Goal: Contribute content: Contribute content

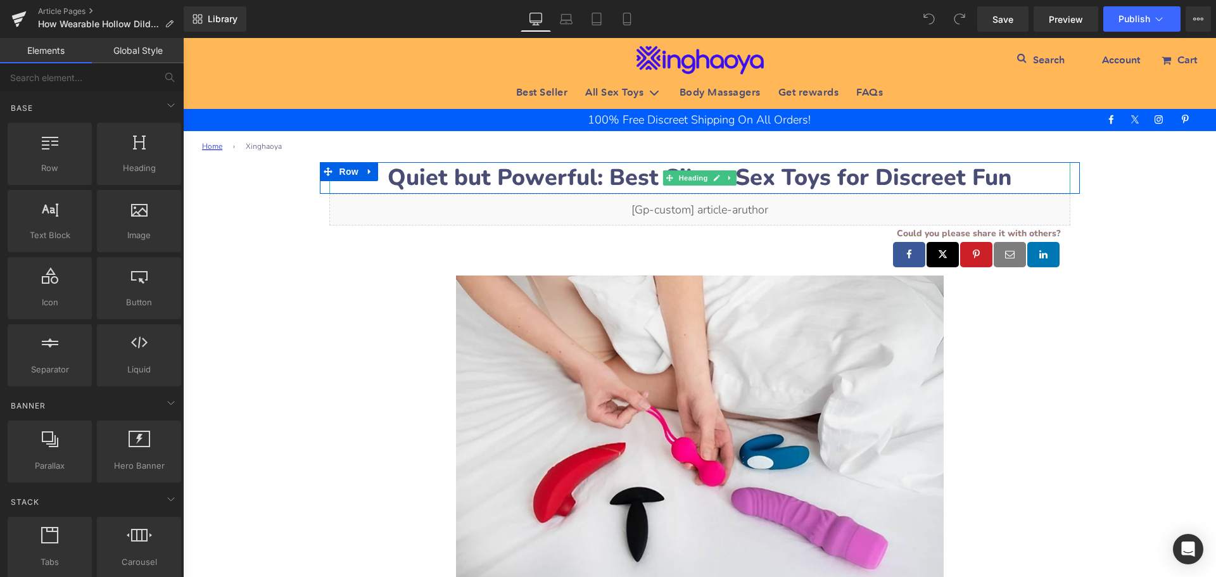
click at [439, 180] on strong "Quiet but Powerful: Best Silent Sex Toys for Discreet Fun" at bounding box center [700, 177] width 624 height 31
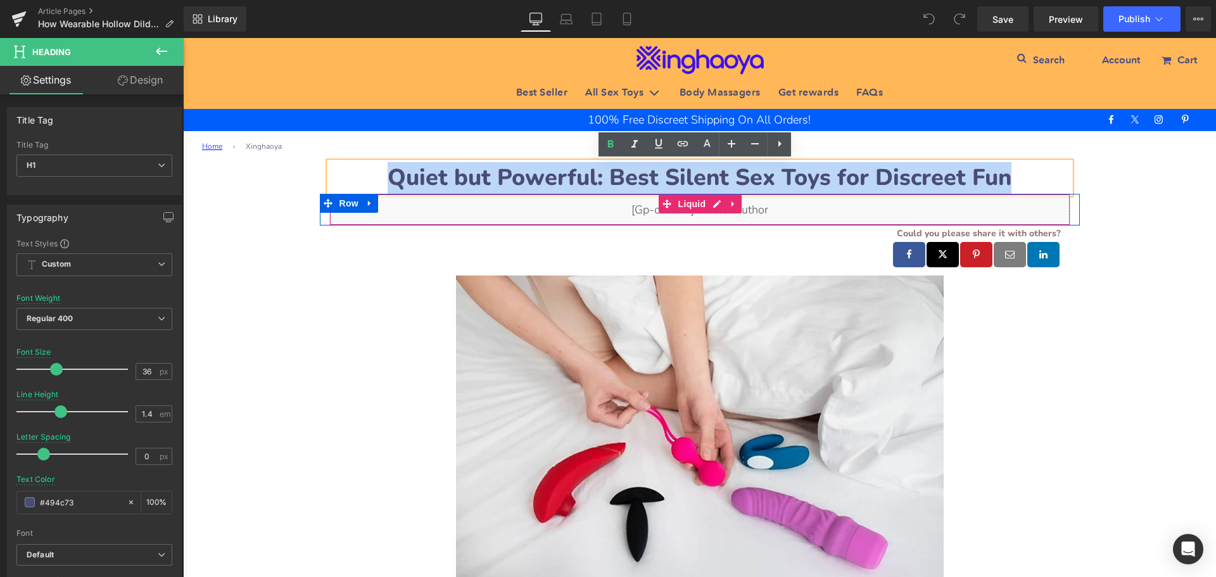
drag, startPoint x: 387, startPoint y: 175, endPoint x: 1040, endPoint y: 192, distance: 653.7
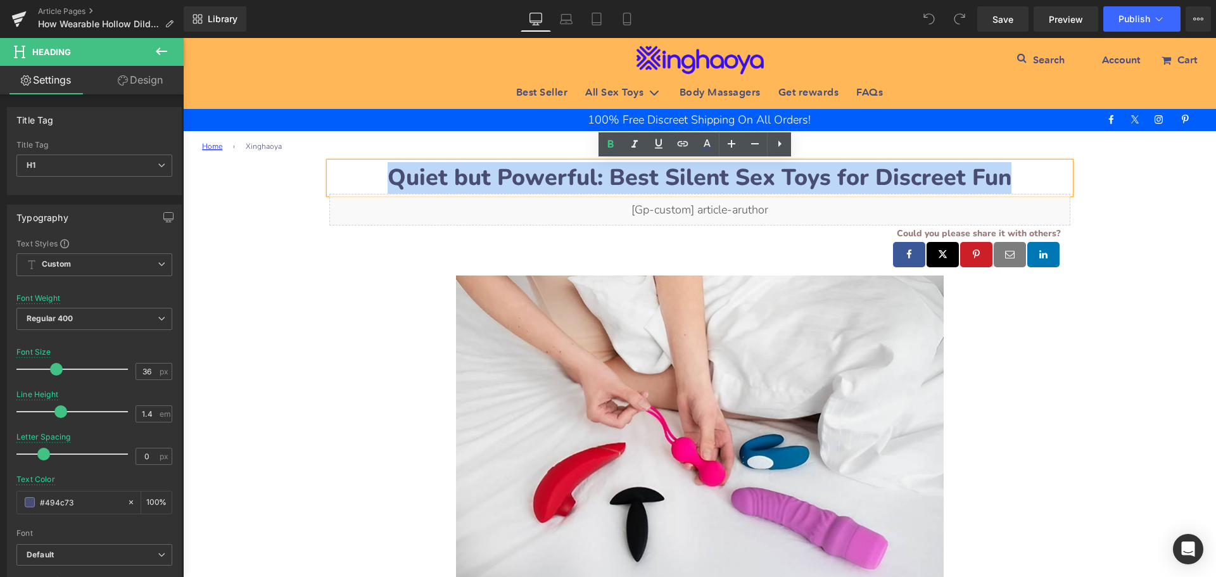
paste div
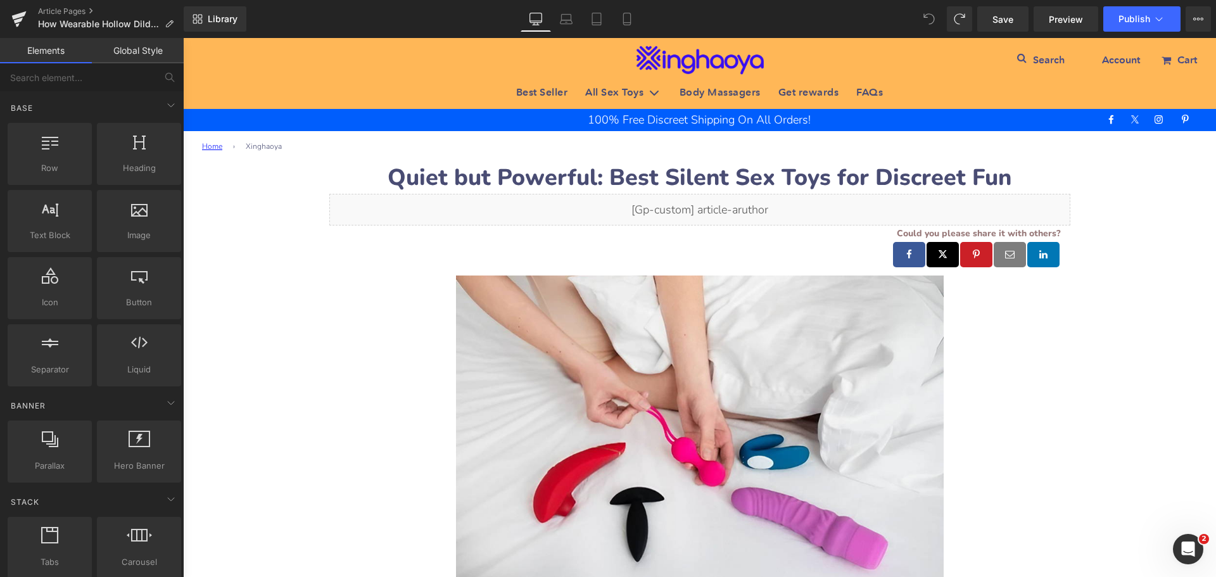
click at [429, 184] on strong "Quiet but Powerful: Best Silent Sex Toys for Discreet Fun" at bounding box center [700, 177] width 624 height 31
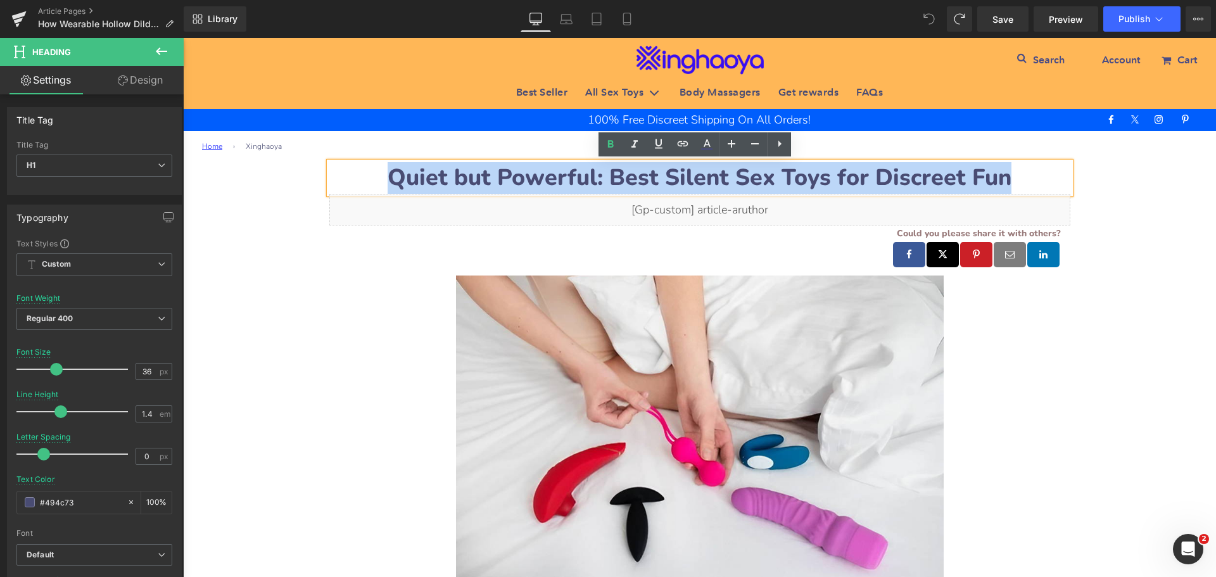
drag, startPoint x: 390, startPoint y: 180, endPoint x: 1006, endPoint y: 187, distance: 615.6
click at [1006, 187] on h1 "Quiet but Powerful: Best Silent Sex Toys for Discreet Fun" at bounding box center [699, 178] width 741 height 32
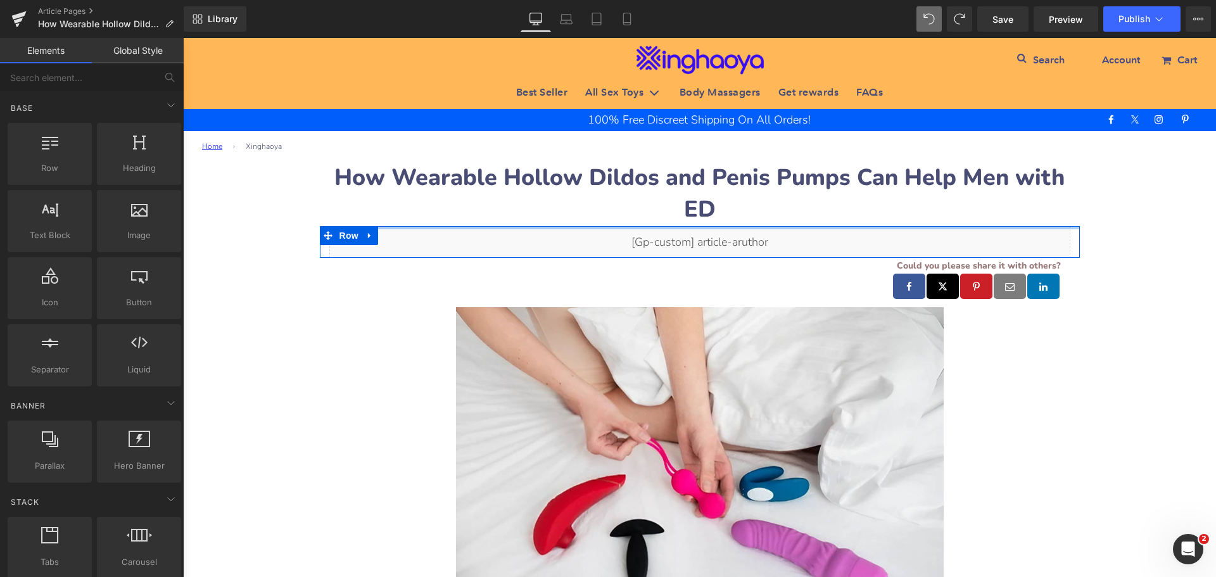
click at [811, 208] on h1 "How Wearable Hollow Dildos and Penis Pumps Can Help Men with ED" at bounding box center [699, 194] width 741 height 64
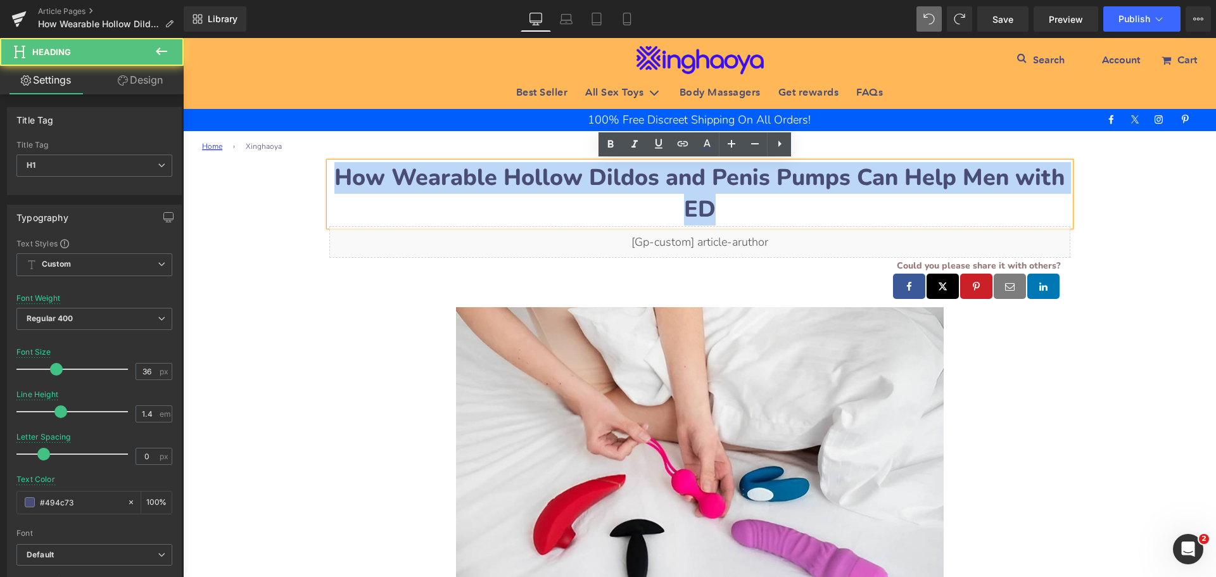
drag, startPoint x: 781, startPoint y: 206, endPoint x: 344, endPoint y: 168, distance: 438.6
click at [344, 168] on h1 "How Wearable Hollow Dildos and Penis Pumps Can Help Men with ED" at bounding box center [699, 194] width 741 height 64
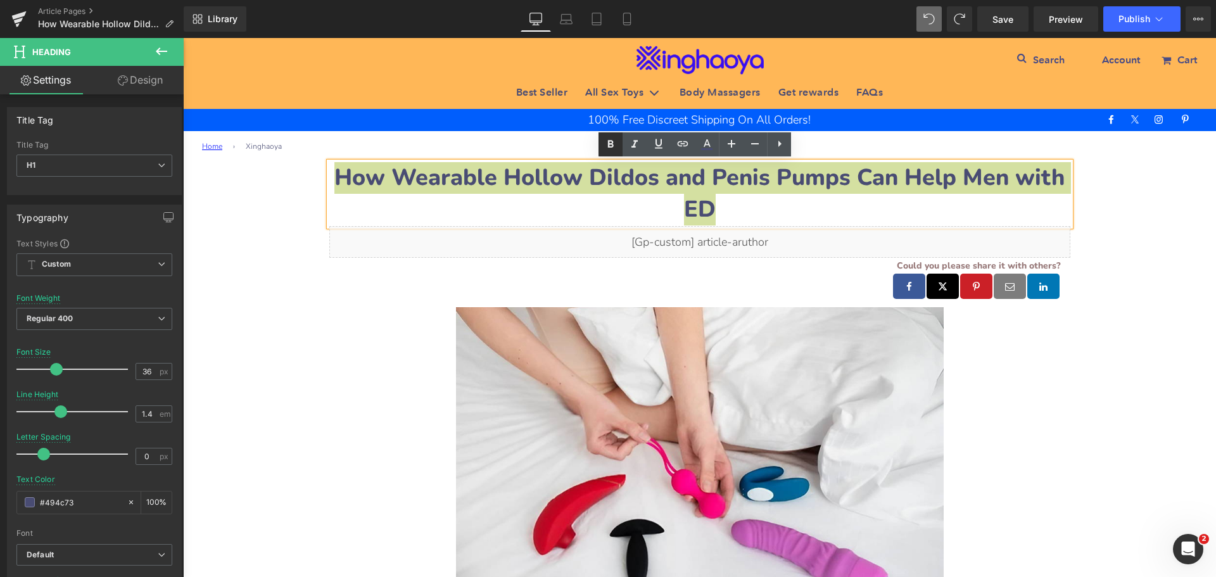
click at [610, 144] on icon at bounding box center [611, 145] width 6 height 8
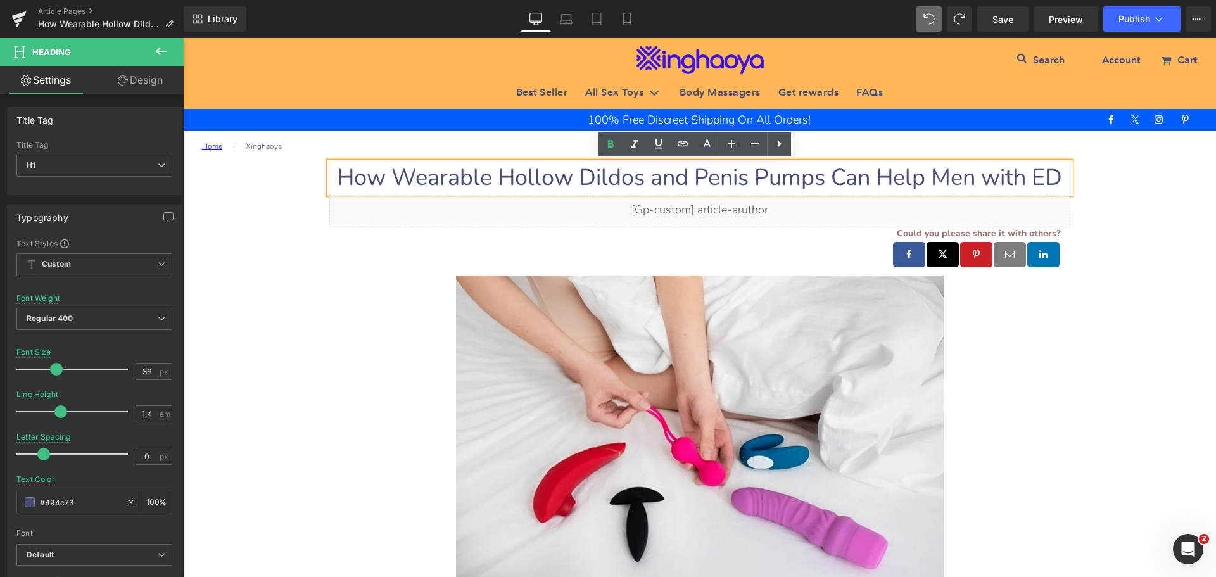
click at [436, 173] on span "How Wearable Hollow Dildos and Penis Pumps Can Help Men with ED" at bounding box center [699, 177] width 725 height 31
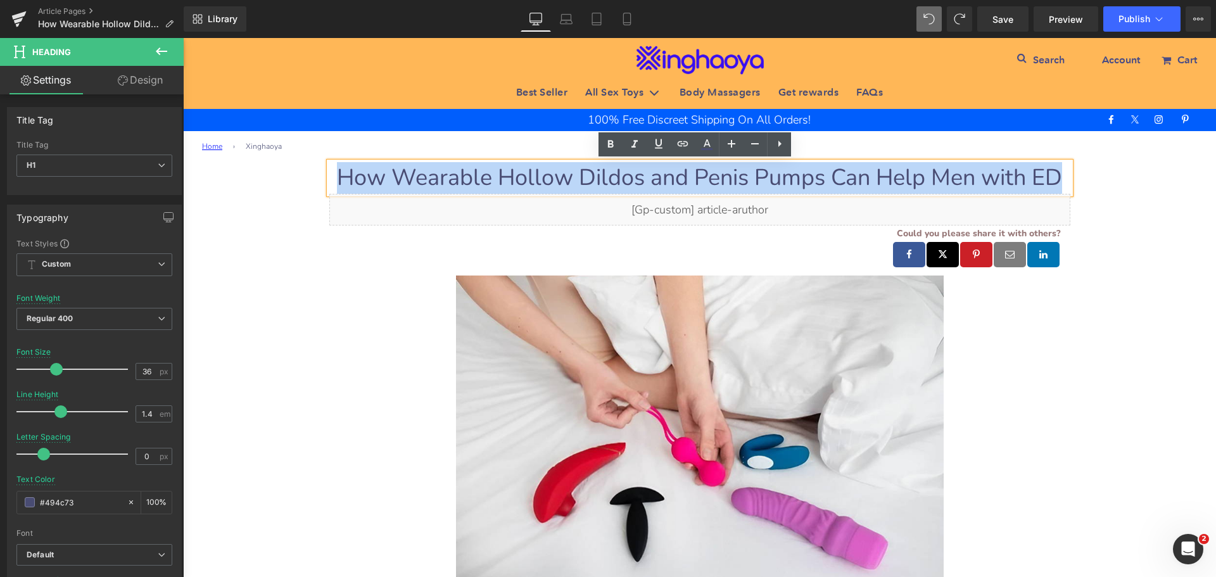
drag, startPoint x: 344, startPoint y: 178, endPoint x: 1071, endPoint y: 180, distance: 727.6
click at [1071, 180] on div "How Wearable Hollow Dildos and Penis Pumps Can Help Men with ED Heading" at bounding box center [700, 178] width 760 height 32
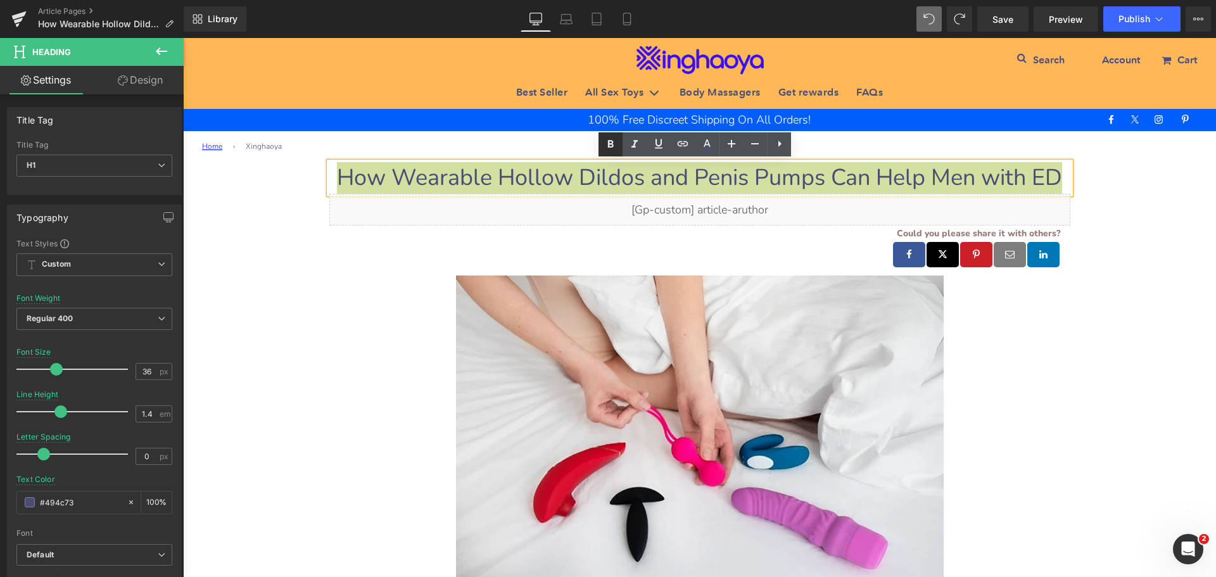
click at [607, 148] on icon at bounding box center [610, 144] width 15 height 15
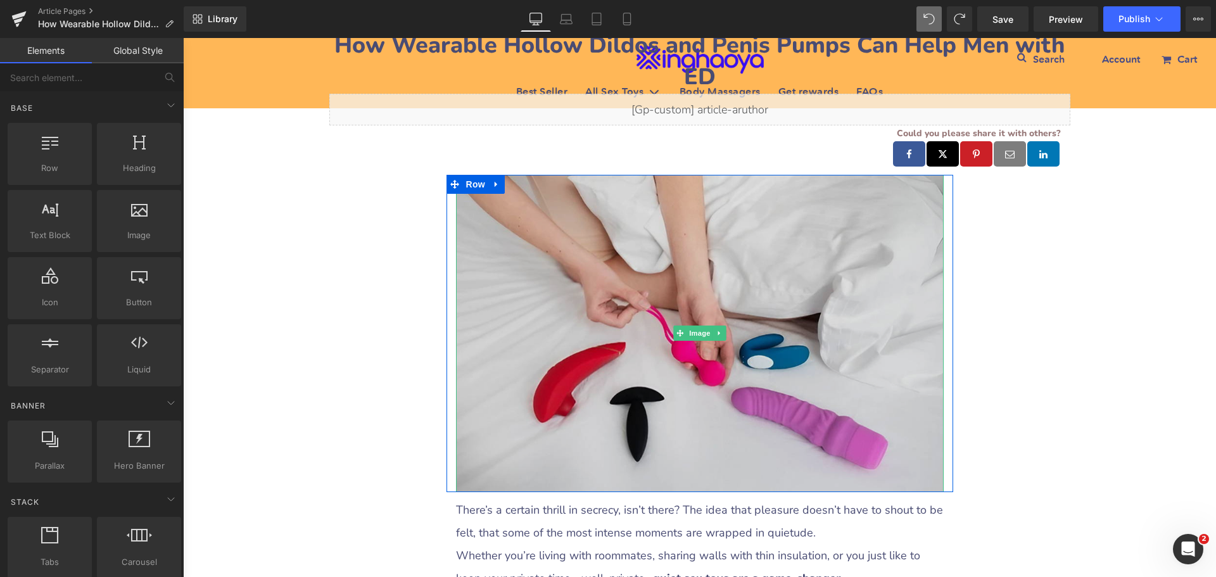
scroll to position [190, 0]
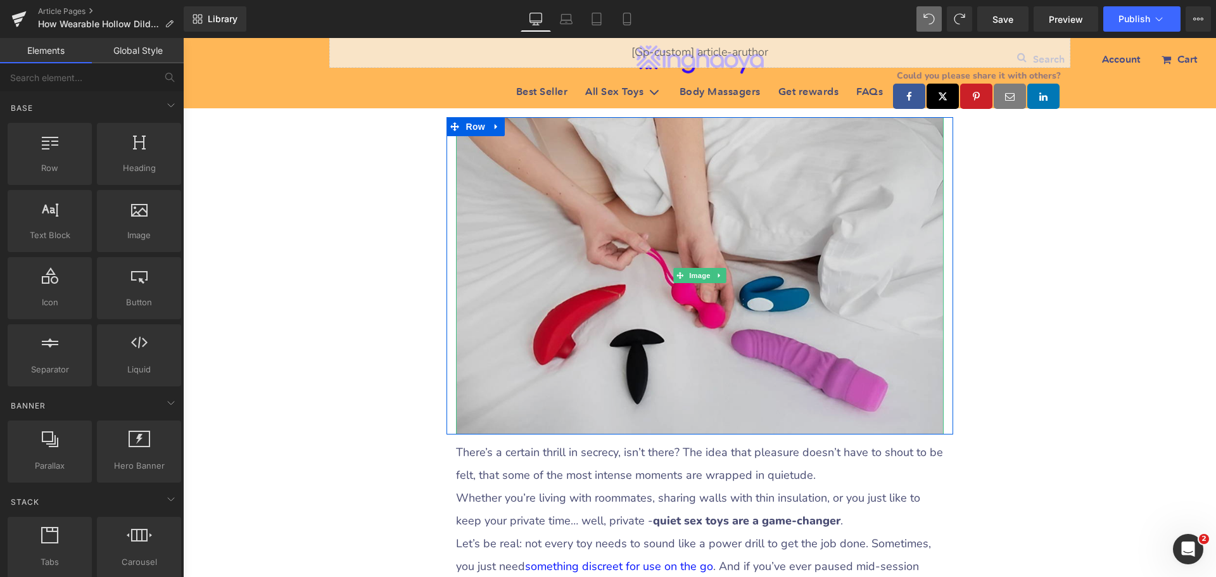
click at [588, 265] on img at bounding box center [700, 275] width 488 height 317
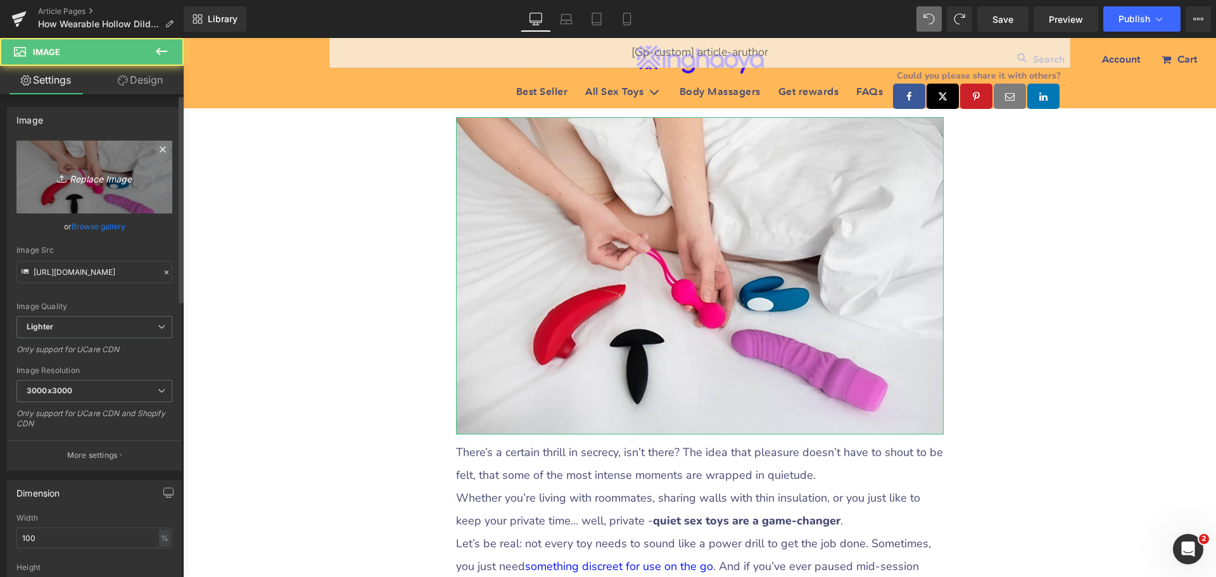
click at [80, 170] on icon "Replace Image" at bounding box center [94, 177] width 101 height 16
type input "C:\fakepath\[MEDICAL_DATA]-Sex-Toys.jpg"
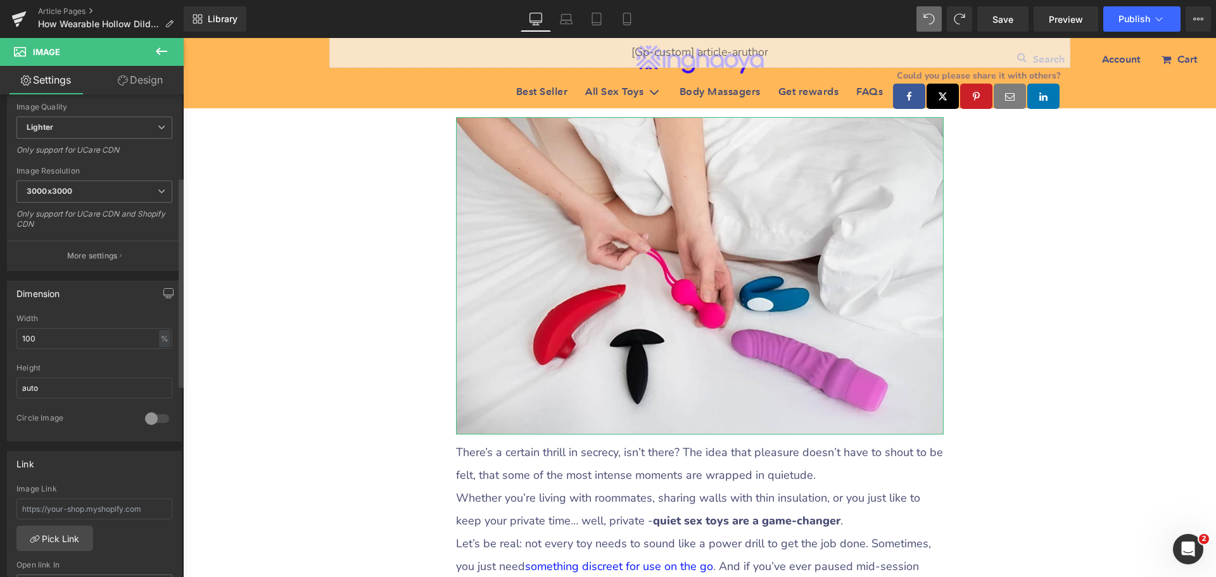
type input "[URL][DOMAIN_NAME]"
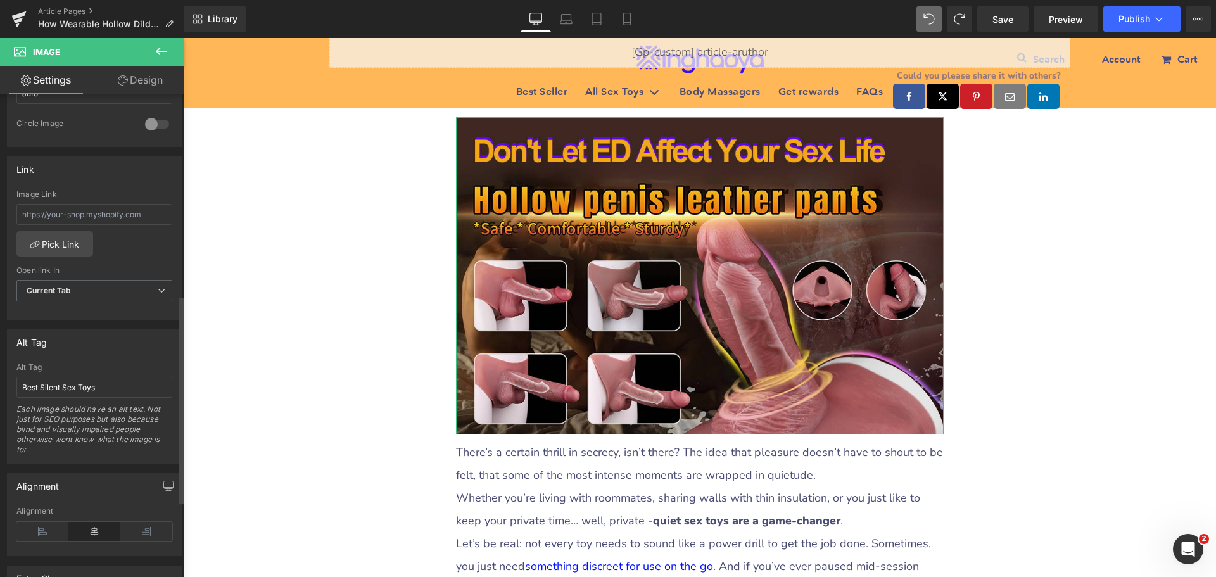
scroll to position [570, 0]
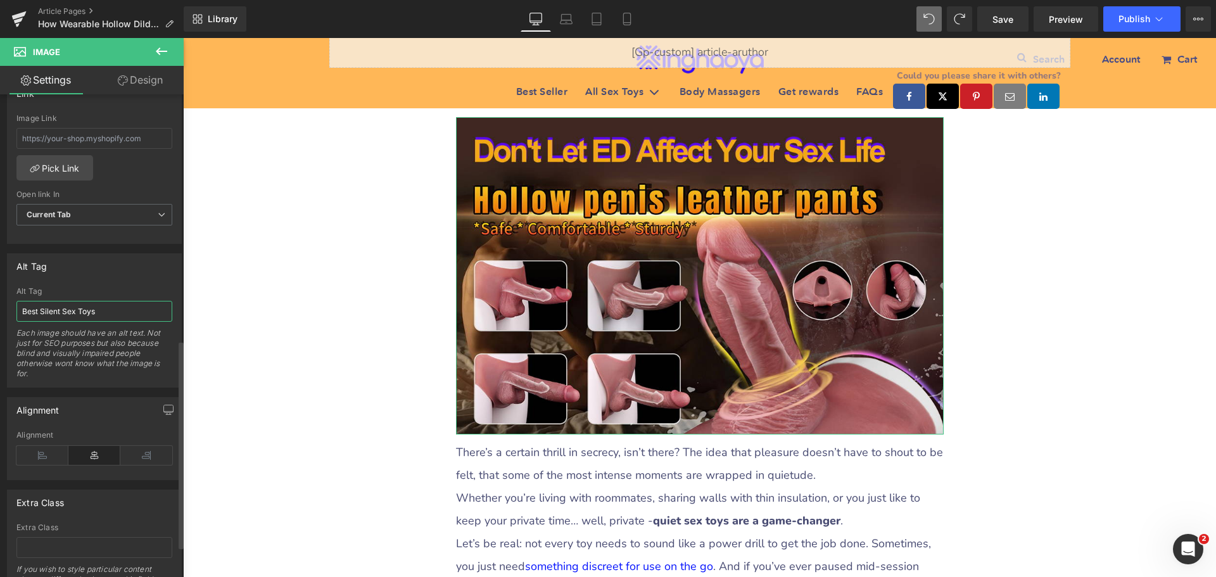
drag, startPoint x: 108, startPoint y: 317, endPoint x: 0, endPoint y: 318, distance: 107.7
click at [0, 318] on div "Alt Tag Best Silent Sex Toys Alt Tag Best Silent Sex Toys Each image should hav…" at bounding box center [94, 316] width 189 height 144
paste input "[MEDICAL_DATA]"
type input "Erectile Dysfunction Sex Toys"
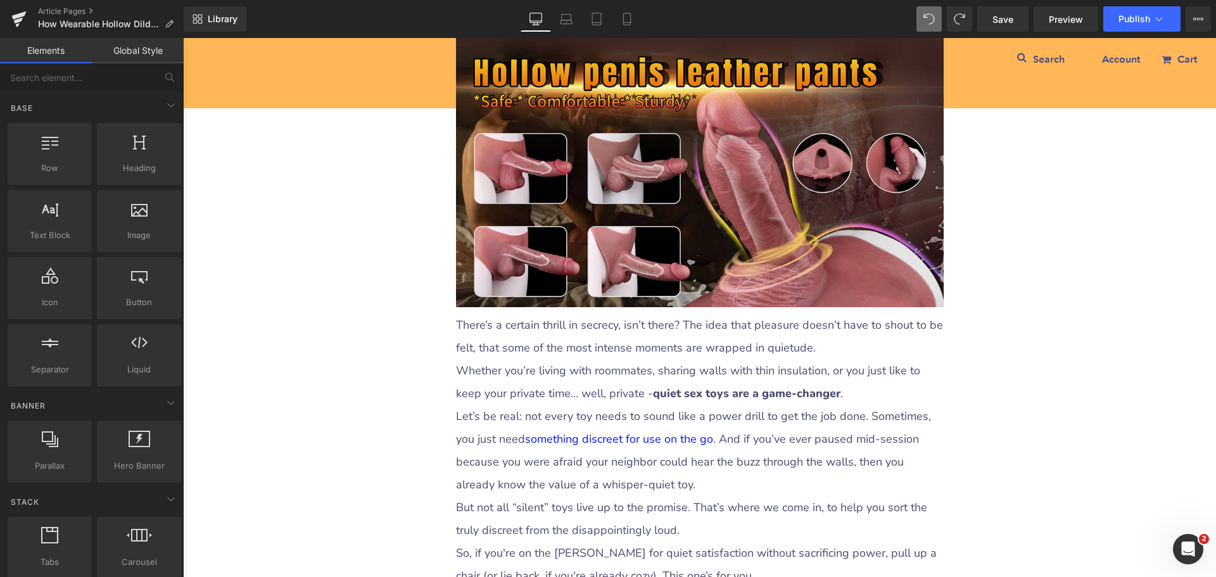
scroll to position [443, 0]
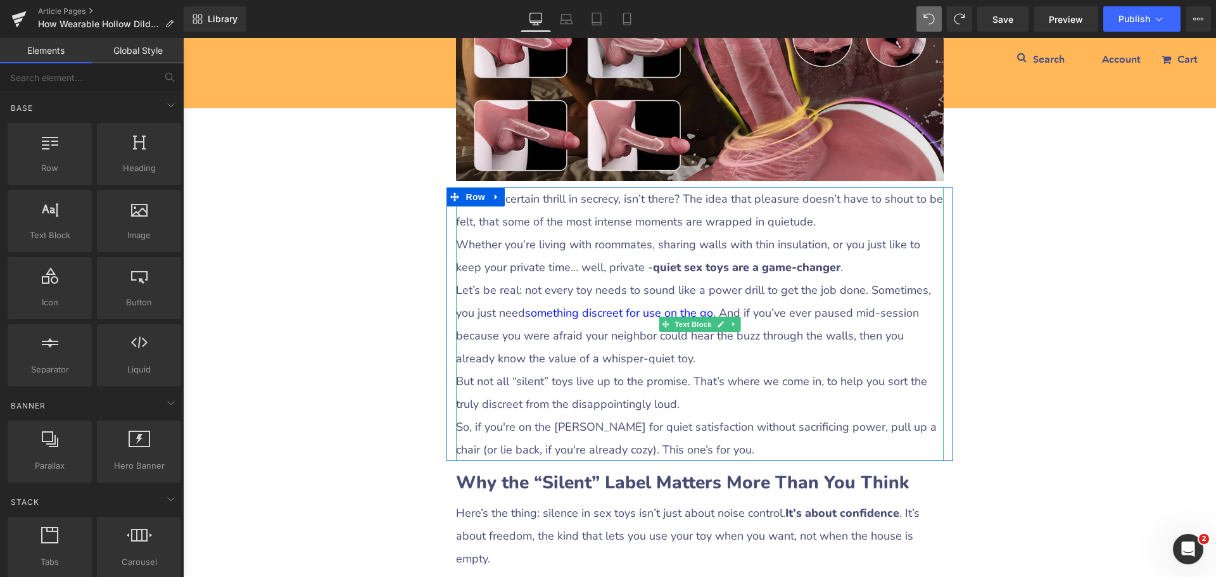
click at [529, 255] on p "Whether you’re living with roommates, sharing walls with thin insulation, or yo…" at bounding box center [700, 256] width 488 height 46
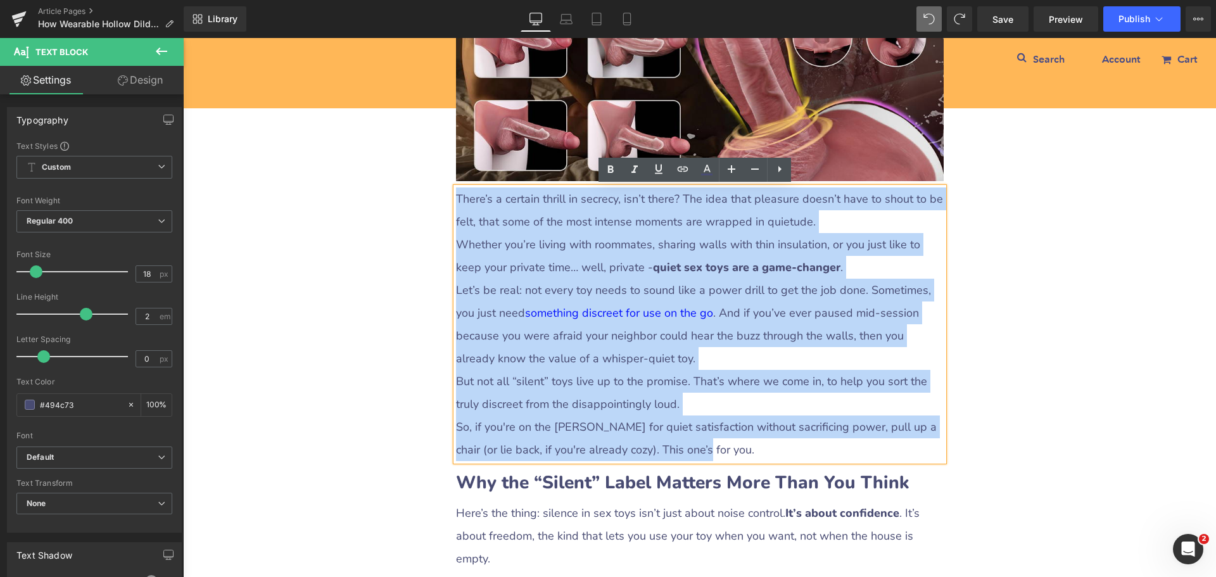
drag, startPoint x: 454, startPoint y: 198, endPoint x: 695, endPoint y: 444, distance: 344.3
click at [695, 444] on div "There’s a certain thrill in secrecy, isn’t there? The idea that pleasure doesn’…" at bounding box center [700, 324] width 488 height 274
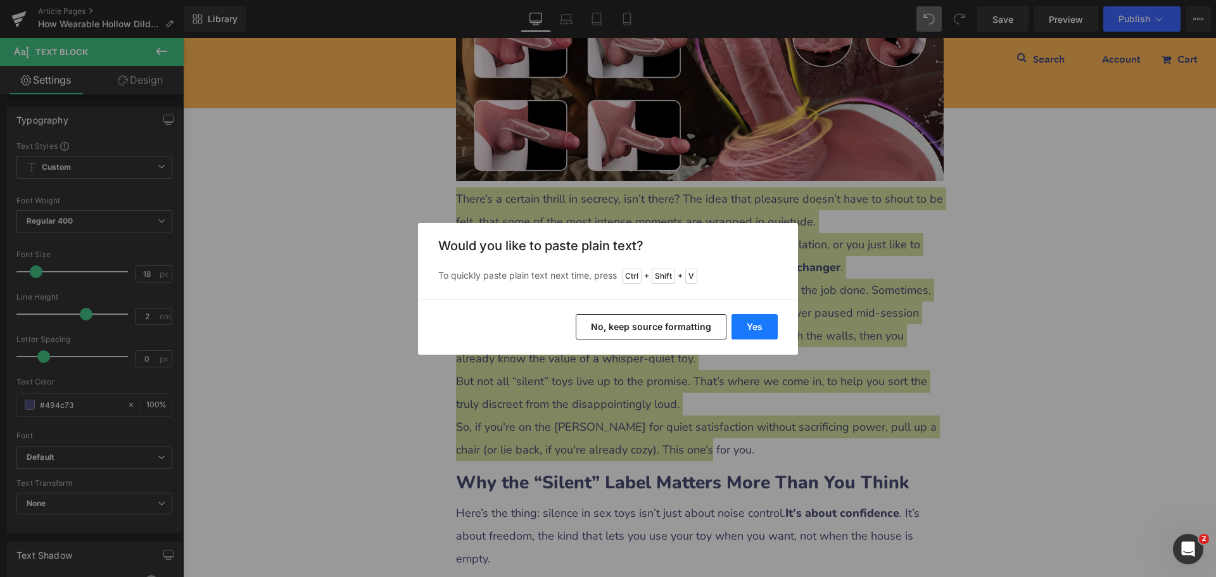
click at [747, 323] on button "Yes" at bounding box center [754, 326] width 46 height 25
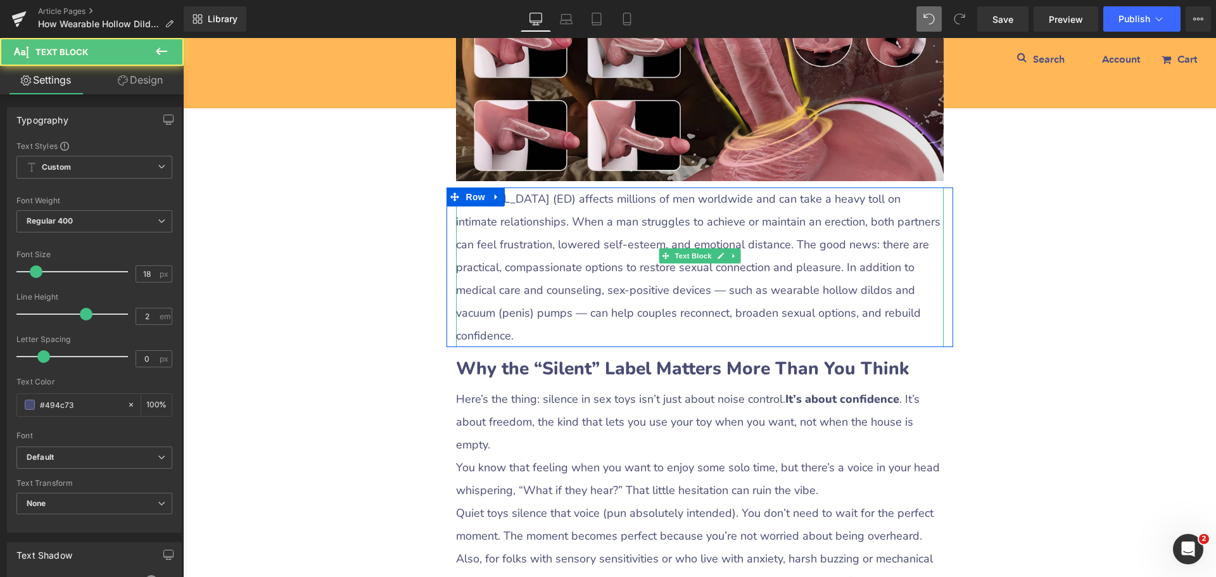
click at [521, 200] on p "[MEDICAL_DATA] (ED) affects millions of men worldwide and can take a heavy toll…" at bounding box center [700, 267] width 488 height 160
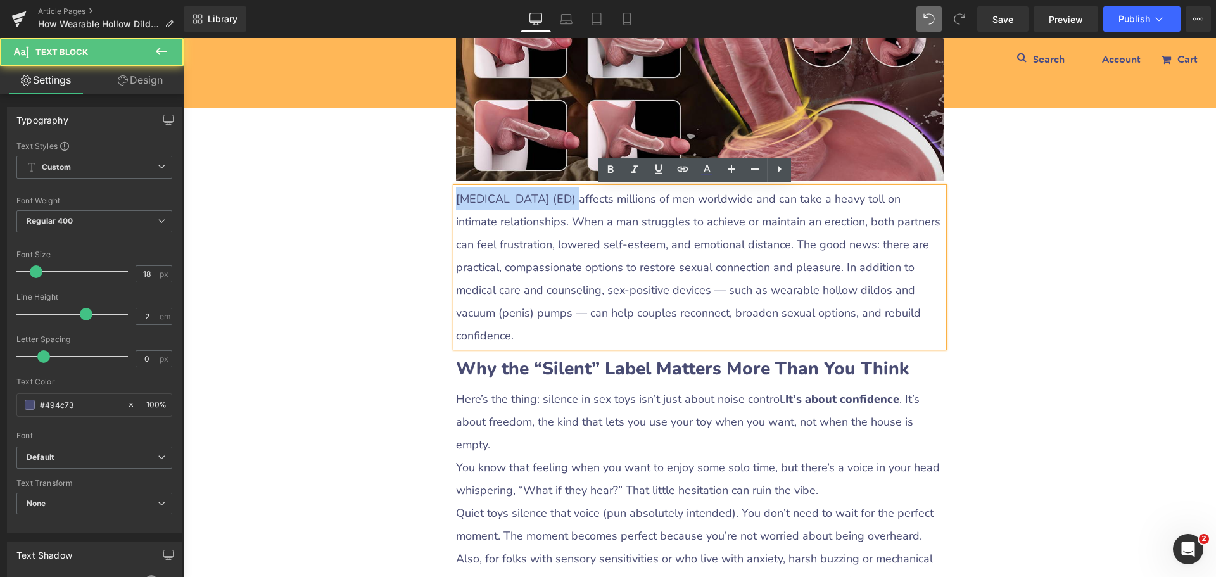
drag, startPoint x: 451, startPoint y: 195, endPoint x: 551, endPoint y: 199, distance: 99.5
click at [551, 199] on p "[MEDICAL_DATA] (ED) affects millions of men worldwide and can take a heavy toll…" at bounding box center [700, 267] width 488 height 160
copy p "[MEDICAL_DATA]"
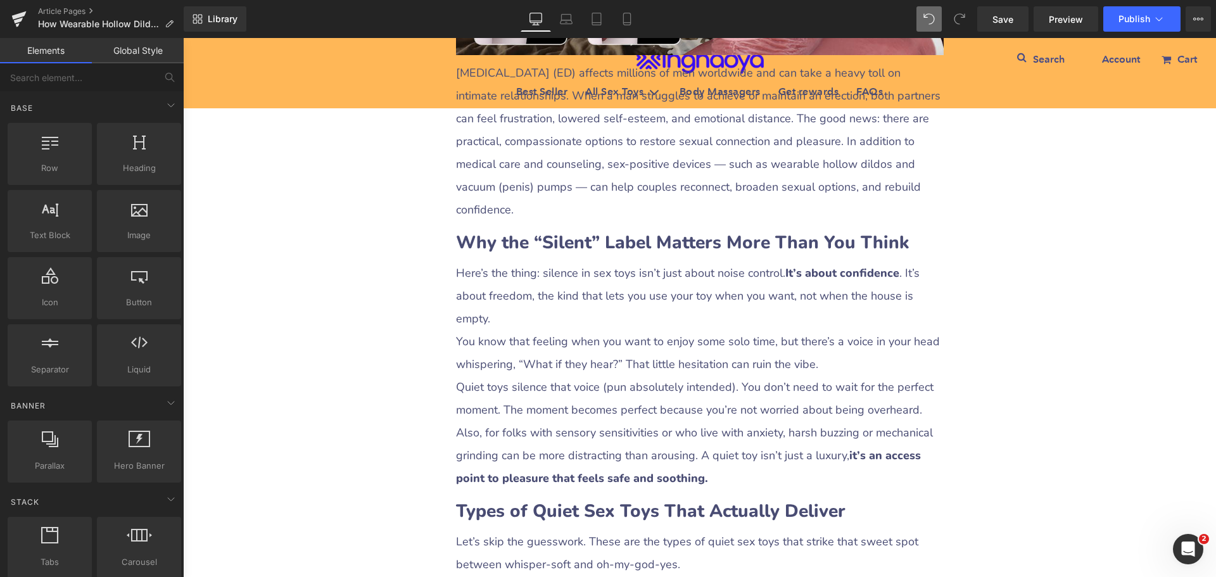
scroll to position [570, 0]
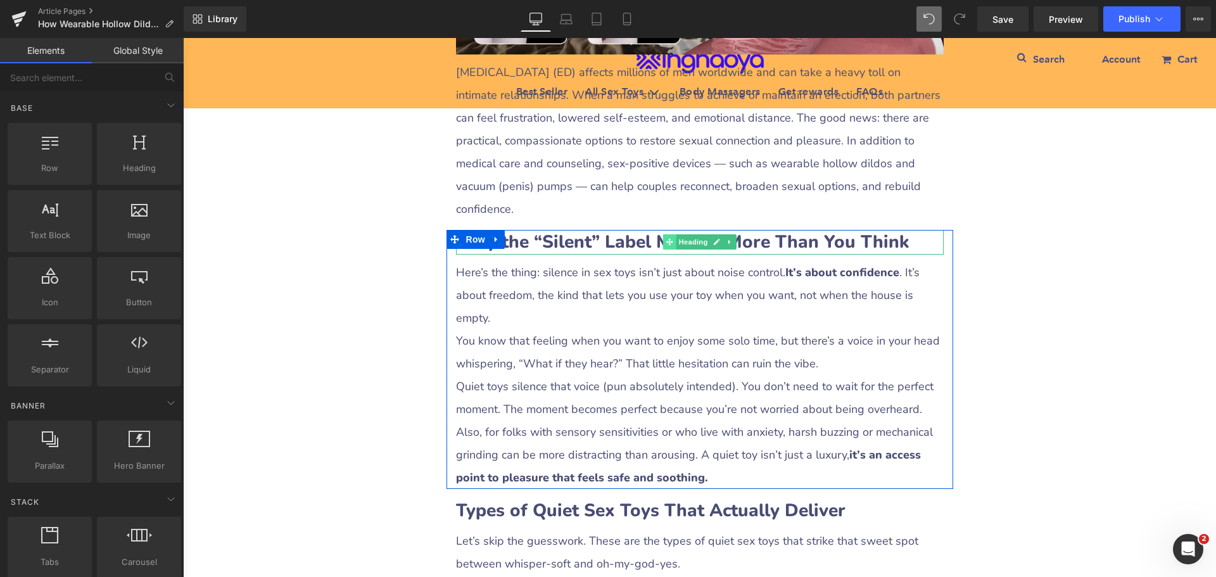
click at [667, 239] on icon at bounding box center [669, 242] width 7 height 7
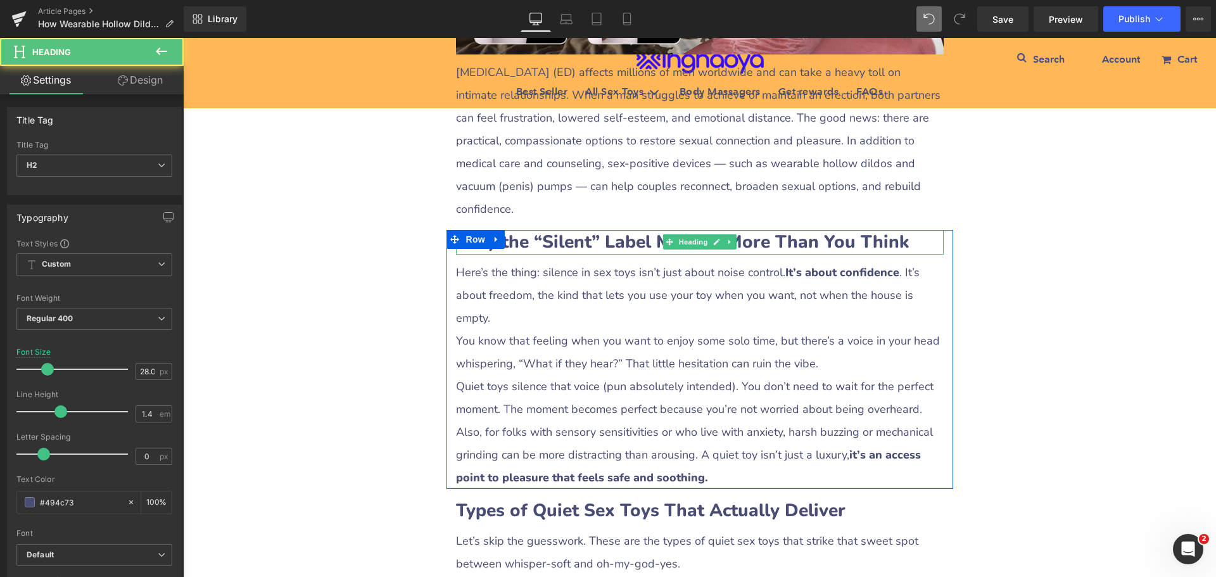
click at [641, 230] on b "Why the “Silent” Label Matters More Than You Think" at bounding box center [682, 242] width 453 height 24
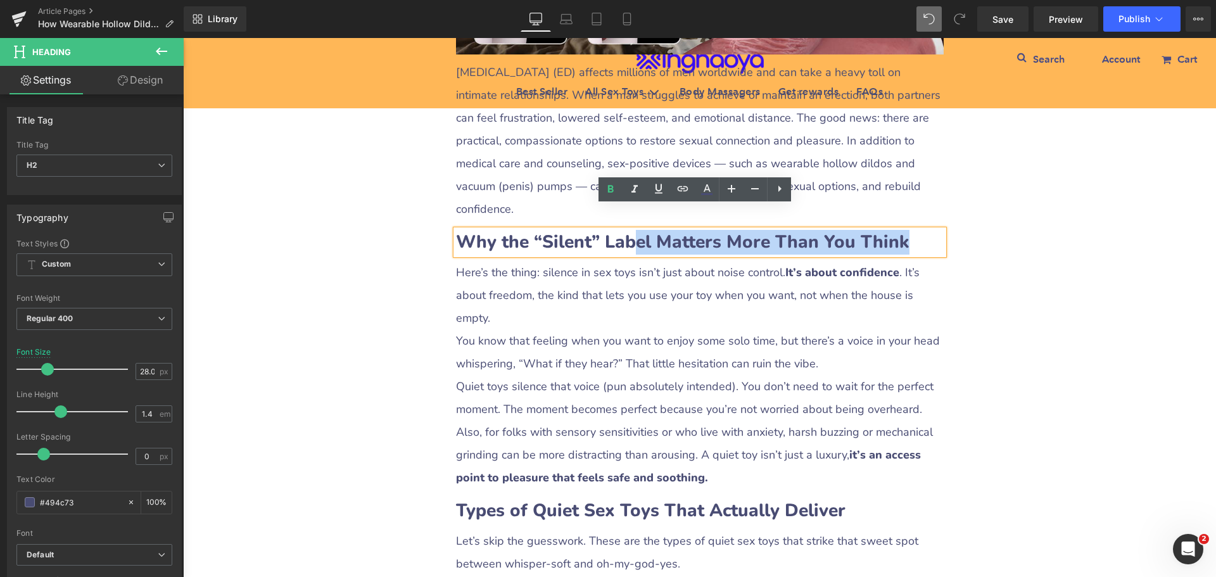
drag, startPoint x: 630, startPoint y: 218, endPoint x: 942, endPoint y: 218, distance: 312.2
click at [942, 230] on div "Why the “Silent” Label Matters More Than You Think Heading Here’s the thing: si…" at bounding box center [699, 359] width 507 height 259
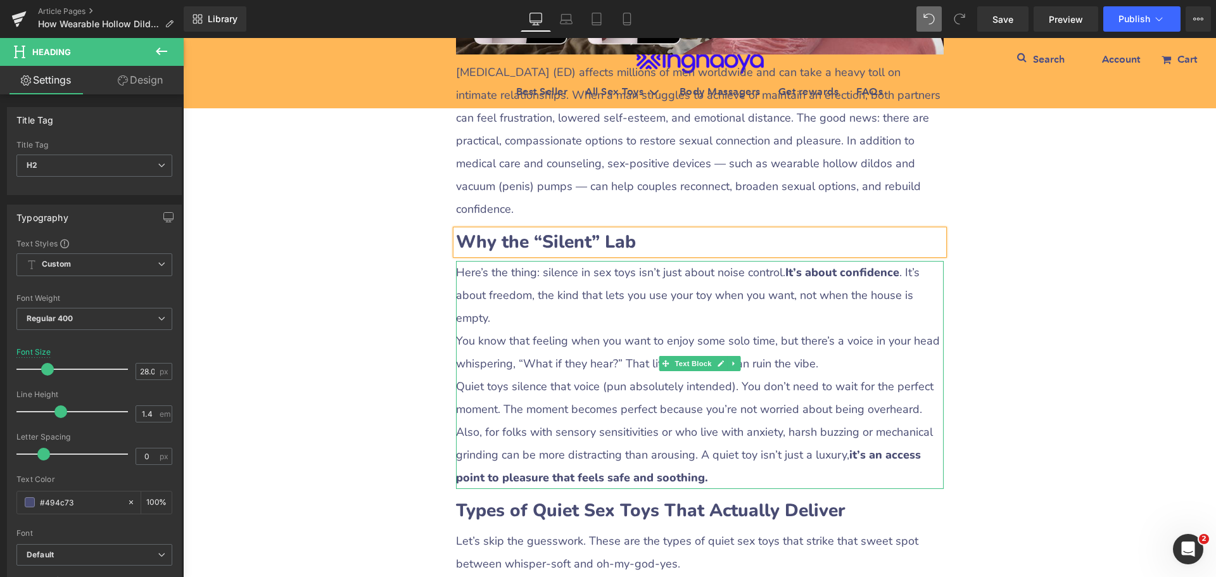
click at [590, 261] on div "Here’s the thing: silence in sex toys isn’t just about noise control. It’s abou…" at bounding box center [700, 375] width 488 height 228
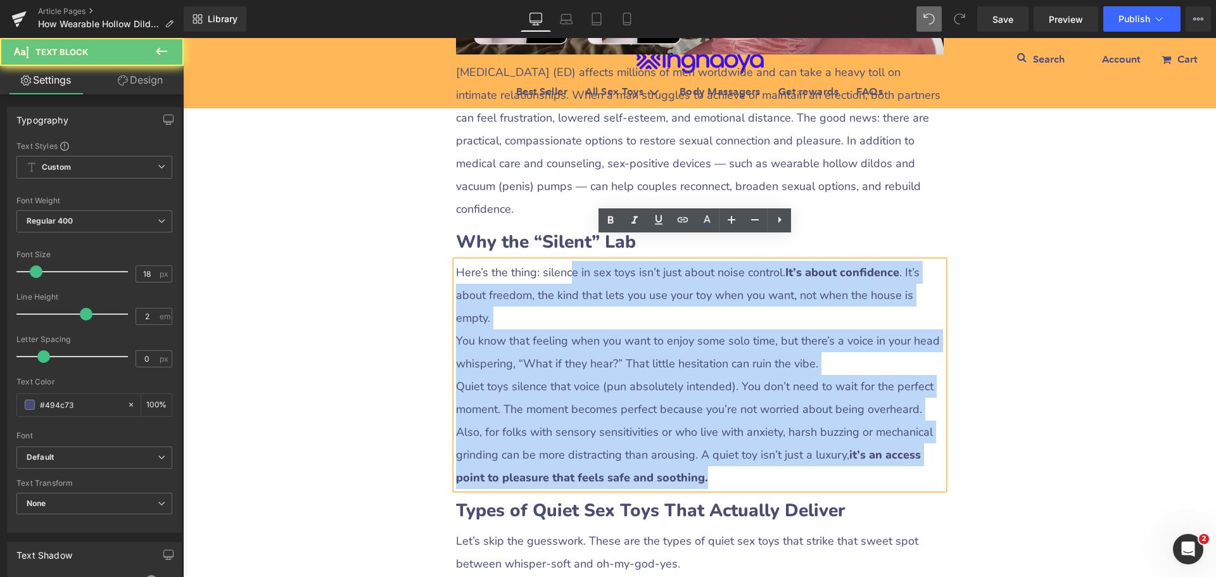
drag, startPoint x: 565, startPoint y: 251, endPoint x: 813, endPoint y: 424, distance: 302.5
click at [813, 424] on div "Here’s the thing: silence in sex toys isn’t just about noise control. It’s abou…" at bounding box center [700, 375] width 488 height 228
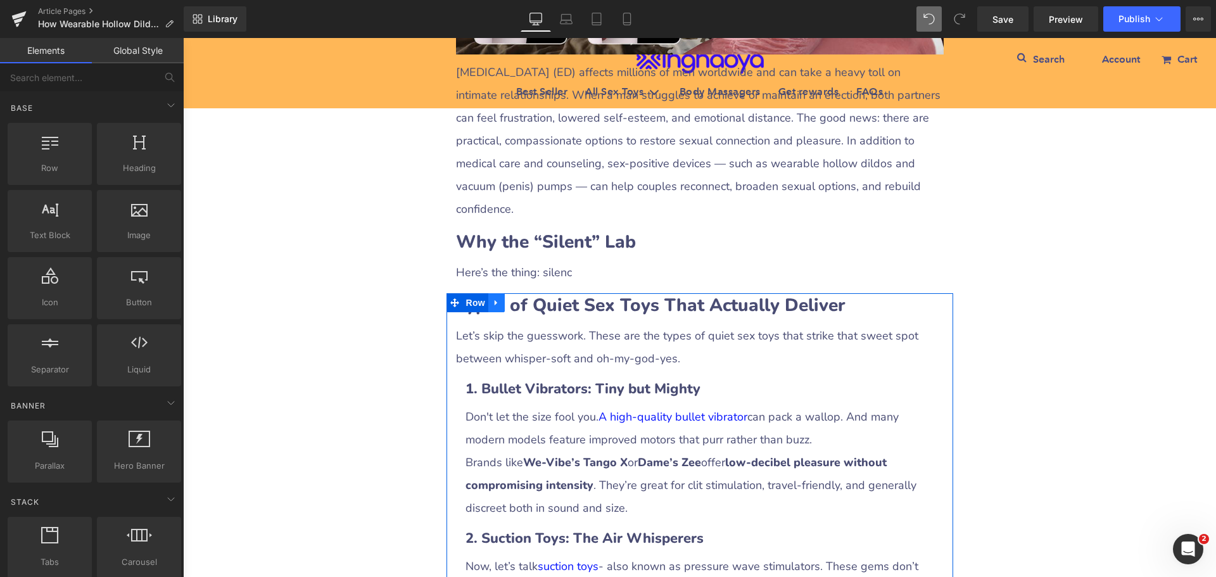
click at [494, 293] on link at bounding box center [496, 302] width 16 height 19
click at [525, 298] on icon at bounding box center [529, 302] width 9 height 9
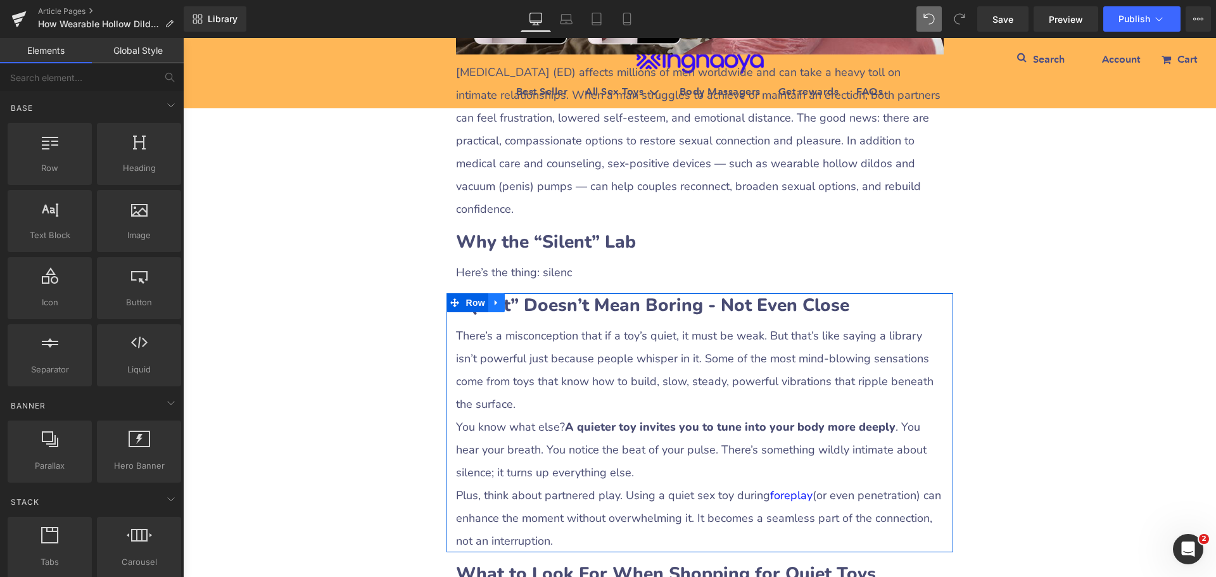
click at [493, 298] on icon at bounding box center [496, 302] width 9 height 9
click at [521, 293] on link at bounding box center [529, 302] width 16 height 19
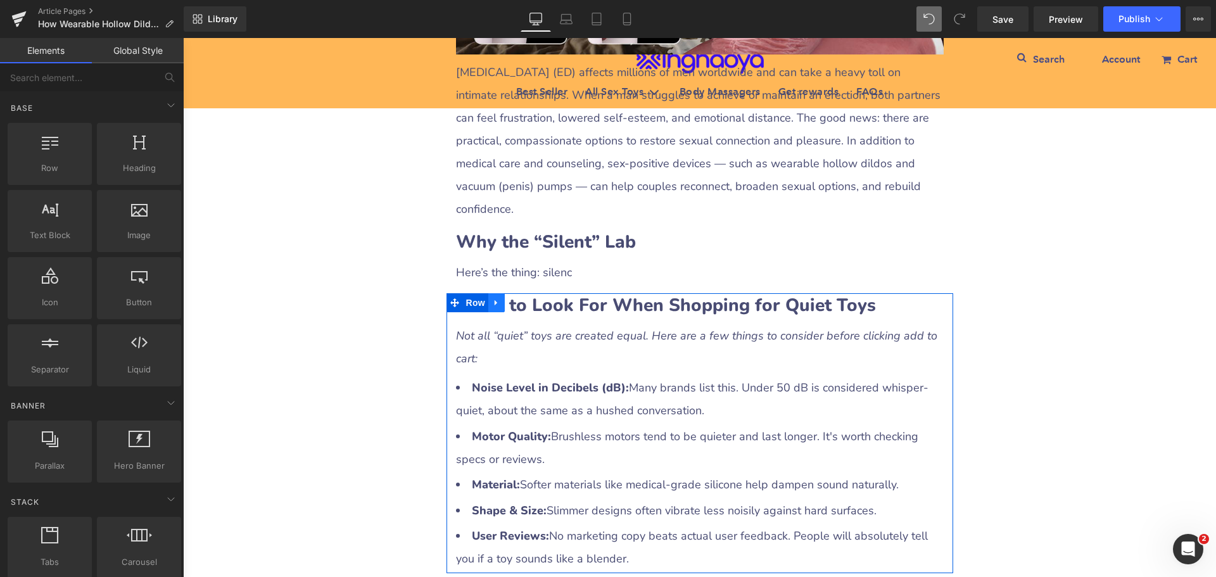
click at [495, 298] on icon at bounding box center [496, 302] width 9 height 9
click at [521, 293] on link at bounding box center [529, 302] width 16 height 19
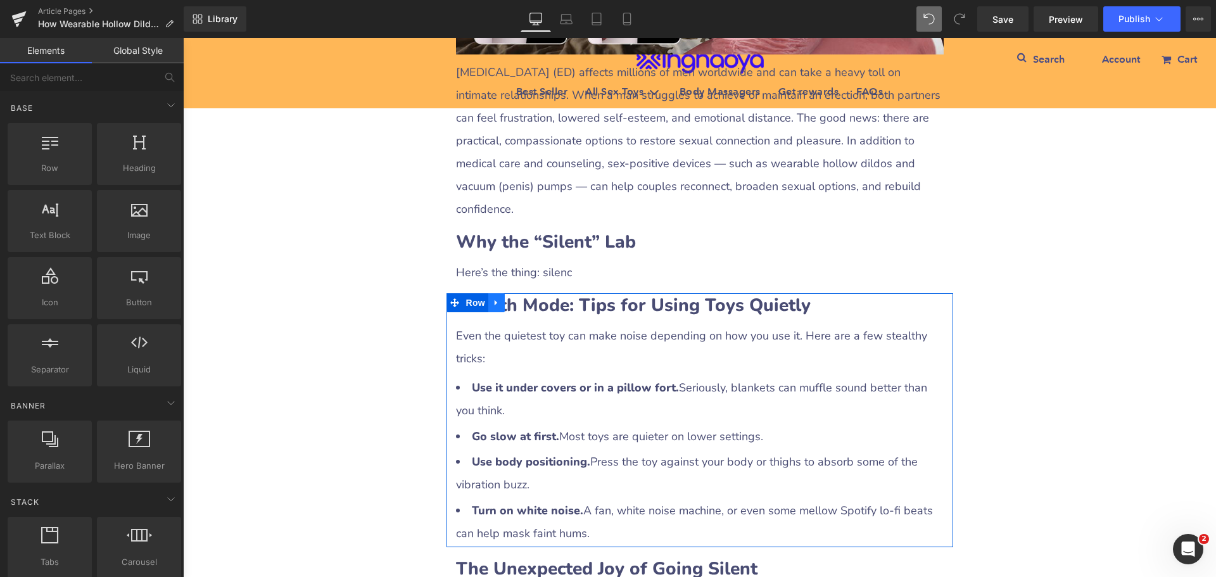
click at [495, 293] on link at bounding box center [496, 302] width 16 height 19
click at [521, 293] on link at bounding box center [529, 302] width 16 height 19
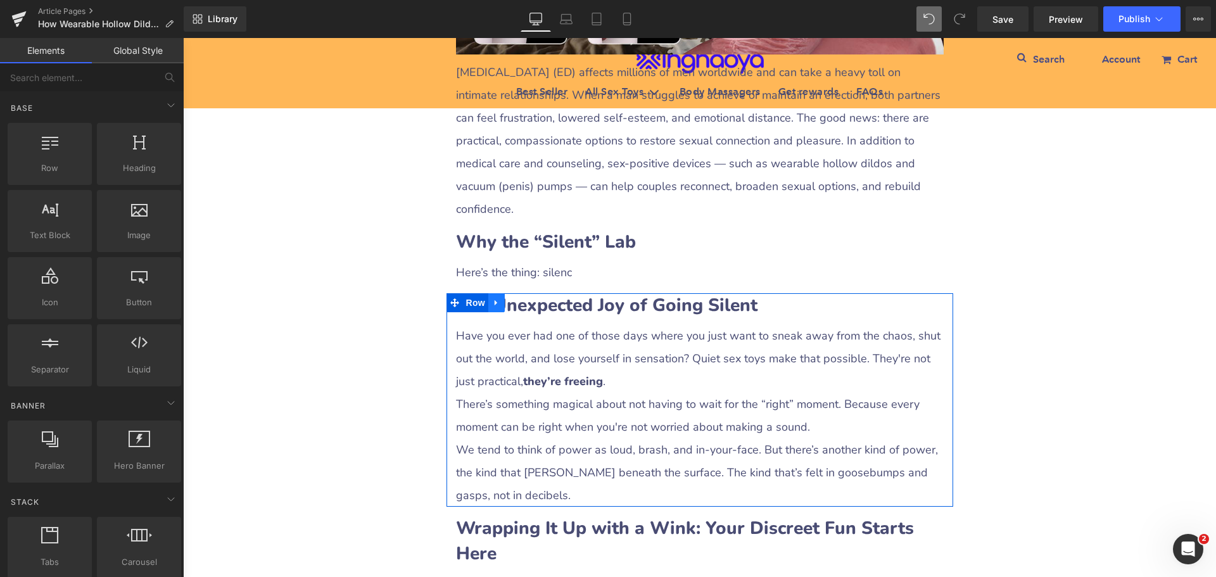
click at [492, 298] on icon at bounding box center [496, 302] width 9 height 9
click at [521, 293] on link at bounding box center [529, 302] width 16 height 19
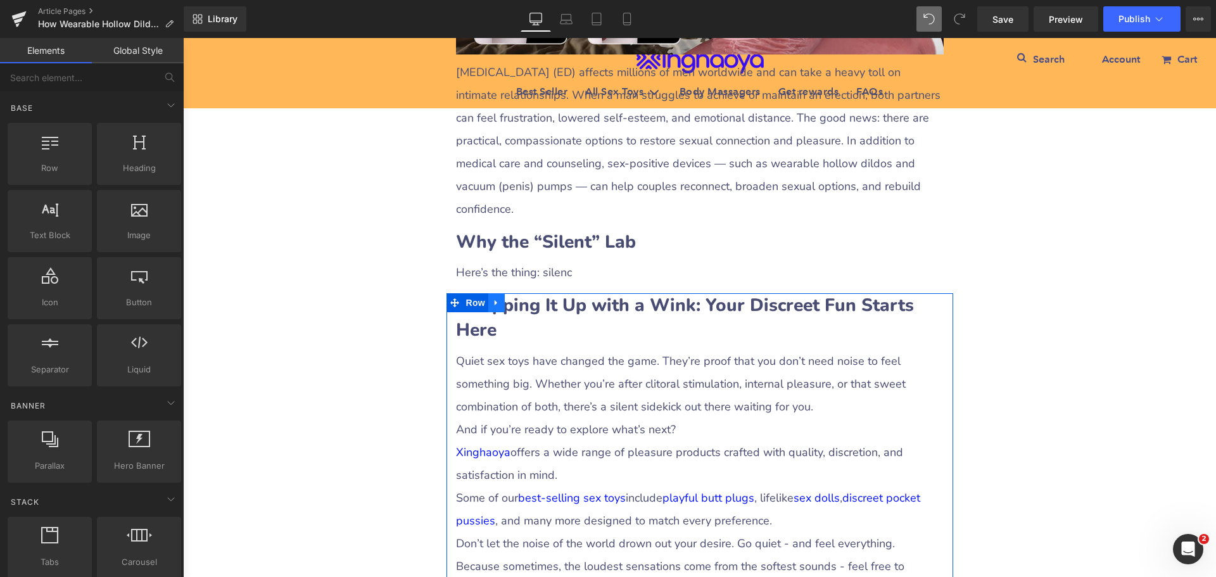
click at [492, 298] on icon at bounding box center [496, 302] width 9 height 9
click at [525, 298] on icon at bounding box center [529, 302] width 9 height 9
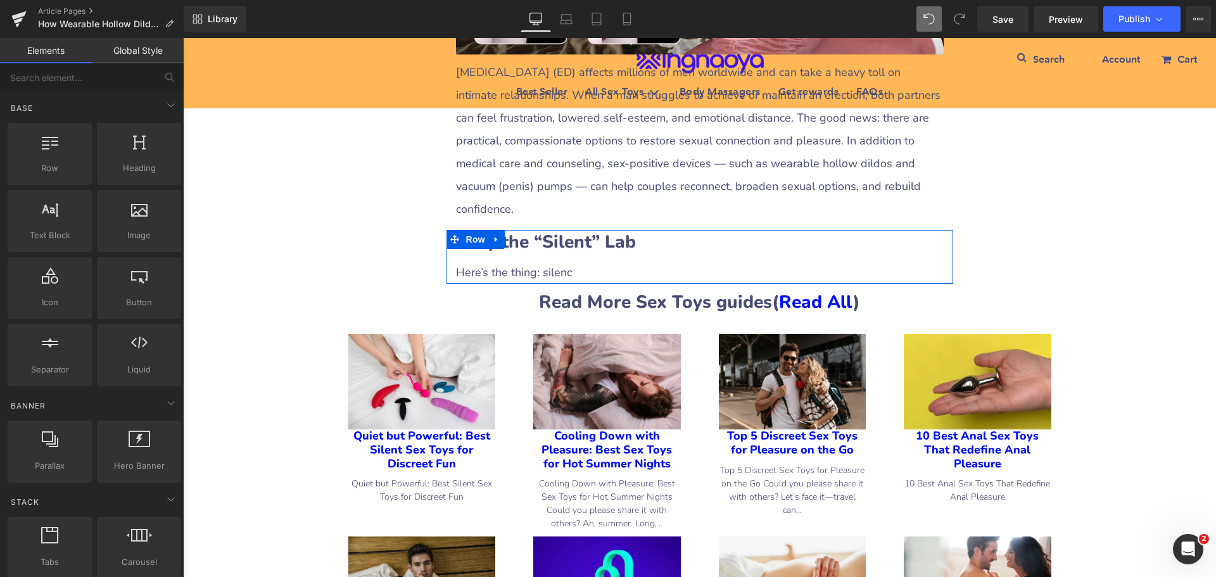
scroll to position [507, 0]
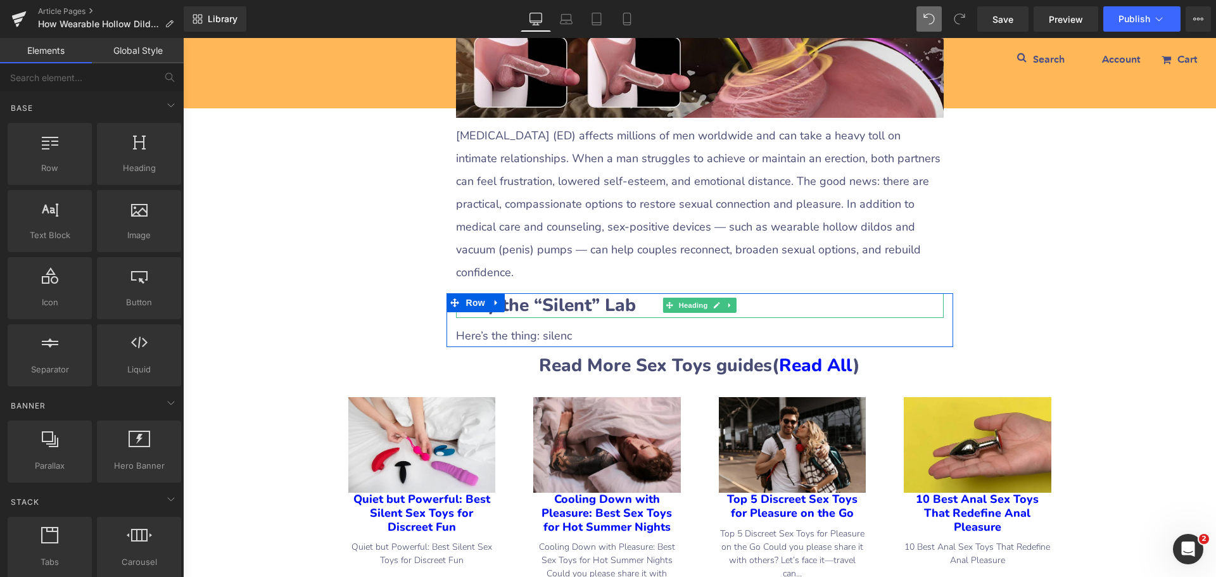
click at [567, 293] on b "Why the “Silent” Lab" at bounding box center [546, 305] width 180 height 24
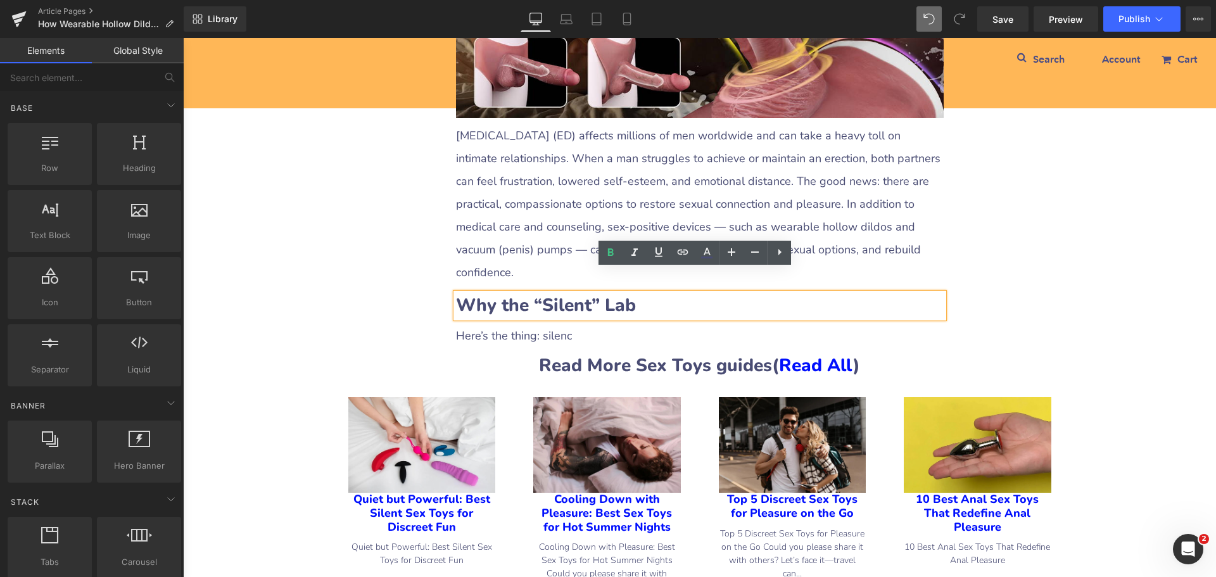
click at [1092, 323] on div "How Wearable Hollow Dildos and Penis Pumps Can Help Men with ED Heading Row Liq…" at bounding box center [699, 336] width 1033 height 1361
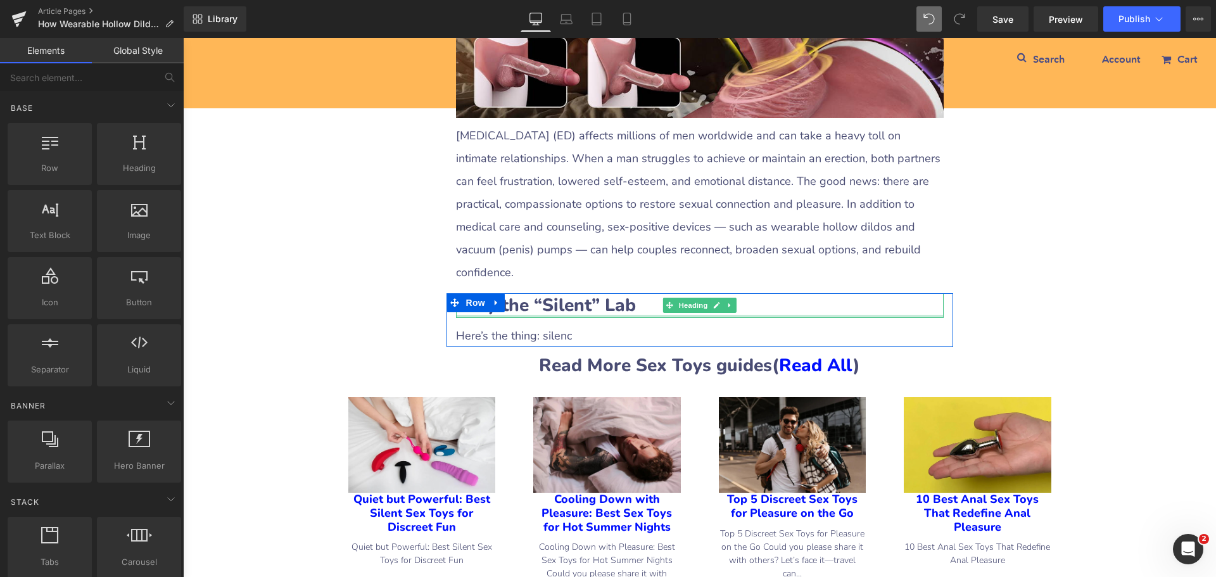
click at [540, 293] on b "Why the “Silent” Lab" at bounding box center [546, 305] width 180 height 24
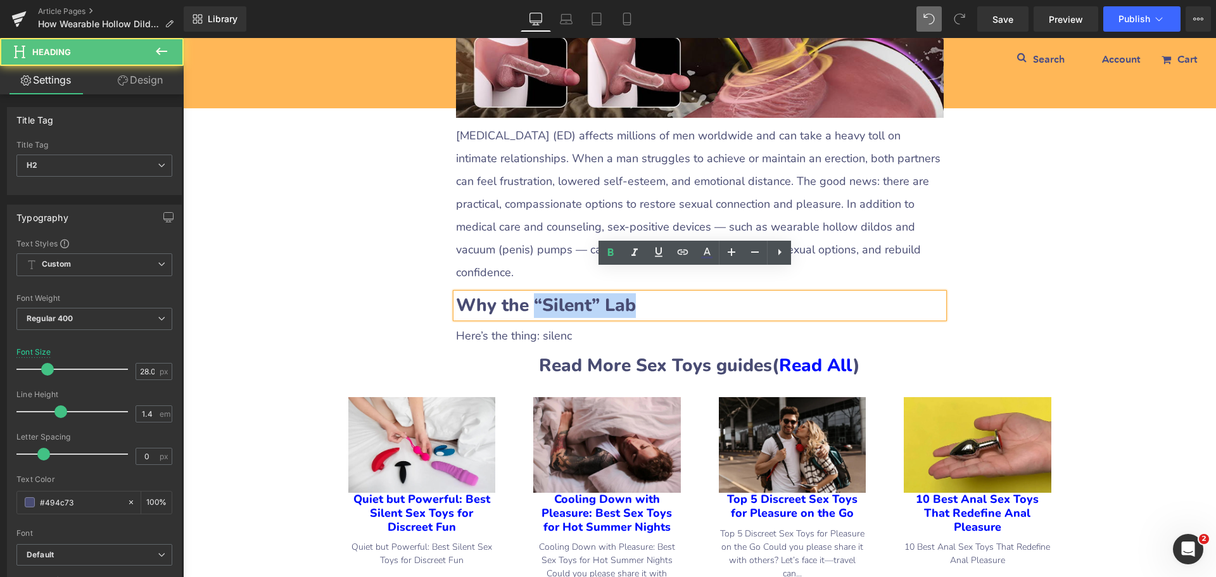
drag, startPoint x: 526, startPoint y: 279, endPoint x: 672, endPoint y: 280, distance: 145.6
click at [672, 293] on h2 "Why the “Silent” Lab" at bounding box center [700, 305] width 488 height 25
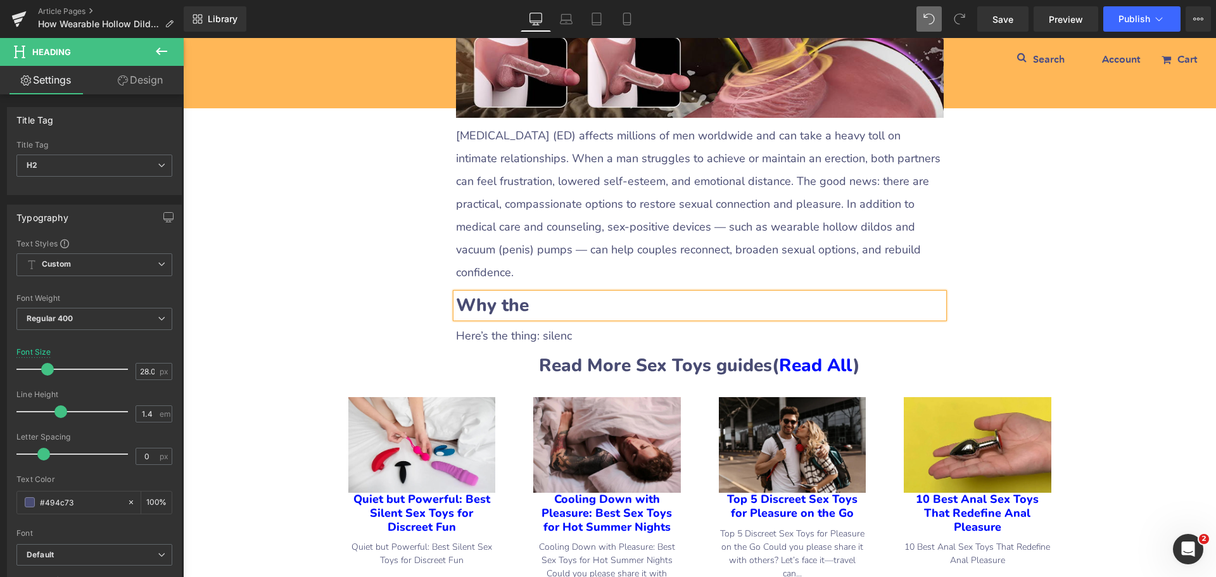
click at [1041, 291] on div "How Wearable Hollow Dildos and Penis Pumps Can Help Men with ED Heading Row Liq…" at bounding box center [699, 336] width 1033 height 1361
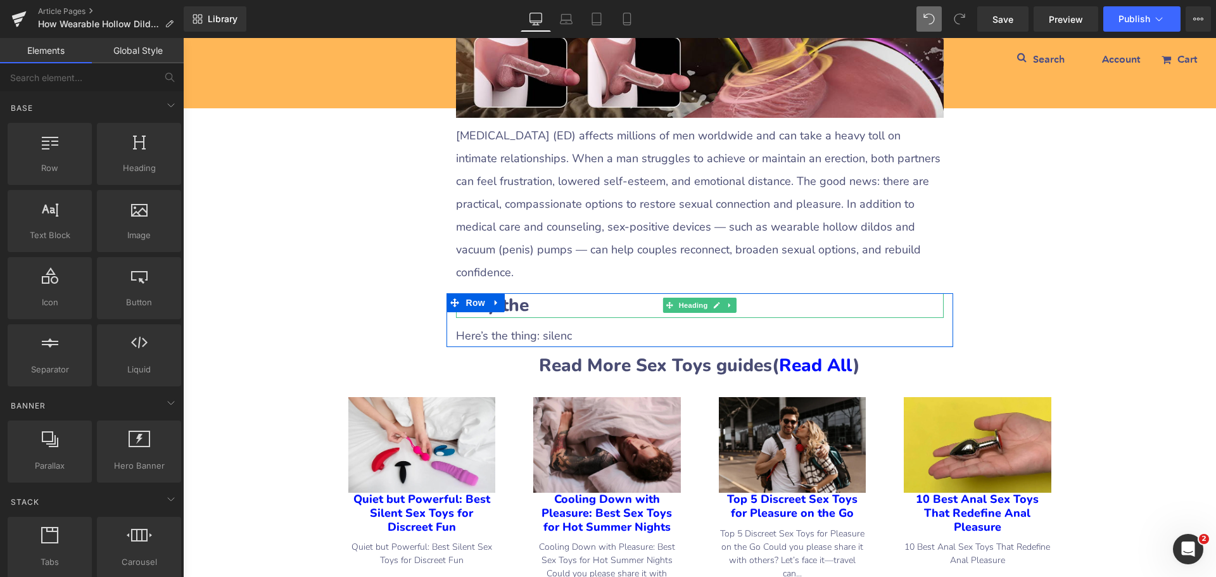
click at [493, 293] on b "Why the" at bounding box center [492, 305] width 73 height 24
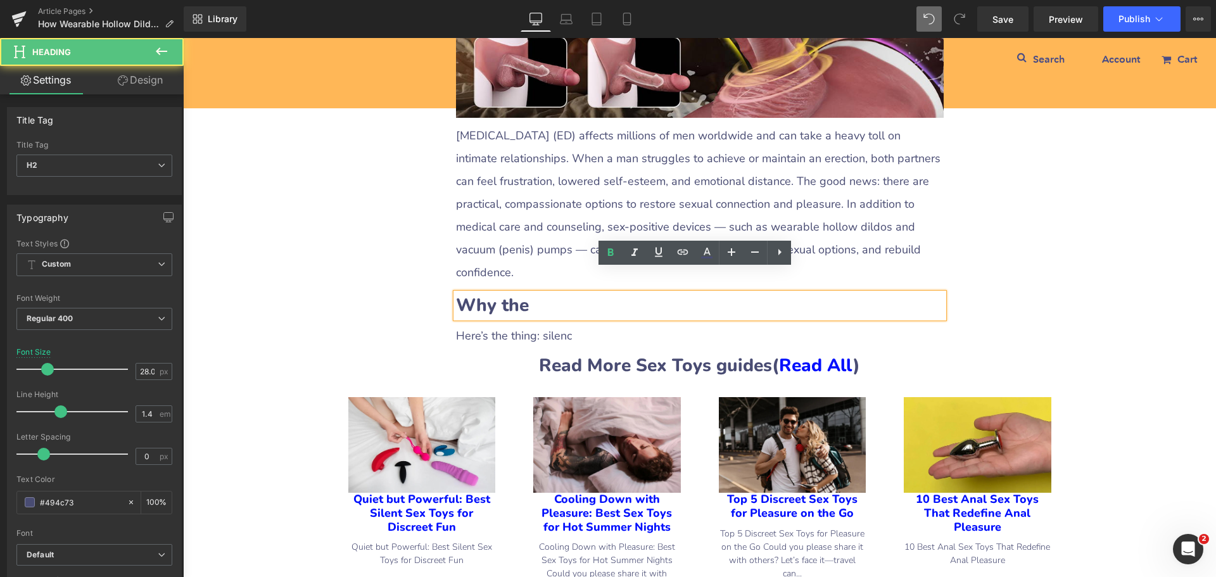
click at [418, 289] on div "How Wearable Hollow Dildos and Penis Pumps Can Help Men with ED Heading Row Liq…" at bounding box center [699, 336] width 1033 height 1361
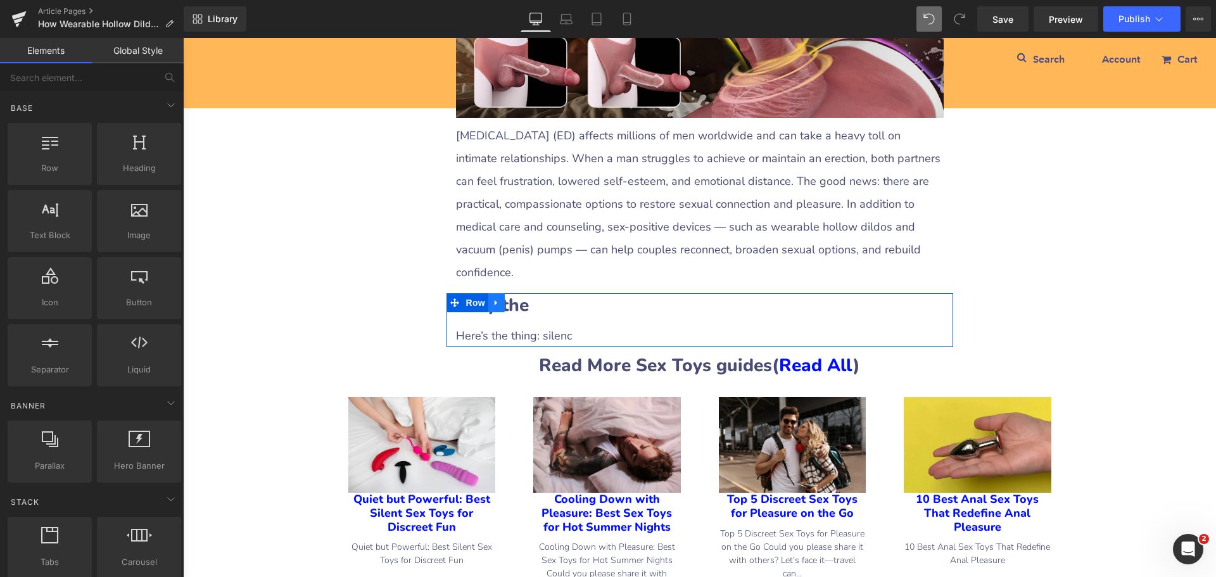
click at [492, 298] on icon at bounding box center [496, 302] width 9 height 9
click at [508, 298] on icon at bounding box center [512, 302] width 9 height 9
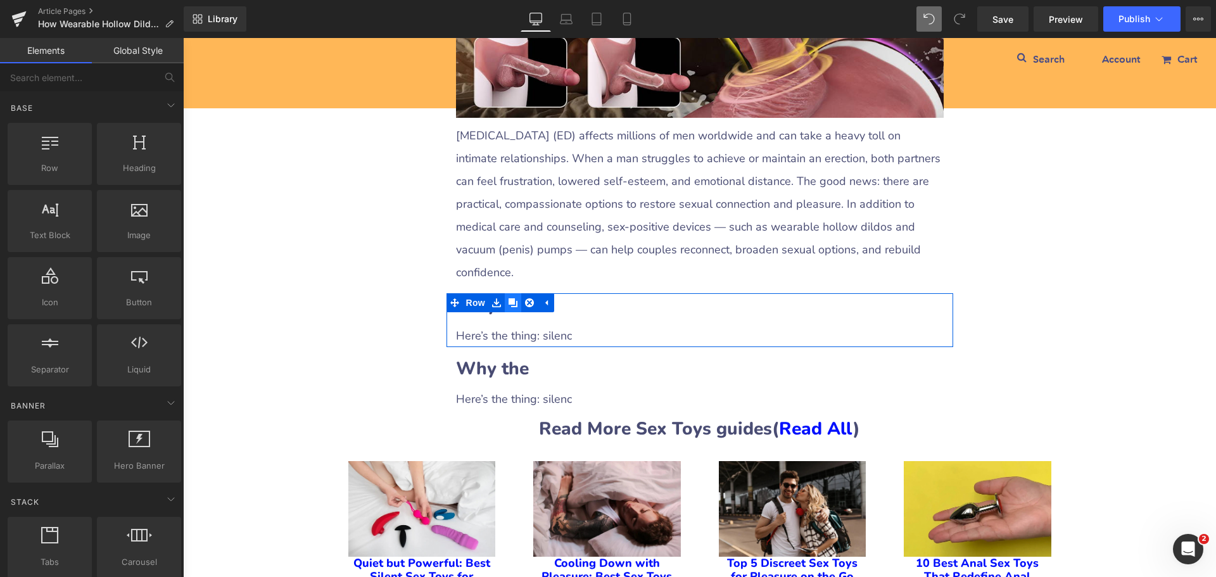
click at [508, 298] on icon at bounding box center [512, 302] width 9 height 9
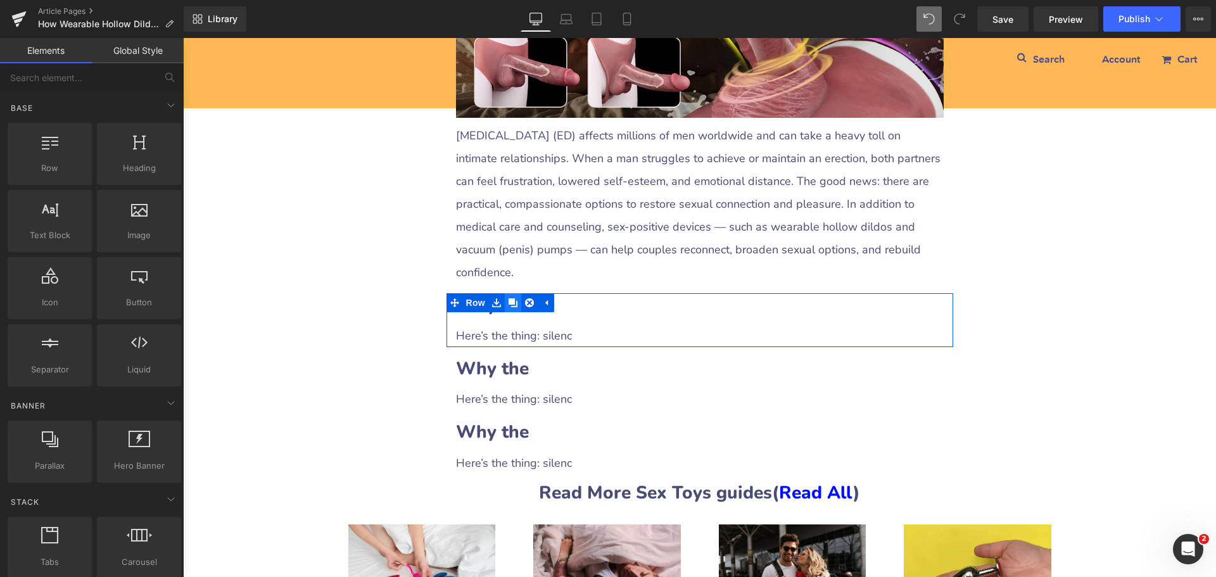
click at [508, 298] on icon at bounding box center [512, 302] width 9 height 9
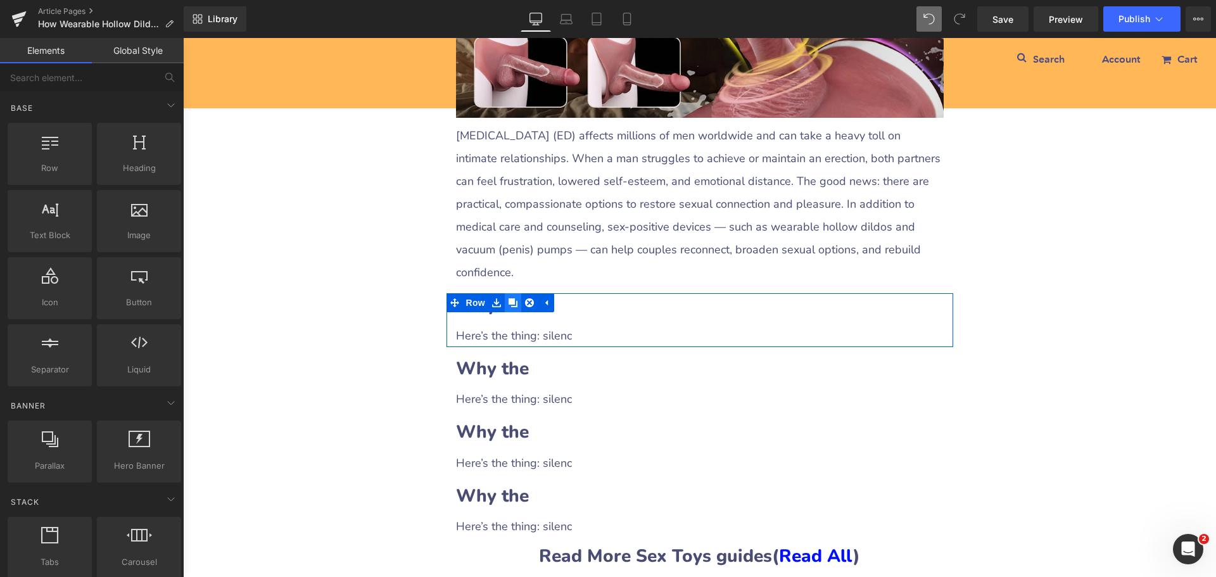
click at [508, 298] on icon at bounding box center [512, 302] width 9 height 9
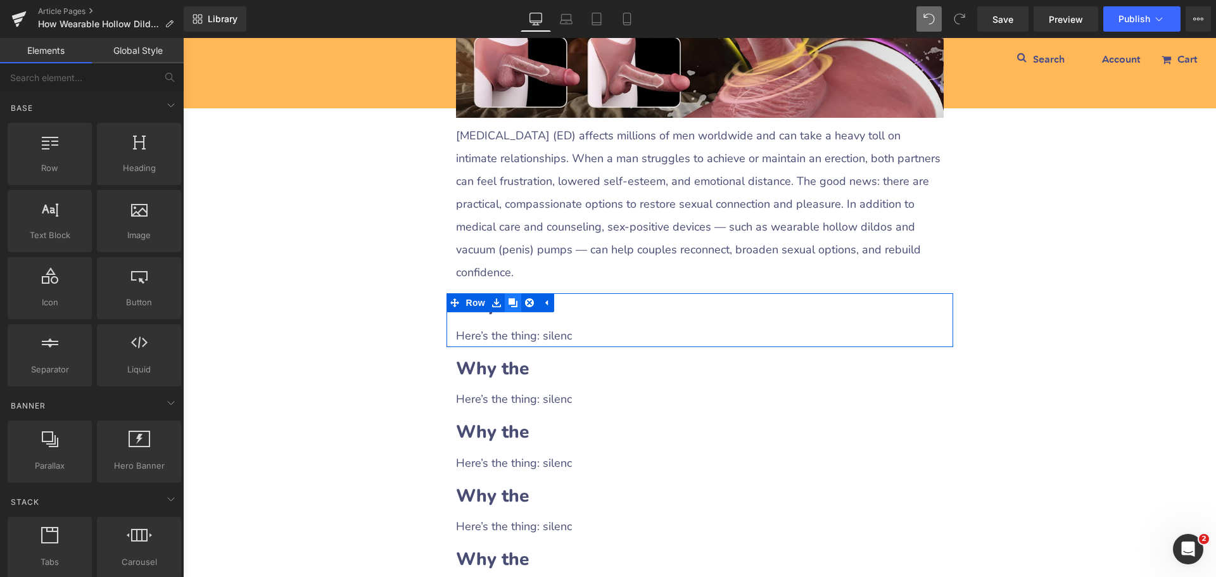
click at [508, 298] on icon at bounding box center [512, 302] width 9 height 9
click at [571, 293] on h2 "Why the" at bounding box center [700, 305] width 488 height 25
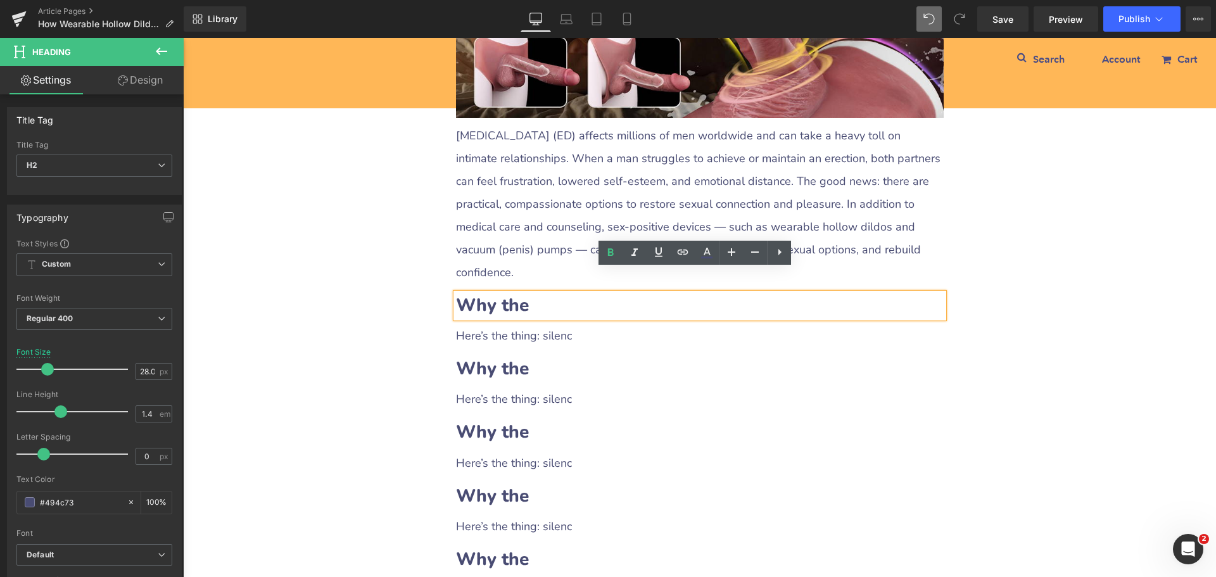
drag, startPoint x: 455, startPoint y: 280, endPoint x: 531, endPoint y: 281, distance: 76.6
click at [531, 293] on h2 "Why the" at bounding box center [700, 305] width 488 height 25
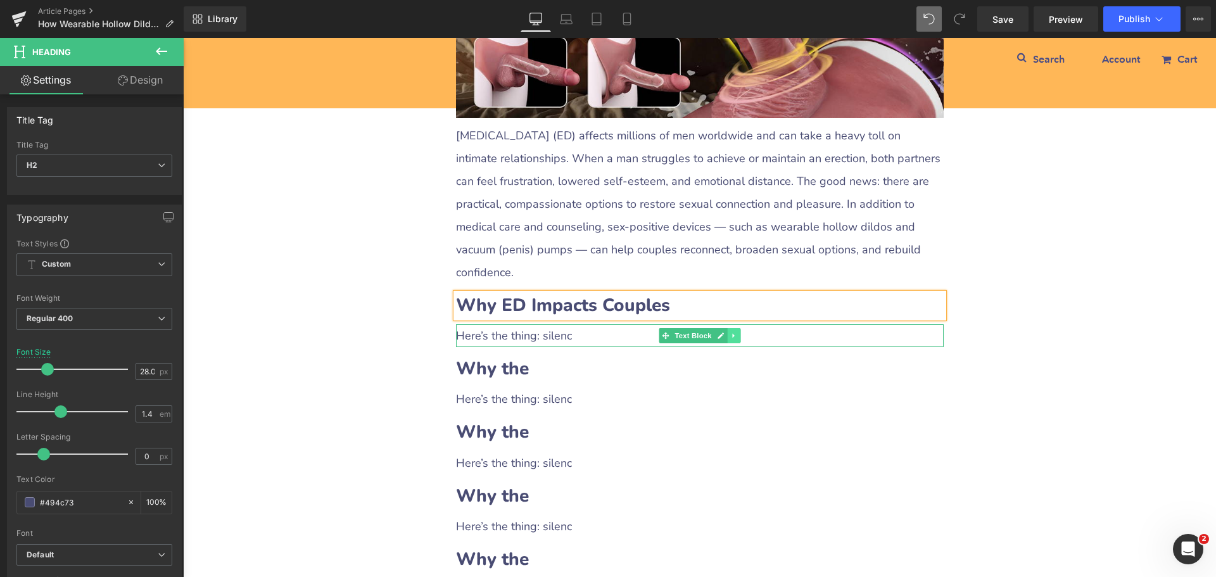
click at [730, 332] on icon at bounding box center [733, 336] width 7 height 8
click at [725, 332] on icon at bounding box center [726, 335] width 7 height 7
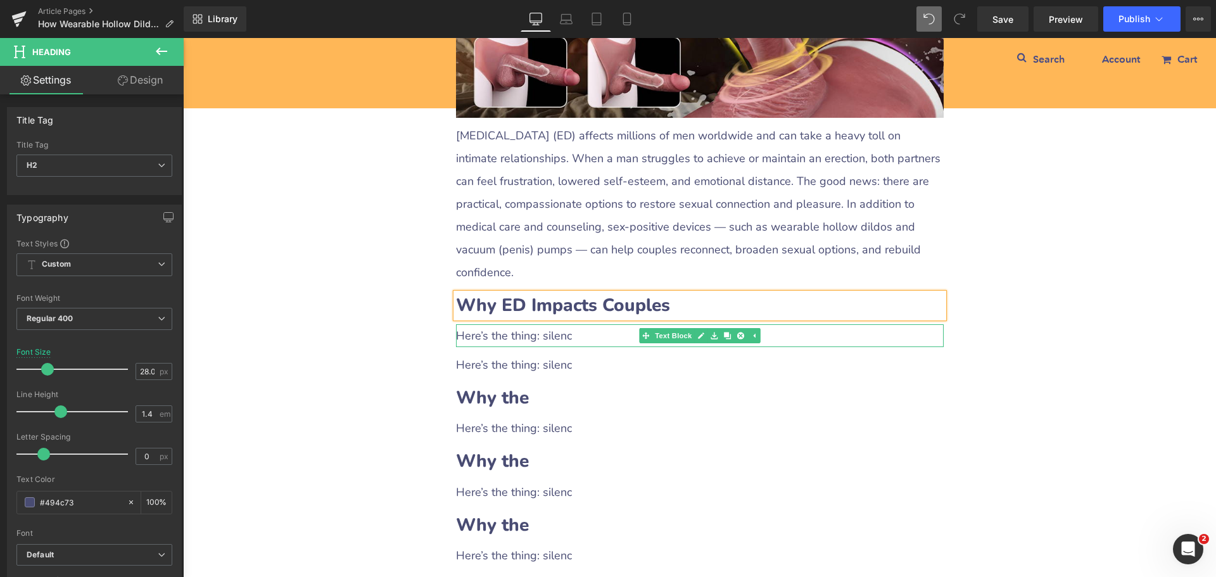
click at [534, 324] on div "Here’s the thing: silenc" at bounding box center [700, 335] width 488 height 23
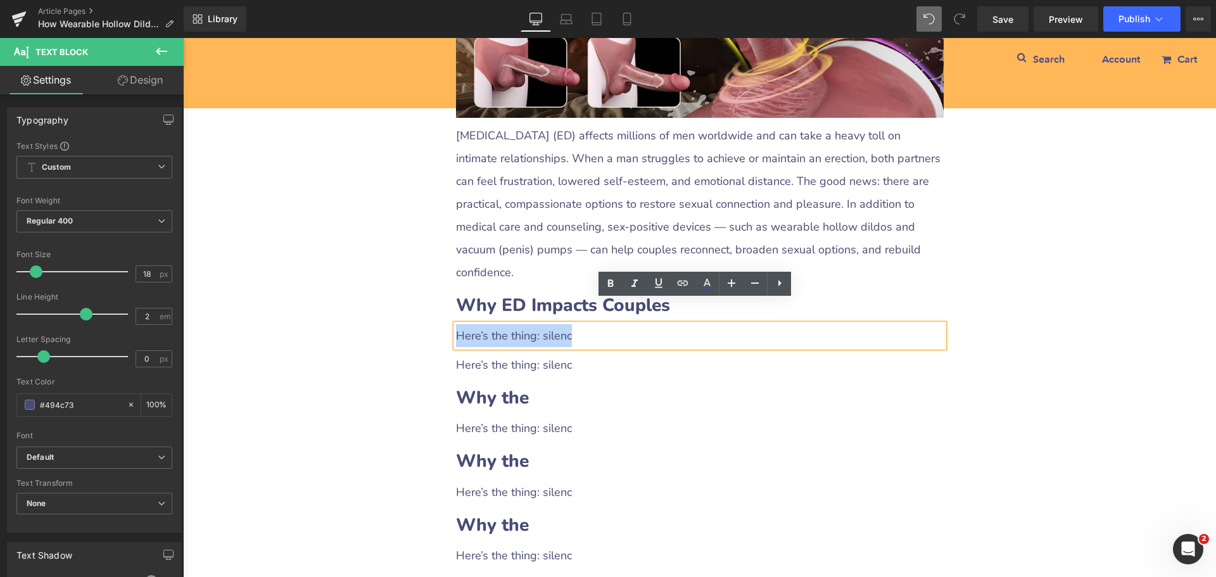
drag, startPoint x: 453, startPoint y: 310, endPoint x: 599, endPoint y: 316, distance: 145.8
click at [599, 324] on div "Here’s the thing: silenc" at bounding box center [700, 335] width 488 height 23
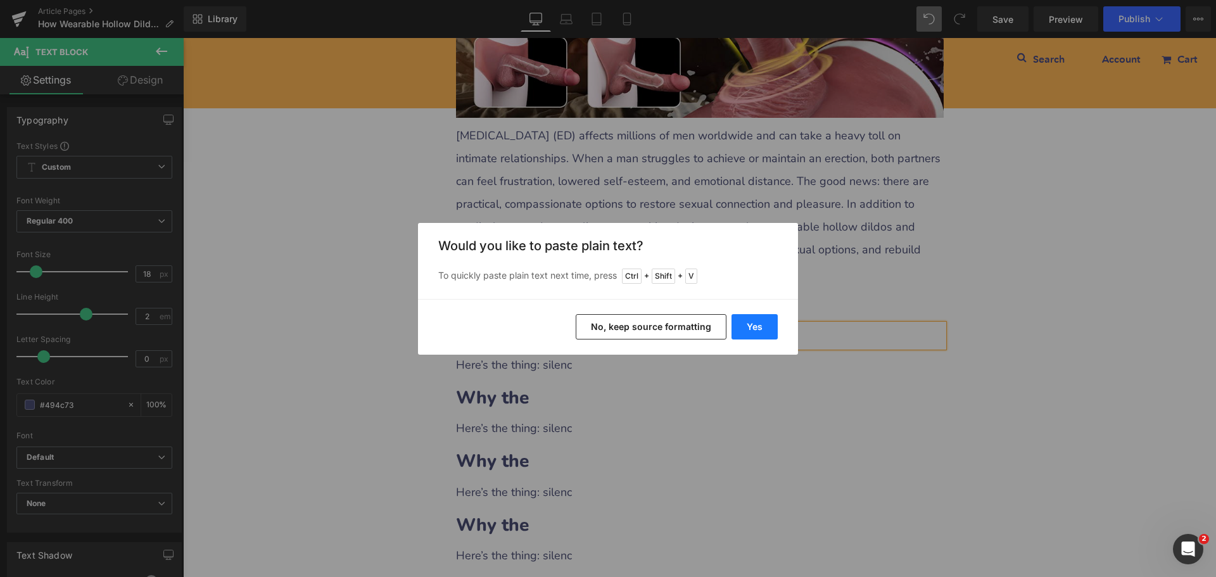
click at [752, 333] on button "Yes" at bounding box center [754, 326] width 46 height 25
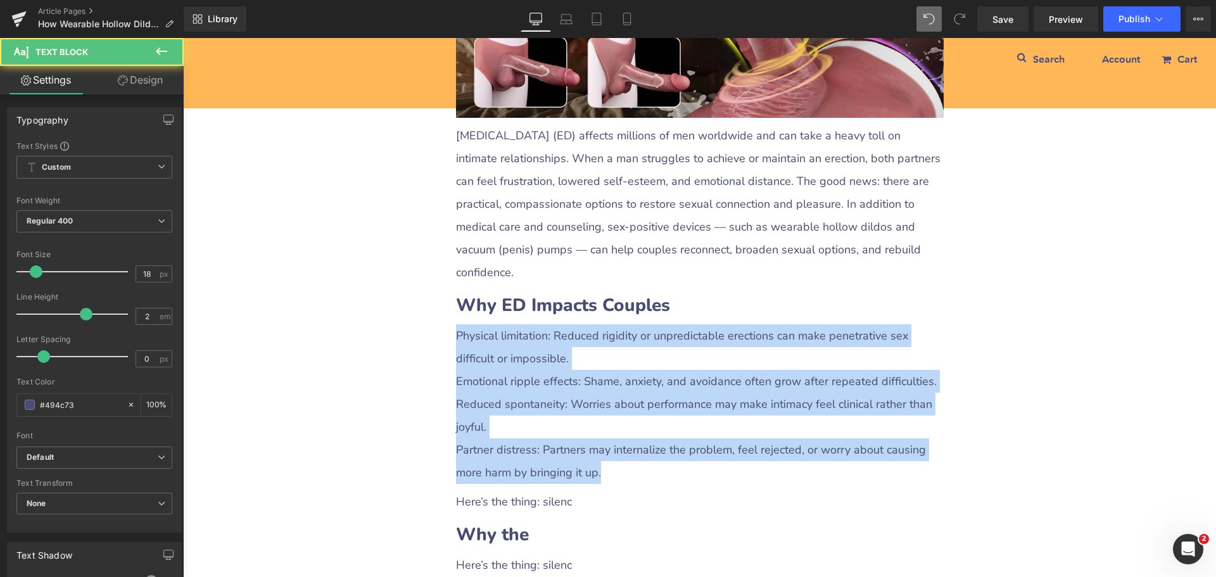
drag, startPoint x: 605, startPoint y: 447, endPoint x: 380, endPoint y: 298, distance: 270.5
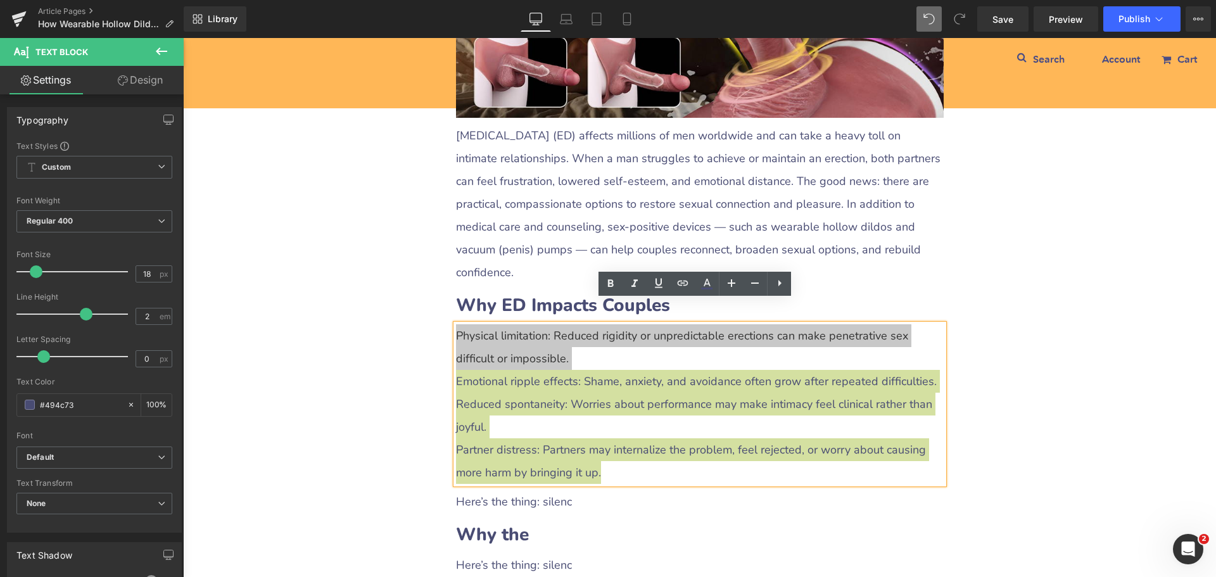
click at [778, 289] on icon at bounding box center [779, 282] width 15 height 15
click at [780, 289] on icon at bounding box center [778, 282] width 15 height 15
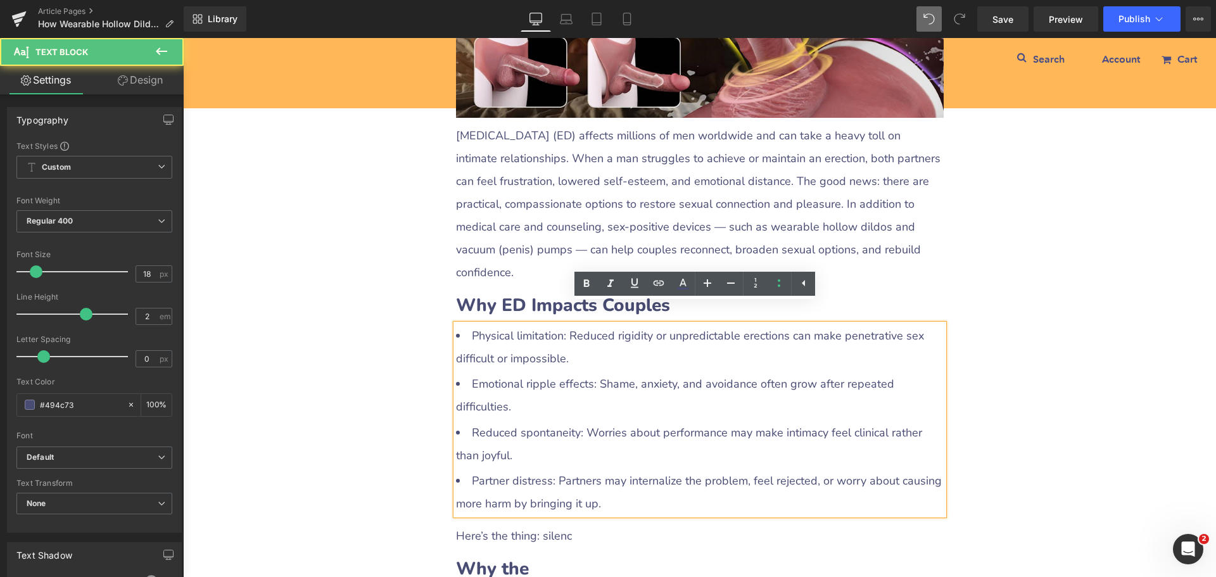
click at [534, 338] on li "Physical limitation: Reduced rigidity or unpredictable erections can make penet…" at bounding box center [700, 347] width 488 height 46
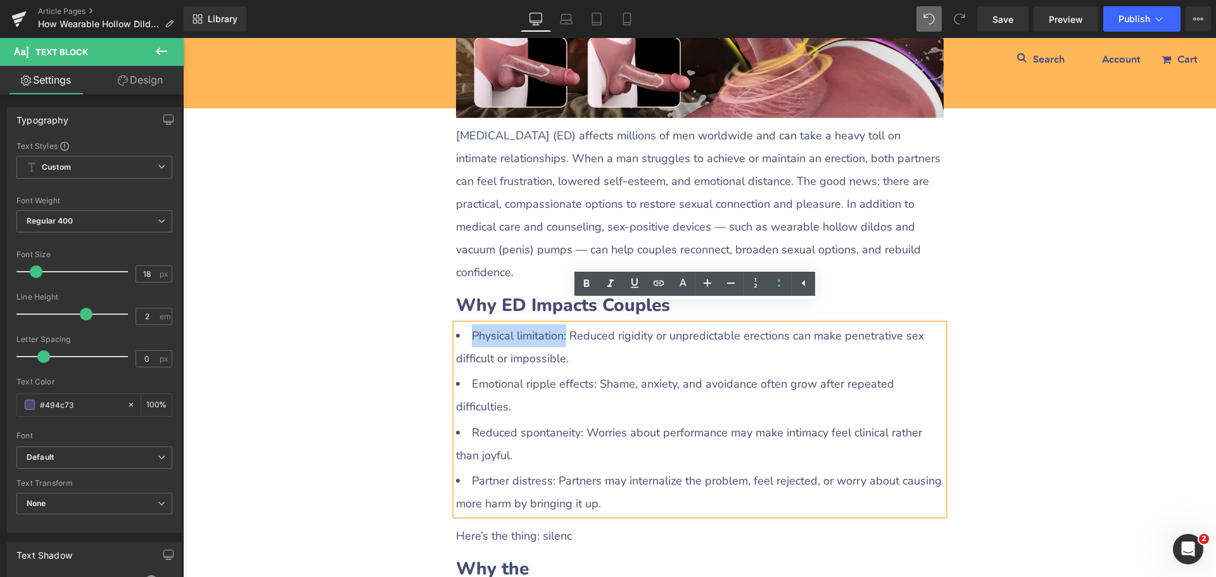
drag, startPoint x: 466, startPoint y: 311, endPoint x: 559, endPoint y: 310, distance: 92.5
click at [559, 324] on li "Physical limitation: Reduced rigidity or unpredictable erections can make penet…" at bounding box center [700, 347] width 488 height 46
click at [589, 281] on icon at bounding box center [587, 284] width 6 height 8
drag, startPoint x: 467, startPoint y: 359, endPoint x: 588, endPoint y: 362, distance: 121.6
click at [588, 372] on li "Emotional ripple effects: Shame, anxiety, and avoidance often grow after repeat…" at bounding box center [700, 395] width 488 height 46
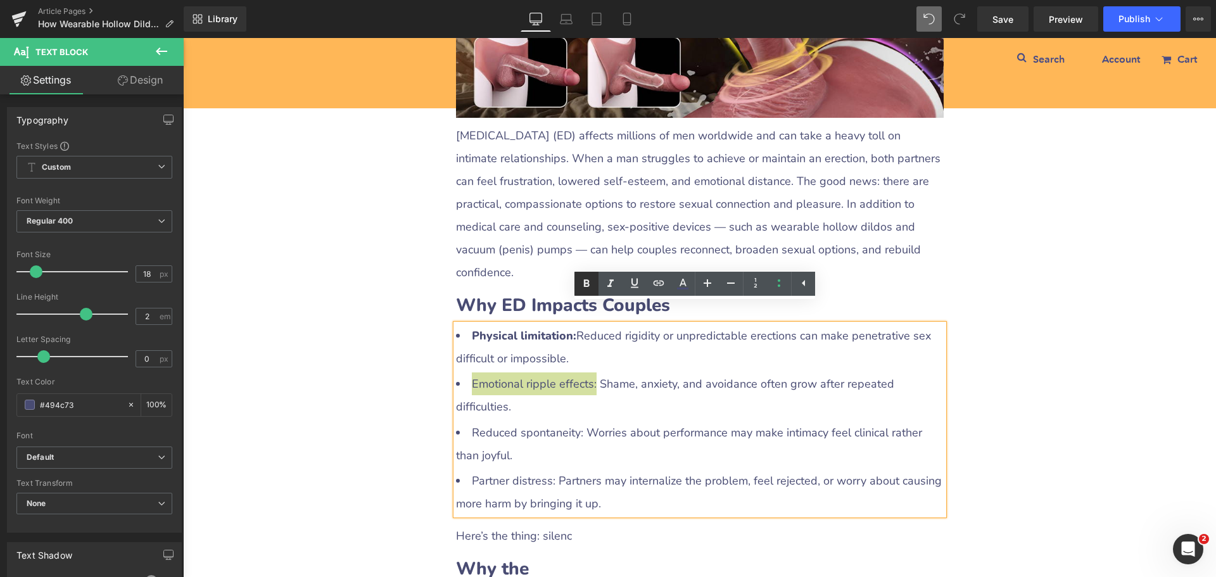
click at [585, 284] on icon at bounding box center [587, 284] width 6 height 8
drag, startPoint x: 465, startPoint y: 407, endPoint x: 576, endPoint y: 408, distance: 110.2
click at [576, 421] on li "Reduced spontaneity: Worries about performance may make intimacy feel clinical …" at bounding box center [700, 444] width 488 height 46
click at [585, 287] on icon at bounding box center [586, 283] width 15 height 15
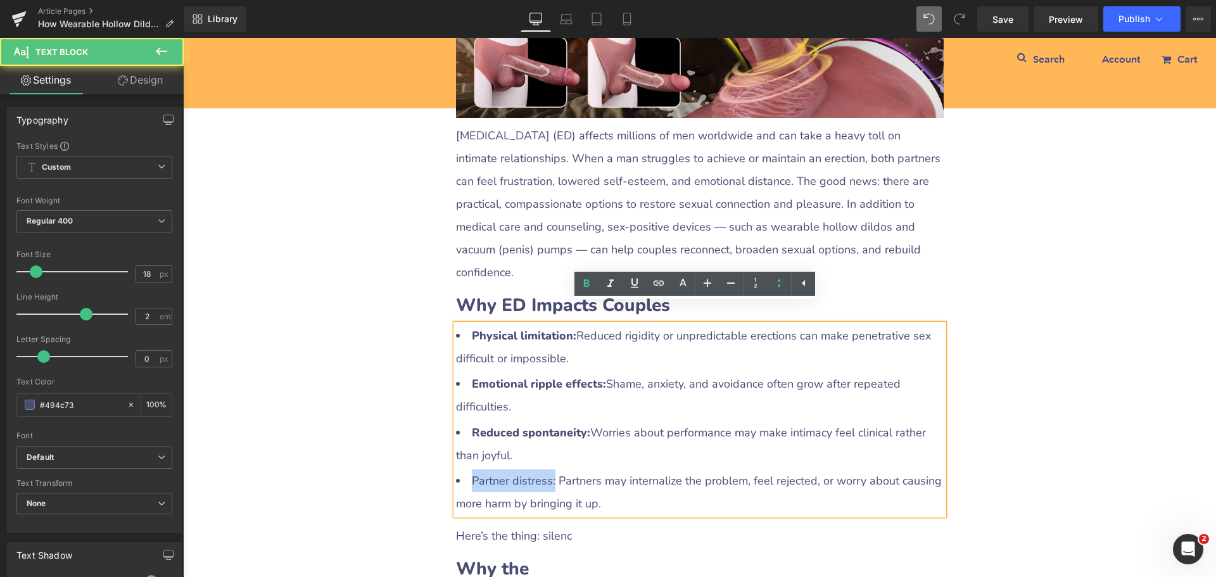
drag, startPoint x: 469, startPoint y: 455, endPoint x: 548, endPoint y: 455, distance: 79.2
click at [548, 469] on li "Partner distress: Partners may internalize the problem, feel rejected, or worry…" at bounding box center [700, 492] width 488 height 46
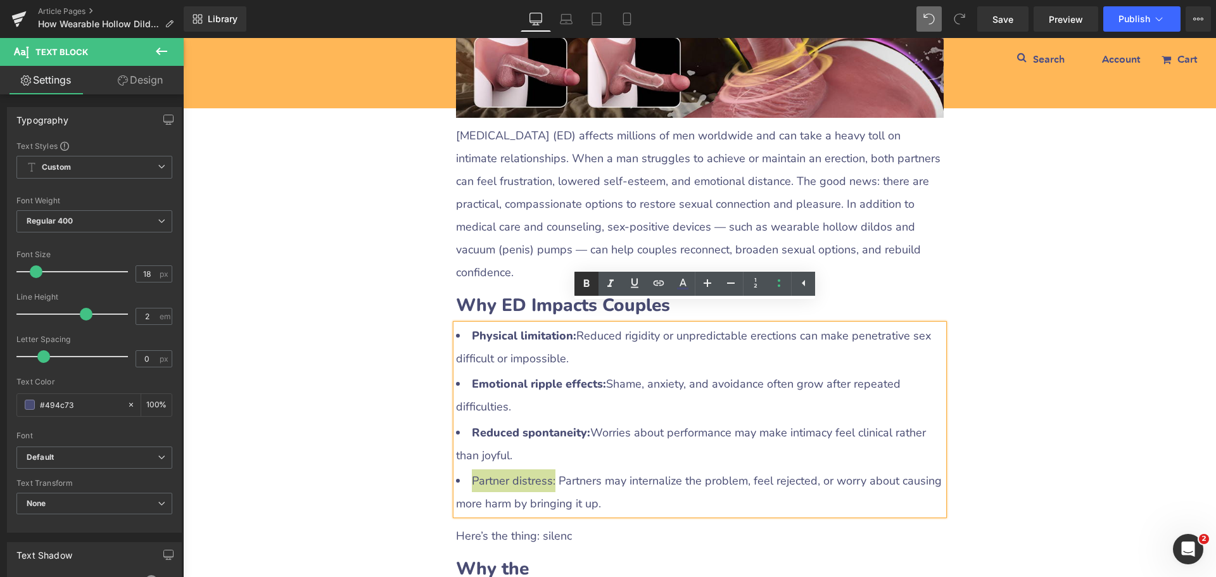
click at [583, 287] on icon at bounding box center [586, 283] width 15 height 15
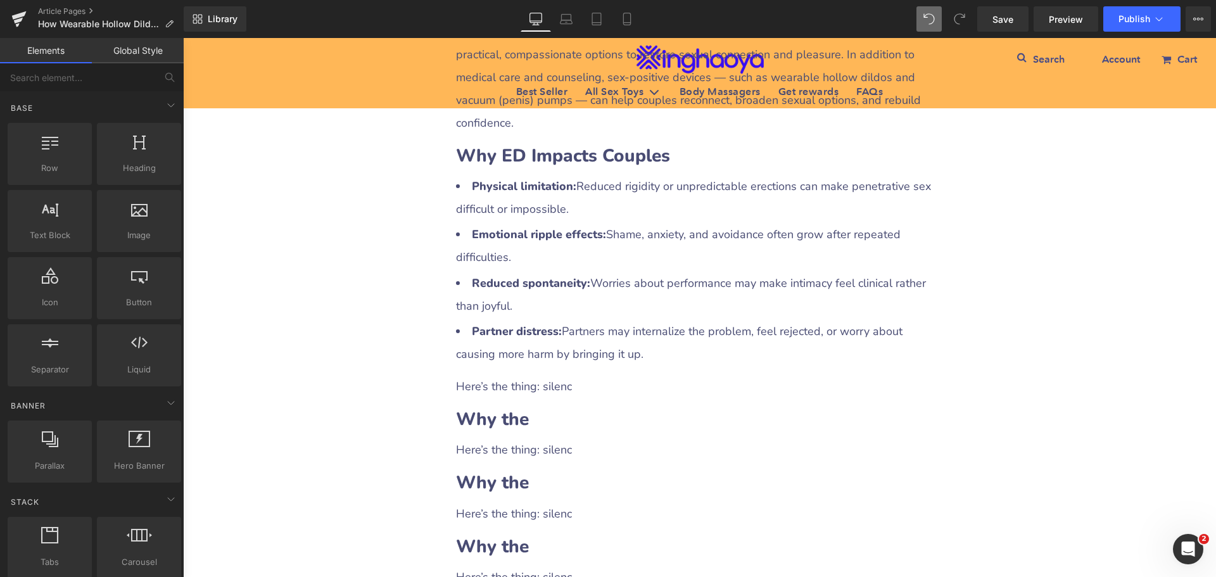
scroll to position [633, 0]
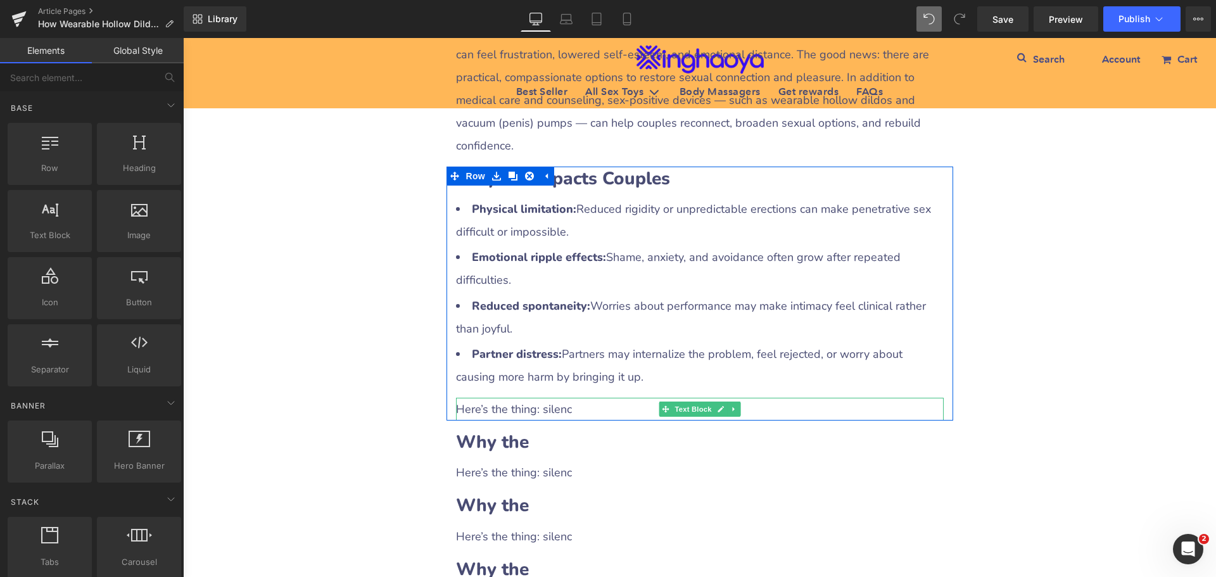
click at [545, 398] on div "Here’s the thing: silenc" at bounding box center [700, 409] width 488 height 23
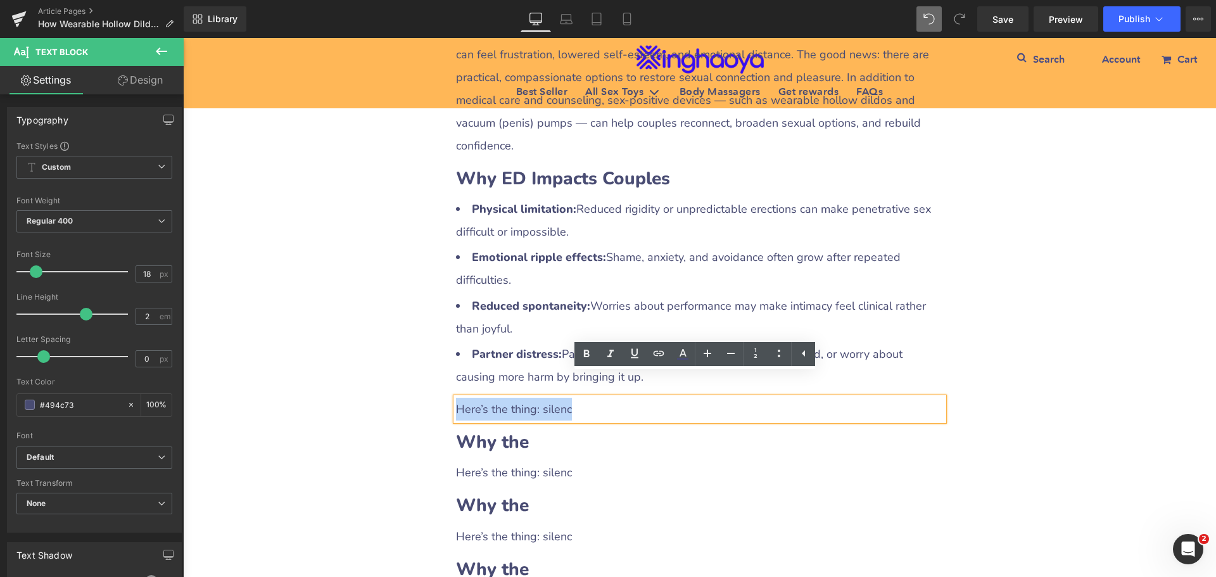
drag, startPoint x: 454, startPoint y: 384, endPoint x: 577, endPoint y: 388, distance: 122.9
click at [577, 398] on div "Here’s the thing: silenc" at bounding box center [700, 409] width 488 height 23
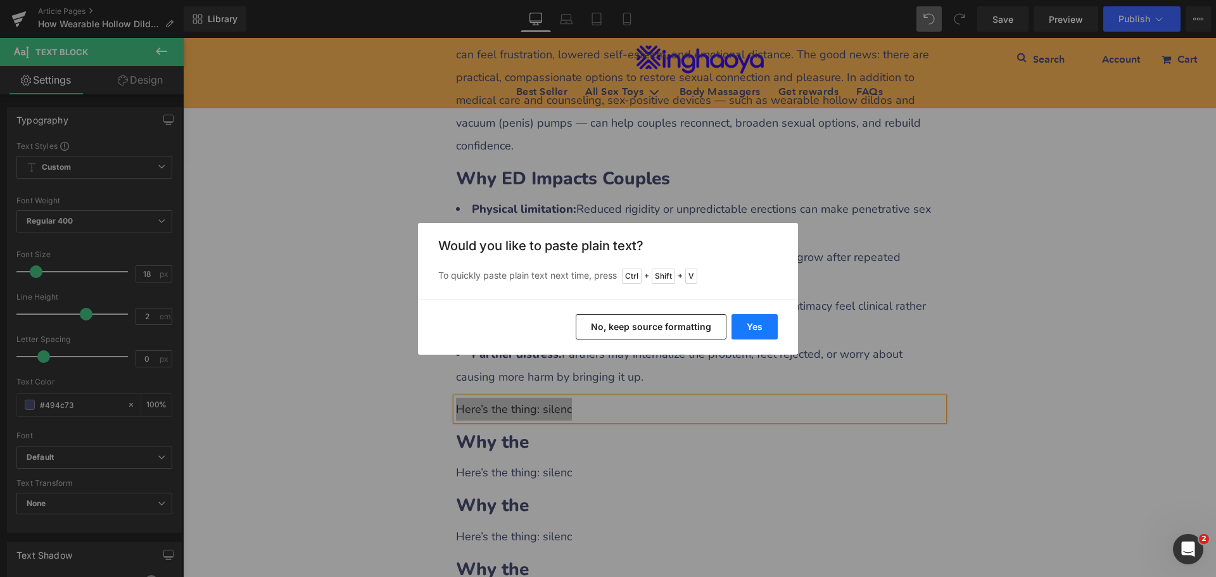
click at [750, 332] on button "Yes" at bounding box center [754, 326] width 46 height 25
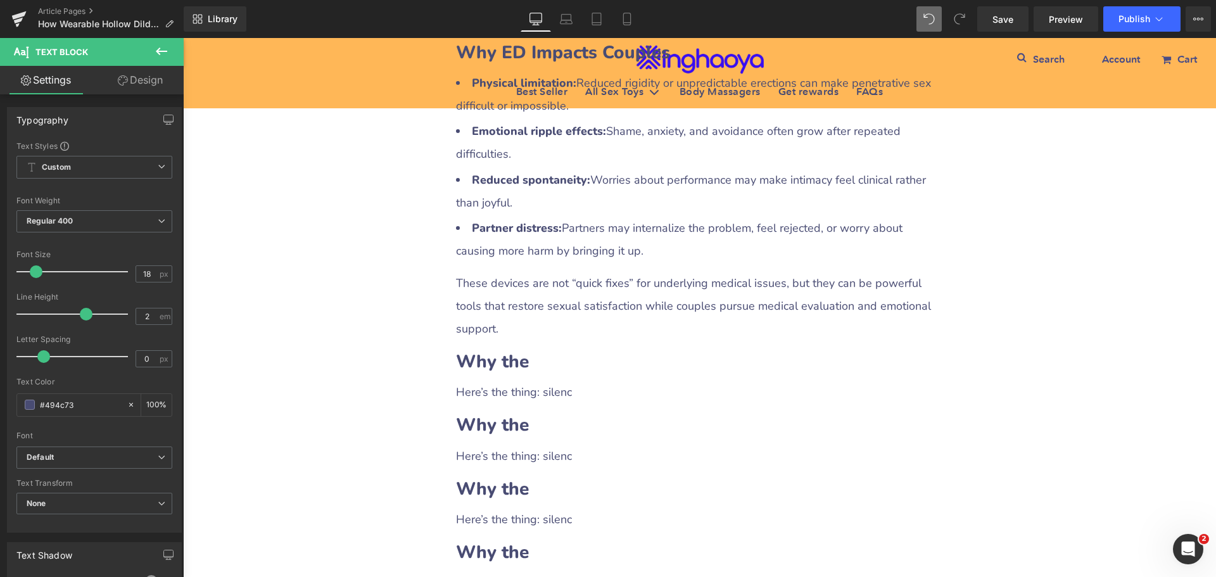
scroll to position [760, 0]
click at [527, 349] on h2 "Why the" at bounding box center [700, 361] width 488 height 25
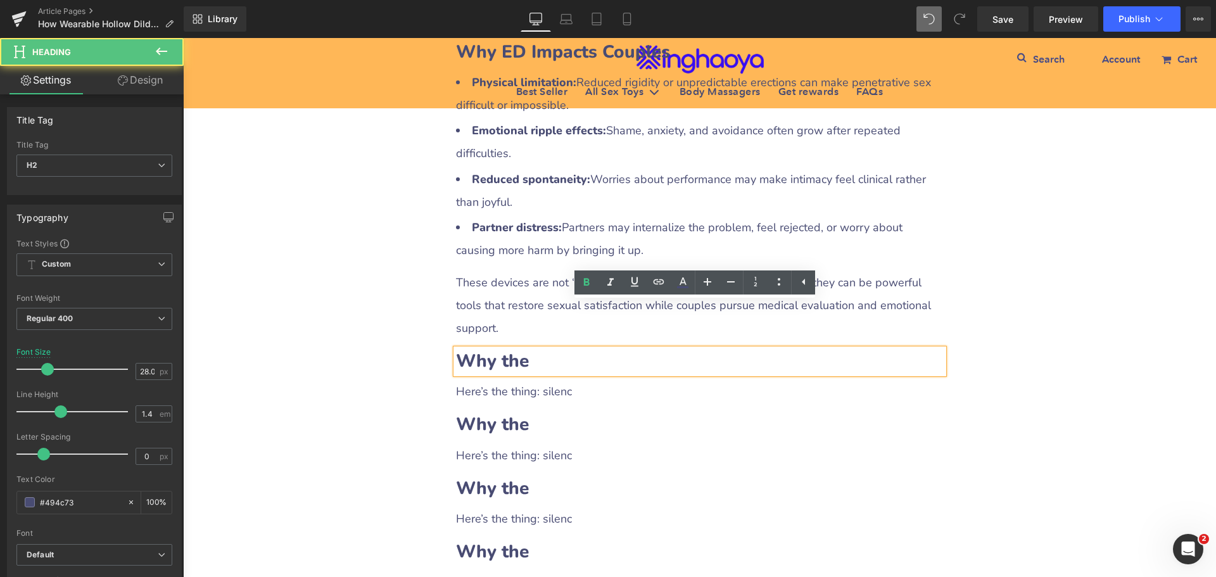
drag, startPoint x: 467, startPoint y: 313, endPoint x: 525, endPoint y: 313, distance: 58.3
click at [525, 349] on h2 "Why the" at bounding box center [700, 361] width 488 height 25
paste div
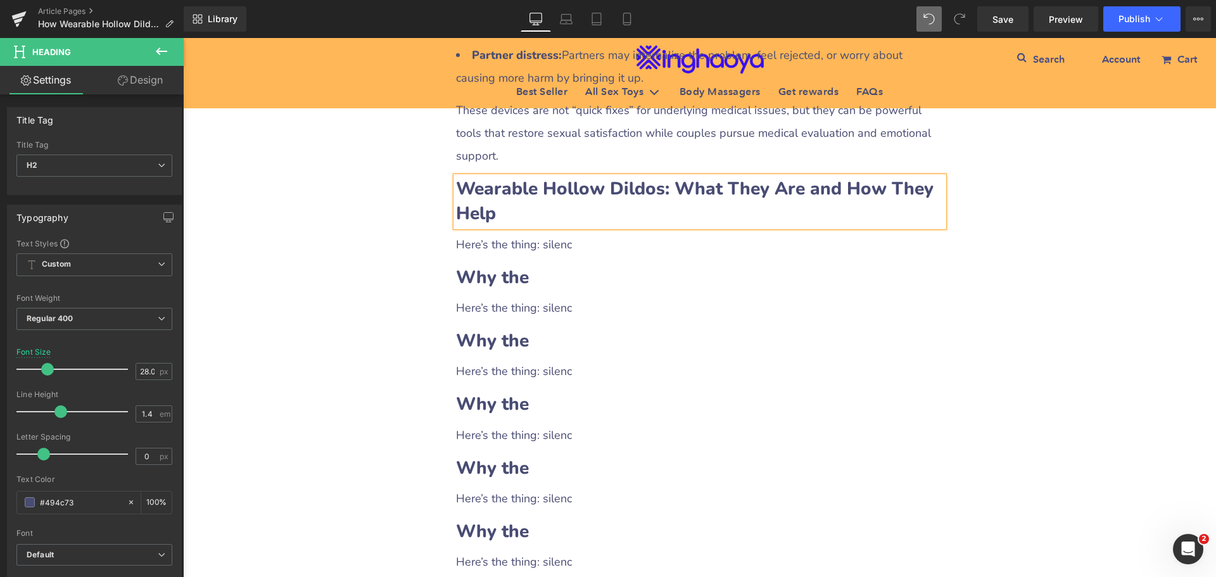
scroll to position [950, 0]
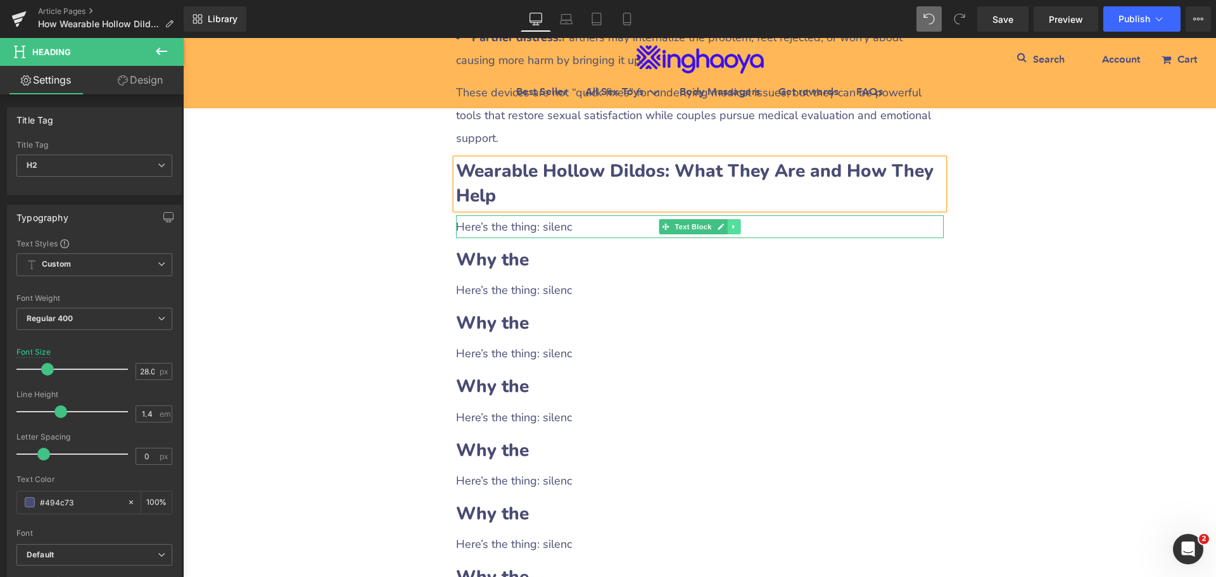
click at [730, 223] on icon at bounding box center [733, 227] width 7 height 8
click at [723, 219] on link at bounding box center [727, 226] width 13 height 15
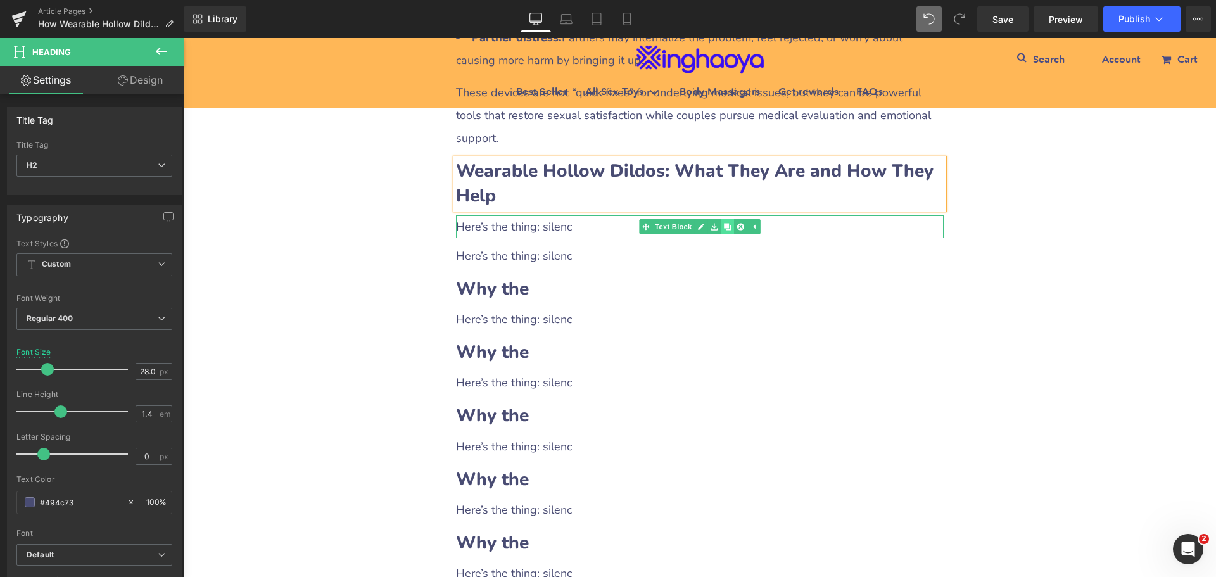
click at [723, 219] on link at bounding box center [727, 226] width 13 height 15
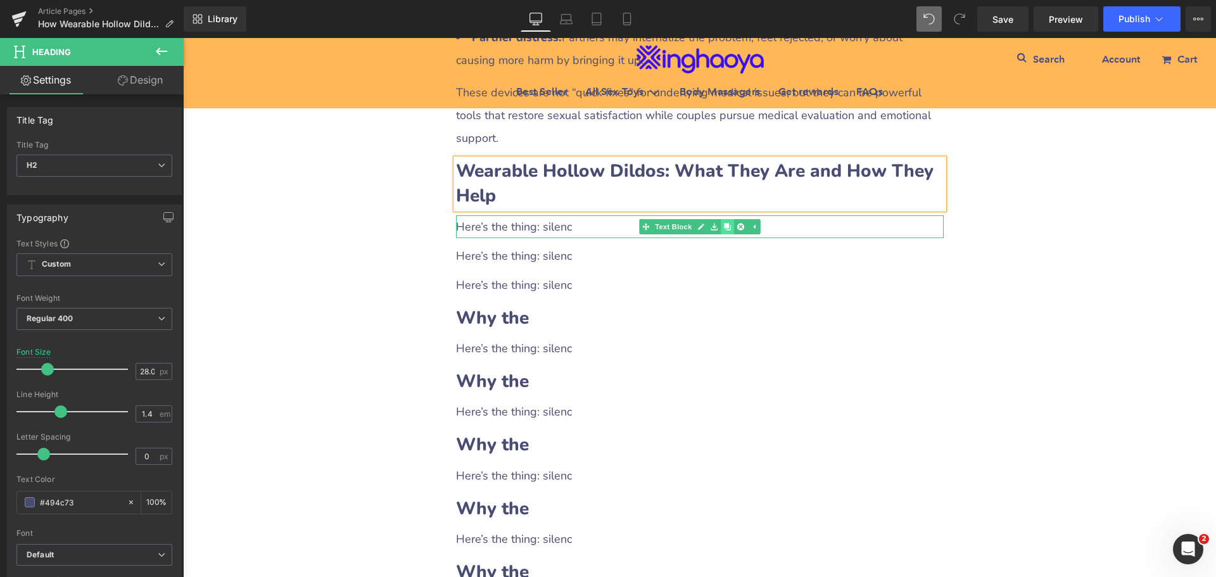
click at [723, 219] on link at bounding box center [727, 226] width 13 height 15
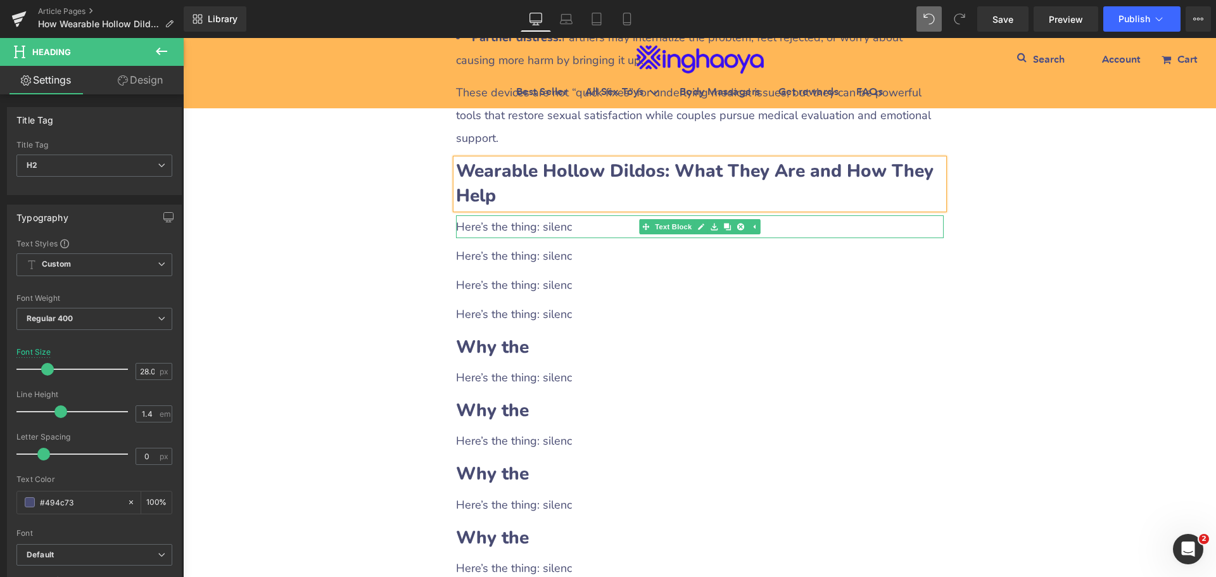
click at [565, 215] on div "Here’s the thing: silenc" at bounding box center [700, 226] width 488 height 23
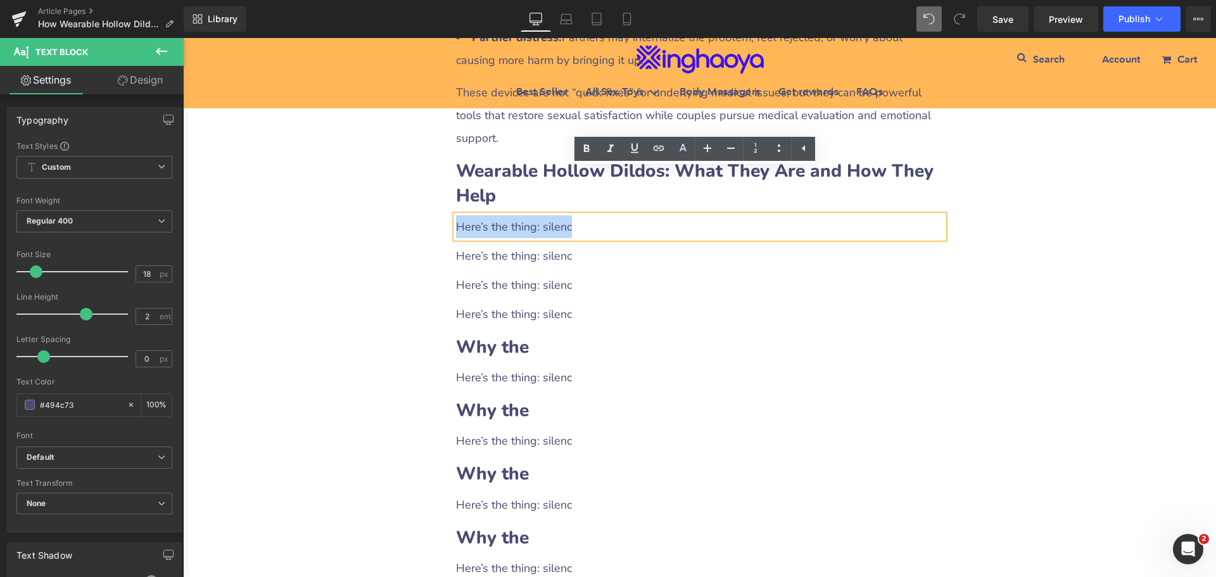
drag, startPoint x: 453, startPoint y: 180, endPoint x: 585, endPoint y: 186, distance: 132.5
click at [585, 215] on div "Here’s the thing: silenc" at bounding box center [700, 226] width 488 height 23
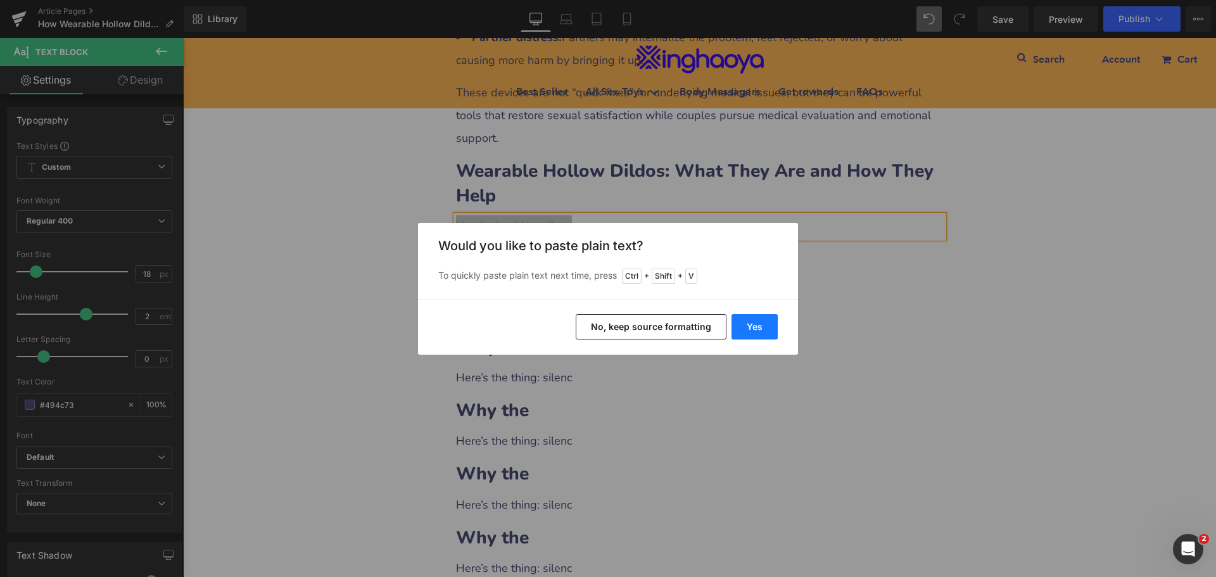
drag, startPoint x: 748, startPoint y: 332, endPoint x: 568, endPoint y: 291, distance: 185.1
click at [748, 332] on button "Yes" at bounding box center [754, 326] width 46 height 25
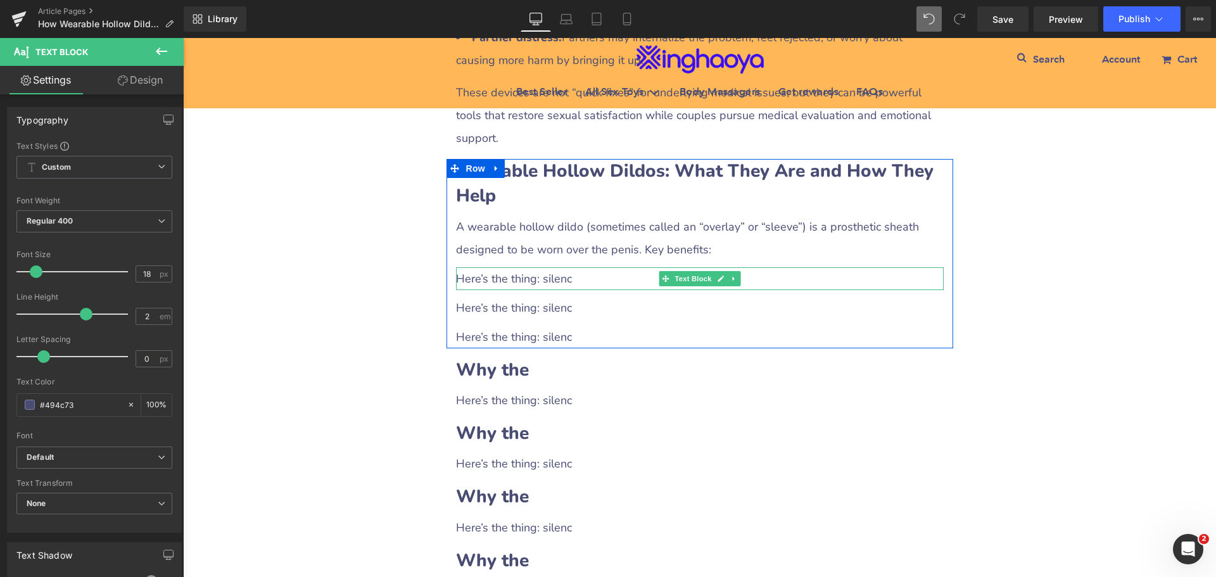
click at [546, 267] on div "Here’s the thing: silenc" at bounding box center [700, 278] width 488 height 23
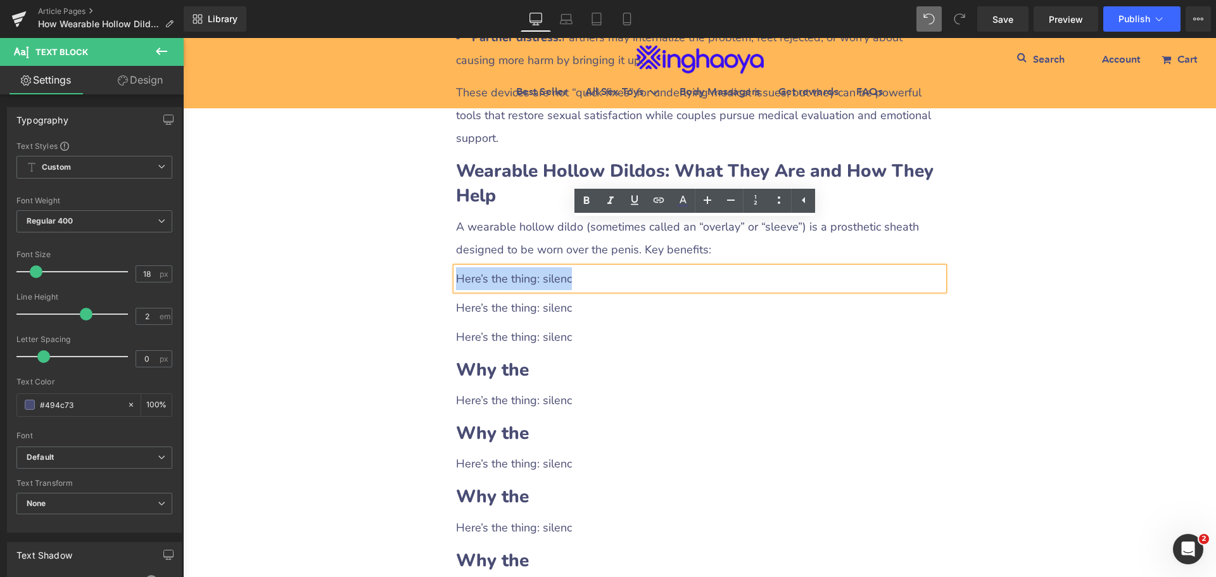
drag, startPoint x: 451, startPoint y: 234, endPoint x: 579, endPoint y: 235, distance: 127.3
click at [579, 267] on div "Here’s the thing: silenc" at bounding box center [700, 278] width 488 height 23
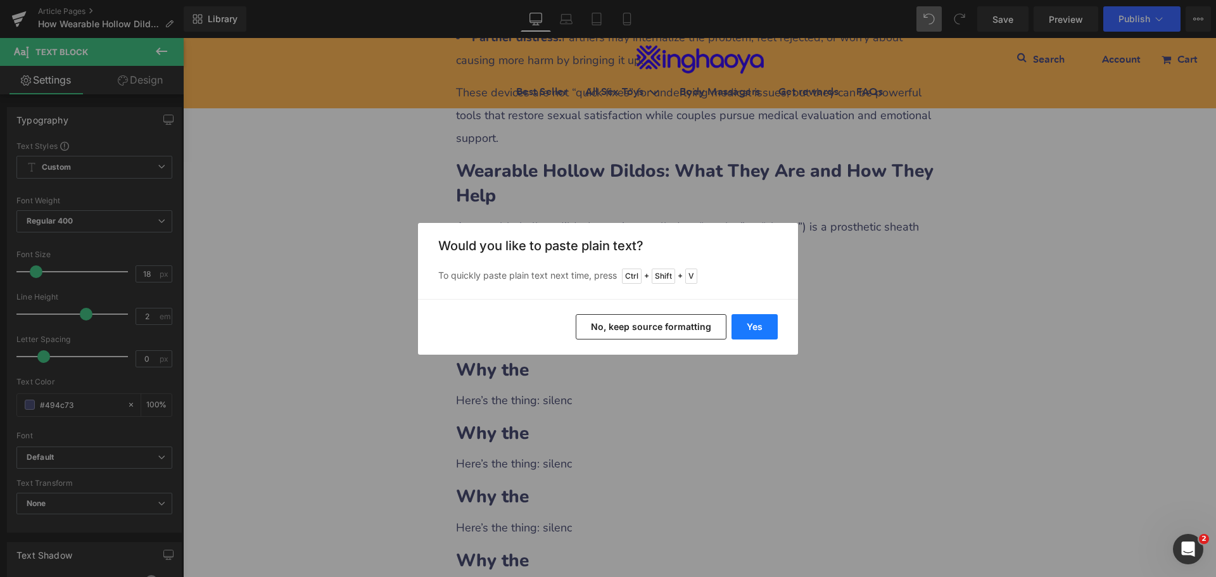
click at [746, 332] on button "Yes" at bounding box center [754, 326] width 46 height 25
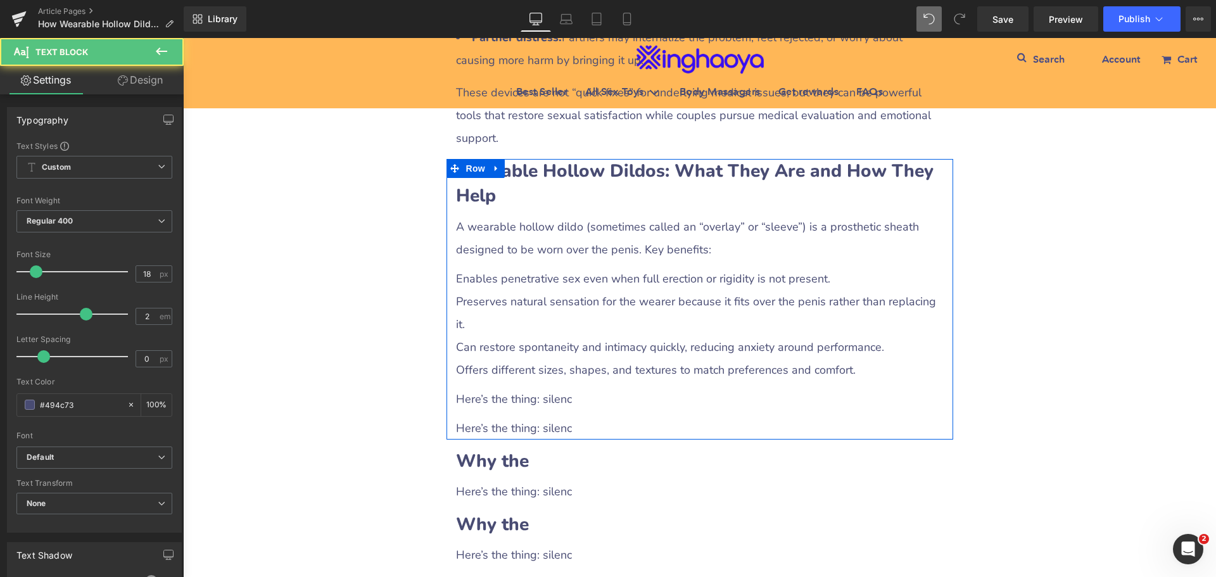
click at [501, 336] on div "Can restore spontaneity and intimacy quickly, reducing anxiety around performan…" at bounding box center [700, 347] width 488 height 23
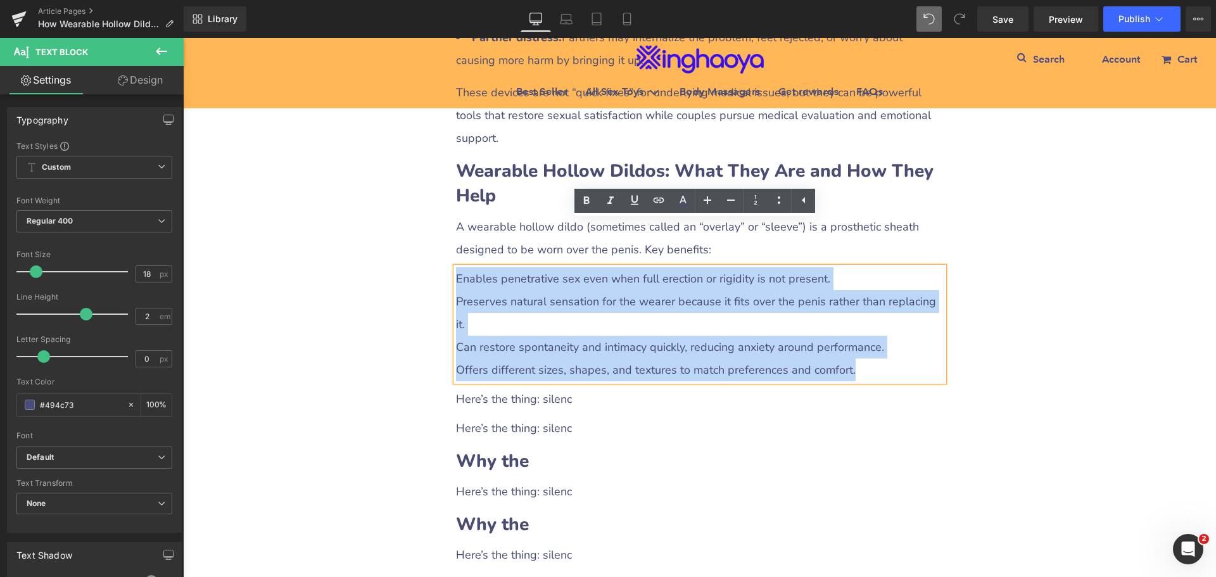
drag, startPoint x: 476, startPoint y: 237, endPoint x: 864, endPoint y: 308, distance: 394.6
click at [864, 308] on div "Enables penetrative sex even when full erection or rigidity is not present. Pre…" at bounding box center [700, 324] width 488 height 114
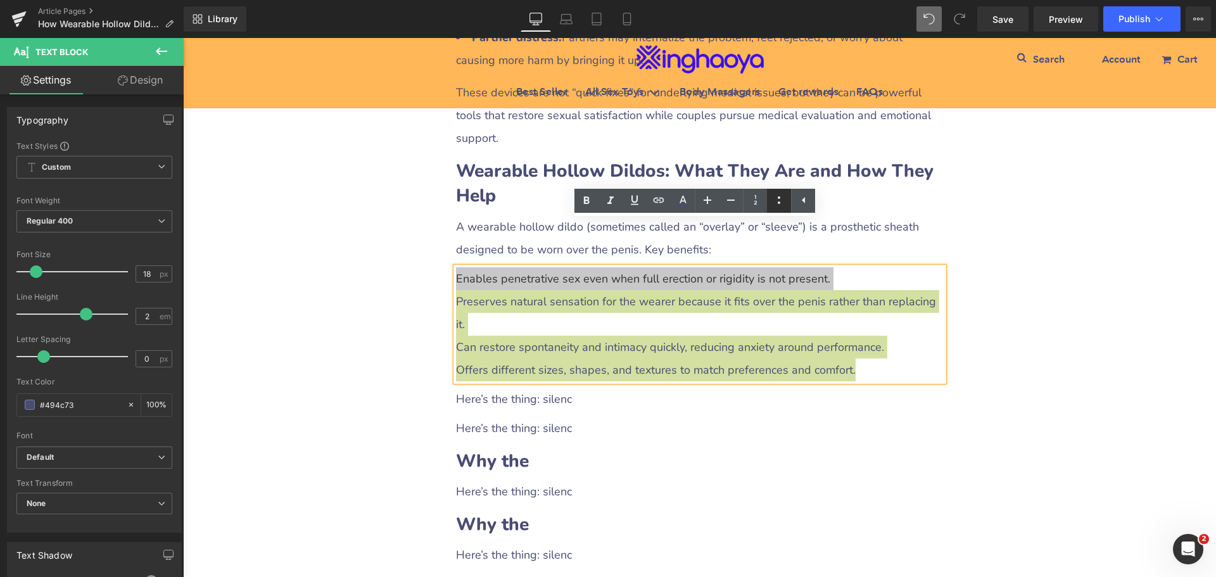
click at [777, 205] on icon at bounding box center [778, 200] width 15 height 15
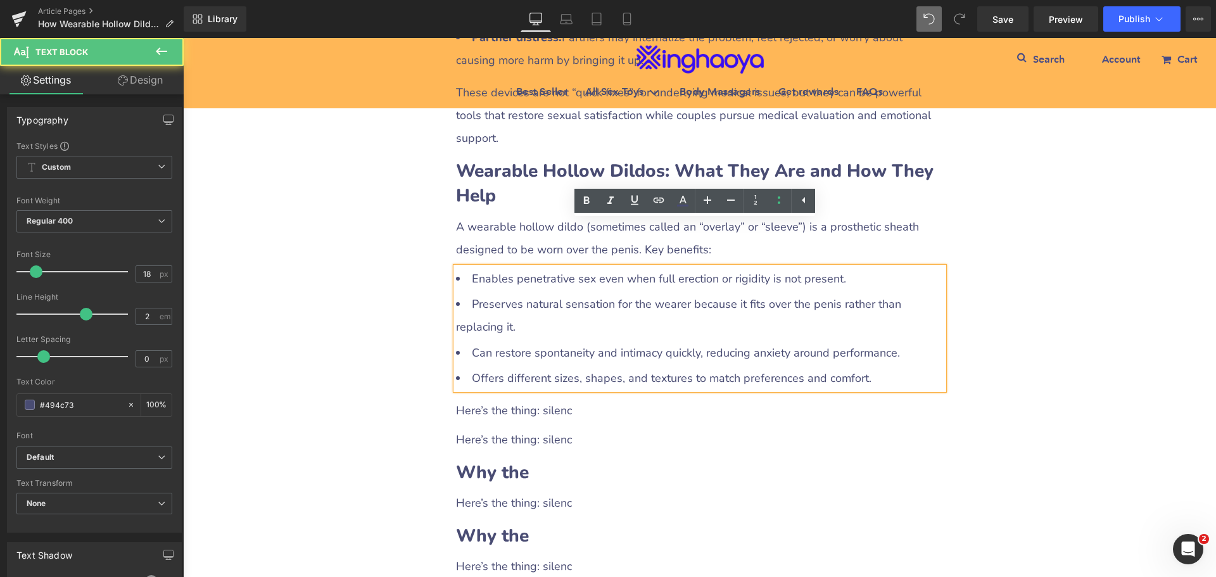
click at [567, 293] on li "Preserves natural sensation for the wearer because it fits over the penis rathe…" at bounding box center [700, 316] width 488 height 46
click at [469, 267] on li "Enables penetrative sex even when full erection or rigidity is not present." at bounding box center [700, 278] width 488 height 23
click at [582, 293] on li "Preserves natural sensation for the wearer because it fits over the penis rathe…" at bounding box center [700, 316] width 488 height 46
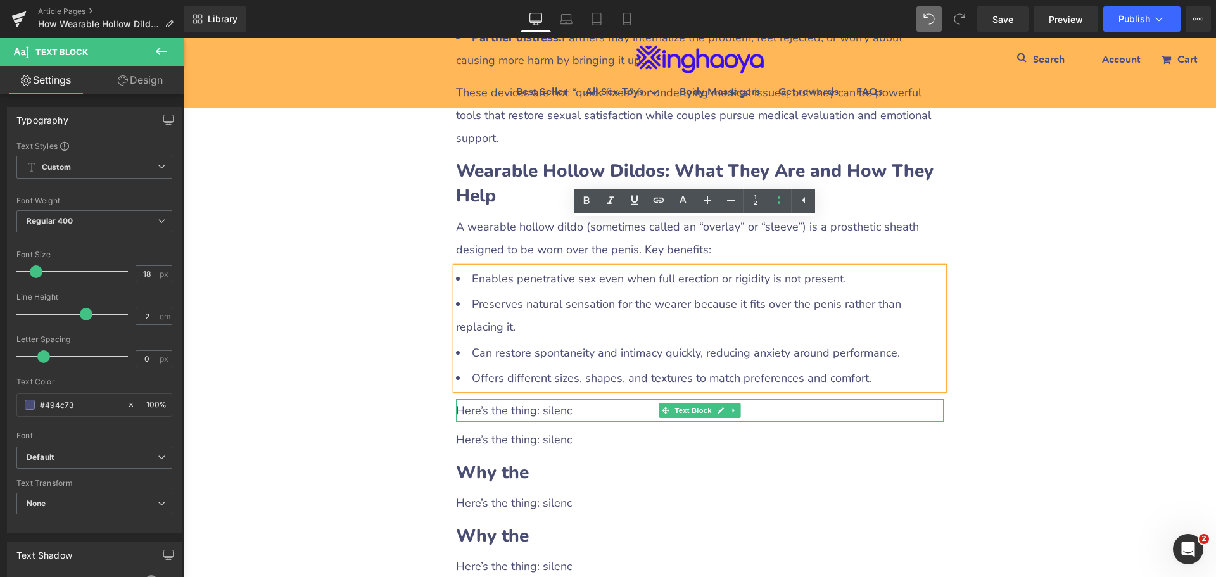
click at [550, 399] on div "Here’s the thing: silenc" at bounding box center [700, 410] width 488 height 23
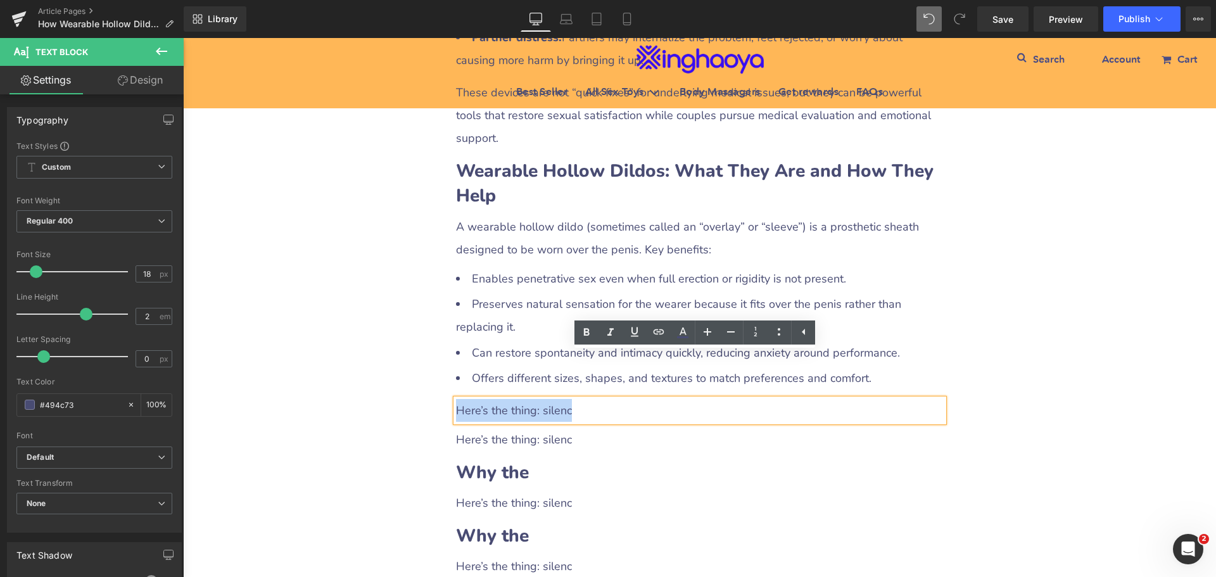
drag, startPoint x: 454, startPoint y: 361, endPoint x: 576, endPoint y: 361, distance: 121.6
click at [575, 399] on div "Here’s the thing: silenc" at bounding box center [700, 410] width 488 height 23
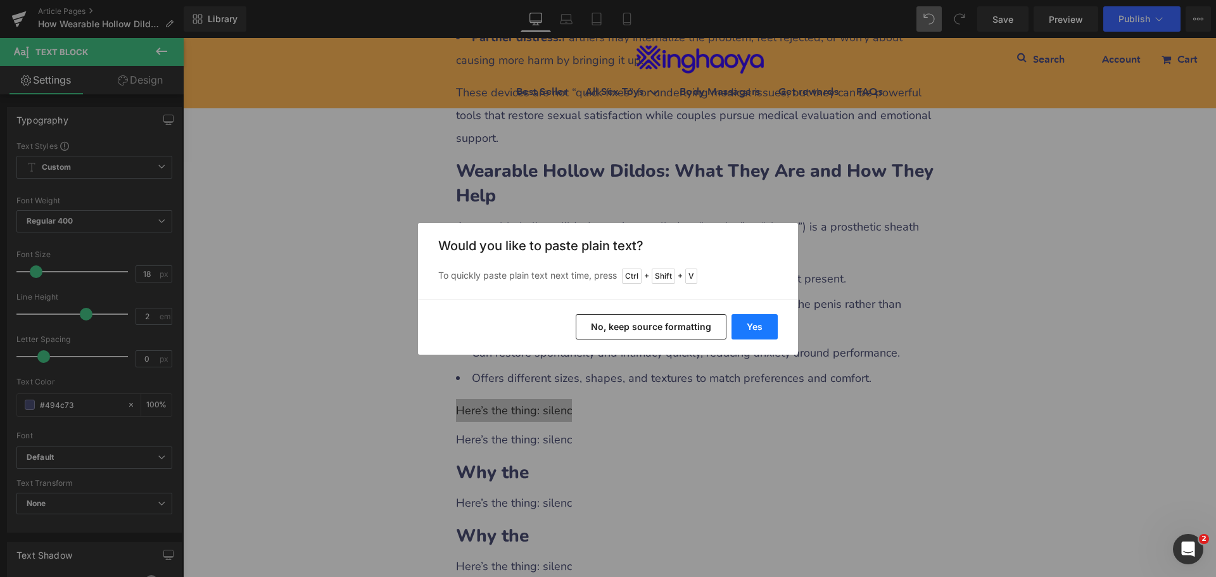
click at [751, 324] on button "Yes" at bounding box center [754, 326] width 46 height 25
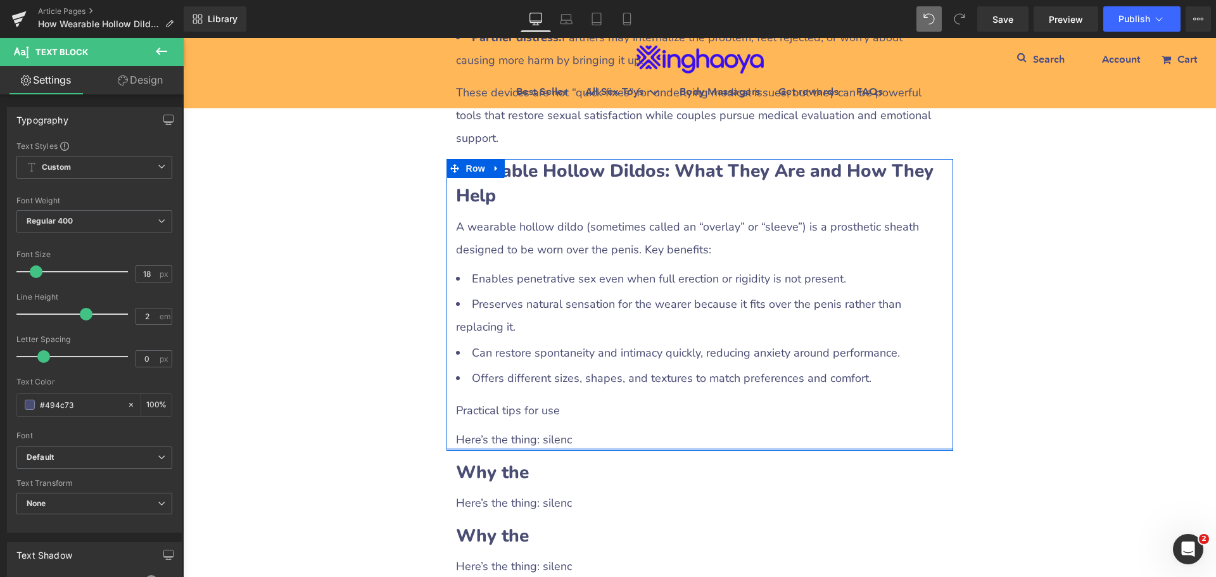
click at [521, 448] on div at bounding box center [699, 449] width 507 height 3
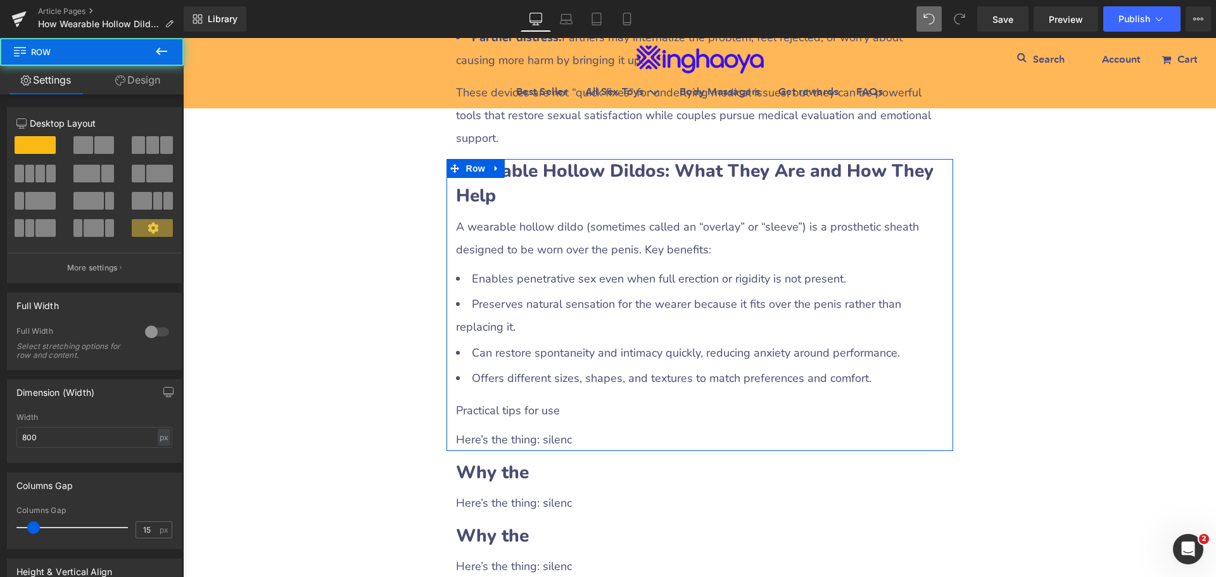
click at [474, 428] on div "Here’s the thing: silenc" at bounding box center [700, 439] width 488 height 23
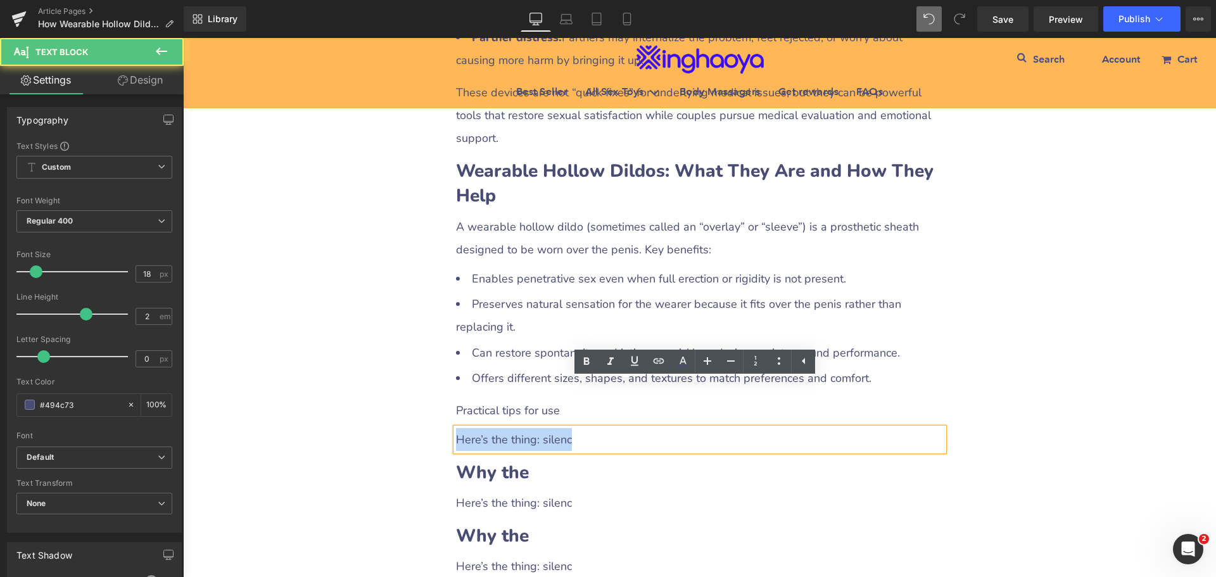
drag, startPoint x: 452, startPoint y: 388, endPoint x: 601, endPoint y: 391, distance: 148.8
click at [601, 428] on div "Here’s the thing: silenc" at bounding box center [700, 439] width 488 height 23
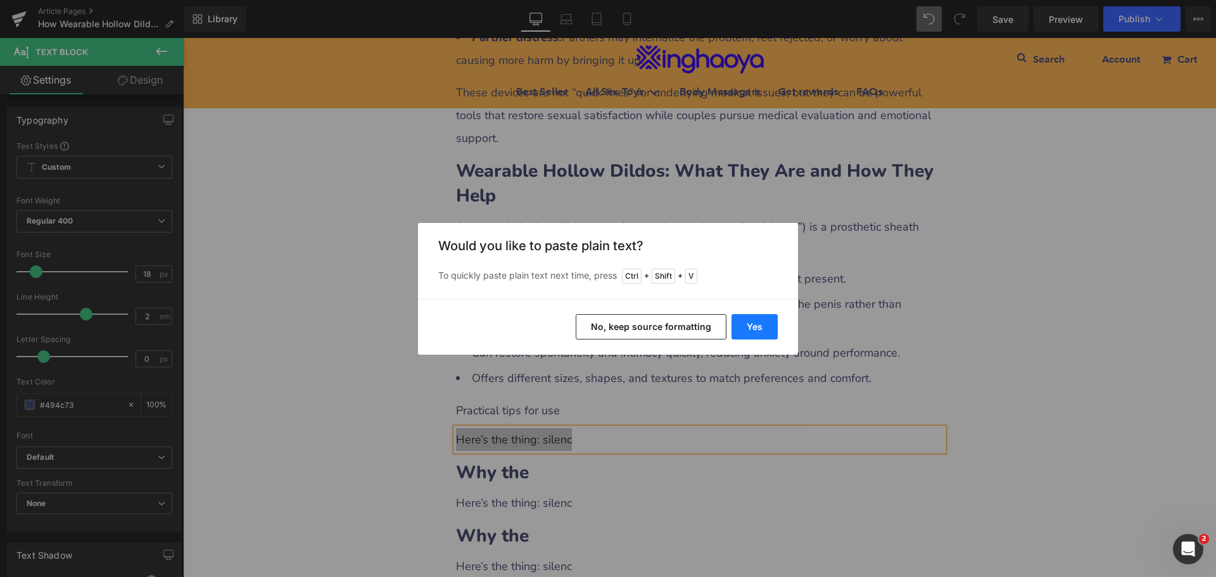
click at [755, 334] on button "Yes" at bounding box center [754, 326] width 46 height 25
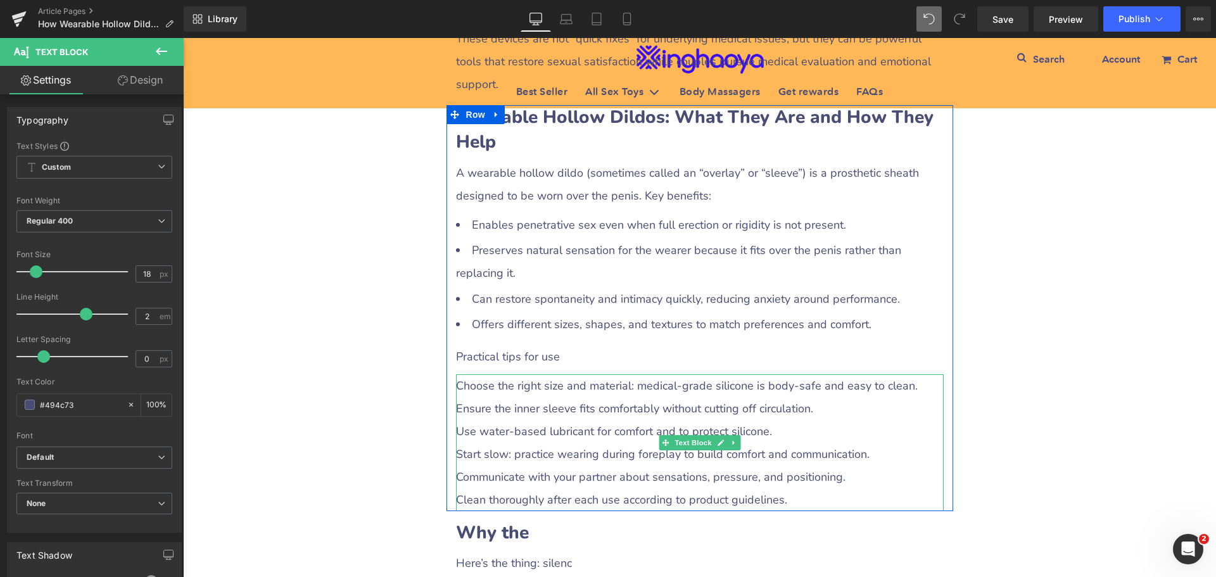
scroll to position [1077, 0]
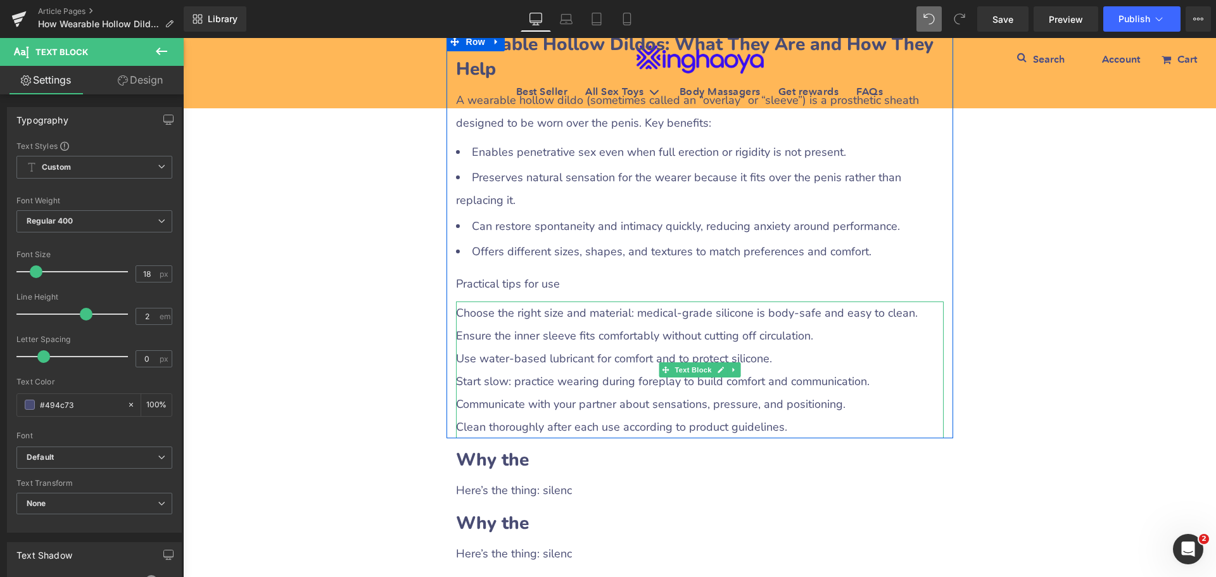
click at [561, 347] on div "Use water-based lubricant for comfort and to protect silicone." at bounding box center [700, 358] width 488 height 23
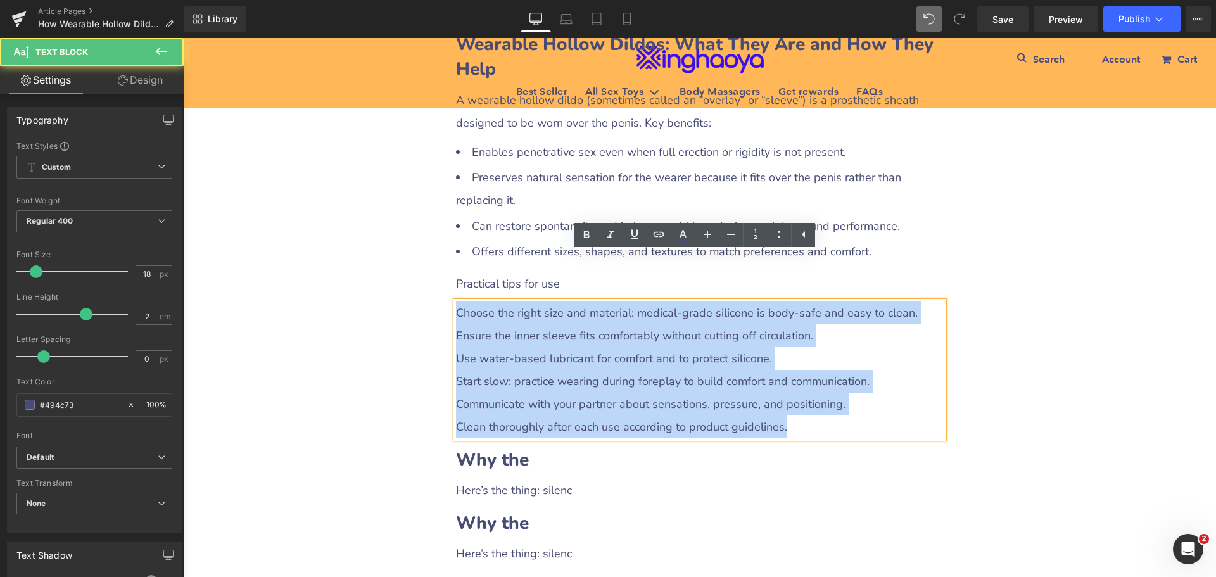
drag, startPoint x: 455, startPoint y: 268, endPoint x: 822, endPoint y: 369, distance: 380.8
click at [822, 369] on div "Choose the right size and material: medical-grade silicone is body-safe and eas…" at bounding box center [700, 369] width 488 height 137
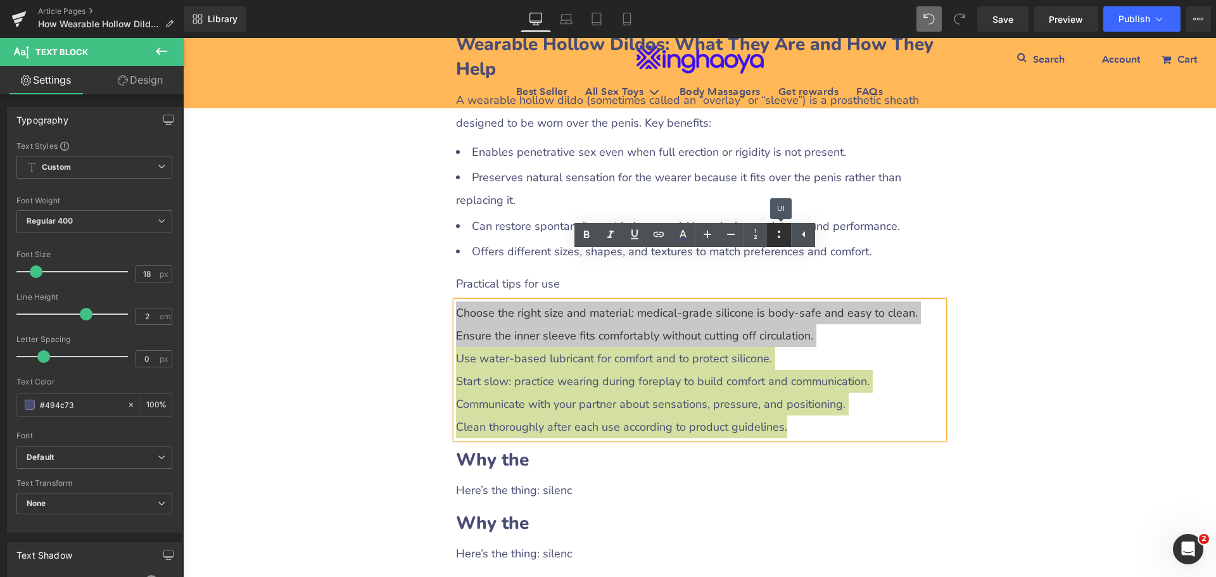
click at [773, 229] on icon at bounding box center [778, 234] width 15 height 15
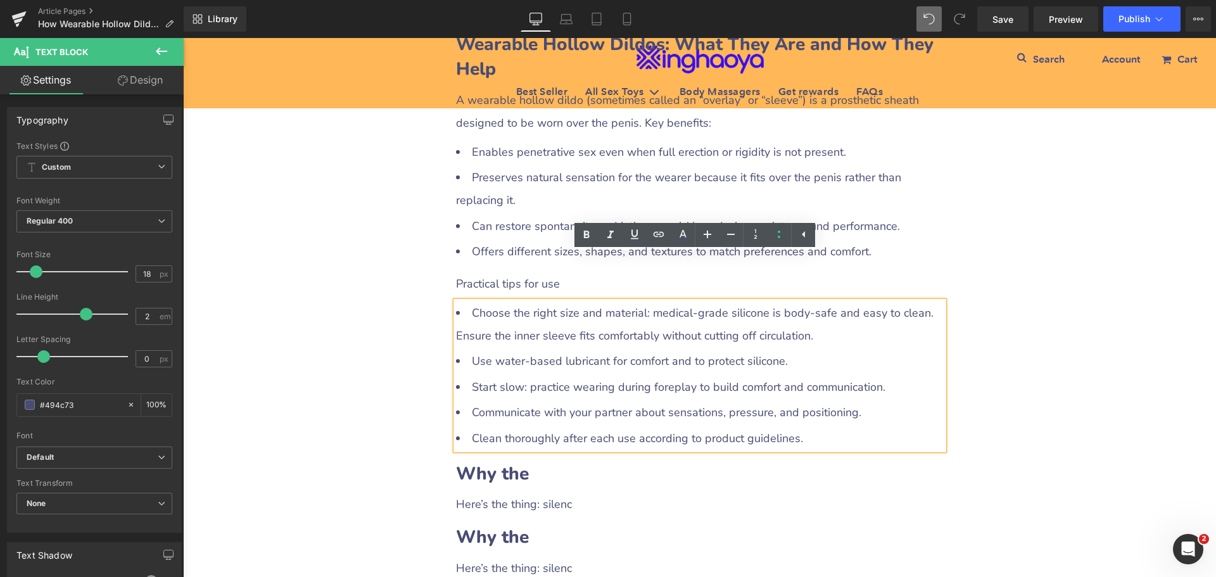
click at [514, 350] on li "Use water-based lubricant for comfort and to protect silicone." at bounding box center [700, 361] width 488 height 23
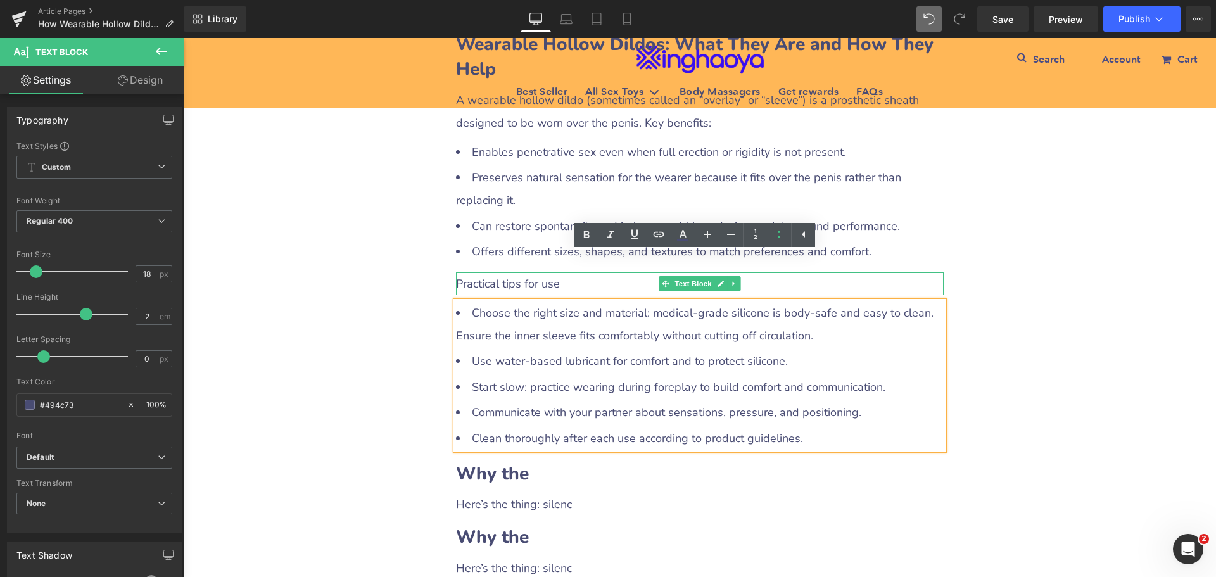
click at [474, 272] on div "Practical tips for use" at bounding box center [700, 283] width 488 height 23
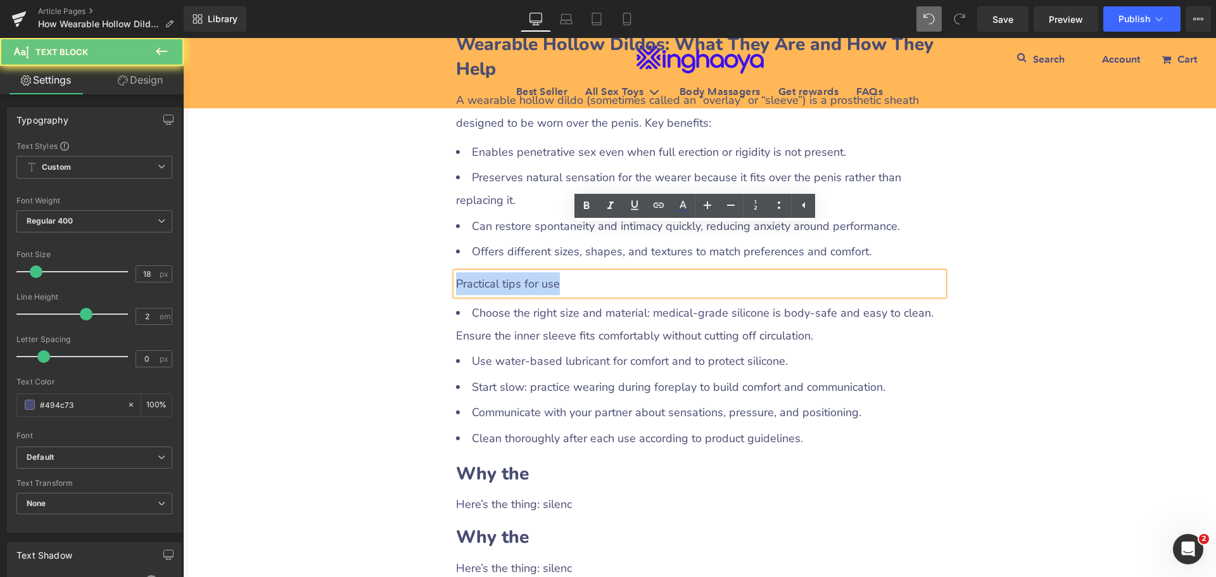
drag, startPoint x: 451, startPoint y: 234, endPoint x: 571, endPoint y: 239, distance: 119.8
click at [571, 272] on div "Practical tips for use" at bounding box center [700, 283] width 488 height 23
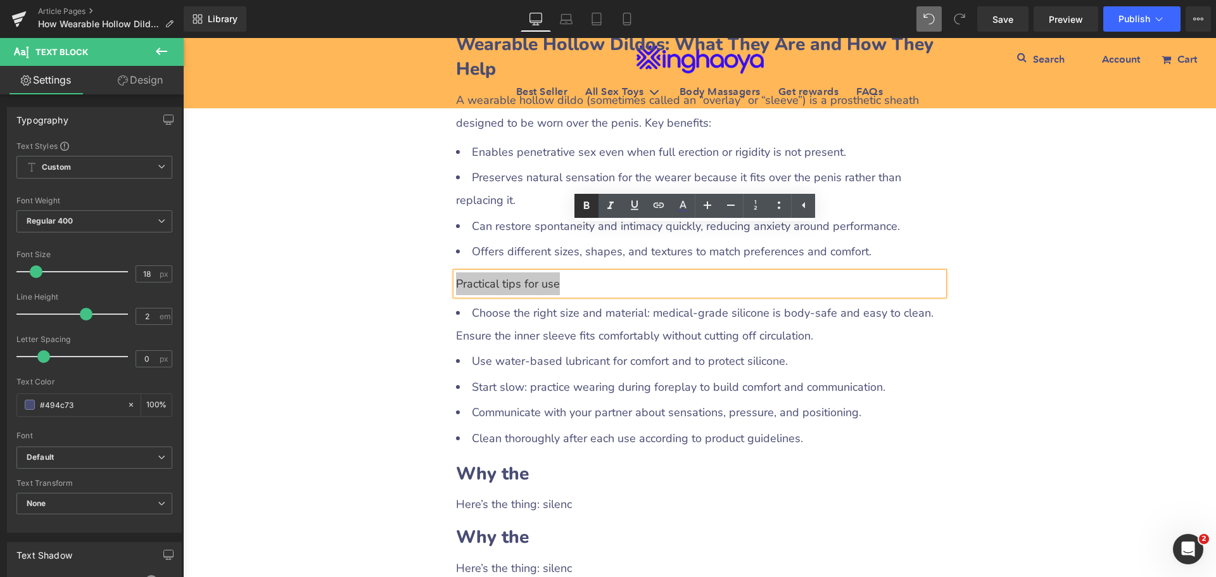
click at [586, 207] on icon at bounding box center [586, 205] width 15 height 15
click at [1122, 379] on div "How Wearable Hollow Dildos and Penis Pumps Can Help Men with ED Heading Row Liq…" at bounding box center [699, 326] width 1033 height 2481
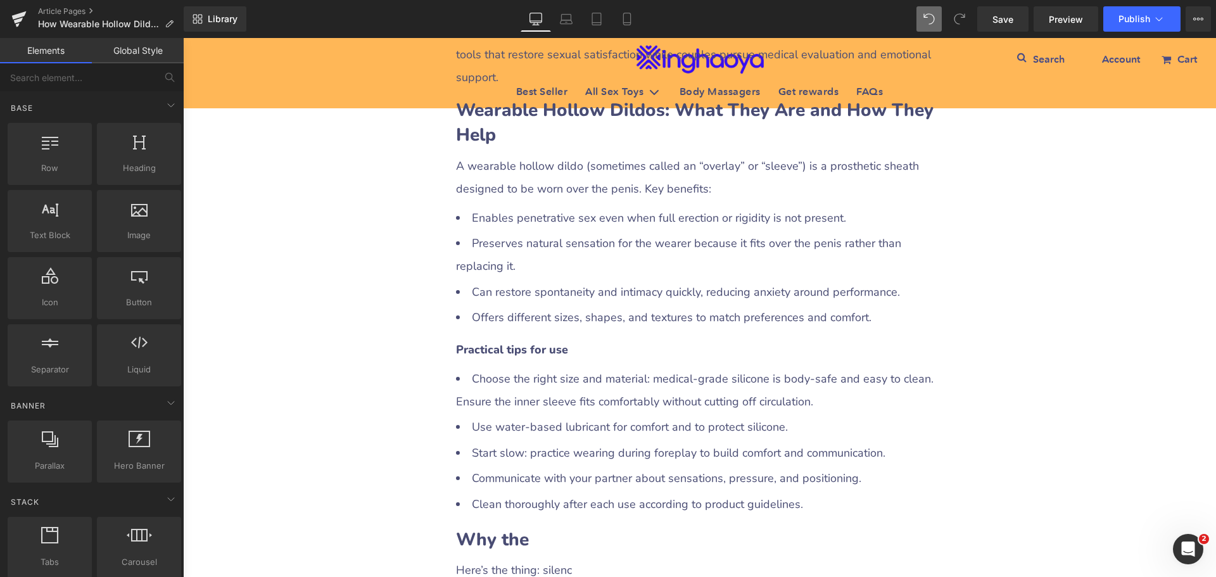
scroll to position [950, 0]
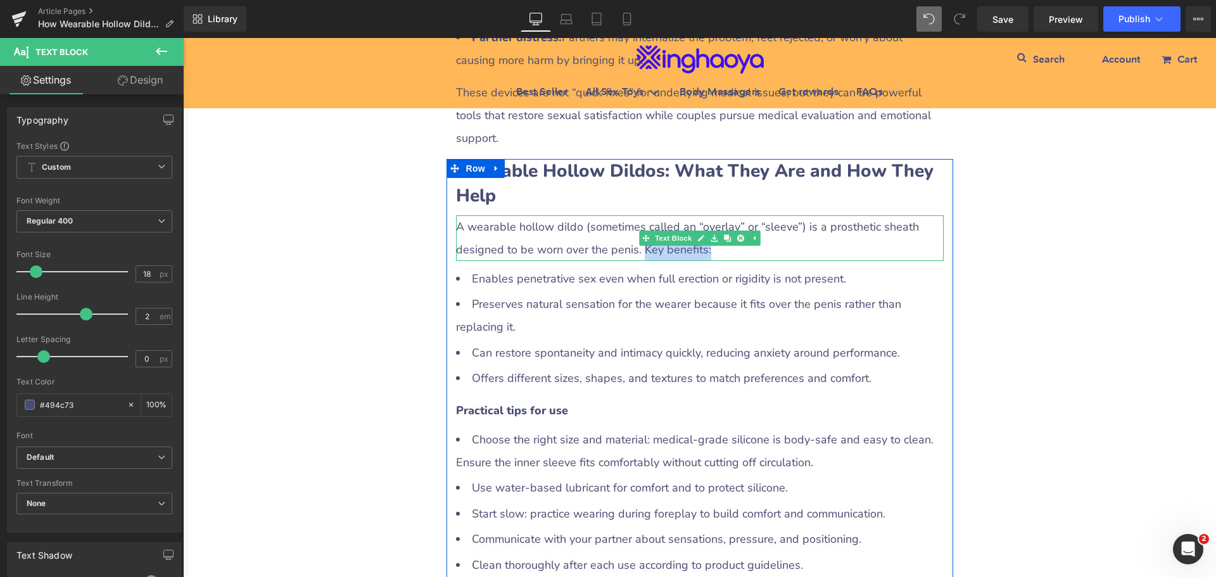
drag, startPoint x: 636, startPoint y: 204, endPoint x: 705, endPoint y: 205, distance: 69.0
click at [705, 215] on div "A wearable hollow dildo (sometimes called an “overlay” or “sleeve”) is a prosth…" at bounding box center [700, 238] width 488 height 46
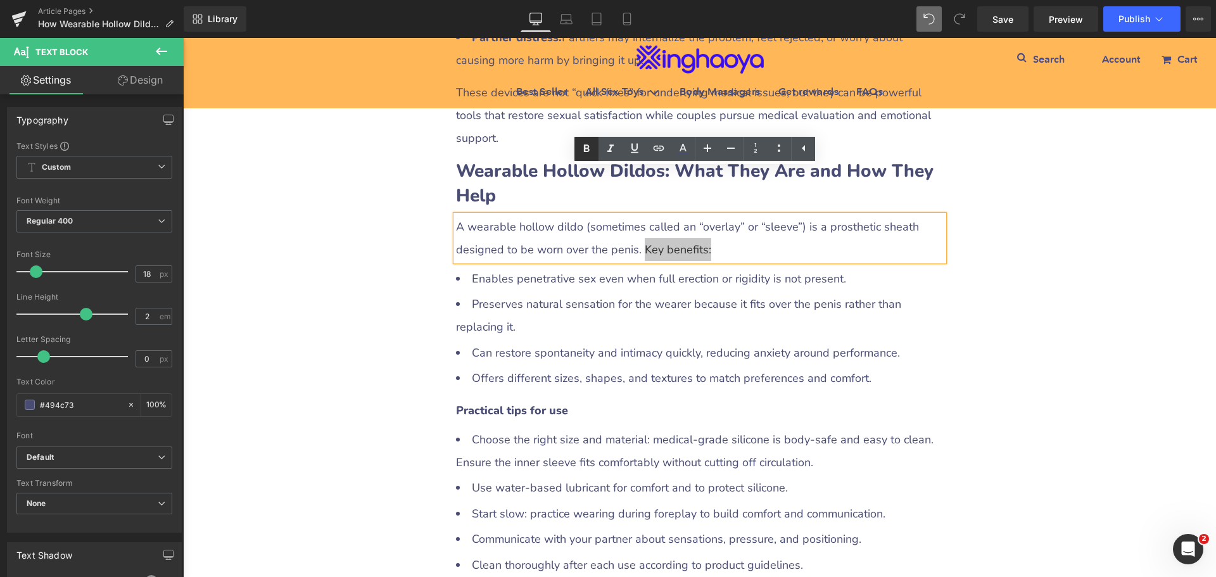
click at [588, 145] on icon at bounding box center [587, 148] width 6 height 8
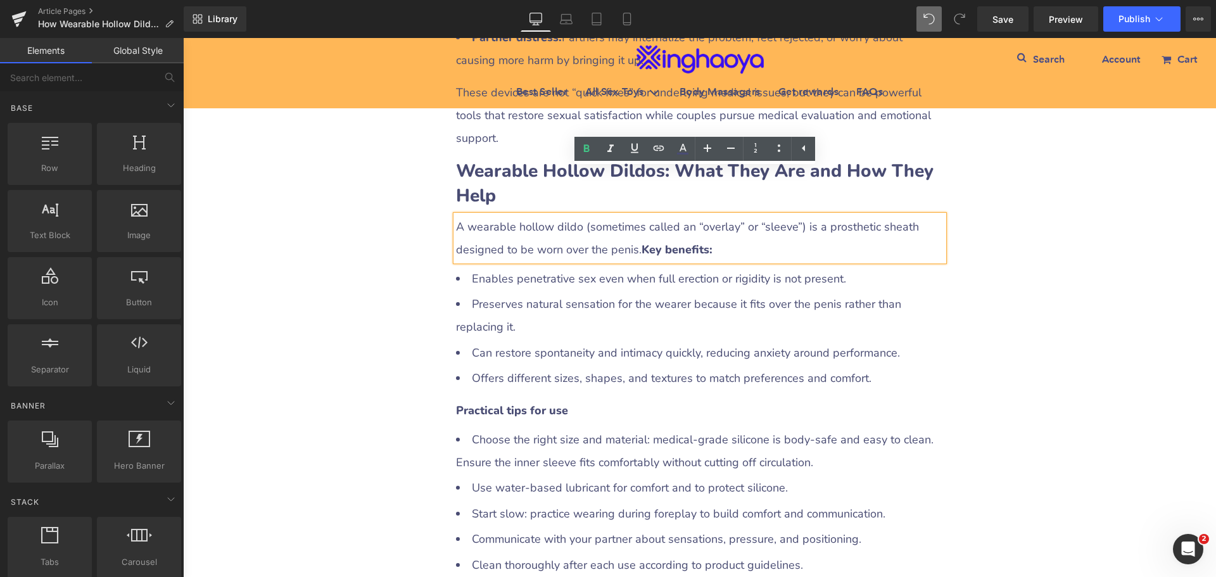
drag, startPoint x: 1101, startPoint y: 311, endPoint x: 1077, endPoint y: 245, distance: 70.1
click at [1102, 311] on div "How Wearable Hollow Dildos and Penis Pumps Can Help Men with ED Heading Row Liq…" at bounding box center [699, 452] width 1033 height 2481
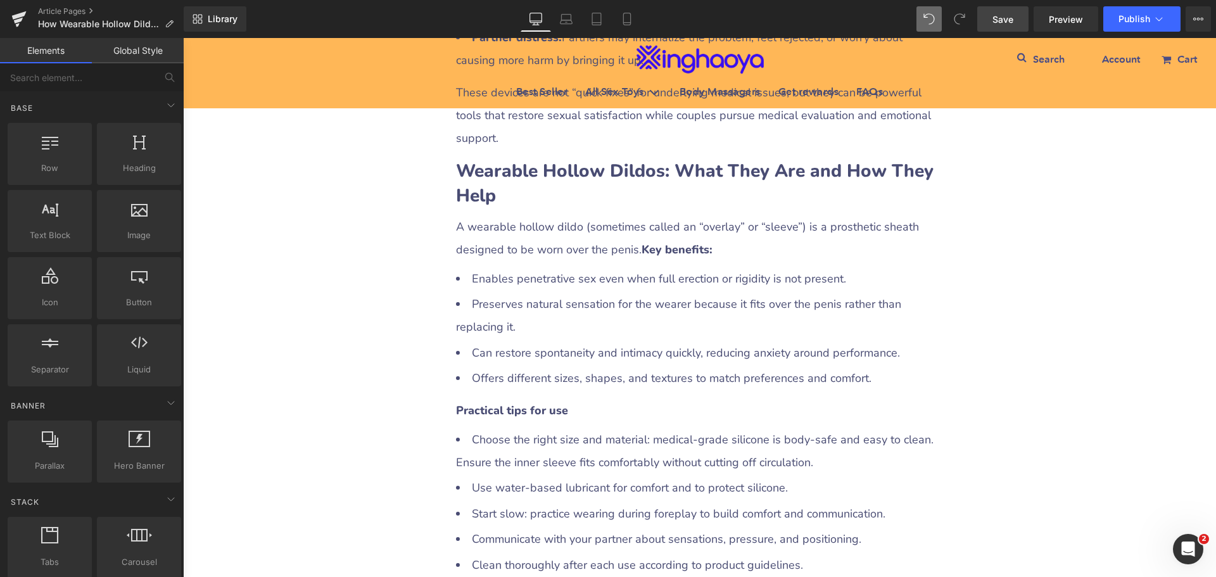
click at [1002, 23] on span "Save" at bounding box center [1002, 19] width 21 height 13
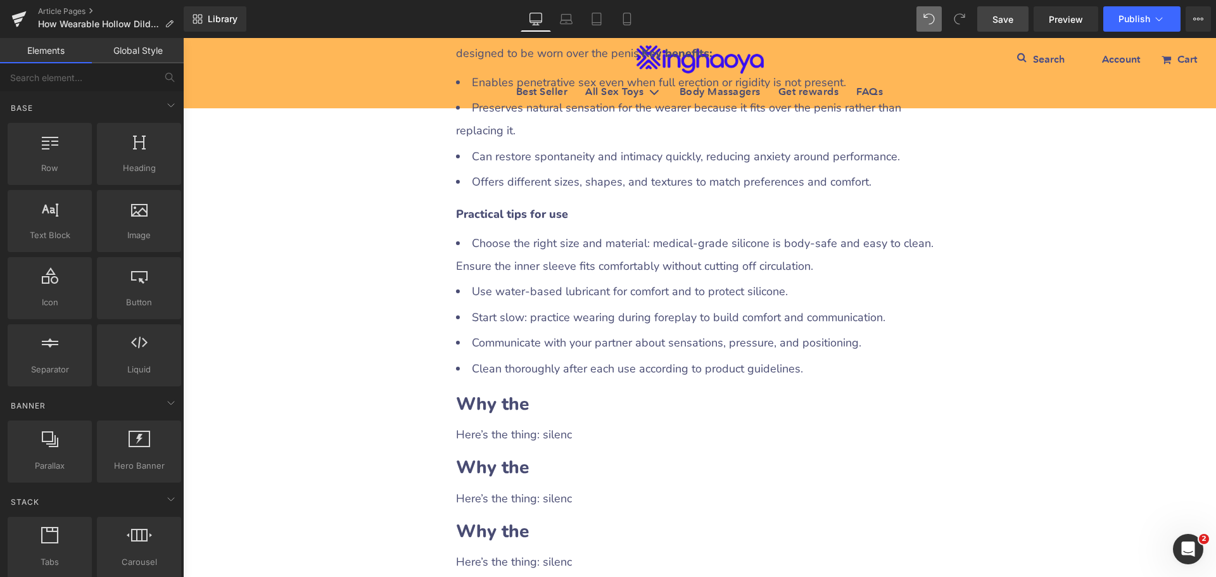
scroll to position [1203, 0]
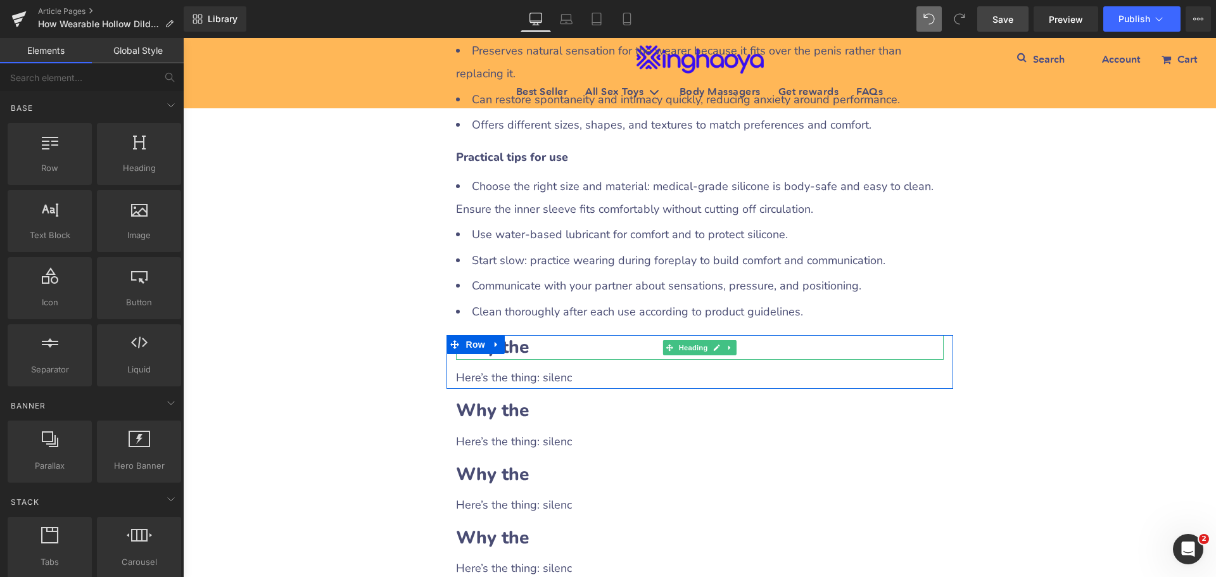
click at [546, 335] on h2 "Why the" at bounding box center [700, 347] width 488 height 25
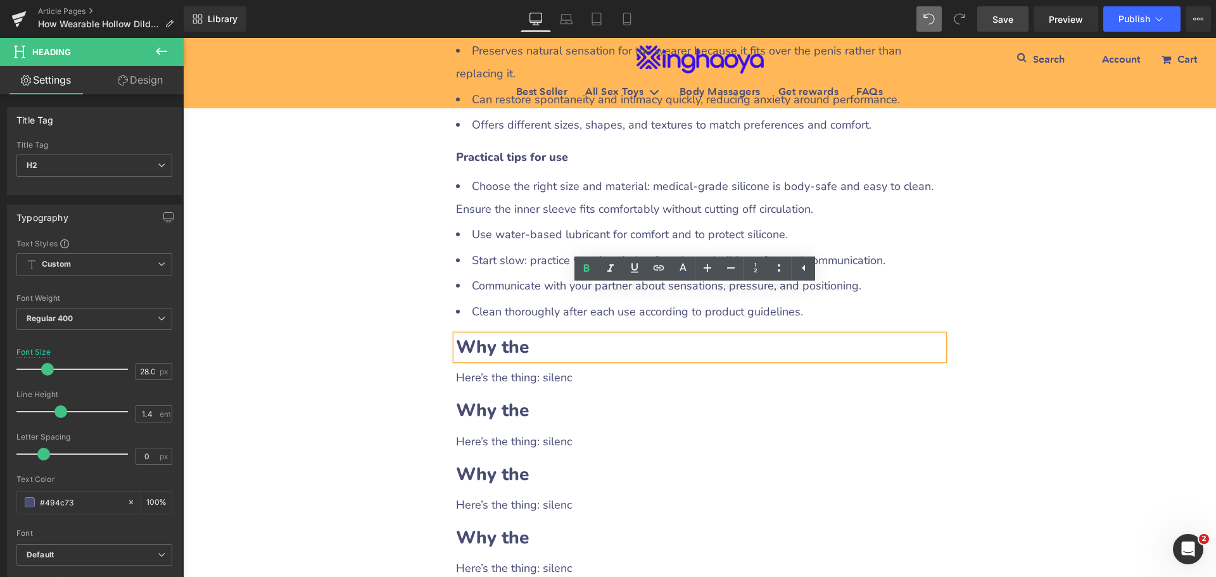
drag, startPoint x: 453, startPoint y: 300, endPoint x: 524, endPoint y: 300, distance: 70.3
click at [524, 335] on b "Why the" at bounding box center [492, 347] width 73 height 24
paste div
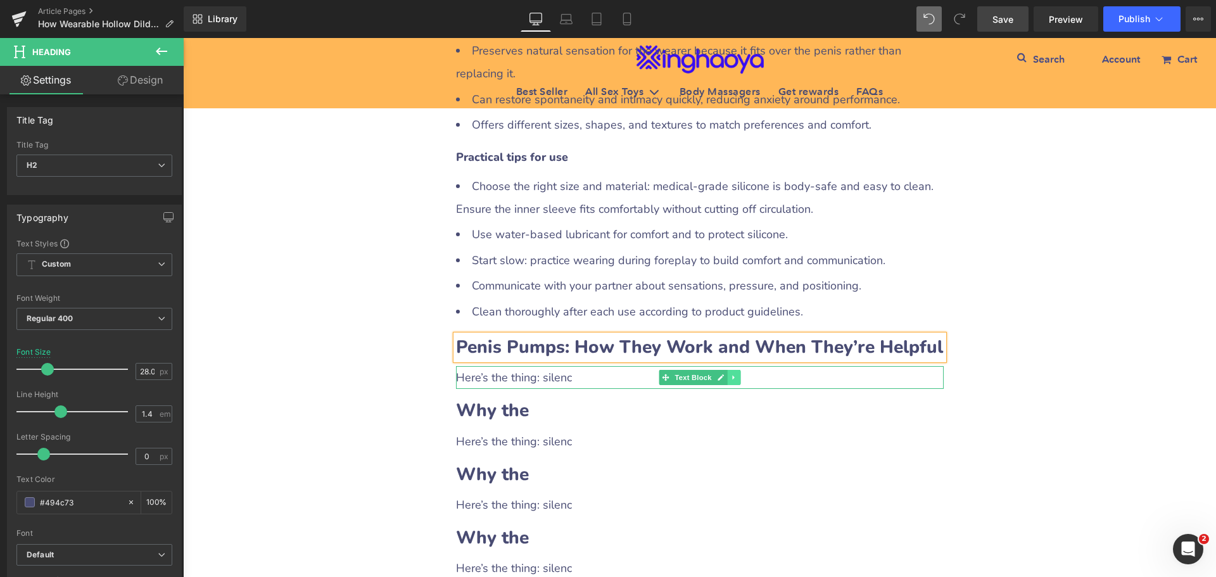
click at [730, 374] on icon at bounding box center [733, 378] width 7 height 8
click at [723, 374] on icon at bounding box center [726, 377] width 7 height 7
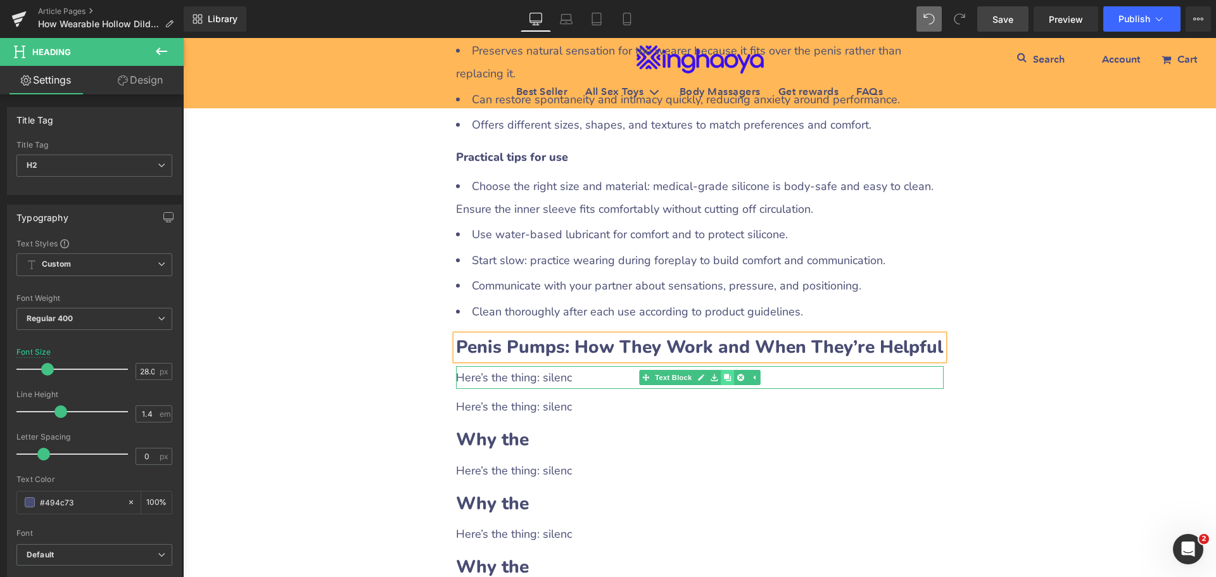
click at [723, 374] on icon at bounding box center [726, 377] width 7 height 7
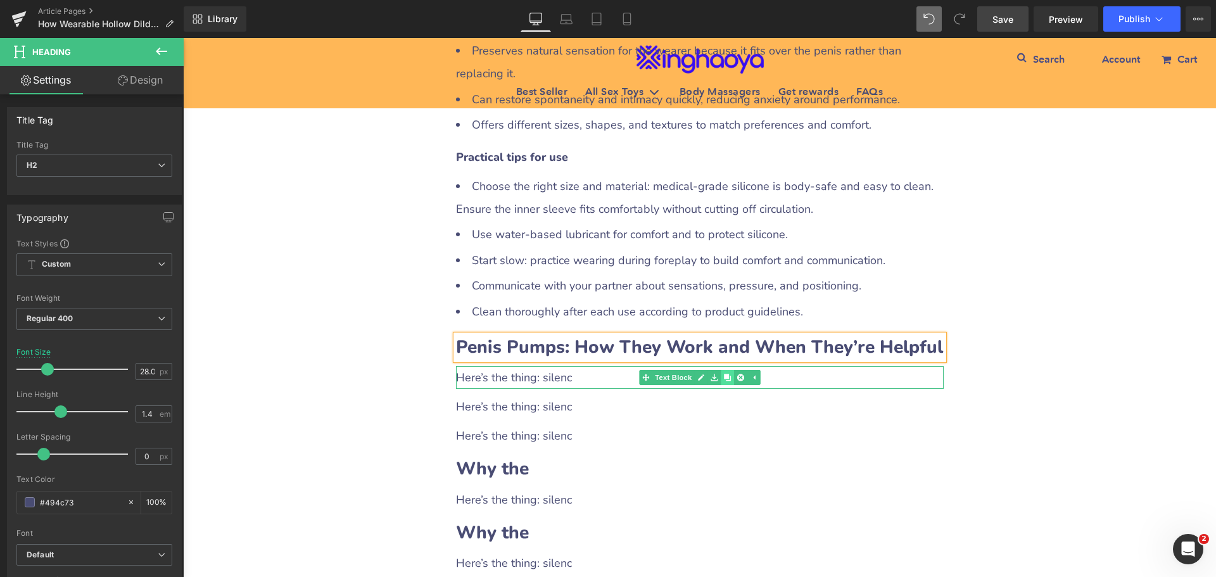
click at [723, 374] on icon at bounding box center [726, 377] width 7 height 7
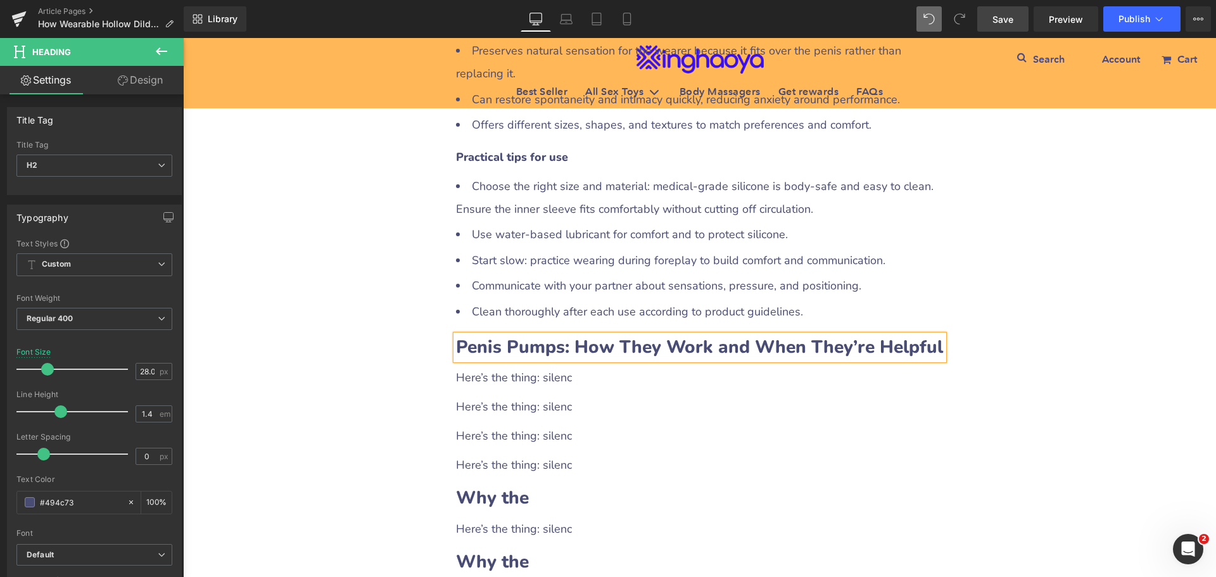
click at [552, 366] on div "Here’s the thing: silenc" at bounding box center [700, 377] width 488 height 23
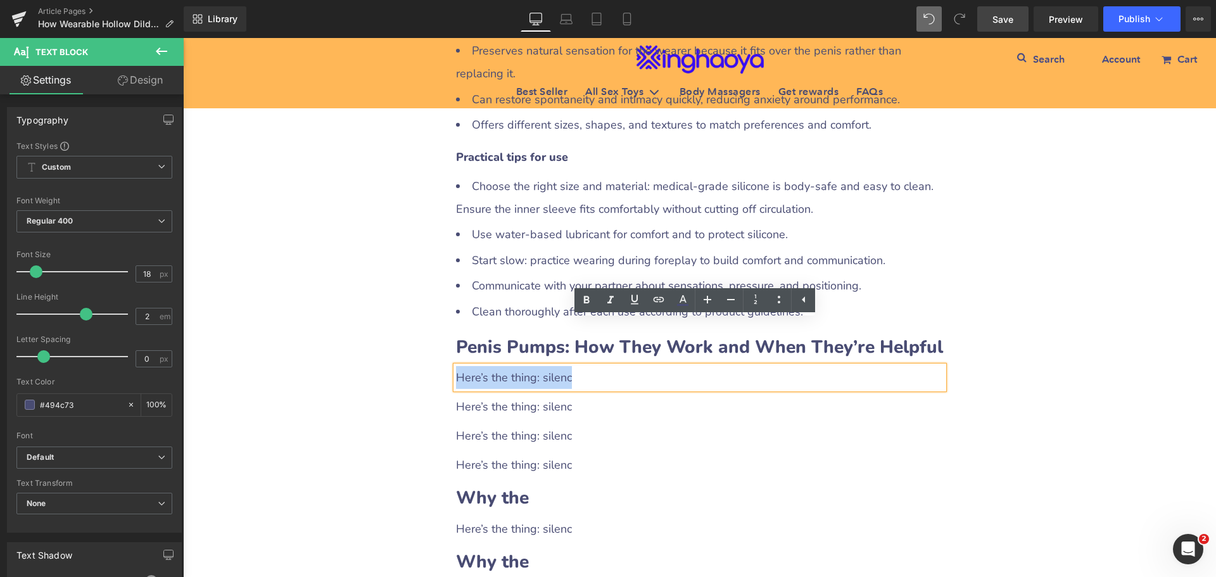
drag, startPoint x: 453, startPoint y: 331, endPoint x: 581, endPoint y: 333, distance: 127.9
click at [581, 366] on div "Here’s the thing: silenc" at bounding box center [700, 377] width 488 height 23
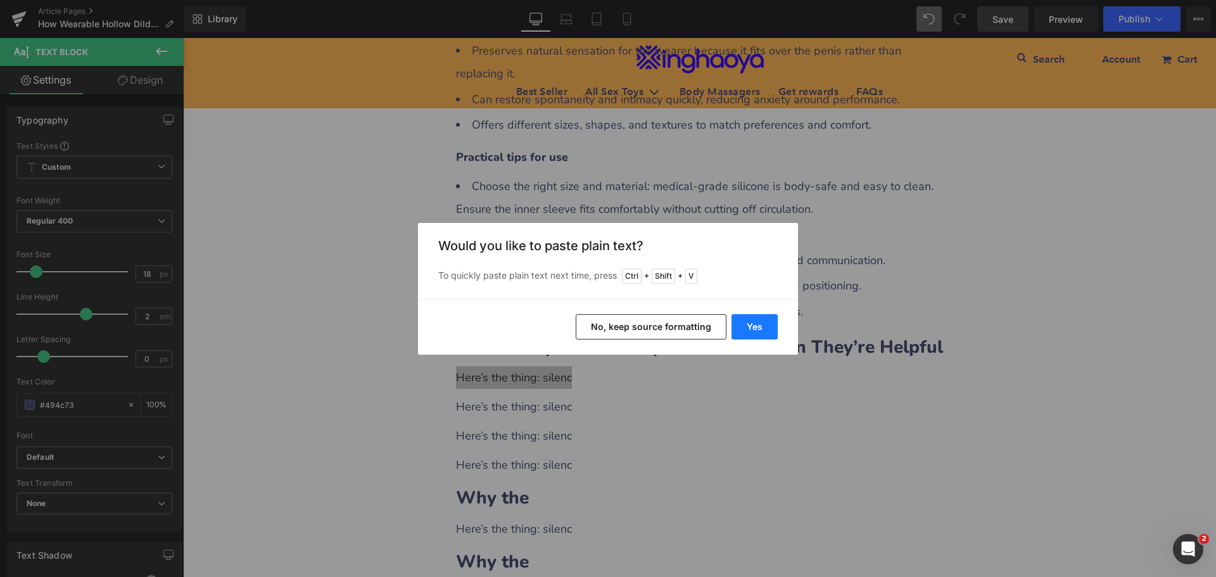
click at [751, 325] on button "Yes" at bounding box center [754, 326] width 46 height 25
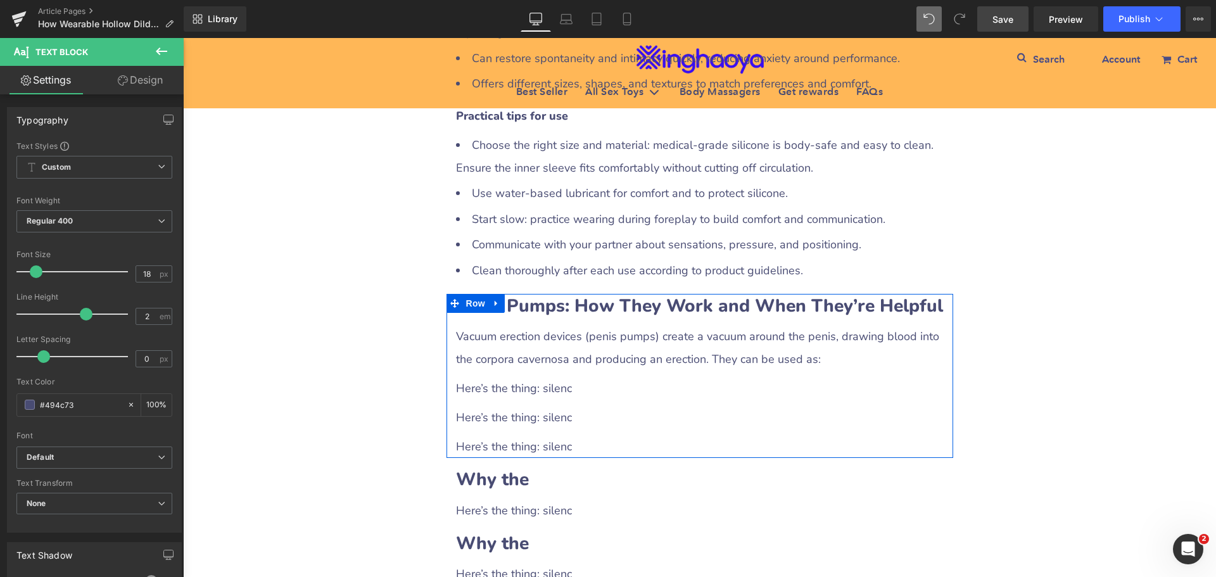
scroll to position [1266, 0]
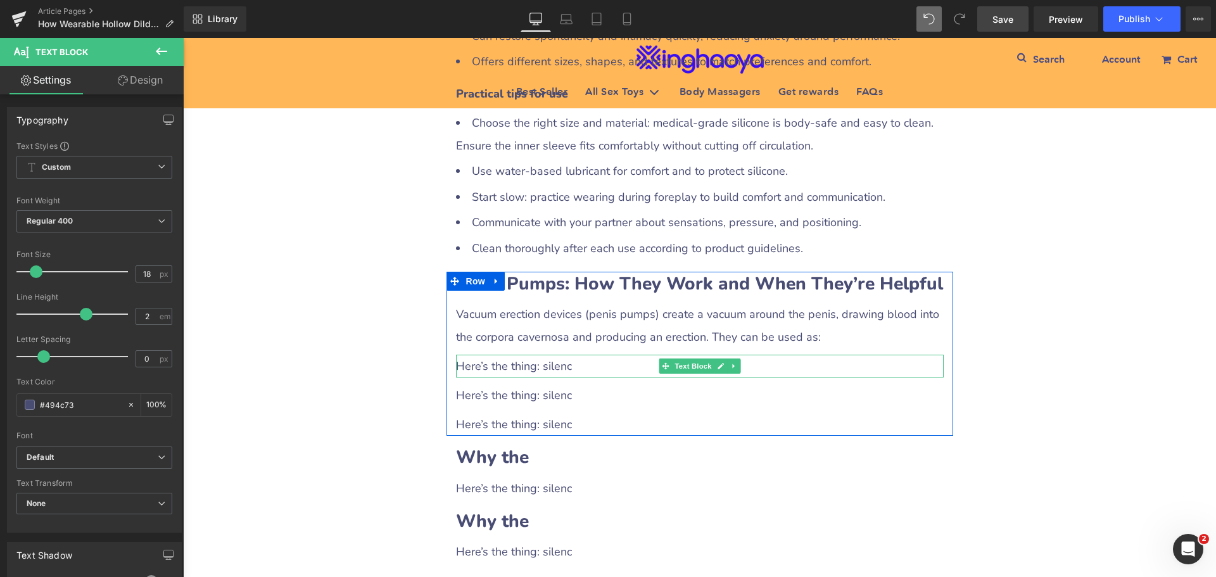
click at [535, 355] on div "Here’s the thing: silenc" at bounding box center [700, 366] width 488 height 23
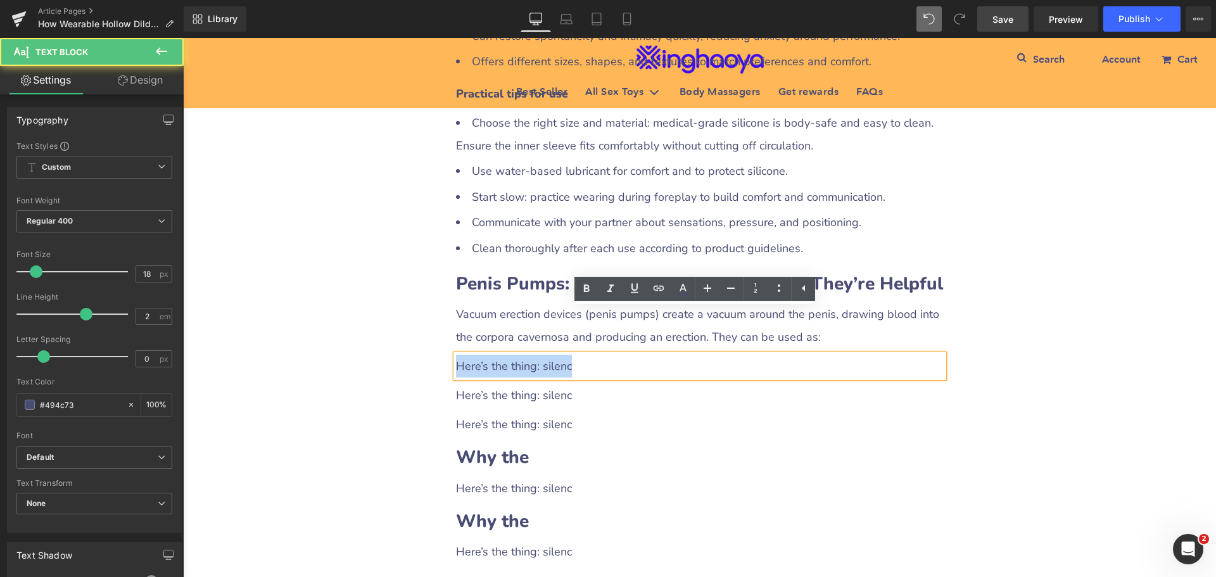
drag, startPoint x: 451, startPoint y: 319, endPoint x: 578, endPoint y: 323, distance: 126.1
click at [578, 355] on div "Here’s the thing: silenc" at bounding box center [700, 366] width 488 height 23
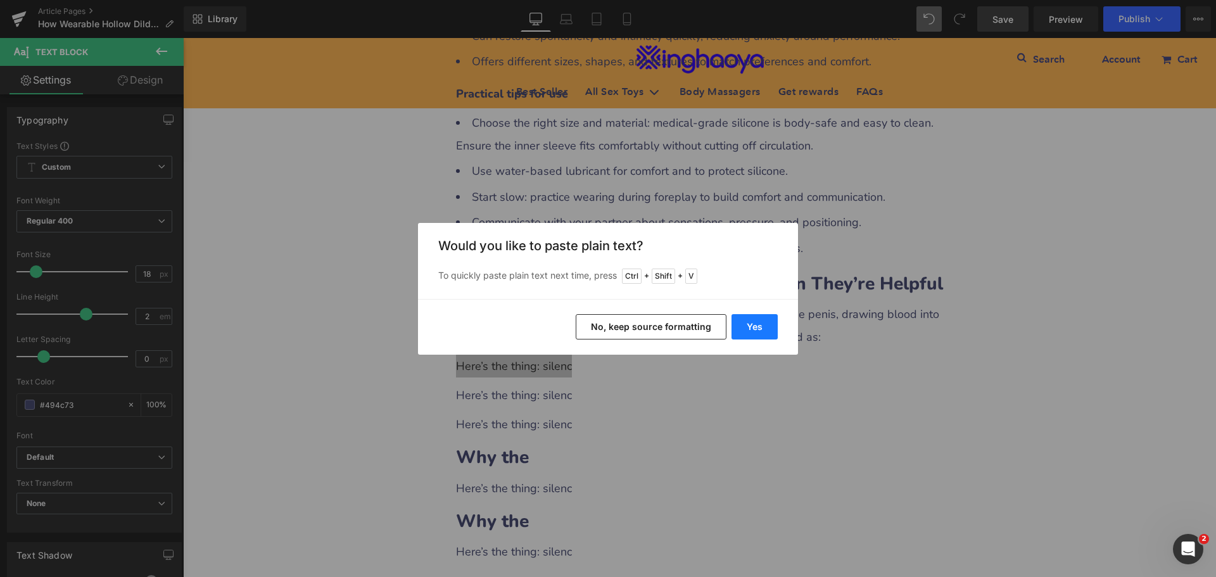
click at [755, 332] on button "Yes" at bounding box center [754, 326] width 46 height 25
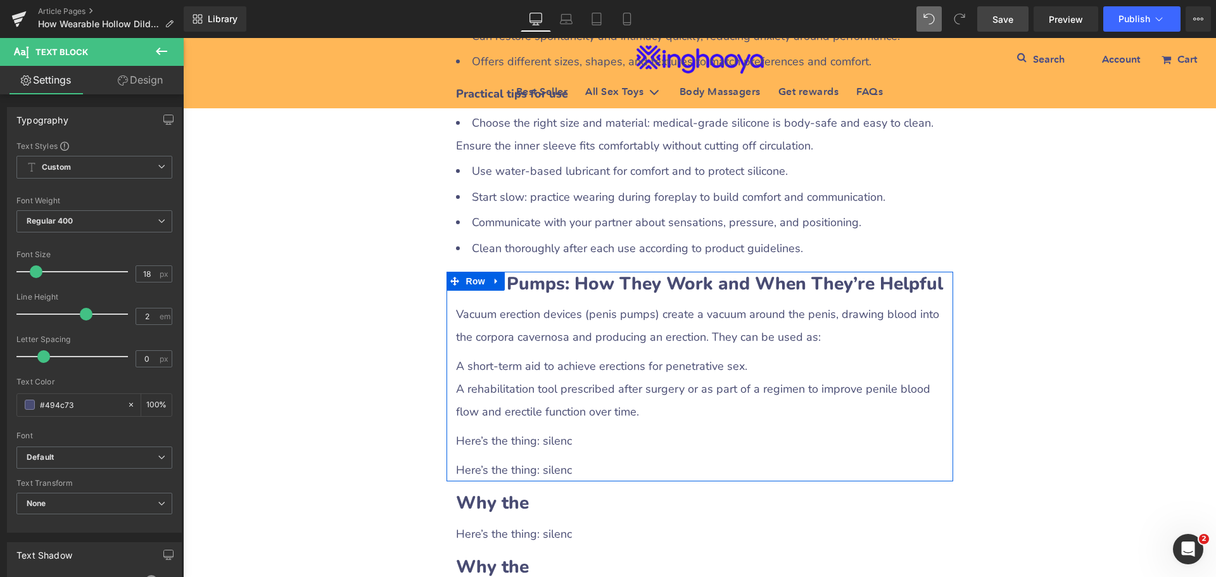
click at [503, 377] on div "A rehabilitation tool prescribed after surgery or as part of a regimen to impro…" at bounding box center [700, 400] width 488 height 46
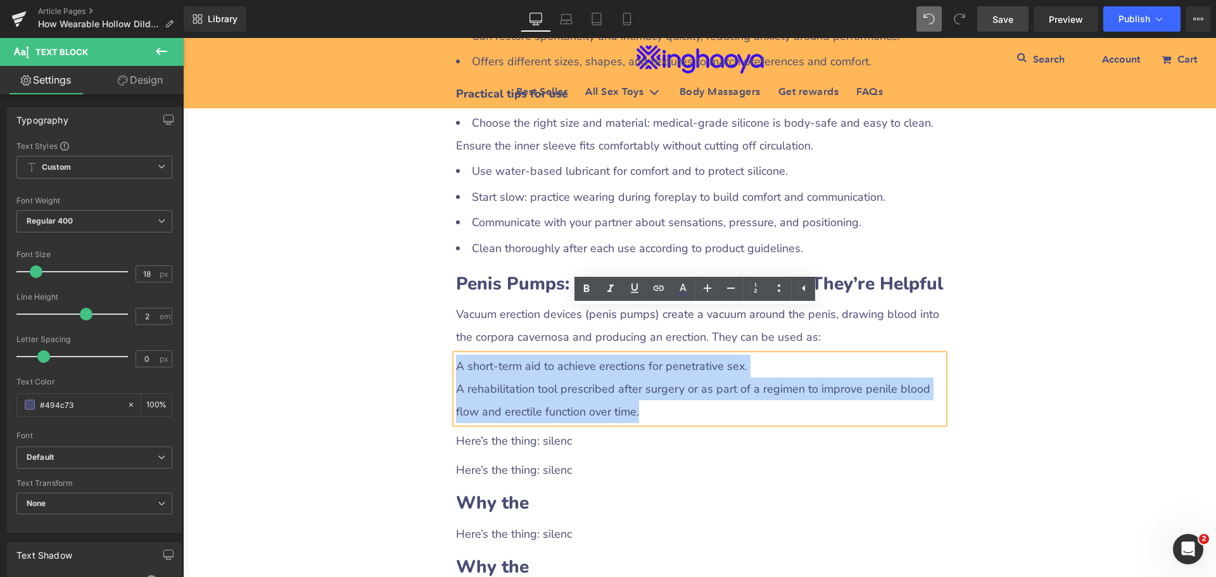
drag, startPoint x: 457, startPoint y: 322, endPoint x: 631, endPoint y: 373, distance: 180.9
click at [631, 373] on div "A short-term aid to achieve erections for penetrative sex. A rehabilitation too…" at bounding box center [700, 389] width 488 height 68
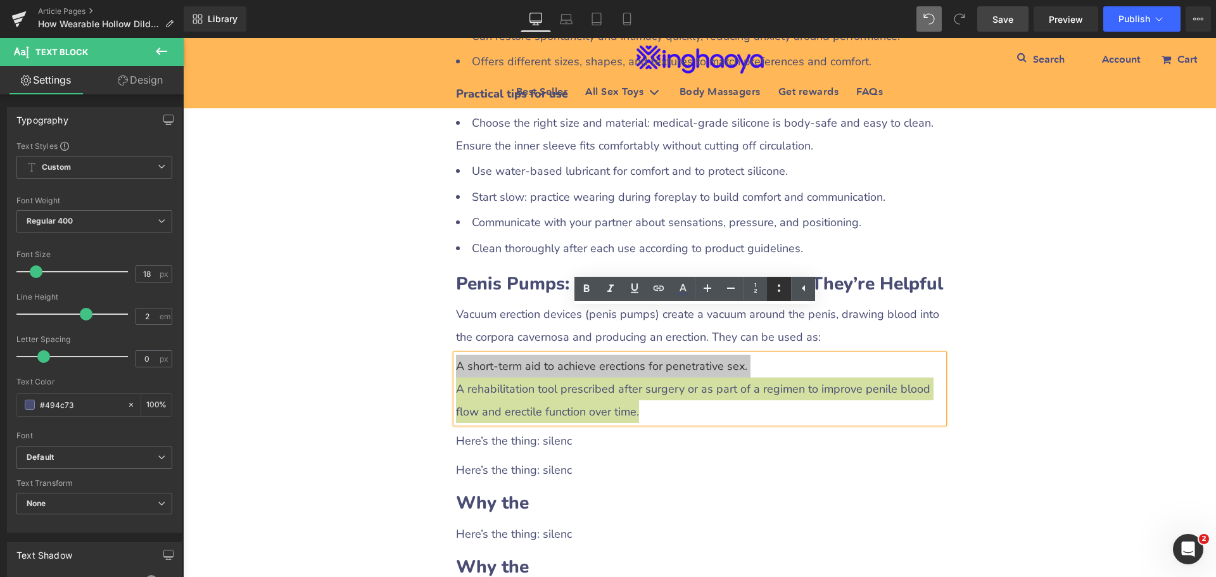
click at [776, 286] on icon at bounding box center [778, 288] width 15 height 15
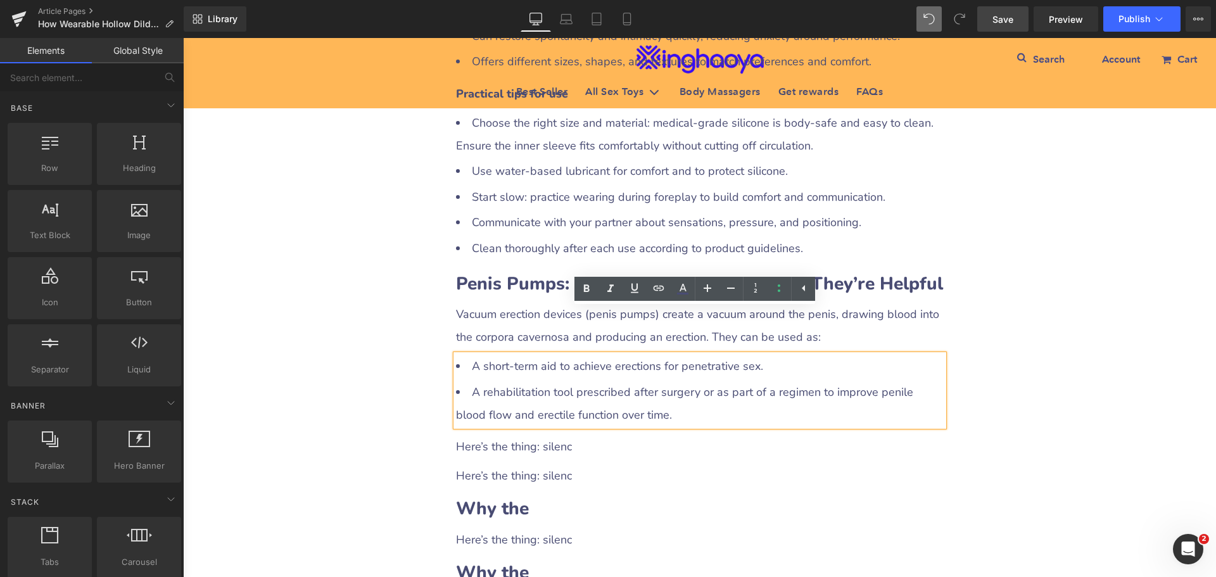
click at [1104, 388] on div "How Wearable Hollow Dildos and Penis Pumps Can Help Men with ED Heading Row Liq…" at bounding box center [699, 217] width 1033 height 2642
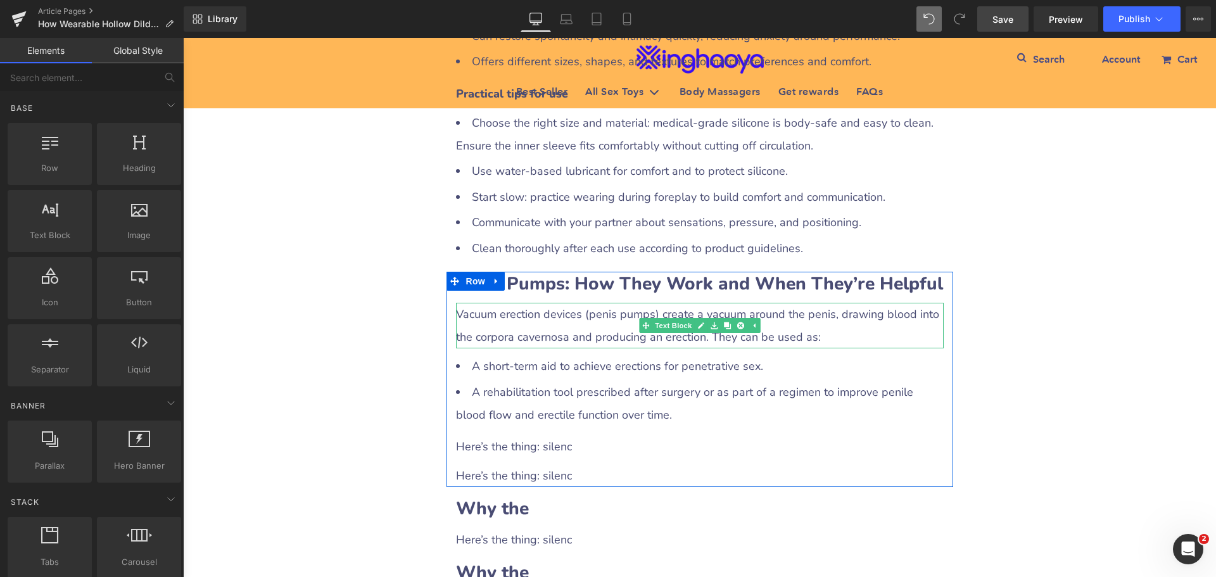
click at [752, 303] on div "Vacuum erection devices (penis pumps) create a vacuum around the penis, drawing…" at bounding box center [700, 326] width 488 height 46
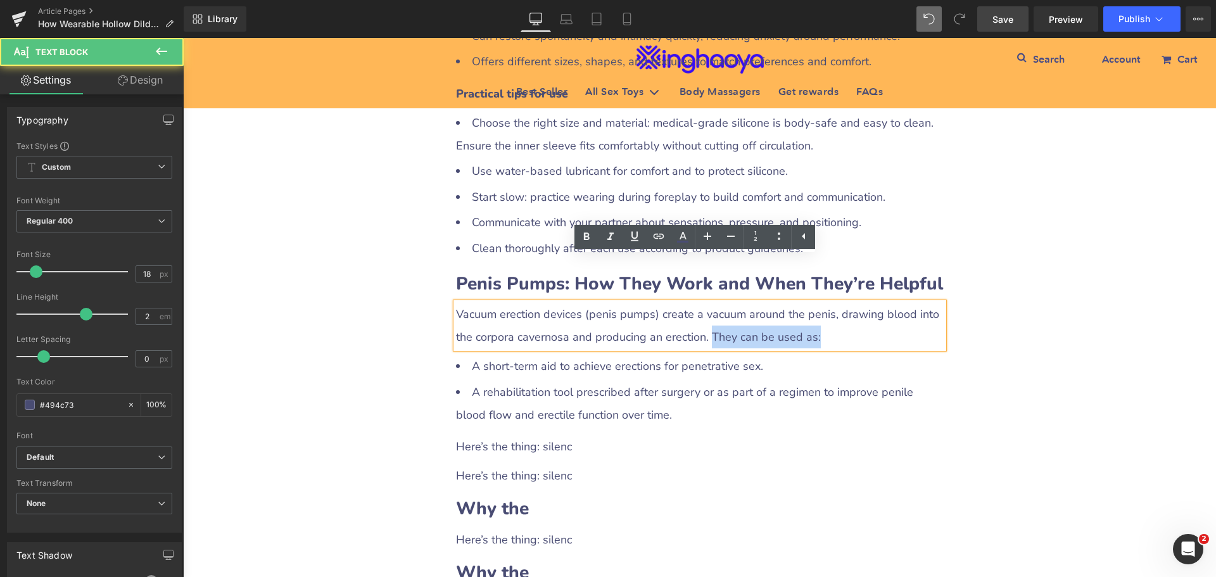
drag, startPoint x: 709, startPoint y: 289, endPoint x: 814, endPoint y: 289, distance: 105.1
click at [814, 303] on div "Vacuum erection devices (penis pumps) create a vacuum around the penis, drawing…" at bounding box center [700, 326] width 488 height 46
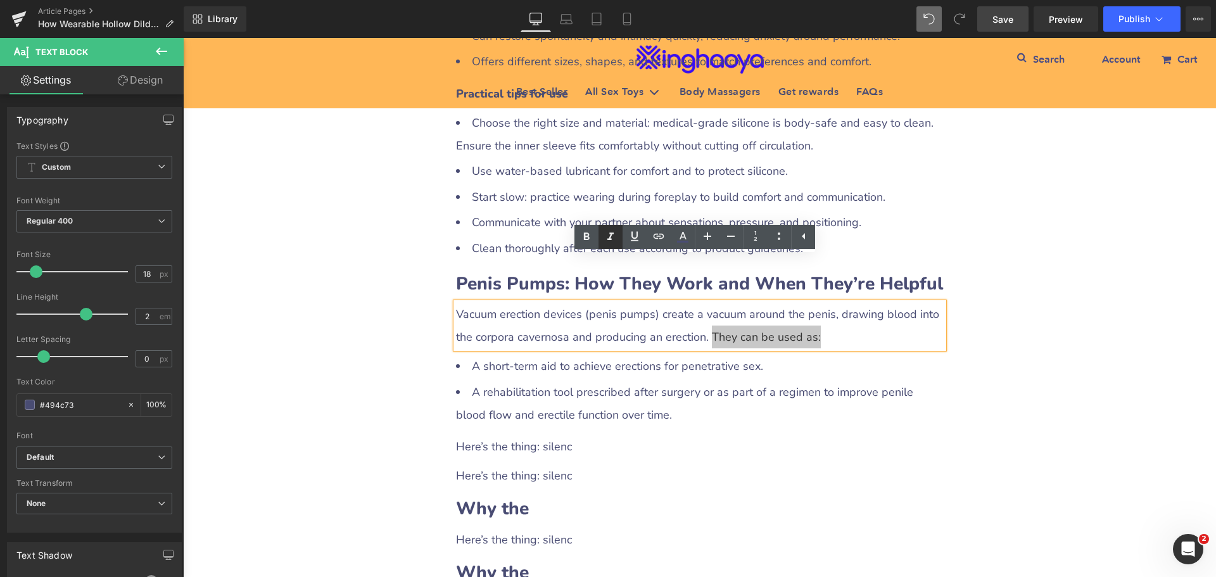
drag, startPoint x: 585, startPoint y: 229, endPoint x: 613, endPoint y: 240, distance: 30.1
click at [586, 229] on icon at bounding box center [586, 236] width 15 height 15
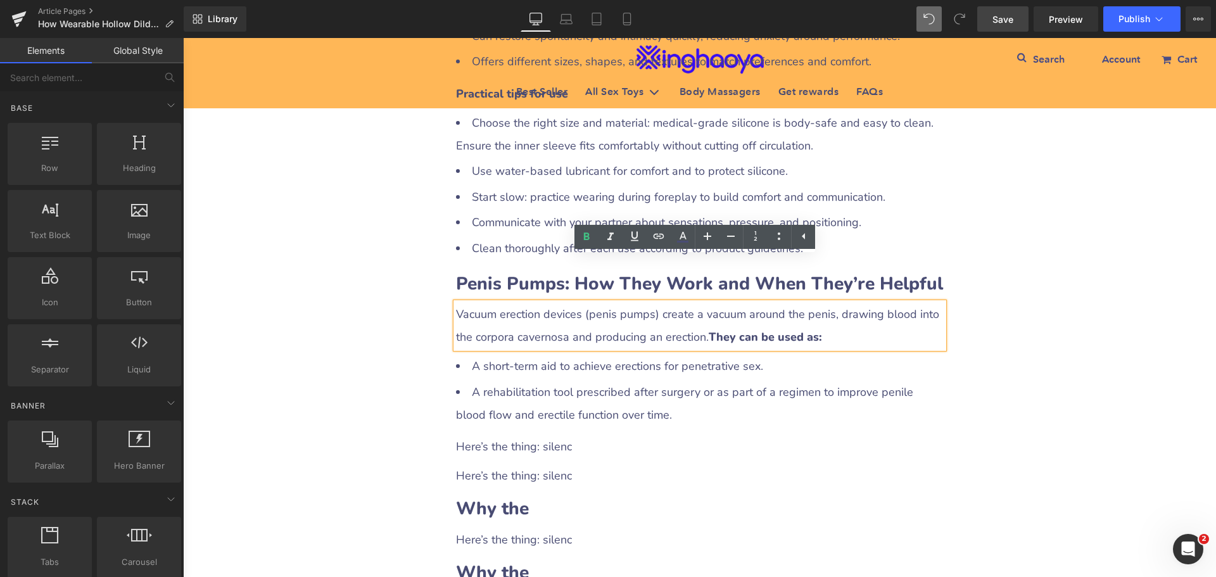
click at [1070, 357] on div "How Wearable Hollow Dildos and Penis Pumps Can Help Men with ED Heading Row Liq…" at bounding box center [699, 217] width 1033 height 2642
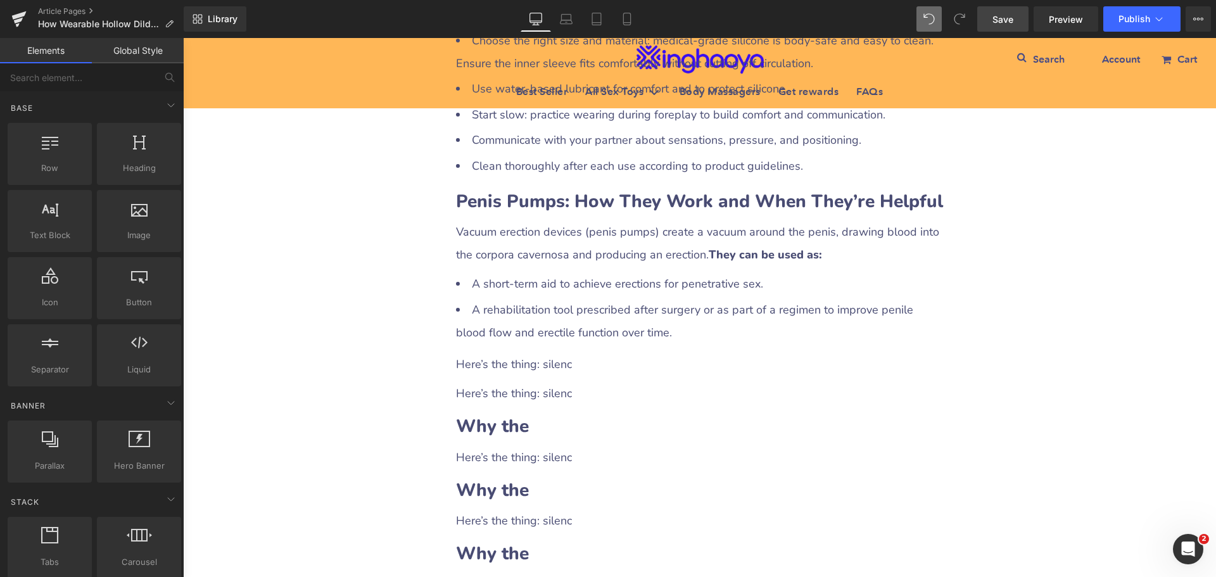
scroll to position [1330, 0]
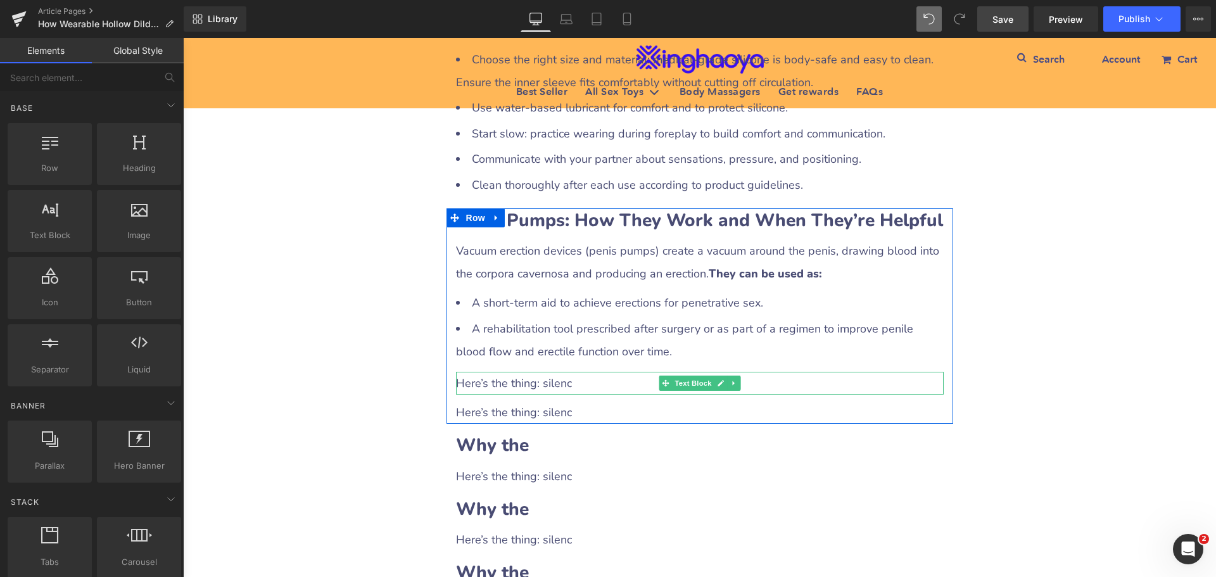
click at [552, 372] on div "Here’s the thing: silenc" at bounding box center [700, 383] width 488 height 23
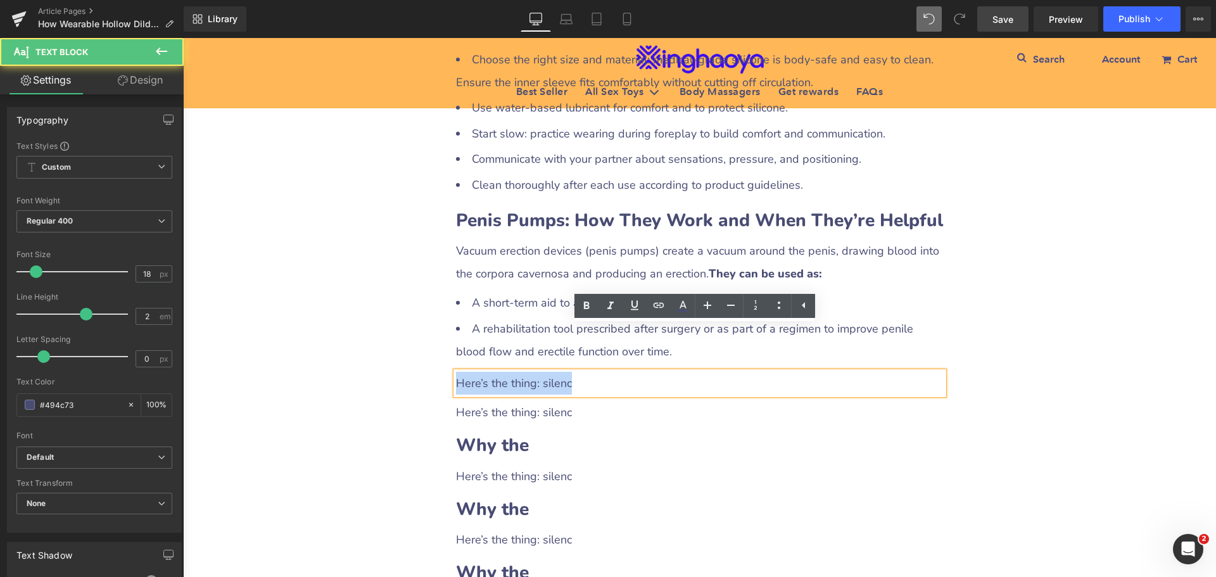
drag, startPoint x: 453, startPoint y: 336, endPoint x: 581, endPoint y: 336, distance: 127.3
click at [581, 372] on div "Here’s the thing: silenc" at bounding box center [700, 383] width 488 height 23
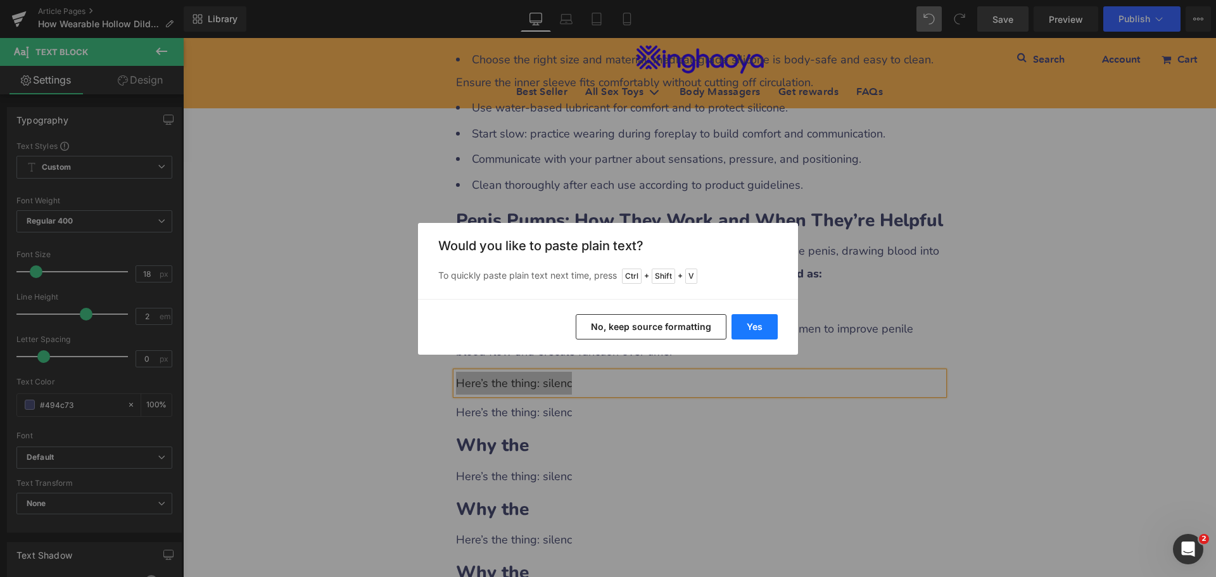
drag, startPoint x: 740, startPoint y: 324, endPoint x: 557, endPoint y: 288, distance: 187.2
click at [740, 324] on button "Yes" at bounding box center [754, 326] width 46 height 25
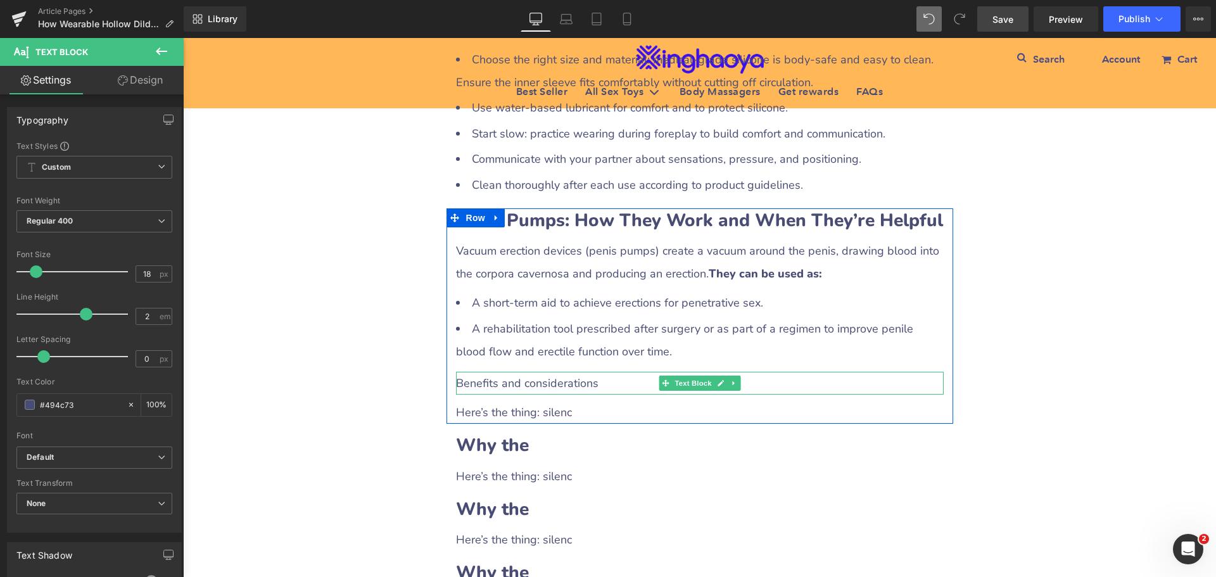
click at [611, 372] on div "Benefits and considerations" at bounding box center [700, 383] width 488 height 23
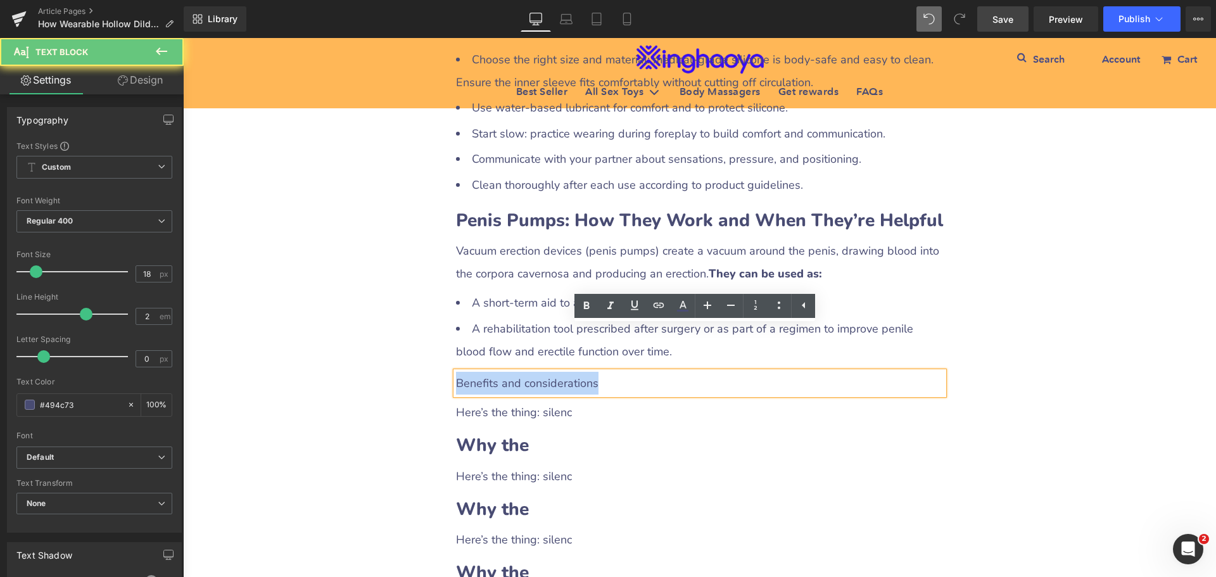
drag, startPoint x: 606, startPoint y: 339, endPoint x: 429, endPoint y: 335, distance: 176.7
click at [429, 335] on div "How Wearable Hollow Dildos and Penis Pumps Can Help Men with ED Heading Row Liq…" at bounding box center [699, 153] width 1033 height 2642
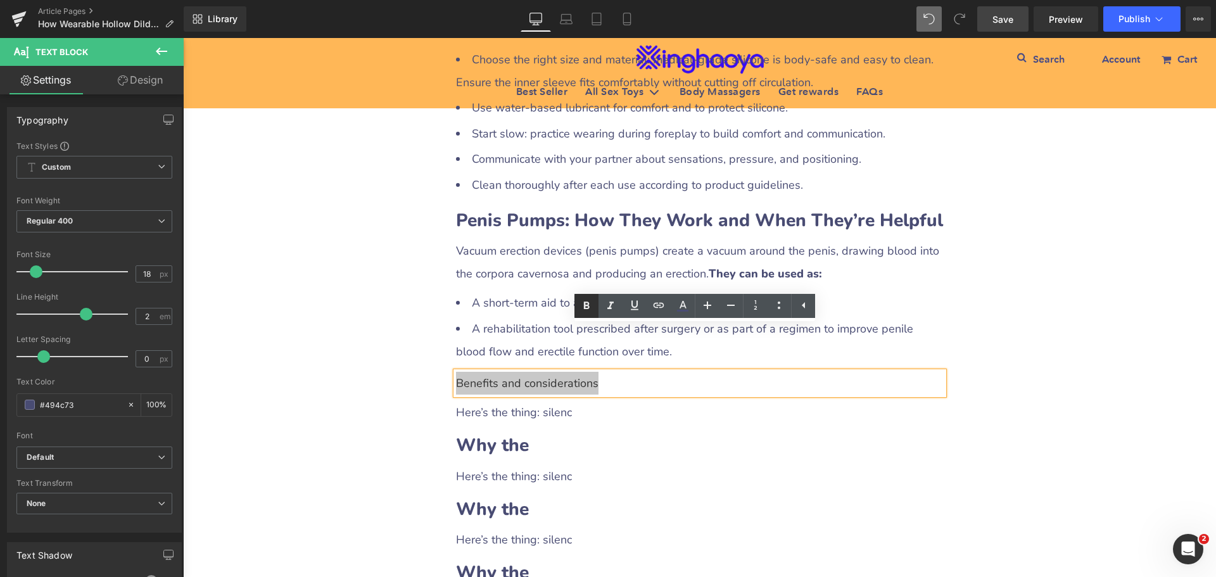
click at [589, 310] on icon at bounding box center [586, 305] width 15 height 15
click at [1073, 376] on div "How Wearable Hollow Dildos and Penis Pumps Can Help Men with ED Heading Row Liq…" at bounding box center [699, 153] width 1033 height 2642
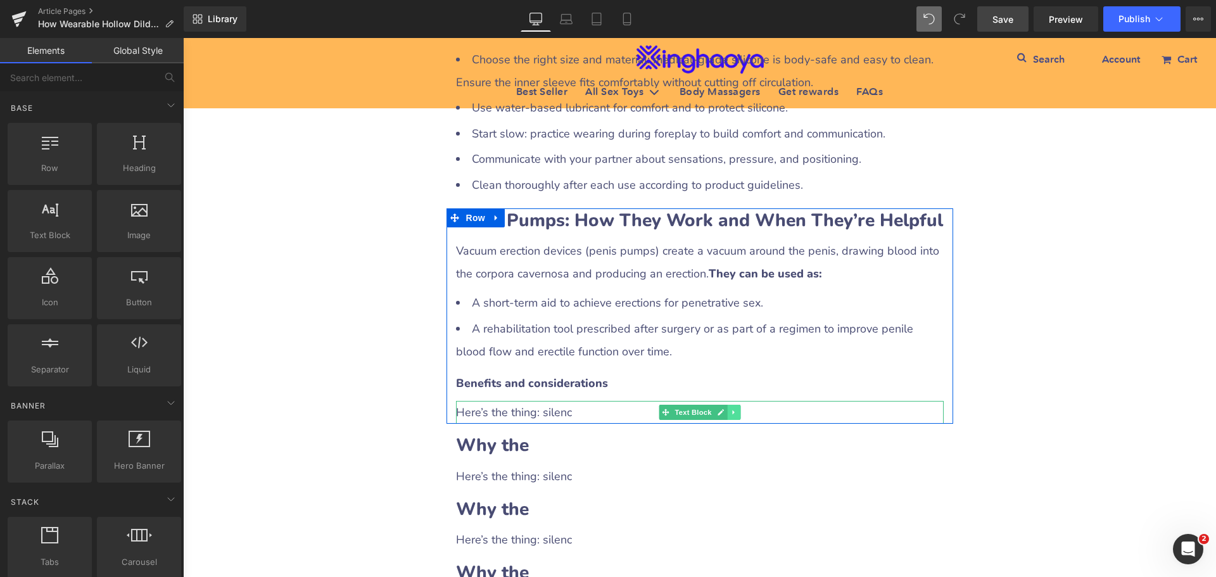
click at [727, 405] on link at bounding box center [733, 412] width 13 height 15
click at [724, 409] on icon at bounding box center [726, 412] width 7 height 7
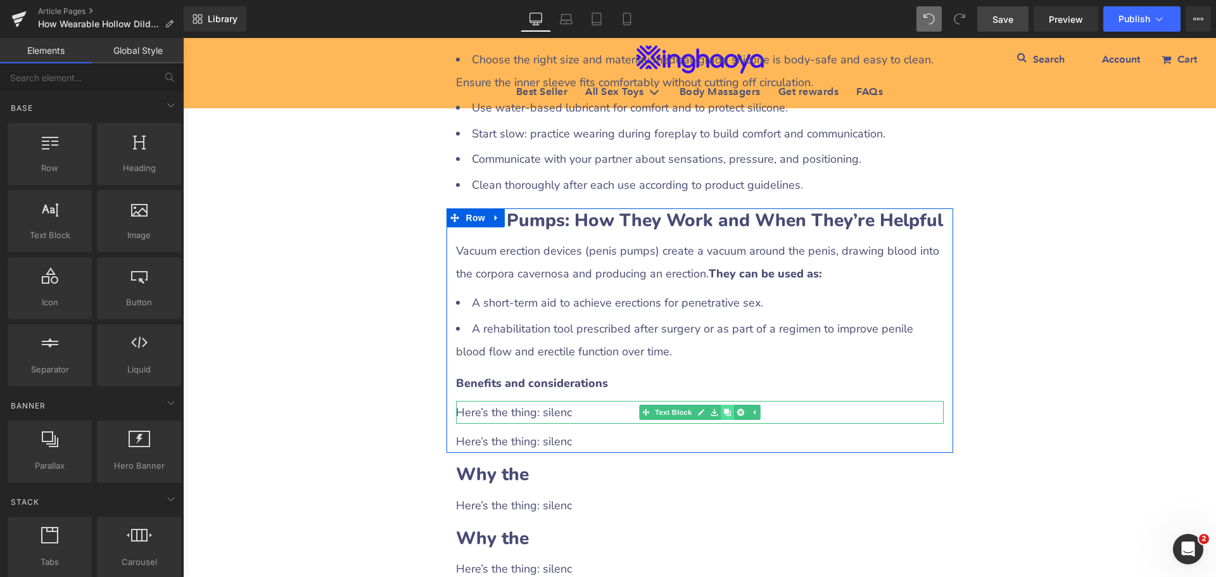
click at [724, 409] on icon at bounding box center [726, 412] width 7 height 7
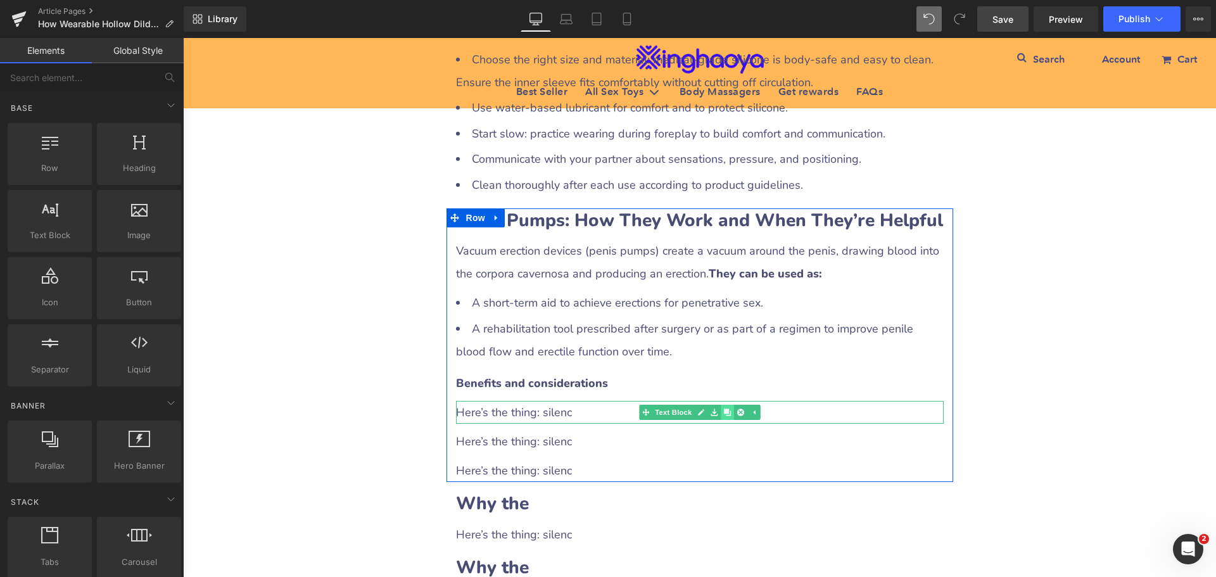
click at [724, 409] on icon at bounding box center [726, 412] width 7 height 7
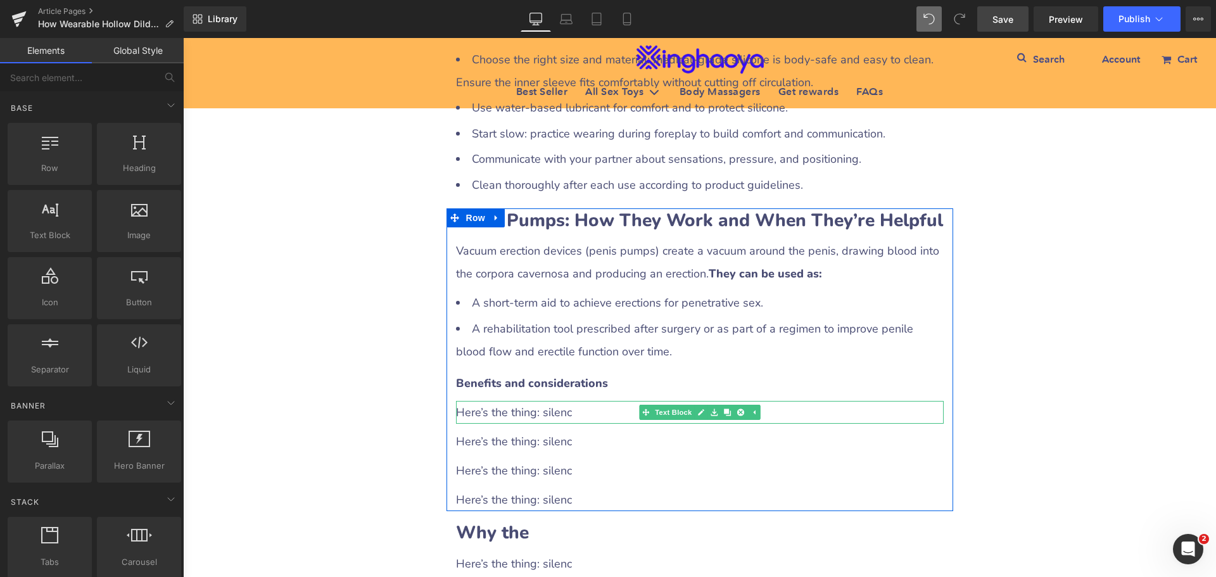
click at [538, 401] on div "Here’s the thing: silenc" at bounding box center [700, 412] width 488 height 23
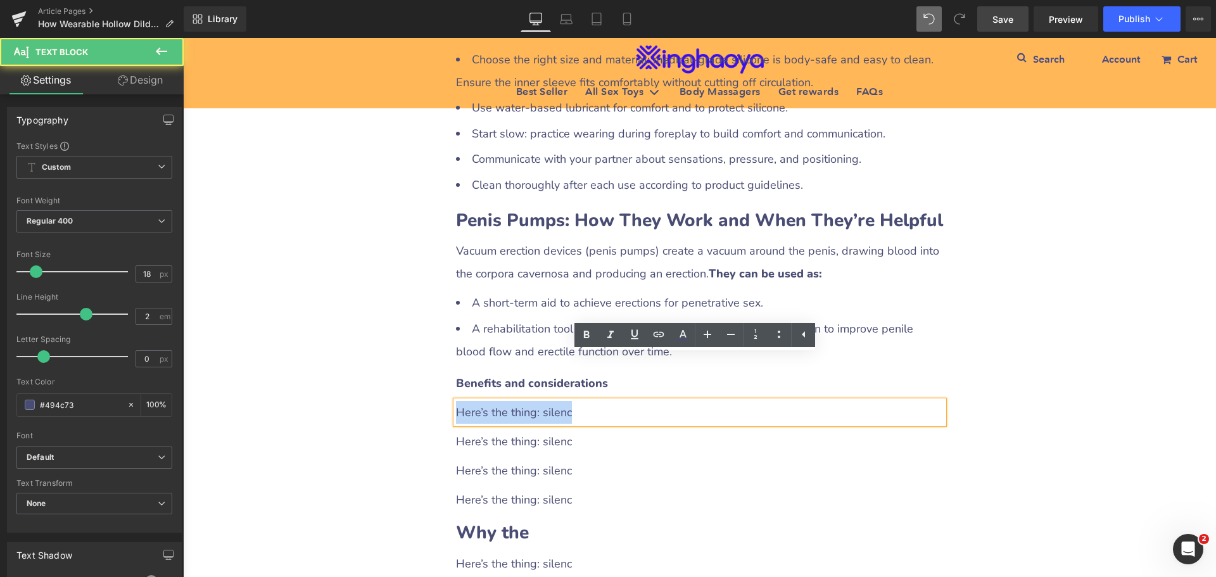
drag, startPoint x: 454, startPoint y: 365, endPoint x: 577, endPoint y: 370, distance: 122.9
click at [577, 401] on div "Here’s the thing: silenc" at bounding box center [700, 412] width 488 height 23
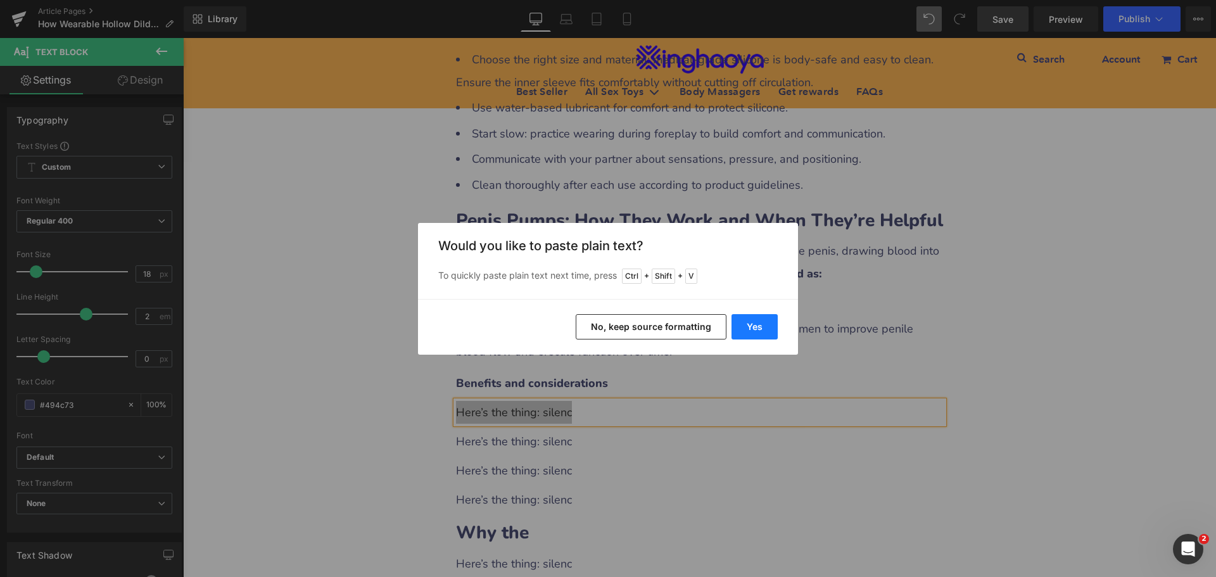
click at [747, 330] on button "Yes" at bounding box center [754, 326] width 46 height 25
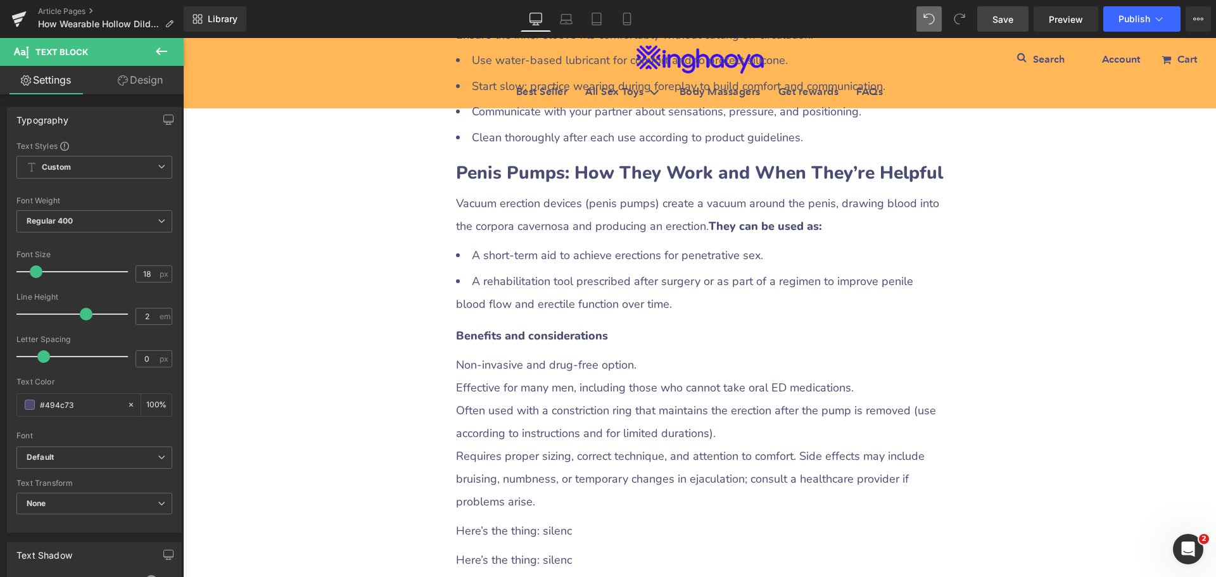
scroll to position [1456, 0]
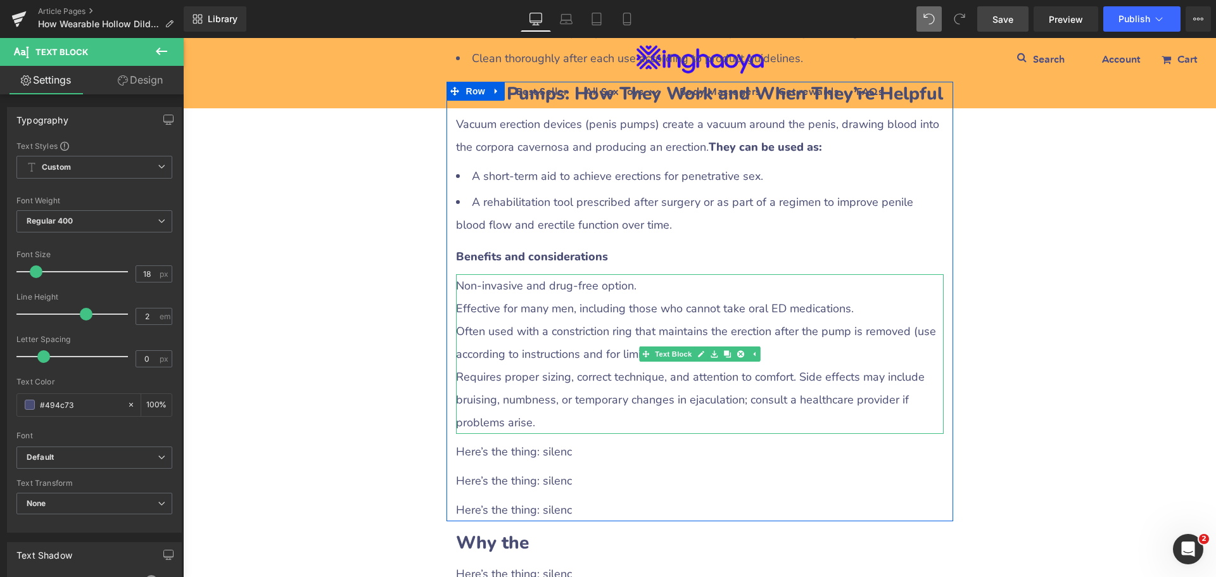
click at [597, 365] on div "Requires proper sizing, correct technique, and attention to comfort. Side effec…" at bounding box center [700, 399] width 488 height 68
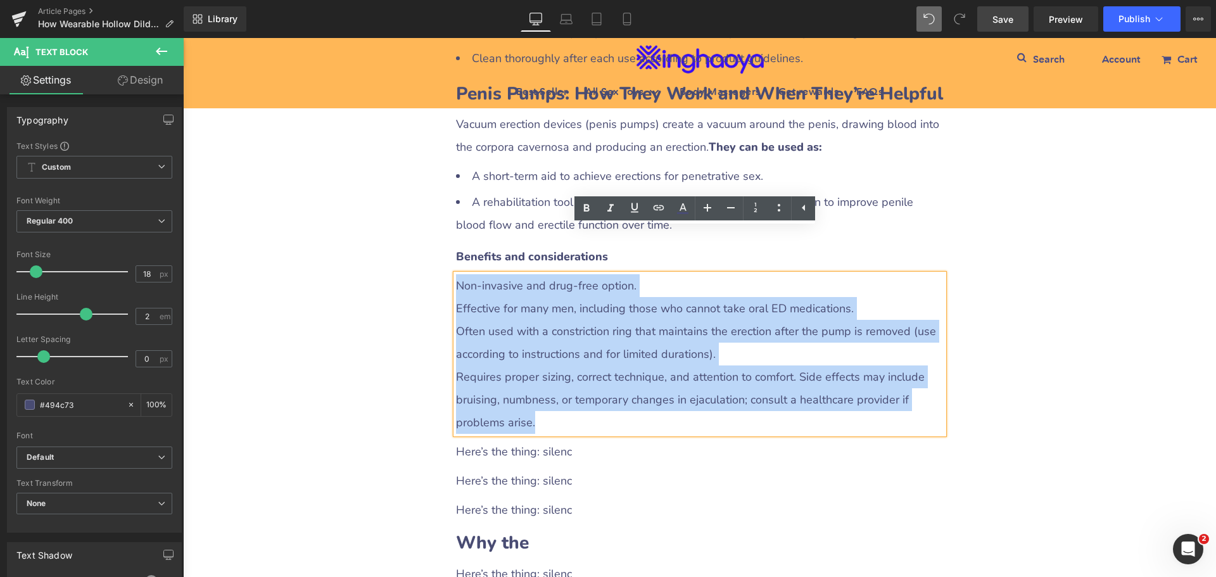
drag, startPoint x: 453, startPoint y: 237, endPoint x: 558, endPoint y: 366, distance: 166.5
click at [556, 366] on div "Non-invasive and drug-free option. Effective for many men, including those who …" at bounding box center [700, 354] width 488 height 160
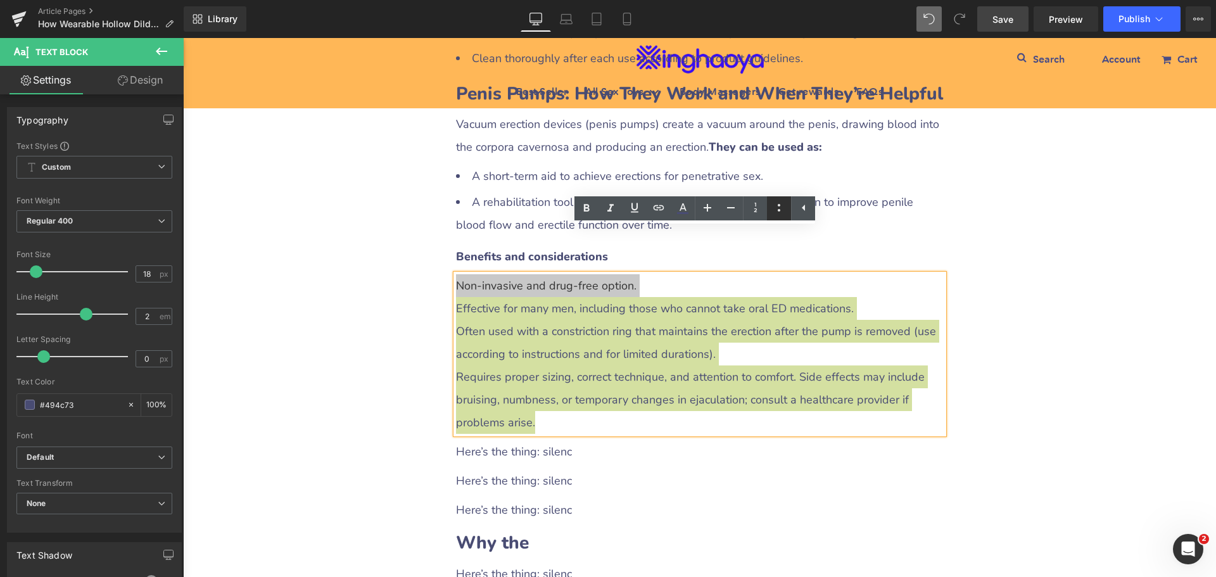
click at [781, 209] on icon at bounding box center [778, 207] width 15 height 15
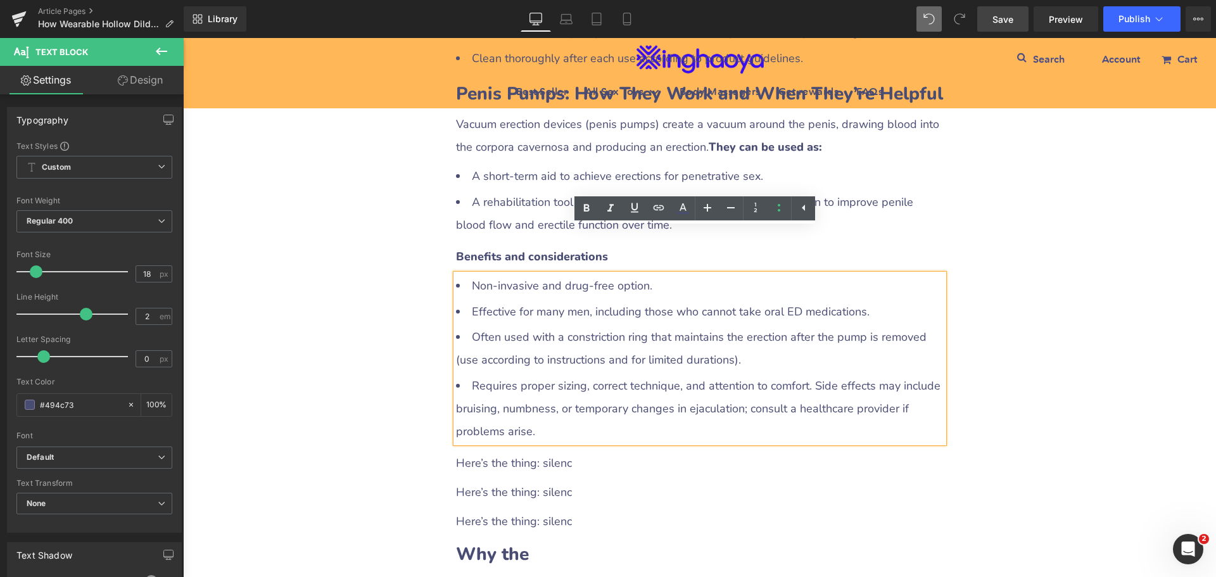
click at [1081, 325] on div "How Wearable Hollow Dildos and Penis Pumps Can Help Men with ED Heading Row Liq…" at bounding box center [699, 145] width 1033 height 2878
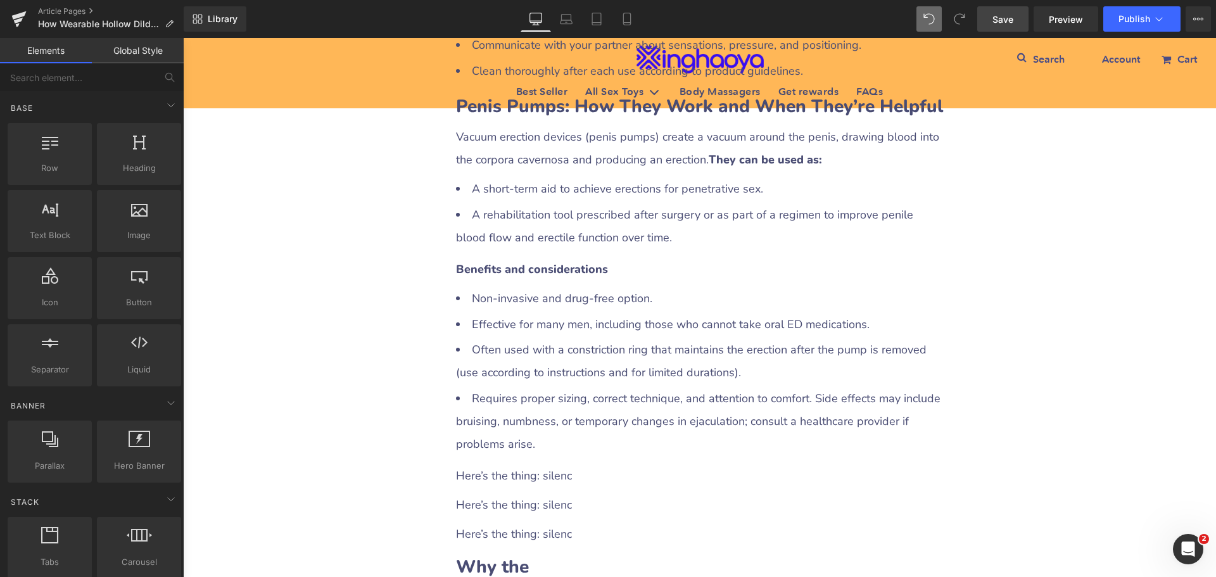
scroll to position [1520, 0]
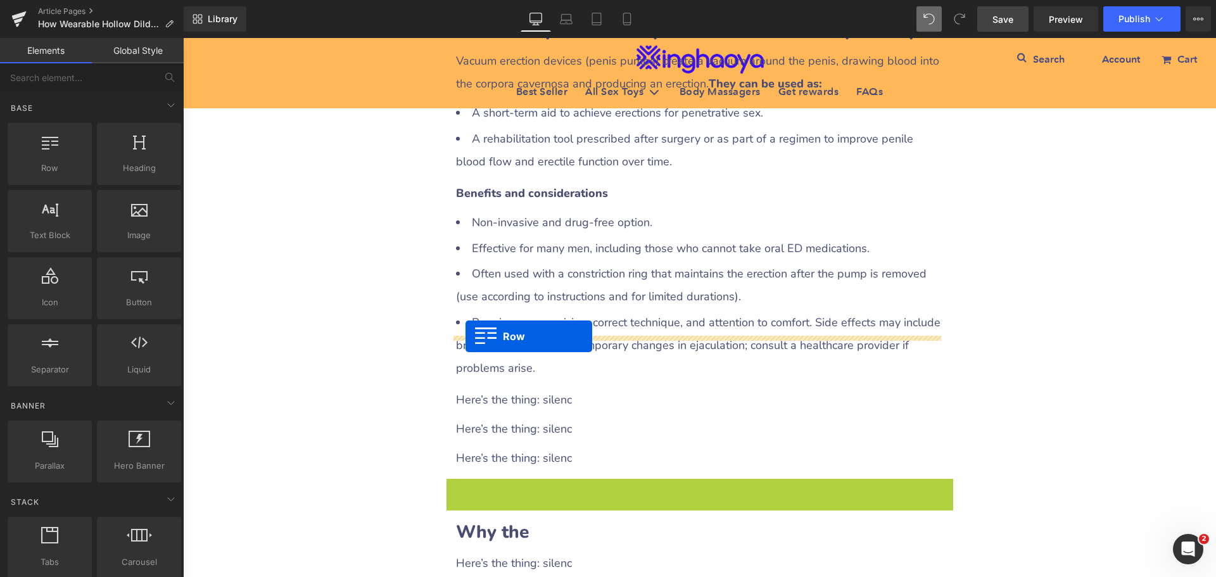
drag, startPoint x: 447, startPoint y: 442, endPoint x: 465, endPoint y: 336, distance: 107.3
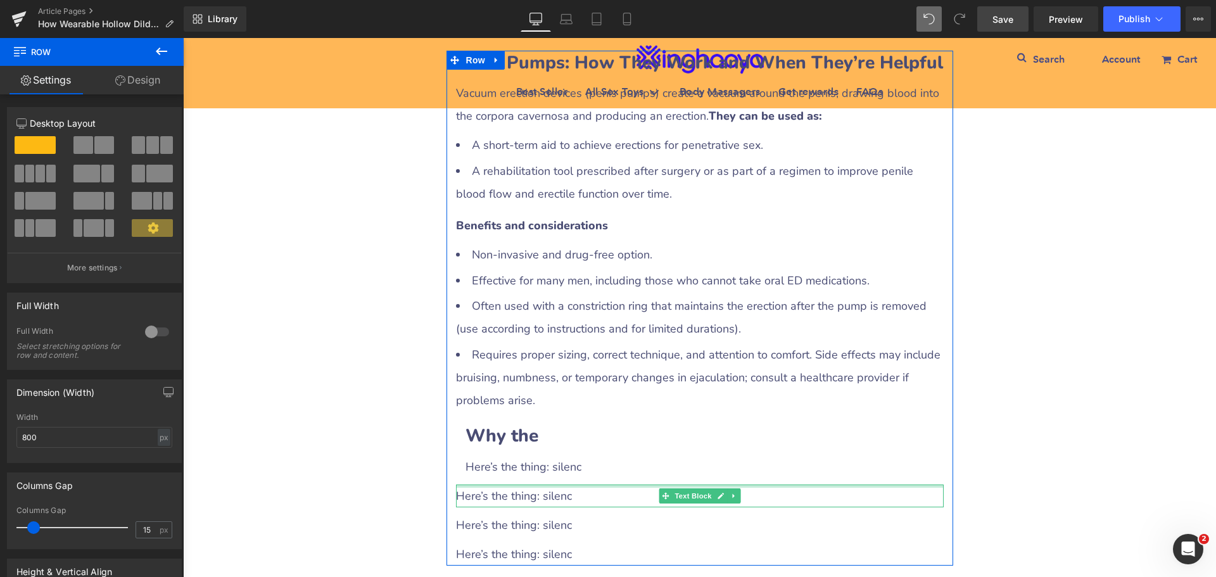
scroll to position [1456, 0]
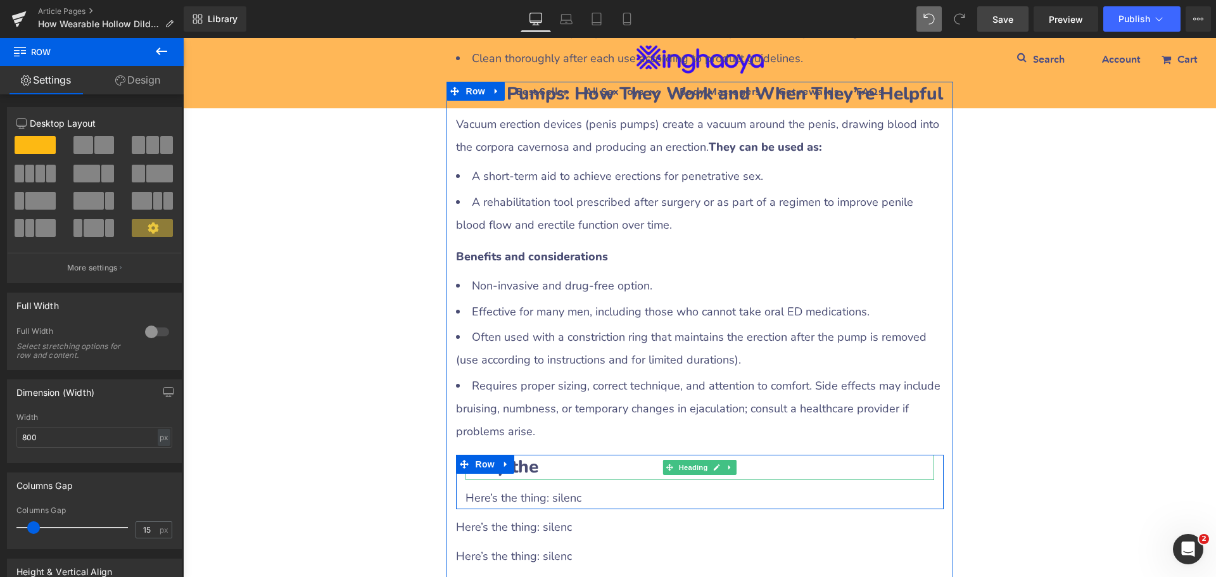
click at [519, 455] on b "Why the" at bounding box center [501, 467] width 73 height 24
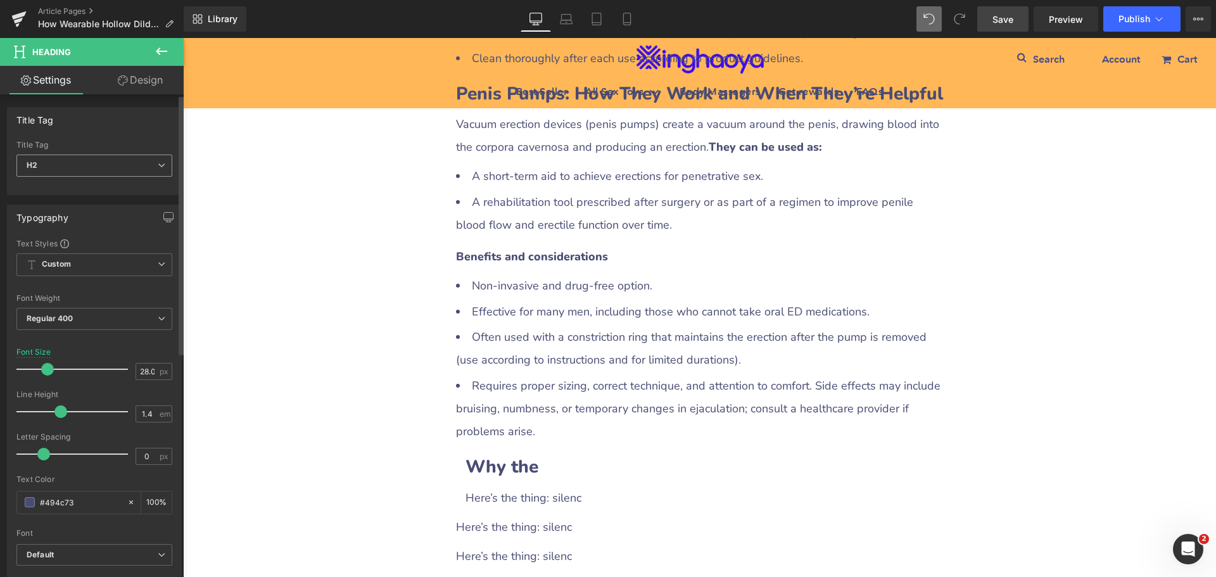
click at [102, 168] on span "H2" at bounding box center [94, 166] width 156 height 22
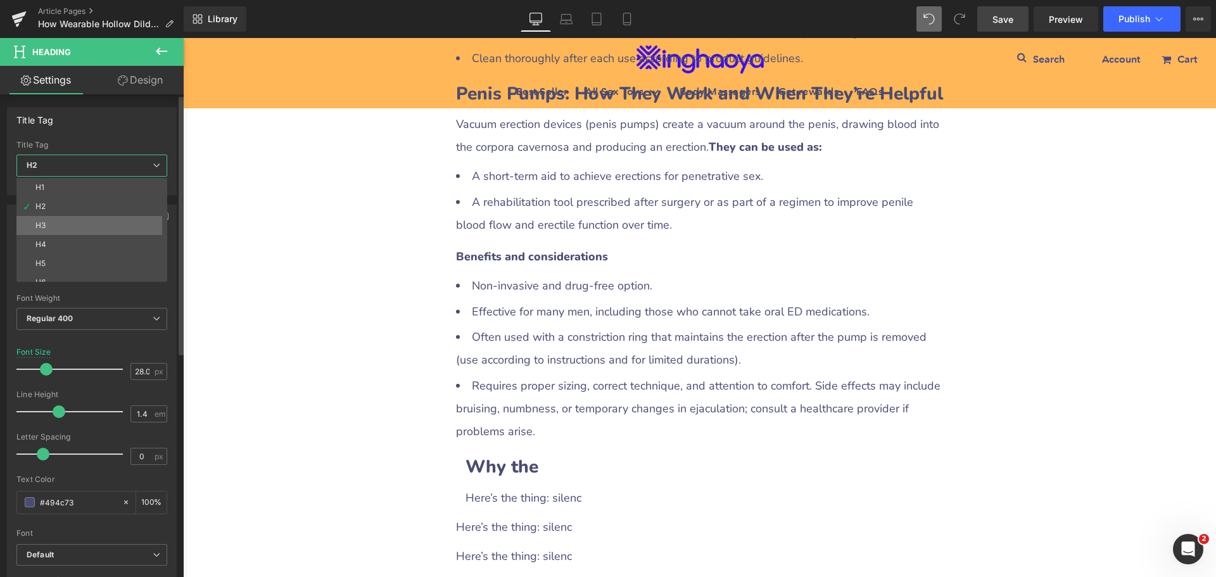
click at [65, 222] on li "H3" at bounding box center [94, 225] width 156 height 19
type input "21.96"
type input "100"
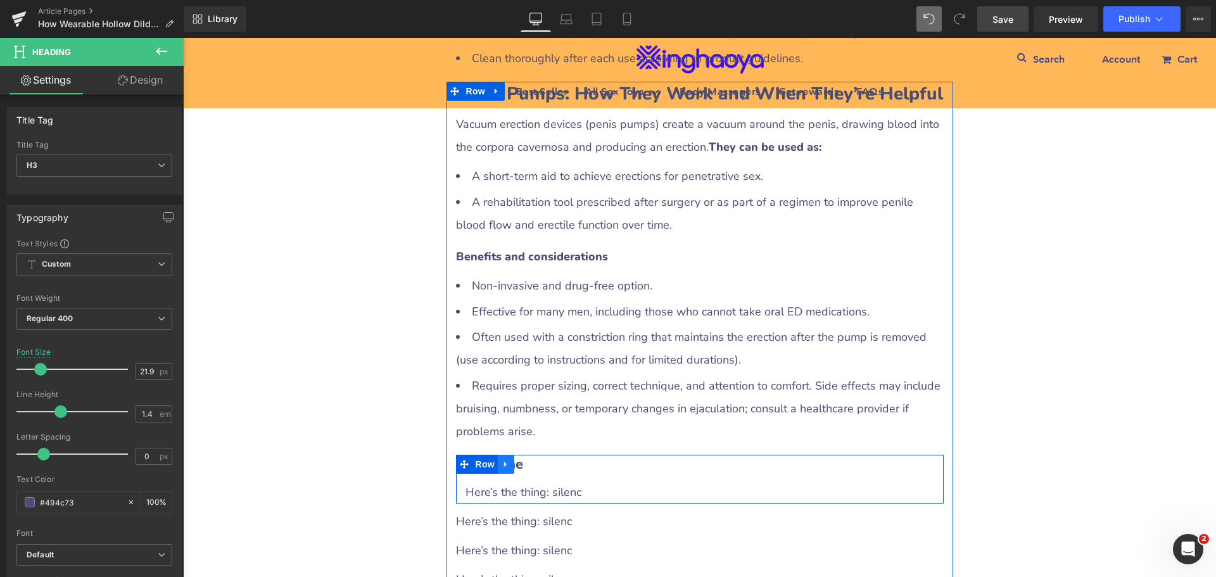
click at [504, 462] on icon at bounding box center [505, 465] width 3 height 6
click at [518, 460] on icon at bounding box center [522, 464] width 9 height 9
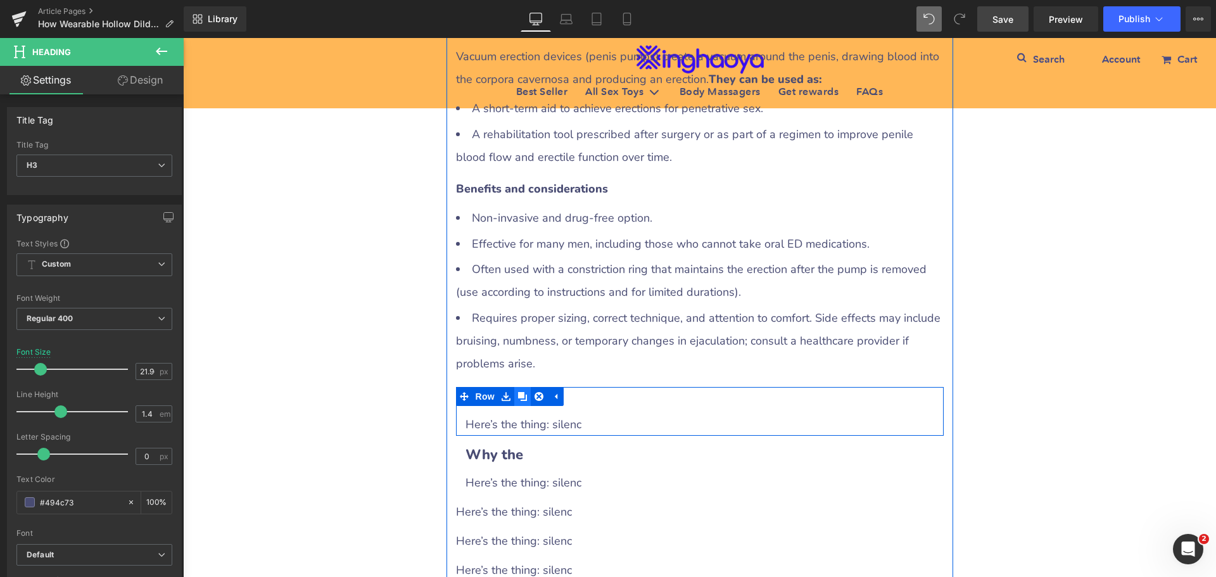
click at [513, 471] on div "Here’s the thing: silenc" at bounding box center [699, 482] width 469 height 23
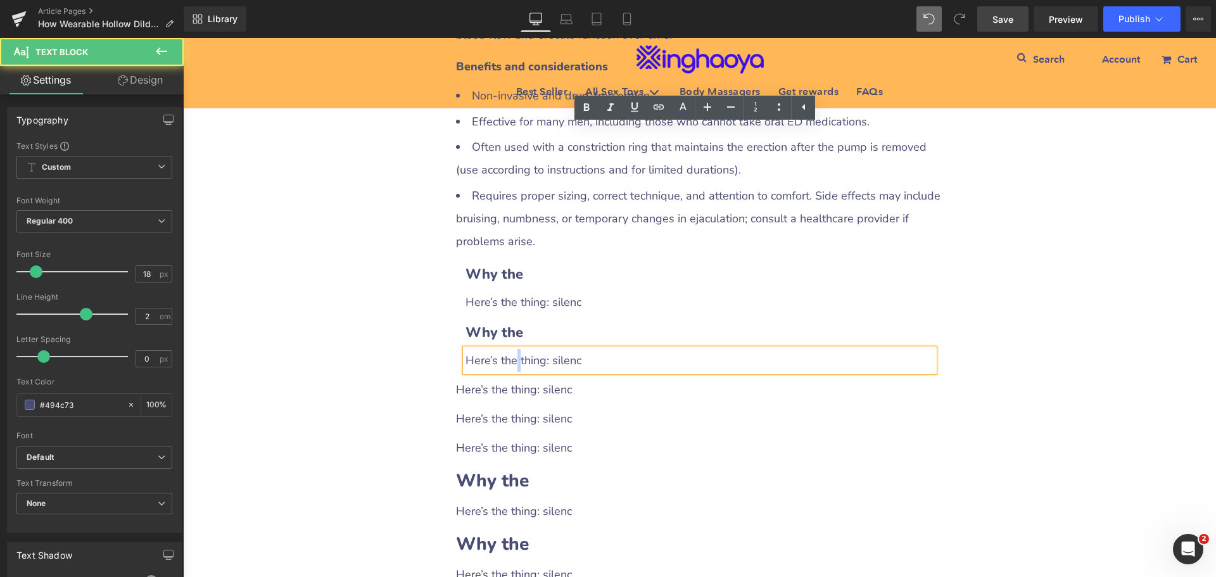
scroll to position [1645, 0]
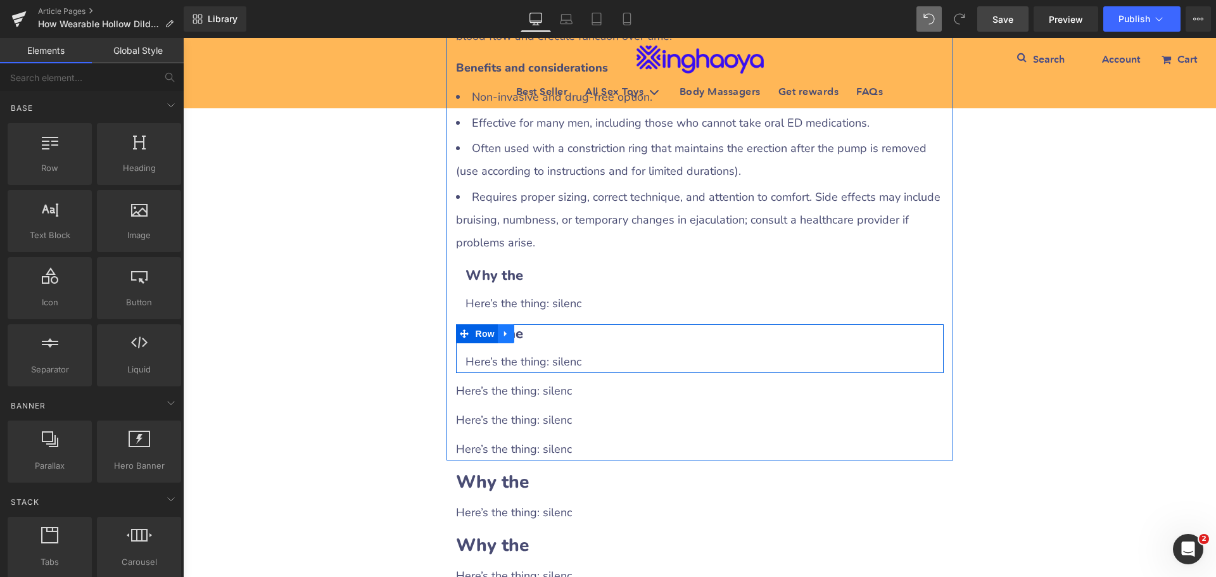
click at [504, 331] on icon at bounding box center [505, 334] width 3 height 6
click at [518, 329] on icon at bounding box center [522, 333] width 9 height 9
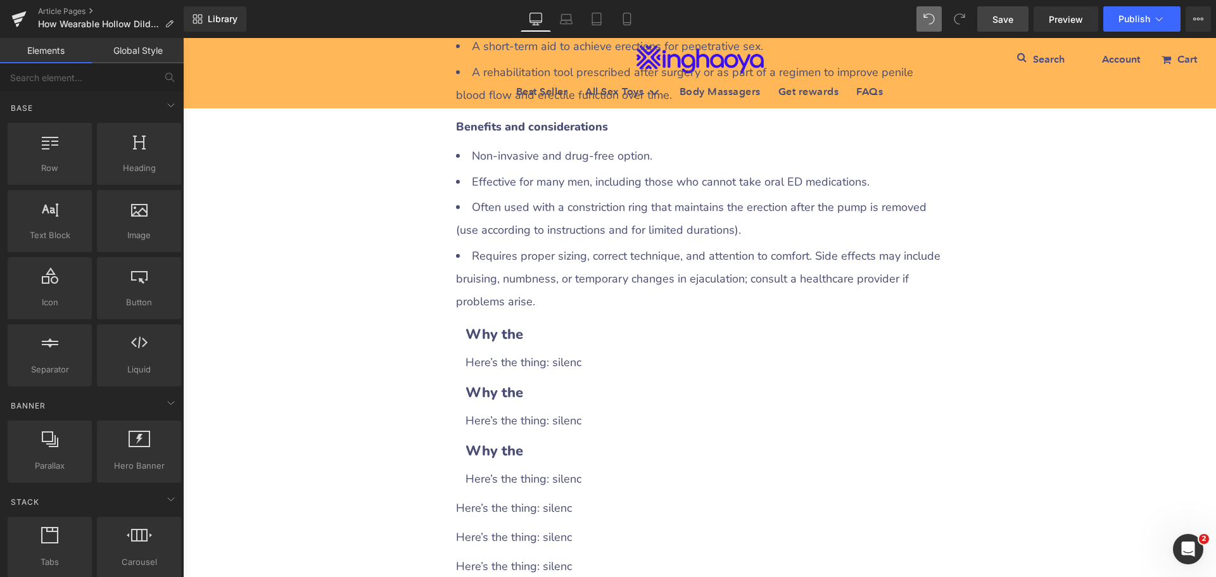
scroll to position [1519, 0]
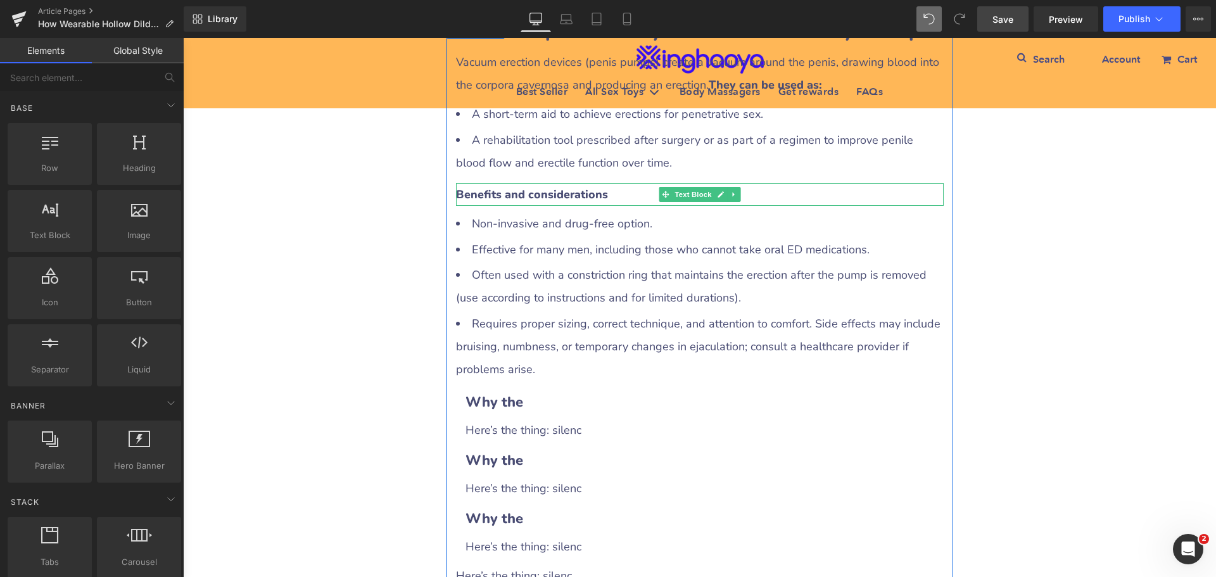
click at [515, 187] on strong "Benefits and considerations" at bounding box center [532, 194] width 152 height 15
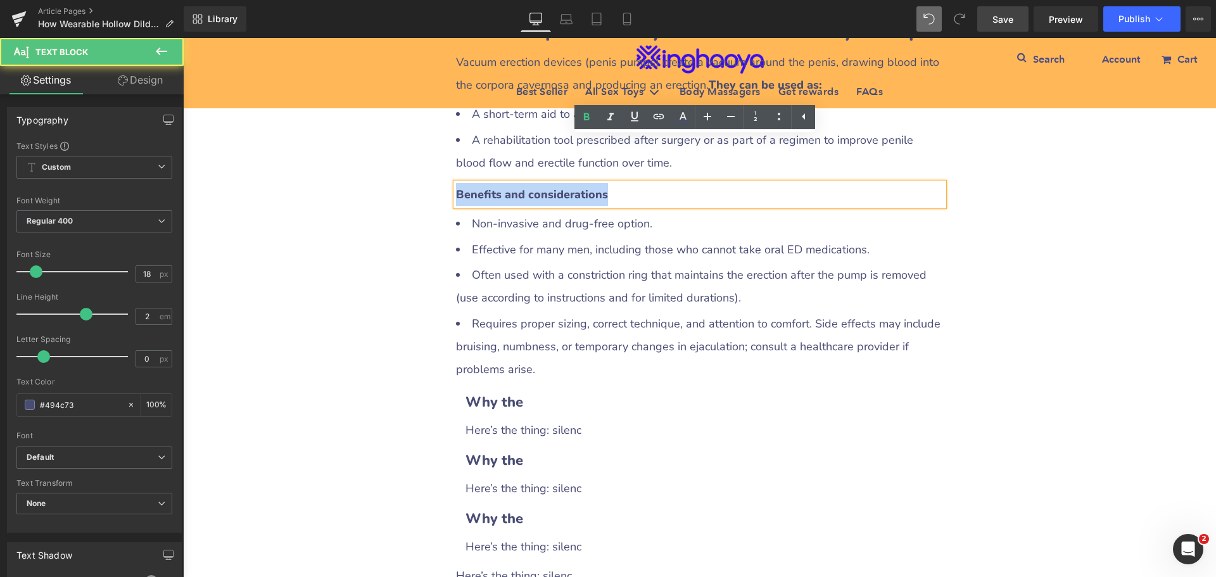
drag, startPoint x: 453, startPoint y: 147, endPoint x: 609, endPoint y: 151, distance: 156.5
click at [609, 183] on div "Benefits and considerations" at bounding box center [700, 194] width 488 height 23
copy strong "Benefits and considerations"
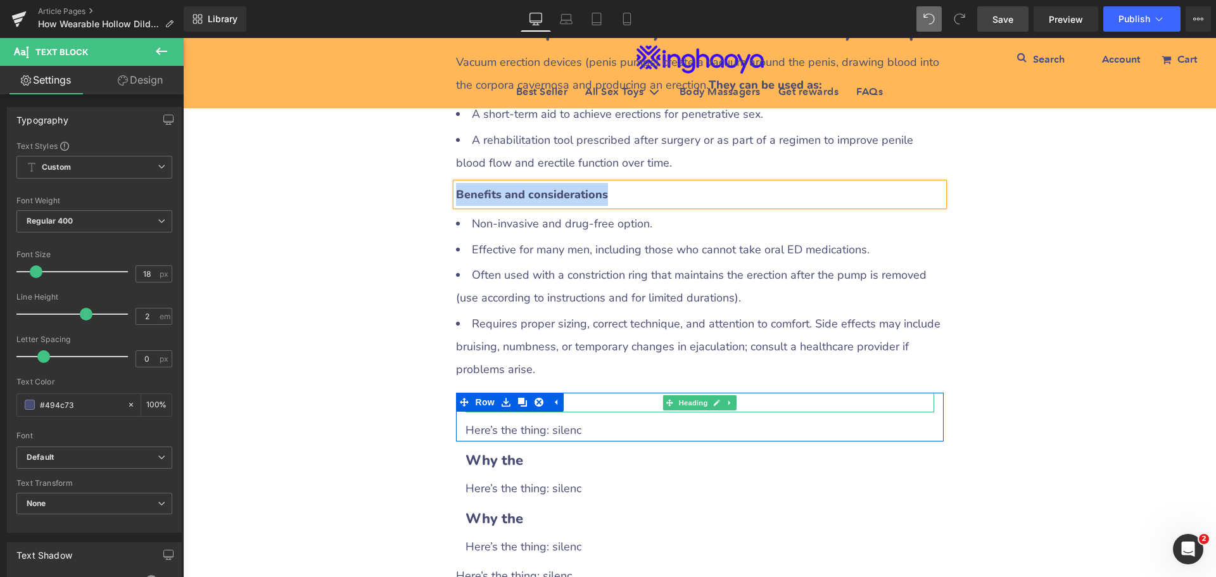
click at [574, 393] on h3 "Why the" at bounding box center [699, 403] width 469 height 20
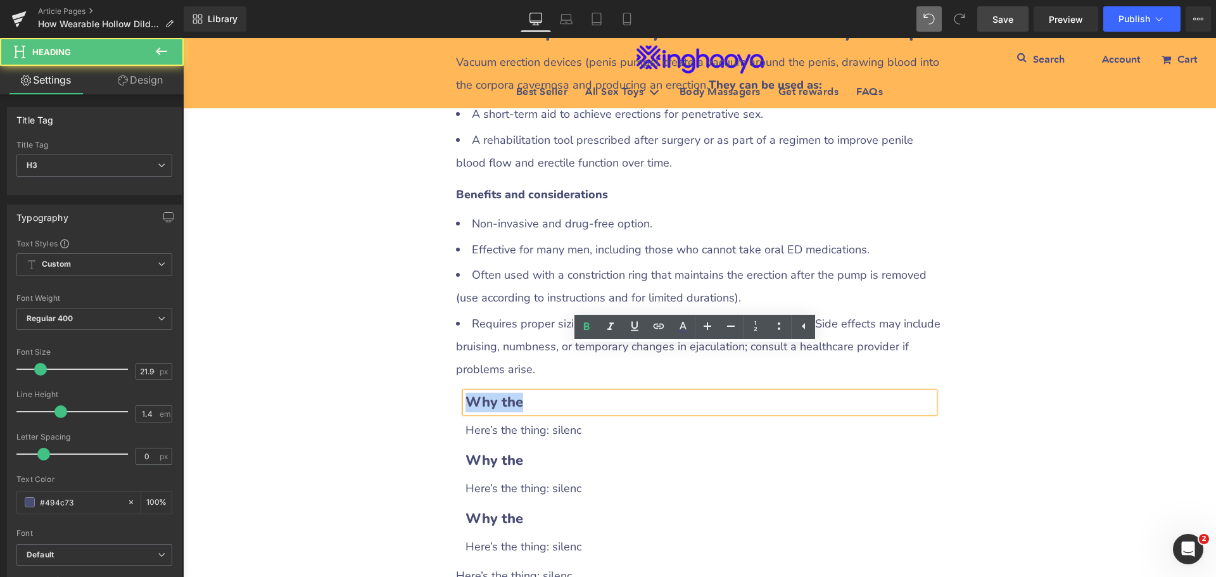
drag, startPoint x: 461, startPoint y: 351, endPoint x: 514, endPoint y: 355, distance: 52.7
click at [514, 393] on b "Why the" at bounding box center [494, 402] width 58 height 19
paste div
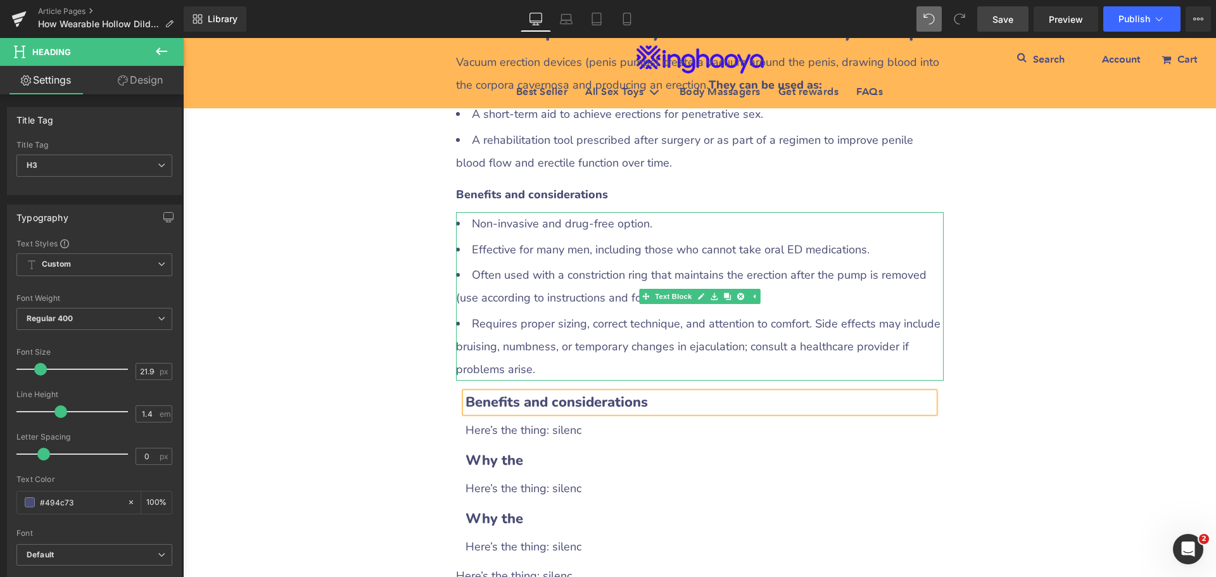
click at [490, 212] on li "Non-invasive and drug-free option." at bounding box center [700, 223] width 488 height 23
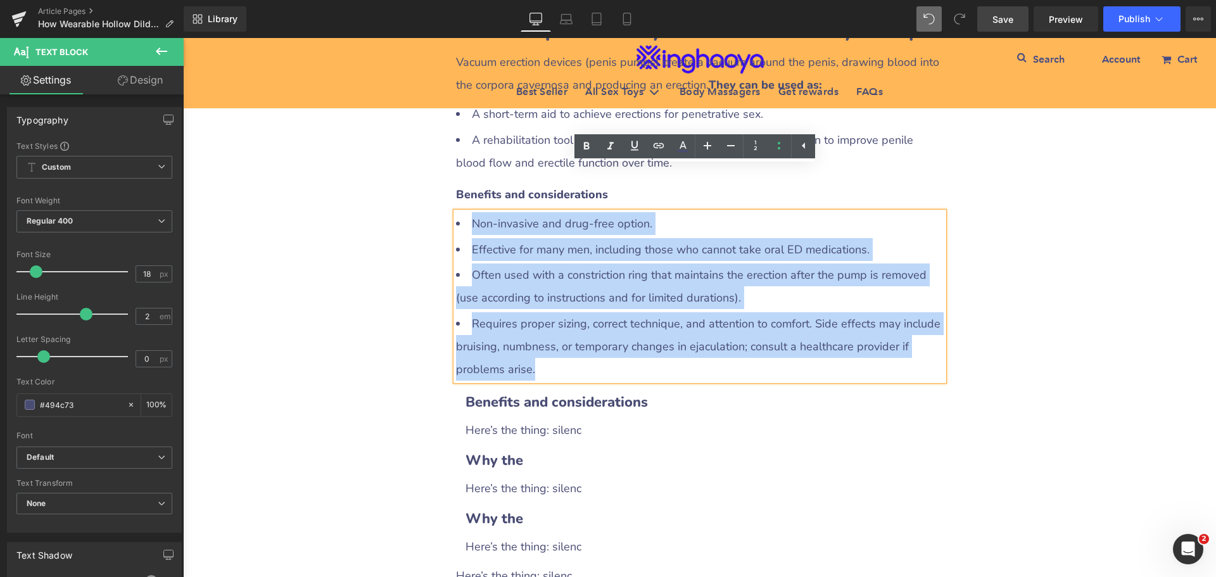
drag, startPoint x: 467, startPoint y: 178, endPoint x: 641, endPoint y: 320, distance: 224.1
click at [641, 320] on ul "Non-invasive and drug-free option. Effective for many men, including those who …" at bounding box center [700, 296] width 488 height 168
copy ul "Non-invasive and drug-free option. Effective for many men, including those who …"
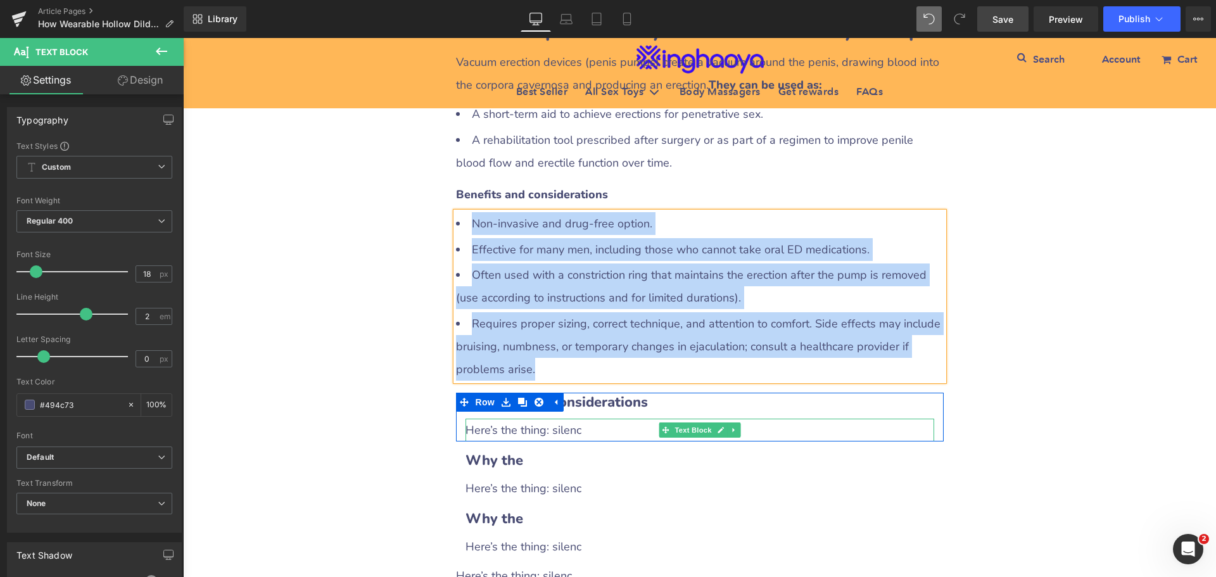
click at [558, 419] on div "Here’s the thing: silenc" at bounding box center [699, 430] width 469 height 23
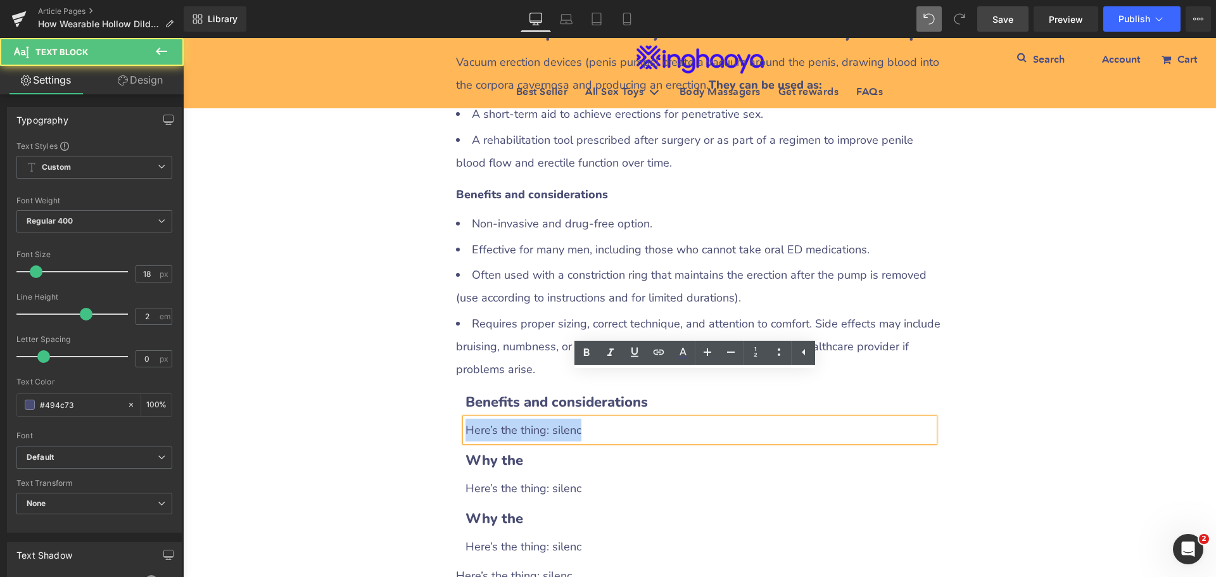
drag, startPoint x: 464, startPoint y: 382, endPoint x: 593, endPoint y: 386, distance: 129.9
click at [593, 419] on div "Here’s the thing: silenc" at bounding box center [699, 430] width 469 height 23
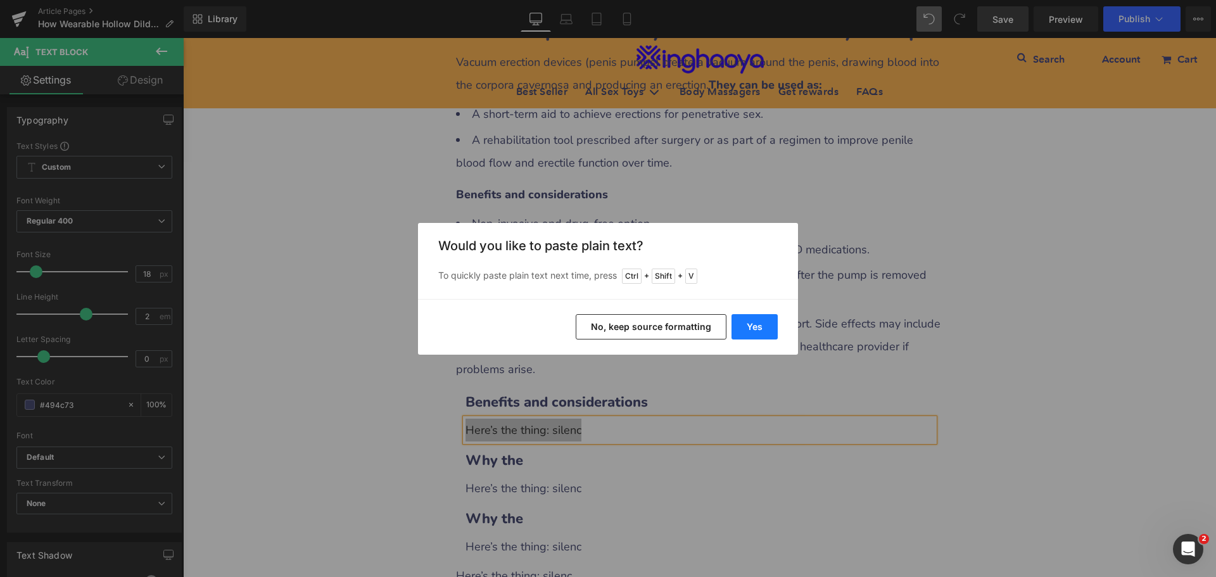
click at [749, 333] on button "Yes" at bounding box center [754, 326] width 46 height 25
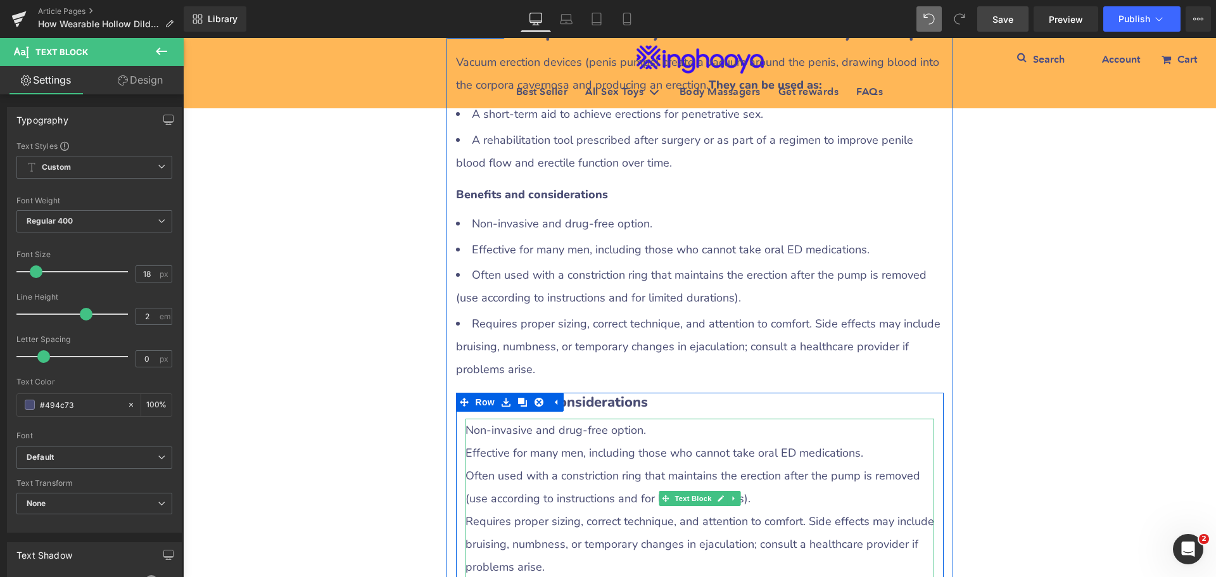
click at [514, 441] on div "Effective for many men, including those who cannot take oral ED medications." at bounding box center [699, 452] width 469 height 23
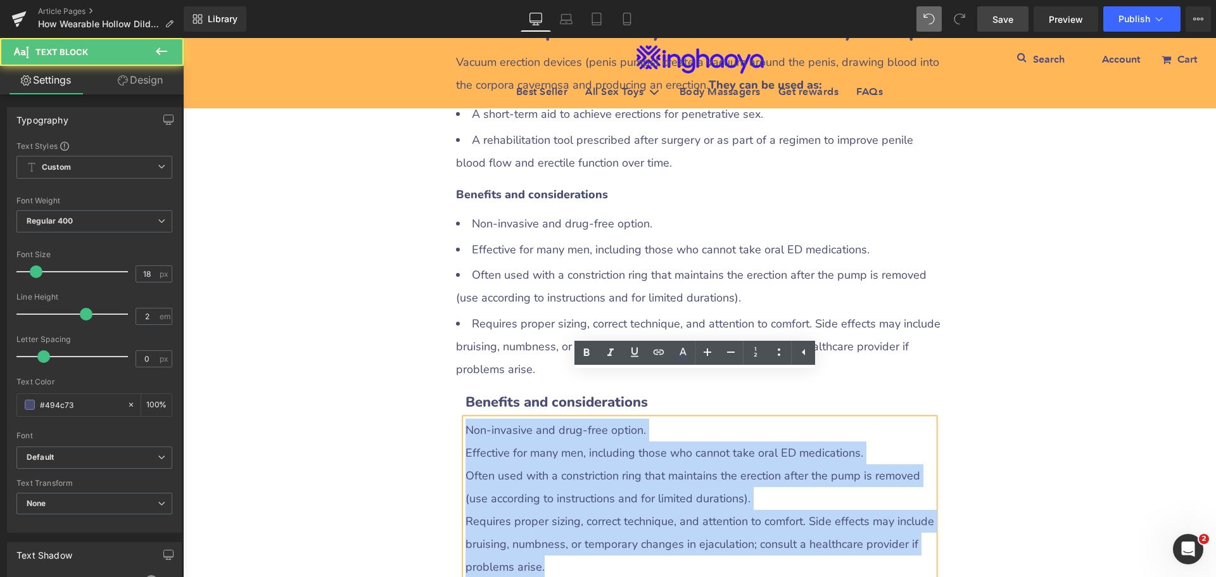
drag, startPoint x: 463, startPoint y: 382, endPoint x: 557, endPoint y: 519, distance: 166.2
click at [557, 519] on div "Non-invasive and drug-free option. Effective for many men, including those who…" at bounding box center [699, 499] width 469 height 160
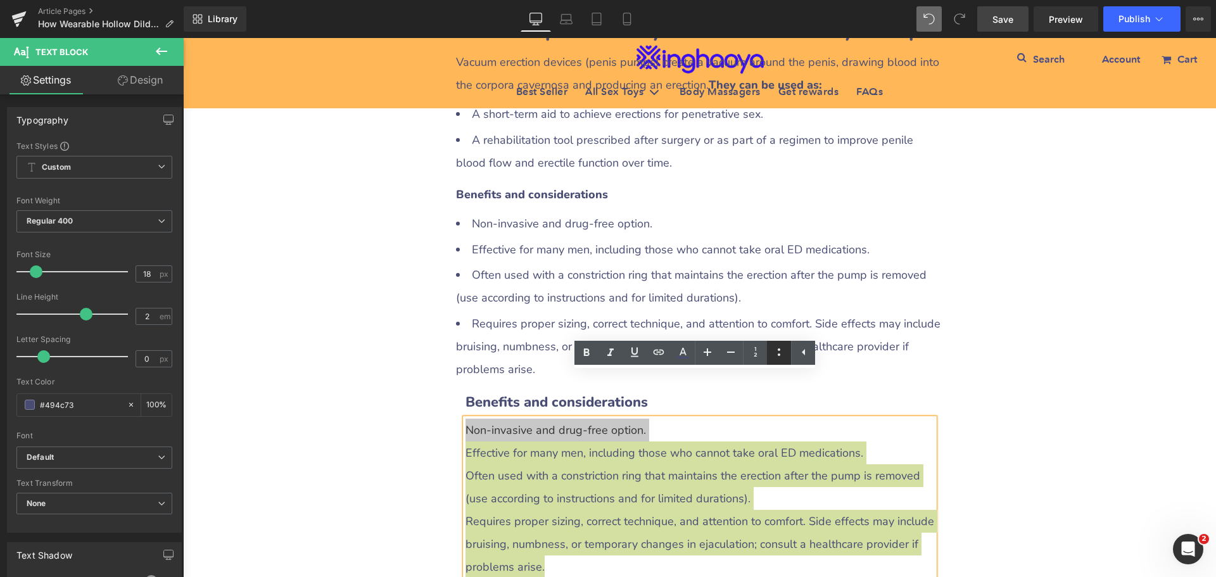
click at [776, 356] on icon at bounding box center [778, 351] width 15 height 15
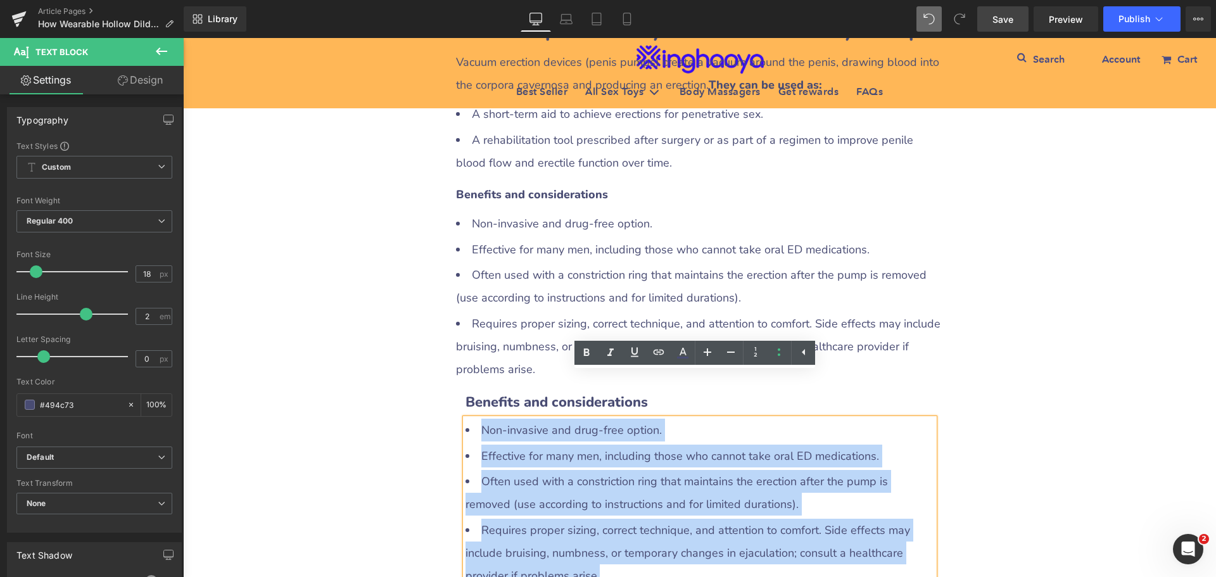
click at [535, 445] on li "Effective for many men, including those who cannot take oral ED medications." at bounding box center [699, 456] width 469 height 23
click at [736, 293] on icon at bounding box center [739, 297] width 7 height 8
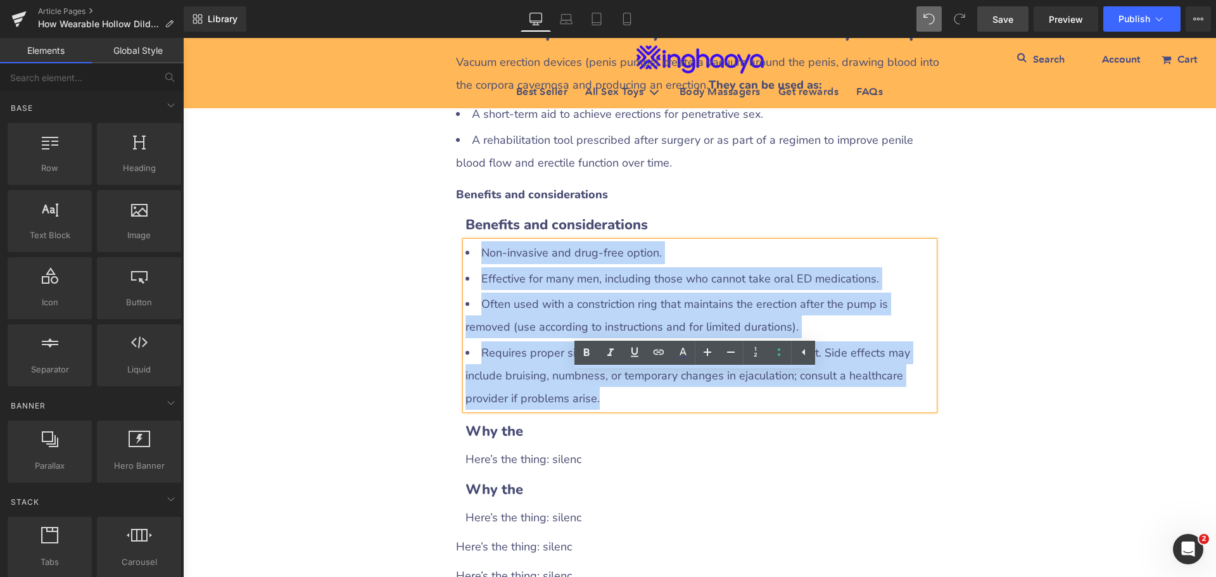
scroll to position [1392, 0]
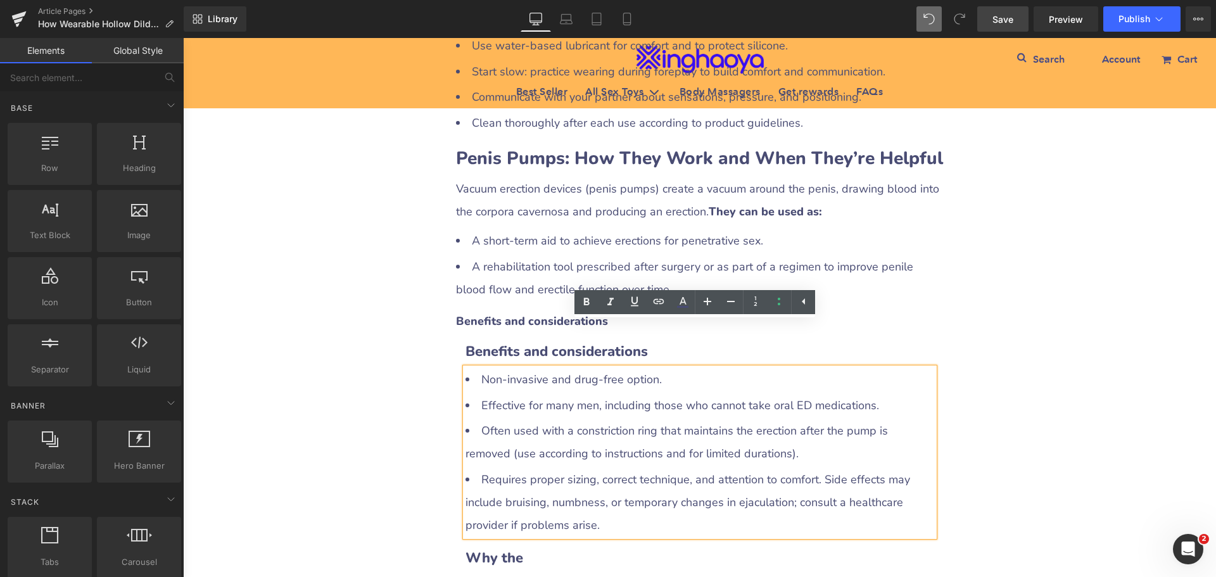
click at [1020, 301] on div "How Wearable Hollow Dildos and Penis Pumps Can Help Men with ED Heading Row Liq…" at bounding box center [699, 250] width 1033 height 2960
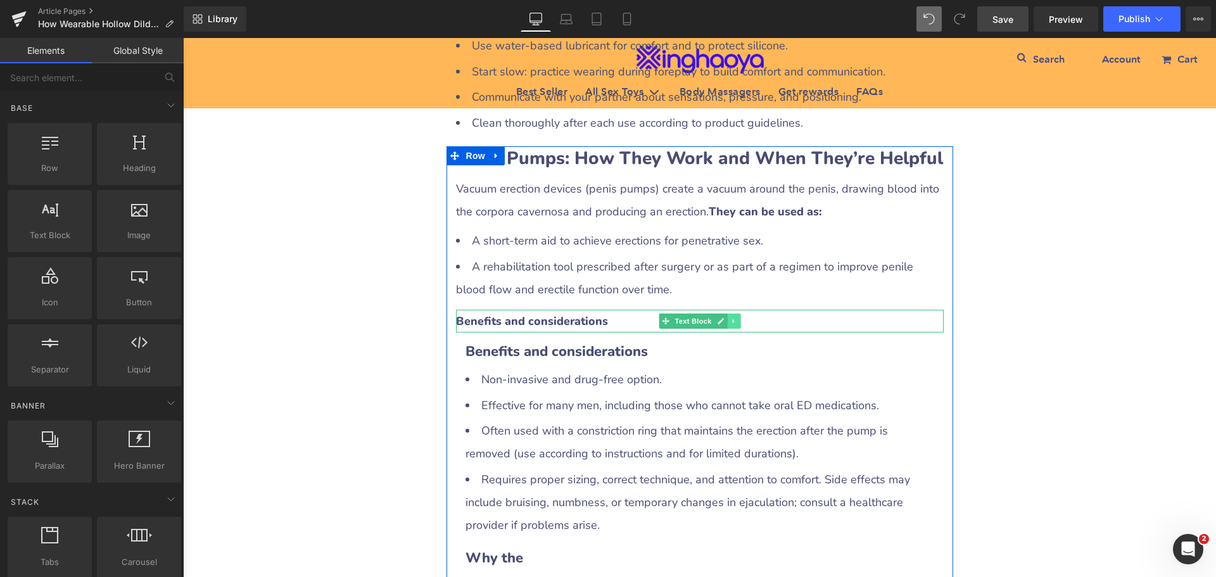
click at [730, 317] on icon at bounding box center [733, 321] width 7 height 8
click at [733, 313] on link at bounding box center [739, 320] width 13 height 15
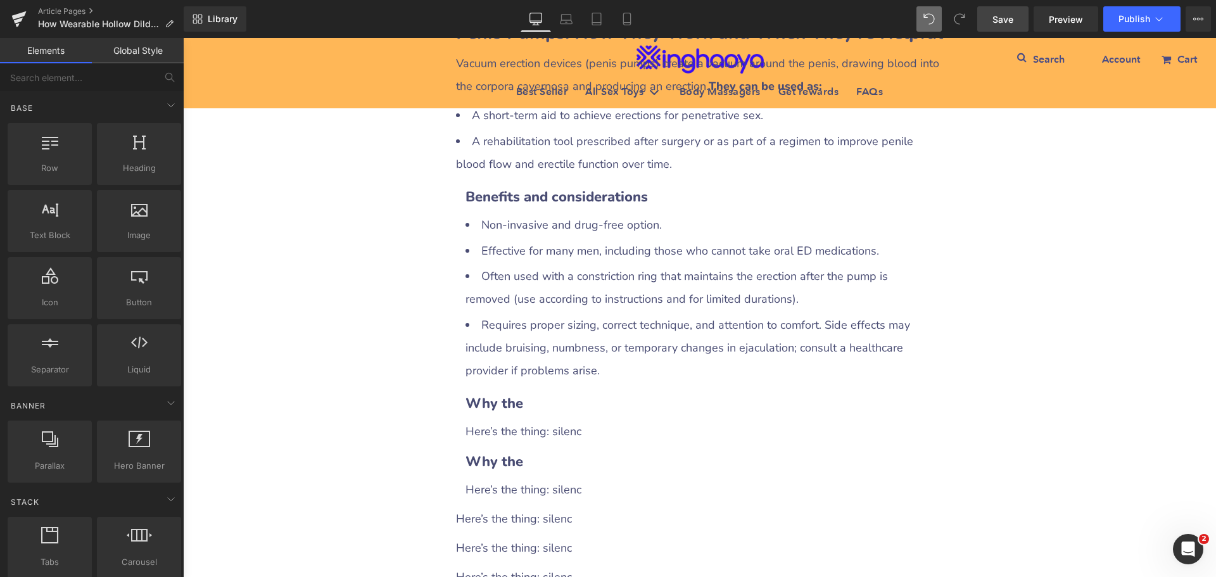
scroll to position [1519, 0]
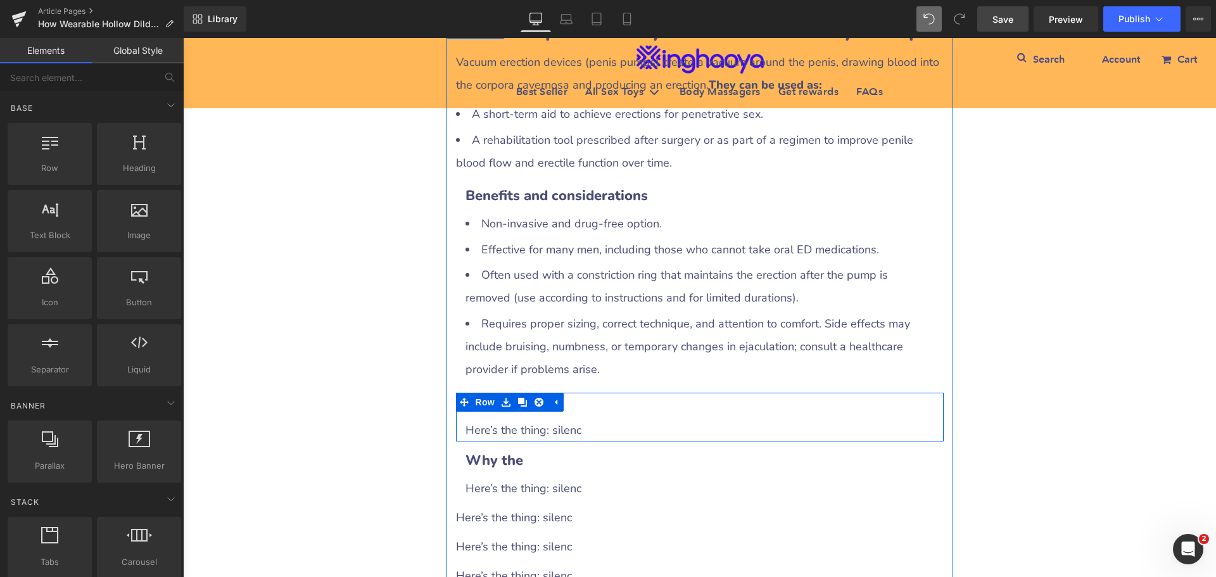
click at [583, 393] on h3 "Why the" at bounding box center [699, 403] width 469 height 20
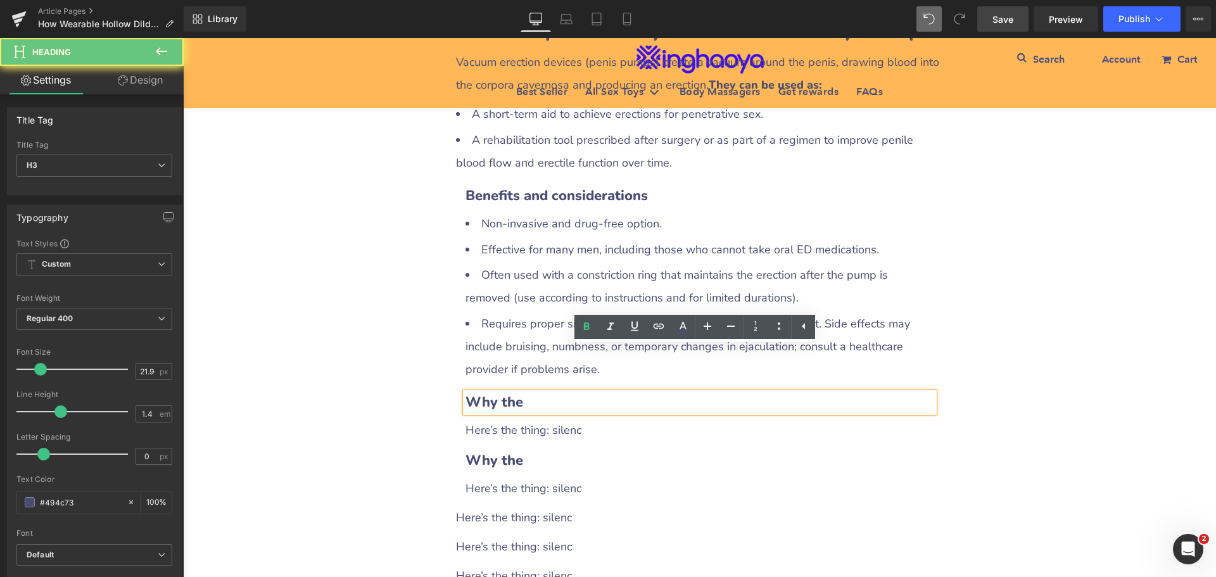
drag, startPoint x: 464, startPoint y: 353, endPoint x: 560, endPoint y: 358, distance: 96.4
click at [560, 393] on h3 "Why the" at bounding box center [699, 403] width 469 height 20
paste div
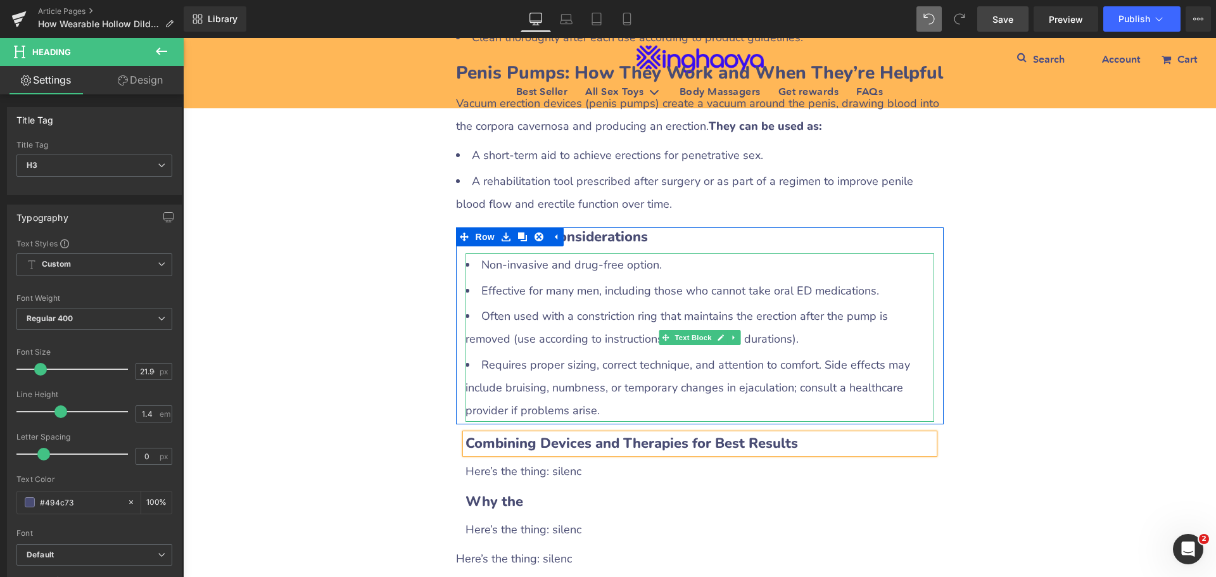
scroll to position [1455, 0]
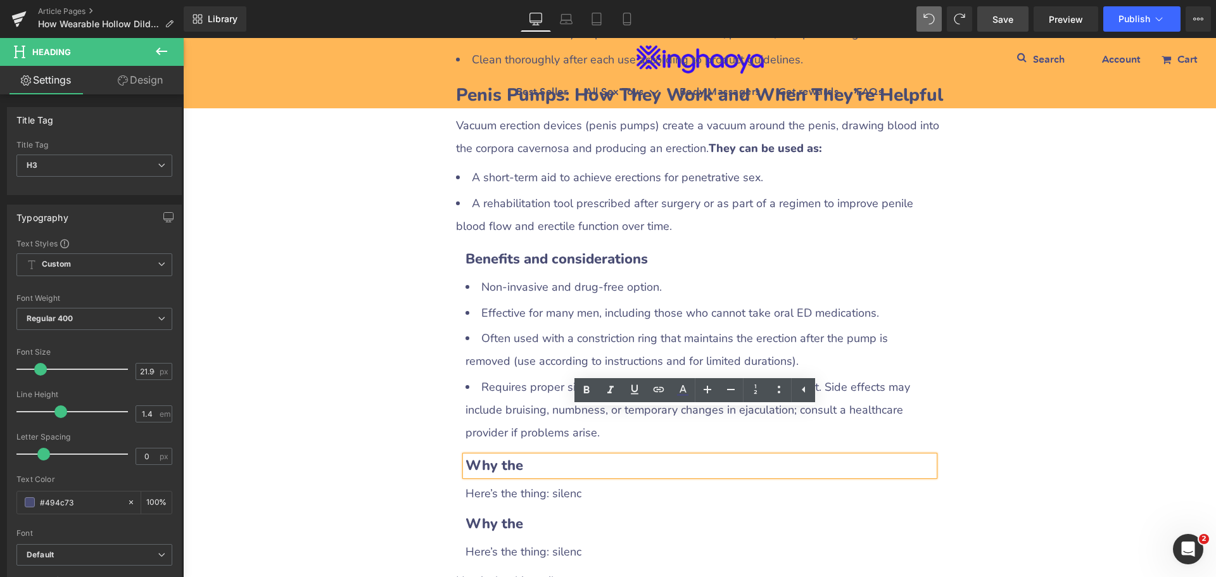
click at [503, 456] on b "Why the" at bounding box center [494, 465] width 58 height 19
drag, startPoint x: 517, startPoint y: 421, endPoint x: 463, endPoint y: 422, distance: 54.5
click at [465, 456] on b "Why the" at bounding box center [494, 465] width 58 height 19
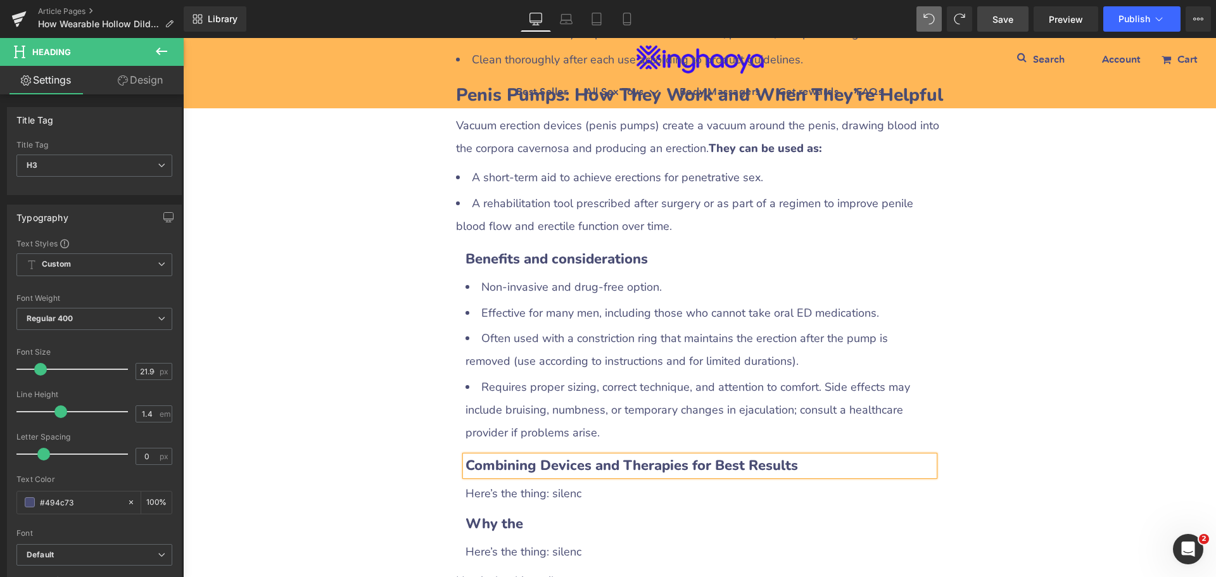
click at [827, 456] on h3 "Combining Devices and Therapies for Best Results" at bounding box center [699, 466] width 469 height 20
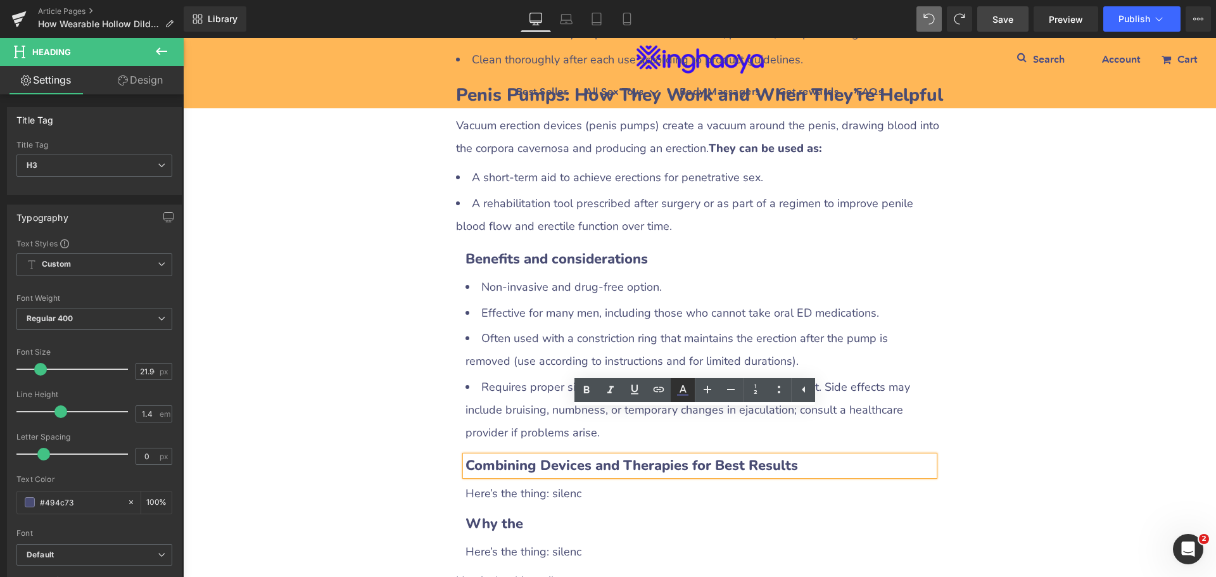
click at [684, 391] on icon at bounding box center [682, 389] width 7 height 8
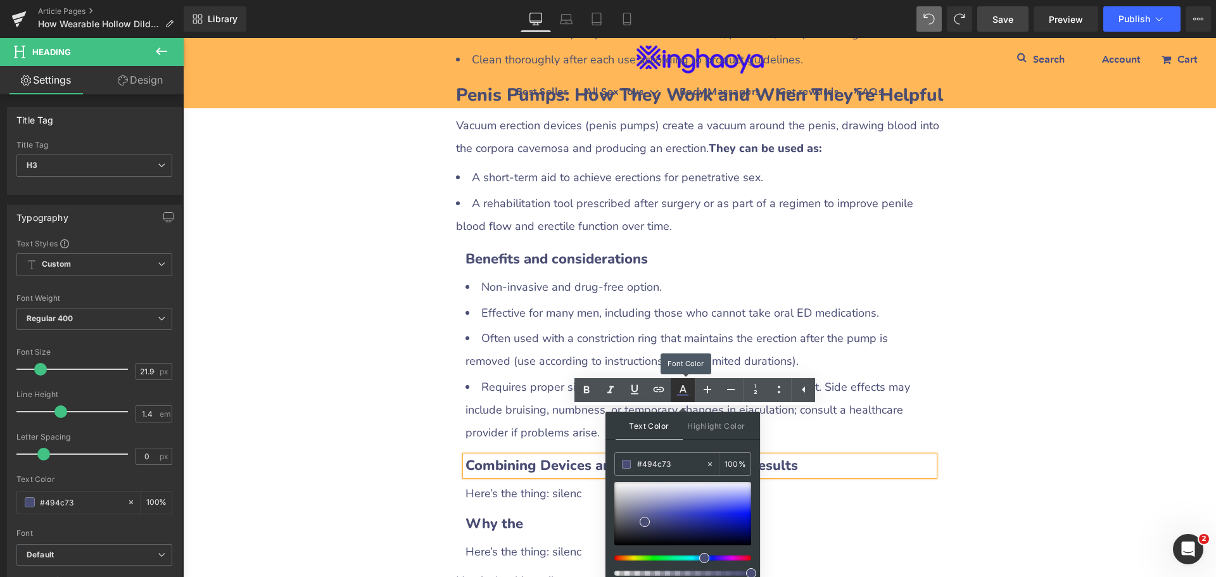
click at [685, 391] on icon at bounding box center [682, 389] width 7 height 8
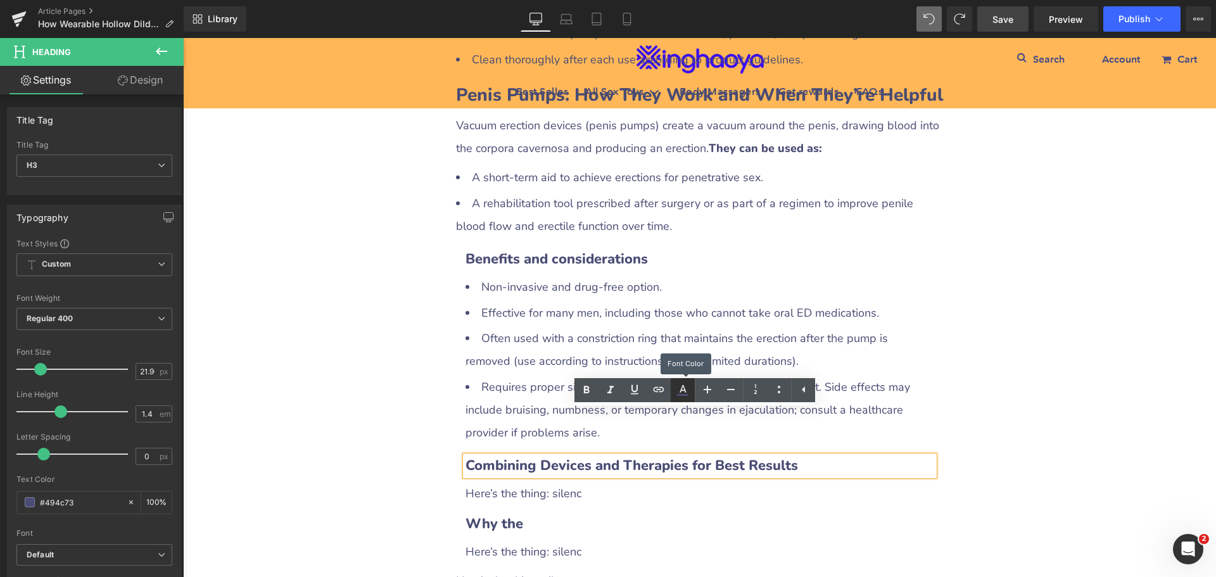
click at [685, 391] on icon at bounding box center [682, 389] width 7 height 8
type input "100"
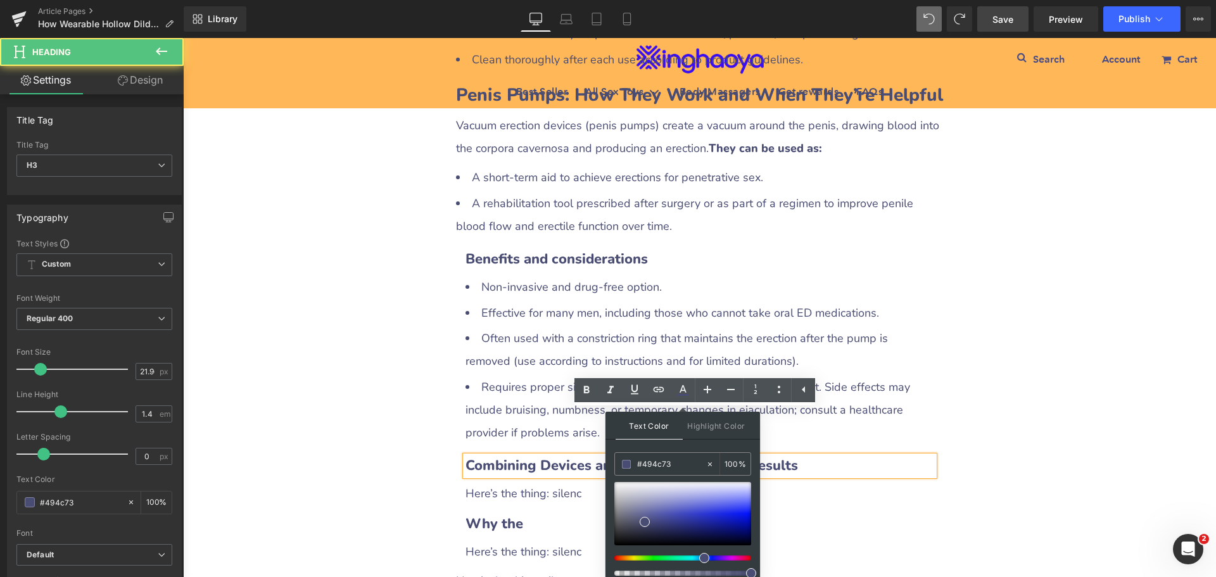
click at [859, 456] on h3 "Combining Devices and Therapies for Best Results" at bounding box center [699, 466] width 469 height 20
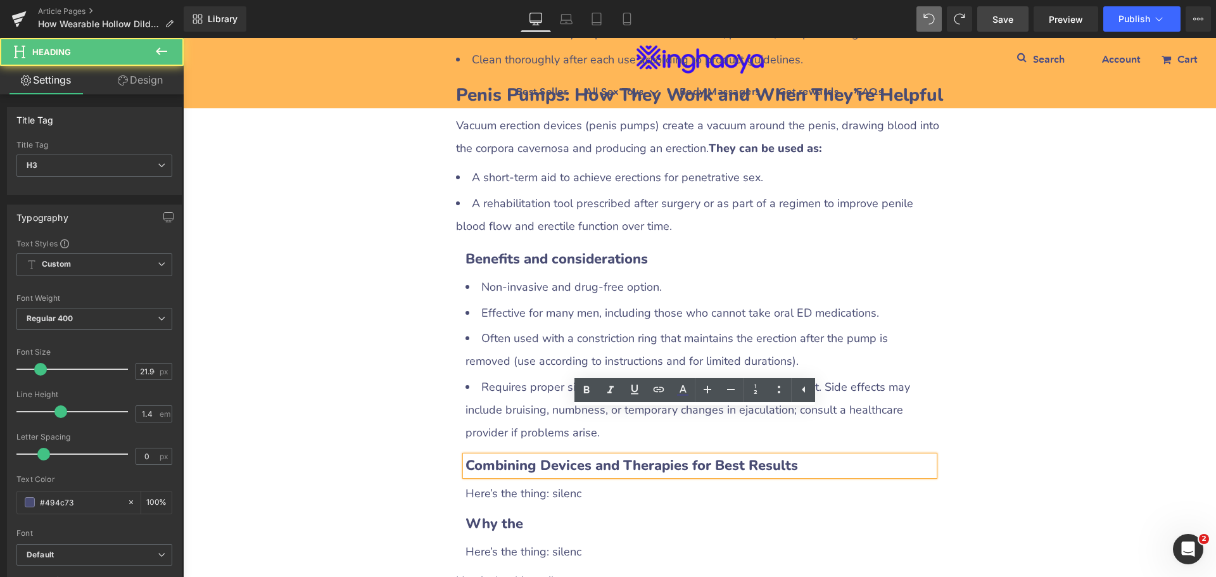
click at [1030, 430] on div "How Wearable Hollow Dildos and Penis Pumps Can Help Men with ED Heading Row Liq…" at bounding box center [699, 172] width 1033 height 2931
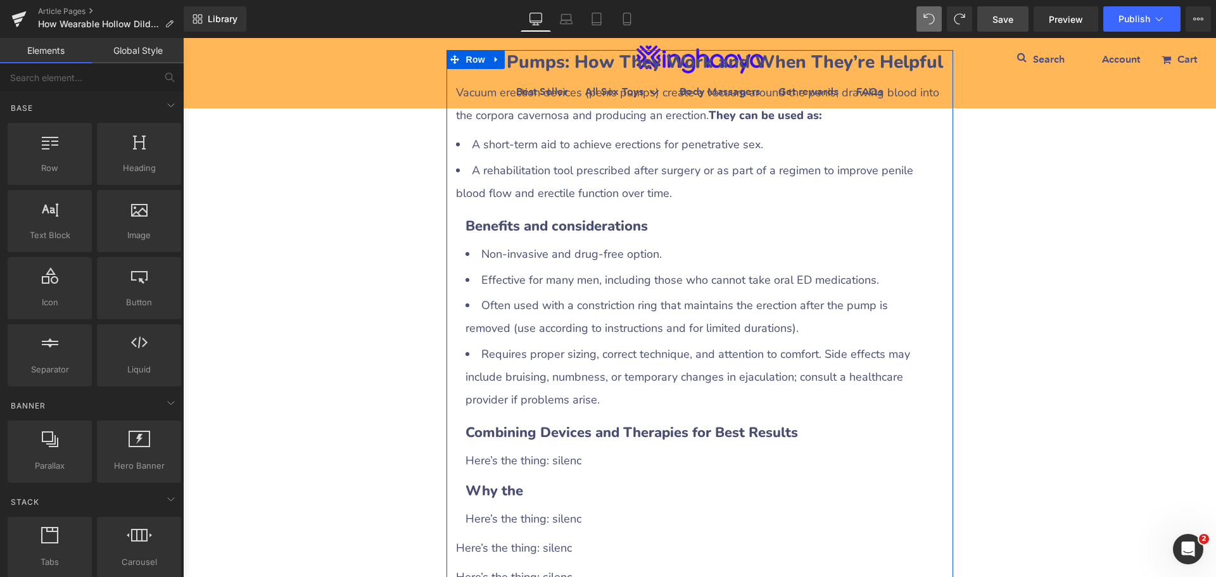
scroll to position [1519, 0]
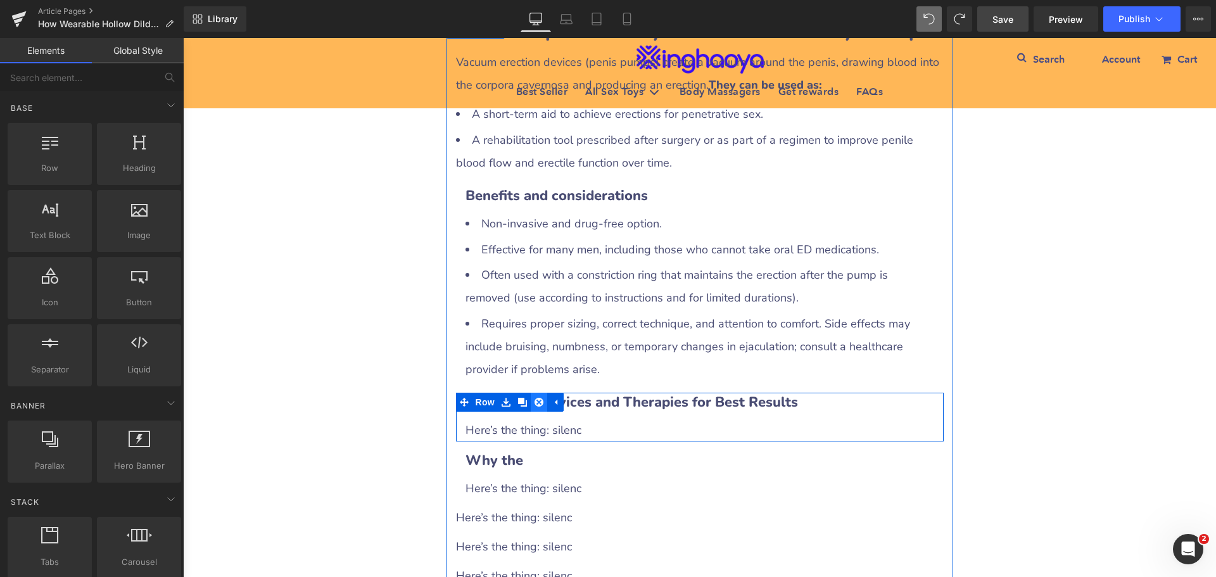
click at [534, 398] on icon at bounding box center [538, 402] width 9 height 9
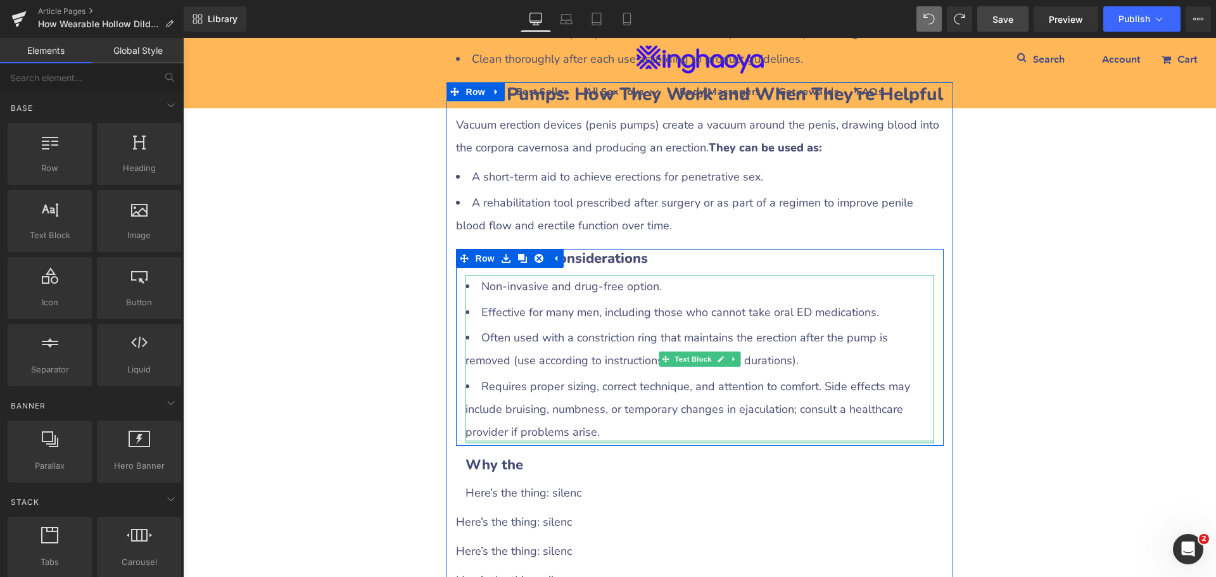
scroll to position [1455, 0]
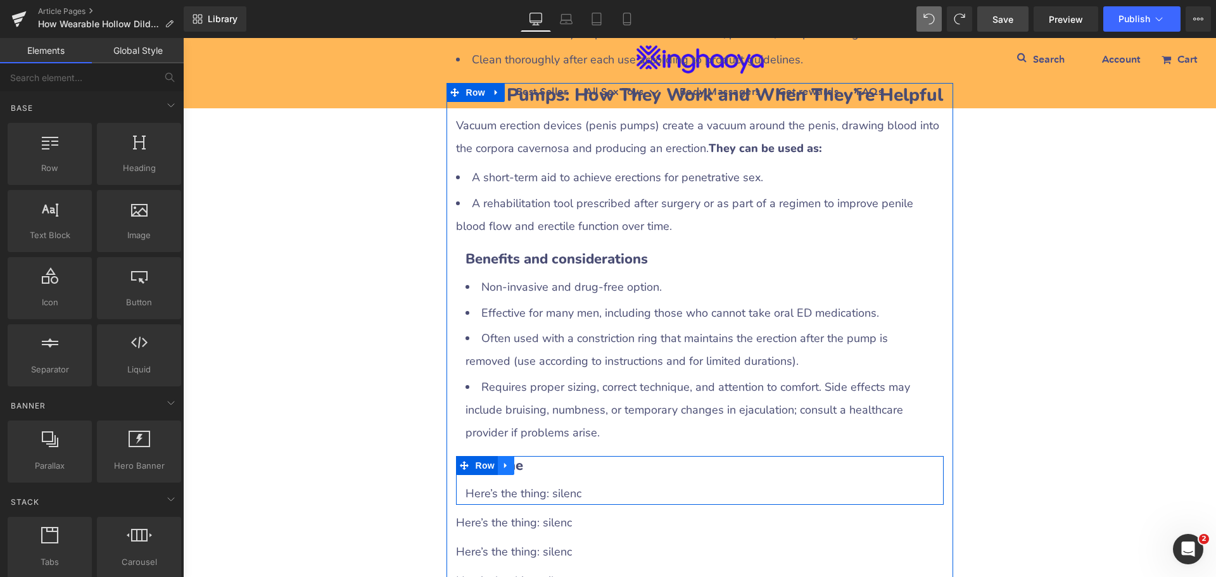
click at [504, 463] on icon at bounding box center [505, 466] width 3 height 6
click at [518, 461] on icon at bounding box center [522, 465] width 9 height 9
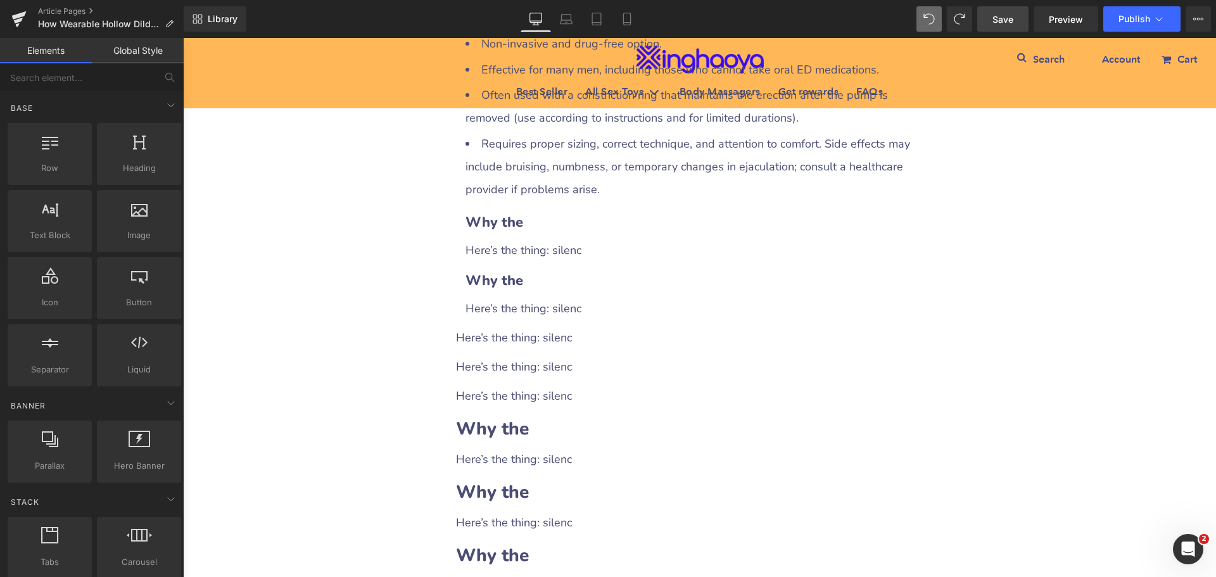
scroll to position [1627, 0]
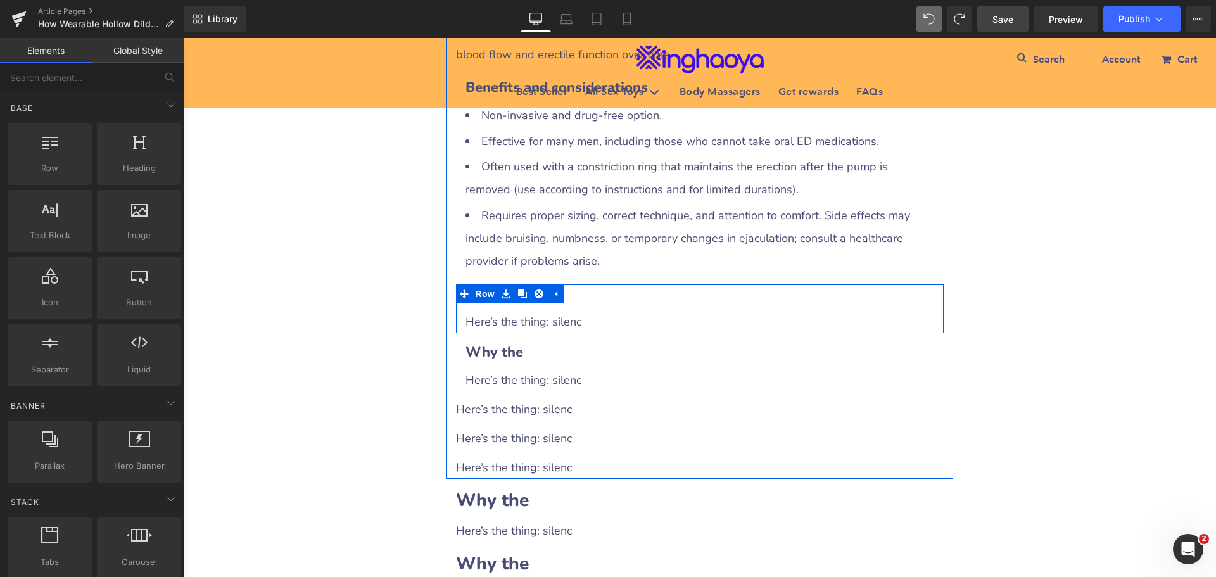
click at [567, 284] on h3 "Why the" at bounding box center [699, 294] width 469 height 20
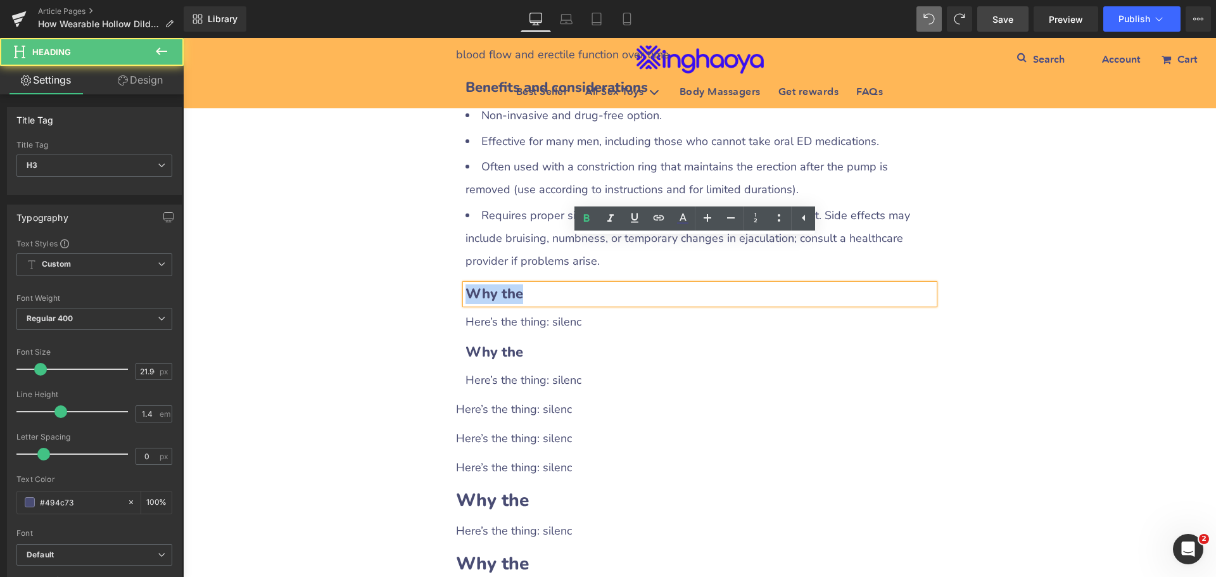
drag, startPoint x: 464, startPoint y: 246, endPoint x: 514, endPoint y: 245, distance: 50.0
click at [514, 284] on b "Why the" at bounding box center [494, 293] width 58 height 19
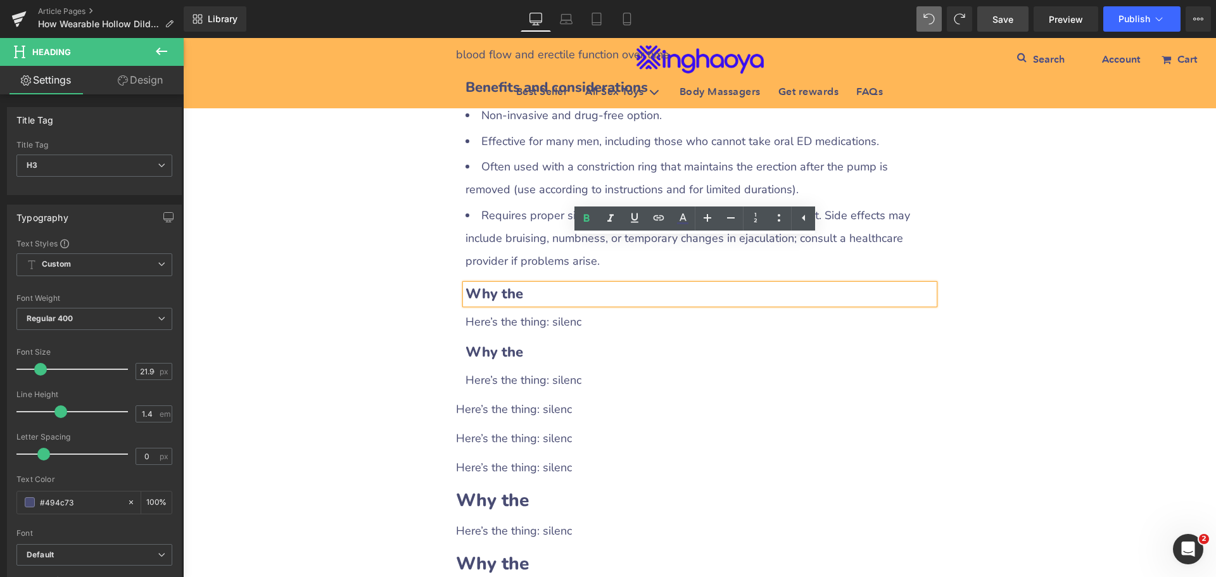
click at [546, 284] on h3 "Why the" at bounding box center [699, 294] width 469 height 20
paste div
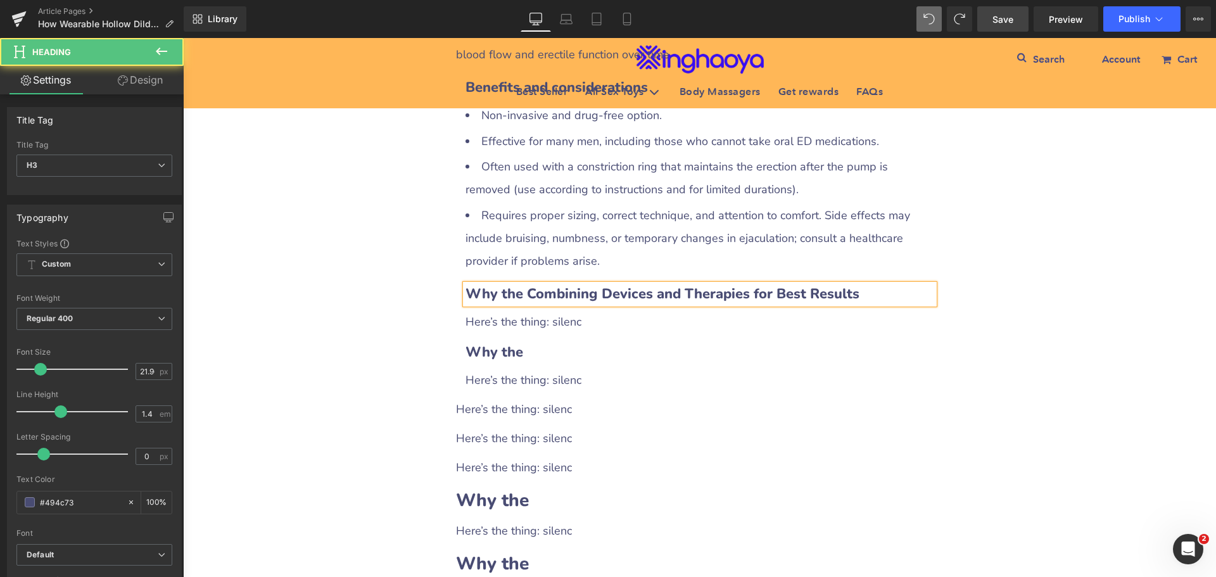
click at [521, 284] on b "Why the Combining Devices and Therapies for Best Results" at bounding box center [662, 293] width 394 height 19
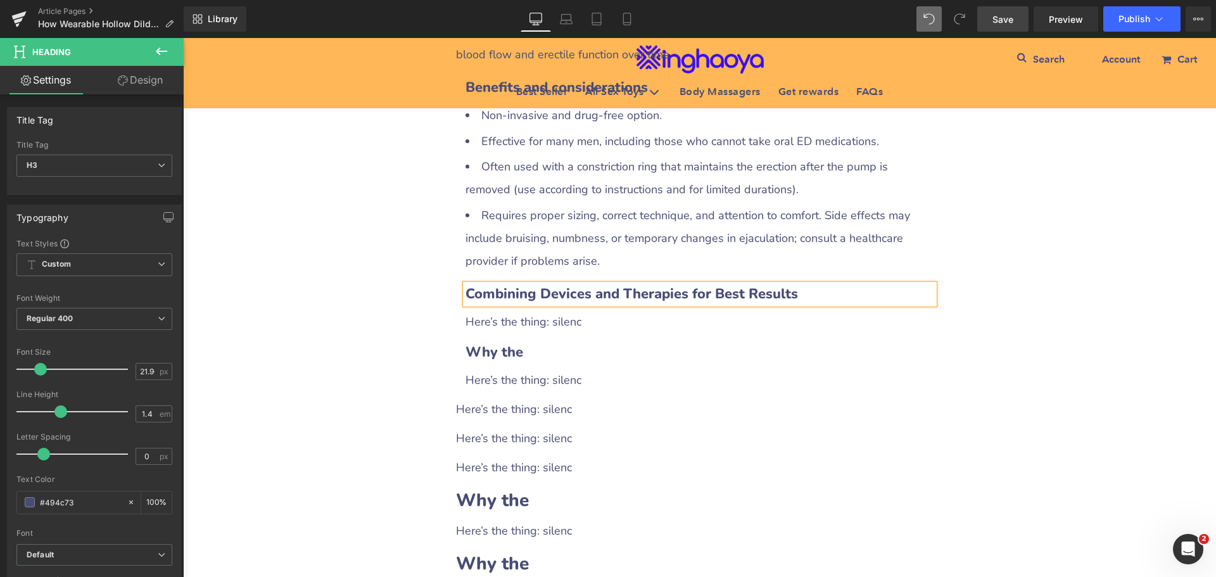
click at [516, 310] on div "Here’s the thing: silenc" at bounding box center [699, 321] width 469 height 23
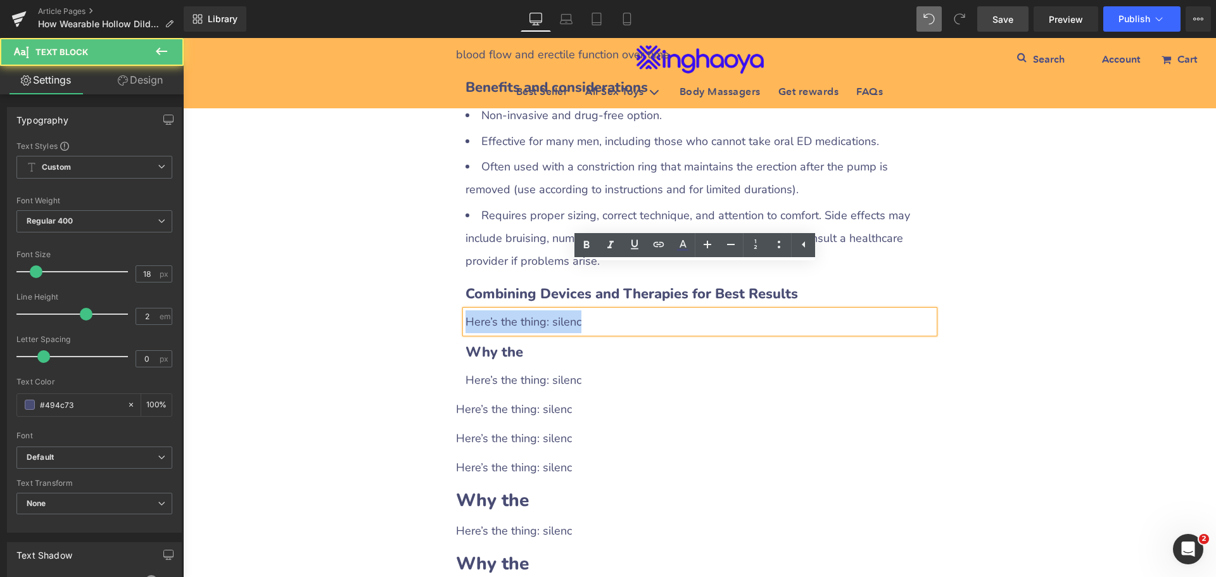
drag, startPoint x: 461, startPoint y: 275, endPoint x: 617, endPoint y: 280, distance: 156.5
click at [617, 310] on div "Here’s the thing: silenc" at bounding box center [699, 321] width 469 height 23
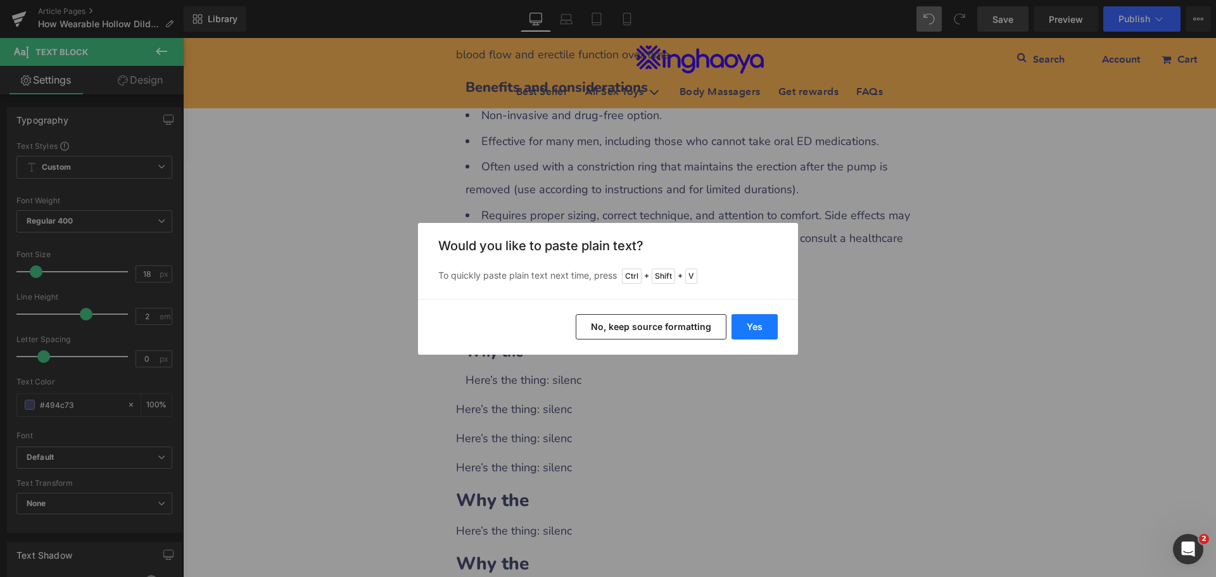
click at [748, 327] on button "Yes" at bounding box center [754, 326] width 46 height 25
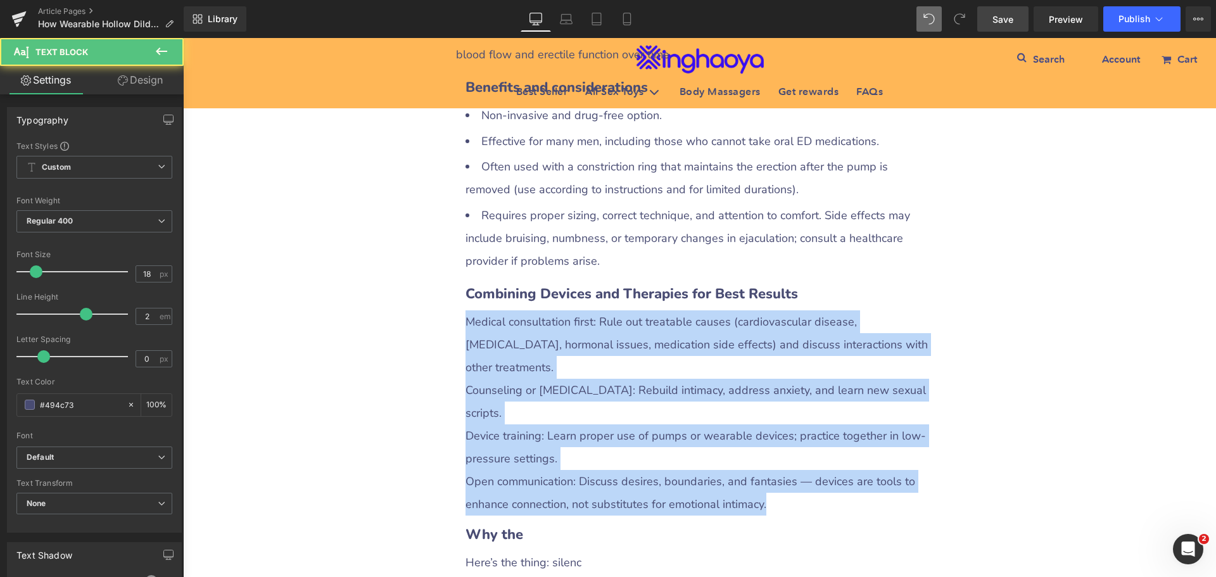
drag, startPoint x: 768, startPoint y: 419, endPoint x: 407, endPoint y: 272, distance: 390.0
click at [407, 272] on div "How Wearable Hollow Dildos and Penis Pumps Can Help Men with ED Heading Row Liq…" at bounding box center [699, 91] width 1033 height 3113
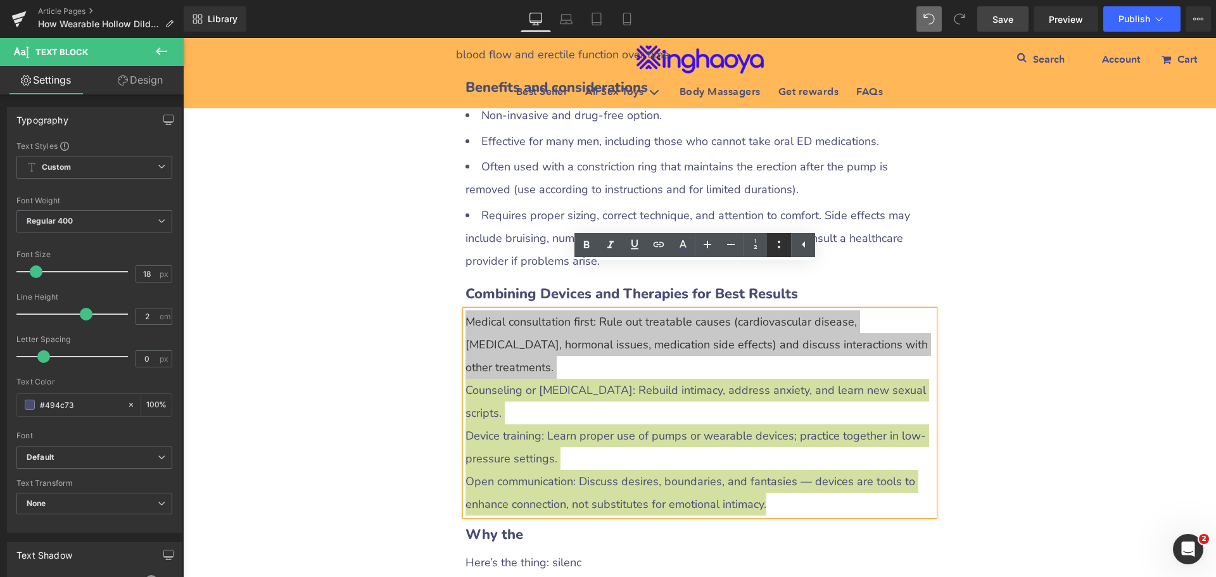
click at [776, 244] on icon at bounding box center [778, 244] width 15 height 15
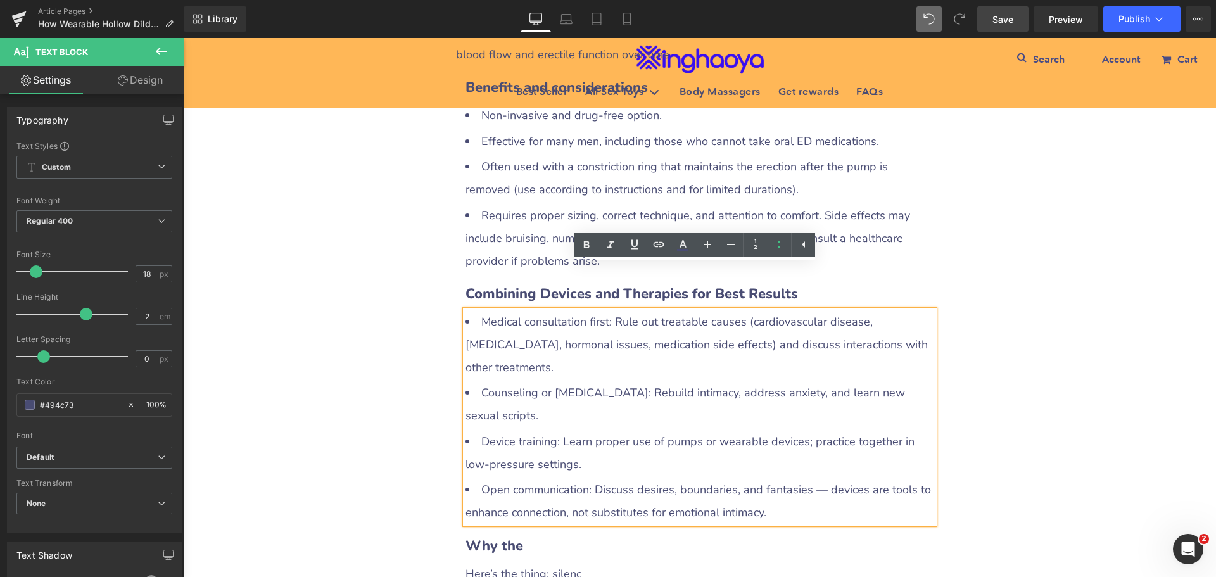
click at [666, 381] on li "Counseling or [MEDICAL_DATA]: Rebuild intimacy, address anxiety, and learn new …" at bounding box center [699, 404] width 469 height 46
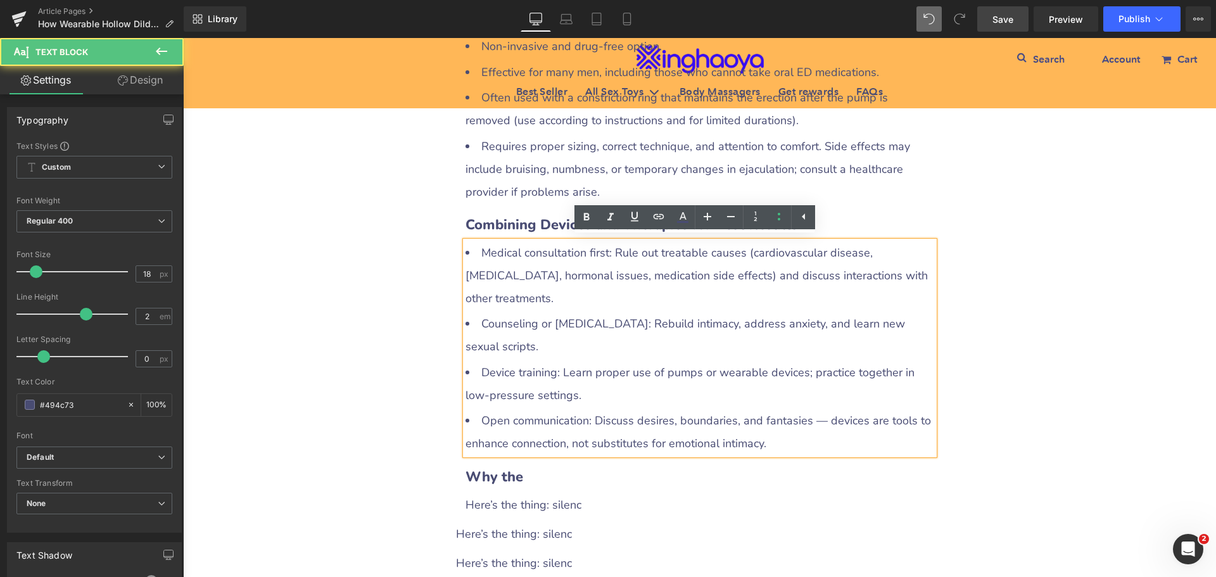
scroll to position [1817, 0]
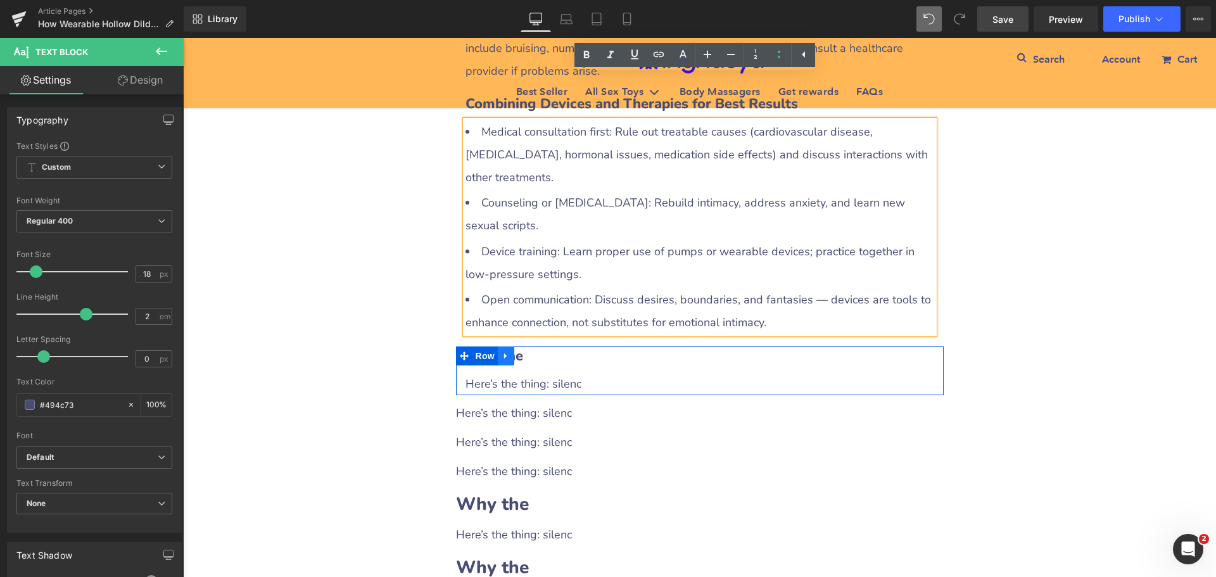
click at [505, 351] on icon at bounding box center [506, 355] width 9 height 9
click at [518, 351] on icon at bounding box center [522, 355] width 9 height 9
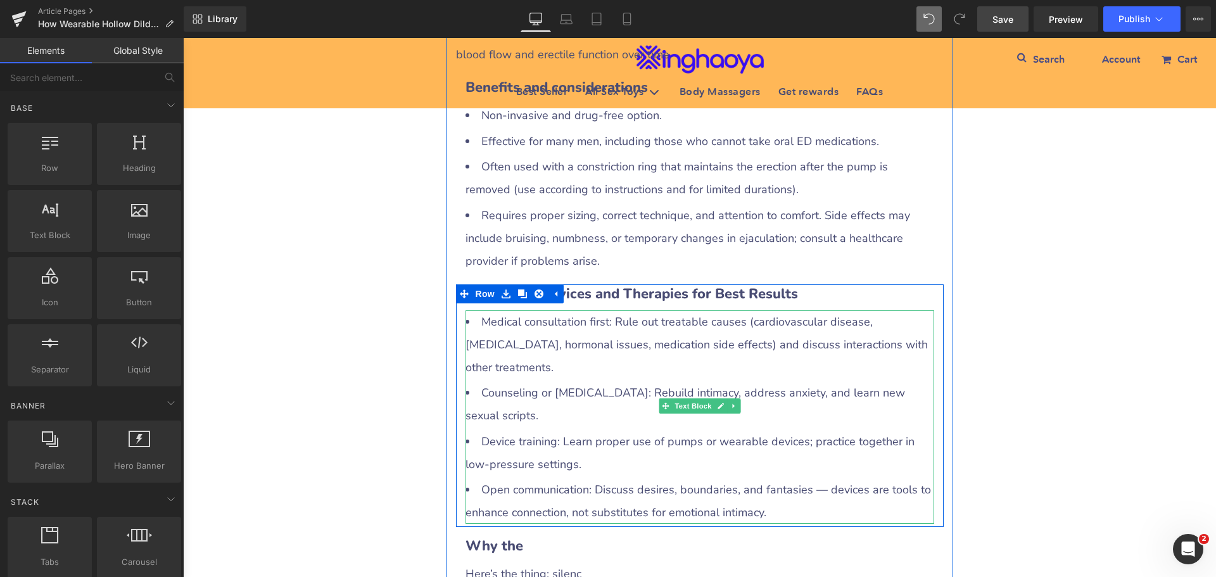
scroll to position [1753, 0]
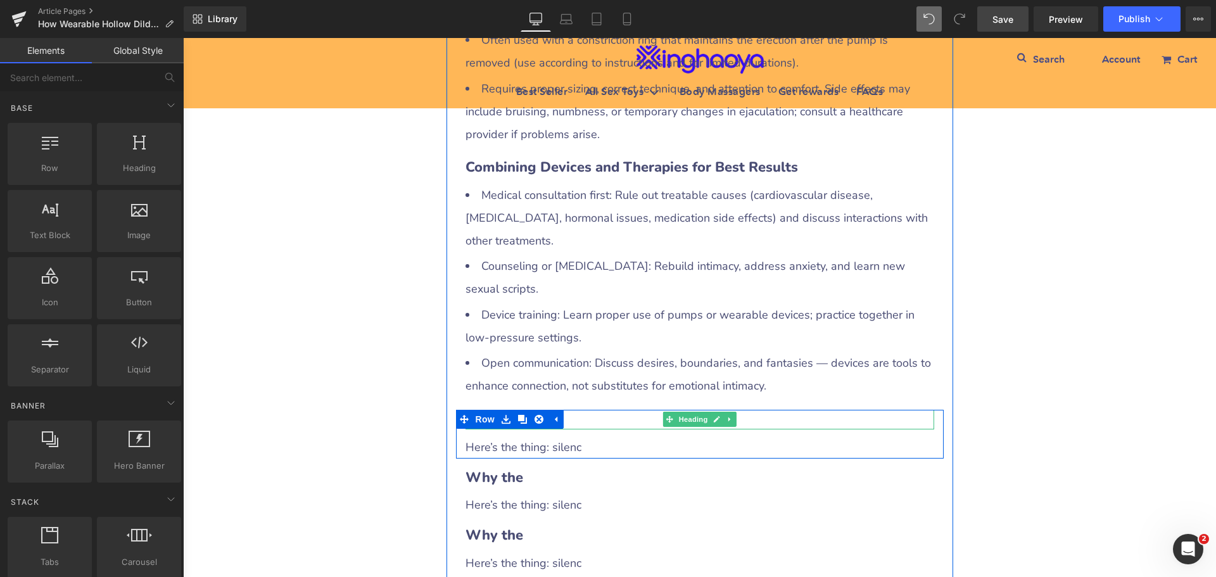
click at [585, 410] on h3 "Why the" at bounding box center [699, 420] width 469 height 20
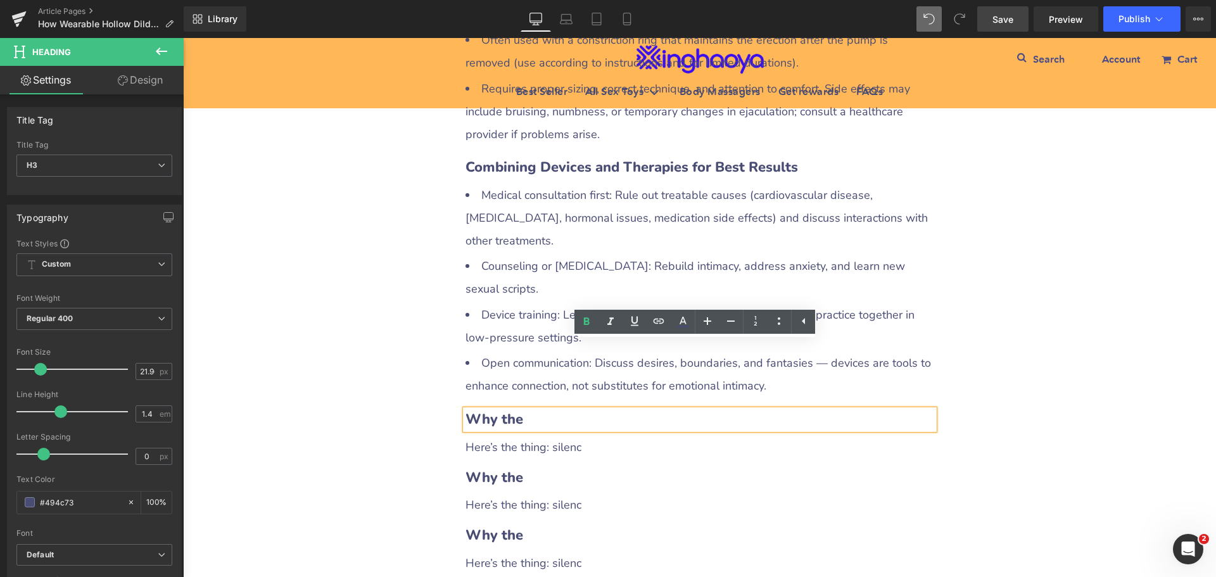
drag, startPoint x: 464, startPoint y: 350, endPoint x: 536, endPoint y: 353, distance: 71.6
click at [536, 410] on h3 "Why the" at bounding box center [699, 420] width 469 height 20
paste div
click at [527, 410] on h3 "Why the" at bounding box center [699, 420] width 469 height 20
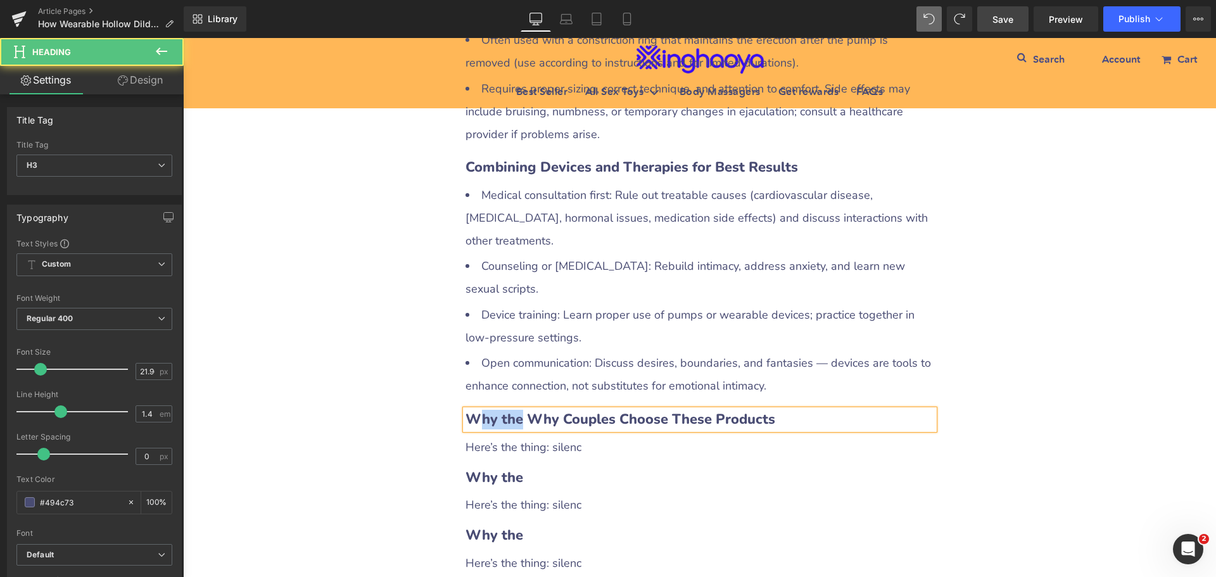
drag, startPoint x: 469, startPoint y: 350, endPoint x: 513, endPoint y: 350, distance: 44.3
click at [513, 410] on b "Why the Why Couples Choose These Products" at bounding box center [620, 419] width 310 height 19
click at [478, 410] on b "W Why Couples Choose These Products" at bounding box center [599, 419] width 268 height 19
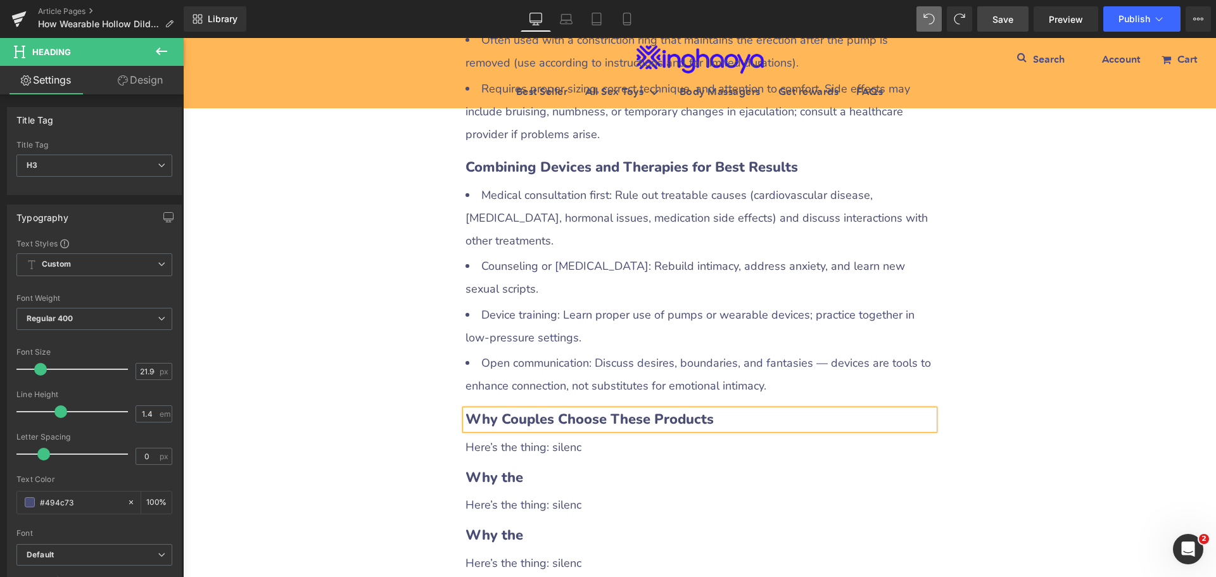
click at [505, 436] on div "Here’s the thing: silenc" at bounding box center [699, 447] width 469 height 23
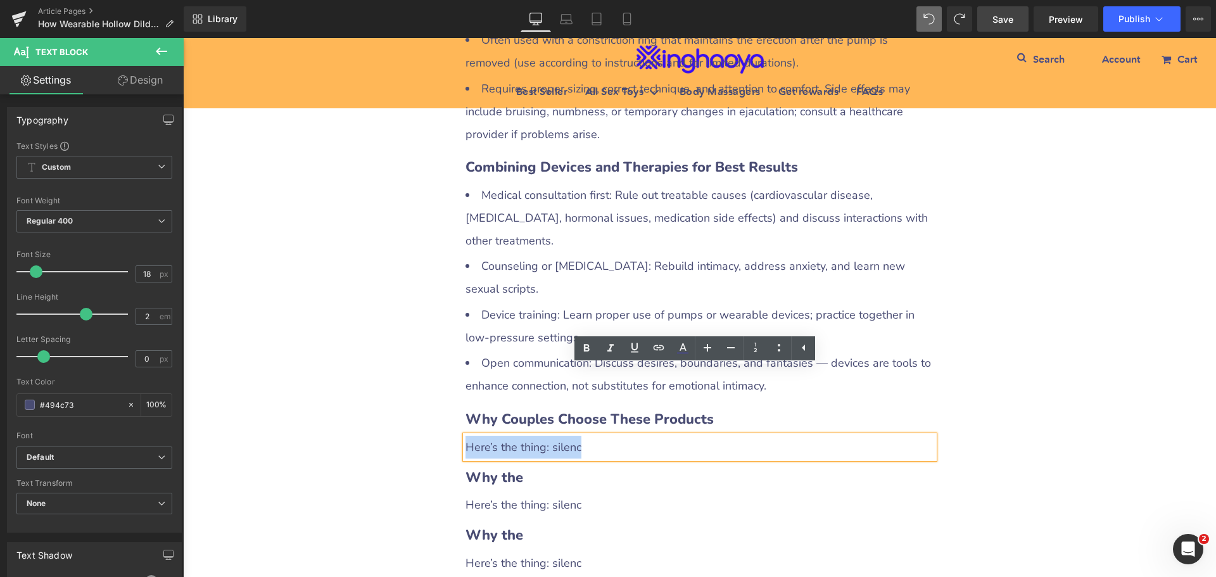
drag, startPoint x: 462, startPoint y: 383, endPoint x: 581, endPoint y: 384, distance: 119.1
click at [581, 436] on div "Here’s the thing: silenc" at bounding box center [699, 447] width 469 height 23
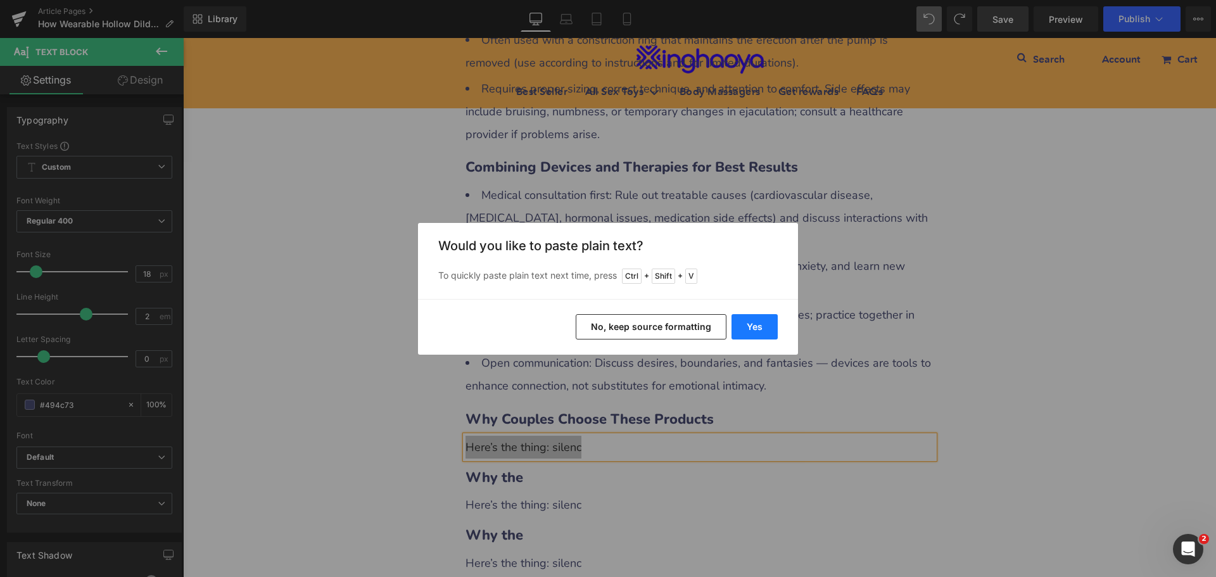
click at [739, 329] on button "Yes" at bounding box center [754, 326] width 46 height 25
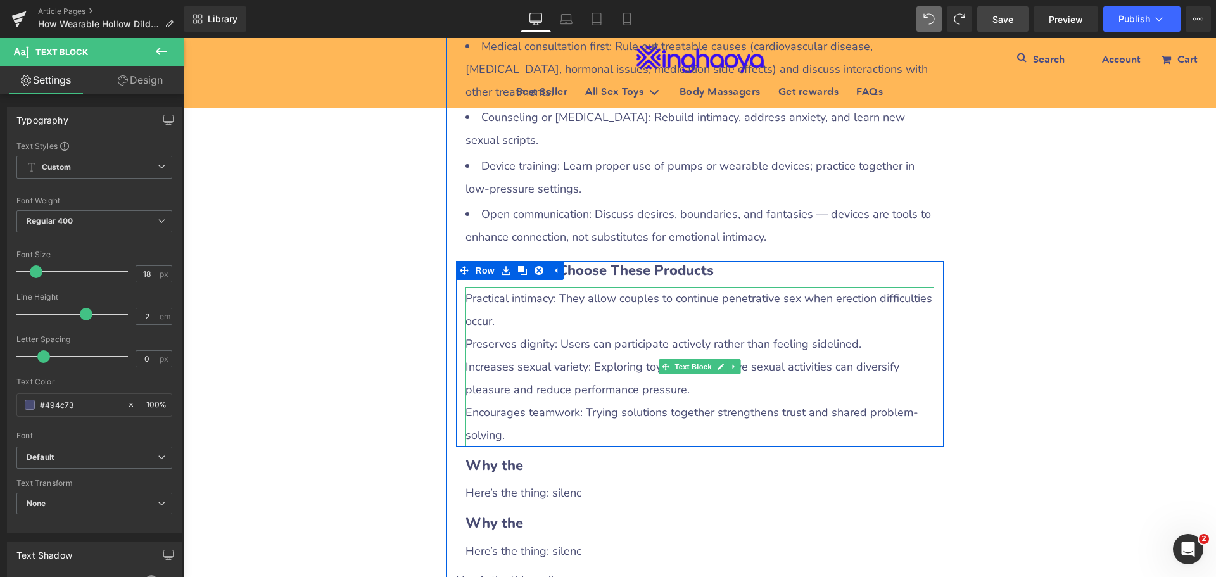
scroll to position [1943, 0]
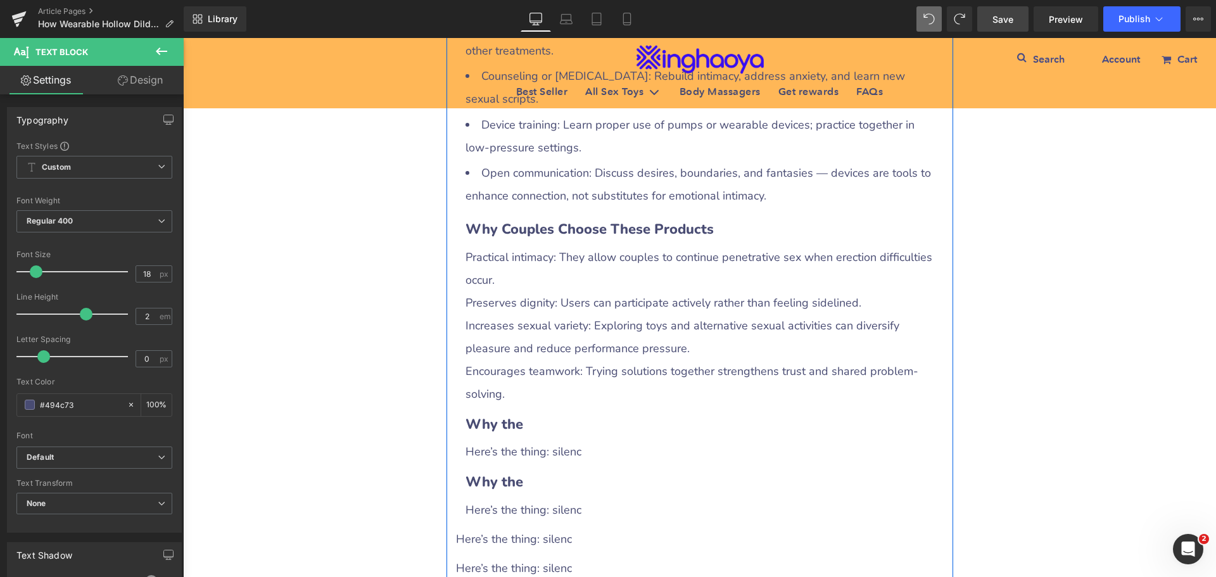
click at [488, 314] on div "Increases sexual variety: Exploring toys and alternative sexual activities can …" at bounding box center [699, 337] width 469 height 46
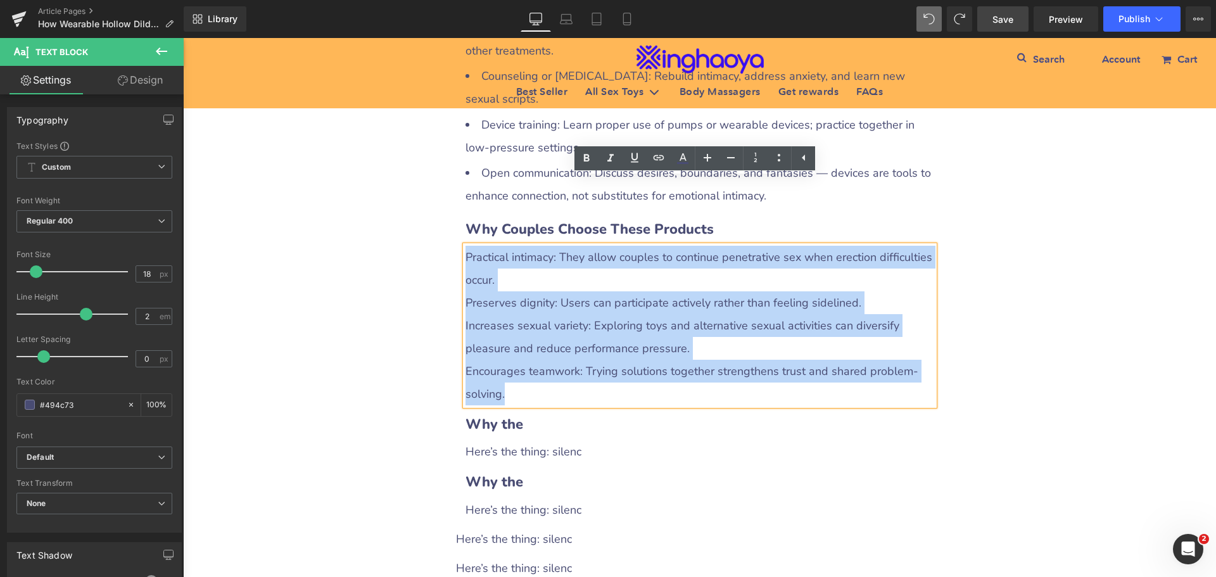
drag, startPoint x: 462, startPoint y: 188, endPoint x: 538, endPoint y: 321, distance: 153.5
click at [538, 321] on div "Practical intimacy: They allow couples to continue penetrative sex when erectio…" at bounding box center [699, 326] width 469 height 160
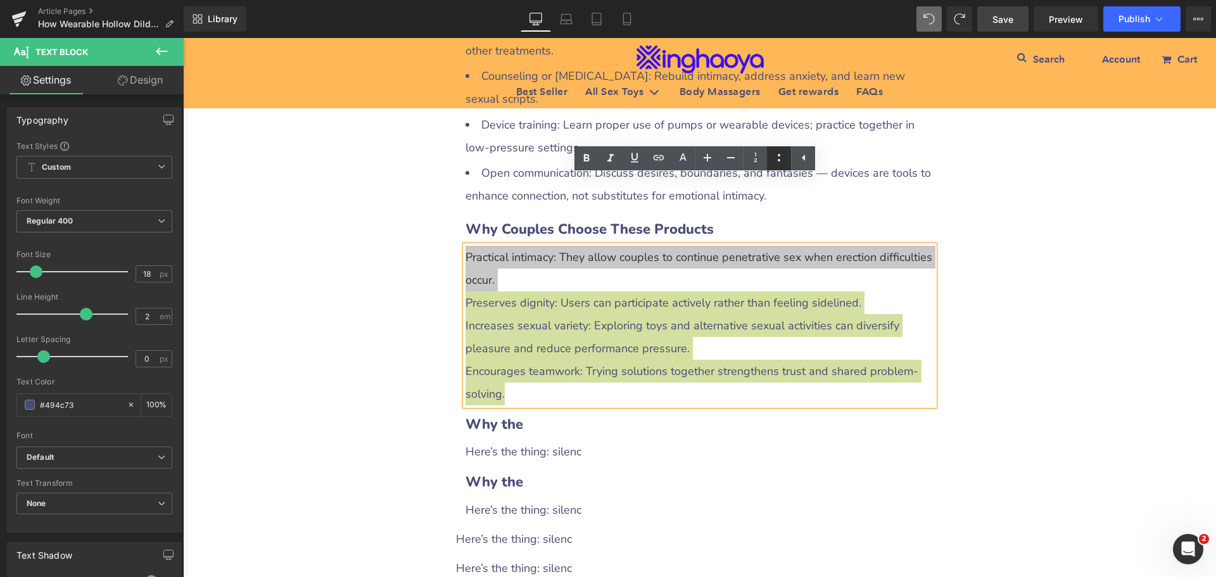
click at [774, 161] on icon at bounding box center [778, 157] width 15 height 15
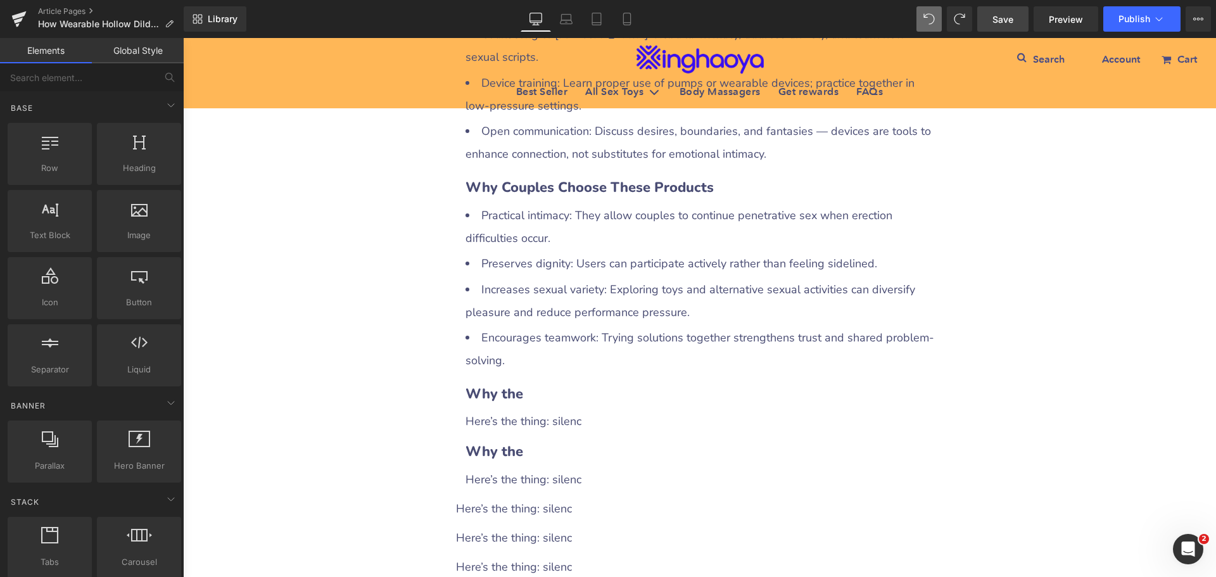
scroll to position [2007, 0]
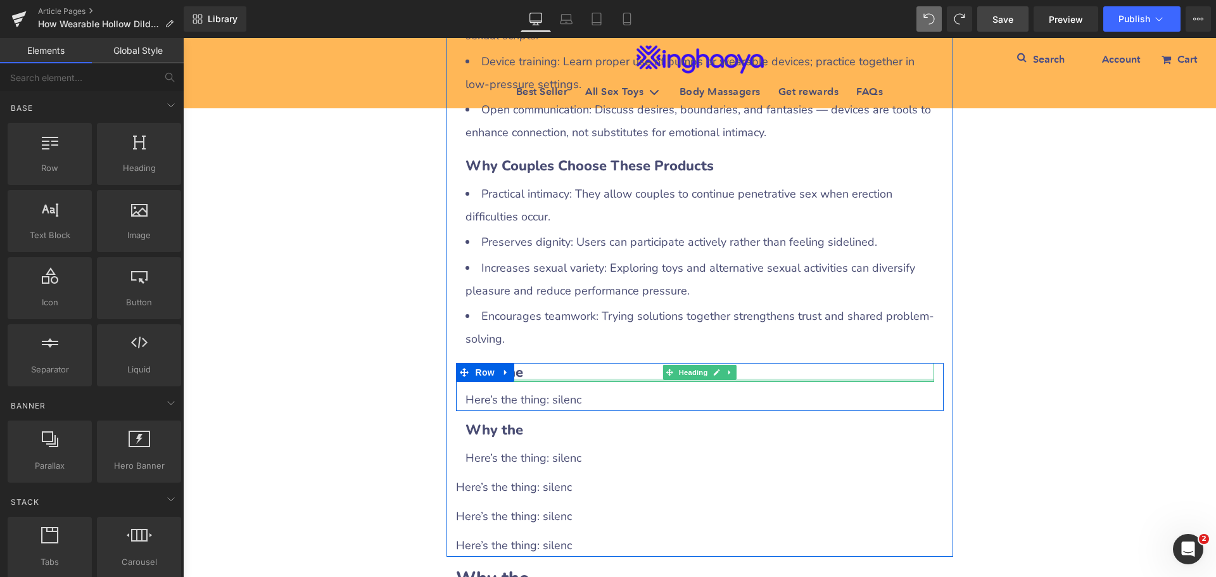
click at [552, 363] on h3 "Why the" at bounding box center [699, 373] width 469 height 20
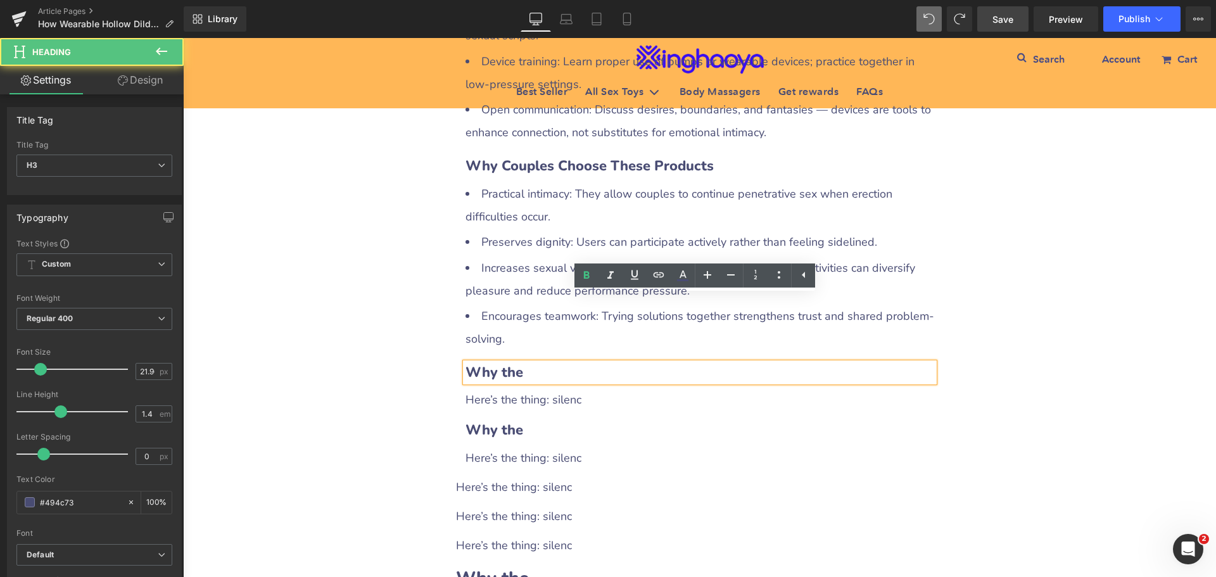
click at [572, 363] on h3 "Why the" at bounding box center [699, 373] width 469 height 20
paste div
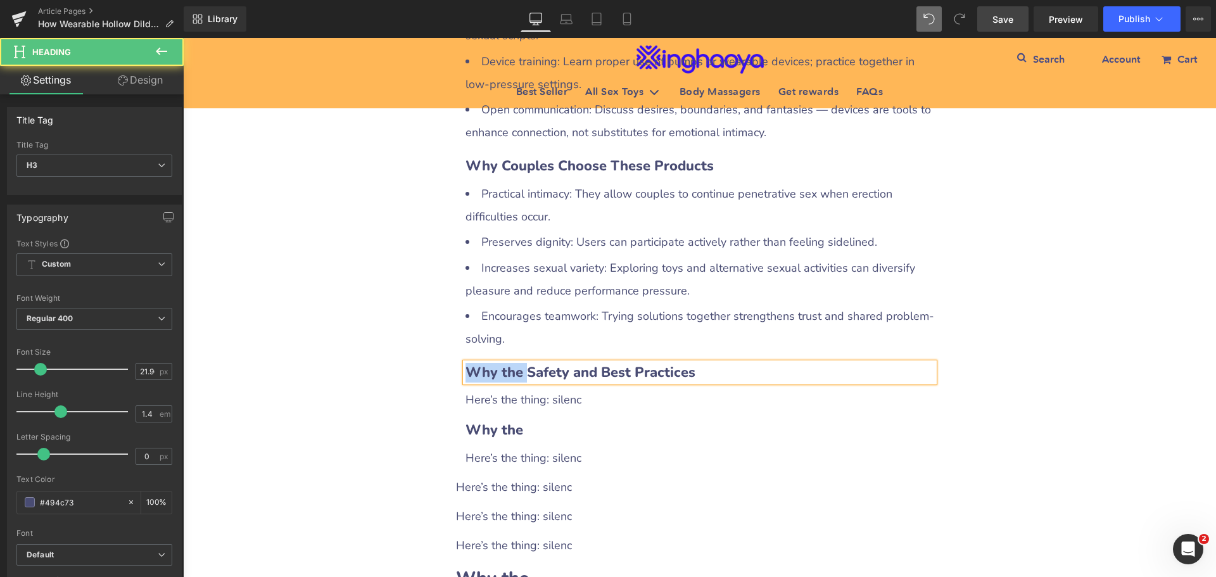
drag, startPoint x: 463, startPoint y: 306, endPoint x: 521, endPoint y: 308, distance: 57.7
click at [521, 363] on b "Why the Safety and Best Practices" at bounding box center [580, 372] width 230 height 19
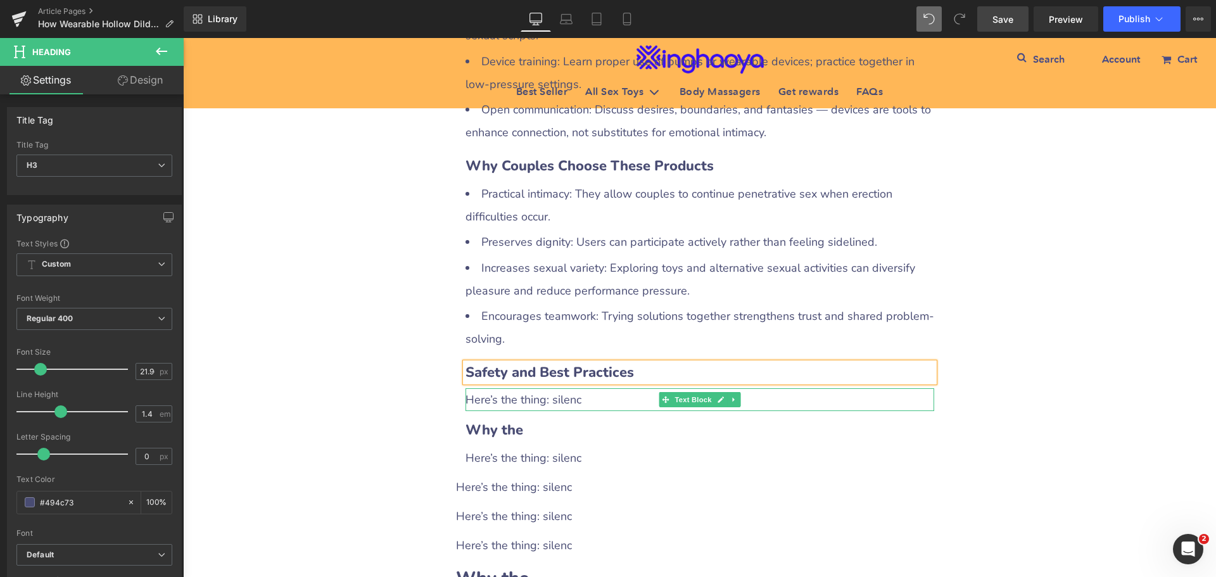
click at [511, 388] on div "Here’s the thing: silenc" at bounding box center [699, 399] width 469 height 23
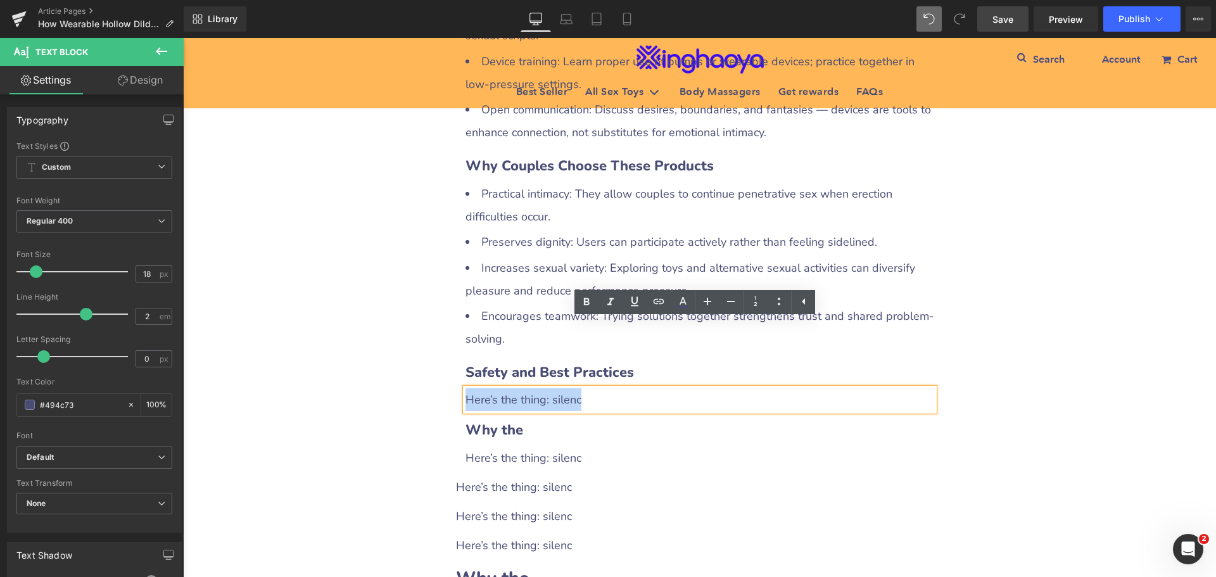
drag, startPoint x: 462, startPoint y: 332, endPoint x: 587, endPoint y: 334, distance: 124.8
click at [587, 388] on div "Here’s the thing: silenc" at bounding box center [699, 399] width 469 height 23
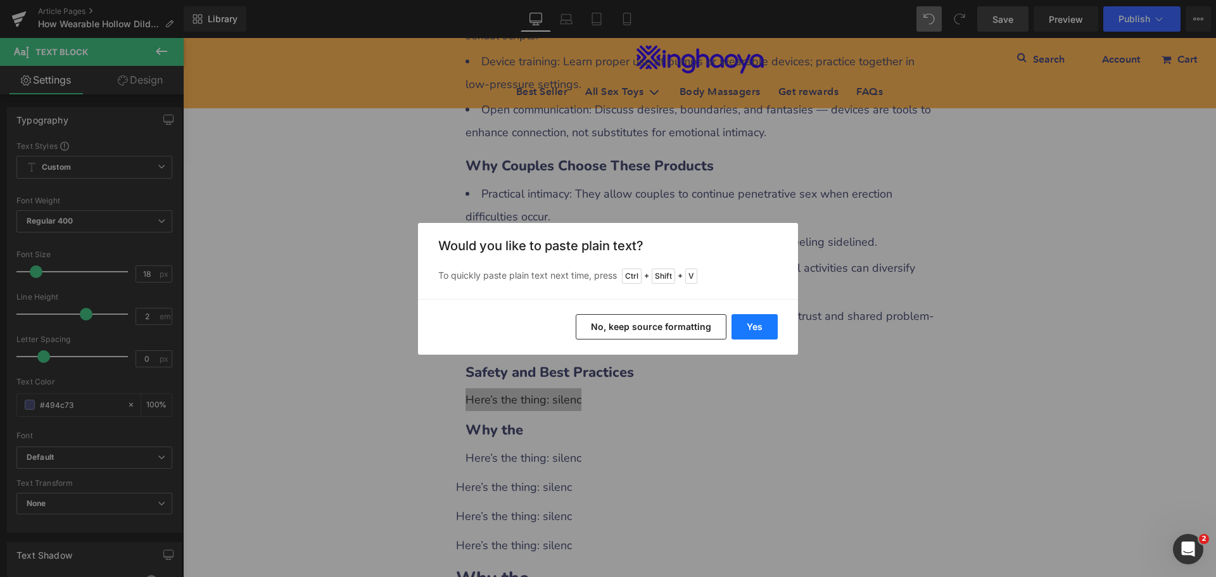
click at [744, 325] on button "Yes" at bounding box center [754, 326] width 46 height 25
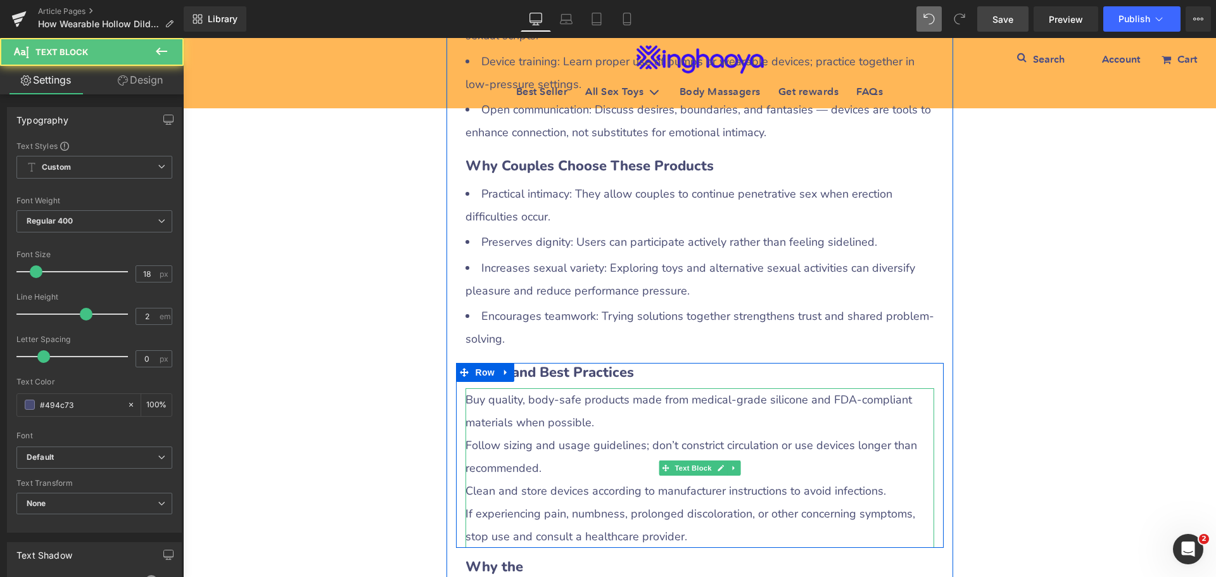
click at [498, 434] on div "Follow sizing and usage guidelines; don’t constrict circulation or use devices …" at bounding box center [699, 457] width 469 height 46
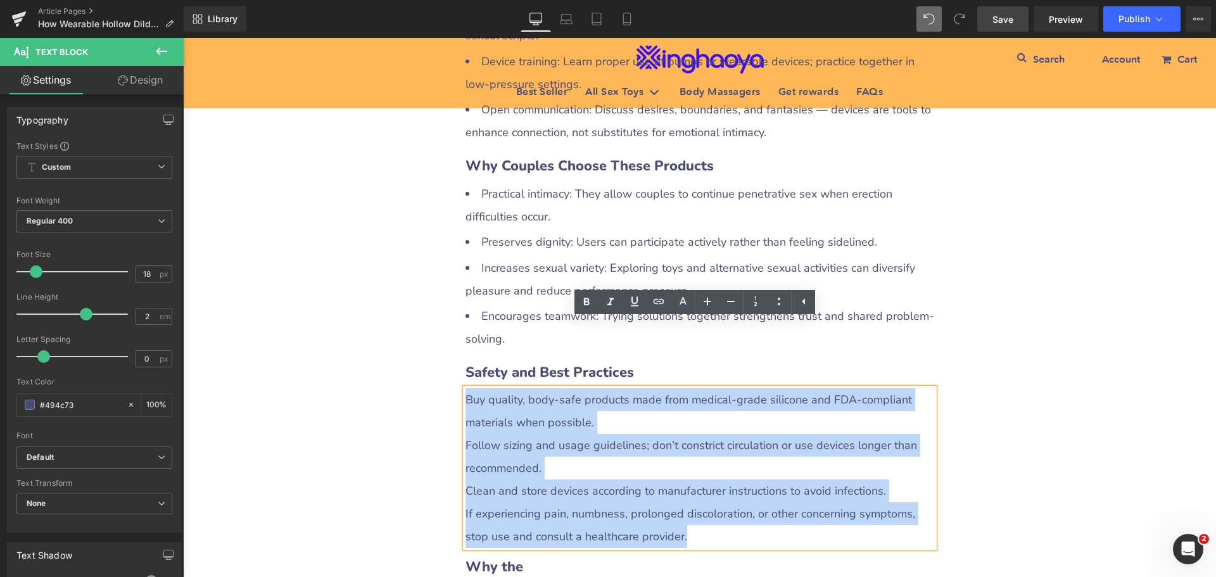
drag, startPoint x: 464, startPoint y: 334, endPoint x: 704, endPoint y: 469, distance: 275.3
click at [704, 469] on div "Buy quality, body-safe products made from medical-grade silicone and FDA-compli…" at bounding box center [699, 468] width 469 height 160
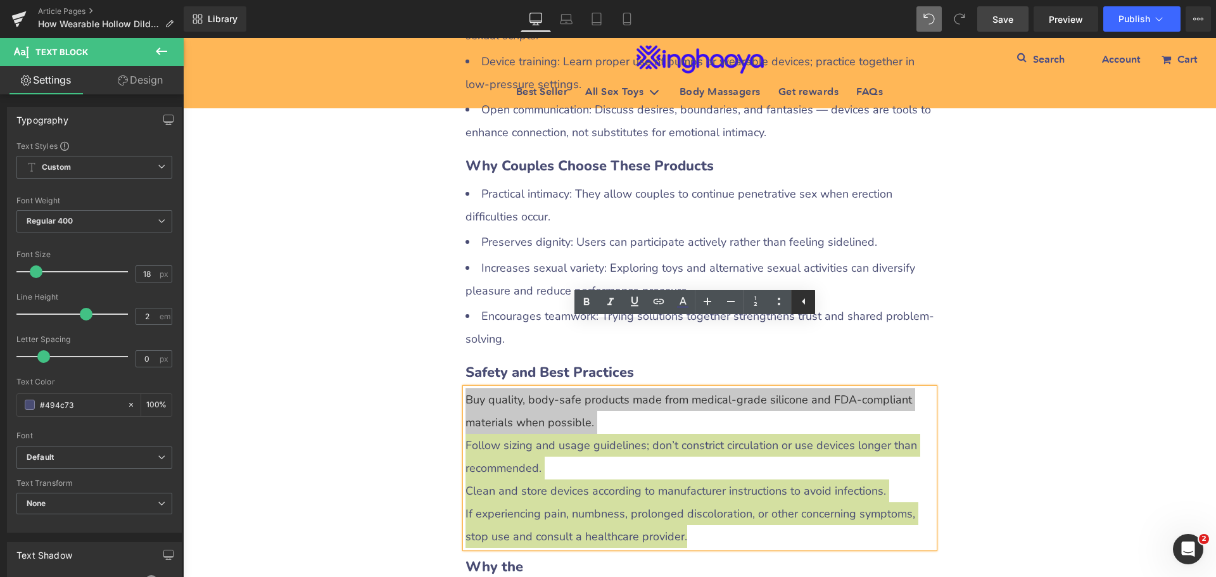
drag, startPoint x: 777, startPoint y: 304, endPoint x: 814, endPoint y: 312, distance: 38.1
click at [777, 304] on icon at bounding box center [778, 301] width 15 height 15
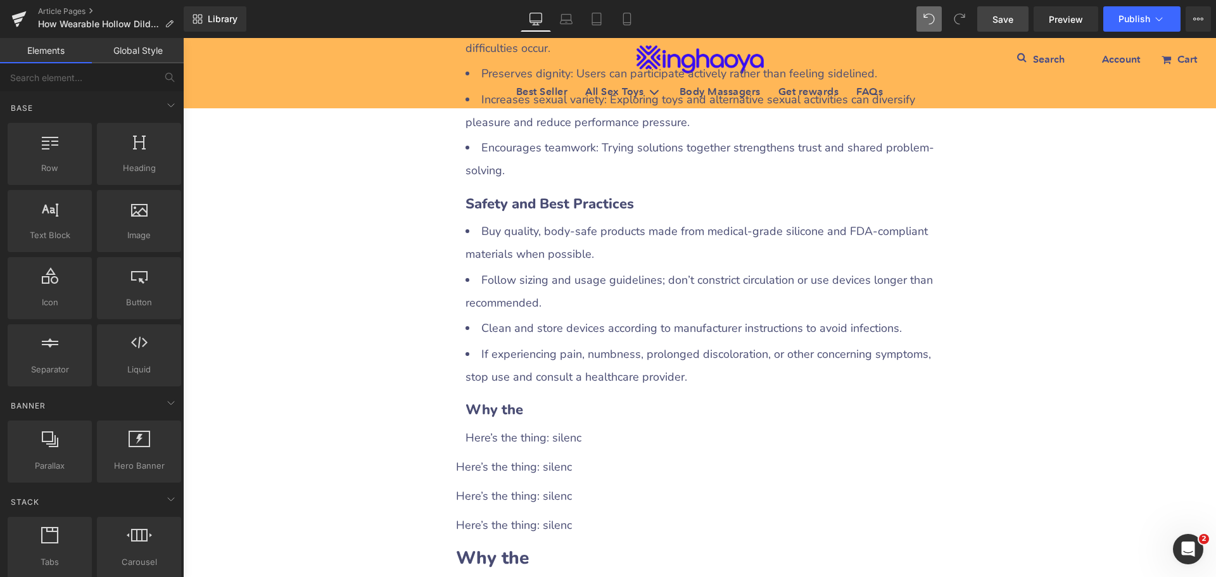
scroll to position [2197, 0]
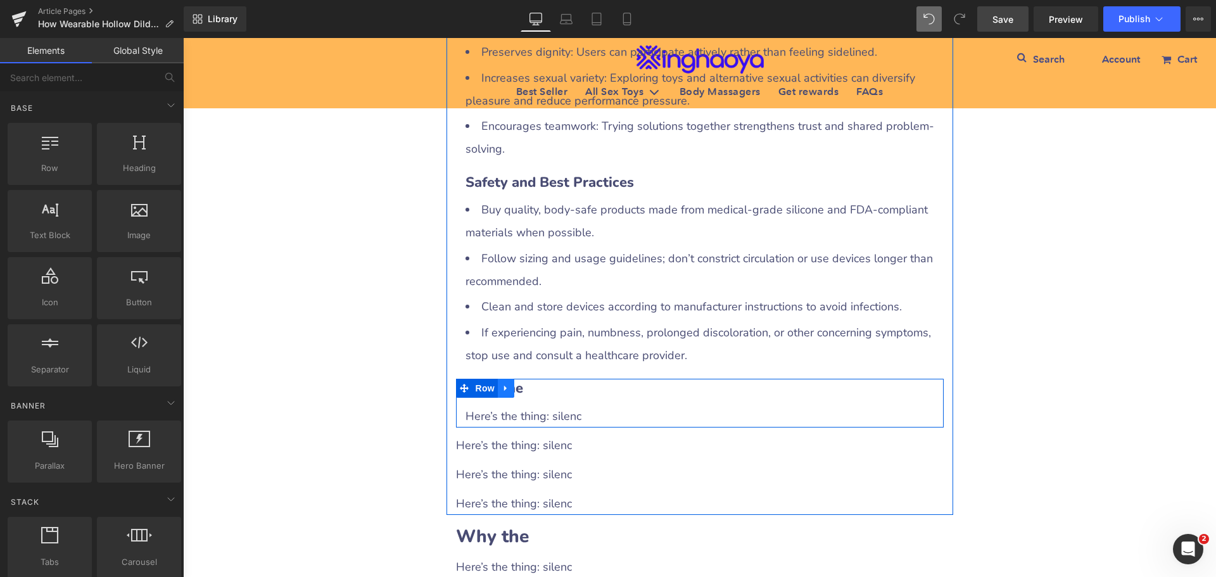
click at [502, 384] on icon at bounding box center [506, 388] width 9 height 9
click at [536, 384] on icon at bounding box center [538, 388] width 9 height 9
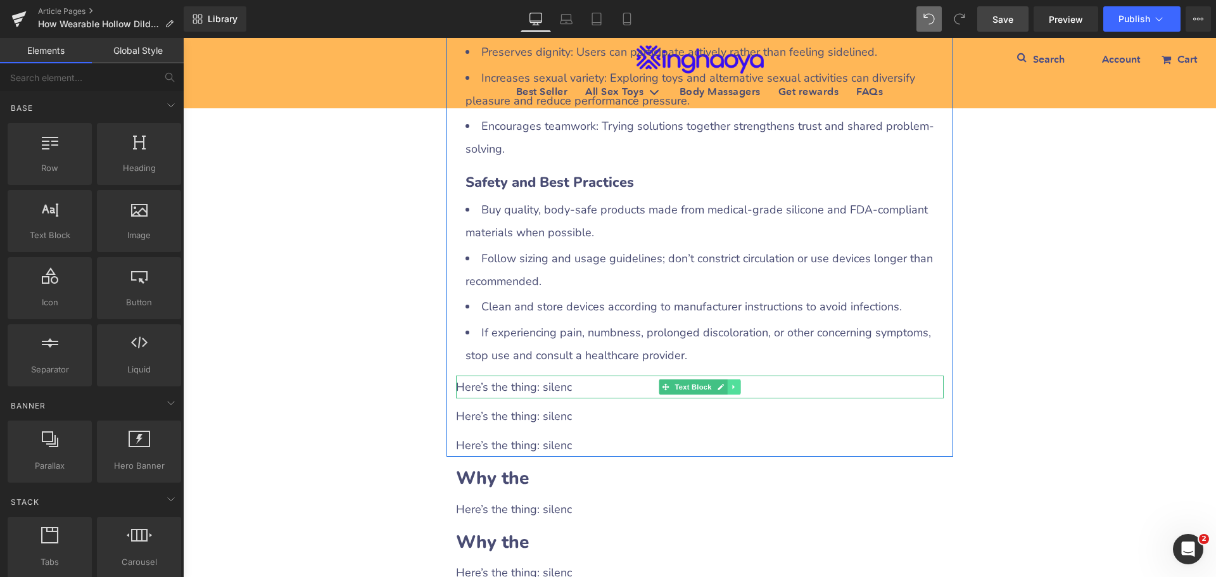
click at [732, 385] on icon at bounding box center [733, 387] width 2 height 4
click at [736, 384] on icon at bounding box center [739, 387] width 7 height 7
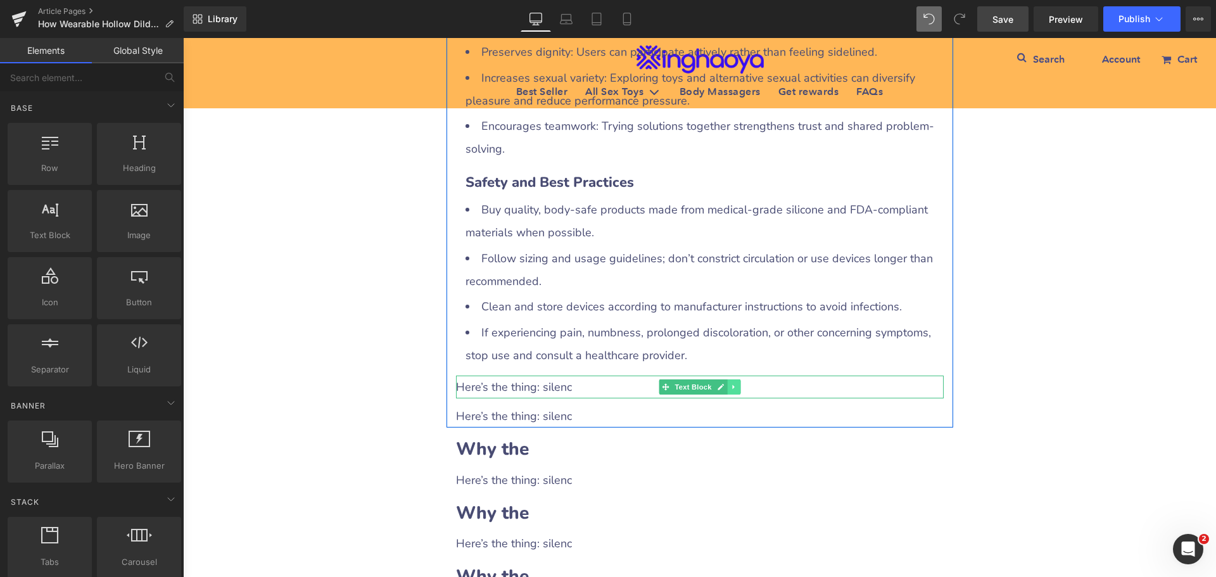
click at [732, 385] on icon at bounding box center [733, 387] width 2 height 4
click at [736, 384] on icon at bounding box center [739, 387] width 7 height 7
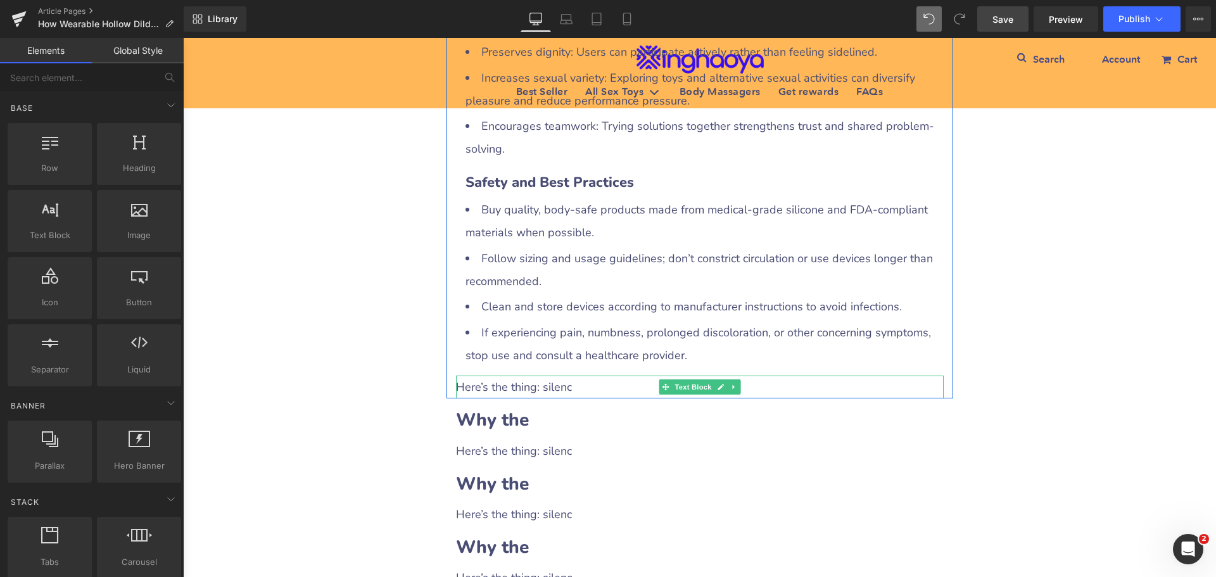
click at [733, 383] on icon at bounding box center [733, 387] width 7 height 8
click at [740, 379] on link at bounding box center [739, 386] width 13 height 15
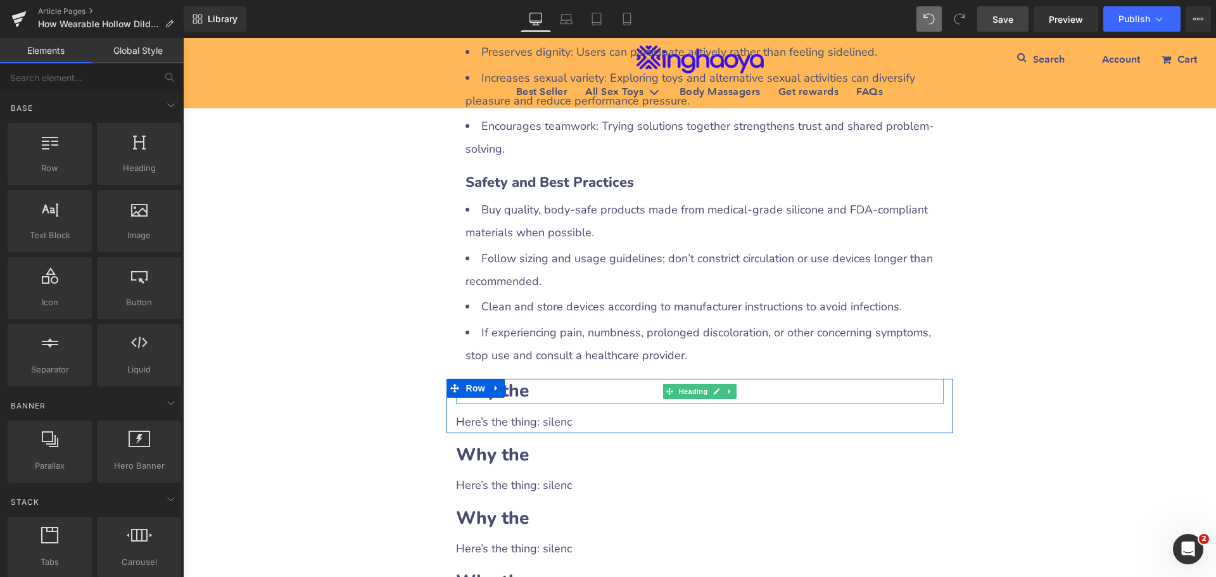
click at [532, 379] on h2 "Why the" at bounding box center [700, 391] width 488 height 25
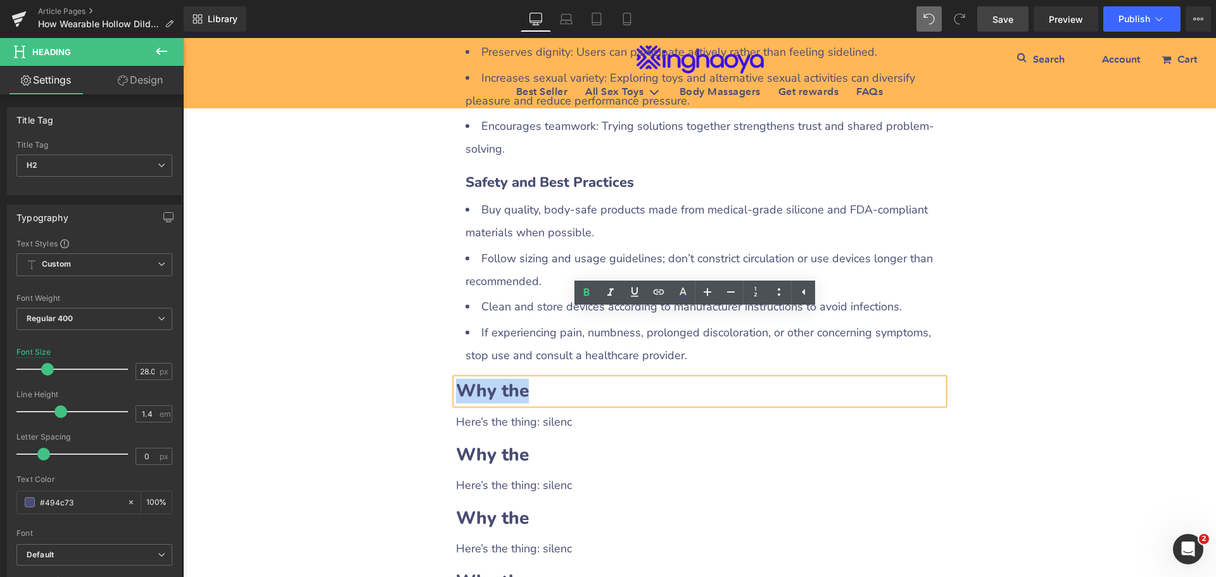
drag, startPoint x: 453, startPoint y: 324, endPoint x: 519, endPoint y: 326, distance: 65.3
click at [519, 379] on b "Why the" at bounding box center [492, 391] width 73 height 24
paste div
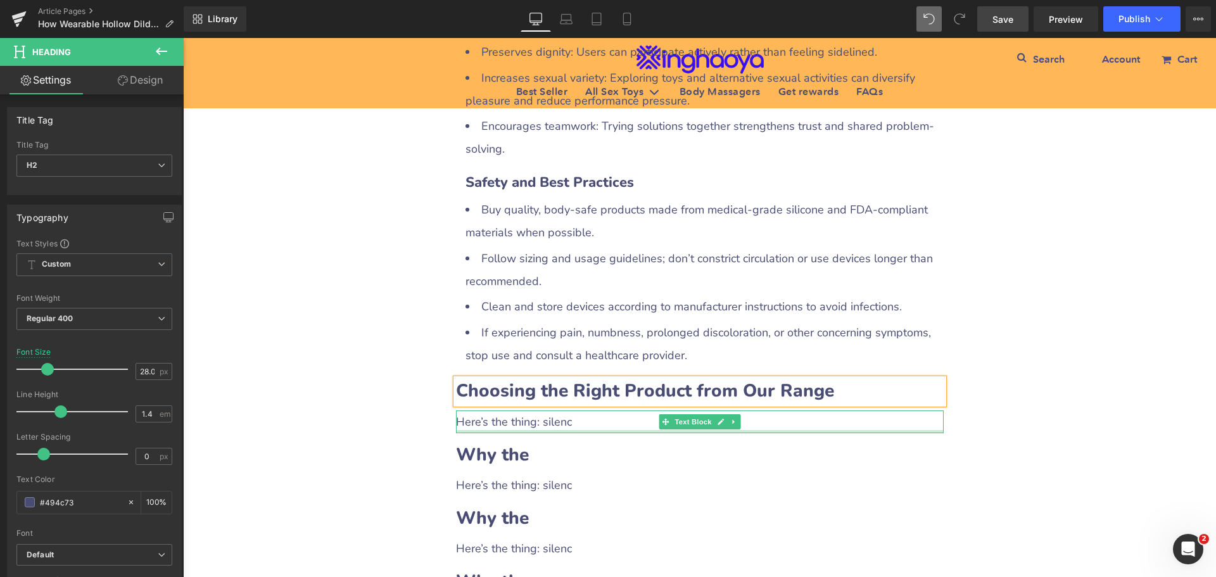
scroll to position [2323, 0]
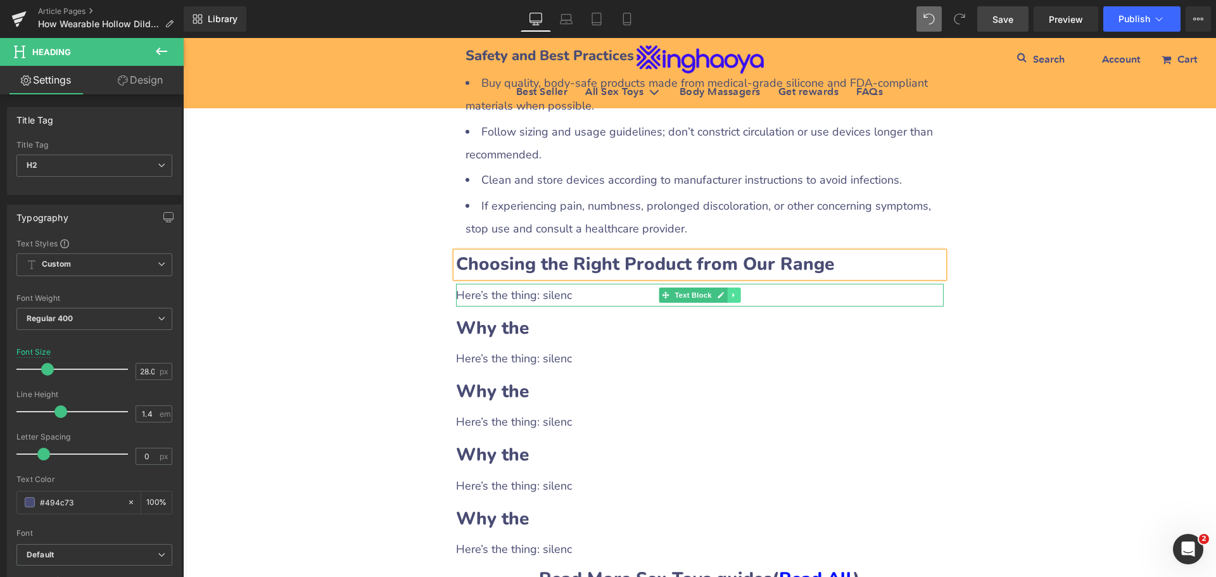
click at [728, 287] on link at bounding box center [733, 294] width 13 height 15
click at [724, 291] on icon at bounding box center [726, 294] width 7 height 7
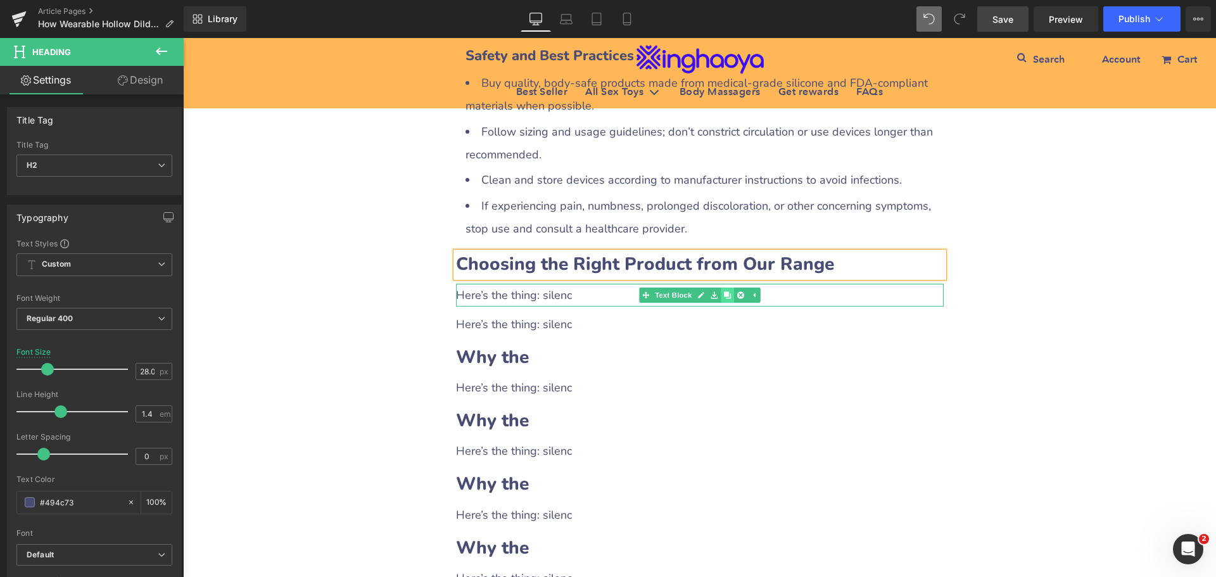
click at [724, 291] on icon at bounding box center [726, 294] width 7 height 7
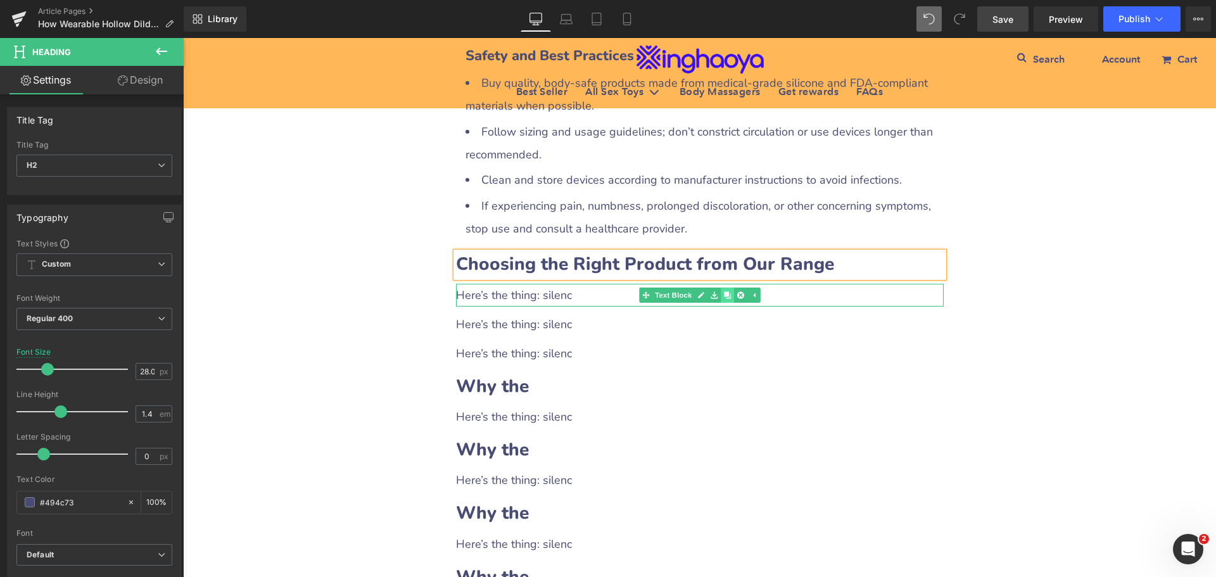
click at [724, 291] on icon at bounding box center [726, 294] width 7 height 7
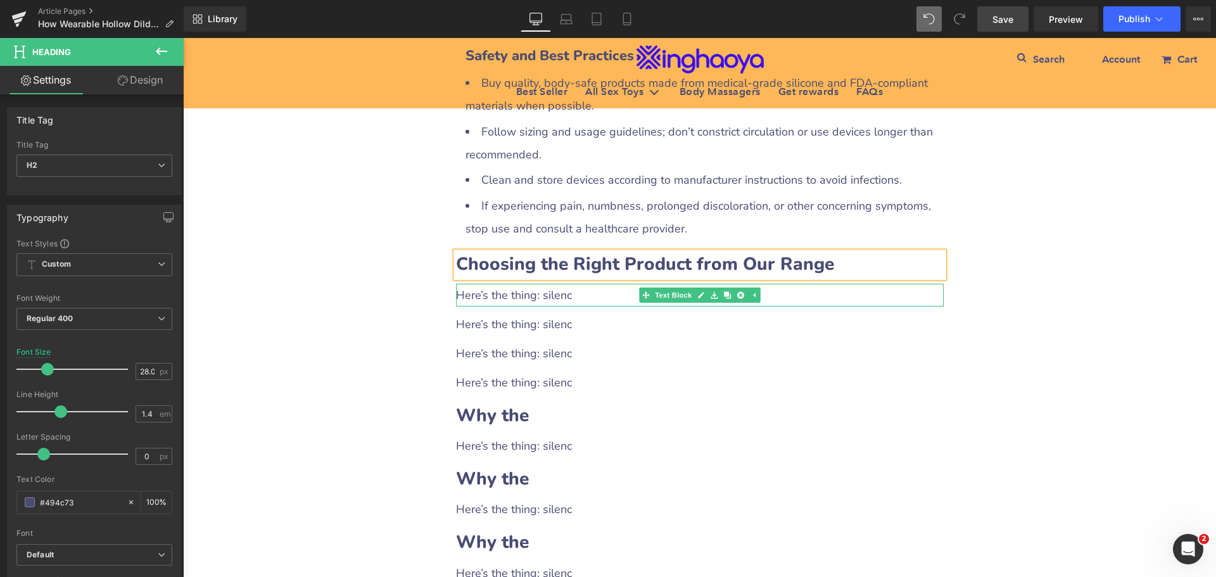
click at [555, 284] on div "Here’s the thing: silenc" at bounding box center [700, 295] width 488 height 23
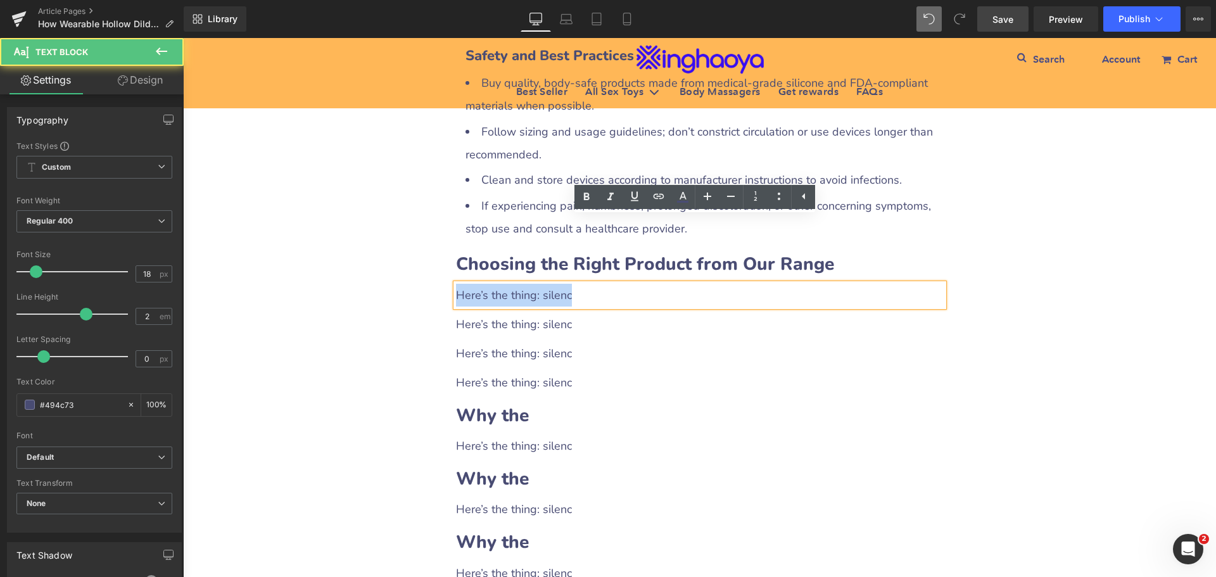
drag, startPoint x: 453, startPoint y: 228, endPoint x: 597, endPoint y: 231, distance: 143.8
click at [597, 284] on div "Here’s the thing: silenc" at bounding box center [700, 295] width 488 height 23
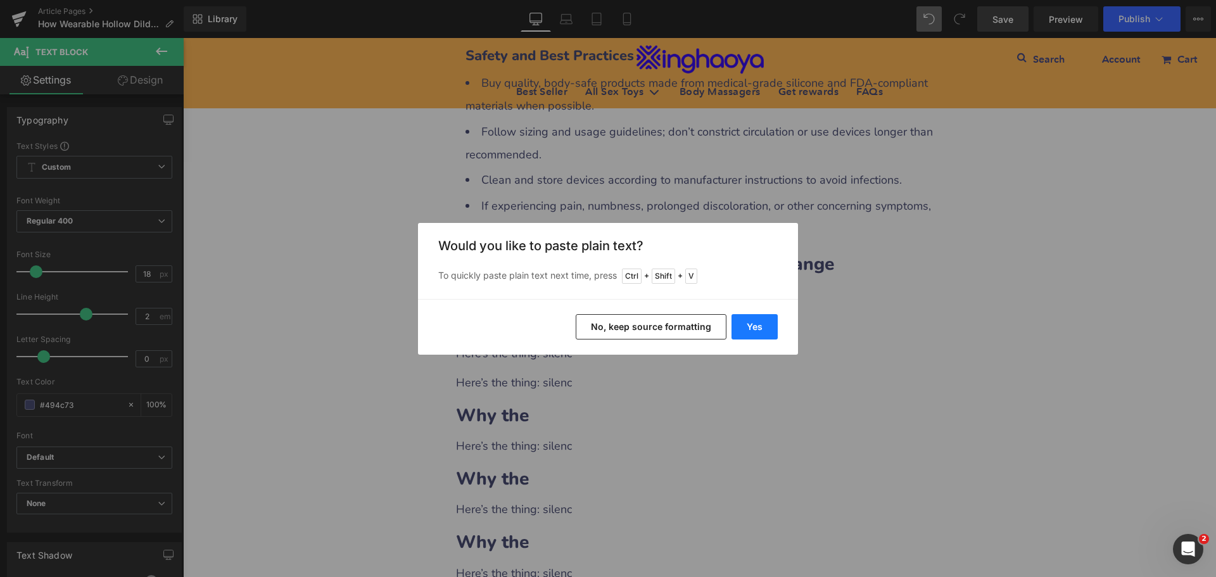
click at [755, 336] on button "Yes" at bounding box center [754, 326] width 46 height 25
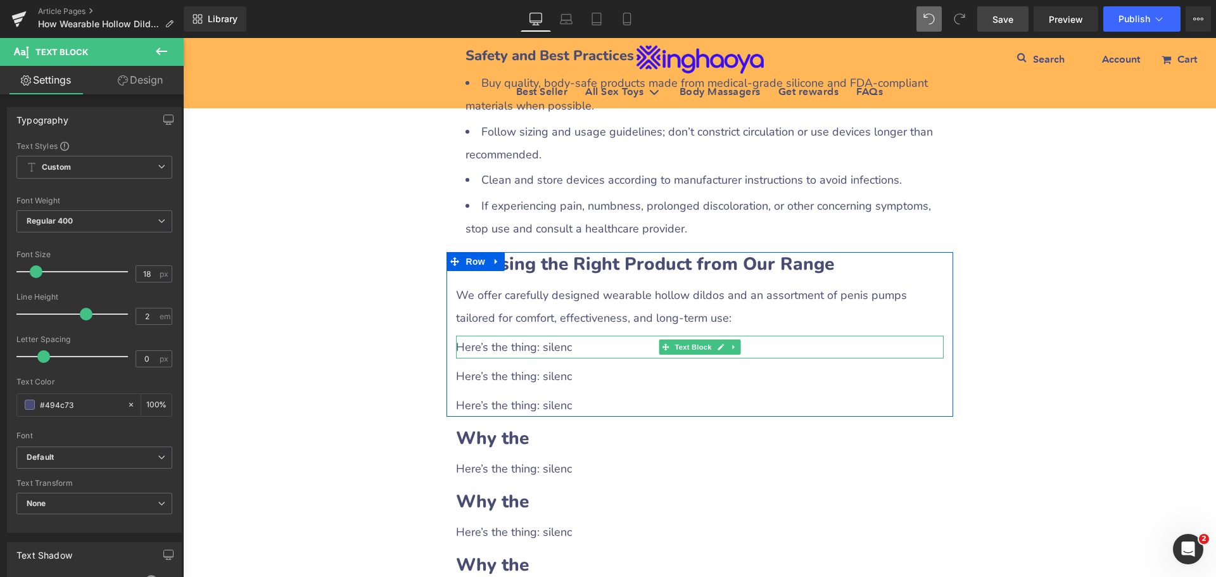
click at [509, 336] on div "Here’s the thing: silenc" at bounding box center [700, 347] width 488 height 23
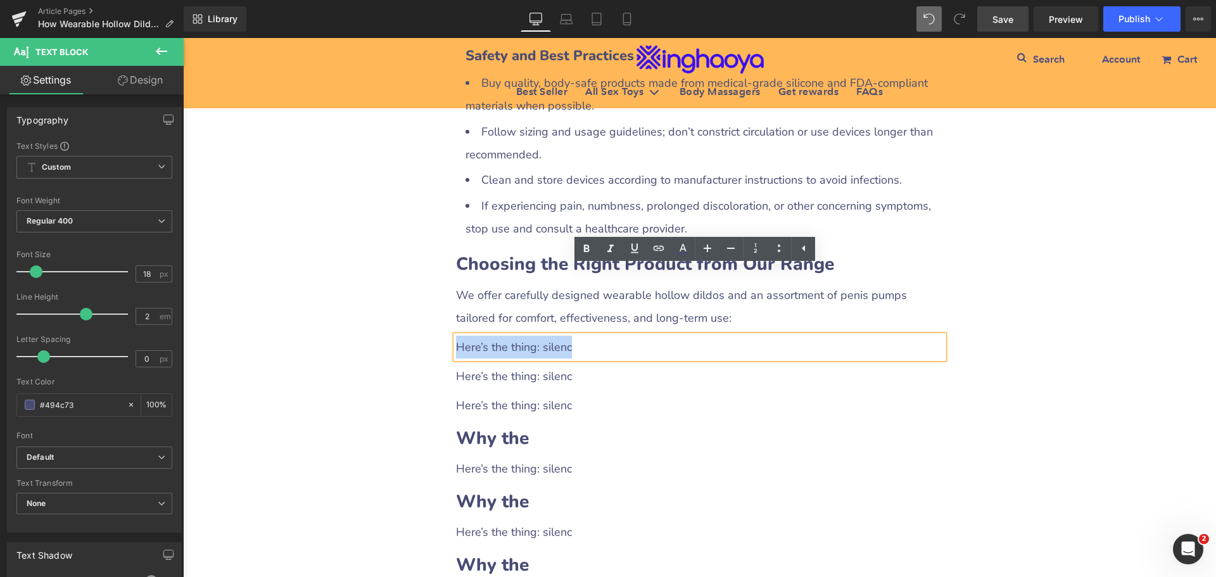
drag, startPoint x: 454, startPoint y: 282, endPoint x: 581, endPoint y: 286, distance: 126.7
click at [581, 336] on div "Here’s the thing: silenc" at bounding box center [700, 347] width 488 height 23
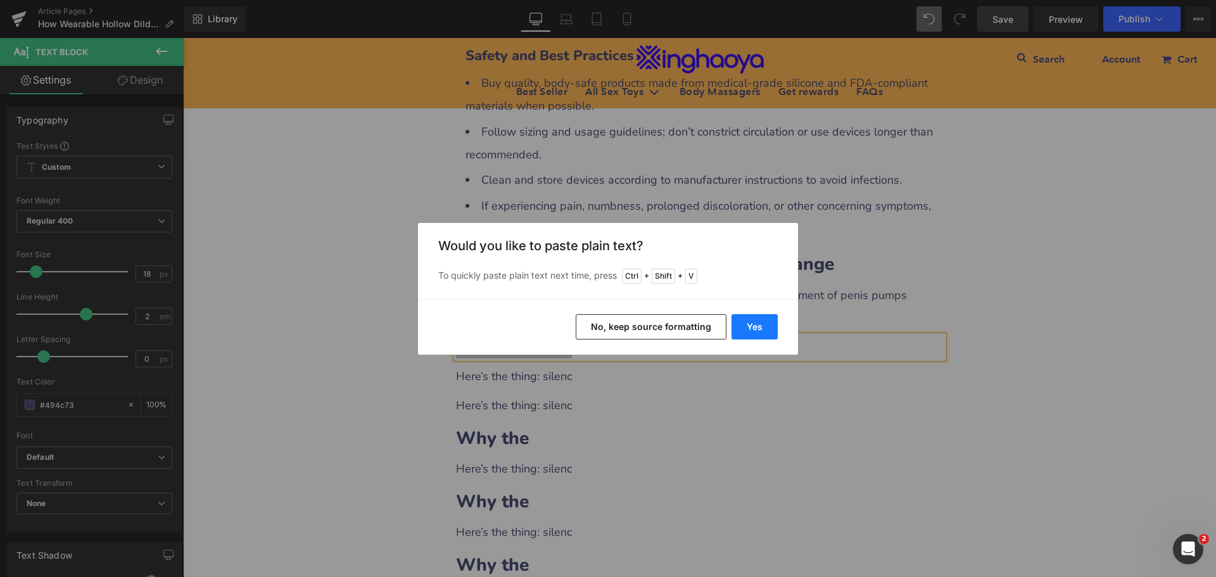
click at [750, 324] on button "Yes" at bounding box center [754, 326] width 46 height 25
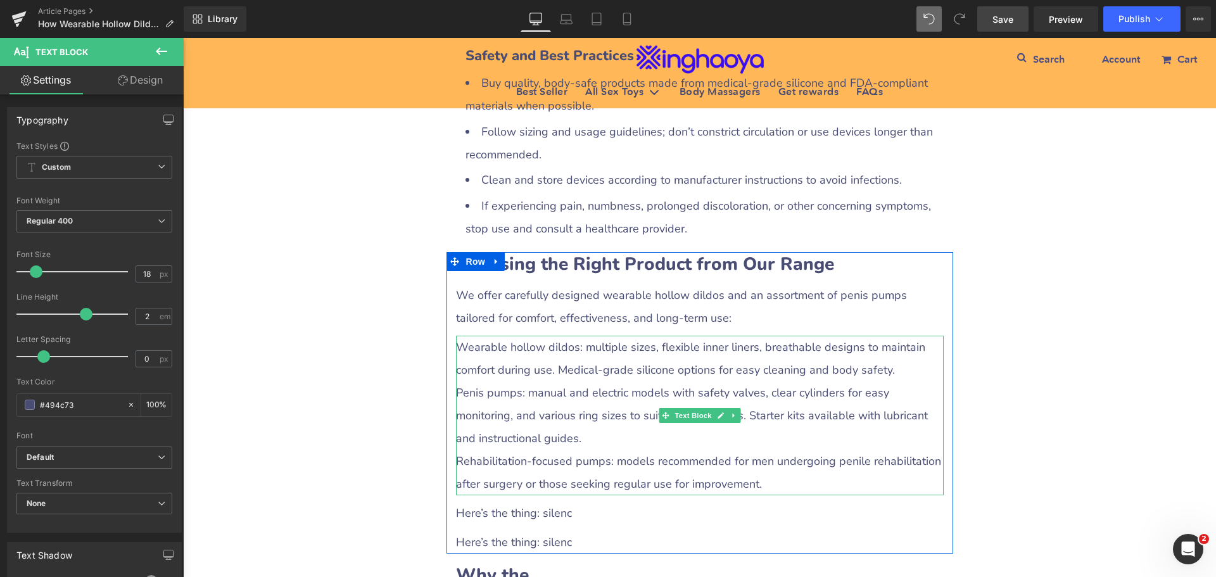
click at [512, 381] on div "Penis pumps: manual and electric models with safety valves, clear cylinders for…" at bounding box center [700, 415] width 488 height 68
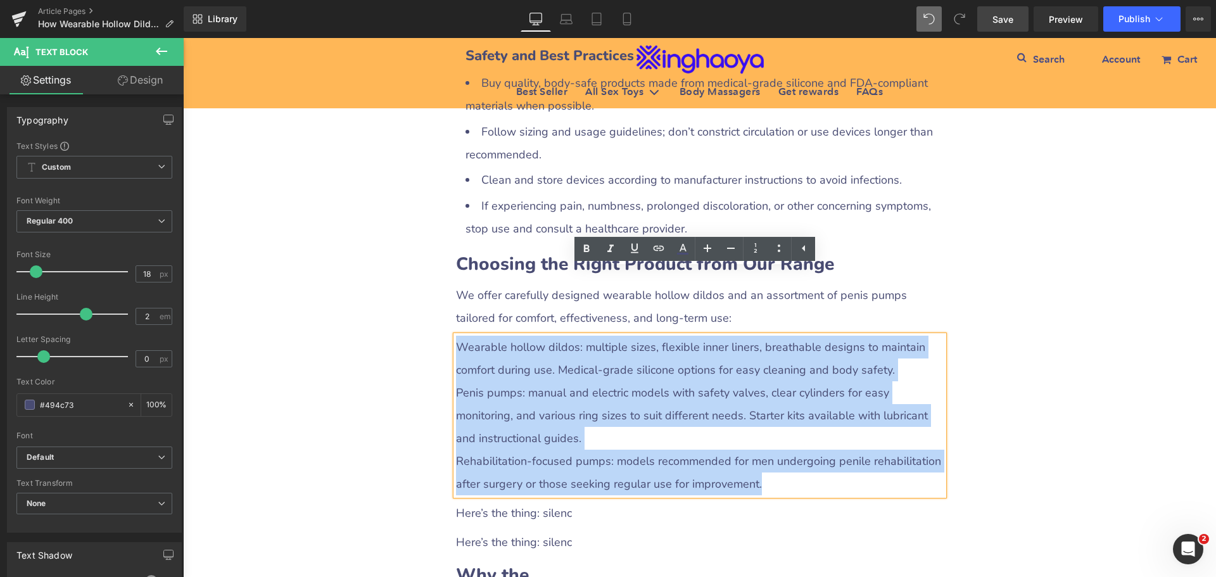
drag, startPoint x: 452, startPoint y: 281, endPoint x: 779, endPoint y: 422, distance: 356.0
click at [779, 422] on div "Wearable hollow dildos: multiple sizes, flexible inner liners, breathable desig…" at bounding box center [700, 416] width 488 height 160
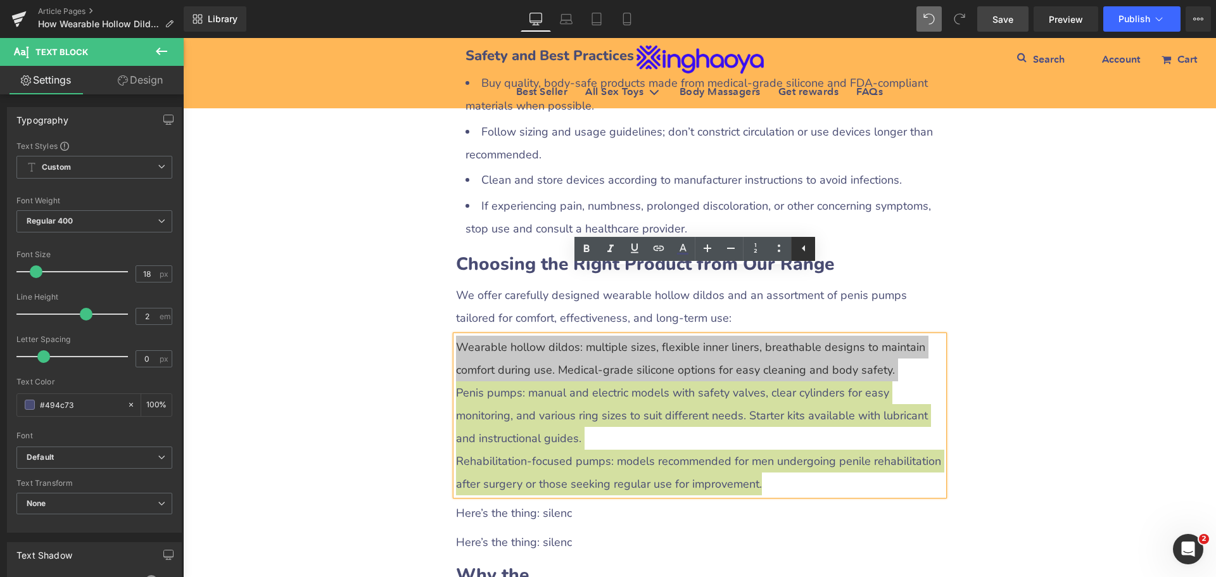
drag, startPoint x: 781, startPoint y: 244, endPoint x: 799, endPoint y: 258, distance: 22.2
click at [781, 244] on icon at bounding box center [778, 248] width 15 height 15
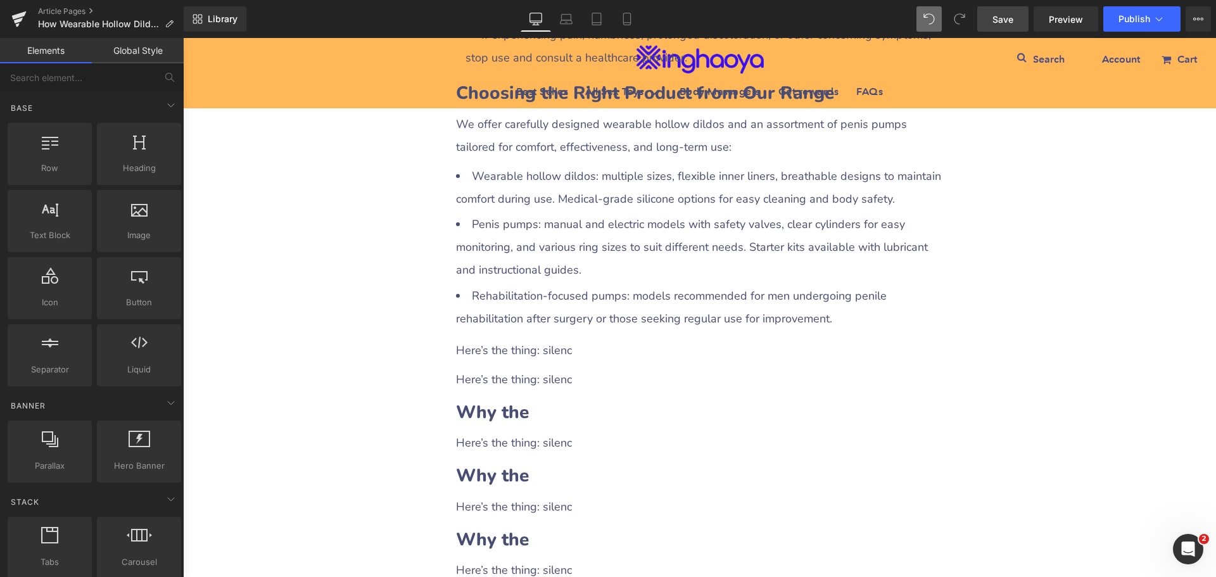
scroll to position [2513, 0]
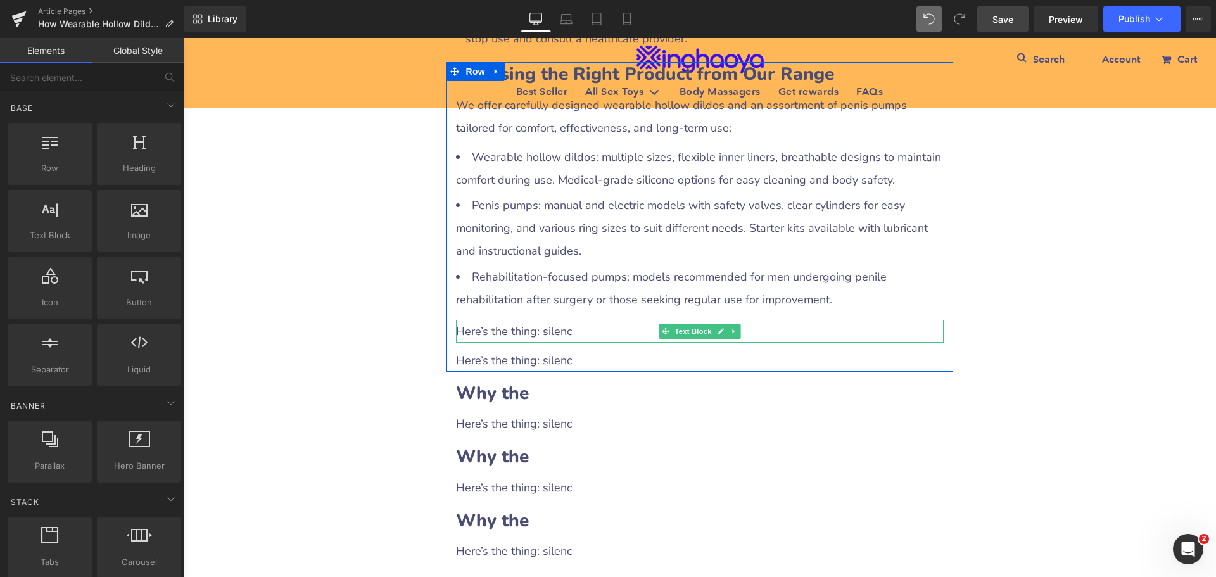
click at [557, 320] on div "Here’s the thing: silenc" at bounding box center [700, 331] width 488 height 23
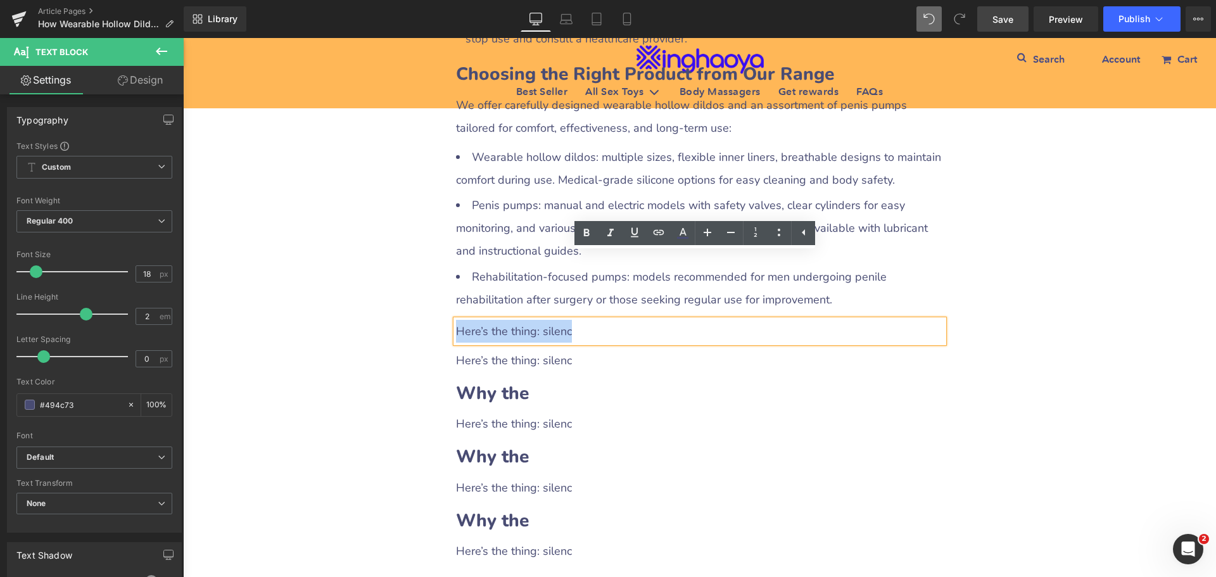
drag, startPoint x: 451, startPoint y: 259, endPoint x: 577, endPoint y: 262, distance: 126.1
click at [577, 320] on div "Here’s the thing: silenc" at bounding box center [700, 331] width 488 height 23
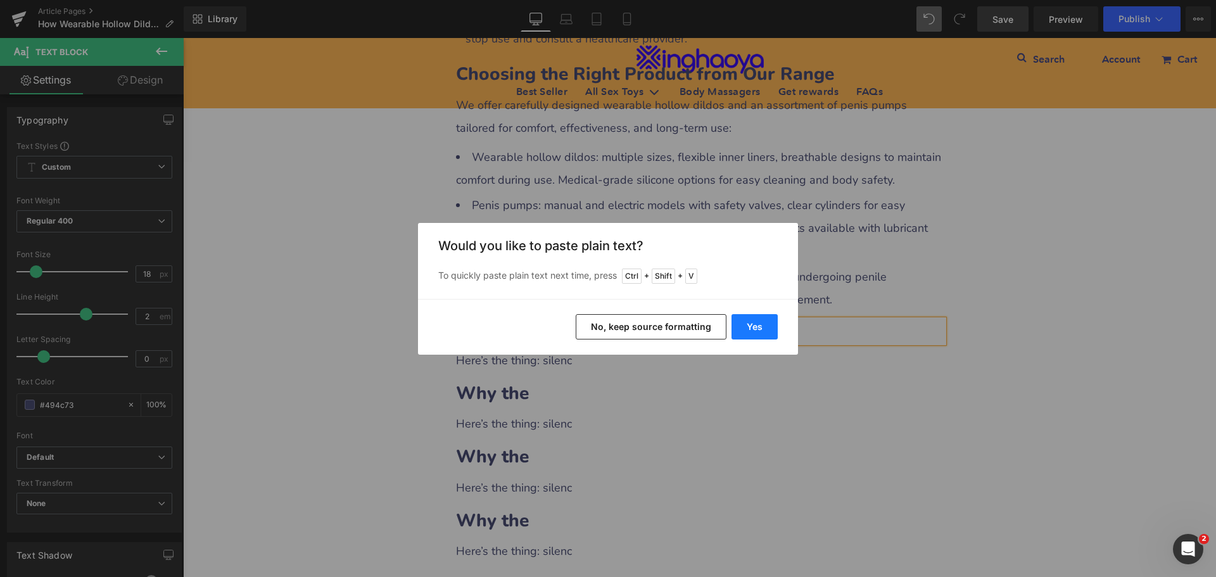
click at [751, 324] on button "Yes" at bounding box center [754, 326] width 46 height 25
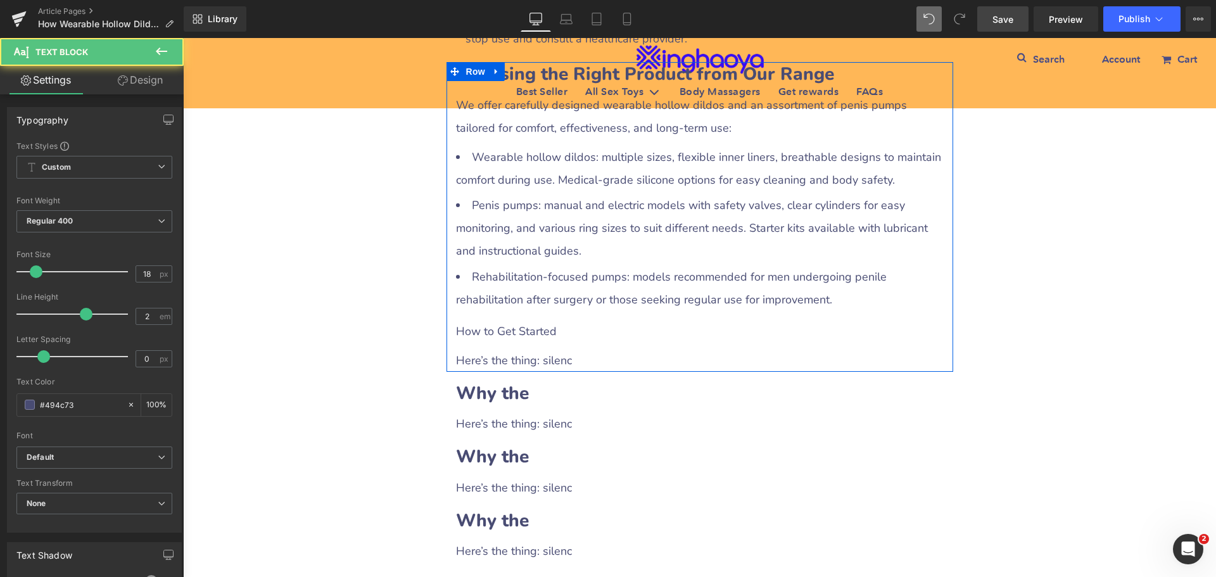
click at [526, 320] on div "How to Get Started" at bounding box center [700, 331] width 488 height 23
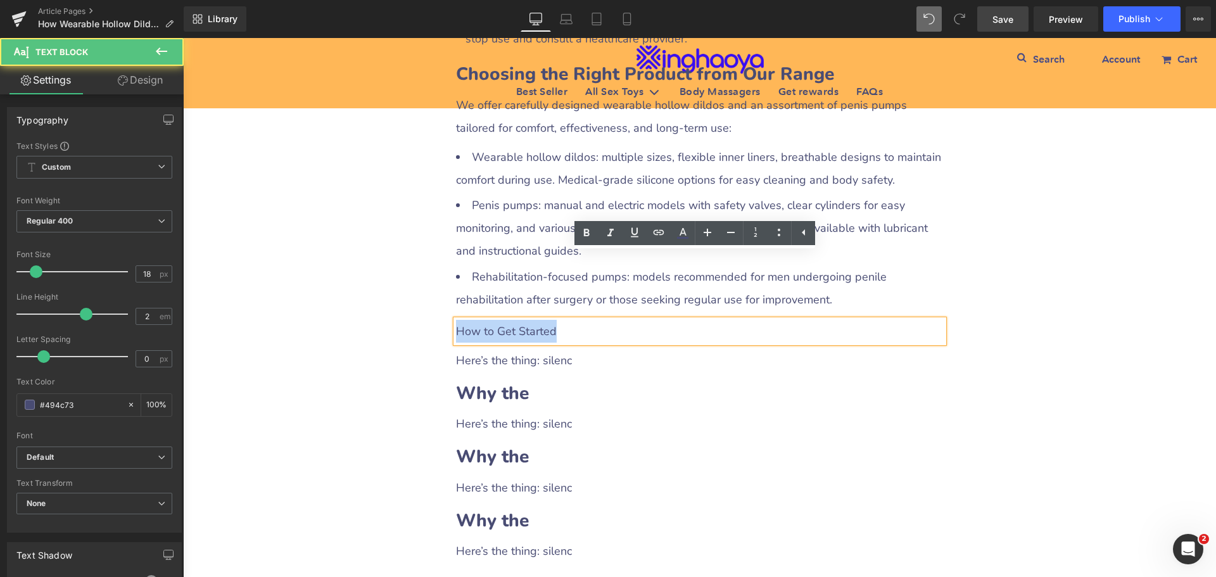
drag, startPoint x: 453, startPoint y: 262, endPoint x: 560, endPoint y: 263, distance: 107.7
click at [560, 320] on div "How to Get Started" at bounding box center [700, 331] width 488 height 23
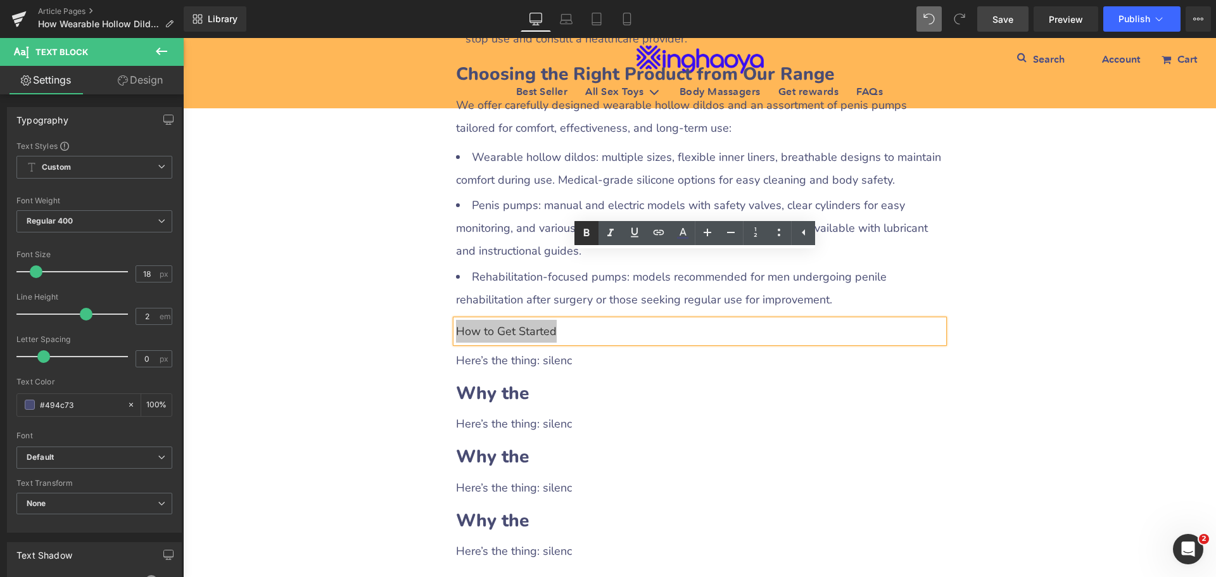
click at [594, 233] on link at bounding box center [586, 233] width 24 height 24
click at [512, 349] on div "Here’s the thing: silenc" at bounding box center [700, 360] width 488 height 23
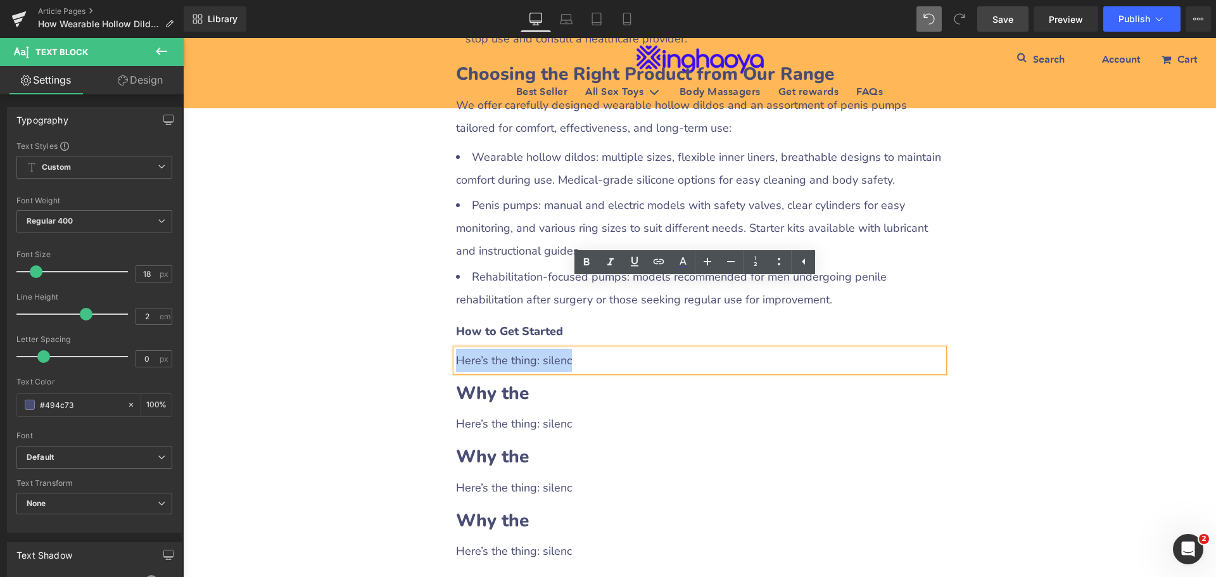
drag, startPoint x: 453, startPoint y: 293, endPoint x: 609, endPoint y: 294, distance: 155.8
click at [609, 349] on div "Here’s the thing: silenc" at bounding box center [700, 360] width 488 height 23
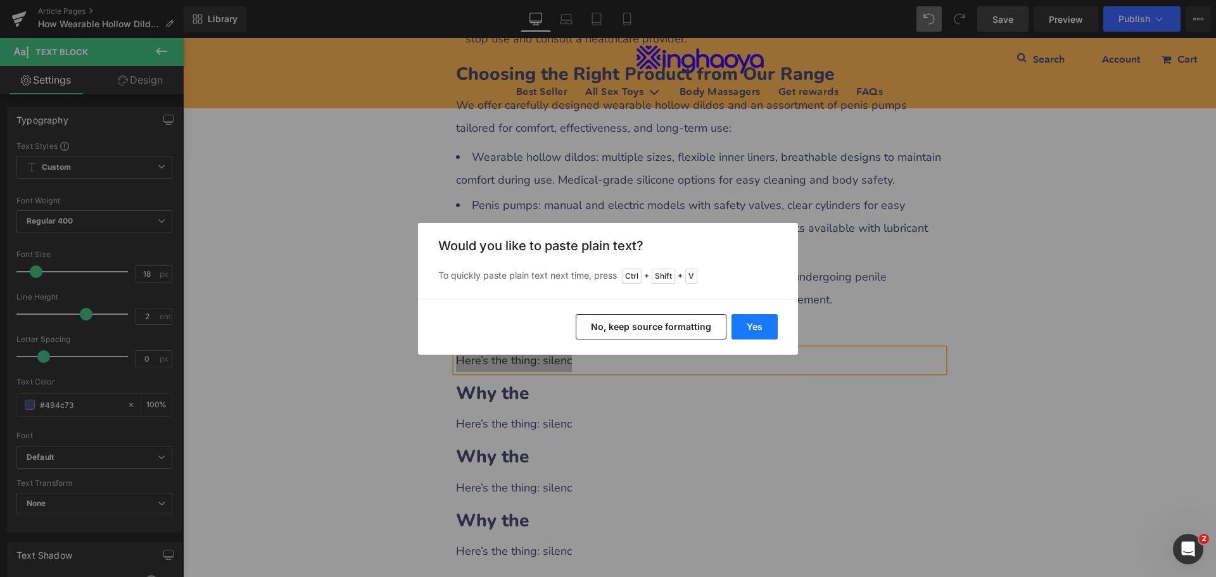
click at [757, 332] on button "Yes" at bounding box center [754, 326] width 46 height 25
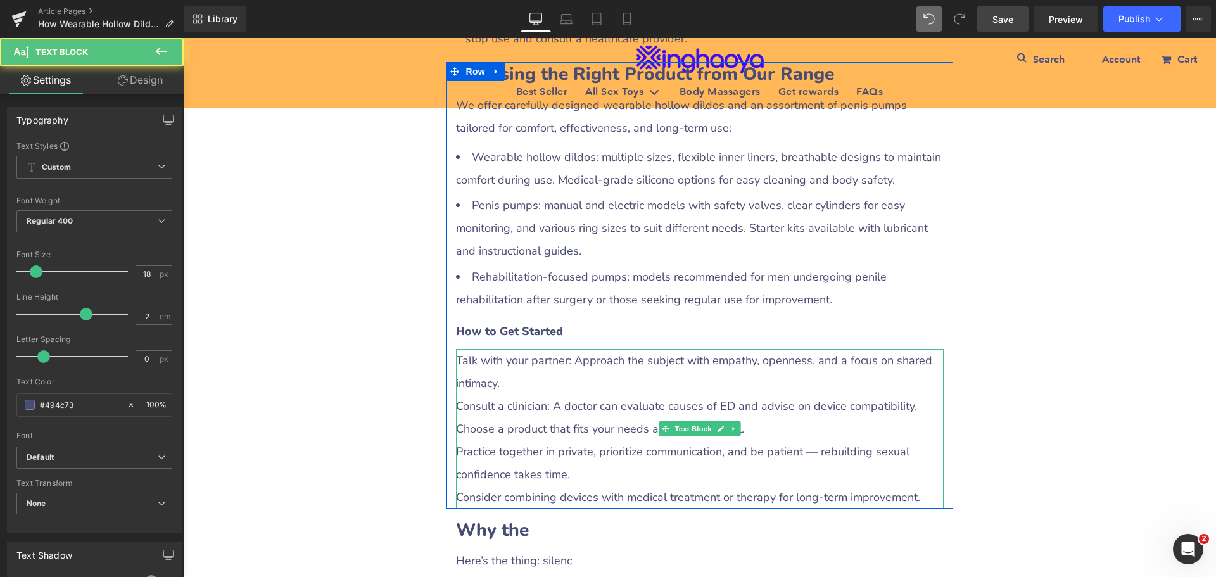
click at [496, 395] on div "Consult a clinician: A doctor can evaluate causes of ED and advise on device co…" at bounding box center [700, 406] width 488 height 23
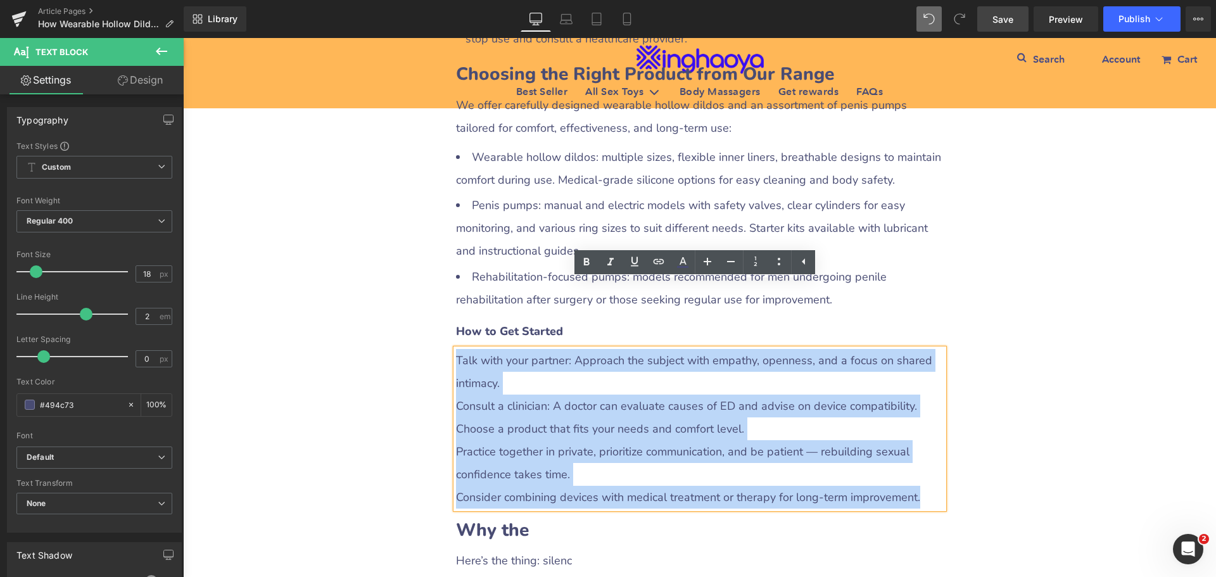
drag, startPoint x: 452, startPoint y: 290, endPoint x: 931, endPoint y: 431, distance: 499.1
click at [931, 431] on div "Talk with your partner: Approach the subject with empathy, openness, and a focu…" at bounding box center [700, 429] width 488 height 160
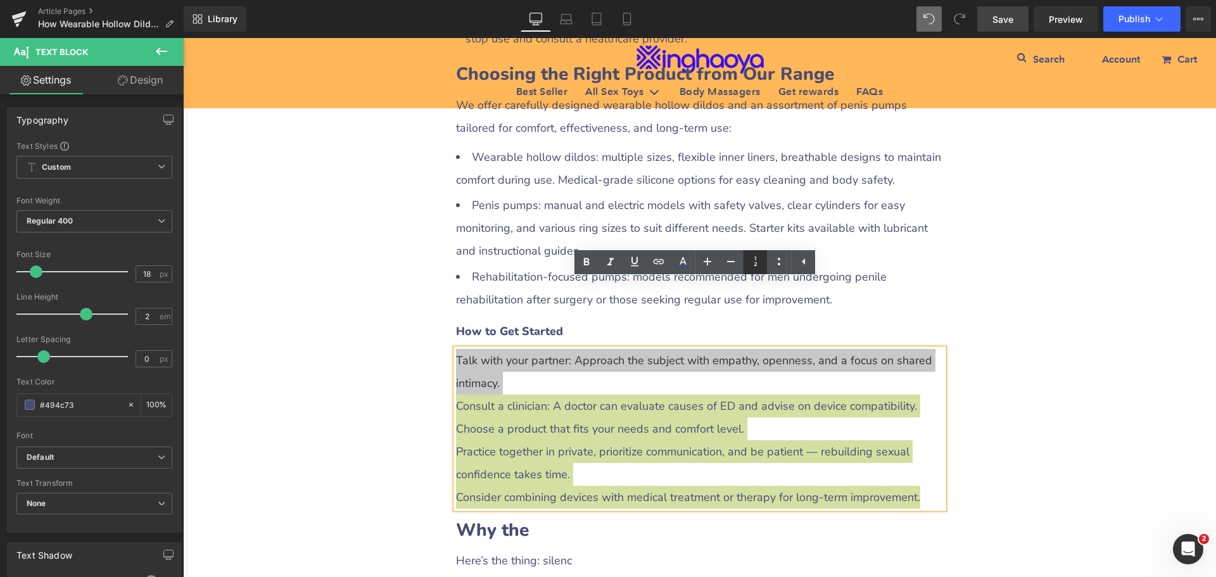
click at [753, 266] on icon at bounding box center [755, 261] width 15 height 15
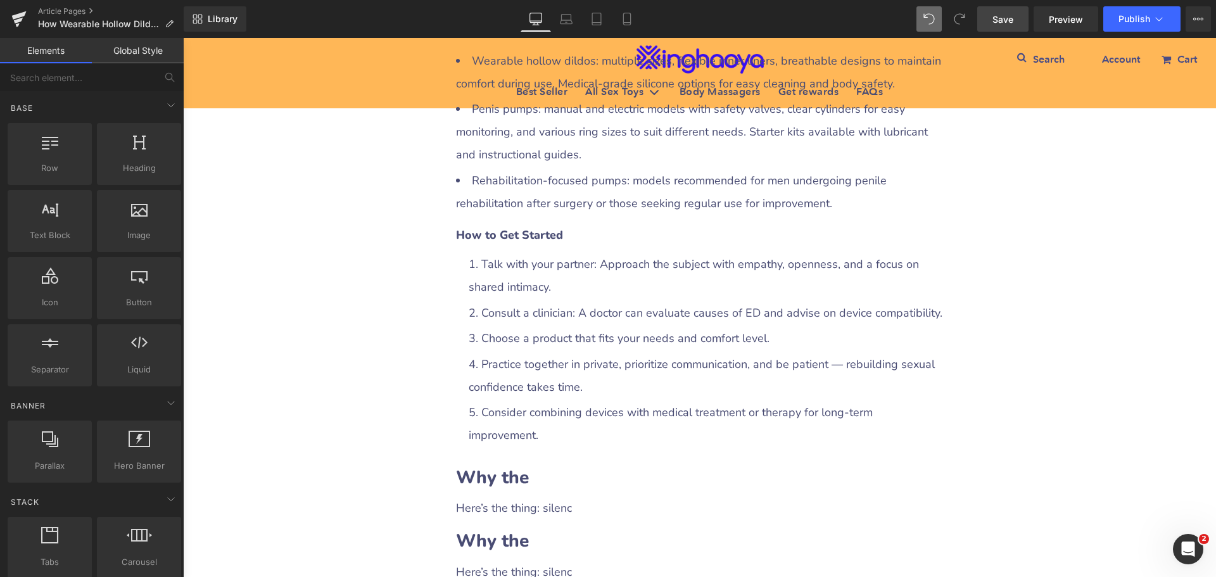
scroll to position [2703, 0]
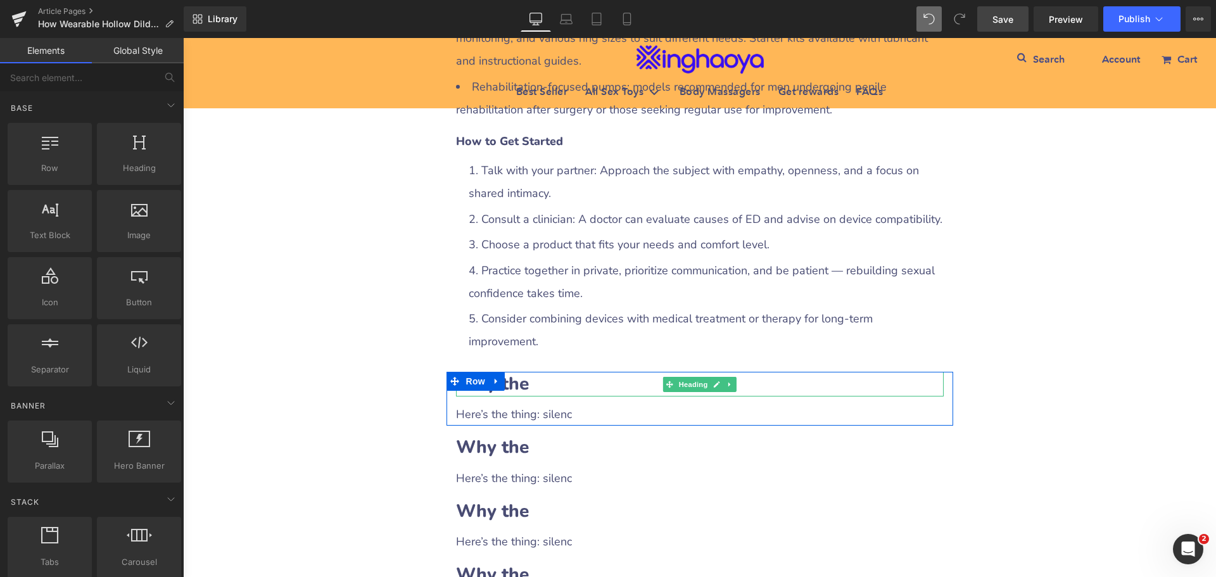
click at [533, 372] on h2 "Why the" at bounding box center [700, 384] width 488 height 25
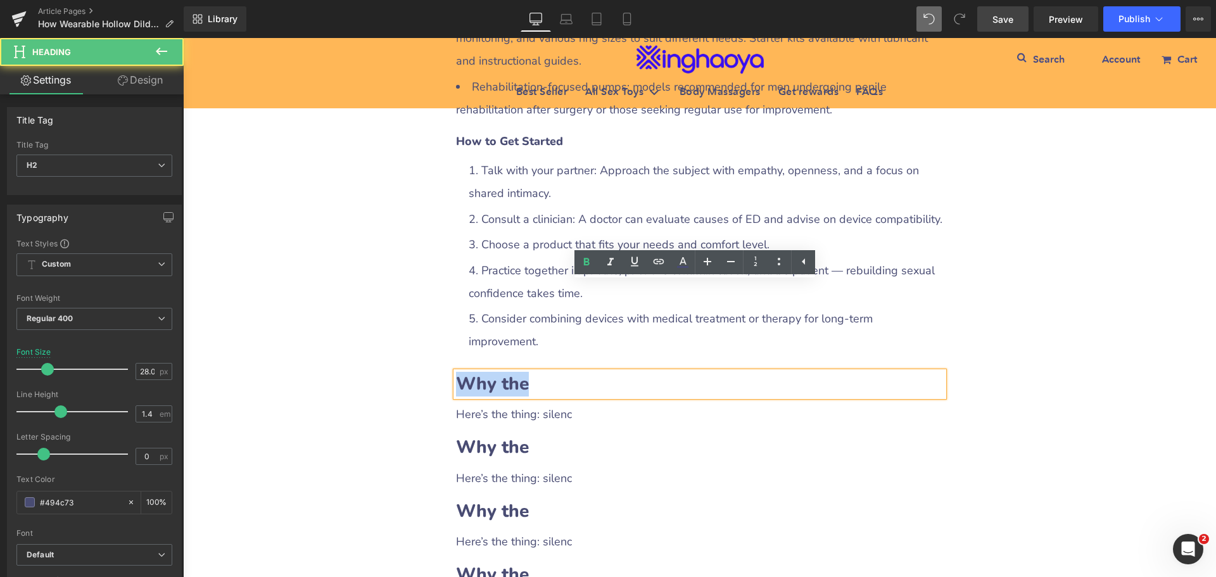
drag, startPoint x: 457, startPoint y: 289, endPoint x: 518, endPoint y: 293, distance: 61.5
click at [518, 372] on b "Why the" at bounding box center [492, 384] width 73 height 24
paste div
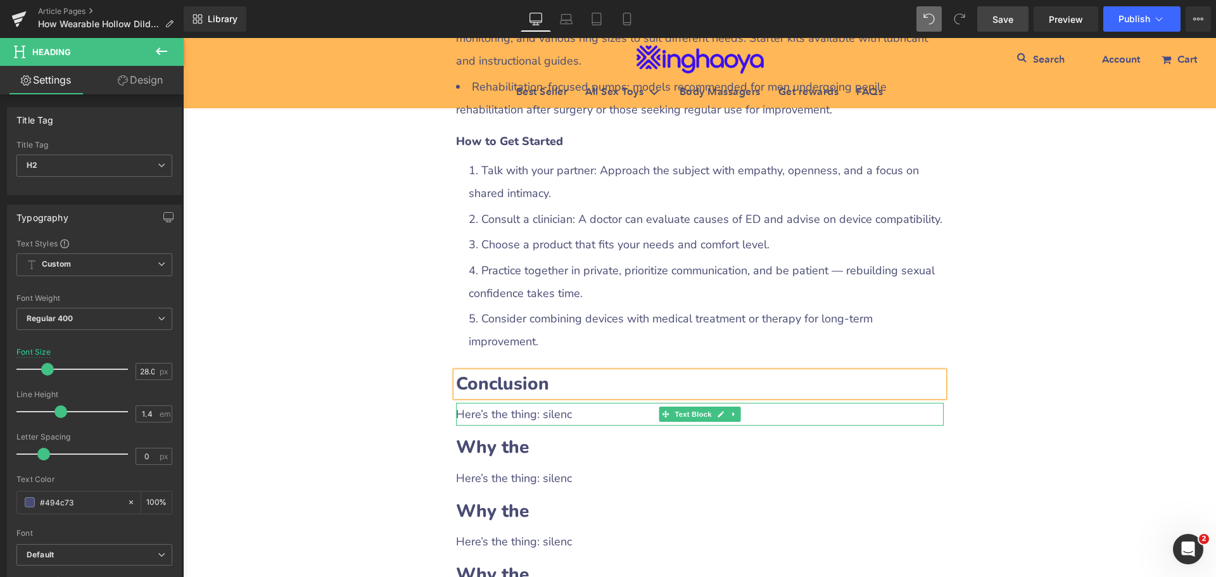
click at [496, 403] on div "Here’s the thing: silenc" at bounding box center [700, 414] width 488 height 23
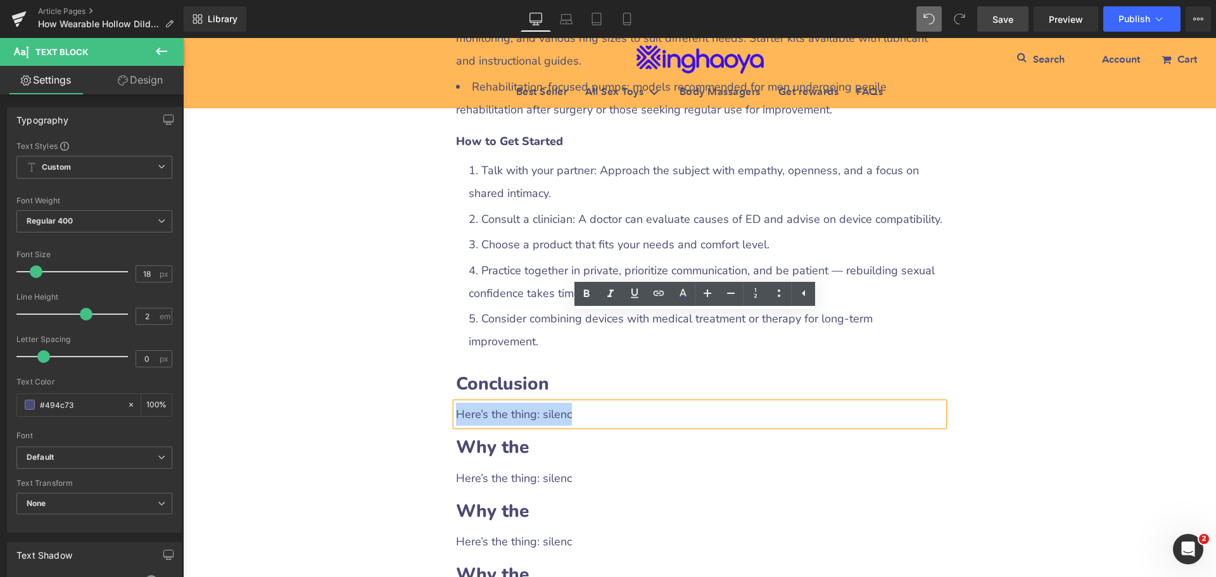
drag, startPoint x: 451, startPoint y: 326, endPoint x: 591, endPoint y: 328, distance: 139.3
click at [591, 403] on div "Here’s the thing: silenc" at bounding box center [700, 414] width 488 height 23
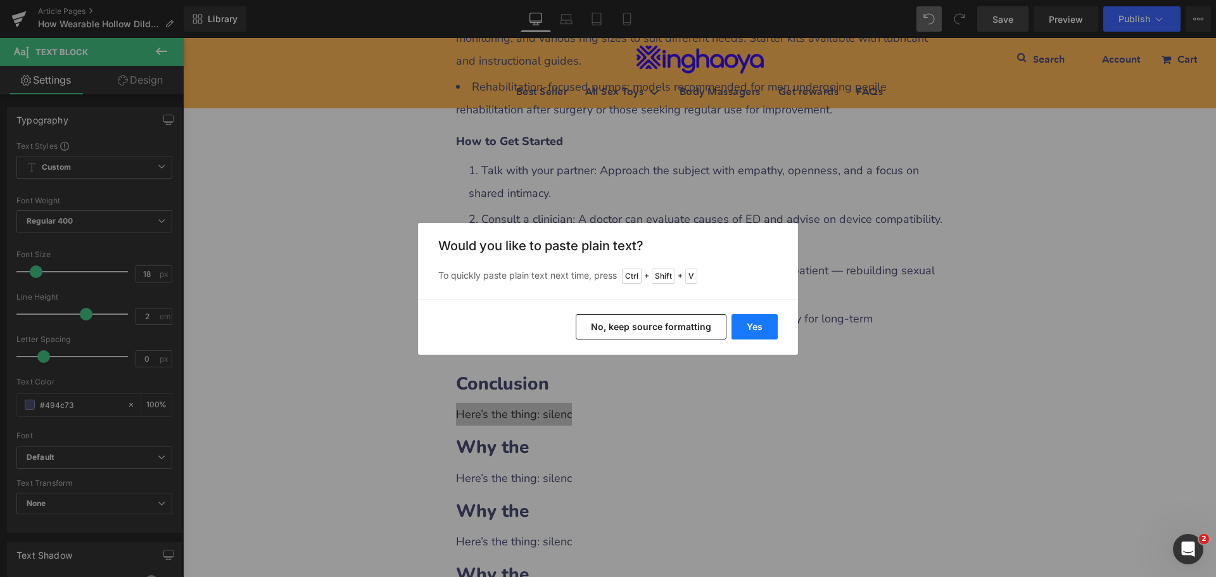
click at [748, 326] on button "Yes" at bounding box center [754, 326] width 46 height 25
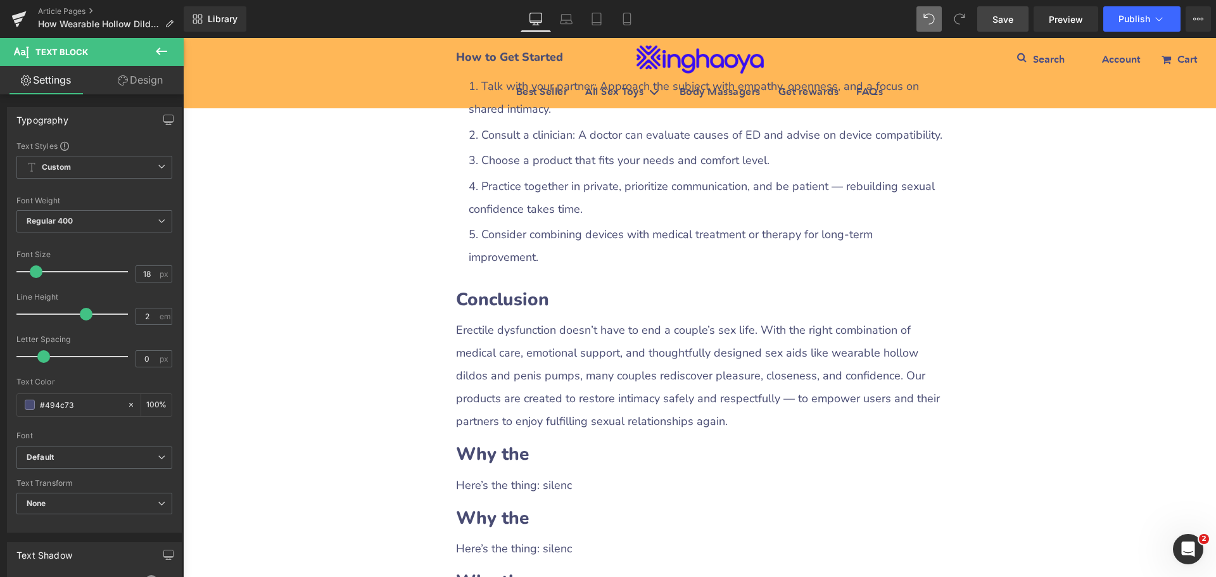
scroll to position [2767, 0]
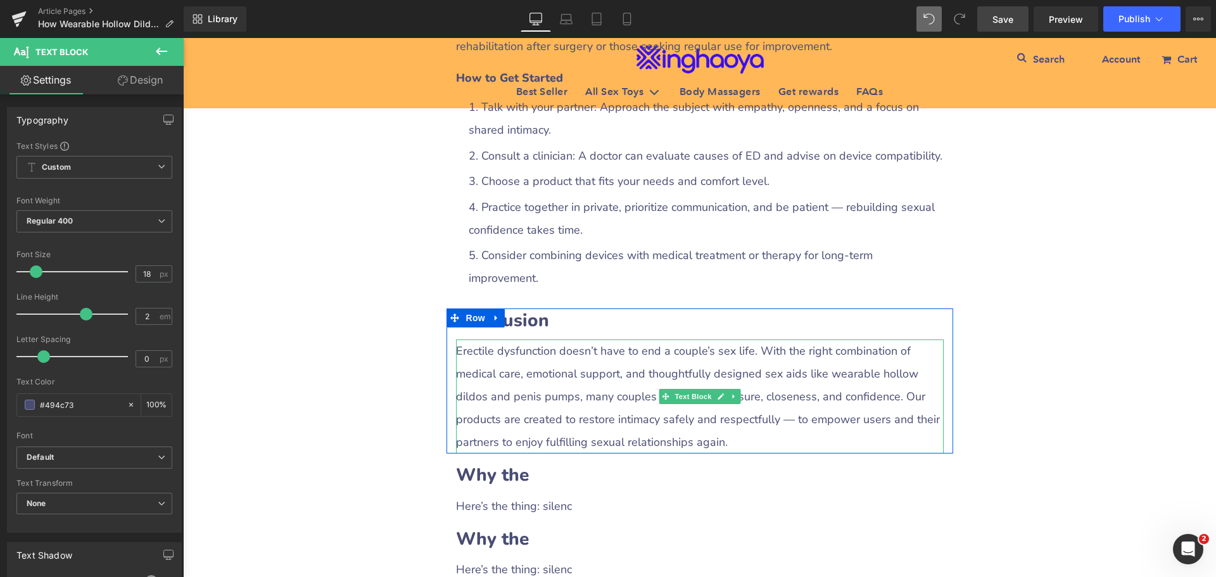
click at [677, 349] on div "Erectile dysfunction doesn’t have to end a couple’s sex life. With the right co…" at bounding box center [700, 396] width 488 height 114
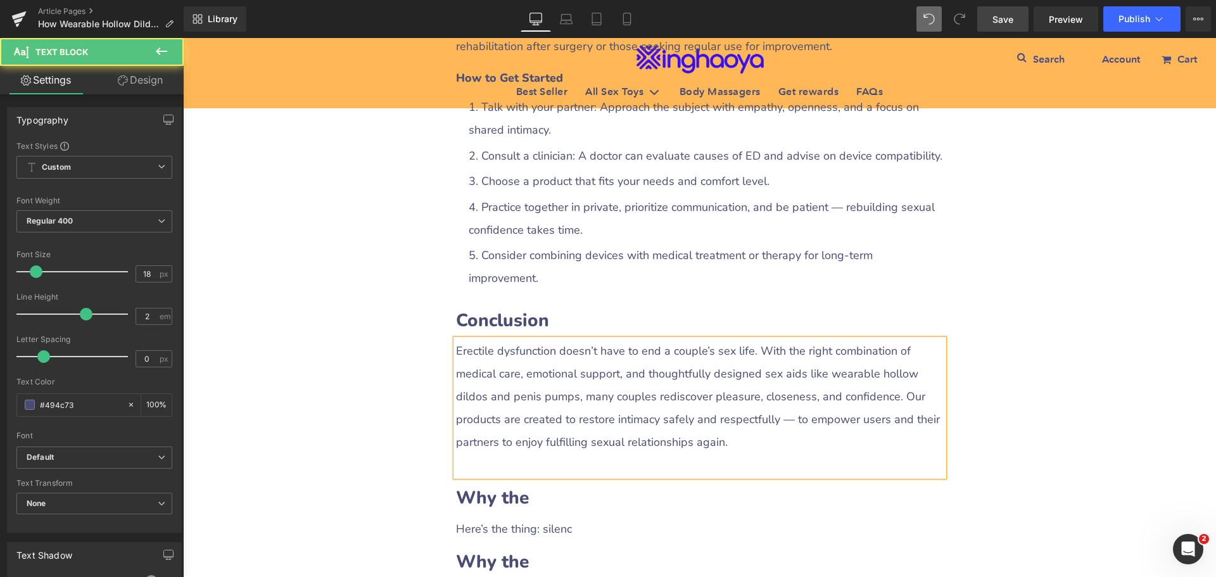
click at [482, 453] on div at bounding box center [700, 464] width 488 height 23
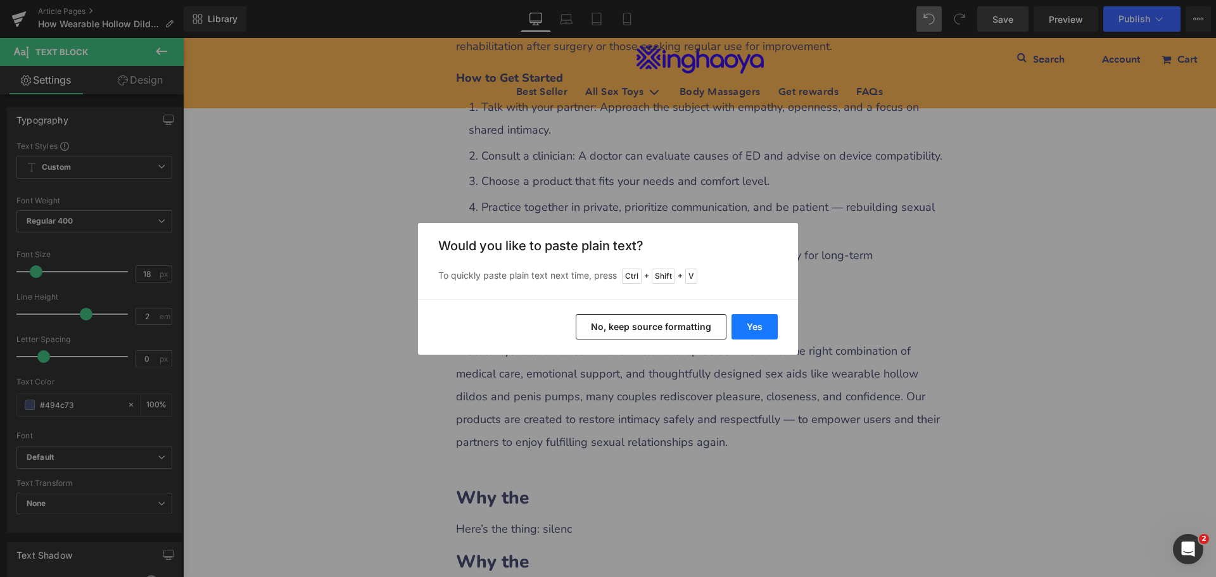
click at [758, 334] on button "Yes" at bounding box center [754, 326] width 46 height 25
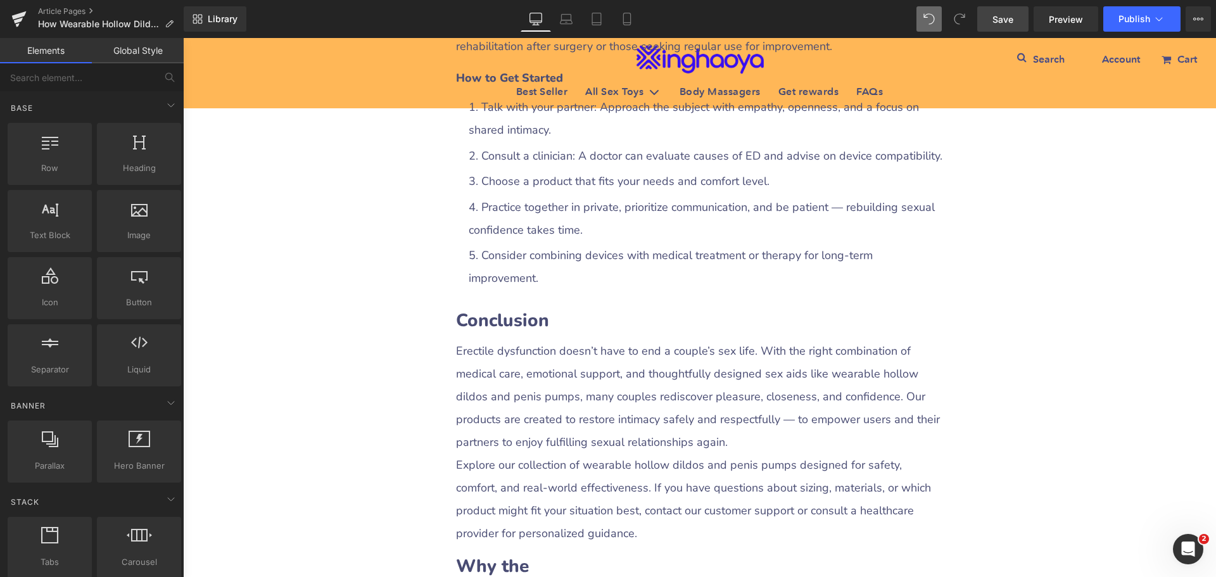
click at [1004, 16] on span "Save" at bounding box center [1002, 19] width 21 height 13
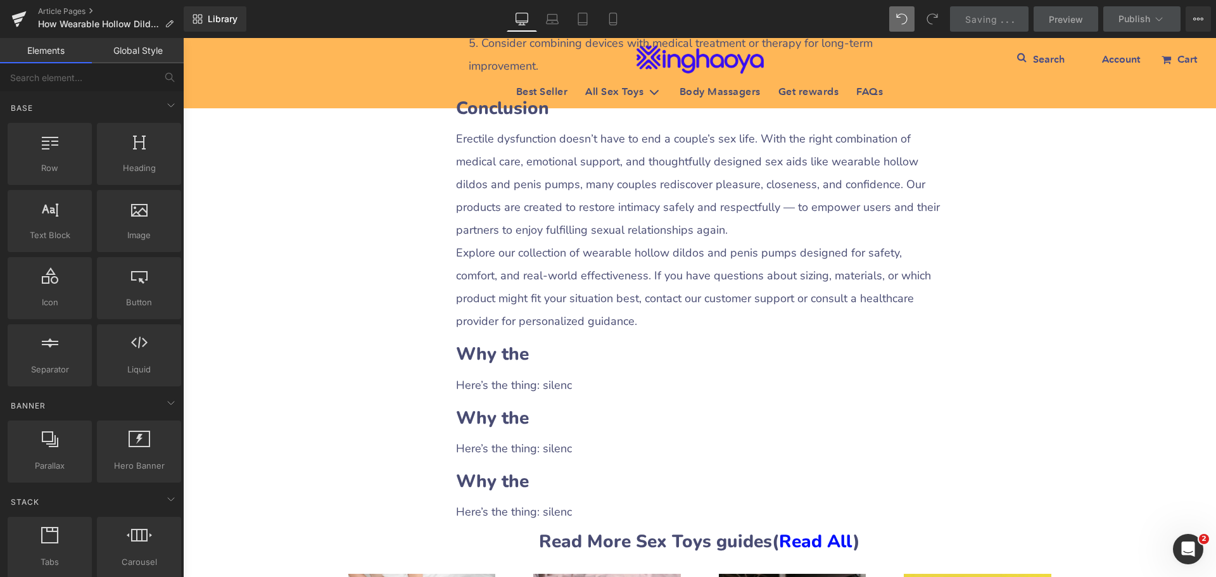
scroll to position [2893, 0]
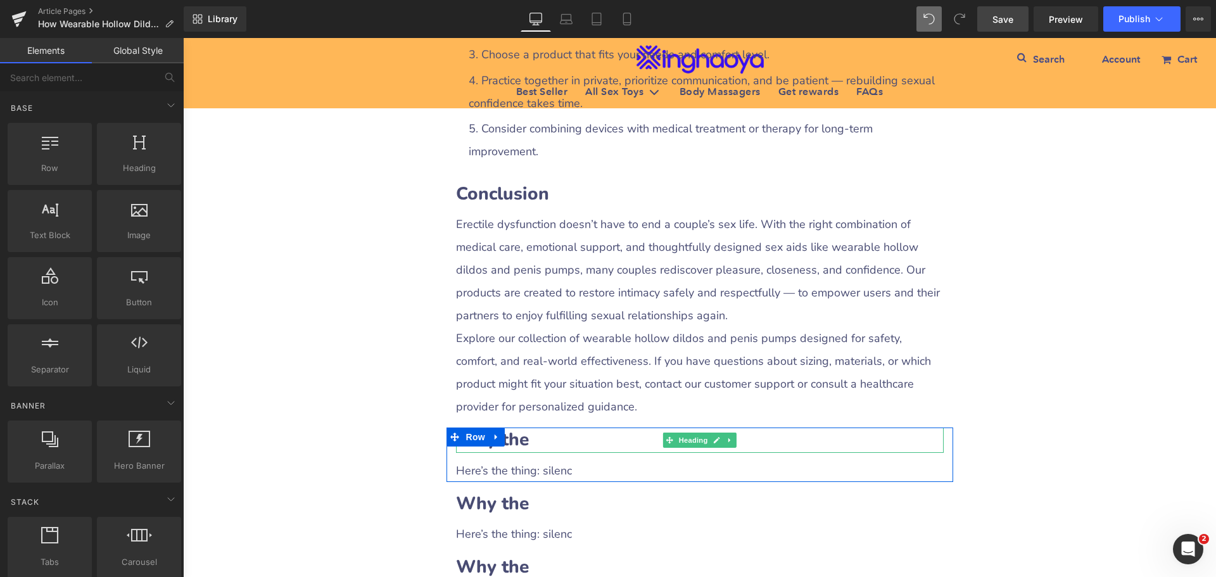
click at [521, 427] on b "Why the" at bounding box center [492, 439] width 73 height 24
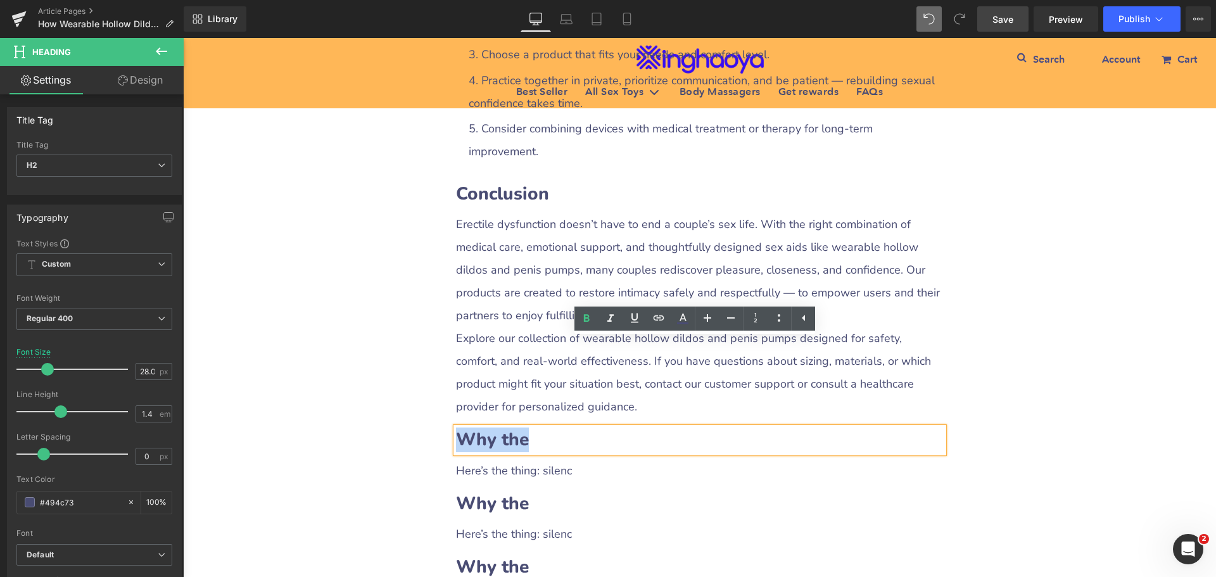
drag, startPoint x: 454, startPoint y: 348, endPoint x: 525, endPoint y: 350, distance: 70.9
click at [517, 427] on b "Why the" at bounding box center [492, 439] width 73 height 24
paste div
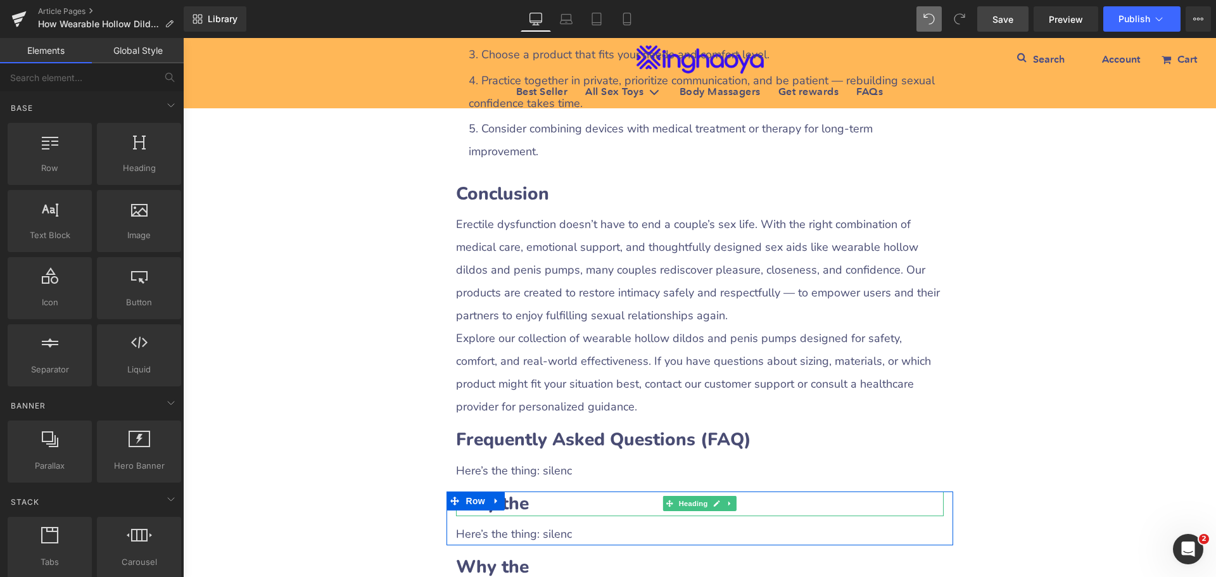
click at [507, 491] on b "Why the" at bounding box center [492, 503] width 73 height 24
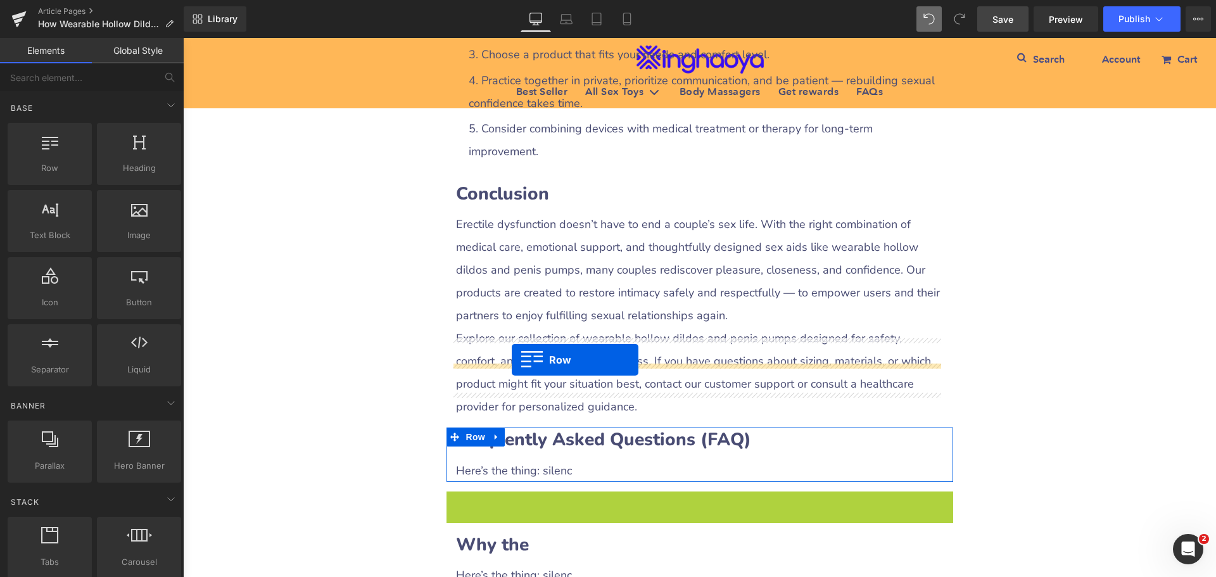
drag, startPoint x: 453, startPoint y: 412, endPoint x: 512, endPoint y: 360, distance: 78.5
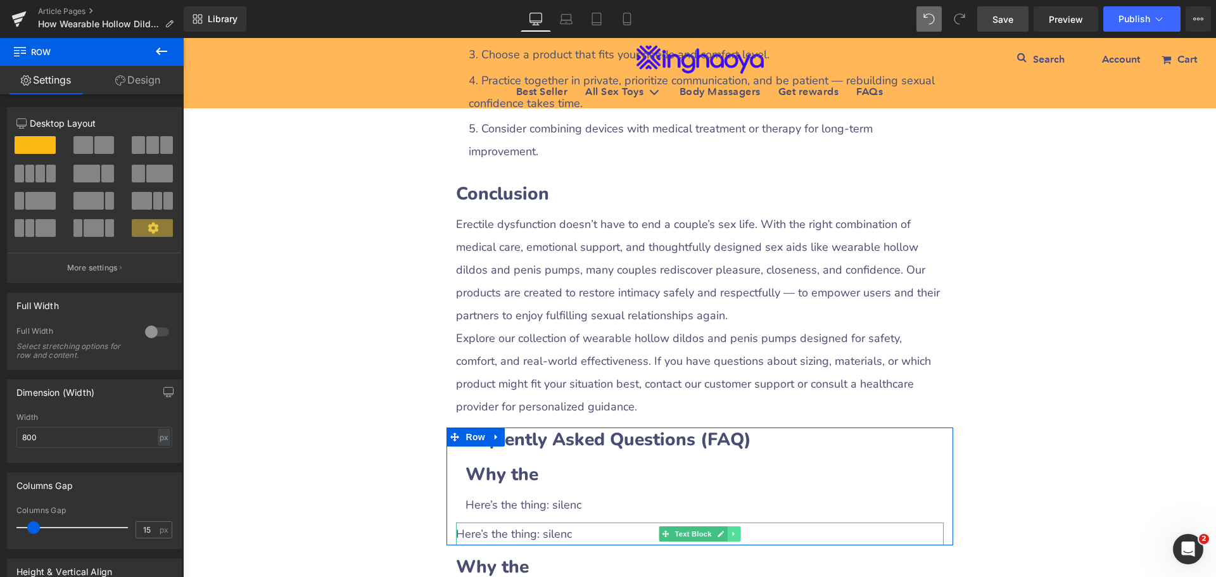
click at [730, 530] on icon at bounding box center [733, 534] width 7 height 8
click at [733, 526] on link at bounding box center [739, 533] width 13 height 15
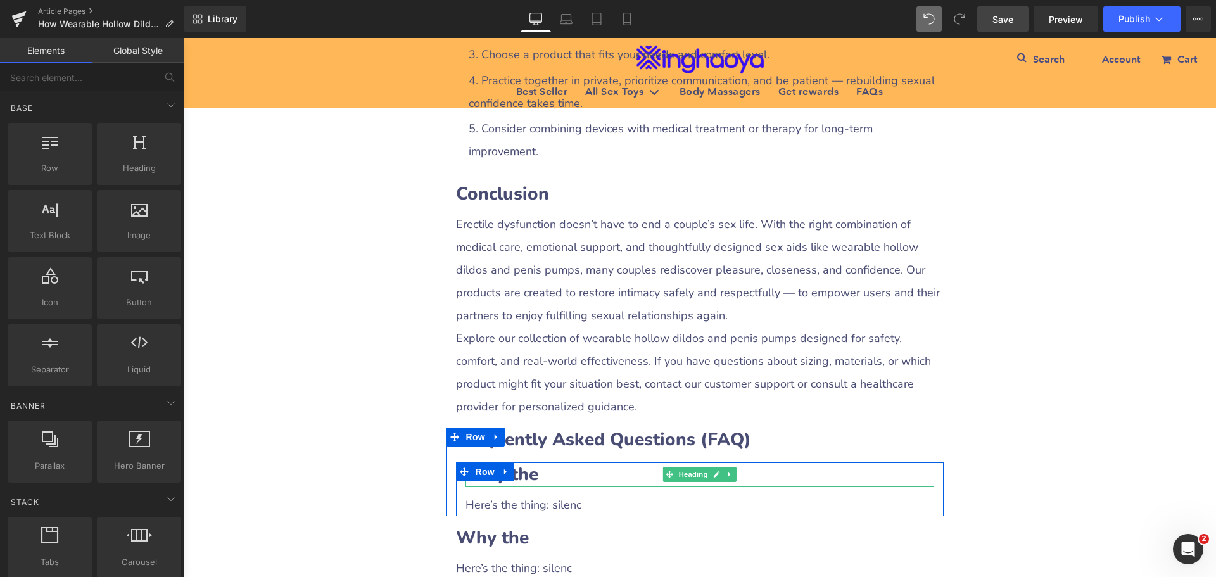
click at [529, 462] on b "Why the" at bounding box center [501, 474] width 73 height 24
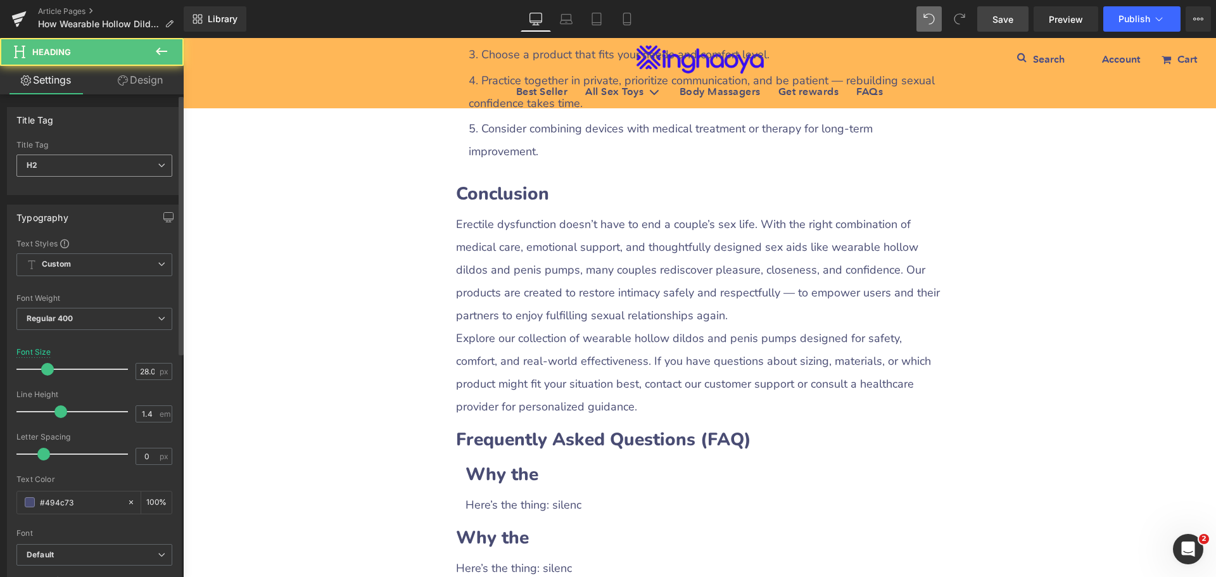
drag, startPoint x: 105, startPoint y: 168, endPoint x: 98, endPoint y: 183, distance: 17.0
click at [105, 167] on span "H2" at bounding box center [94, 166] width 156 height 22
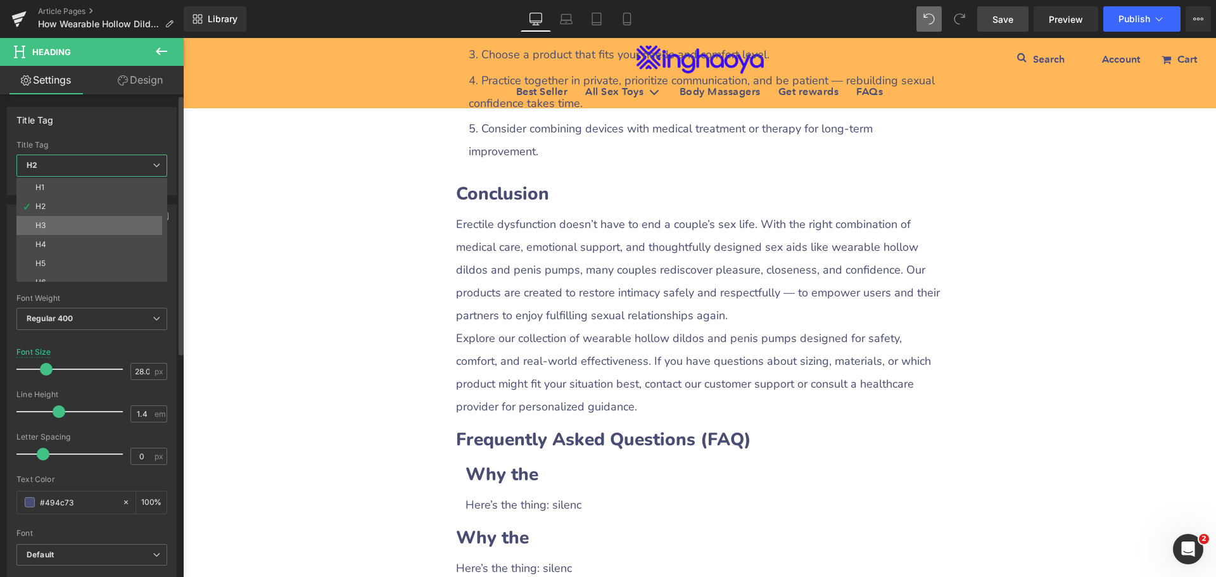
click at [64, 224] on li "H3" at bounding box center [94, 225] width 156 height 19
type input "21.96"
type input "100"
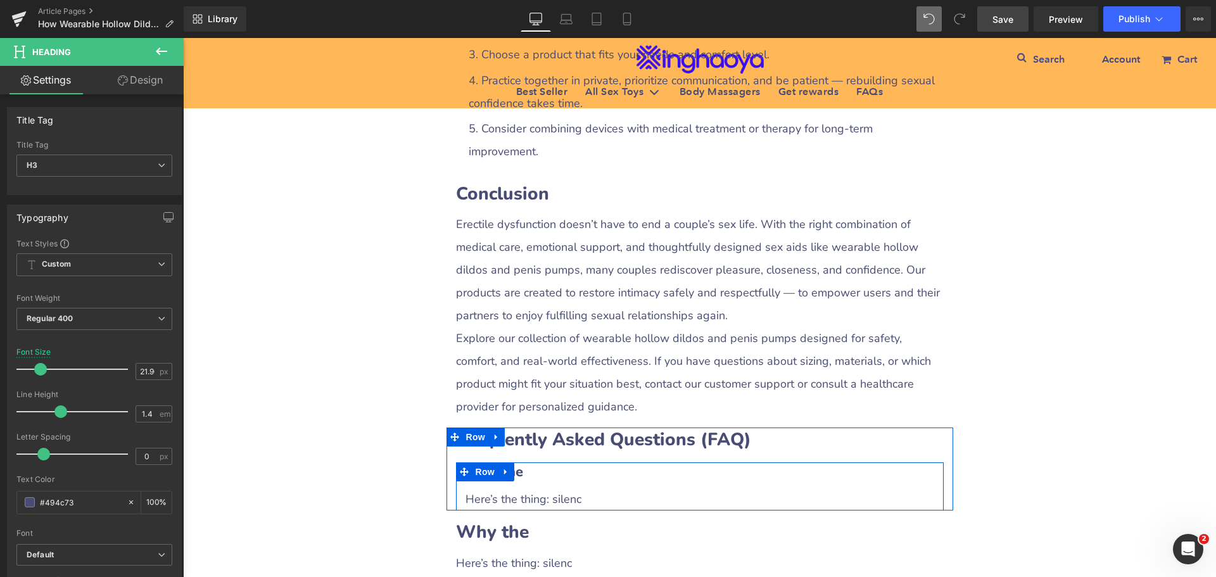
click at [532, 462] on h3 "Why the" at bounding box center [699, 472] width 469 height 20
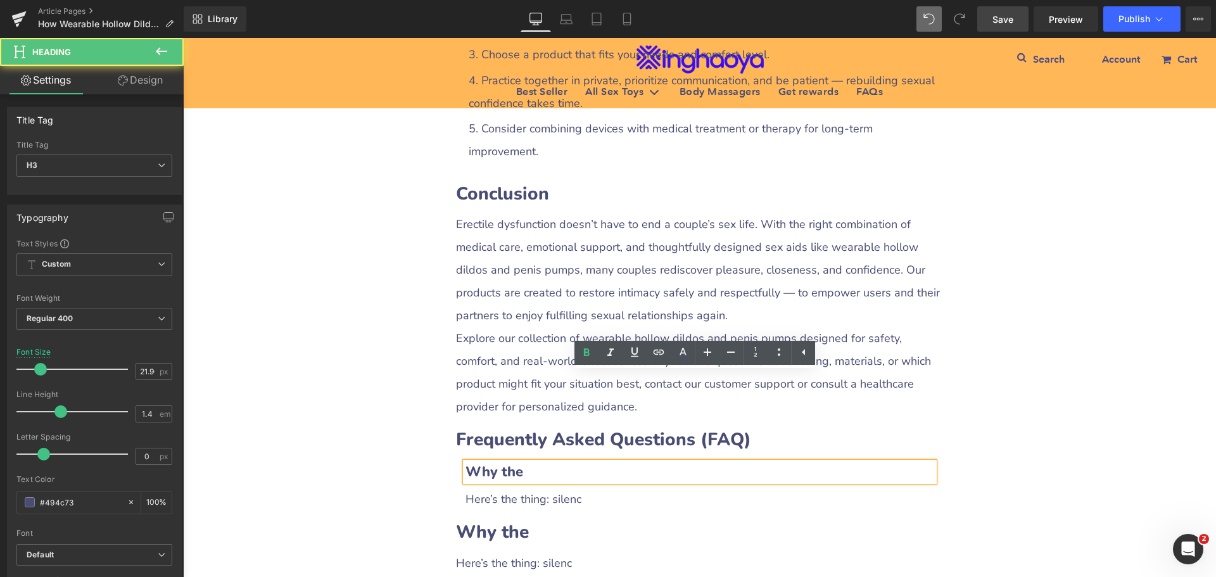
click at [465, 462] on b "Why the" at bounding box center [494, 471] width 58 height 19
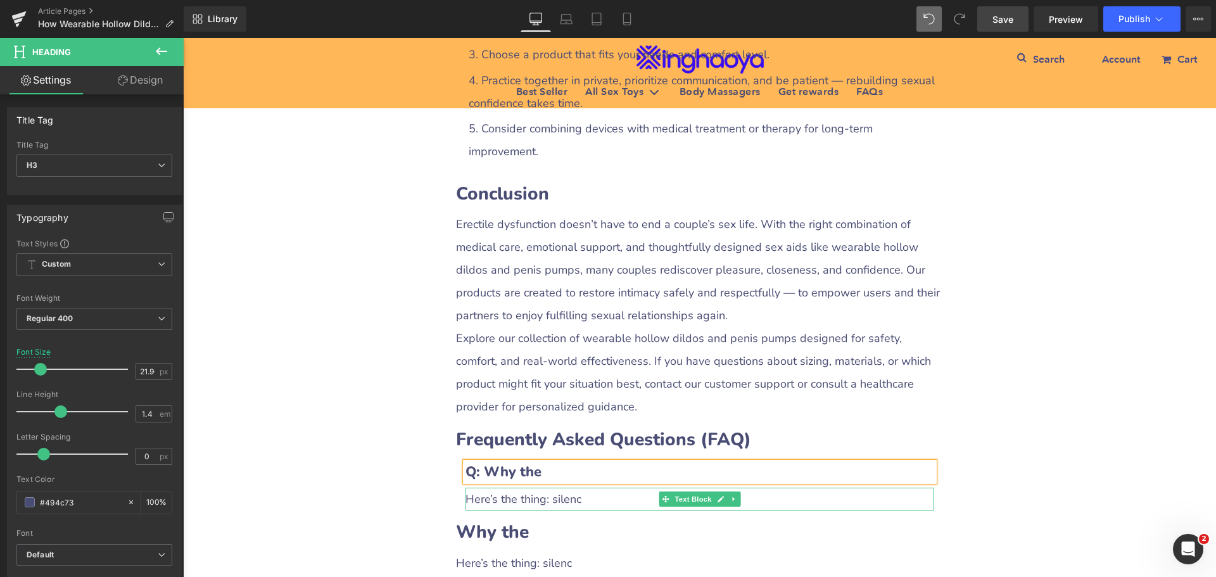
click at [483, 488] on div "Here’s the thing: silenc" at bounding box center [699, 499] width 469 height 23
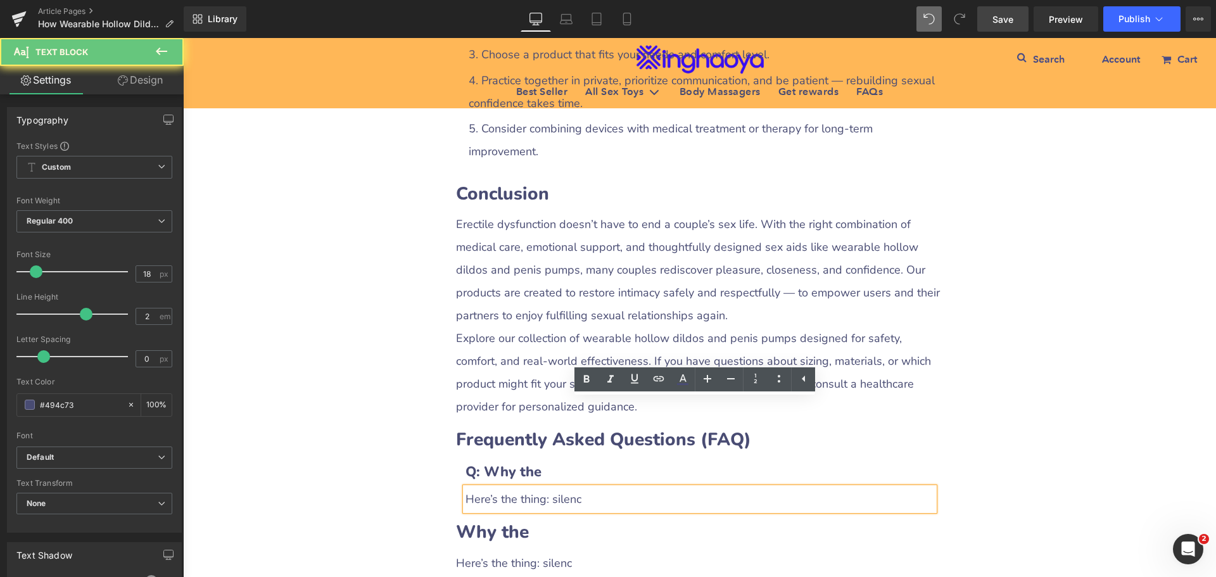
click at [465, 488] on div "Here’s the thing: silenc" at bounding box center [699, 499] width 469 height 23
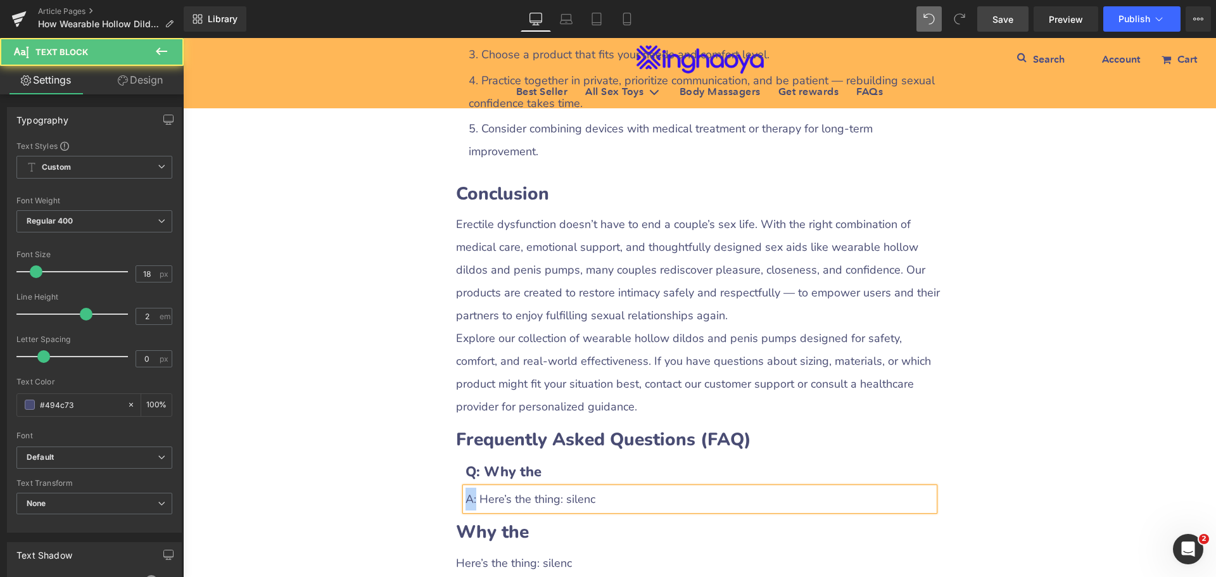
drag, startPoint x: 461, startPoint y: 410, endPoint x: 471, endPoint y: 413, distance: 10.6
click at [471, 488] on div "A: Here’s the thing: silenc" at bounding box center [699, 499] width 469 height 23
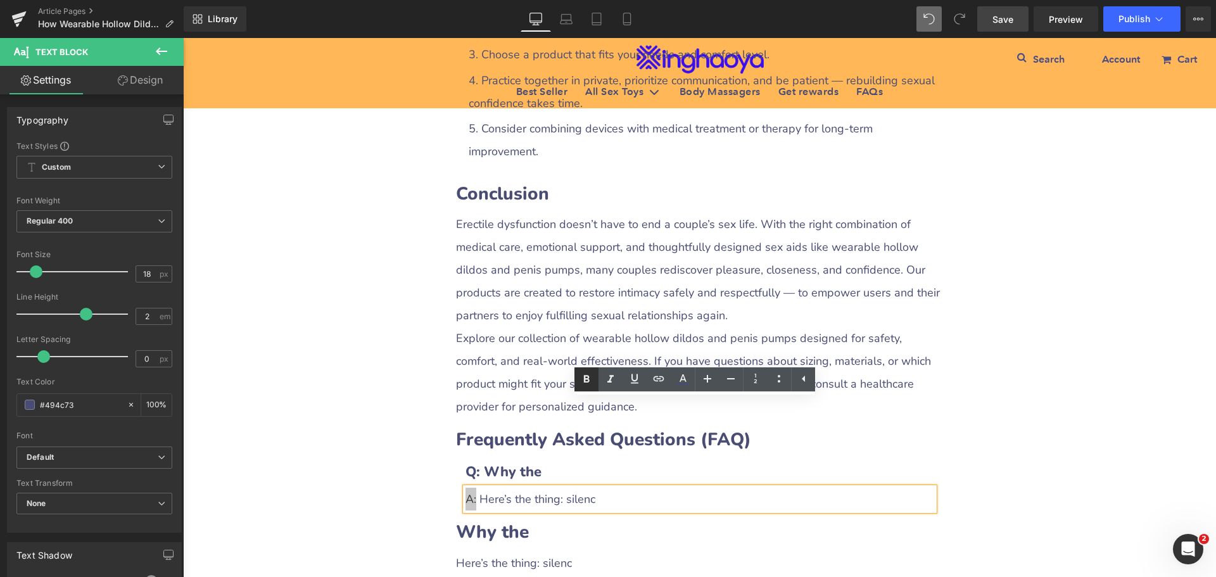
click at [590, 381] on icon at bounding box center [586, 379] width 15 height 15
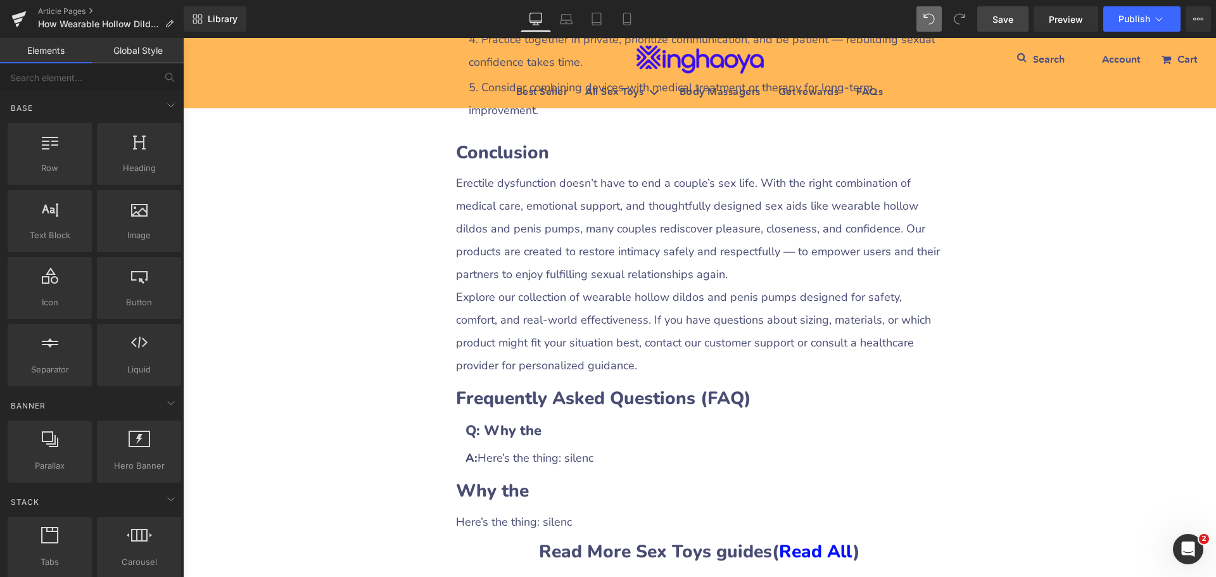
scroll to position [2957, 0]
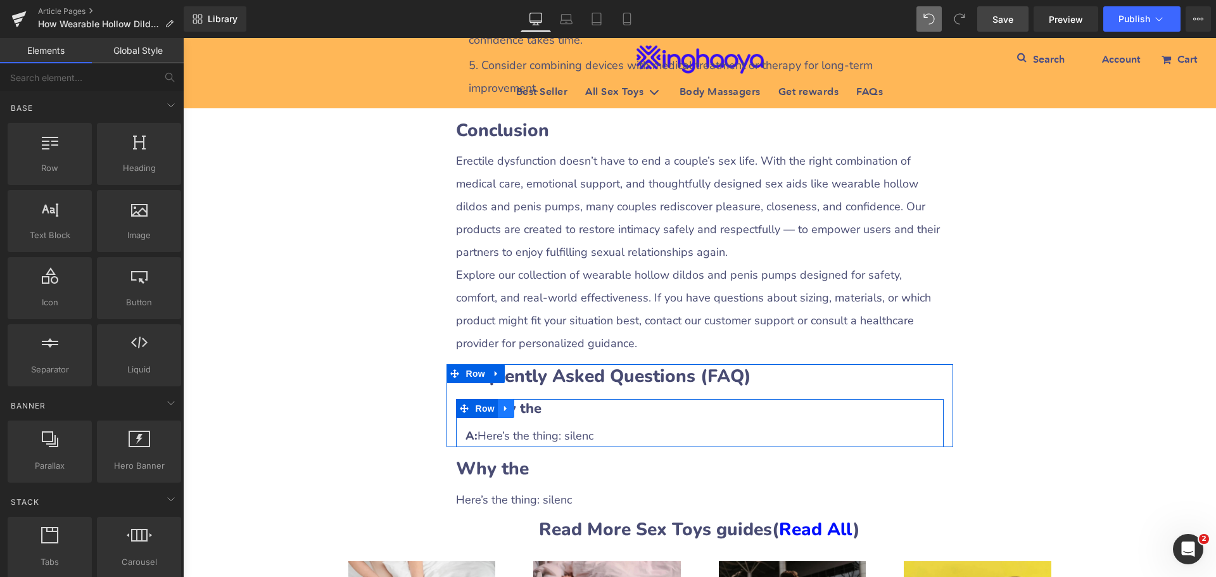
click at [504, 405] on icon at bounding box center [505, 408] width 3 height 6
click at [518, 404] on icon at bounding box center [522, 408] width 9 height 9
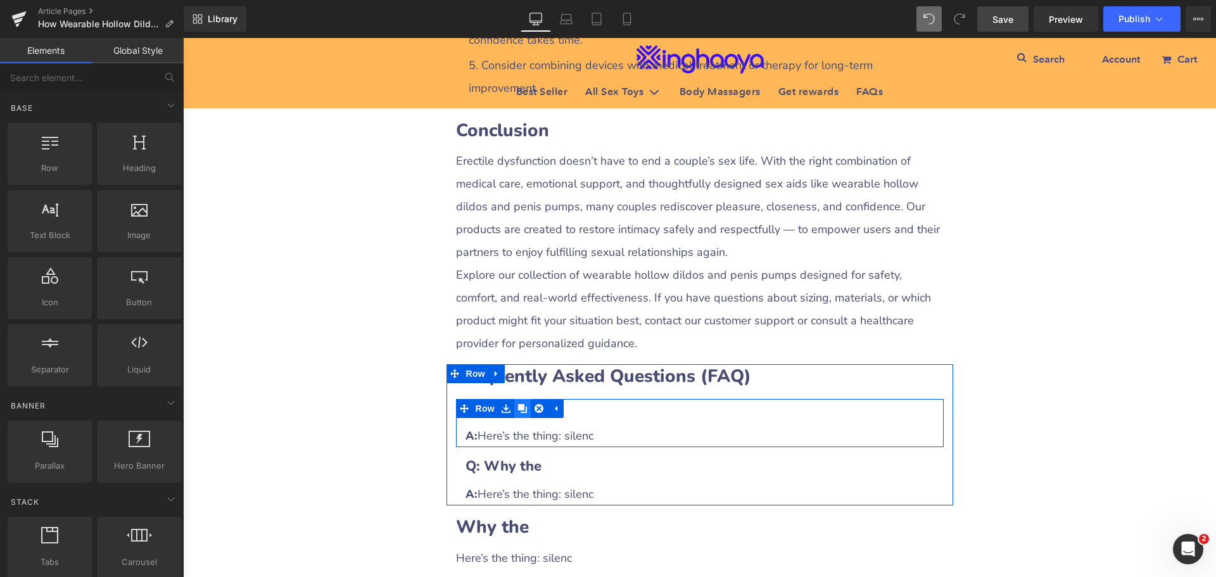
click at [518, 404] on icon at bounding box center [522, 408] width 9 height 9
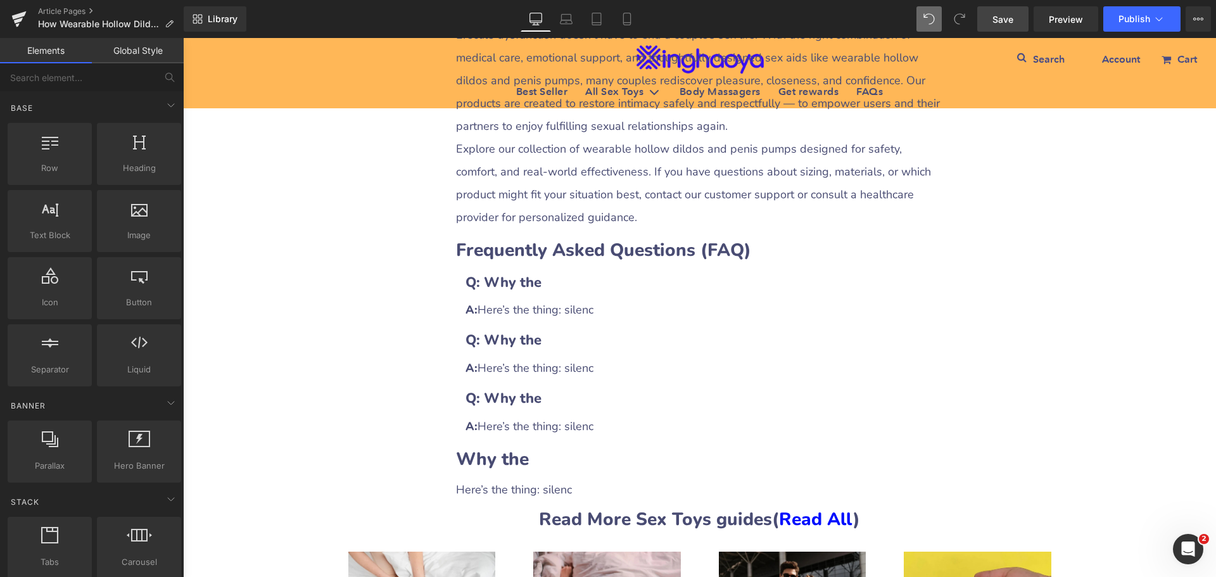
scroll to position [3083, 0]
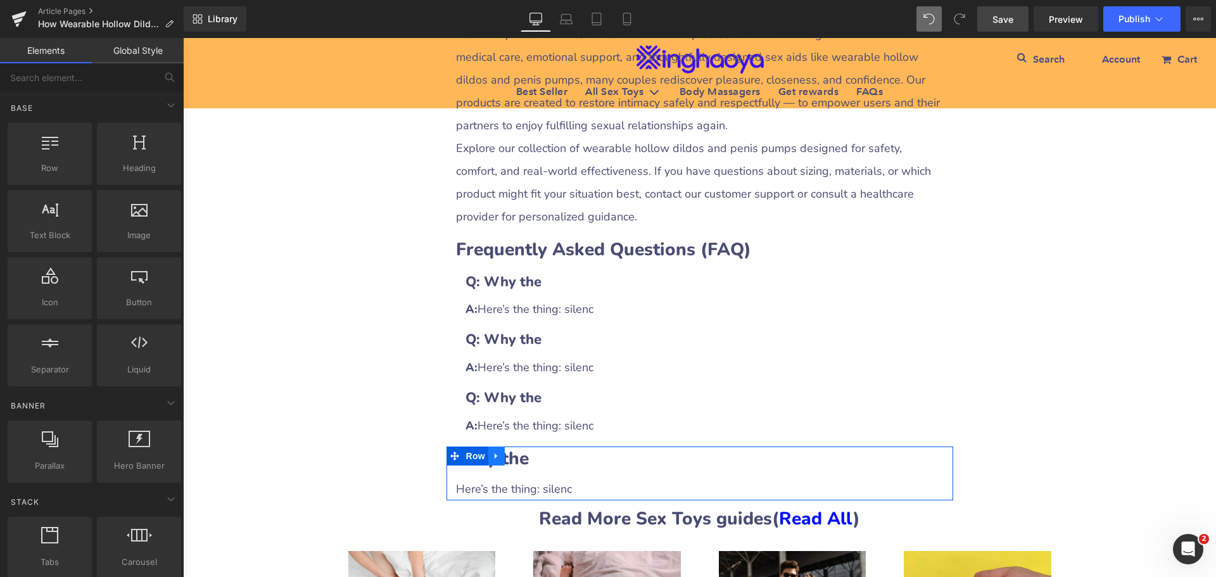
click at [492, 451] on icon at bounding box center [496, 455] width 9 height 9
click at [525, 451] on icon at bounding box center [529, 455] width 9 height 9
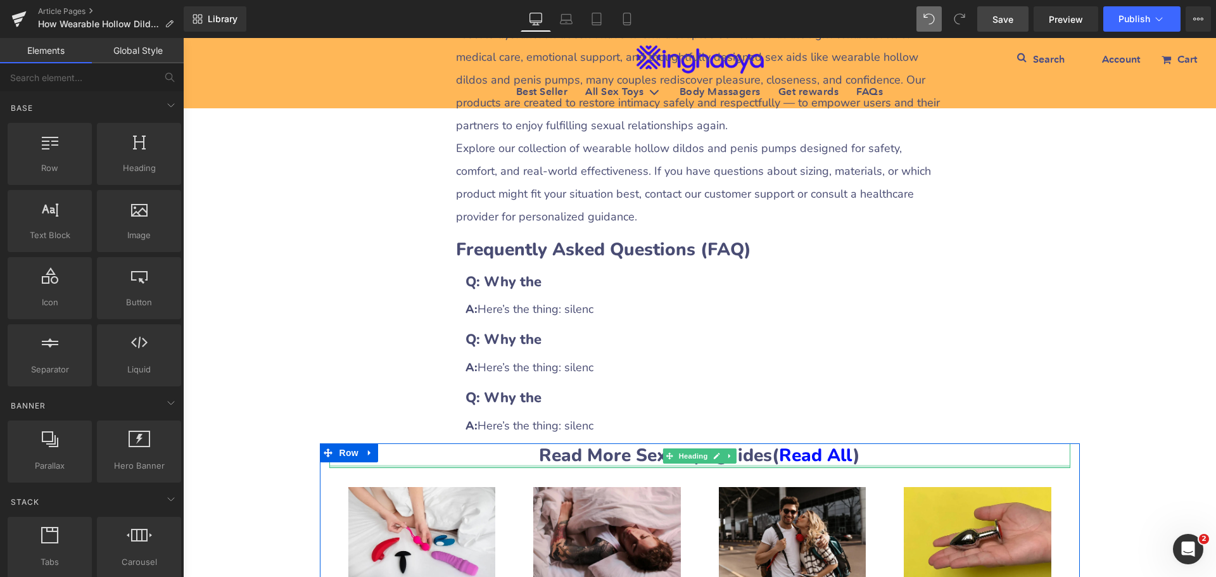
scroll to position [2957, 0]
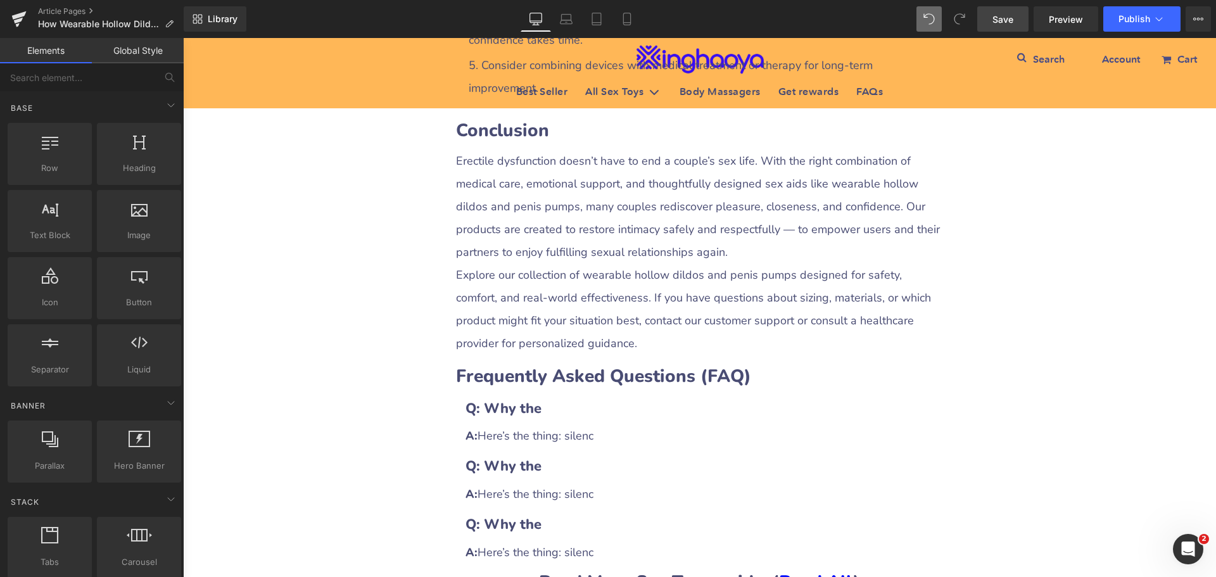
click at [1006, 19] on span "Save" at bounding box center [1002, 19] width 21 height 13
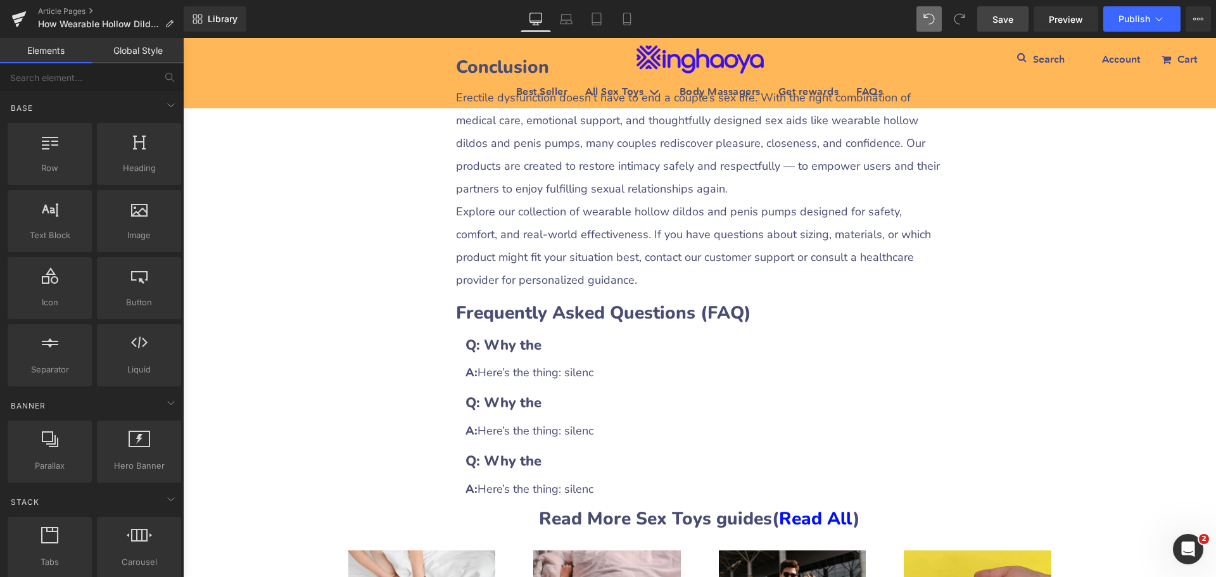
scroll to position [3083, 0]
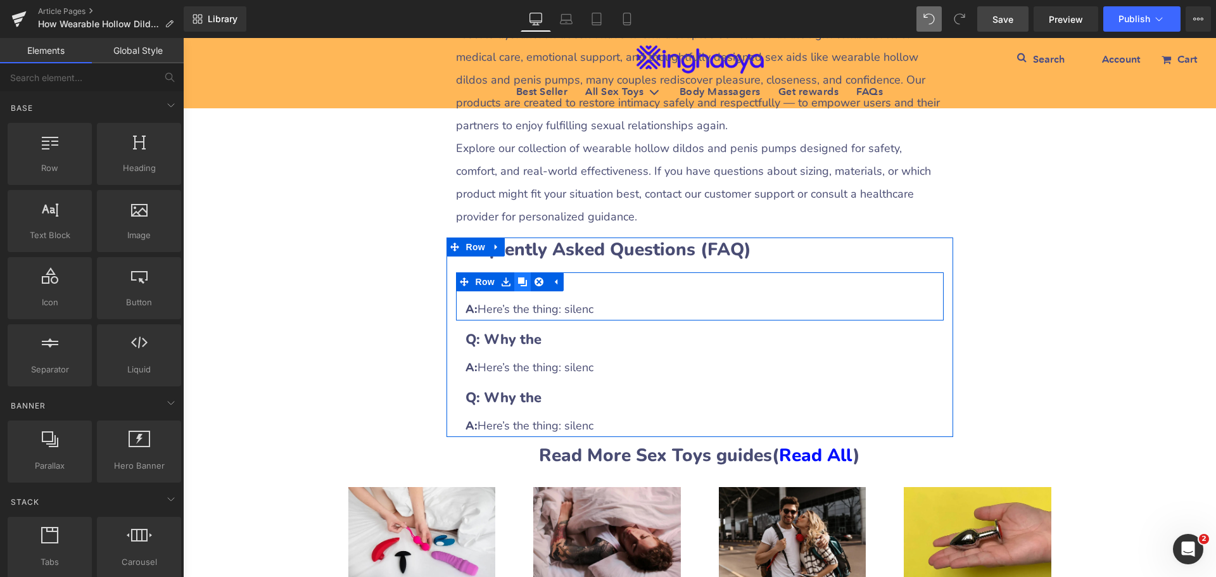
click at [518, 277] on icon at bounding box center [522, 281] width 9 height 9
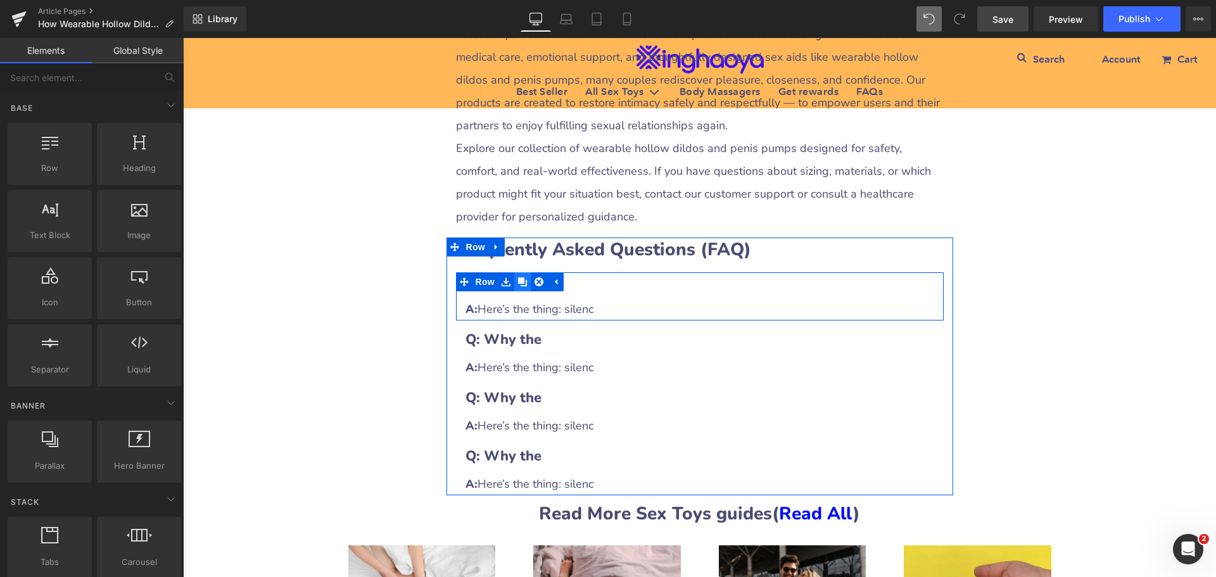
click at [518, 277] on icon at bounding box center [522, 281] width 9 height 9
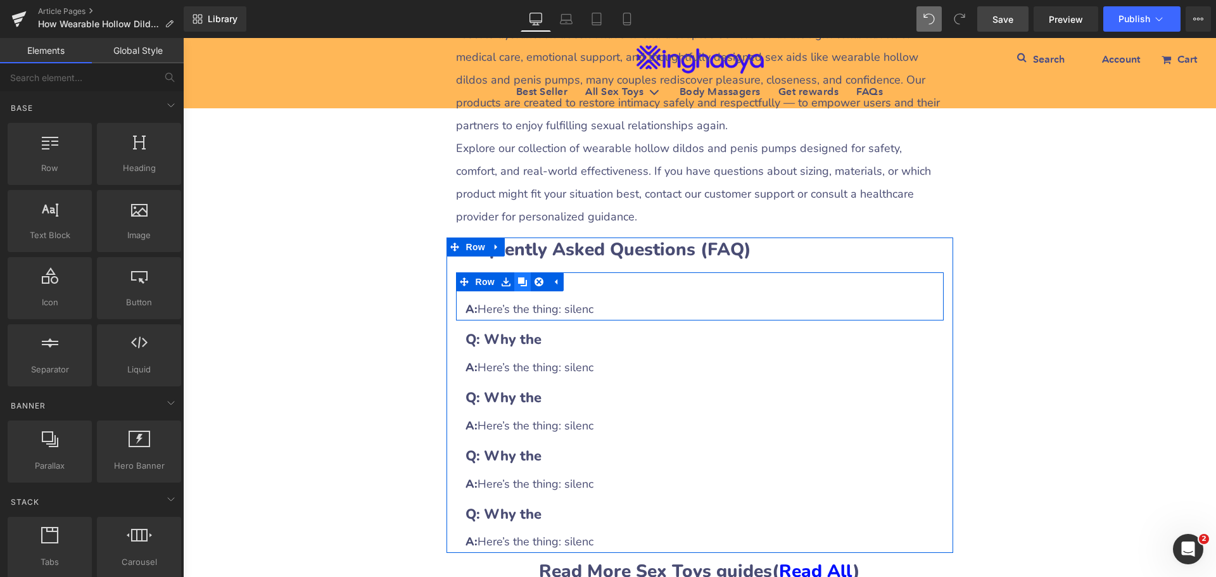
click at [518, 277] on icon at bounding box center [522, 281] width 9 height 9
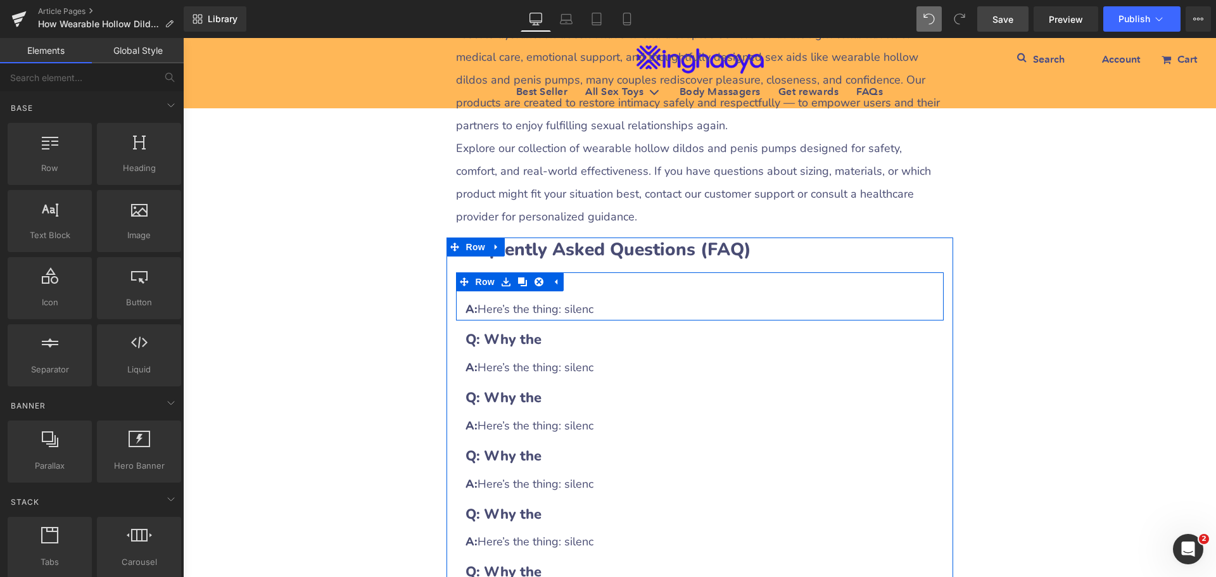
click at [588, 272] on h3 "Q: Why the" at bounding box center [699, 282] width 469 height 20
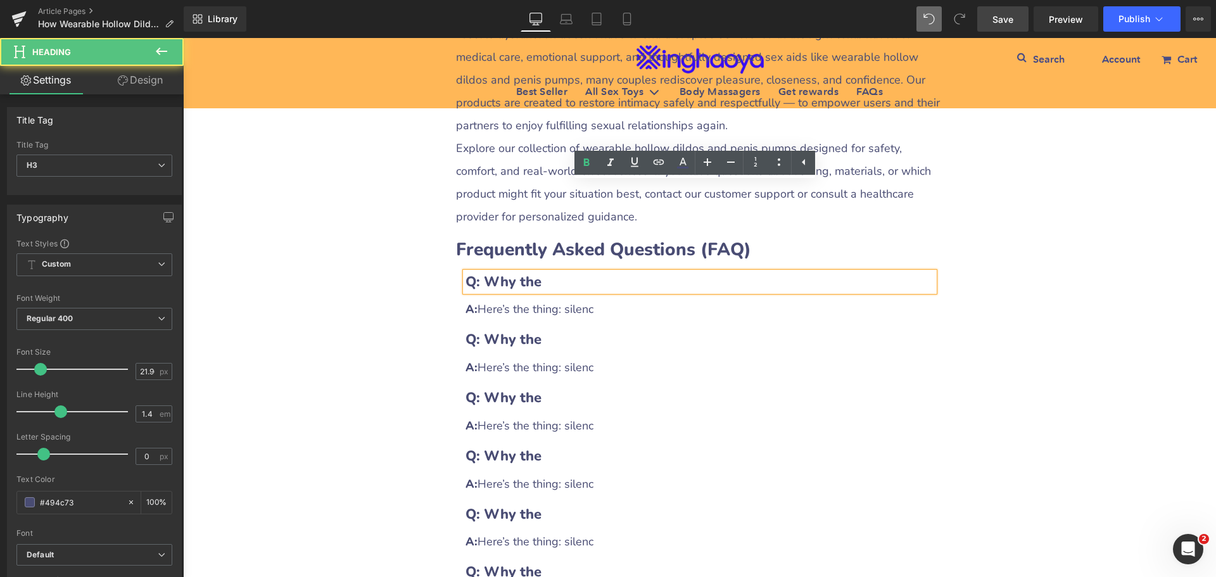
drag, startPoint x: 485, startPoint y: 190, endPoint x: 569, endPoint y: 194, distance: 84.3
click at [546, 272] on h3 "Q: Why the" at bounding box center [699, 282] width 469 height 20
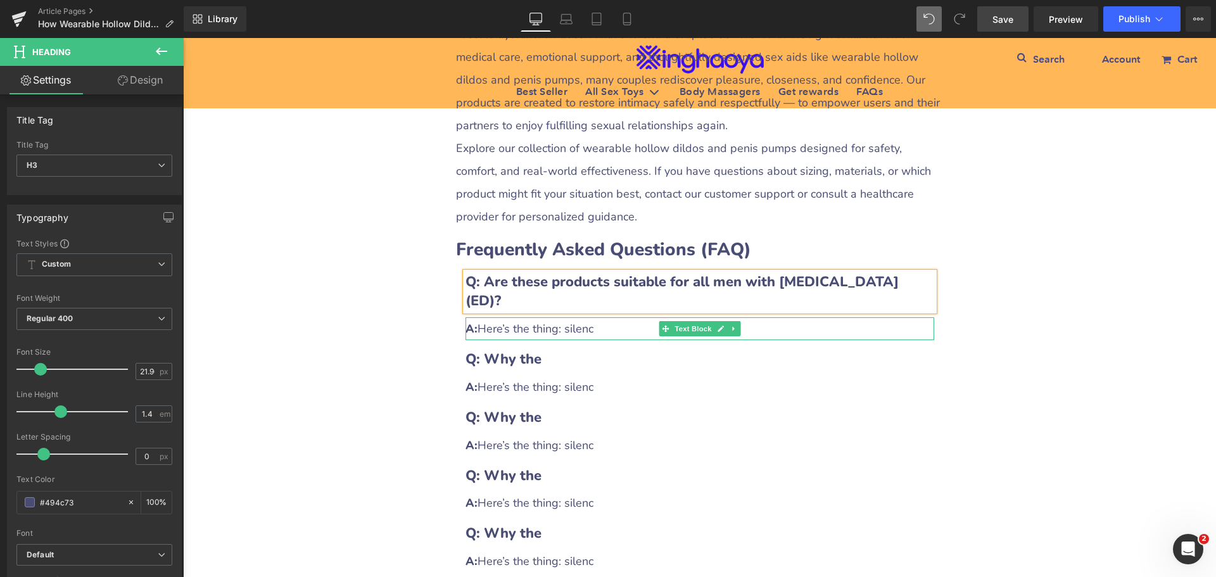
click at [517, 317] on div "A: Here’s the thing: silenc" at bounding box center [699, 328] width 469 height 23
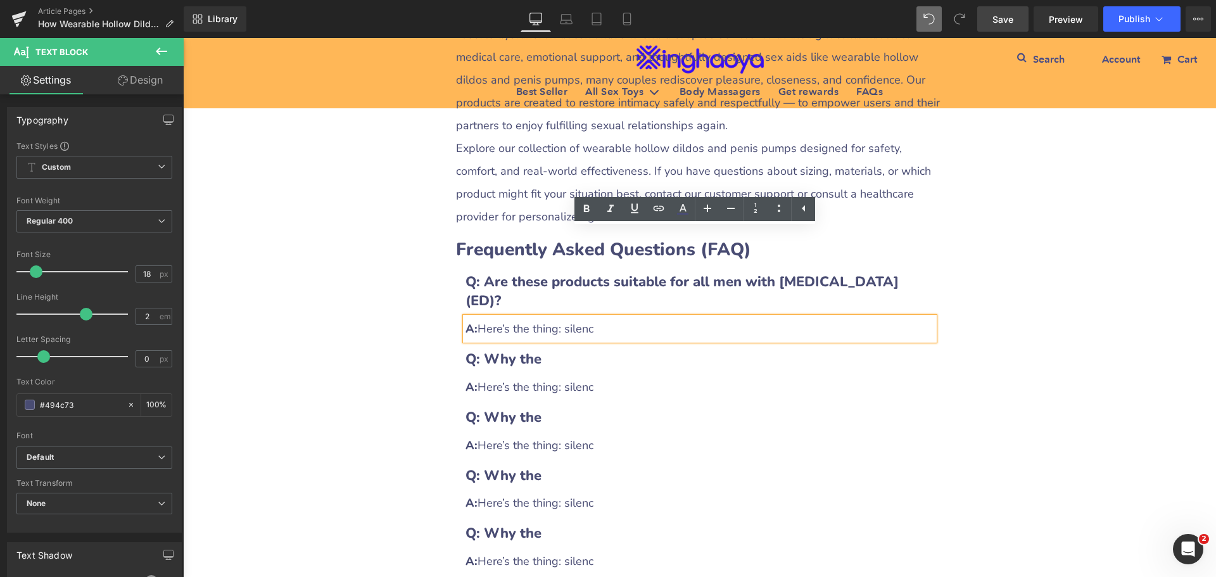
drag, startPoint x: 477, startPoint y: 242, endPoint x: 602, endPoint y: 241, distance: 124.1
click at [602, 317] on div "A: Here’s the thing: silenc" at bounding box center [699, 328] width 469 height 23
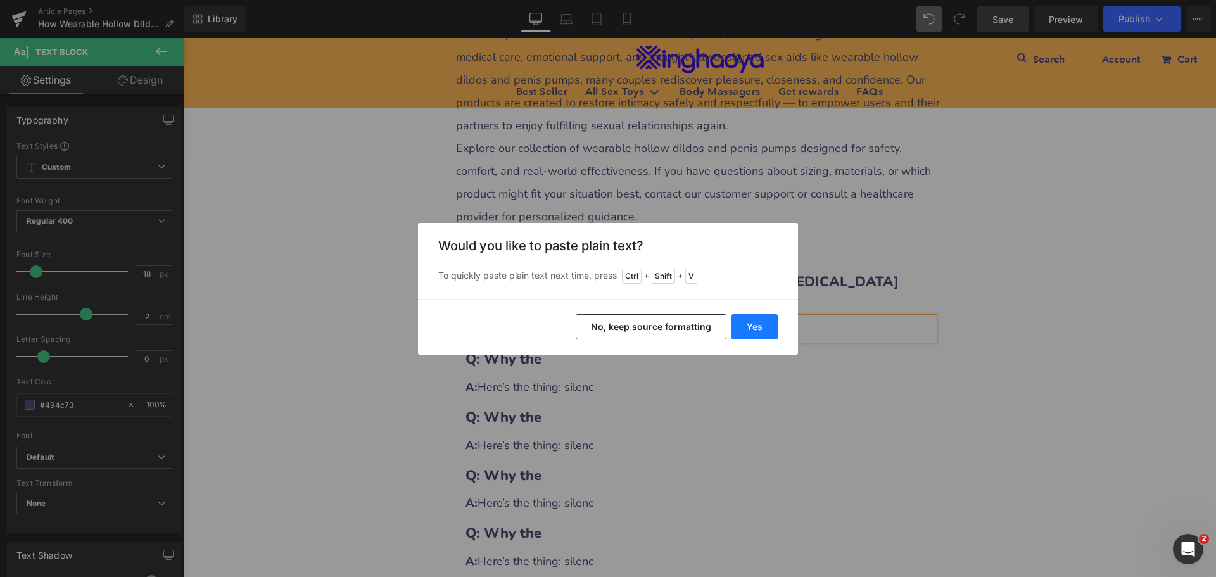
drag, startPoint x: 743, startPoint y: 323, endPoint x: 560, endPoint y: 285, distance: 186.9
click at [743, 323] on button "Yes" at bounding box center [754, 326] width 46 height 25
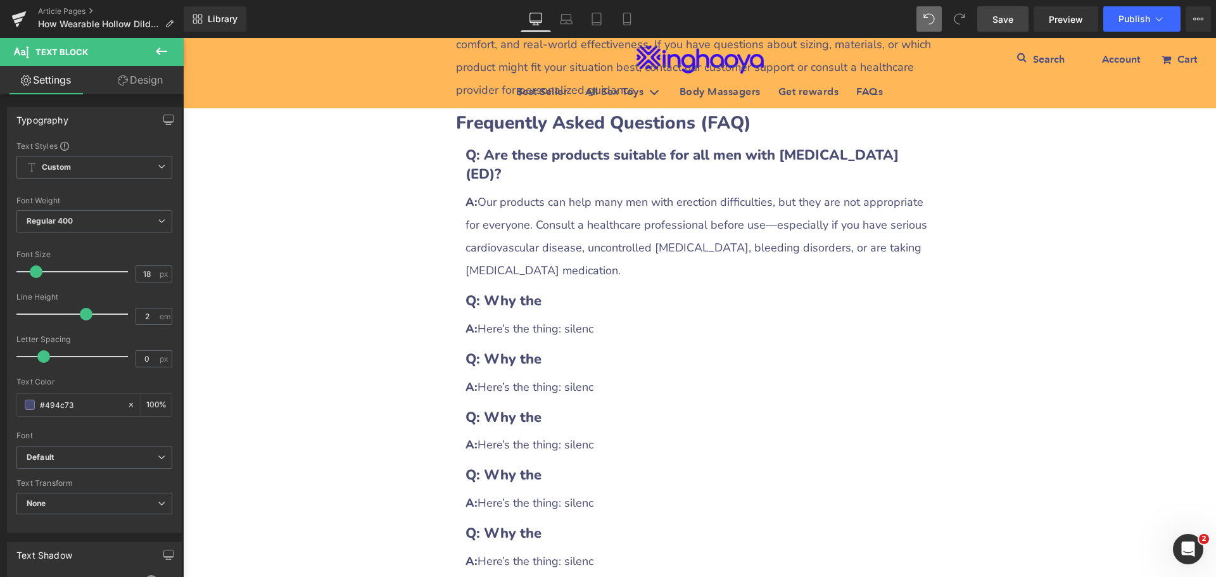
scroll to position [3147, 0]
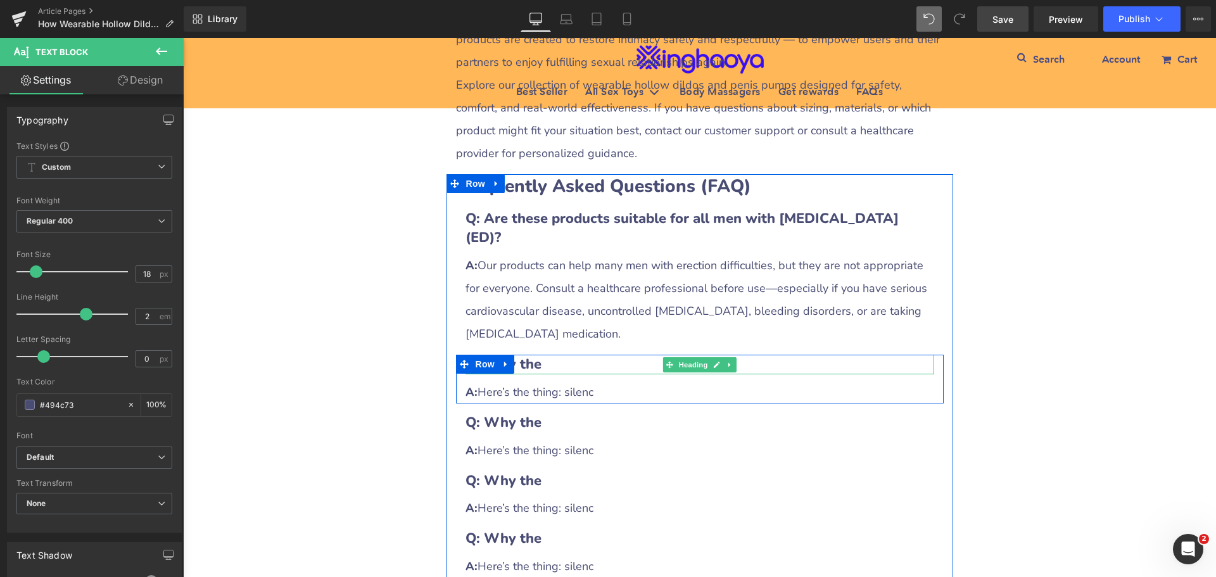
click at [547, 355] on h3 "Q: Why the" at bounding box center [699, 365] width 469 height 20
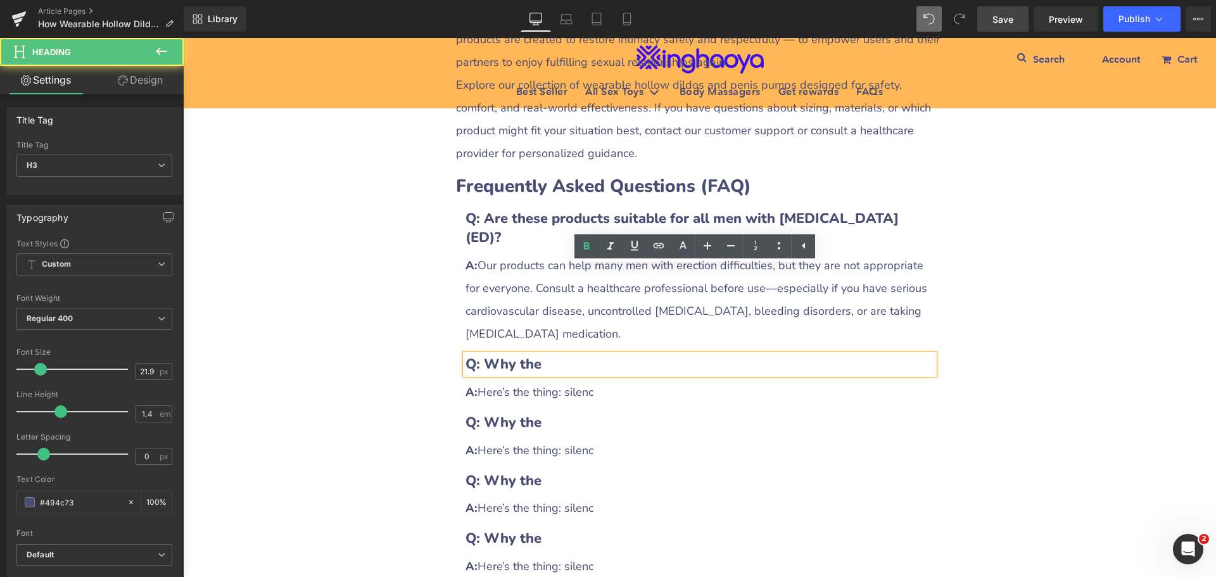
drag, startPoint x: 480, startPoint y: 274, endPoint x: 538, endPoint y: 275, distance: 58.3
click at [538, 355] on h3 "Q: Why the" at bounding box center [699, 365] width 469 height 20
paste div
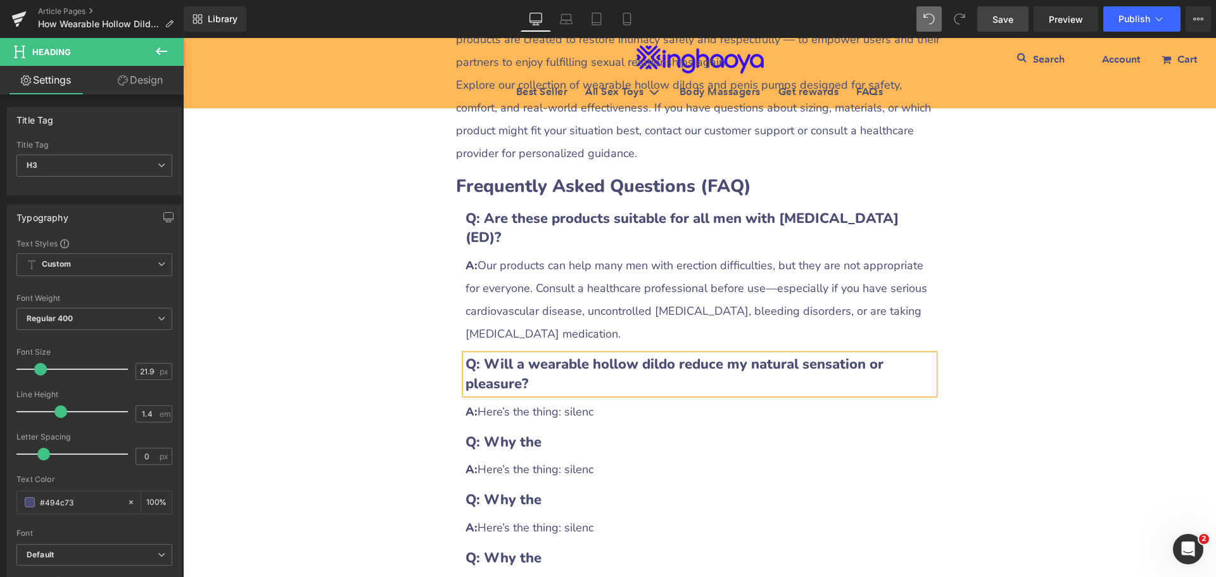
click at [527, 400] on div "A: Here’s the thing: silenc" at bounding box center [699, 411] width 469 height 23
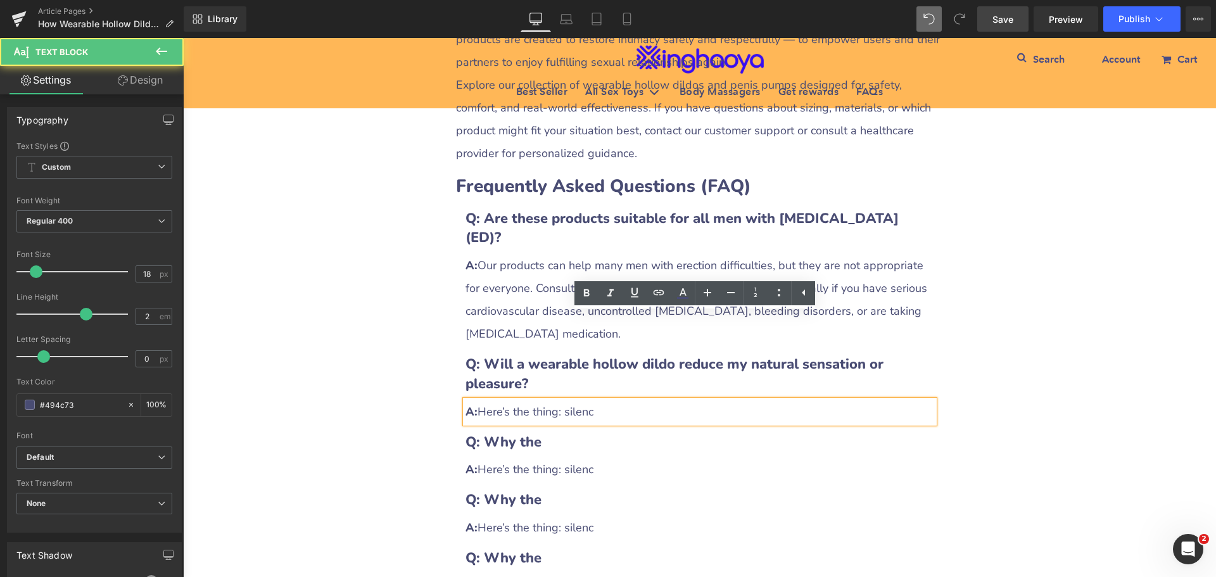
drag, startPoint x: 478, startPoint y: 322, endPoint x: 612, endPoint y: 324, distance: 133.6
click at [612, 400] on div "A: Here’s the thing: silenc" at bounding box center [699, 411] width 469 height 23
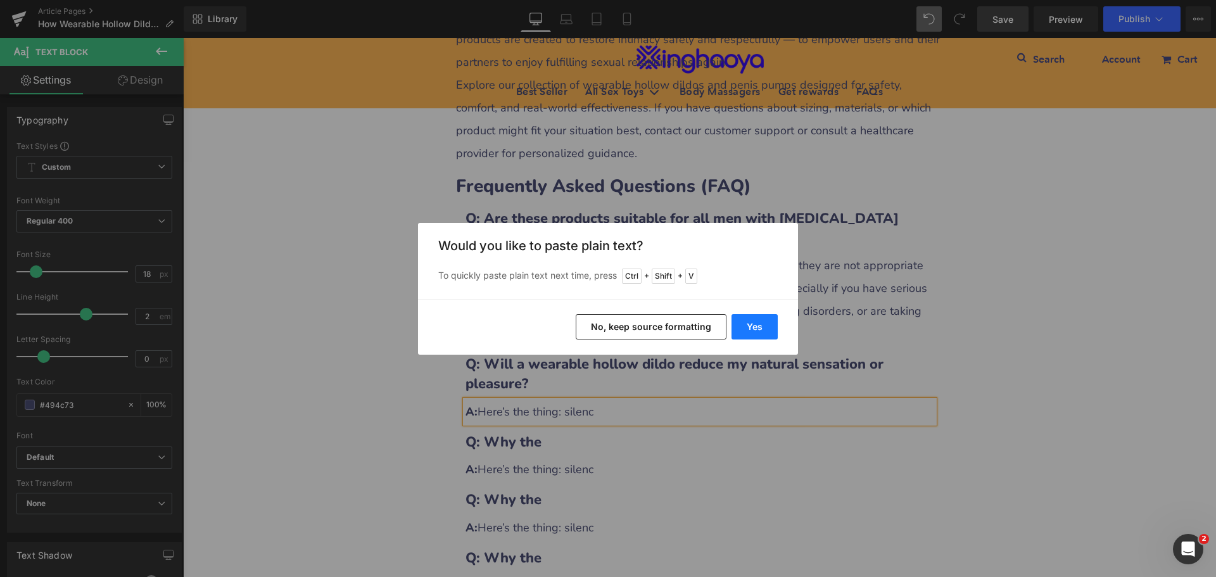
click at [743, 328] on button "Yes" at bounding box center [754, 326] width 46 height 25
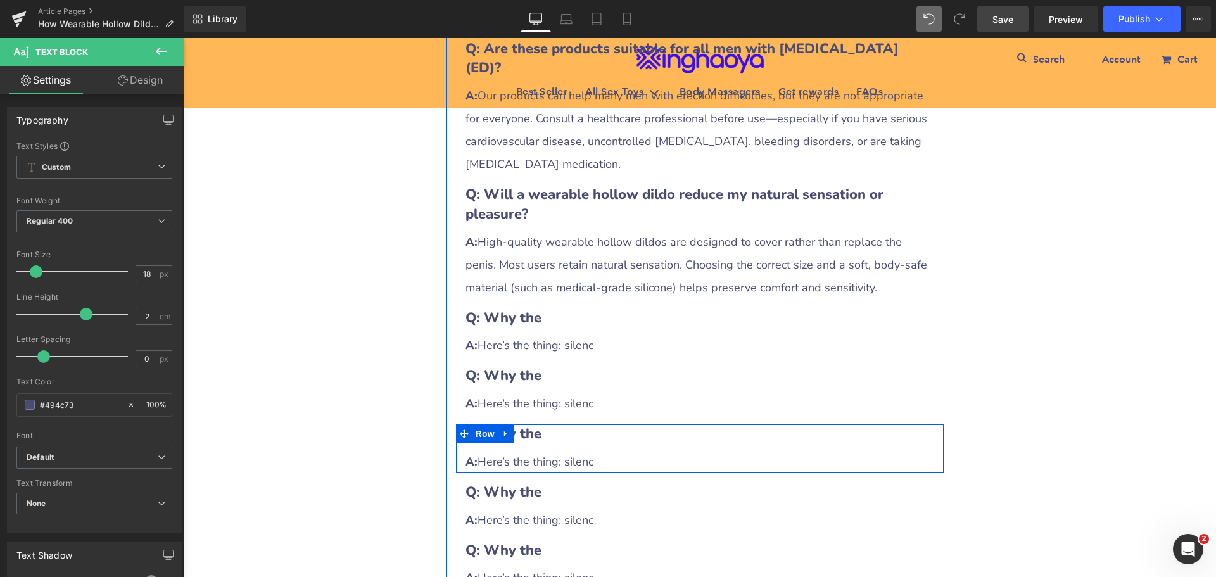
scroll to position [3337, 0]
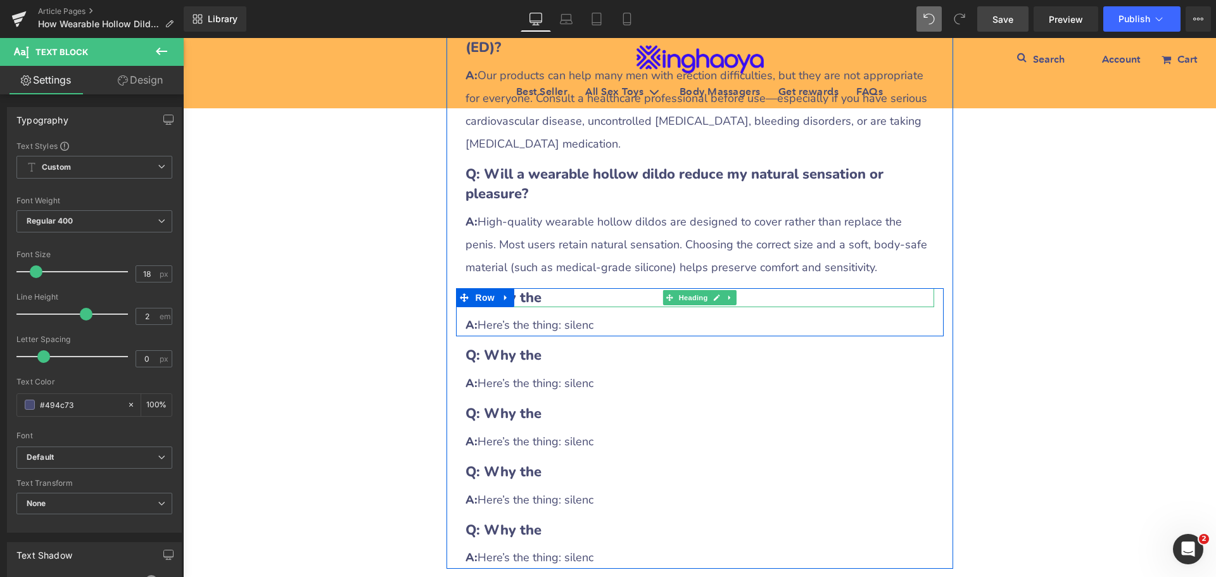
click at [533, 288] on b "Q: Why the" at bounding box center [503, 297] width 76 height 19
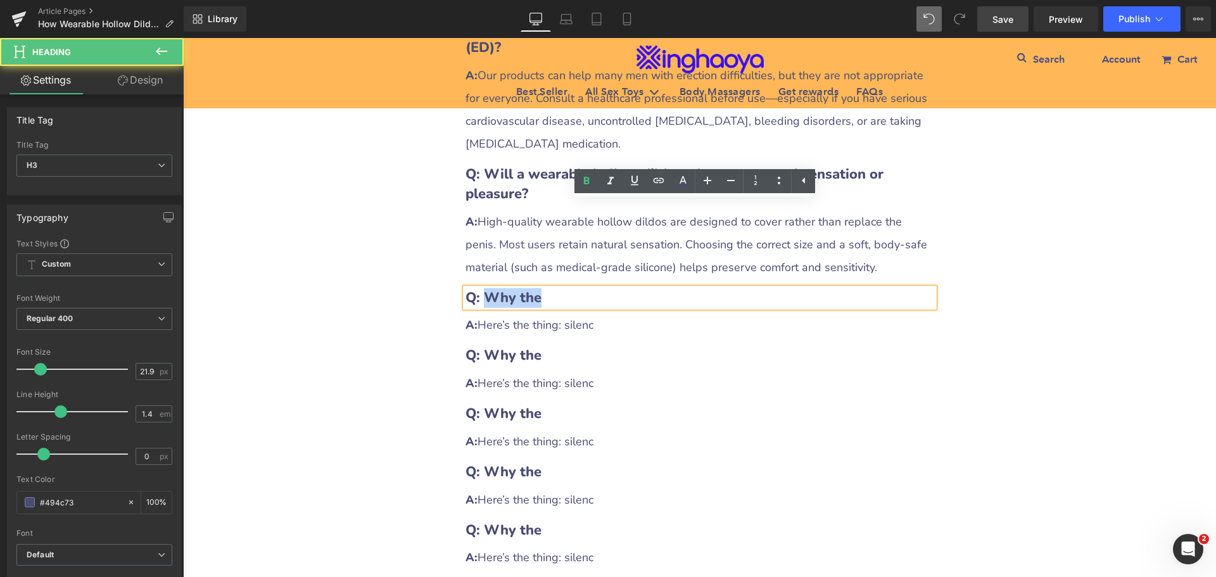
drag, startPoint x: 482, startPoint y: 210, endPoint x: 535, endPoint y: 210, distance: 53.2
click at [535, 288] on b "Q: Why the" at bounding box center [503, 297] width 76 height 19
paste div
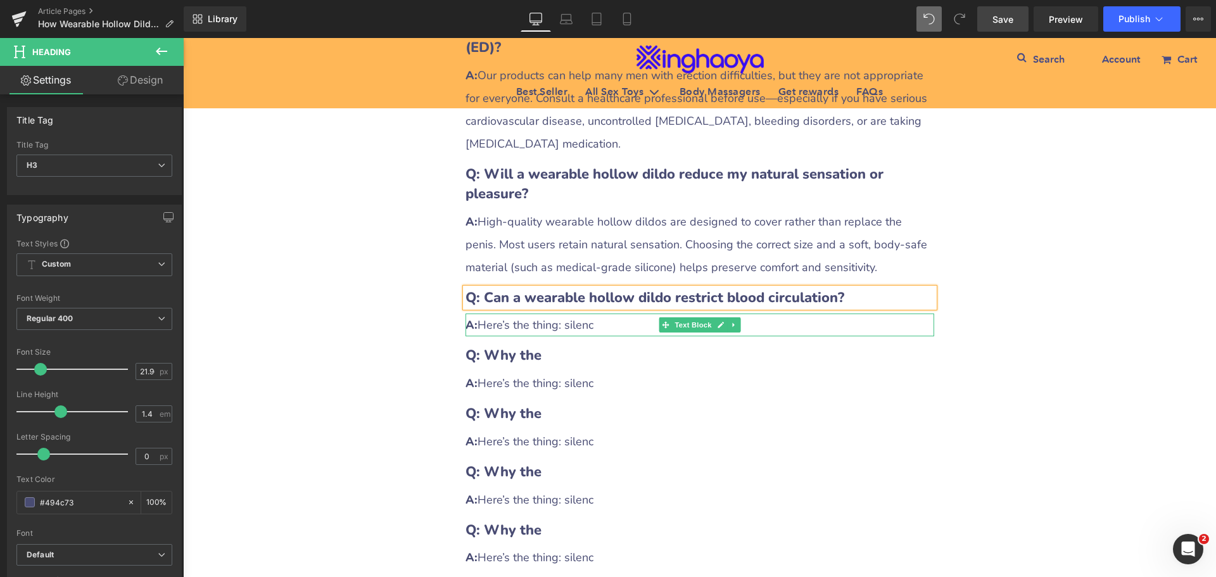
click at [530, 313] on div "A: Here’s the thing: silenc" at bounding box center [699, 324] width 469 height 23
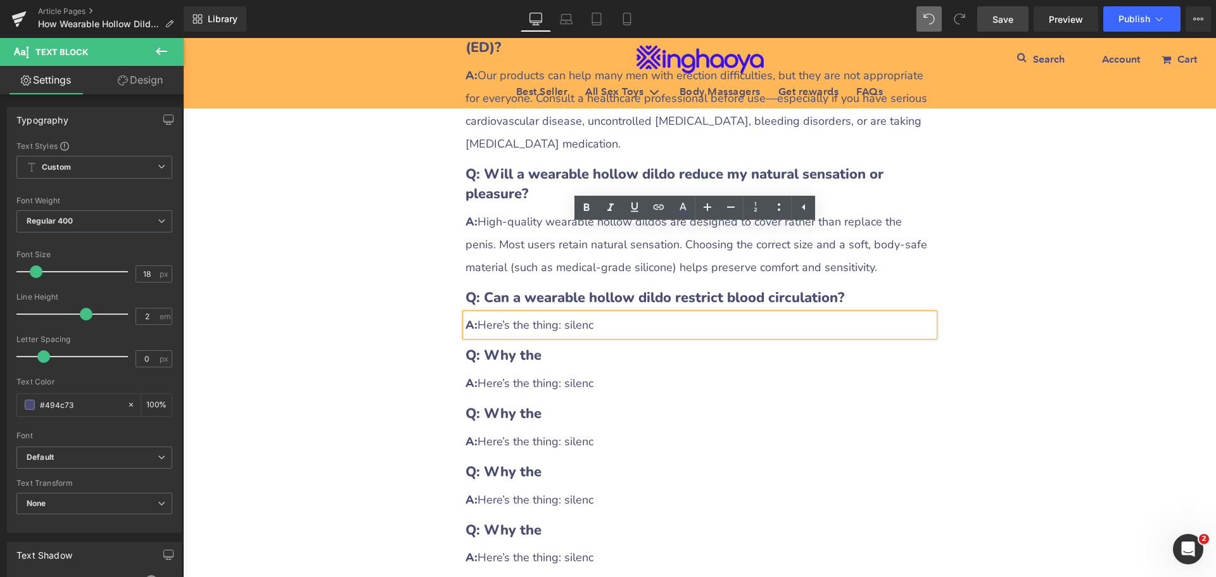
drag, startPoint x: 479, startPoint y: 237, endPoint x: 606, endPoint y: 239, distance: 127.3
click at [606, 313] on div "A: Here’s the thing: silenc" at bounding box center [699, 324] width 469 height 23
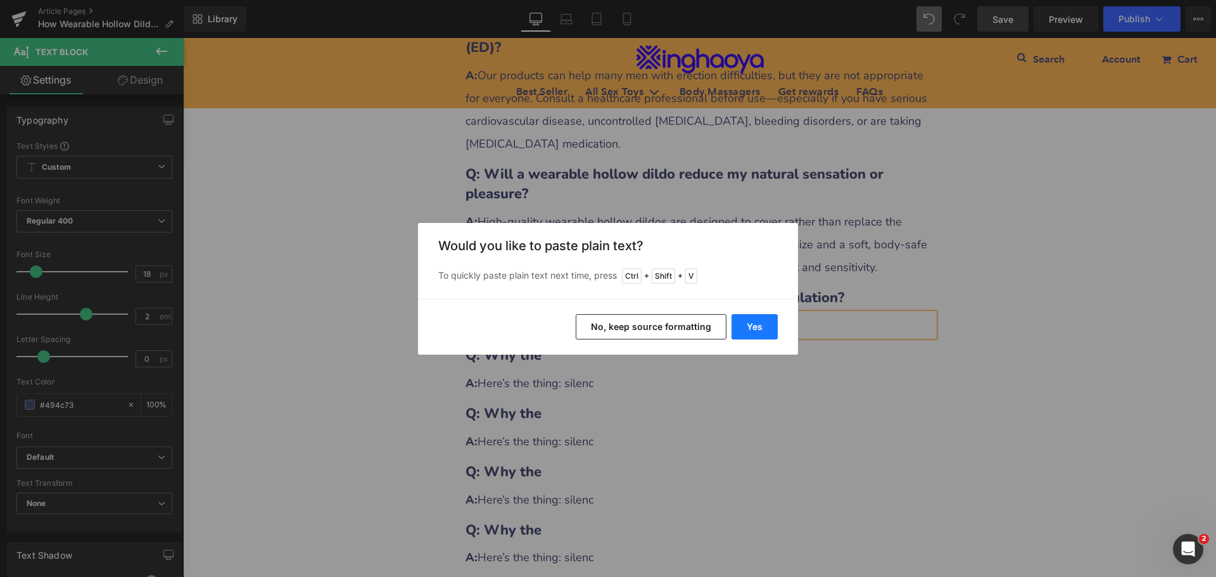
drag, startPoint x: 757, startPoint y: 329, endPoint x: 574, endPoint y: 297, distance: 186.3
click at [757, 329] on button "Yes" at bounding box center [754, 326] width 46 height 25
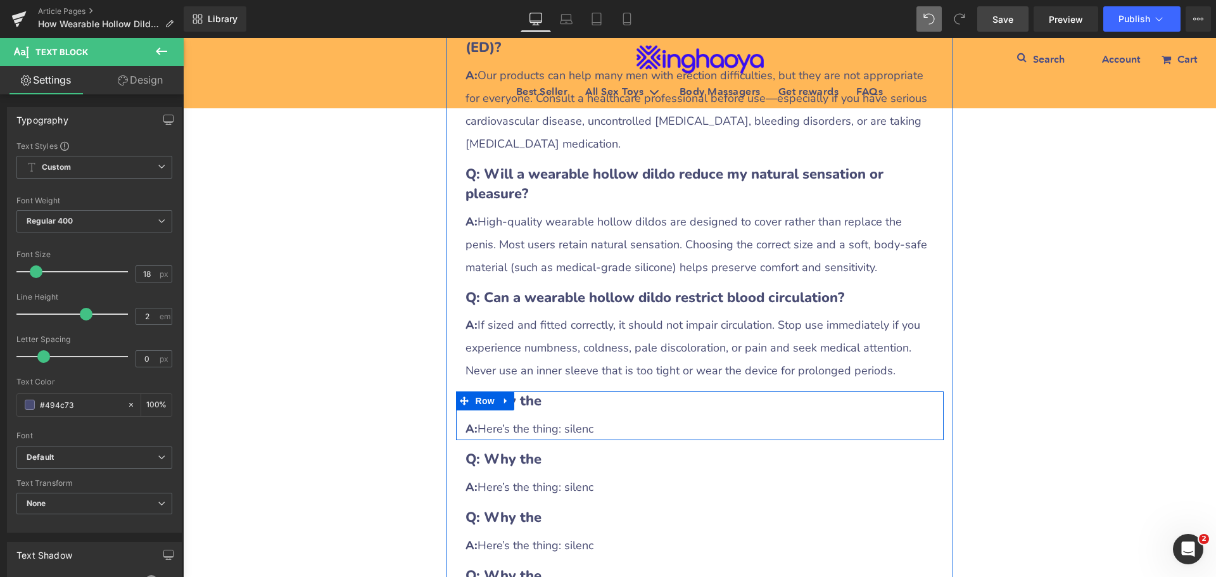
click at [525, 391] on b "Q: Why the" at bounding box center [503, 400] width 76 height 19
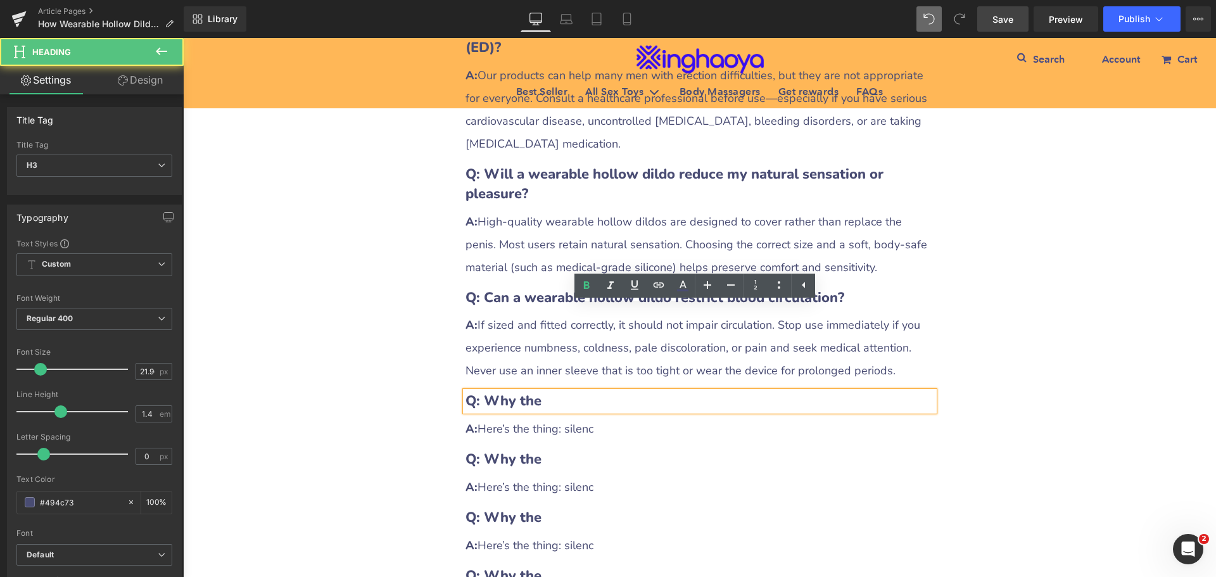
drag, startPoint x: 483, startPoint y: 315, endPoint x: 563, endPoint y: 316, distance: 79.8
click at [563, 391] on h3 "Q: Why the" at bounding box center [699, 401] width 469 height 20
paste div
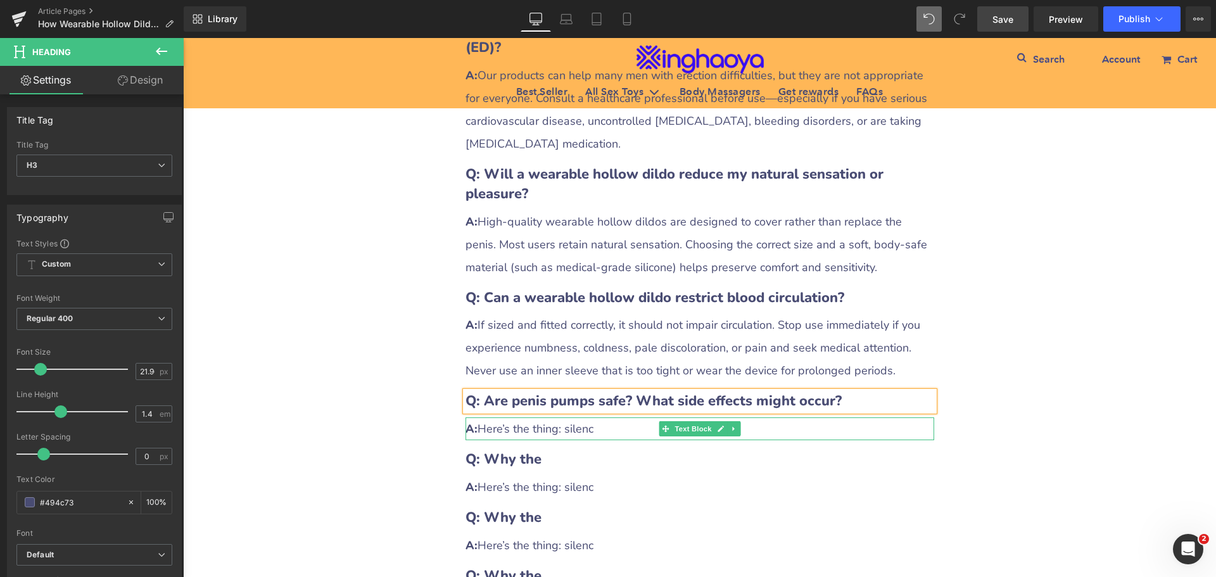
click at [517, 417] on div "A: Here’s the thing: silenc" at bounding box center [699, 428] width 469 height 23
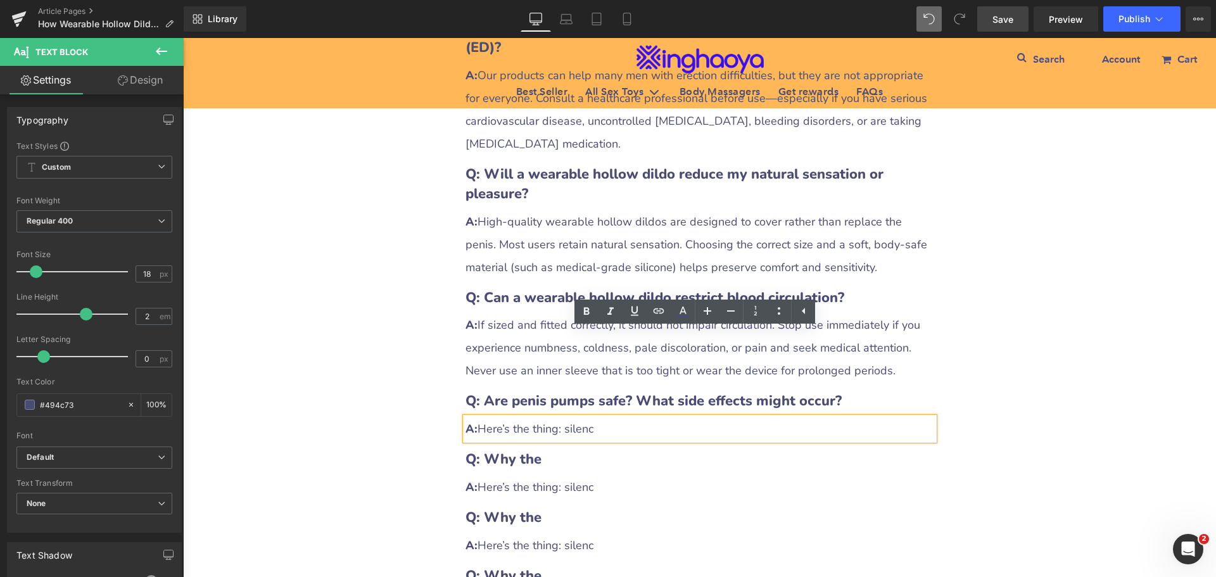
drag, startPoint x: 478, startPoint y: 345, endPoint x: 605, endPoint y: 350, distance: 127.4
click at [605, 417] on div "A: Here’s the thing: silenc" at bounding box center [699, 428] width 469 height 23
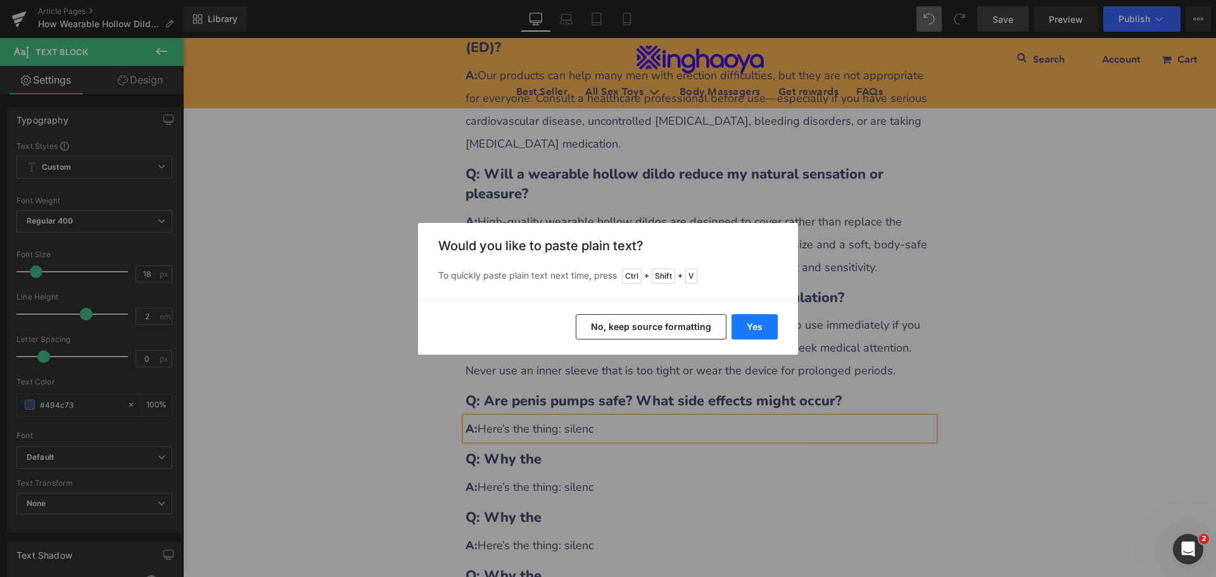
click at [755, 328] on button "Yes" at bounding box center [754, 326] width 46 height 25
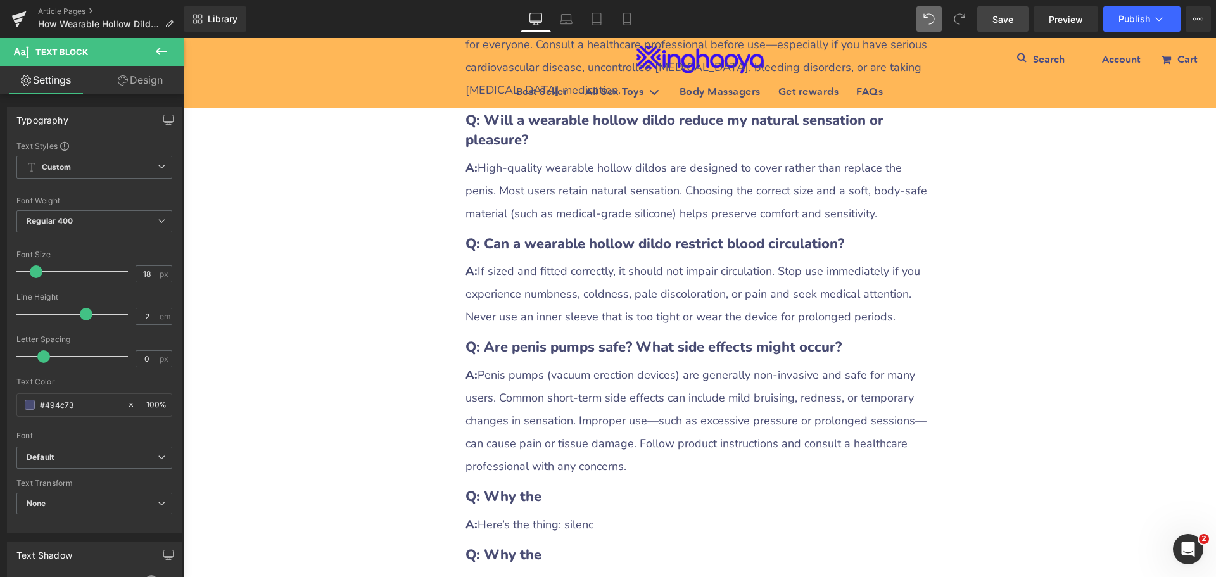
scroll to position [3463, 0]
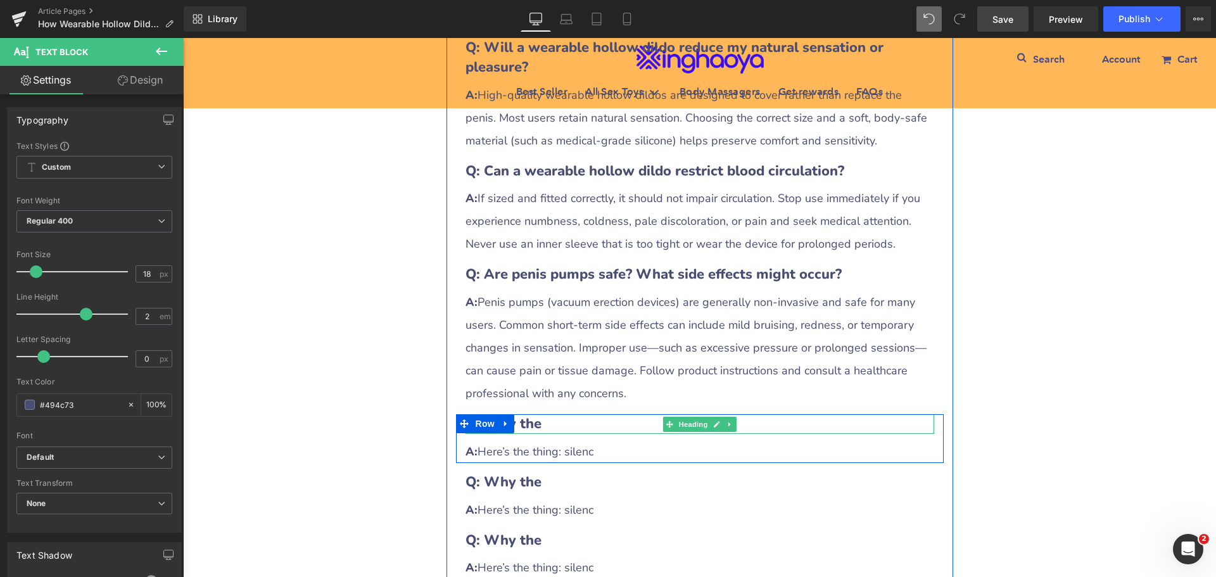
click at [548, 414] on h3 "Q: Why the" at bounding box center [699, 424] width 469 height 20
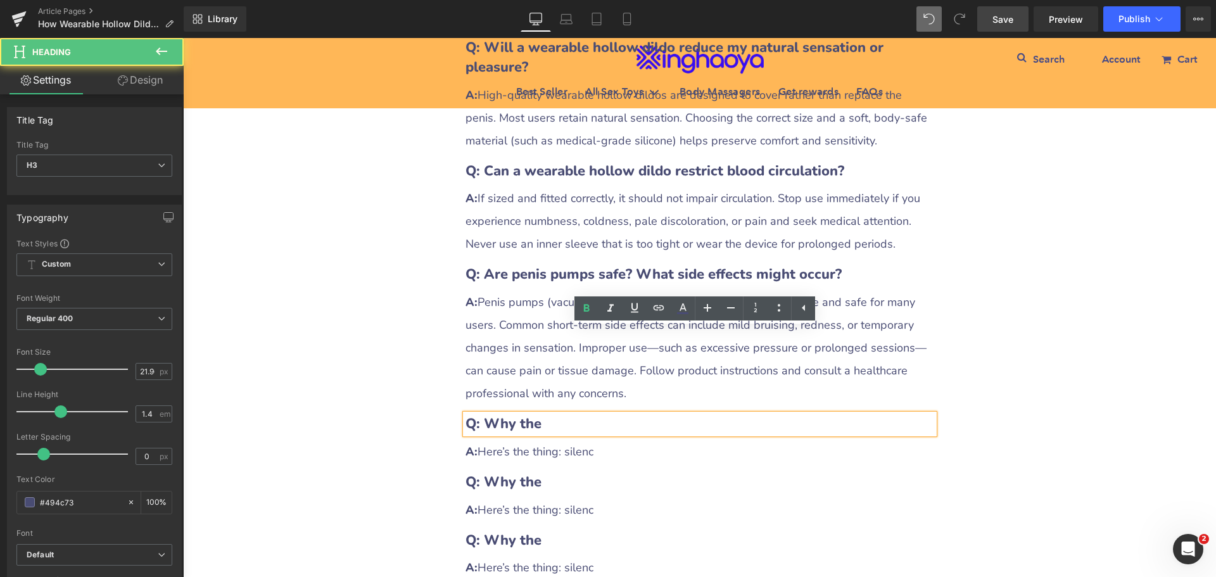
drag, startPoint x: 481, startPoint y: 338, endPoint x: 552, endPoint y: 338, distance: 71.6
click at [552, 414] on h3 "Q: Why the" at bounding box center [699, 424] width 469 height 20
paste div
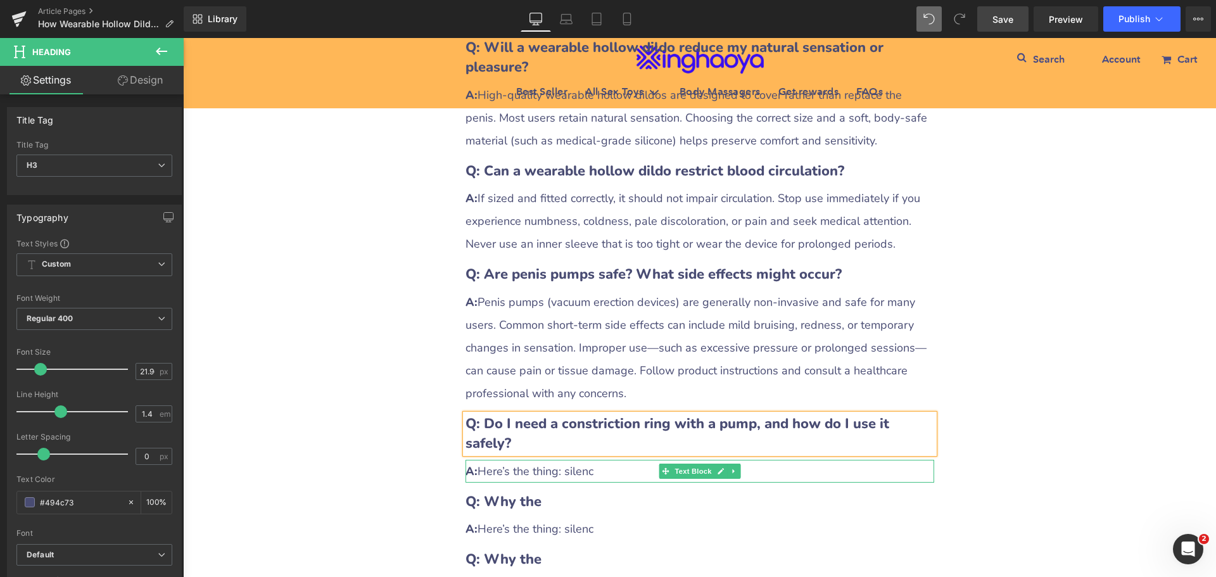
click at [513, 460] on div "A: Here’s the thing: silenc" at bounding box center [699, 471] width 469 height 23
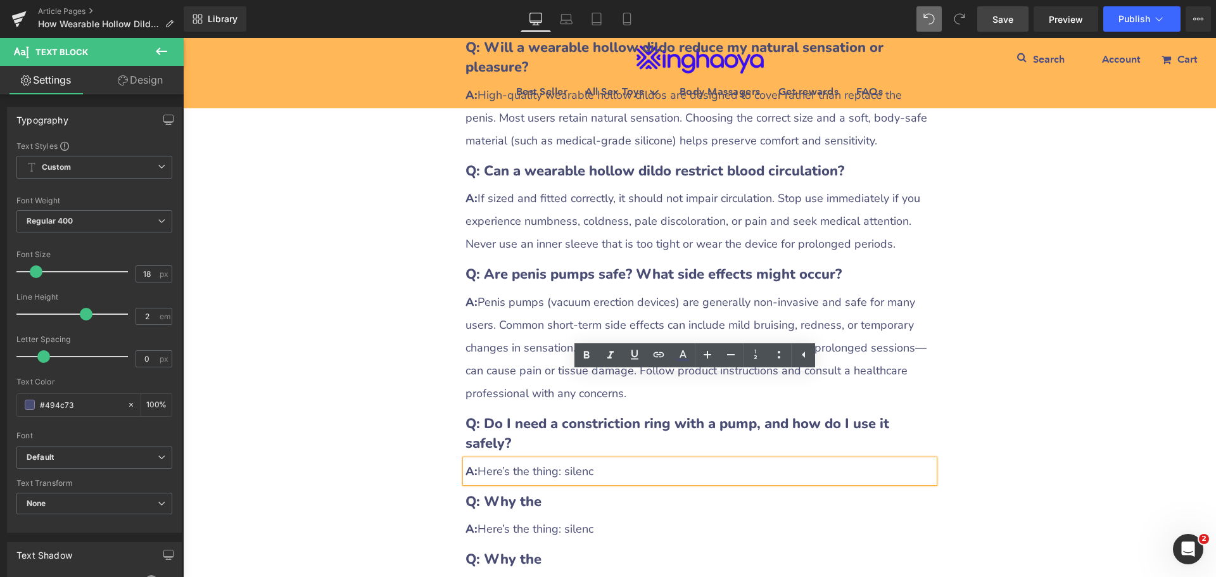
drag, startPoint x: 478, startPoint y: 387, endPoint x: 613, endPoint y: 389, distance: 134.9
click at [613, 460] on div "A: Here’s the thing: silenc" at bounding box center [699, 471] width 469 height 23
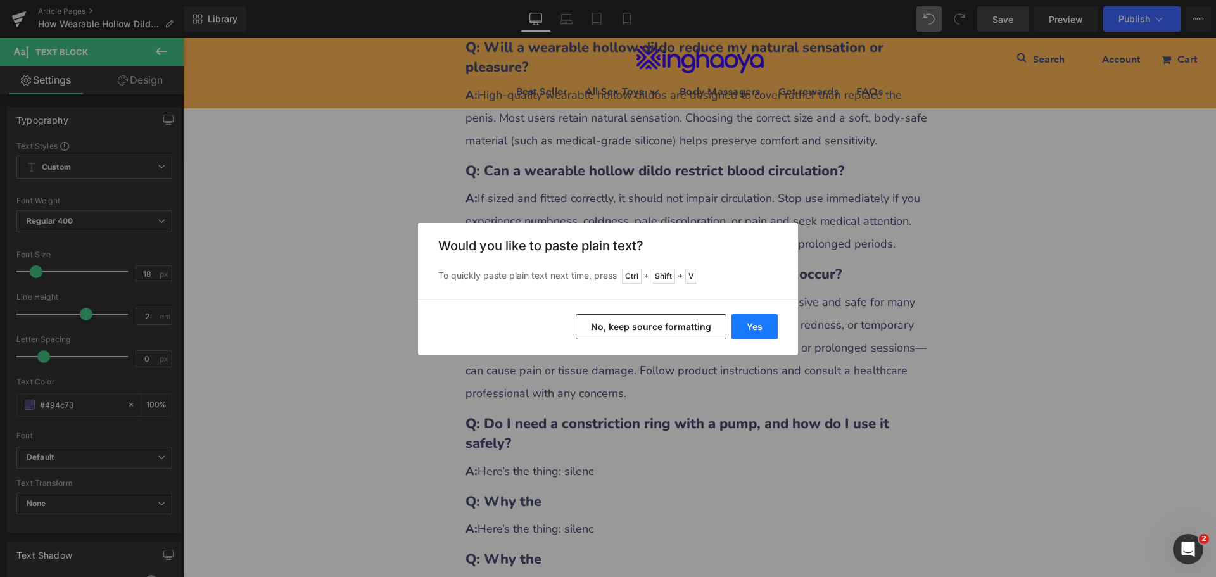
drag, startPoint x: 747, startPoint y: 334, endPoint x: 564, endPoint y: 299, distance: 186.3
click at [747, 334] on button "Yes" at bounding box center [754, 326] width 46 height 25
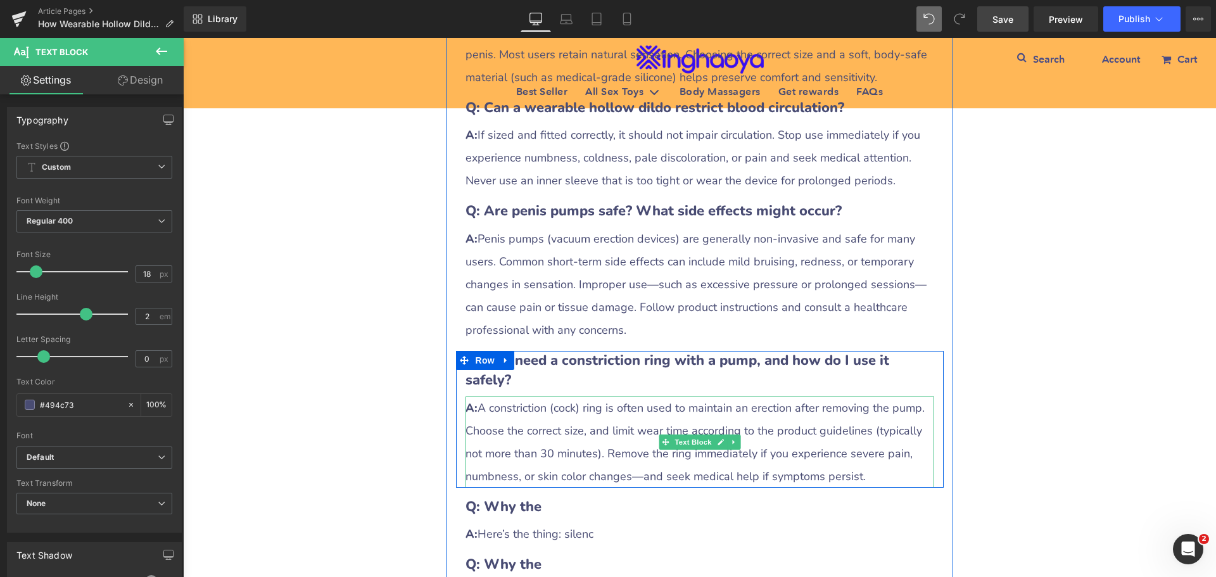
scroll to position [3653, 0]
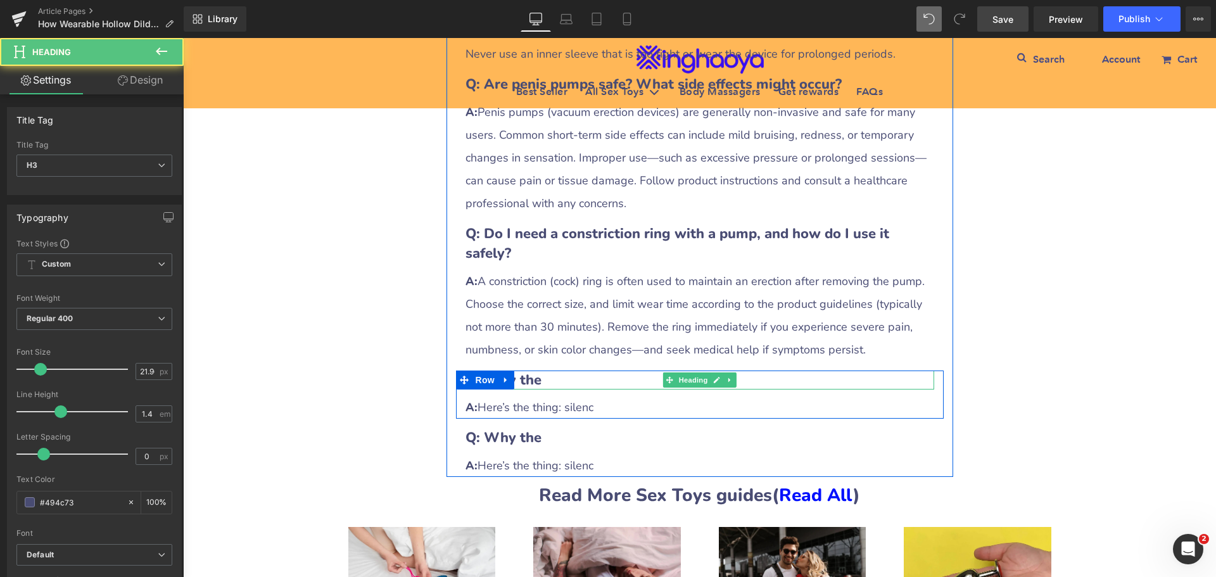
click at [539, 370] on h3 "Q: Why the" at bounding box center [699, 380] width 469 height 20
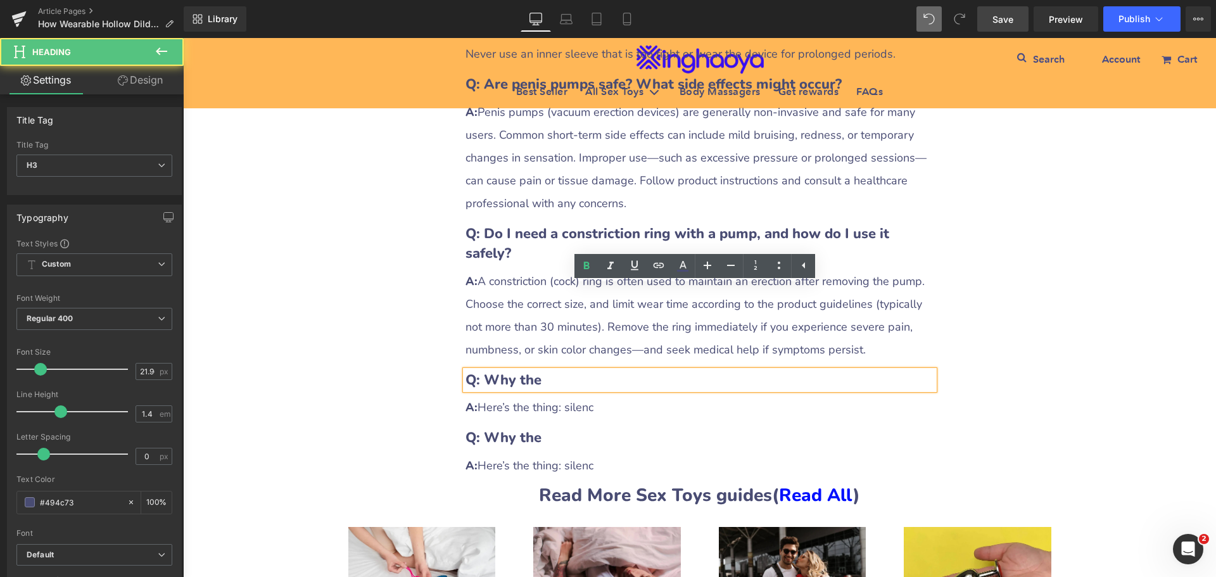
click at [525, 370] on b "Q: Why the" at bounding box center [503, 379] width 76 height 19
drag, startPoint x: 481, startPoint y: 296, endPoint x: 571, endPoint y: 298, distance: 89.3
click at [571, 370] on h3 "Q: Why the" at bounding box center [699, 380] width 469 height 20
paste div
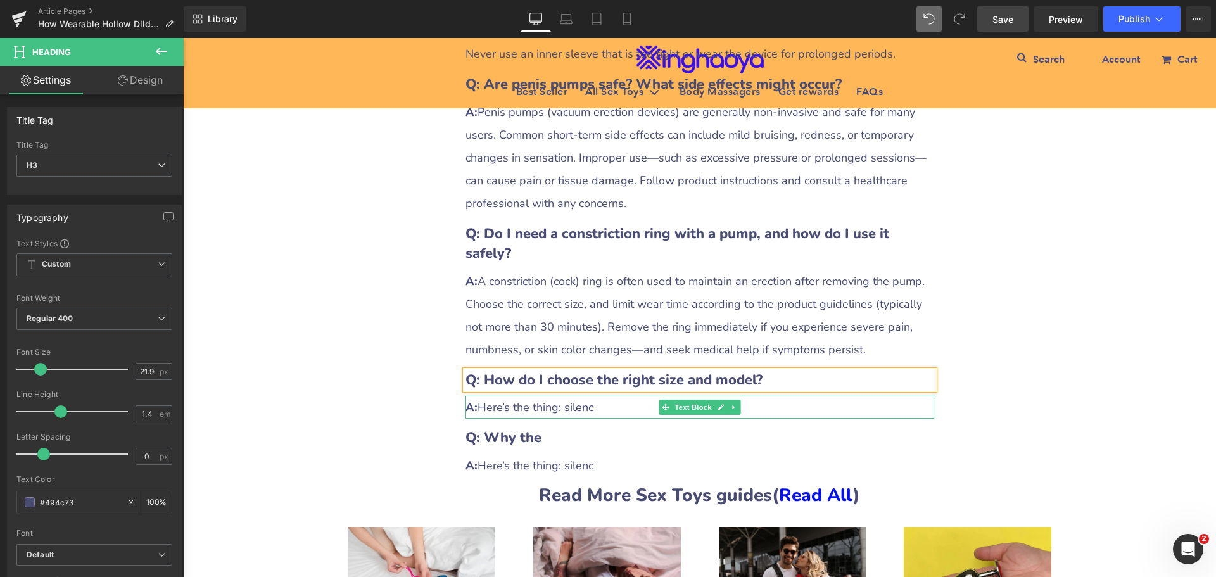
click at [520, 396] on div "A: Here’s the thing: silenc" at bounding box center [699, 407] width 469 height 23
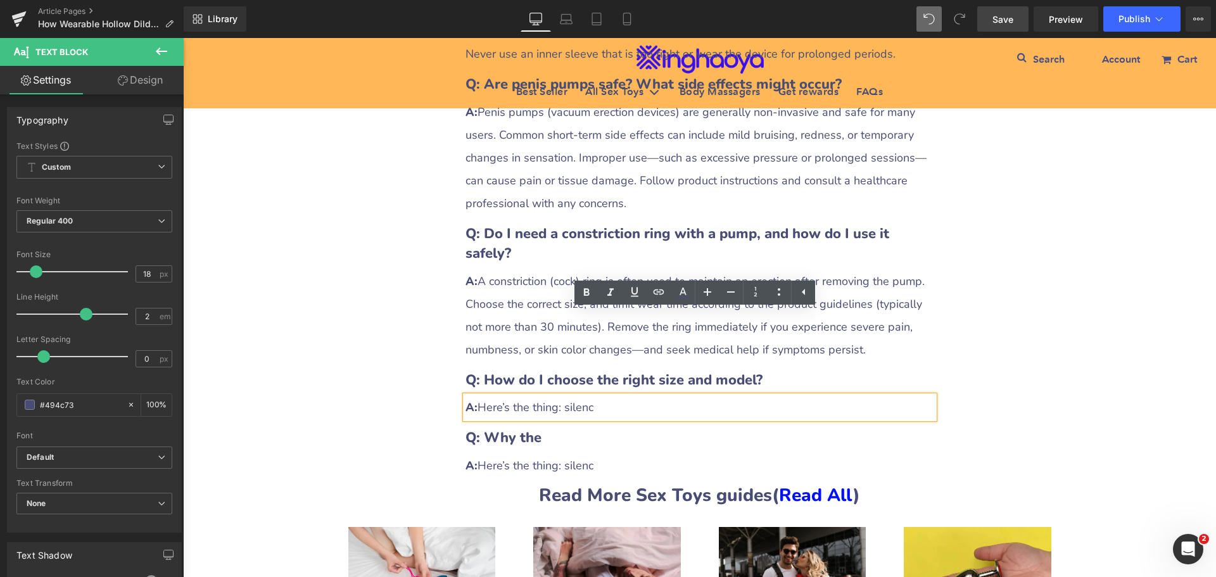
drag, startPoint x: 478, startPoint y: 329, endPoint x: 616, endPoint y: 327, distance: 137.4
click at [616, 396] on div "A: Here’s the thing: silenc" at bounding box center [699, 407] width 469 height 23
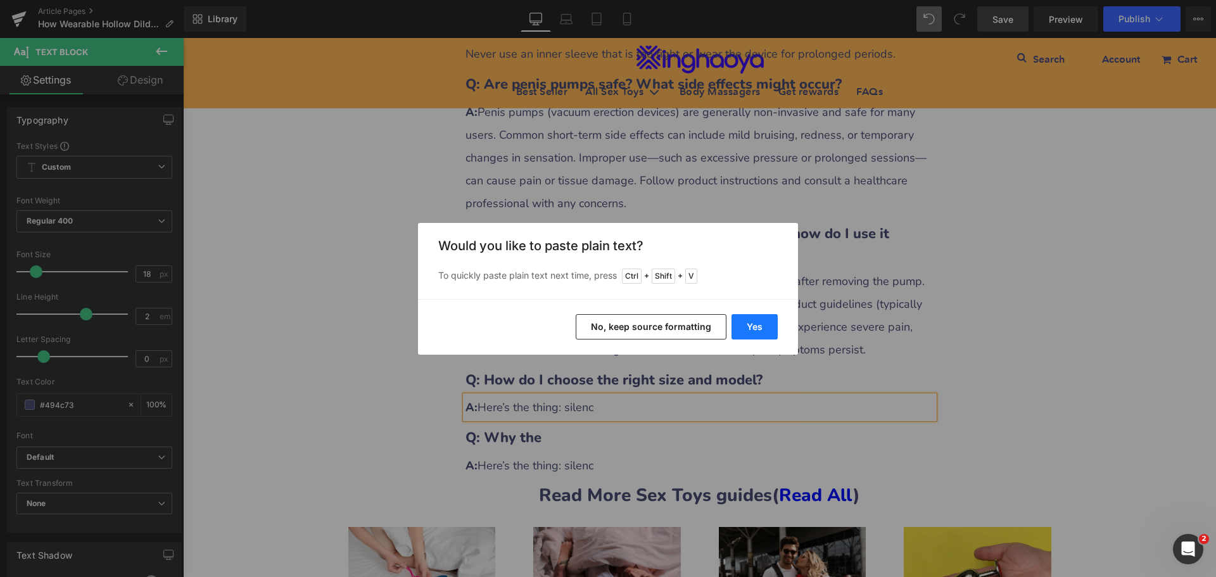
click at [759, 329] on button "Yes" at bounding box center [754, 326] width 46 height 25
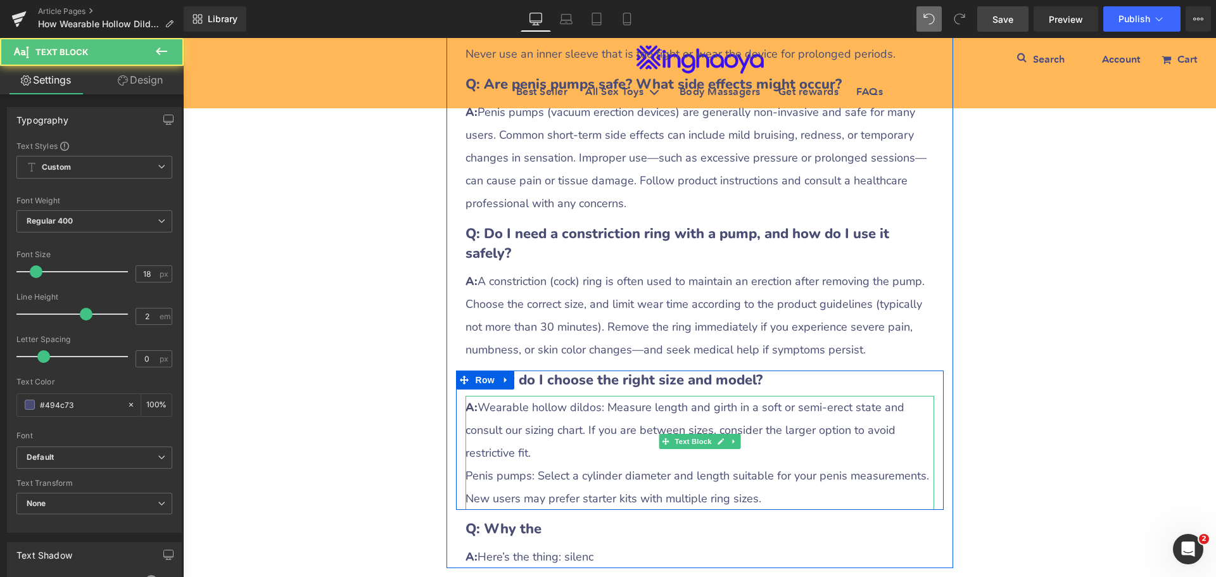
click at [524, 464] on div "Penis pumps: Select a cylinder diameter and length suitable for your penis meas…" at bounding box center [699, 487] width 469 height 46
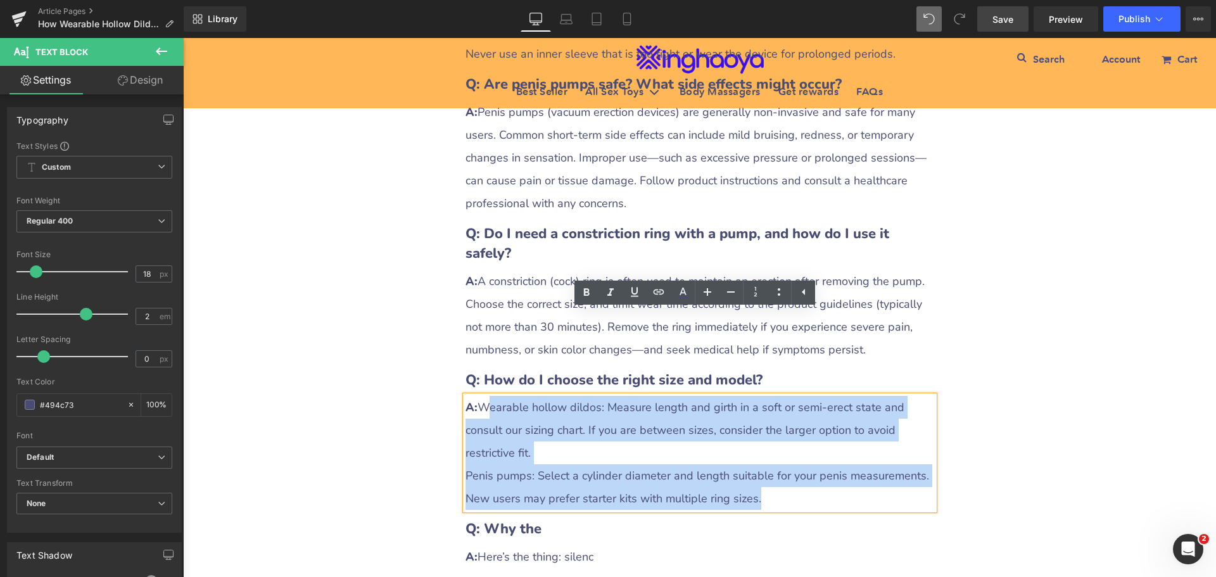
drag, startPoint x: 478, startPoint y: 327, endPoint x: 766, endPoint y: 389, distance: 294.2
click at [766, 396] on div "A: Wearable hollow dildos: Measure length and girth in a soft or semi-erect sta…" at bounding box center [699, 453] width 469 height 114
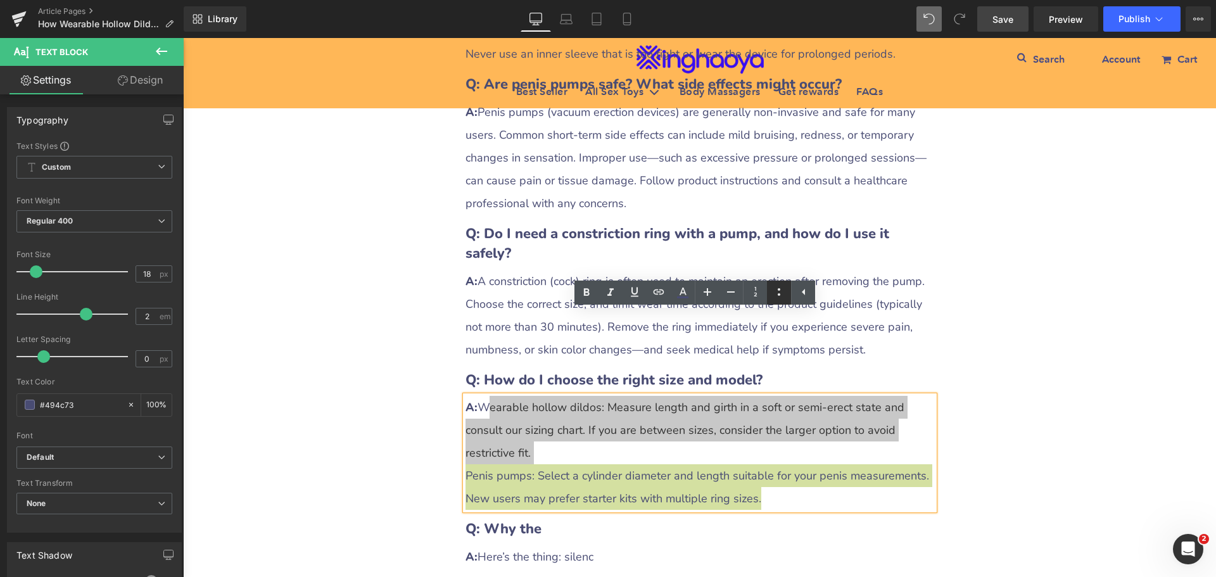
click at [778, 289] on icon at bounding box center [778, 291] width 15 height 15
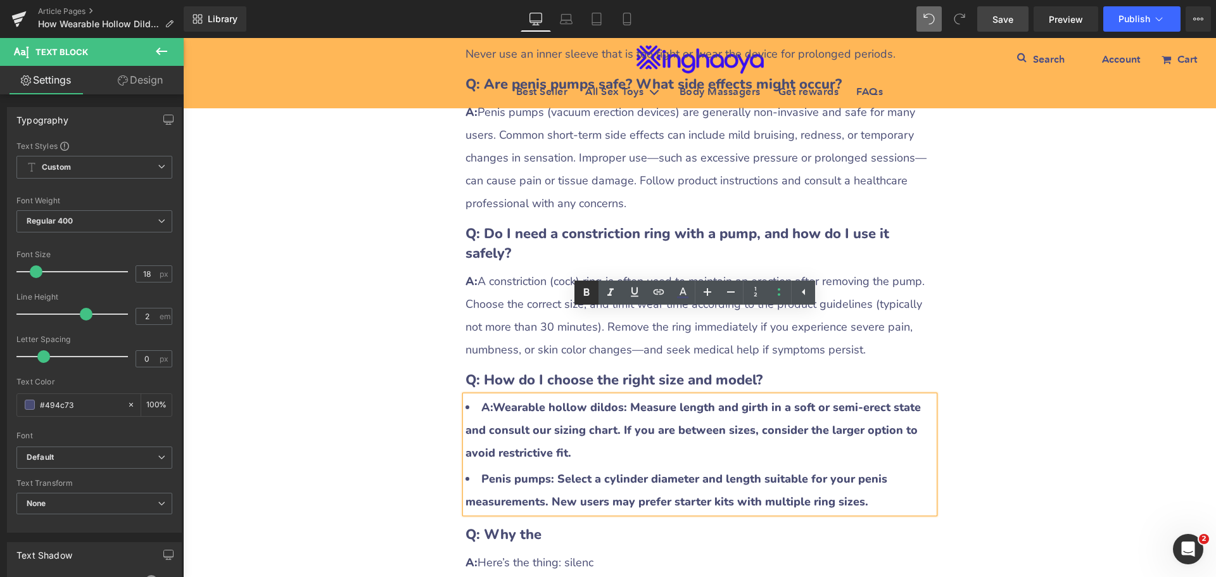
click at [586, 297] on icon at bounding box center [586, 292] width 15 height 15
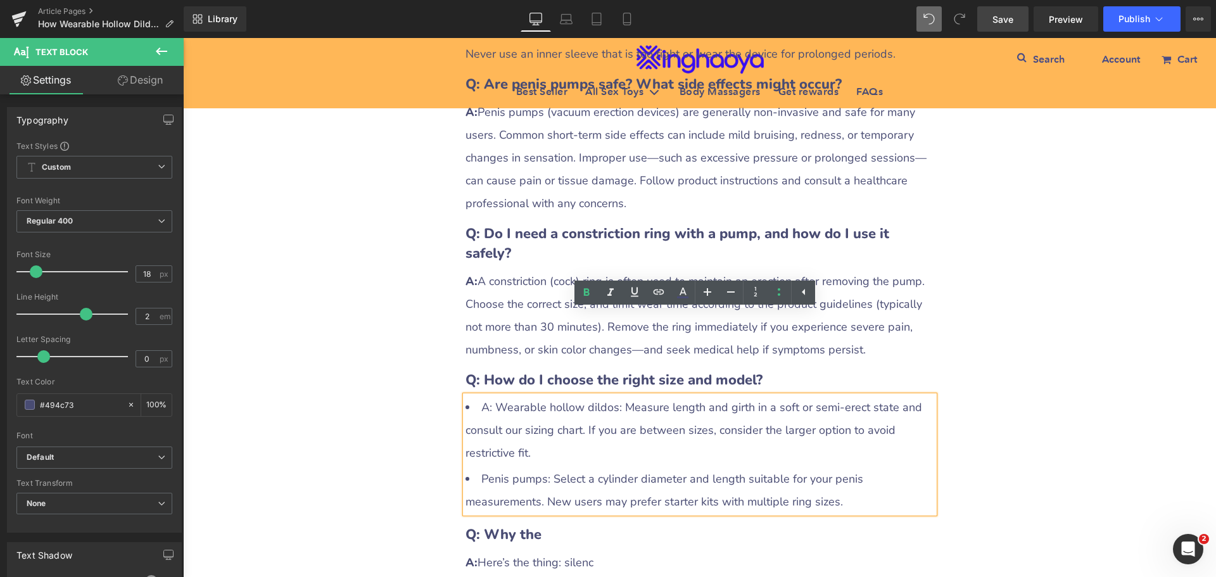
click at [543, 396] on li "A: Wearable hollow dildos: Measure length and girth in a soft or semi-erect sta…" at bounding box center [699, 430] width 469 height 68
click at [513, 396] on li "A: Wearable hollow dildos: Measure length and girth in a soft or semi-erect sta…" at bounding box center [699, 430] width 469 height 68
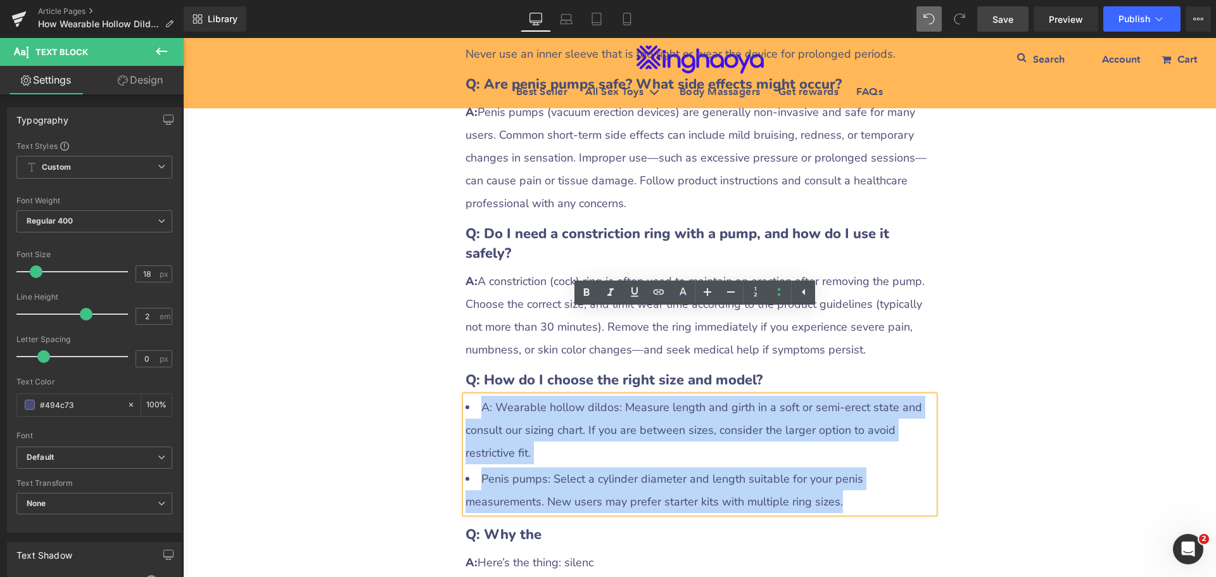
drag, startPoint x: 477, startPoint y: 322, endPoint x: 862, endPoint y: 412, distance: 394.8
click at [862, 412] on ul "A: Wearable hollow dildos: Measure length and girth in a soft or semi-erect sta…" at bounding box center [699, 454] width 469 height 117
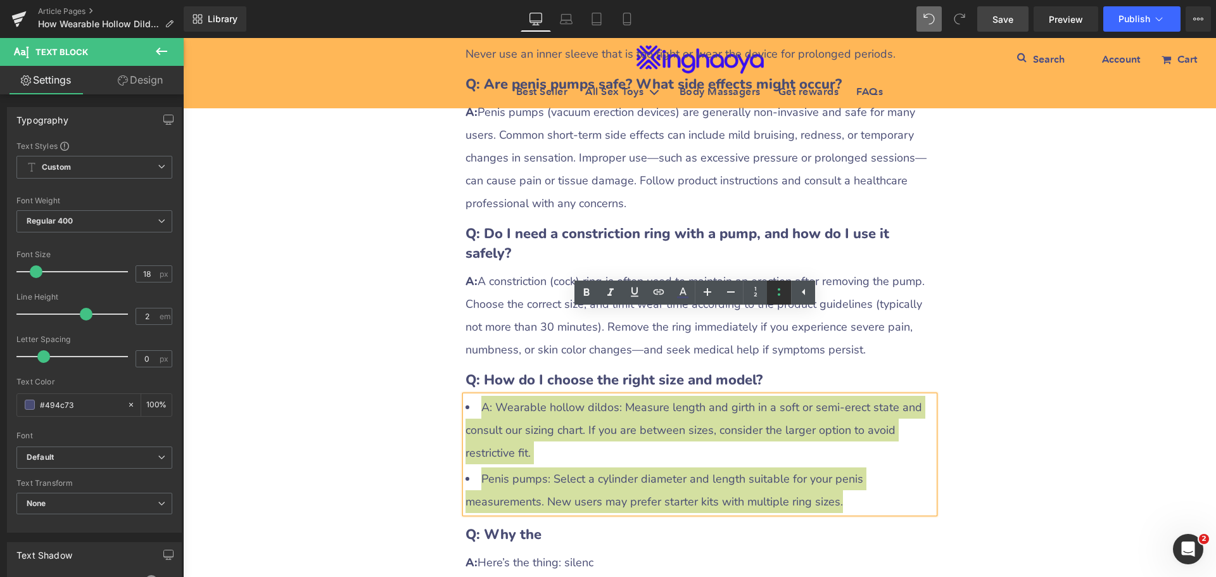
click at [775, 291] on icon at bounding box center [778, 291] width 15 height 15
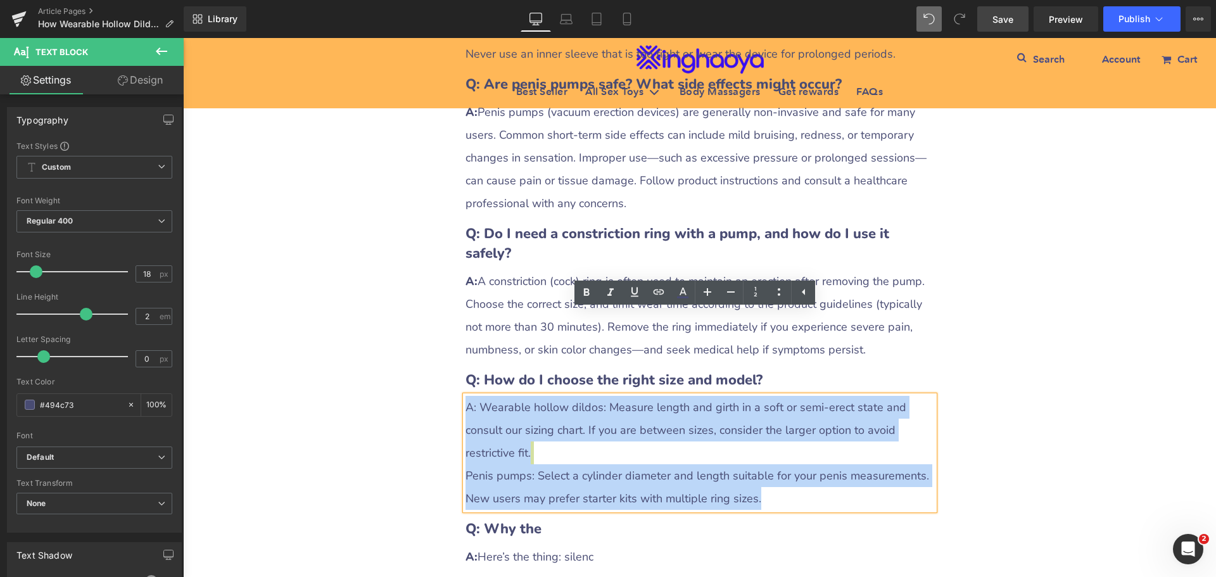
click at [522, 396] on div "A: Wearable hollow dildos: Measure length and girth in a soft or semi-erect sta…" at bounding box center [699, 453] width 469 height 114
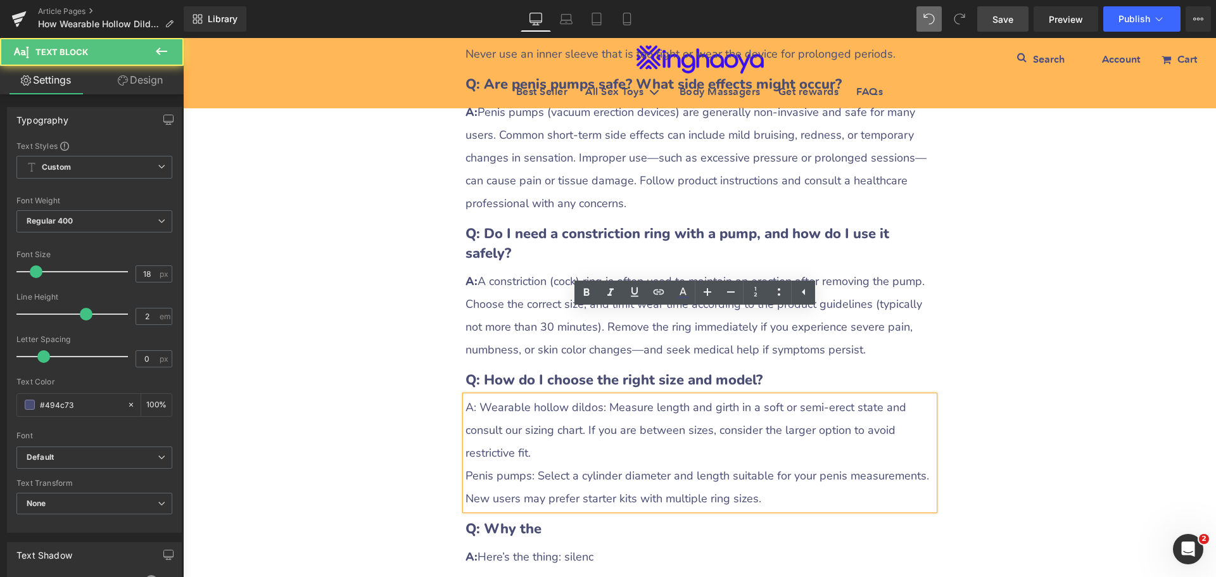
click at [474, 400] on span "A: Wearable hollow dildos: Measure length and girth in a soft or semi-erect sta…" at bounding box center [685, 430] width 441 height 61
click at [465, 400] on span "A: Wearable hollow dildos: Measure length and girth in a soft or semi-erect sta…" at bounding box center [685, 430] width 441 height 61
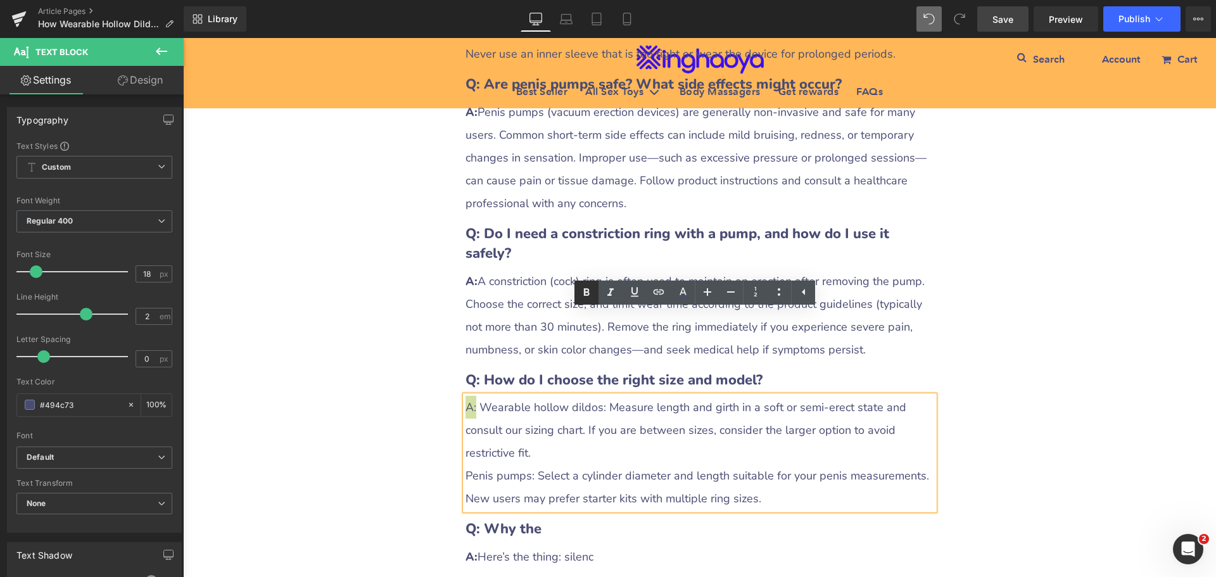
click at [586, 292] on icon at bounding box center [587, 292] width 6 height 8
click at [519, 400] on span "A: Wearable hollow dildos: Measure length and girth in a soft or semi-erect sta…" at bounding box center [684, 430] width 439 height 61
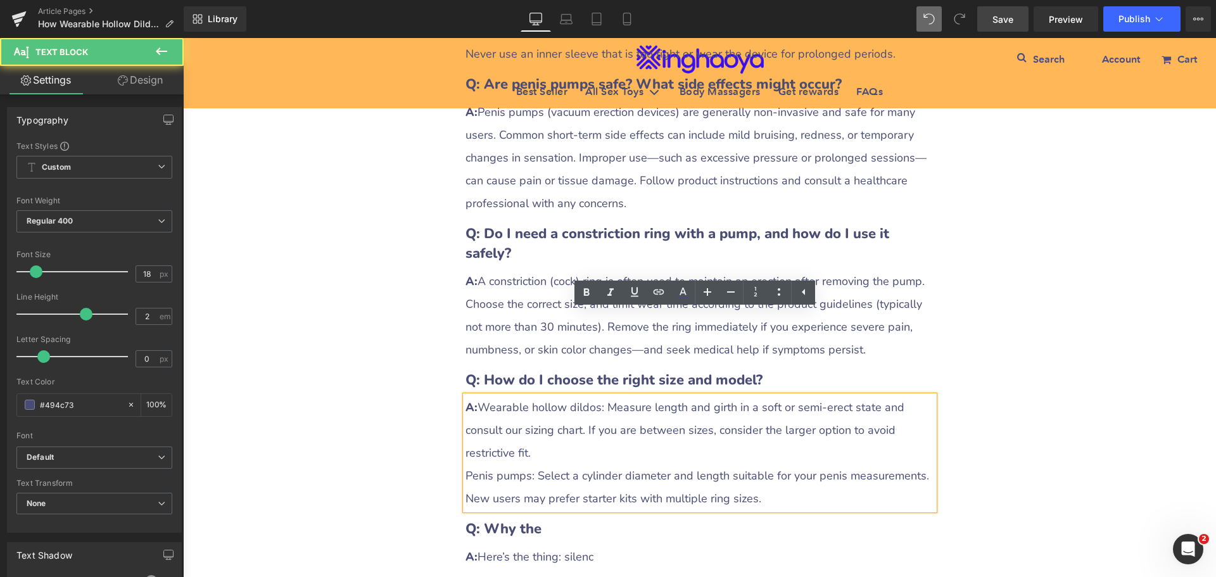
click at [477, 400] on span "A: Wearable hollow dildos: Measure length and girth in a soft or semi-erect sta…" at bounding box center [684, 430] width 439 height 61
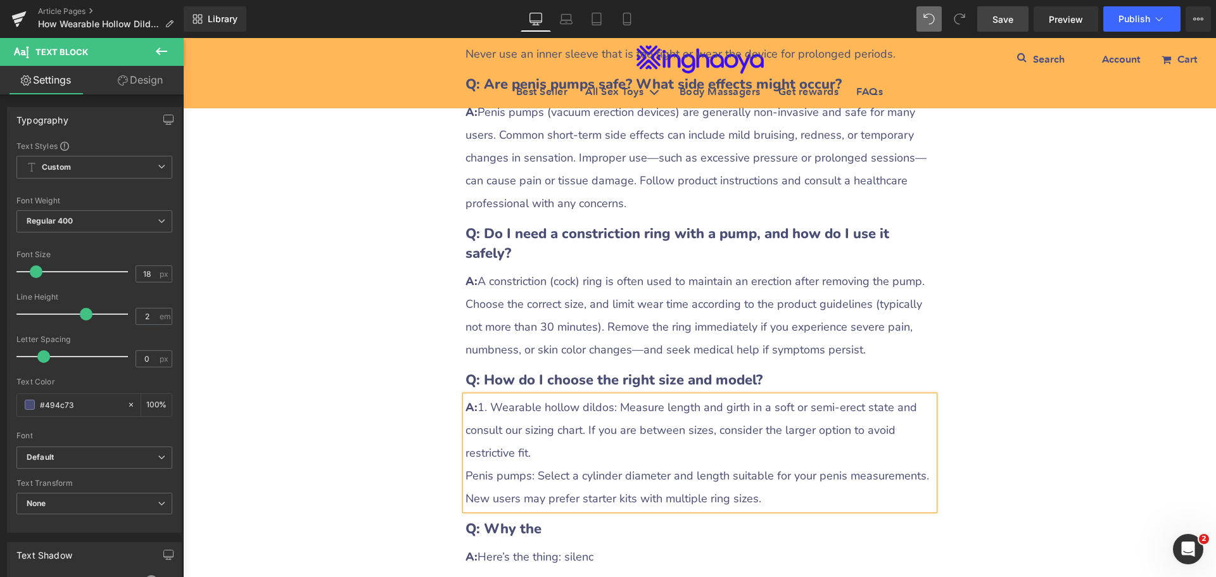
click at [465, 468] on span "Penis pumps: Select a cylinder diameter and length suitable for your penis meas…" at bounding box center [697, 487] width 464 height 38
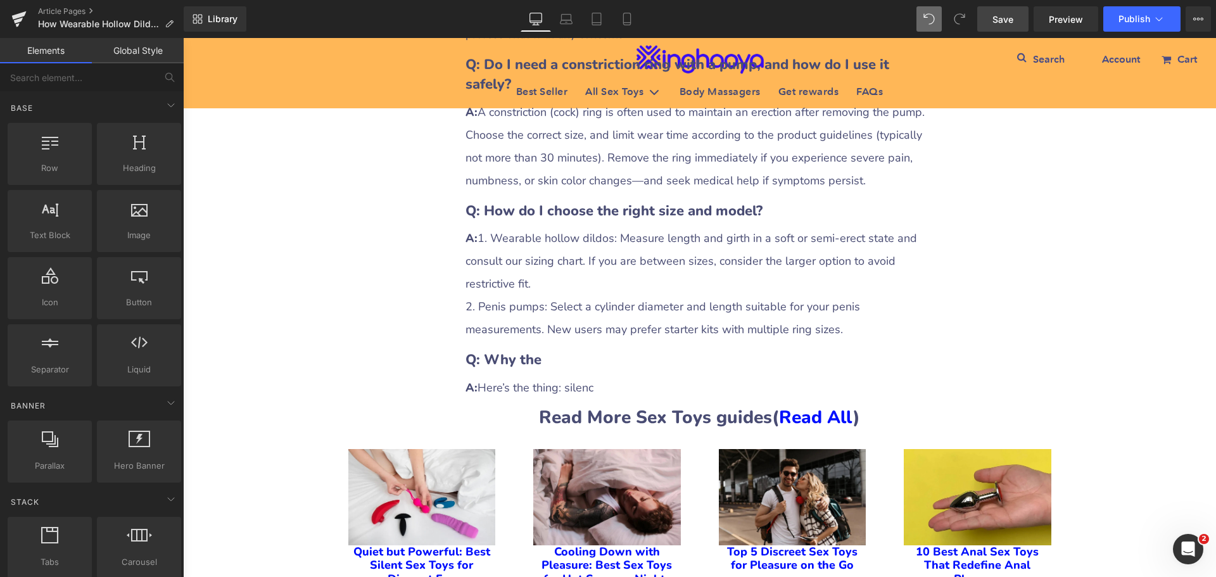
scroll to position [3843, 0]
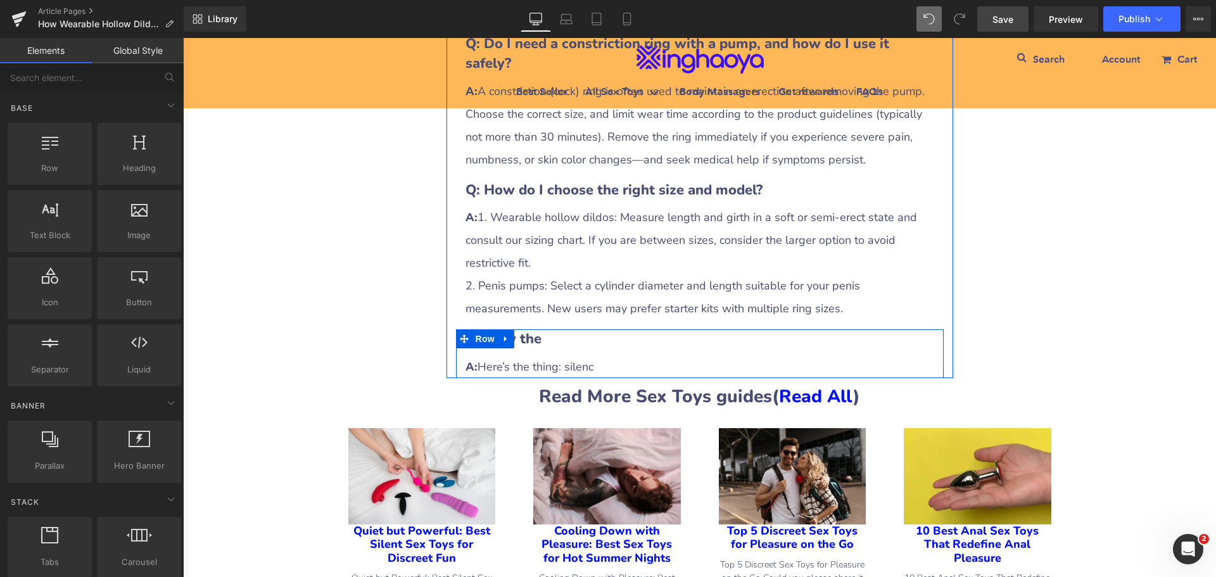
click at [498, 329] on link at bounding box center [506, 338] width 16 height 19
click at [518, 334] on icon at bounding box center [522, 338] width 9 height 9
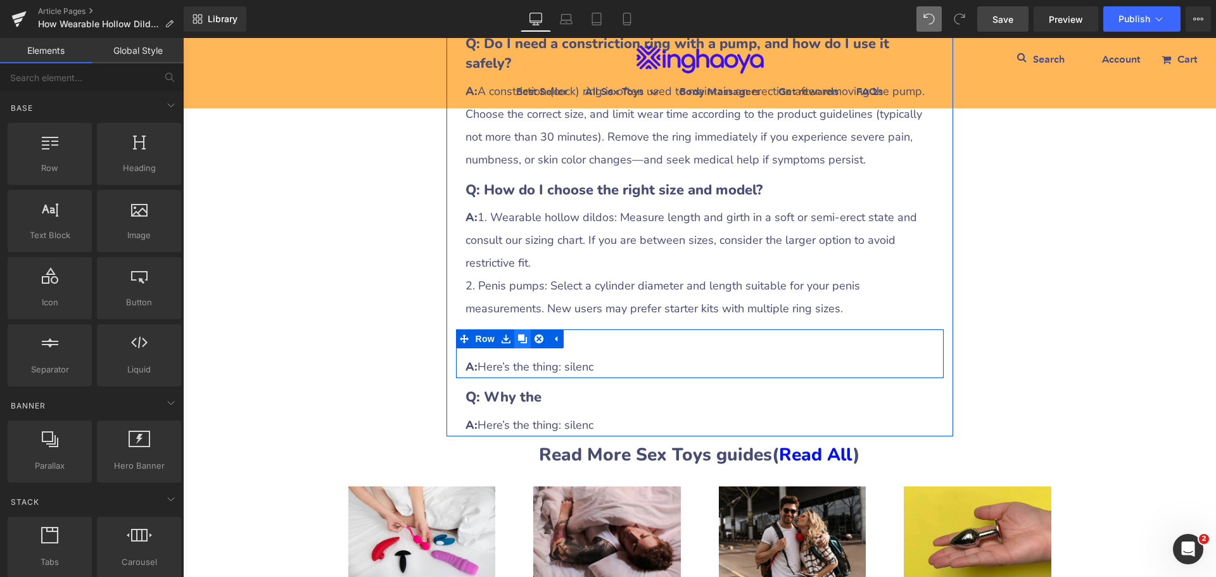
click at [518, 334] on icon at bounding box center [522, 338] width 9 height 9
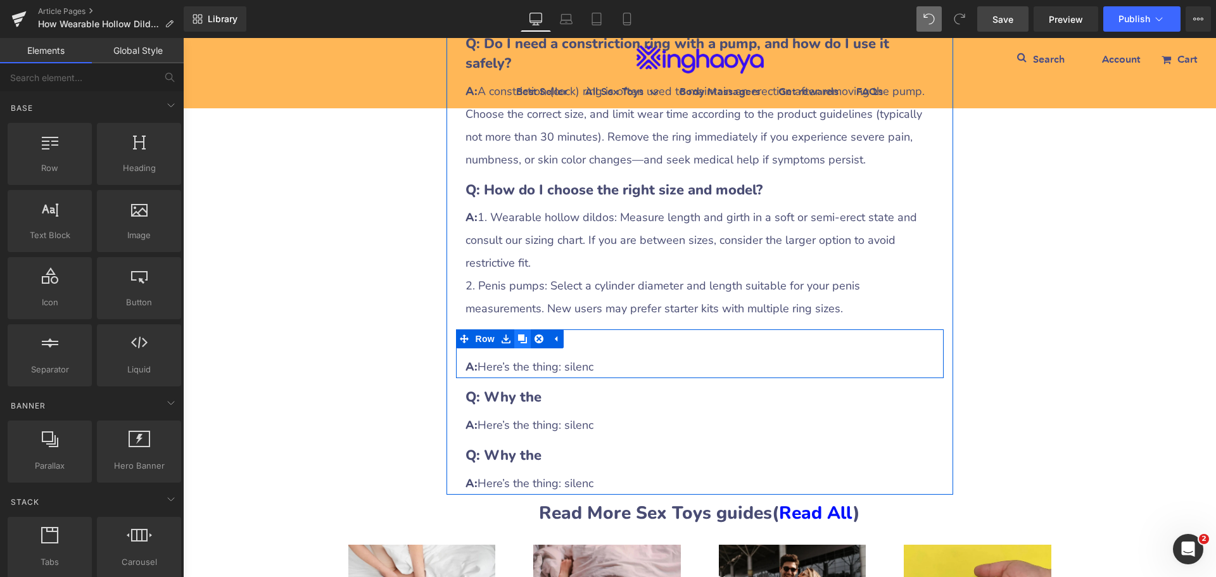
click at [518, 334] on icon at bounding box center [522, 338] width 9 height 9
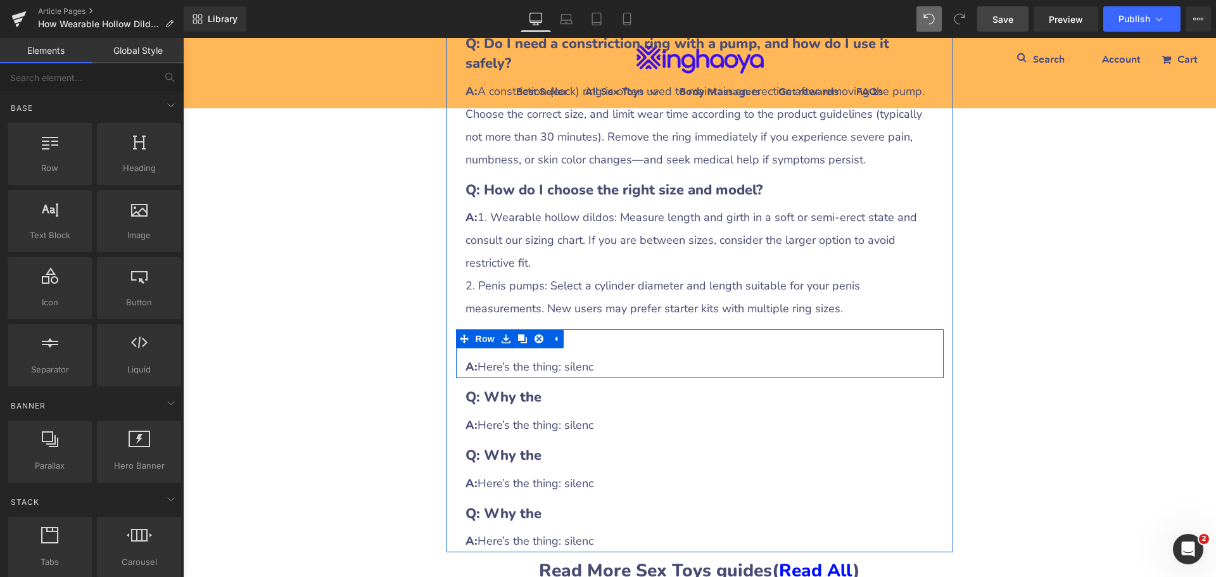
click at [574, 329] on h3 "Q: Why the" at bounding box center [699, 339] width 469 height 20
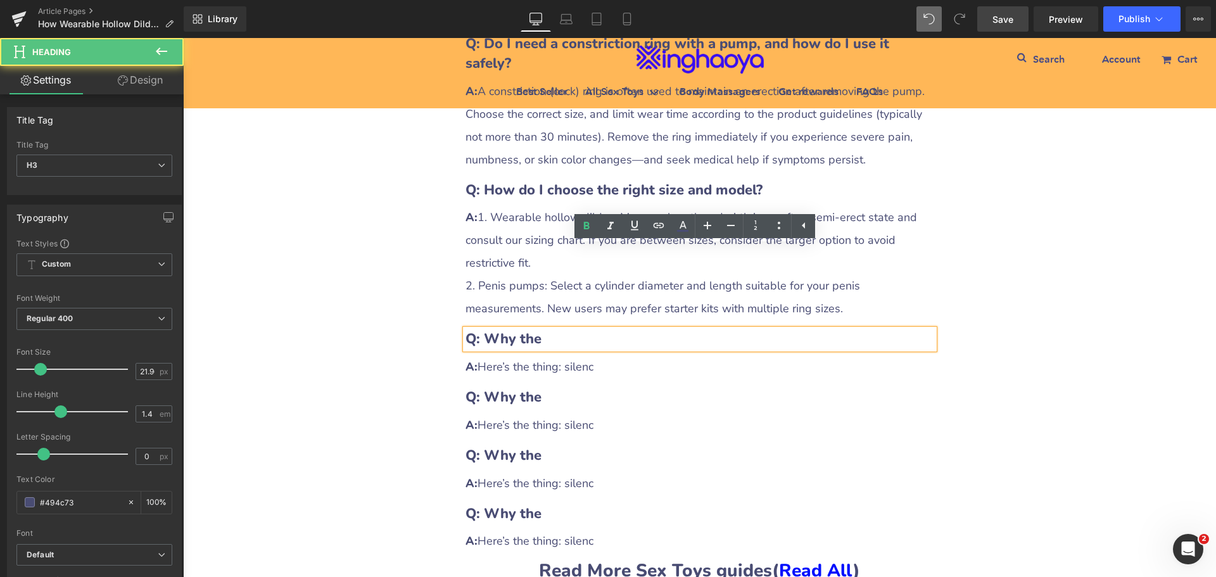
drag, startPoint x: 483, startPoint y: 255, endPoint x: 551, endPoint y: 256, distance: 68.4
click at [551, 329] on h3 "Q: Why the" at bounding box center [699, 339] width 469 height 20
paste div
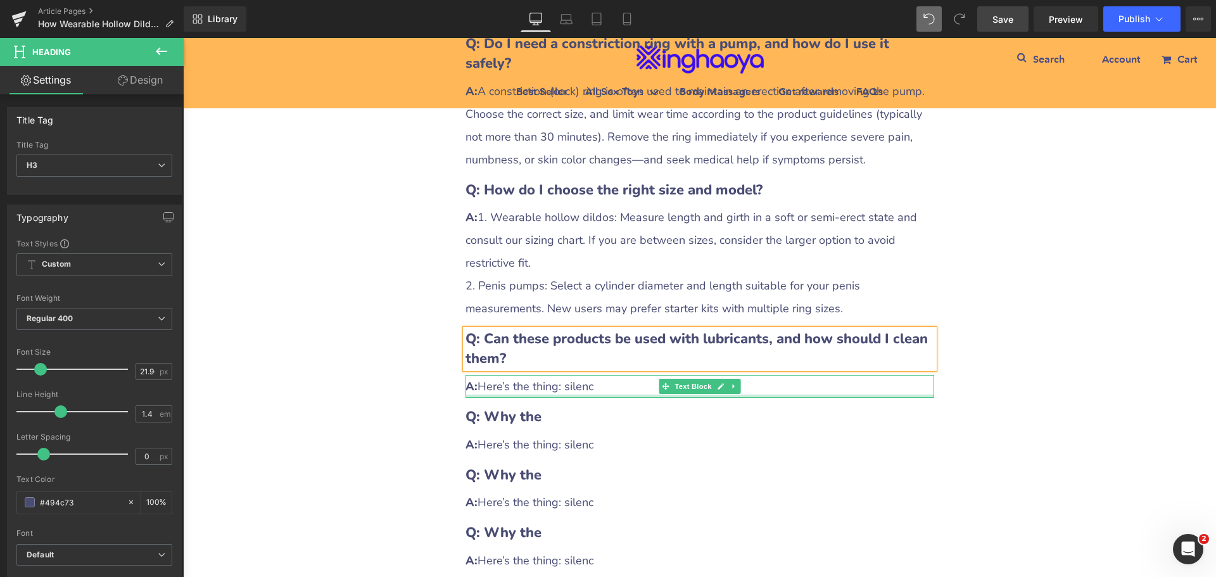
click at [498, 375] on div "A: Here’s the thing: silenc" at bounding box center [699, 386] width 469 height 23
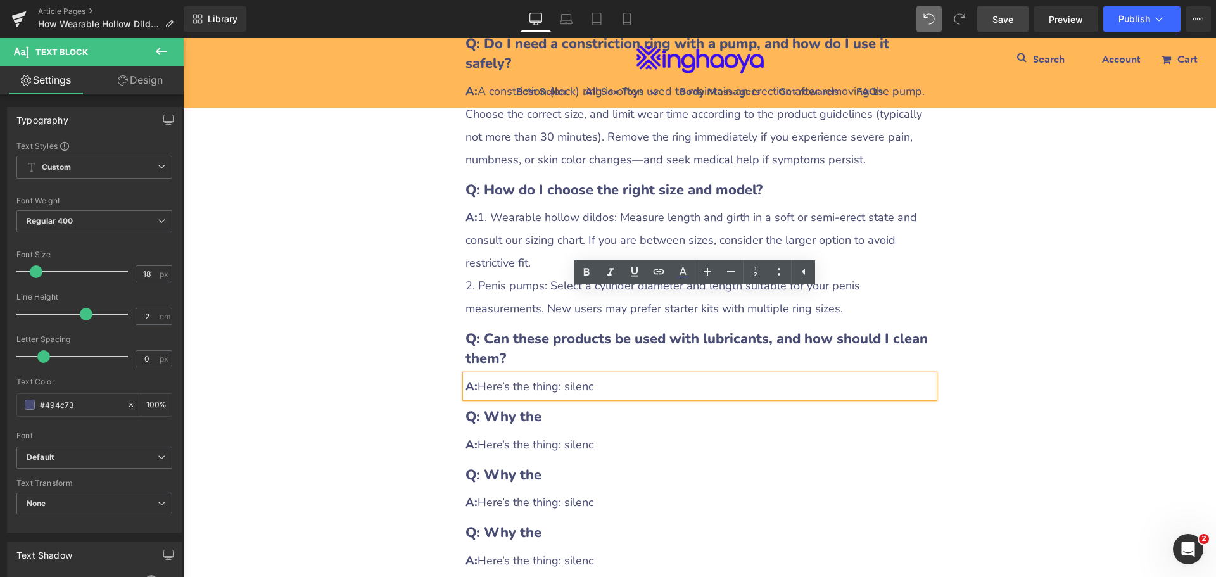
drag, startPoint x: 476, startPoint y: 303, endPoint x: 619, endPoint y: 309, distance: 143.2
click at [619, 375] on div "A: Here’s the thing: silenc" at bounding box center [699, 386] width 469 height 23
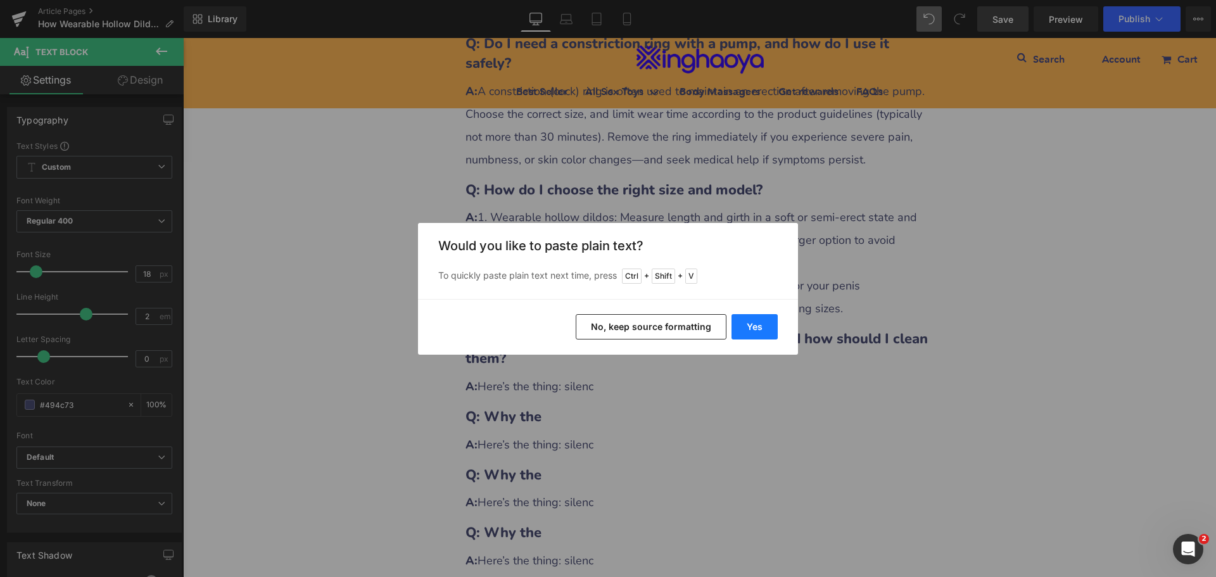
click at [740, 335] on button "Yes" at bounding box center [754, 326] width 46 height 25
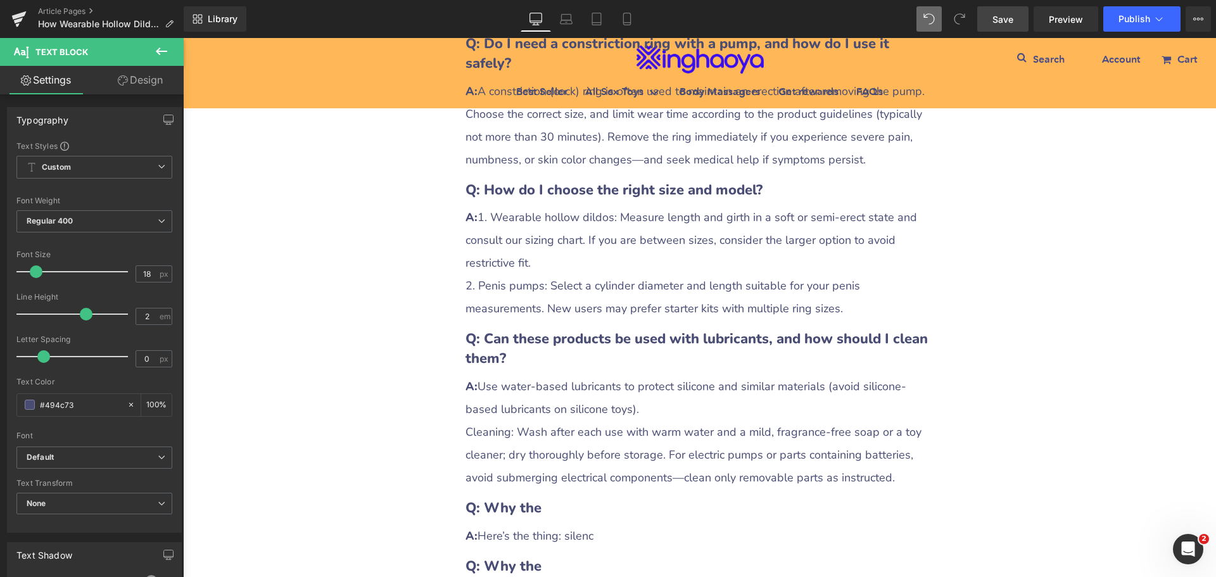
scroll to position [3970, 0]
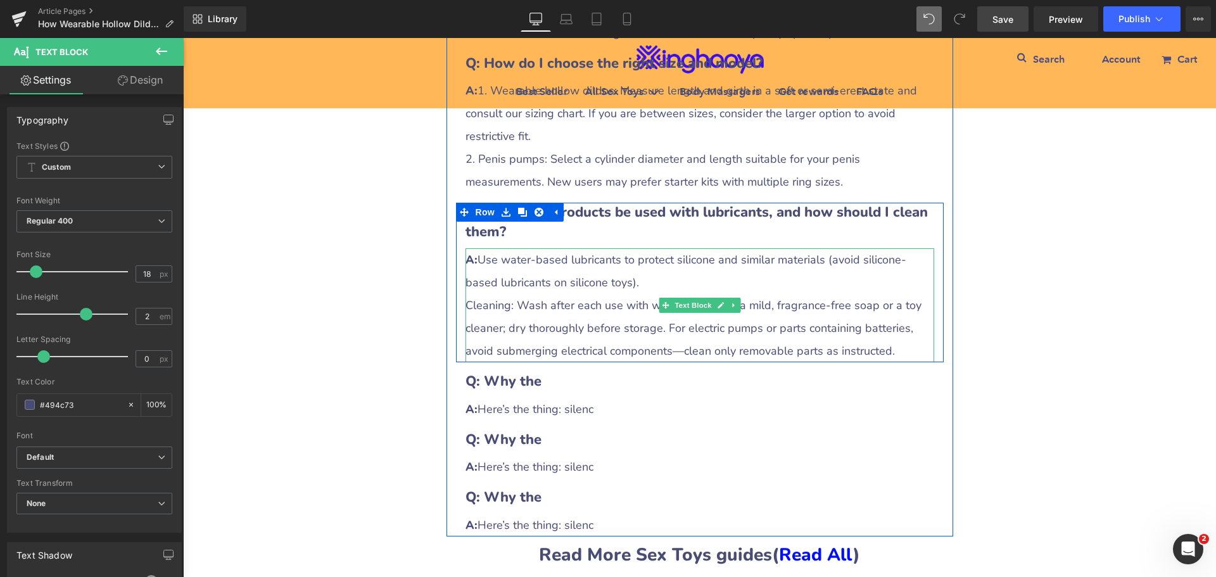
click at [524, 294] on div "Cleaning: Wash after each use with warm water and a mild, fragrance-free soap o…" at bounding box center [699, 328] width 469 height 68
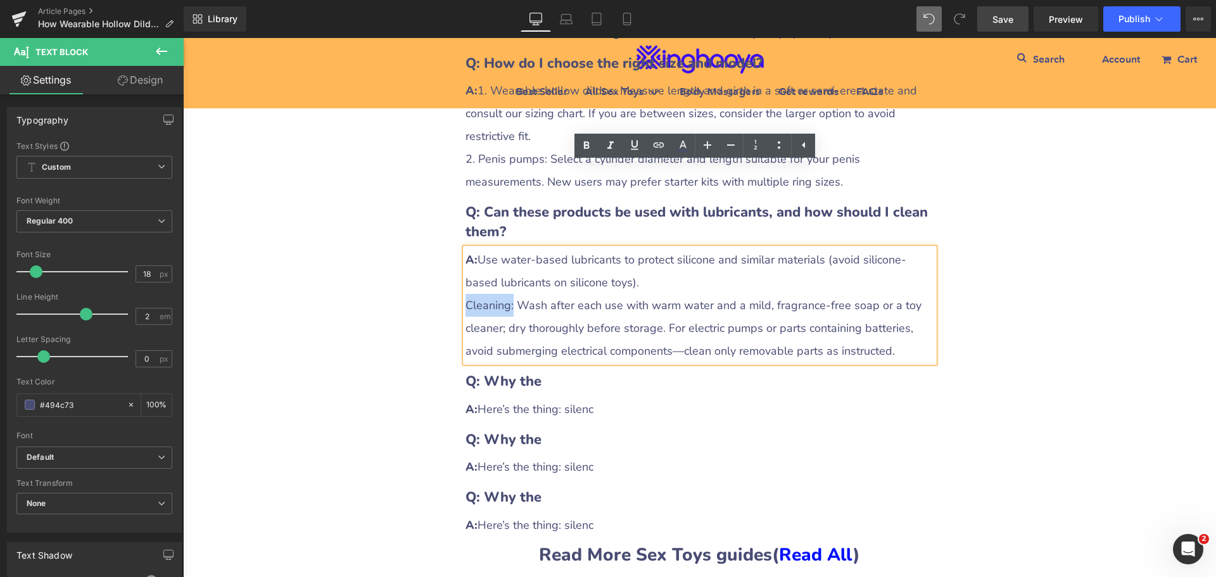
drag, startPoint x: 463, startPoint y: 226, endPoint x: 507, endPoint y: 226, distance: 44.3
click at [507, 294] on div "Cleaning: Wash after each use with warm water and a mild, fragrance-free soap o…" at bounding box center [699, 328] width 469 height 68
click at [584, 148] on icon at bounding box center [587, 145] width 6 height 8
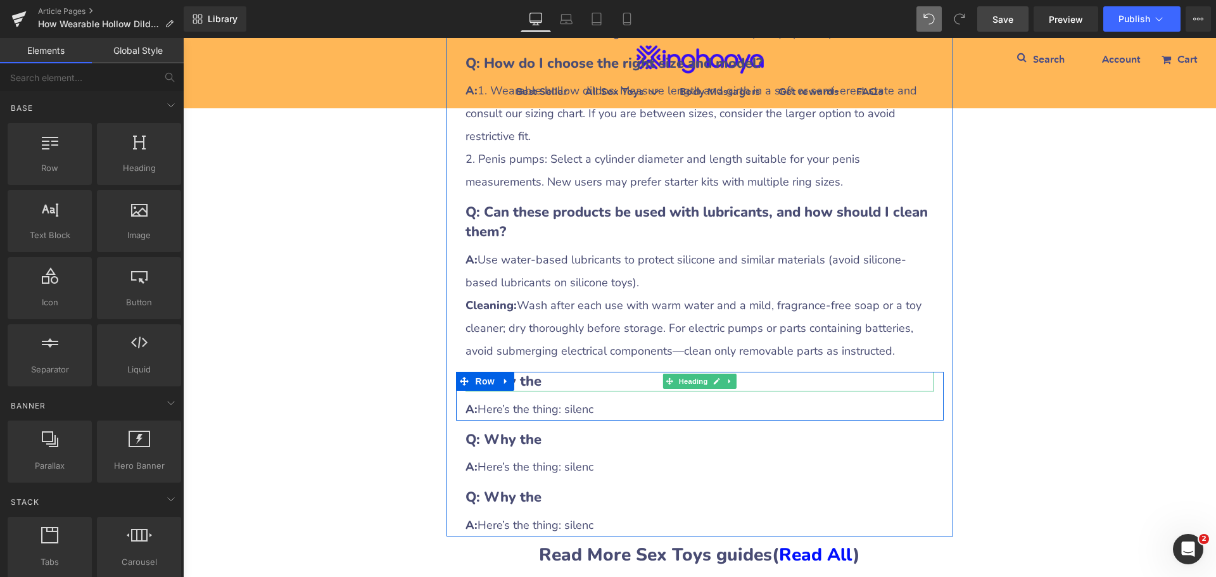
click at [532, 372] on b "Q: Why the" at bounding box center [503, 381] width 76 height 19
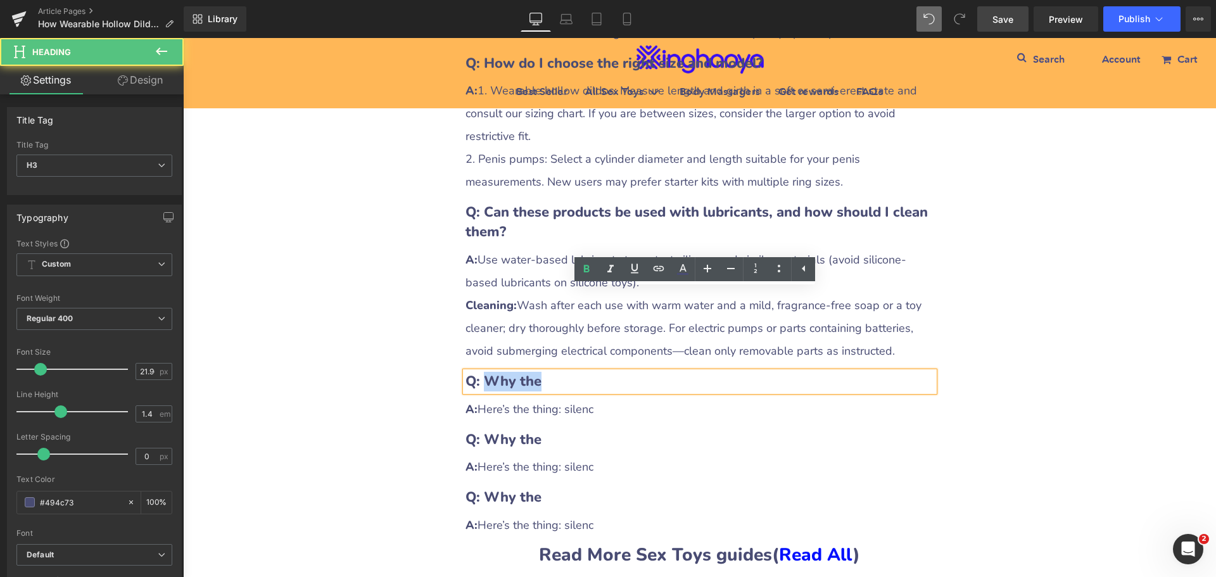
drag, startPoint x: 481, startPoint y: 304, endPoint x: 533, endPoint y: 301, distance: 52.0
click at [533, 372] on b "Q: Why the" at bounding box center [503, 381] width 76 height 19
paste div
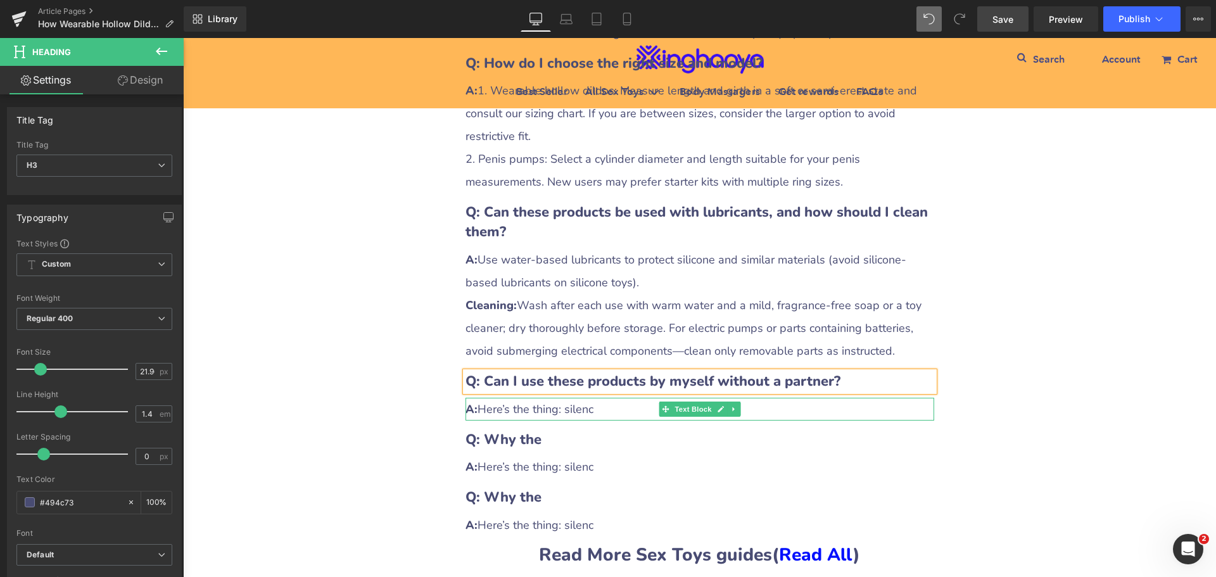
click at [499, 398] on div "A: Here’s the thing: silenc" at bounding box center [699, 409] width 469 height 23
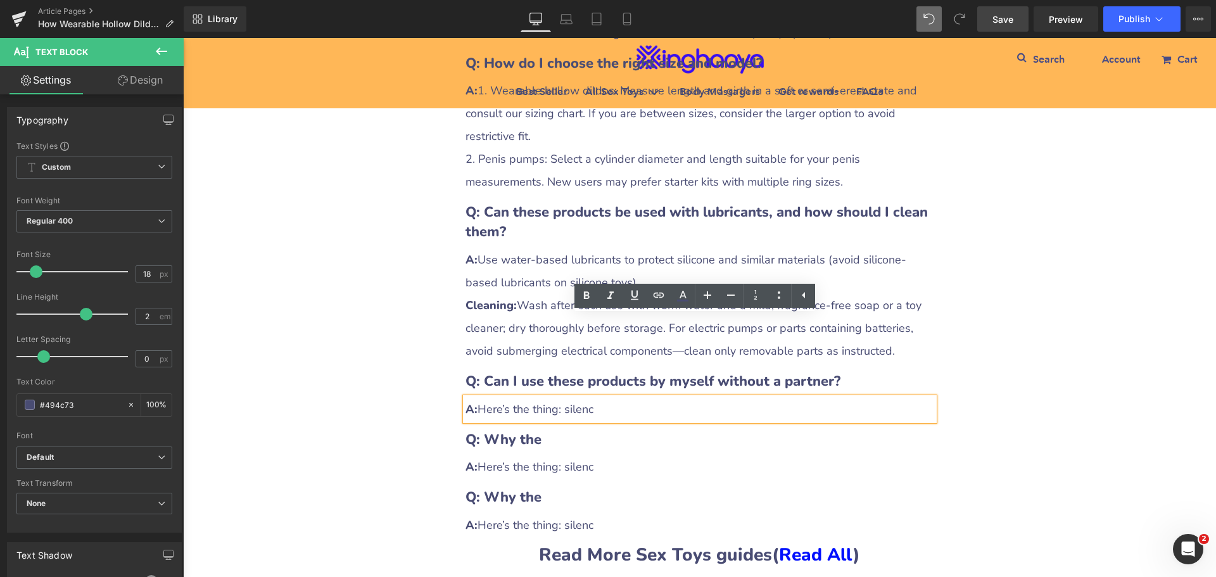
drag, startPoint x: 479, startPoint y: 326, endPoint x: 611, endPoint y: 332, distance: 132.5
click at [611, 398] on div "A: Here’s the thing: silenc" at bounding box center [699, 409] width 469 height 23
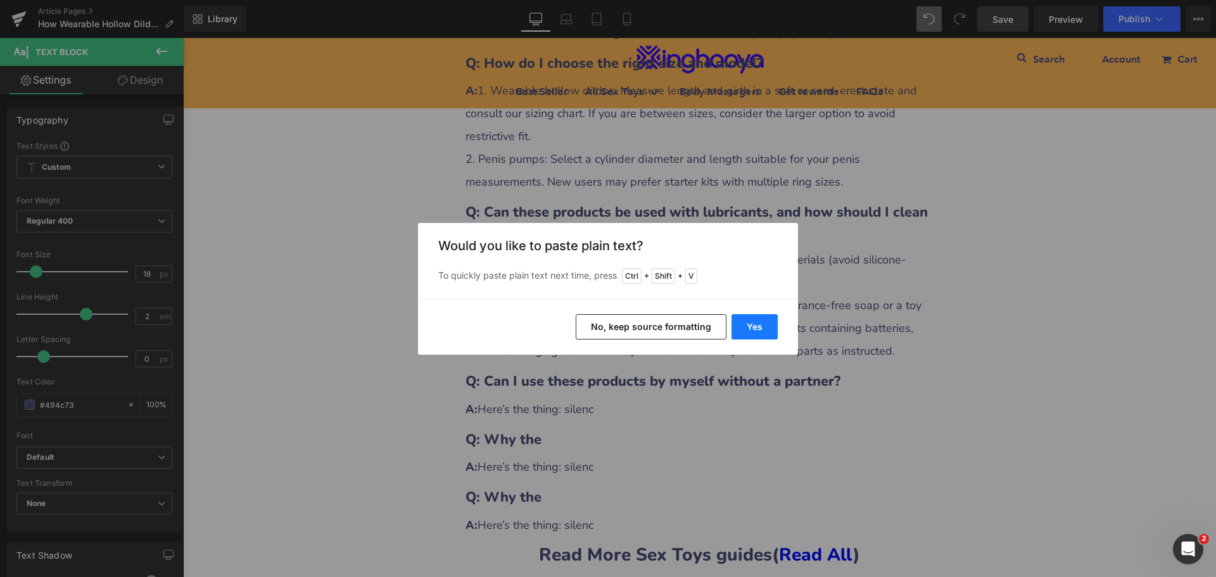
click at [748, 329] on button "Yes" at bounding box center [754, 326] width 46 height 25
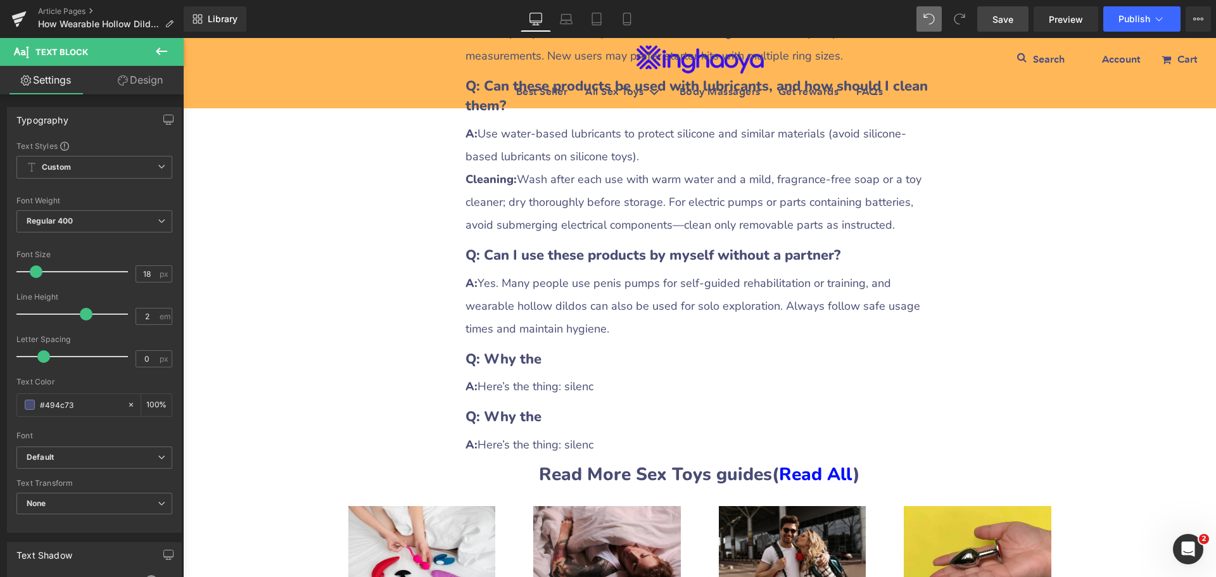
scroll to position [4096, 0]
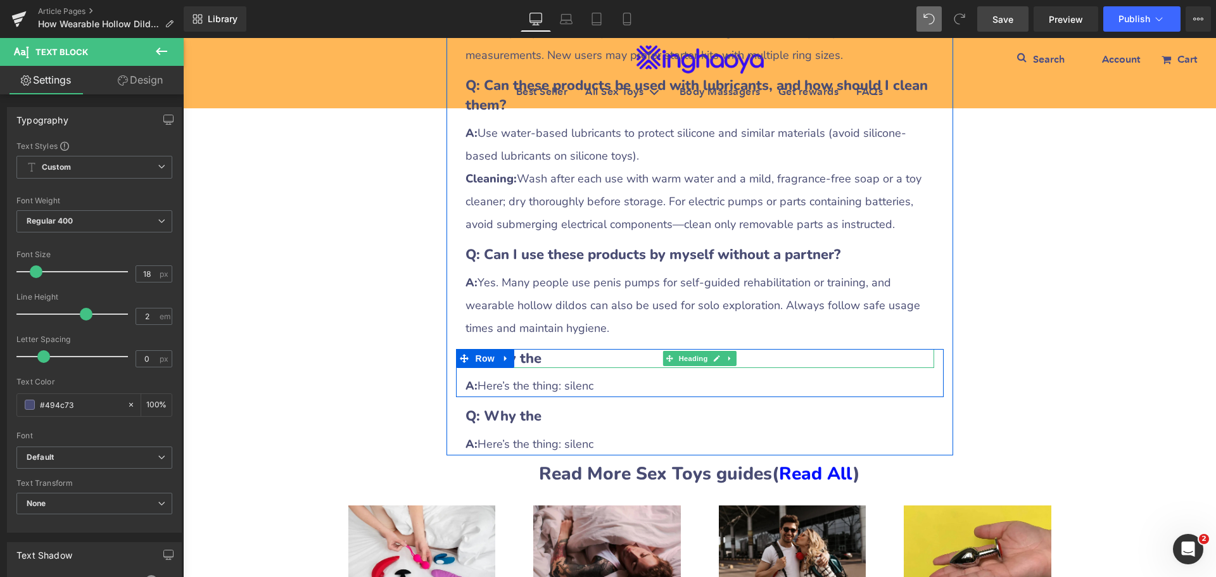
click at [510, 349] on b "Q: Why the" at bounding box center [503, 358] width 76 height 19
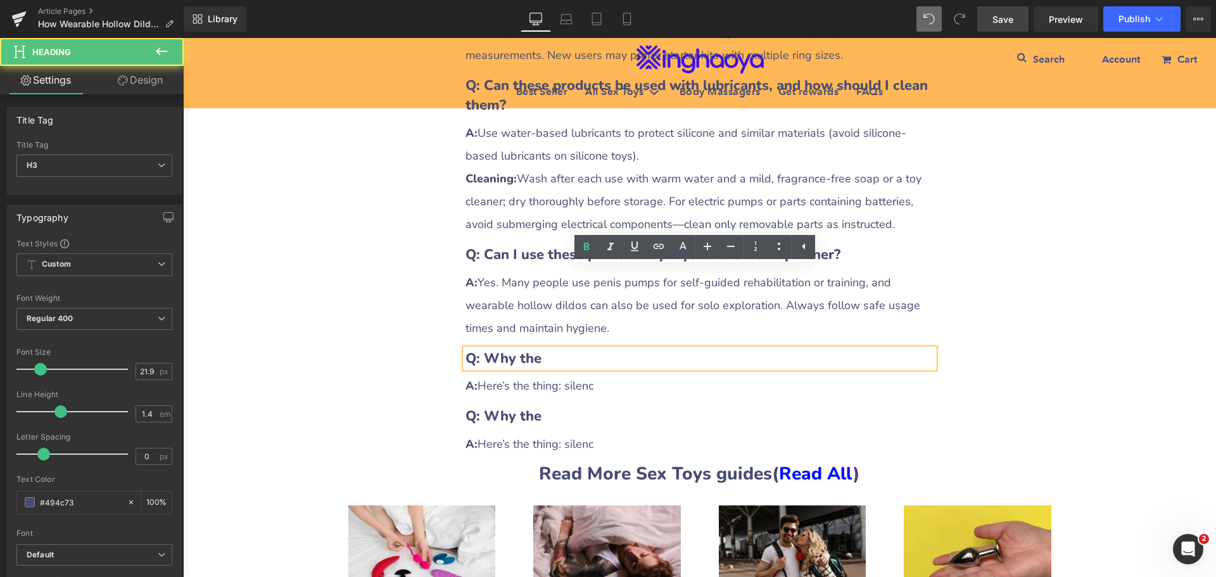
drag, startPoint x: 481, startPoint y: 277, endPoint x: 559, endPoint y: 277, distance: 78.5
click at [559, 349] on h3 "Q: Why the" at bounding box center [699, 359] width 469 height 20
paste div
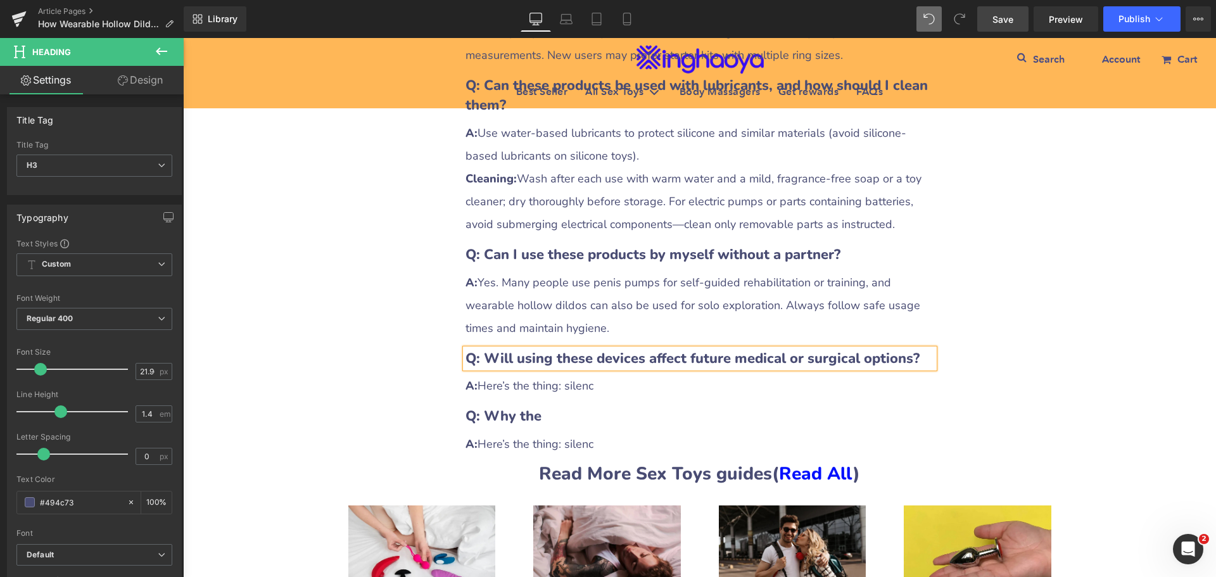
click at [513, 374] on div "A: Here’s the thing: silenc" at bounding box center [699, 385] width 469 height 23
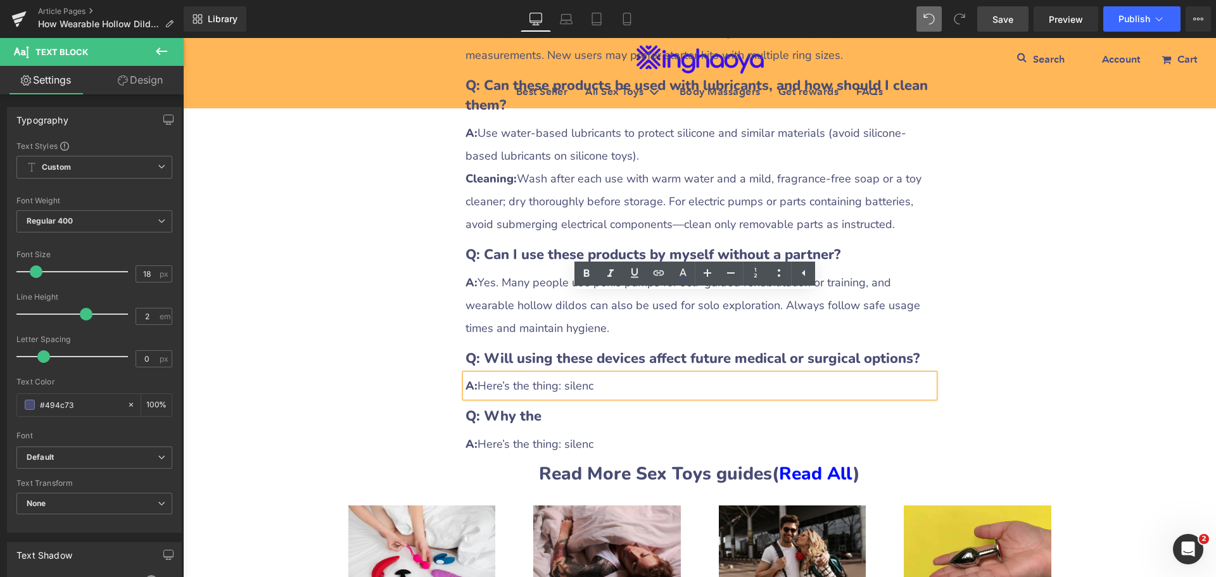
drag, startPoint x: 477, startPoint y: 303, endPoint x: 629, endPoint y: 308, distance: 152.0
click at [629, 374] on div "A: Here’s the thing: silenc" at bounding box center [699, 385] width 469 height 23
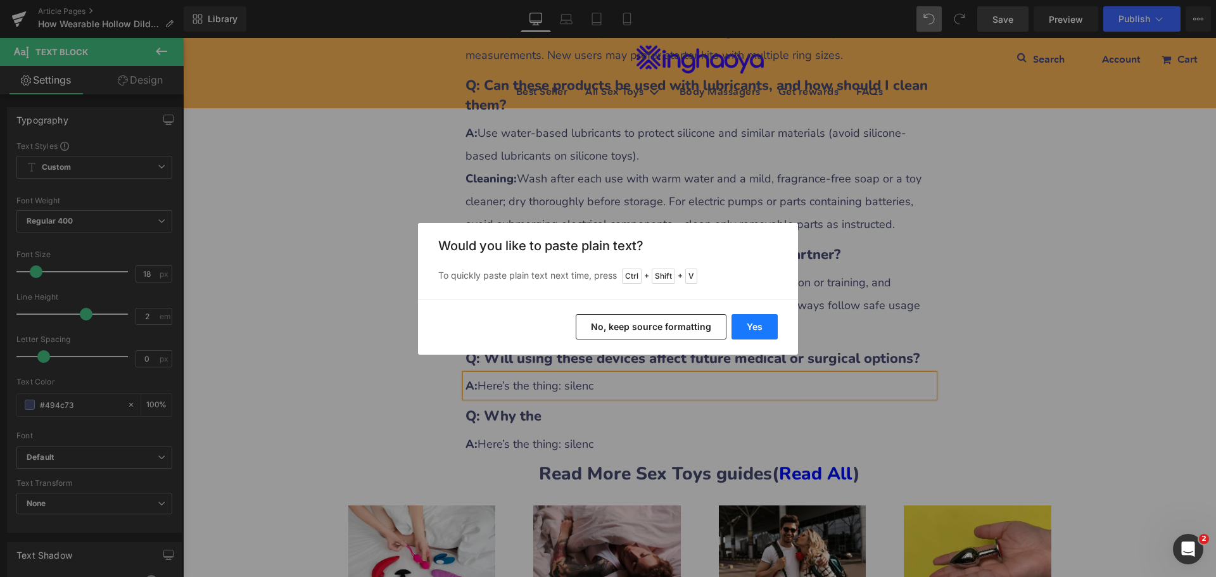
drag, startPoint x: 754, startPoint y: 325, endPoint x: 691, endPoint y: 310, distance: 65.0
click at [754, 325] on button "Yes" at bounding box center [754, 326] width 46 height 25
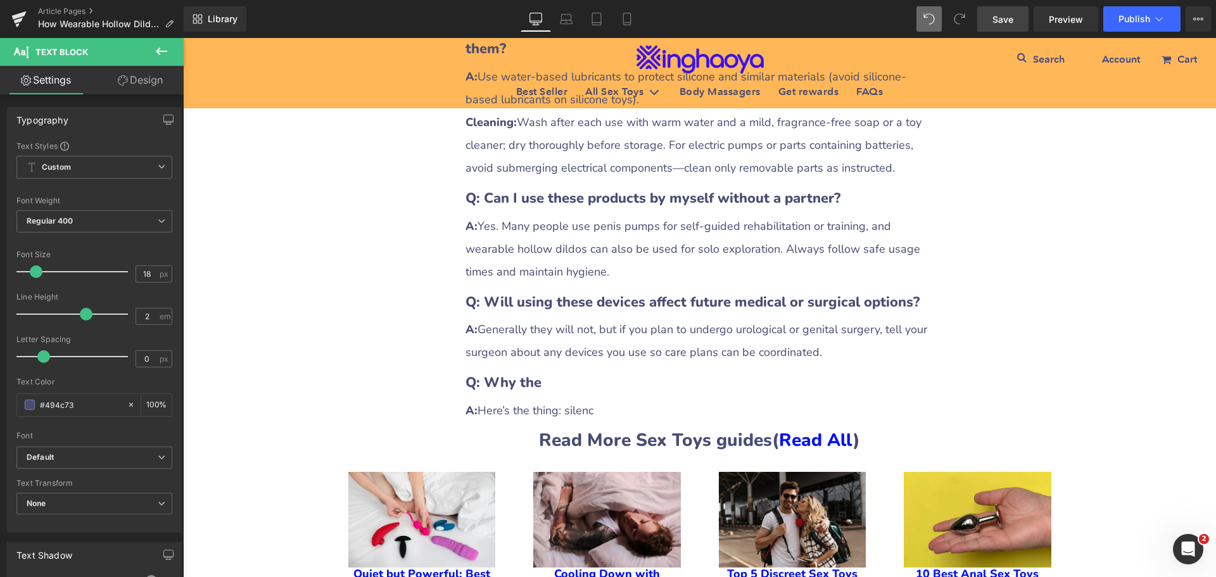
scroll to position [4223, 0]
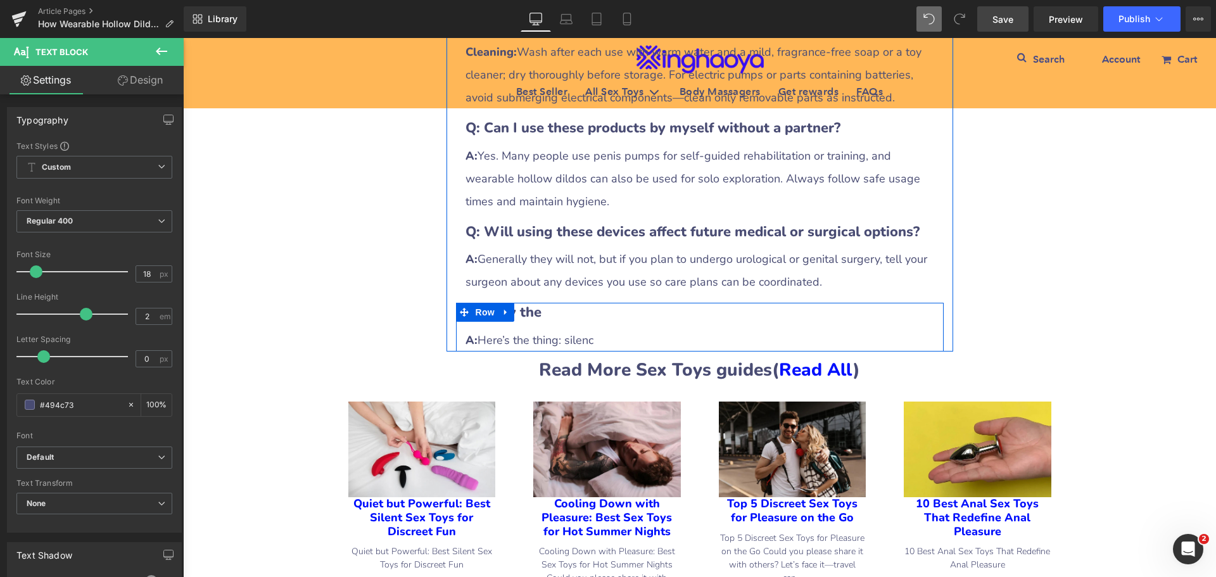
click at [500, 303] on link at bounding box center [506, 312] width 16 height 19
click at [518, 308] on icon at bounding box center [522, 312] width 9 height 9
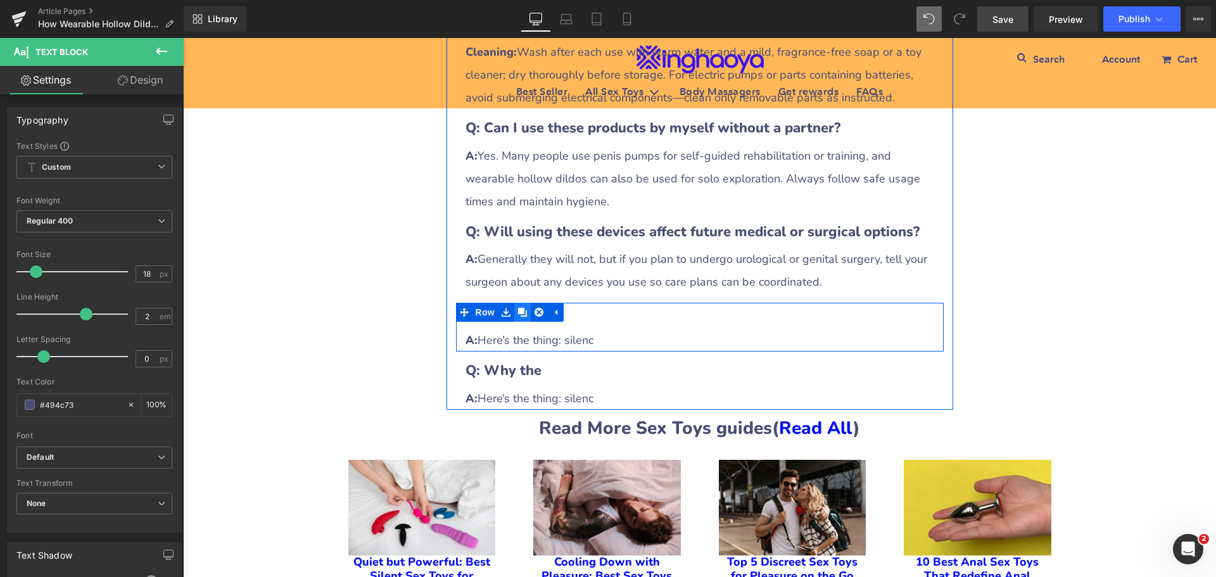
click at [518, 308] on icon at bounding box center [522, 312] width 9 height 9
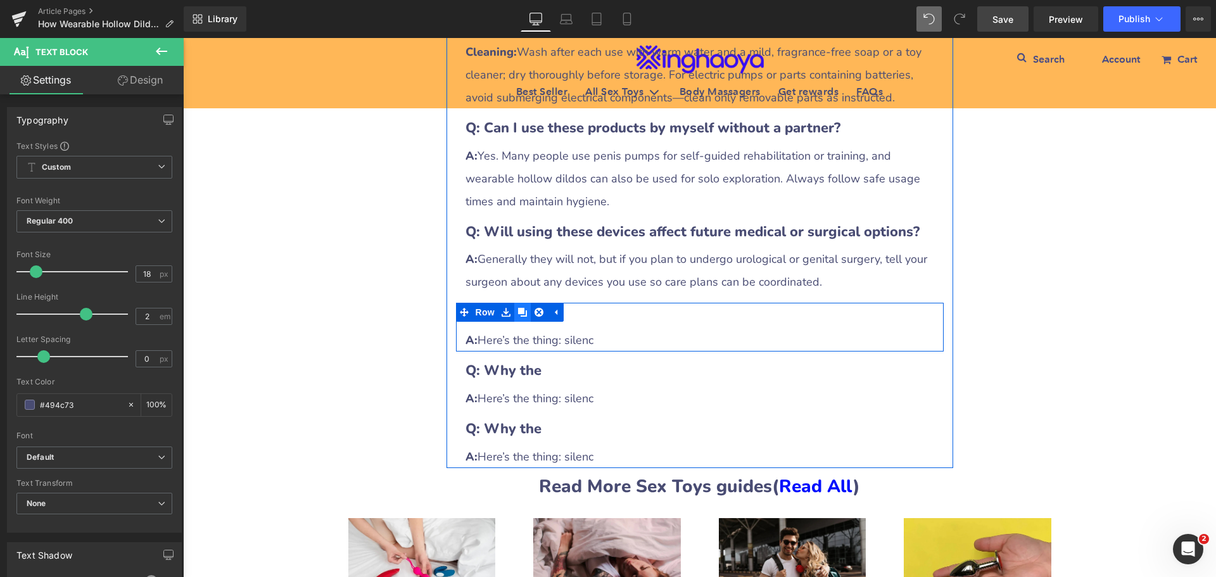
click at [518, 308] on icon at bounding box center [522, 312] width 9 height 9
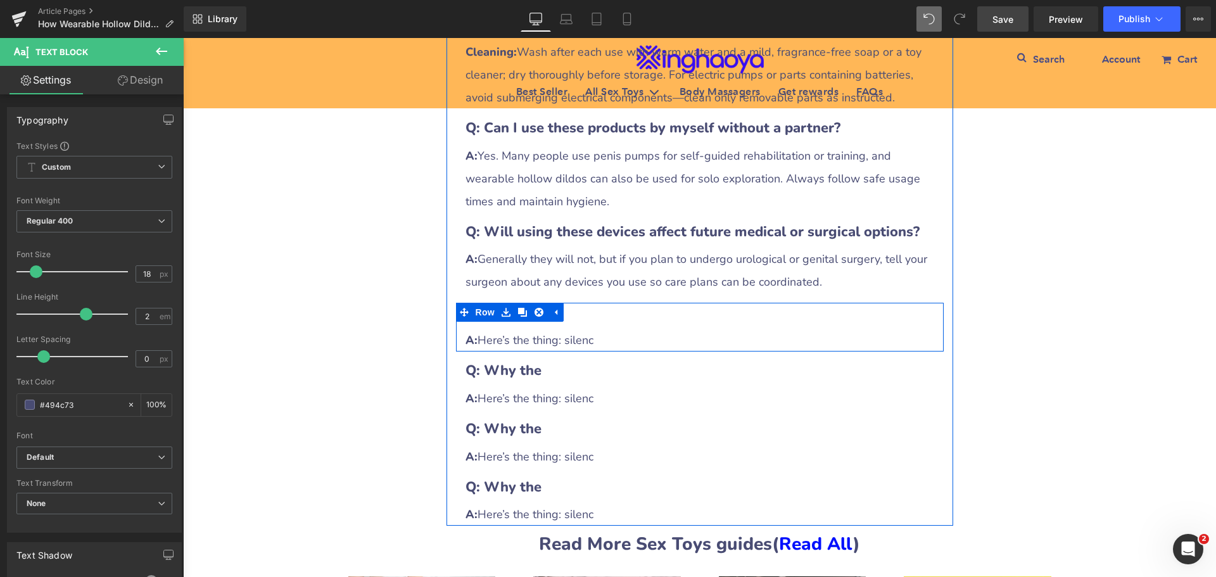
click at [590, 303] on h3 "Q: Why the" at bounding box center [699, 313] width 469 height 20
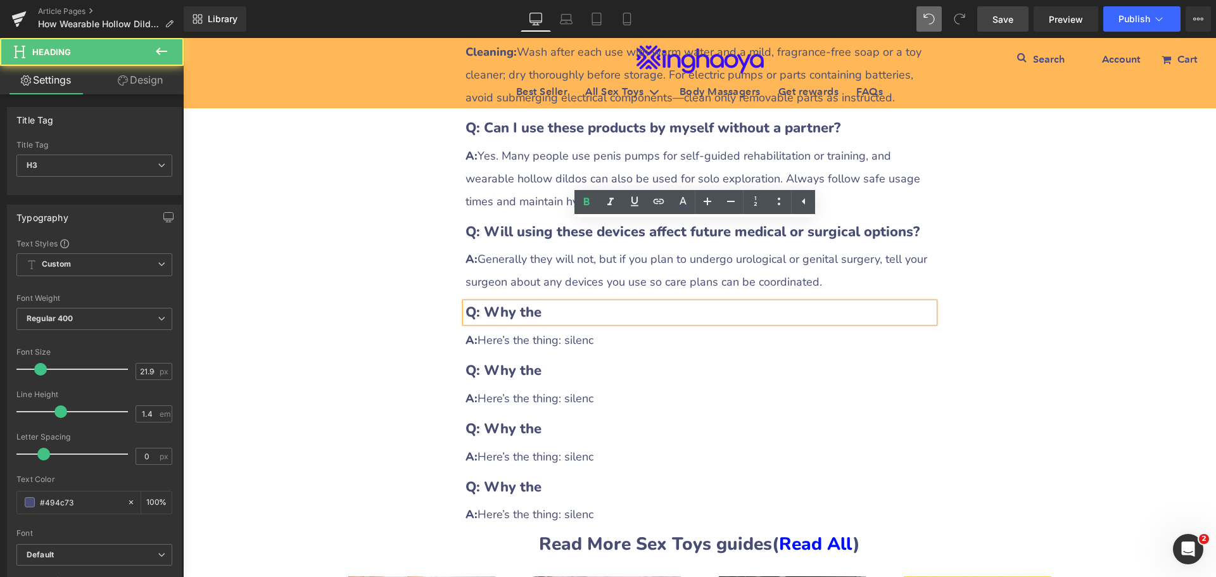
drag, startPoint x: 482, startPoint y: 230, endPoint x: 548, endPoint y: 232, distance: 65.9
click at [548, 303] on h3 "Q: Why the" at bounding box center [699, 313] width 469 height 20
paste div
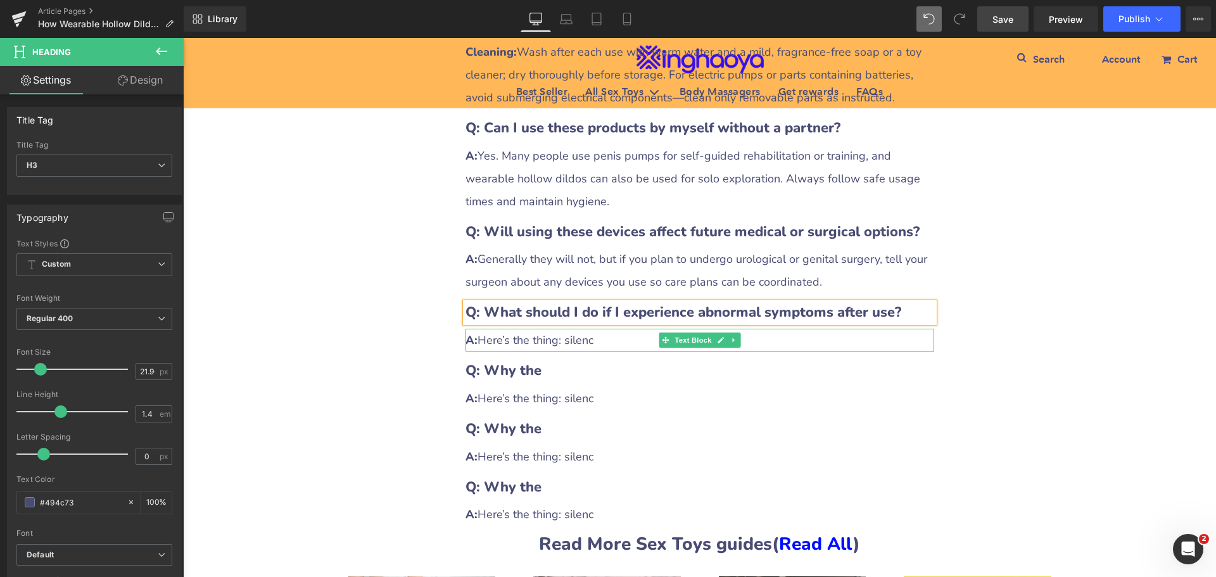
click at [566, 329] on div "A: Here’s the thing: silenc" at bounding box center [699, 340] width 469 height 23
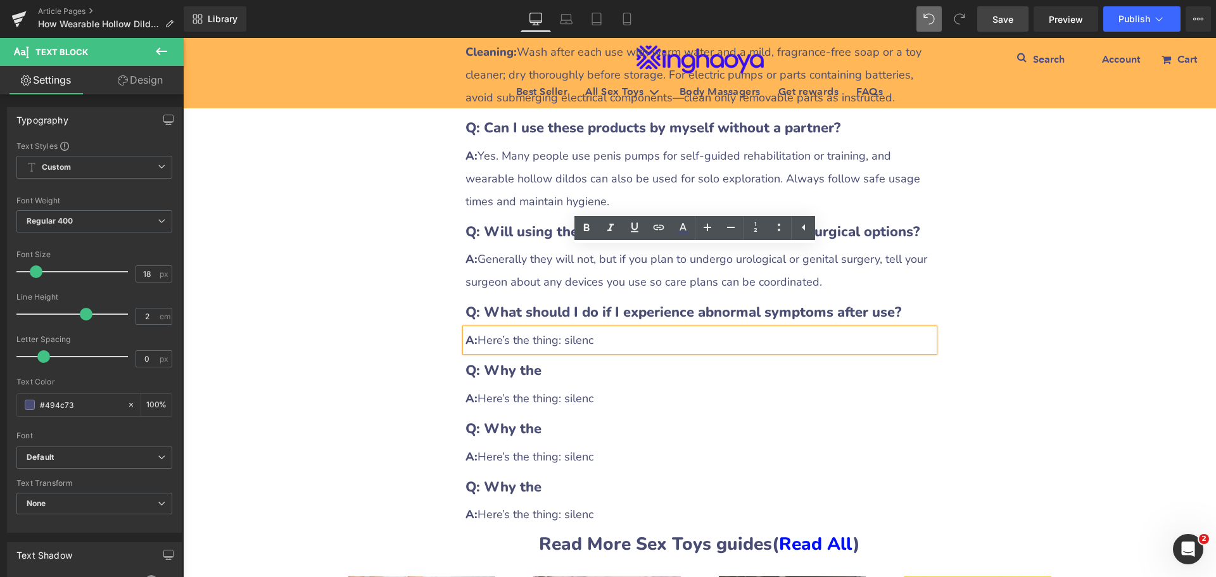
drag, startPoint x: 479, startPoint y: 263, endPoint x: 618, endPoint y: 267, distance: 138.7
click at [618, 329] on div "A: Here’s the thing: silenc" at bounding box center [699, 340] width 469 height 23
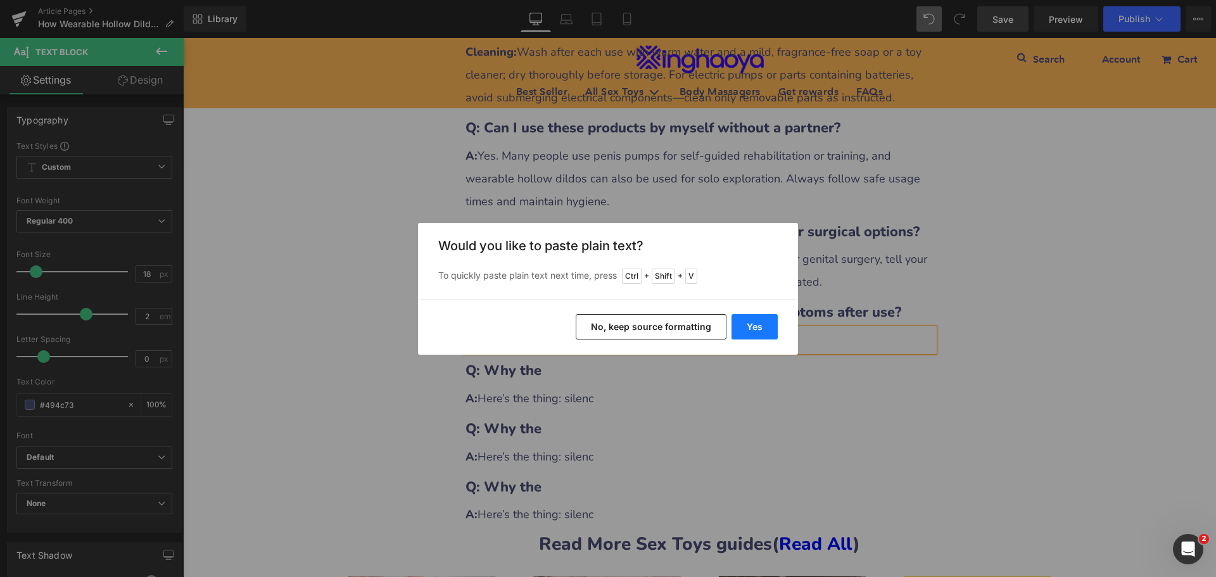
drag, startPoint x: 750, startPoint y: 327, endPoint x: 681, endPoint y: 315, distance: 70.1
click at [750, 327] on button "Yes" at bounding box center [754, 326] width 46 height 25
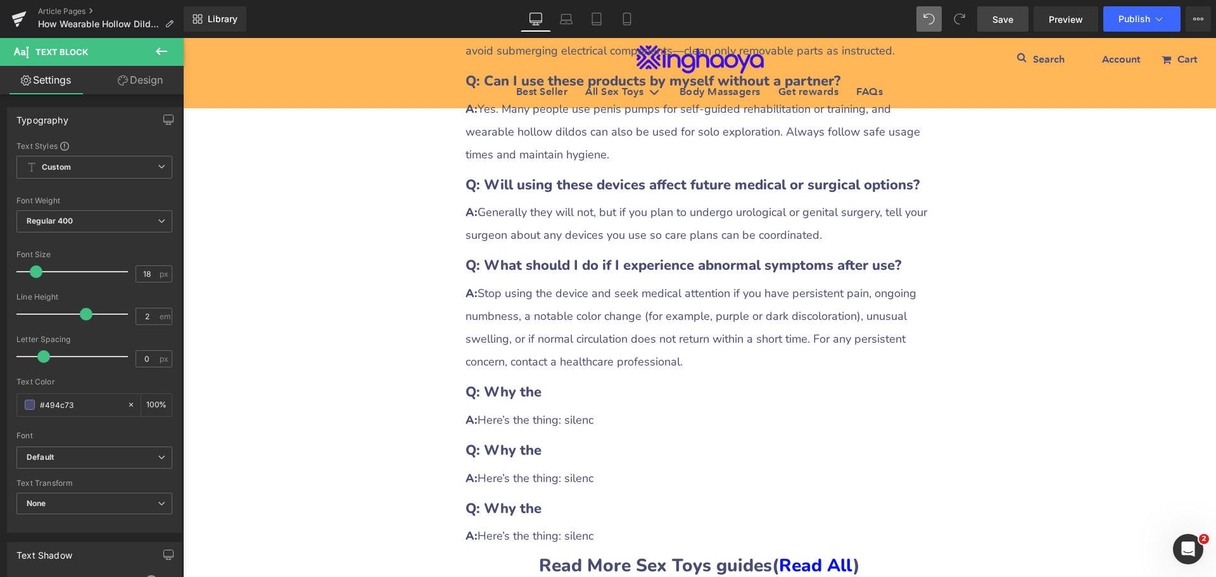
scroll to position [4350, 0]
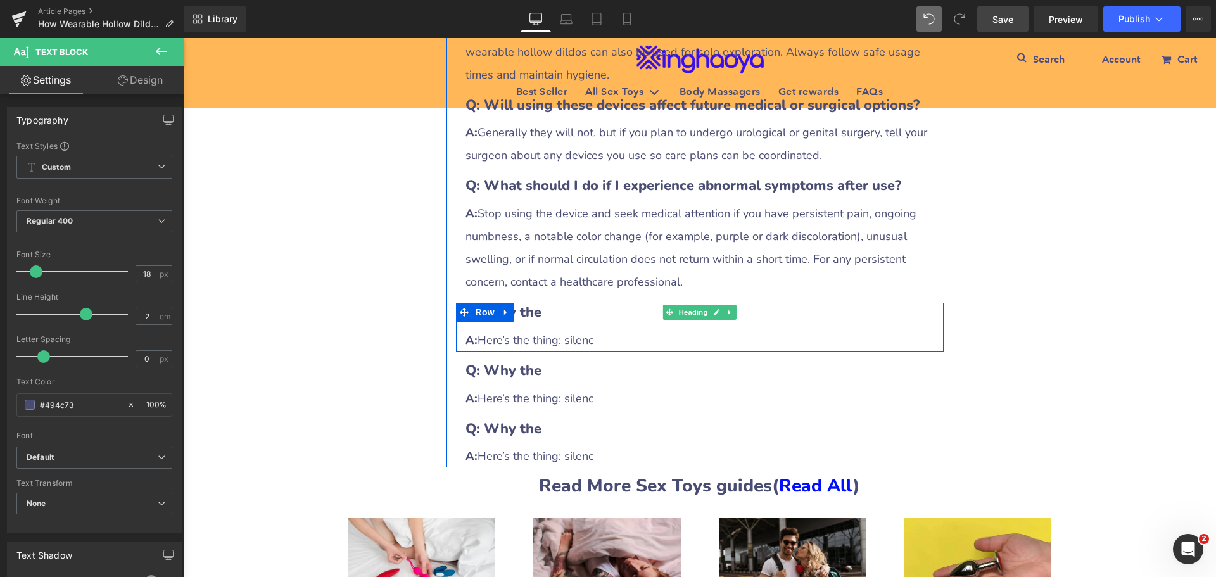
click at [553, 303] on h3 "Q: Why the" at bounding box center [699, 313] width 469 height 20
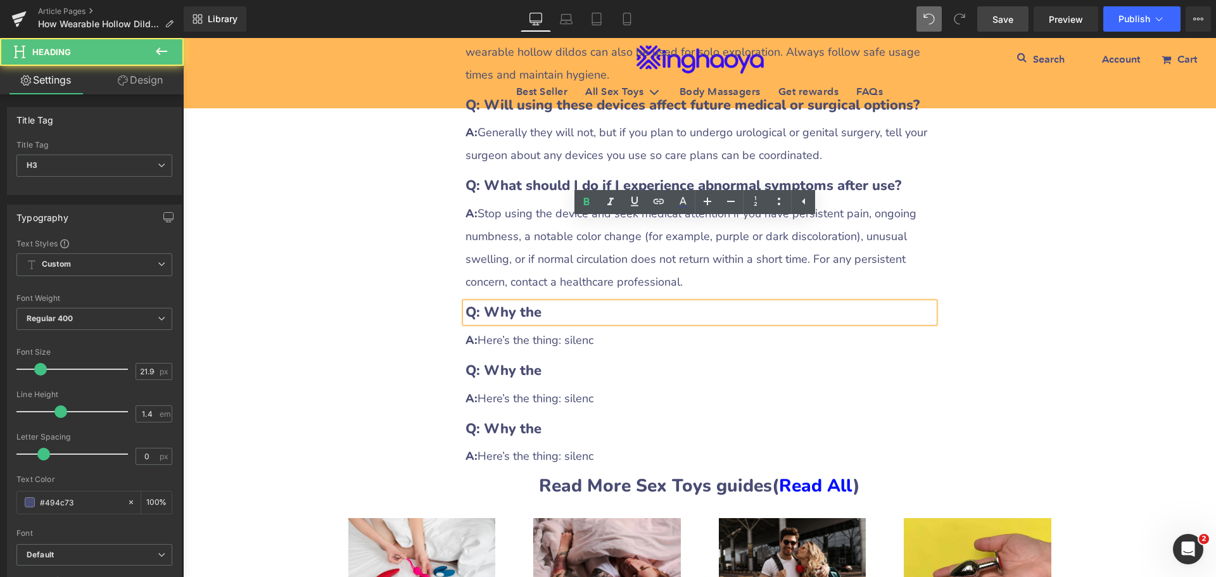
drag, startPoint x: 483, startPoint y: 230, endPoint x: 536, endPoint y: 231, distance: 53.8
click at [536, 303] on b "Q: Why the" at bounding box center [503, 312] width 76 height 19
paste div
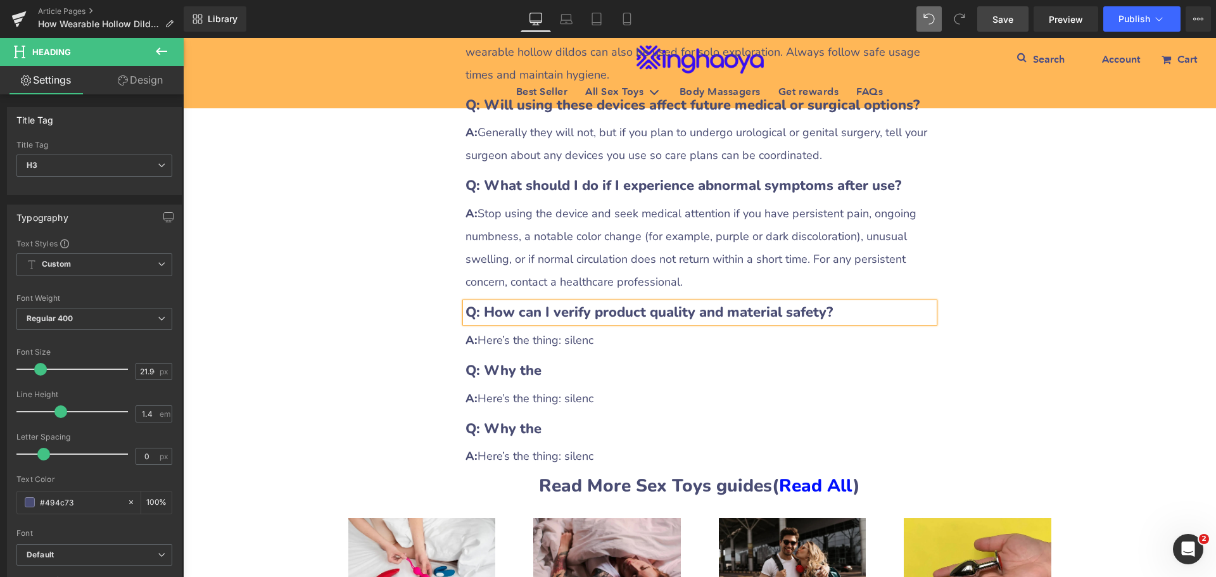
click at [524, 329] on div "A: Here’s the thing: silenc" at bounding box center [699, 340] width 469 height 23
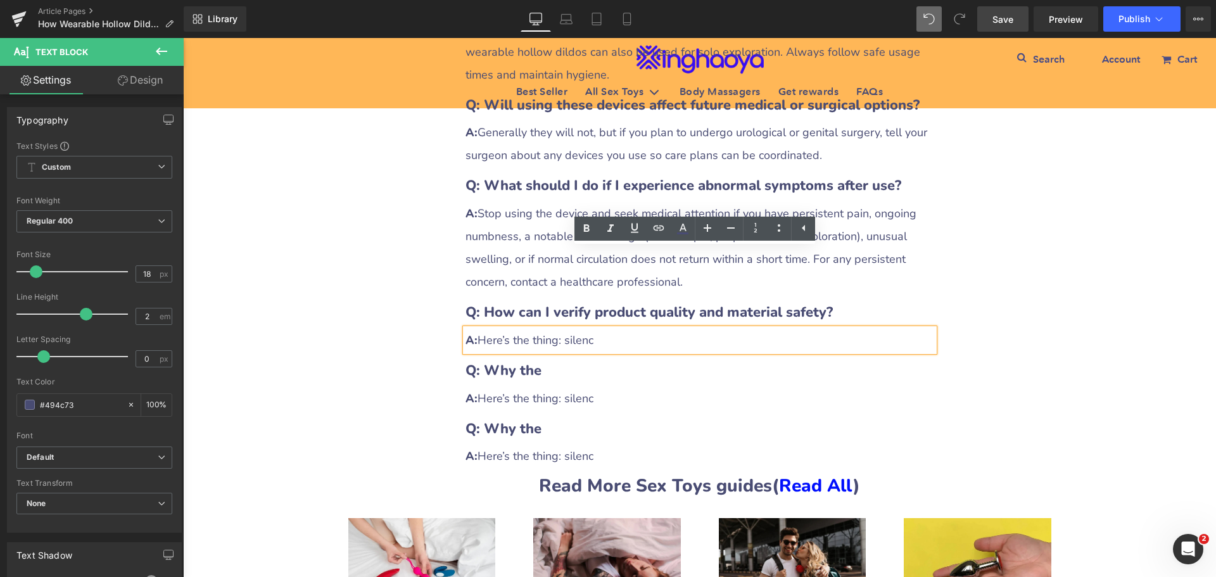
drag, startPoint x: 479, startPoint y: 260, endPoint x: 605, endPoint y: 259, distance: 126.7
click at [605, 329] on div "A: Here’s the thing: silenc" at bounding box center [699, 340] width 469 height 23
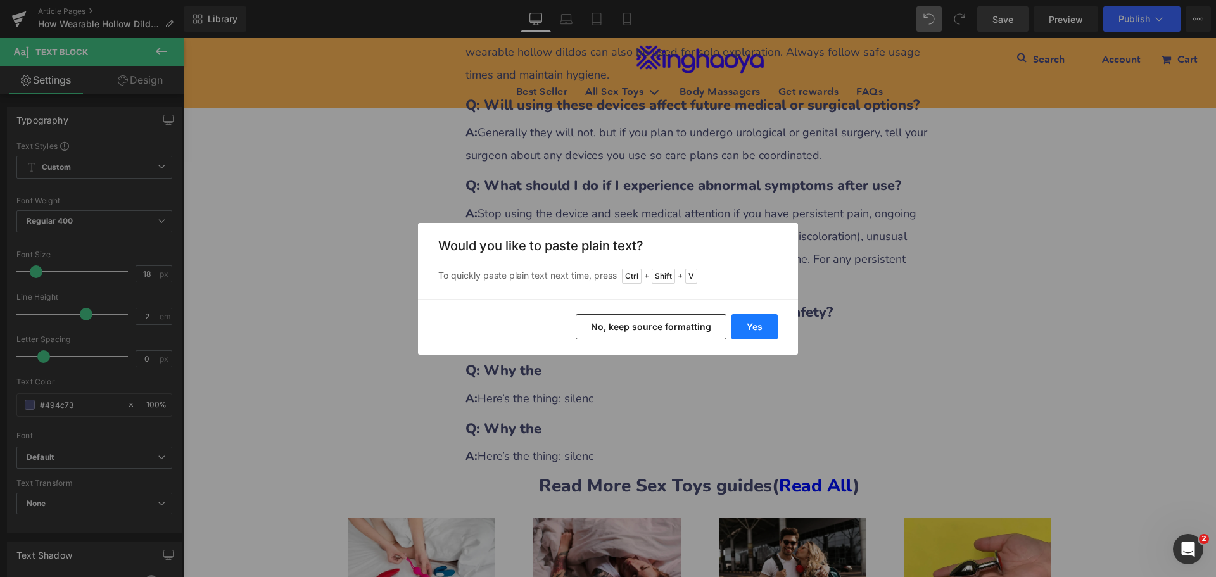
click at [750, 324] on button "Yes" at bounding box center [754, 326] width 46 height 25
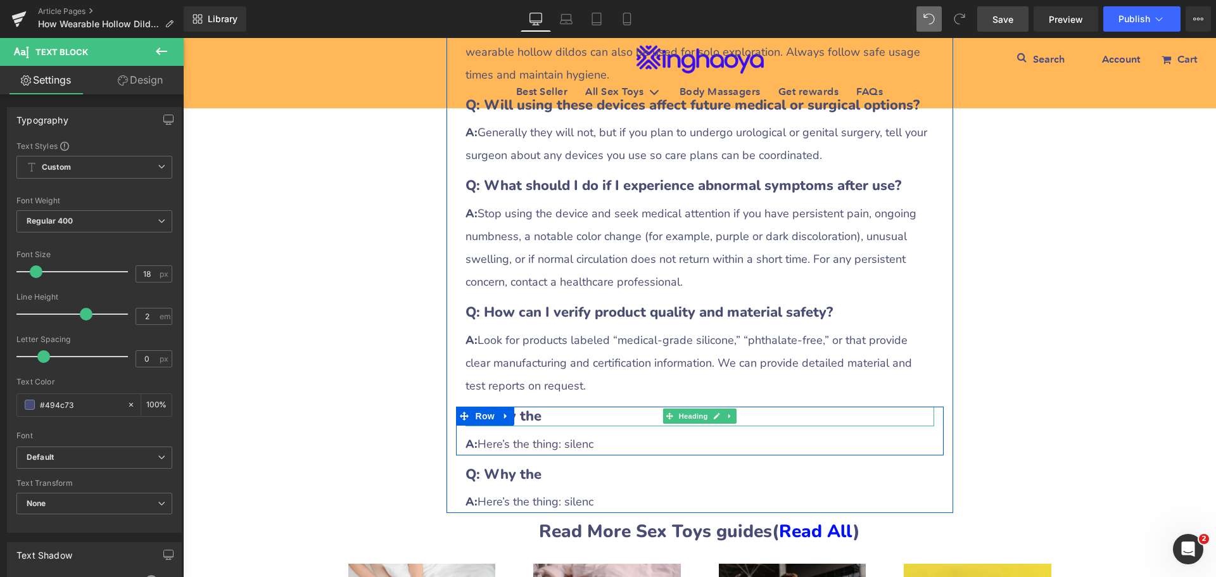
click at [533, 407] on b "Q: Why the" at bounding box center [503, 416] width 76 height 19
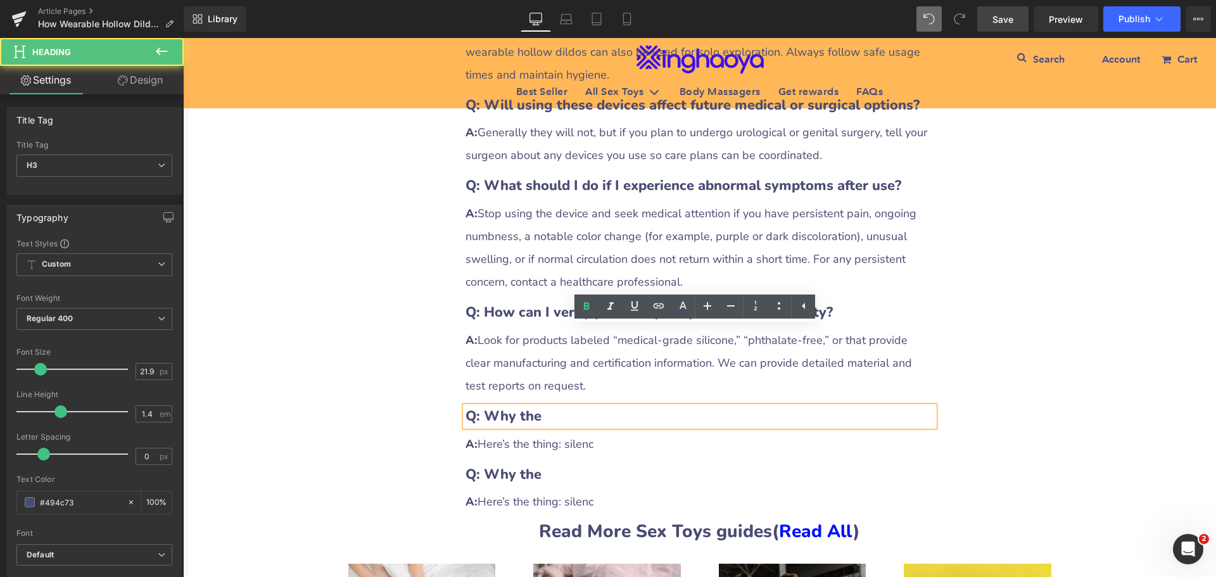
drag, startPoint x: 481, startPoint y: 338, endPoint x: 536, endPoint y: 336, distance: 54.5
click at [536, 407] on b "Q: Why the" at bounding box center [503, 416] width 76 height 19
paste div
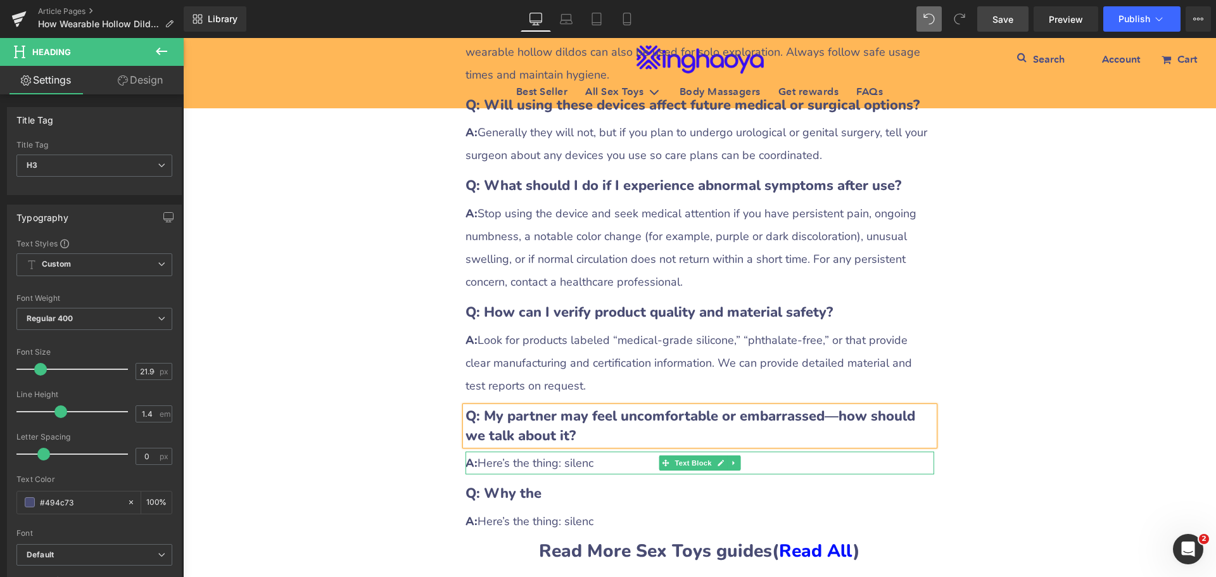
click at [513, 451] on div "A: Here’s the thing: silenc" at bounding box center [699, 462] width 469 height 23
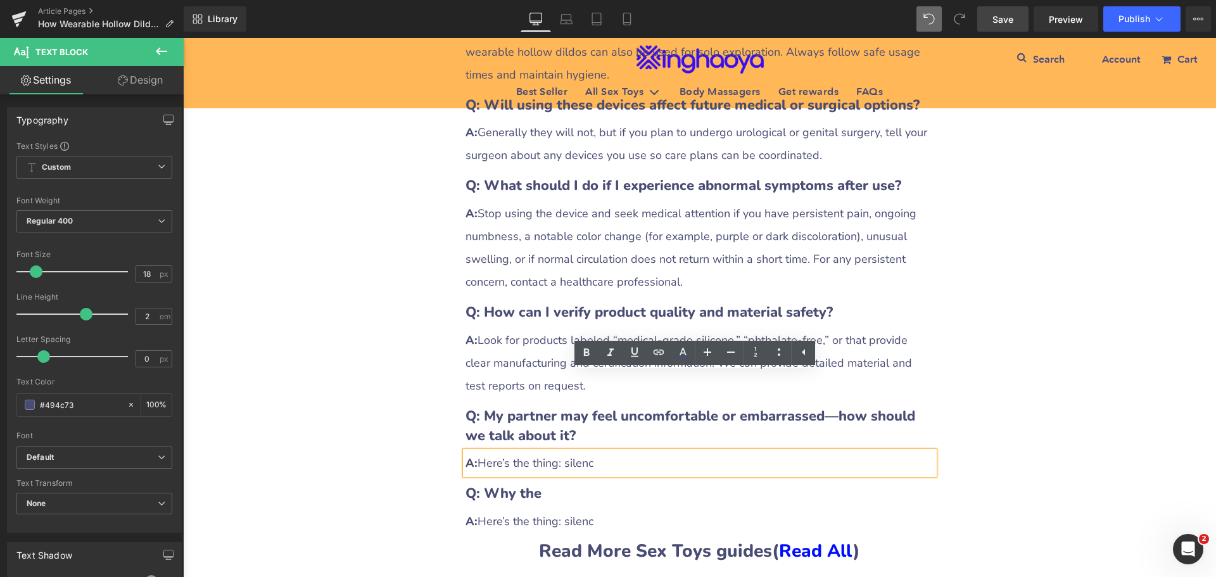
drag, startPoint x: 476, startPoint y: 385, endPoint x: 607, endPoint y: 386, distance: 131.7
click at [607, 451] on div "A: Here’s the thing: silenc" at bounding box center [699, 462] width 469 height 23
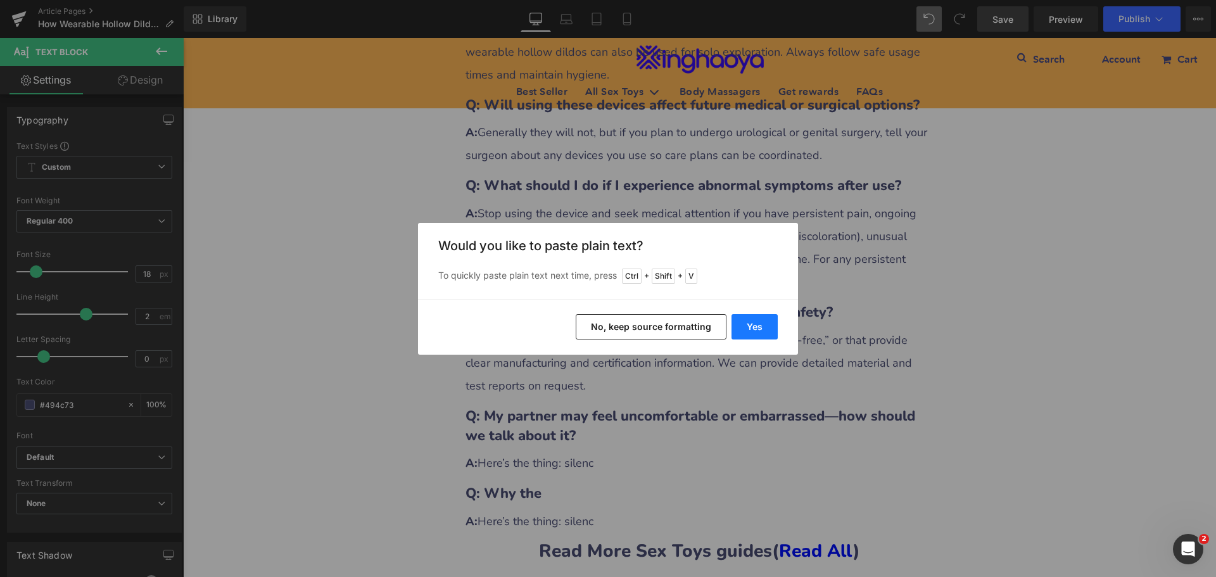
click at [759, 326] on button "Yes" at bounding box center [754, 326] width 46 height 25
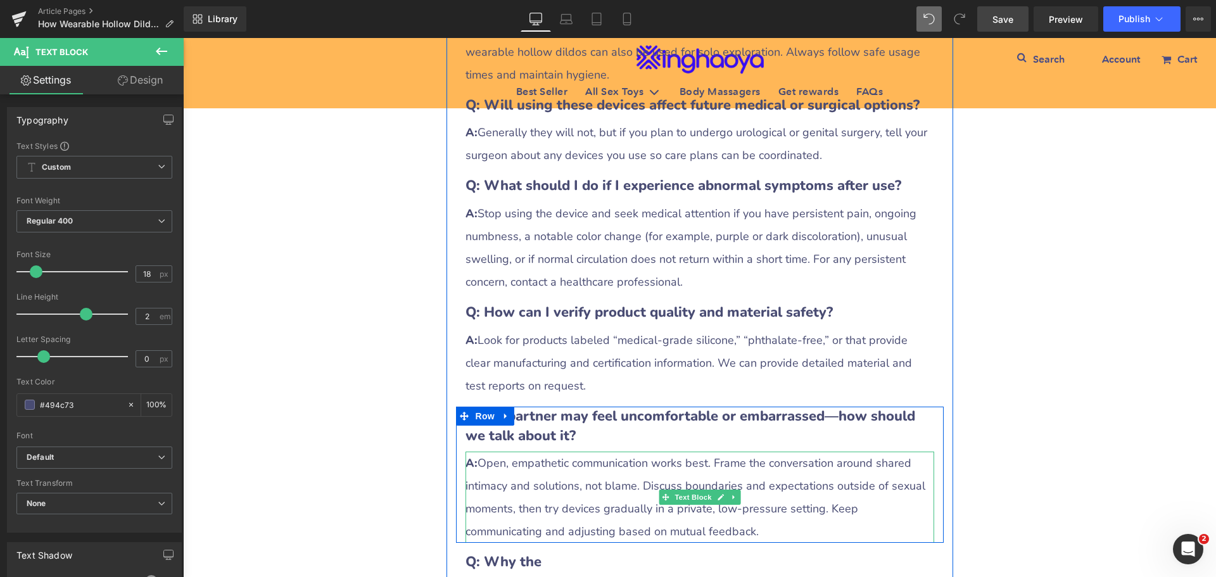
scroll to position [4476, 0]
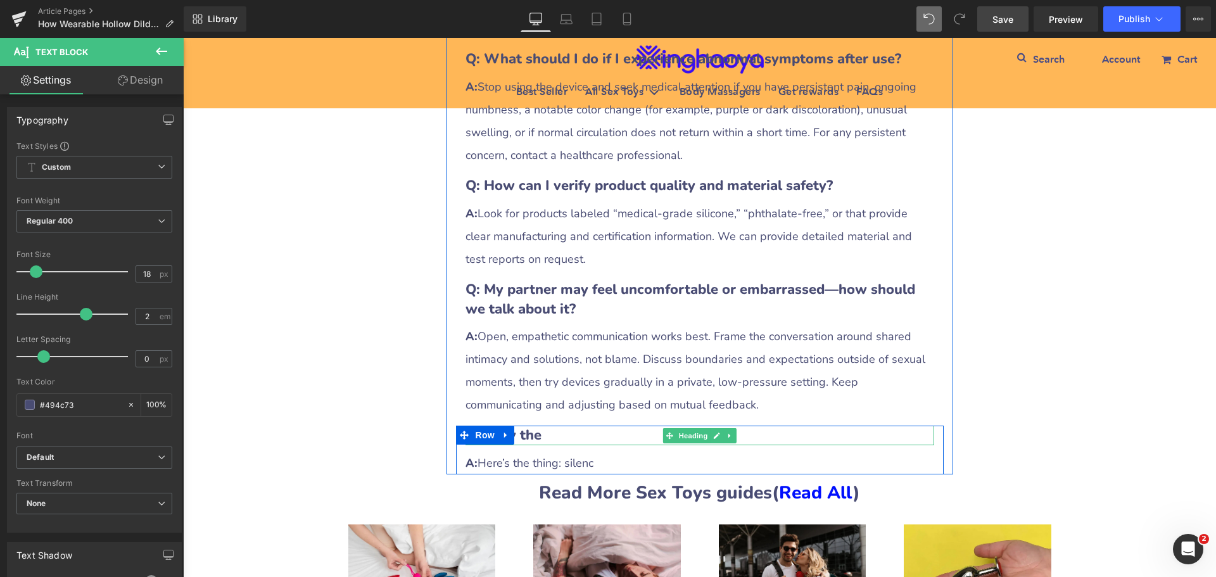
click at [532, 426] on b "Q: Why the" at bounding box center [503, 435] width 76 height 19
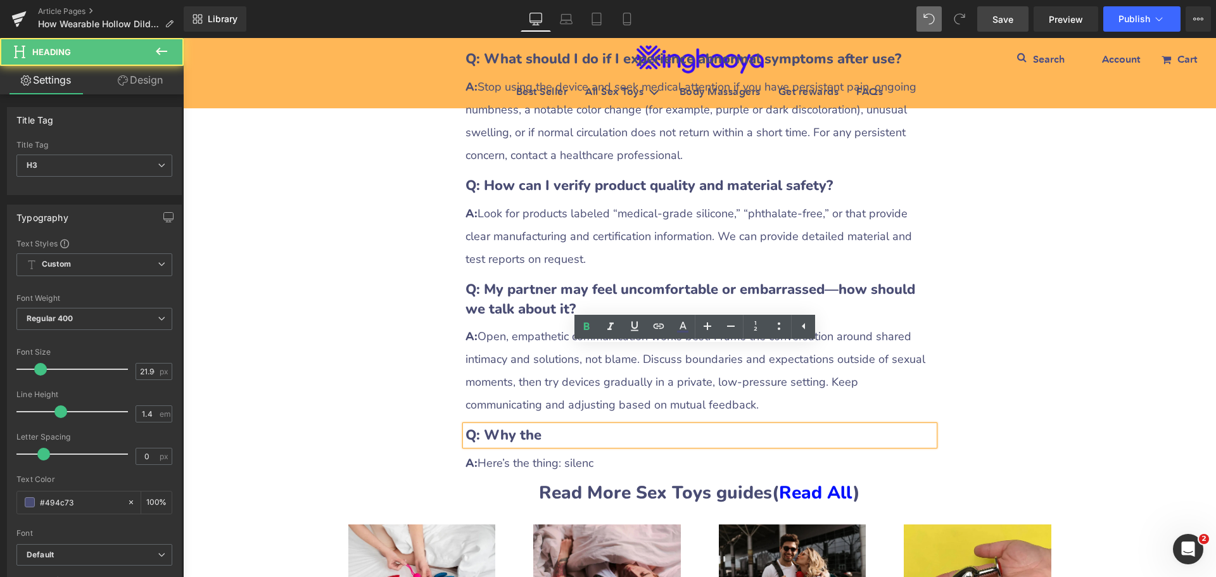
drag, startPoint x: 484, startPoint y: 358, endPoint x: 555, endPoint y: 357, distance: 70.9
click at [555, 426] on h3 "Q: Why the" at bounding box center [699, 436] width 469 height 20
paste div
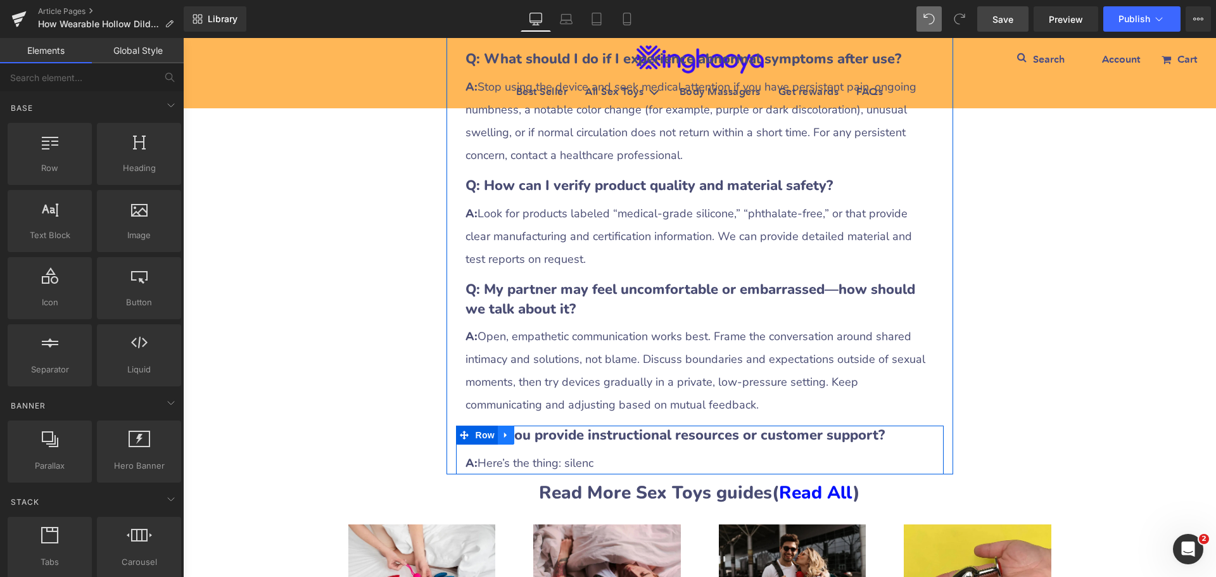
click at [504, 433] on icon at bounding box center [505, 436] width 3 height 6
click at [534, 431] on icon at bounding box center [538, 435] width 9 height 9
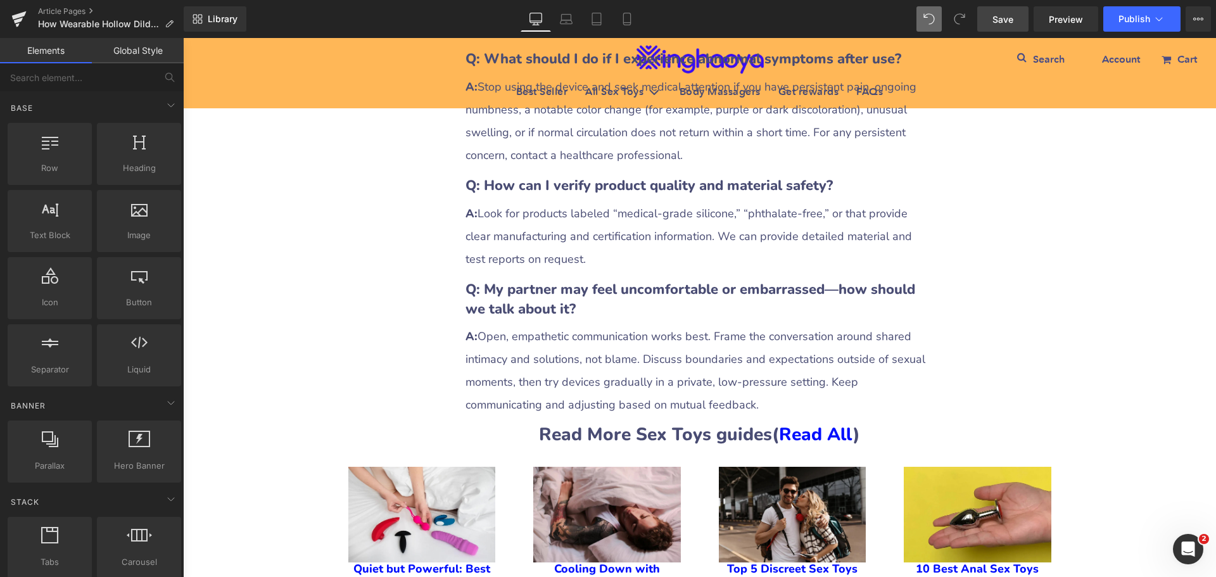
click at [995, 21] on span "Save" at bounding box center [1002, 19] width 21 height 13
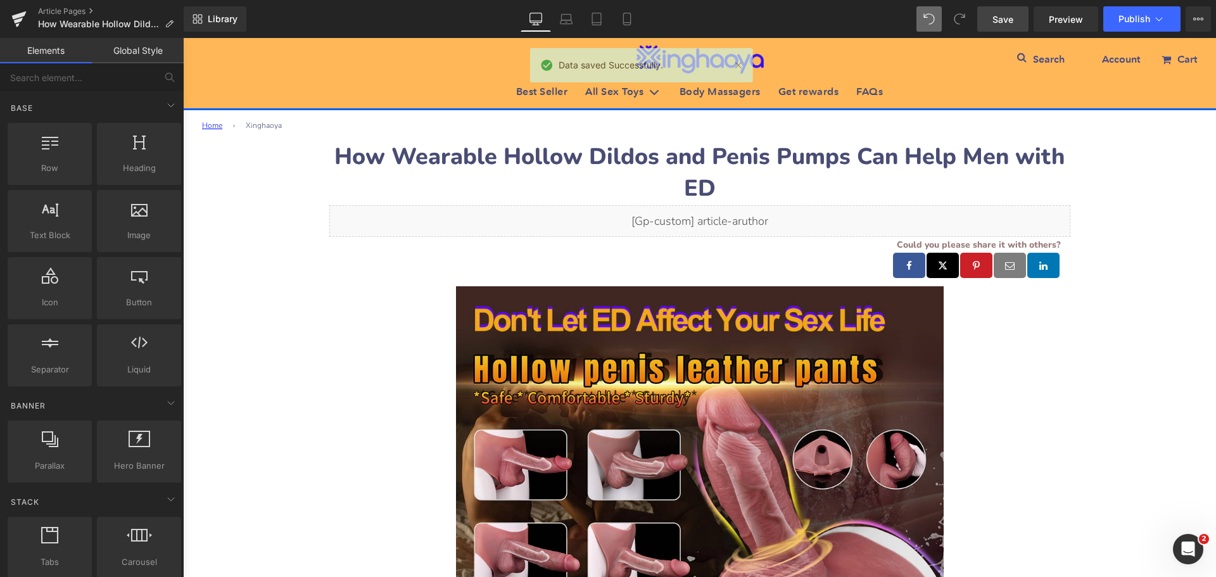
scroll to position [0, 0]
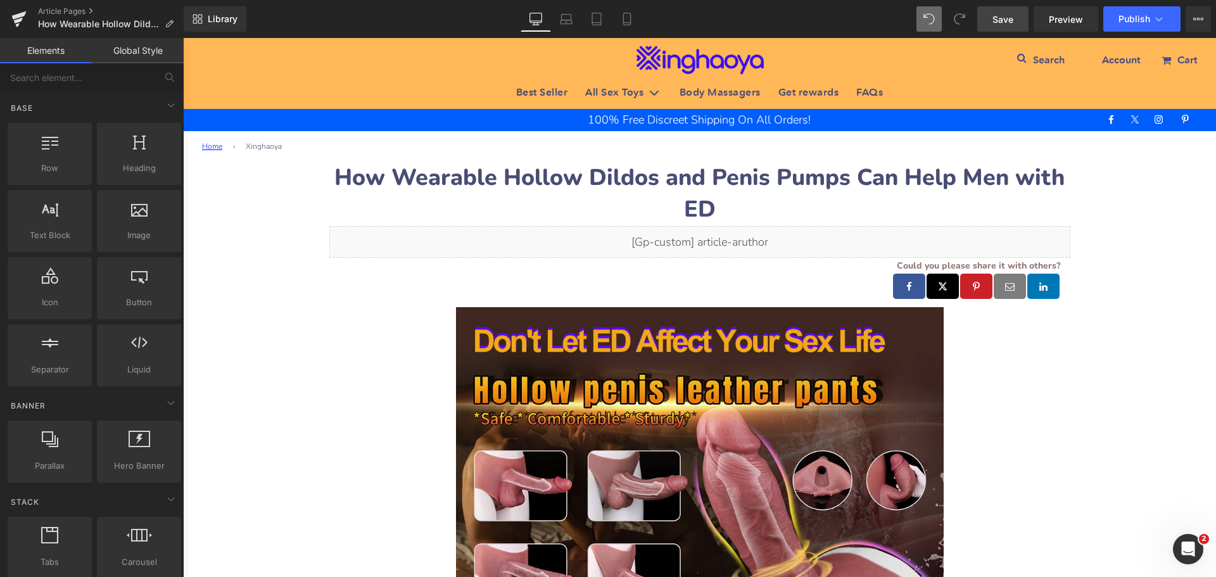
click at [672, 182] on h1 "How Wearable Hollow Dildos and Penis Pumps Can Help Men with ED" at bounding box center [699, 194] width 741 height 64
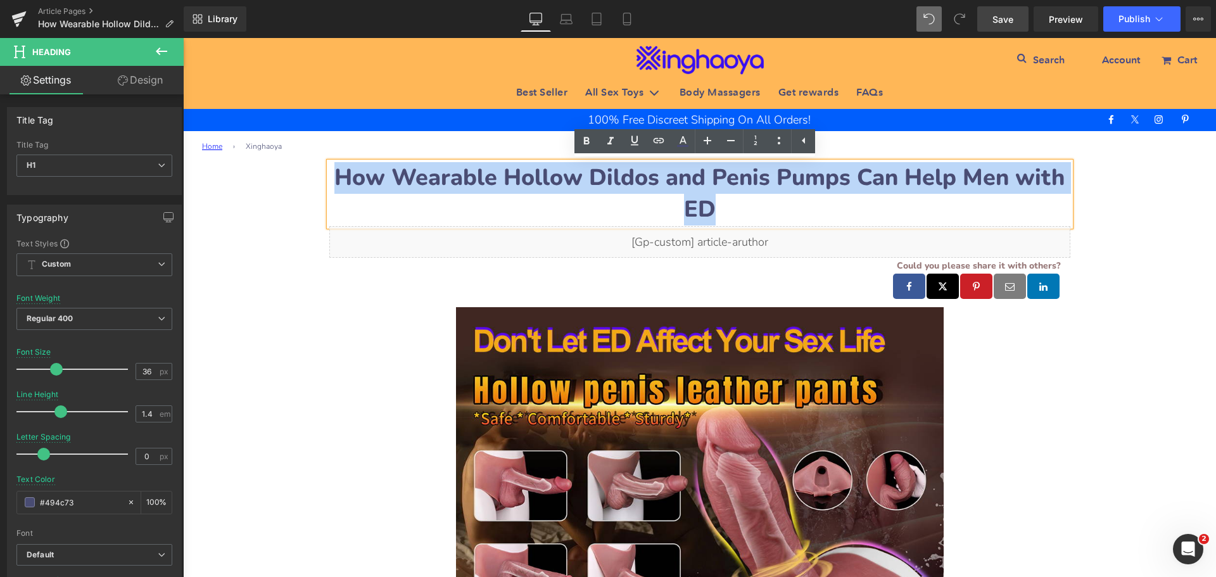
drag, startPoint x: 338, startPoint y: 174, endPoint x: 769, endPoint y: 206, distance: 432.5
click at [769, 206] on h1 "How Wearable Hollow Dildos and Penis Pumps Can Help Men with ED" at bounding box center [699, 194] width 741 height 64
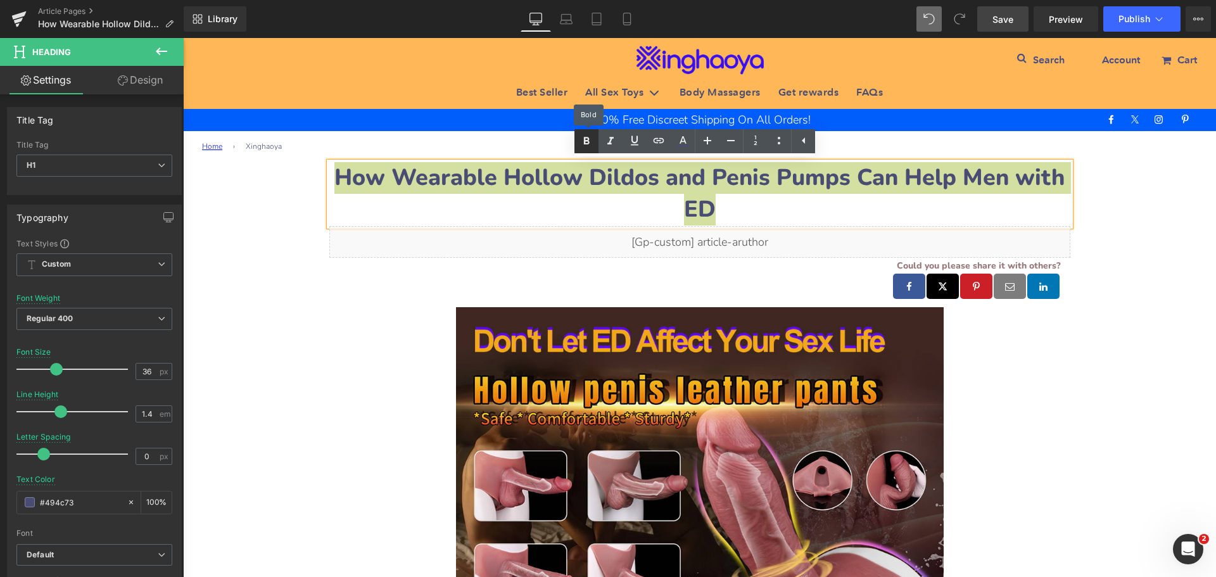
click at [585, 146] on icon at bounding box center [586, 141] width 15 height 15
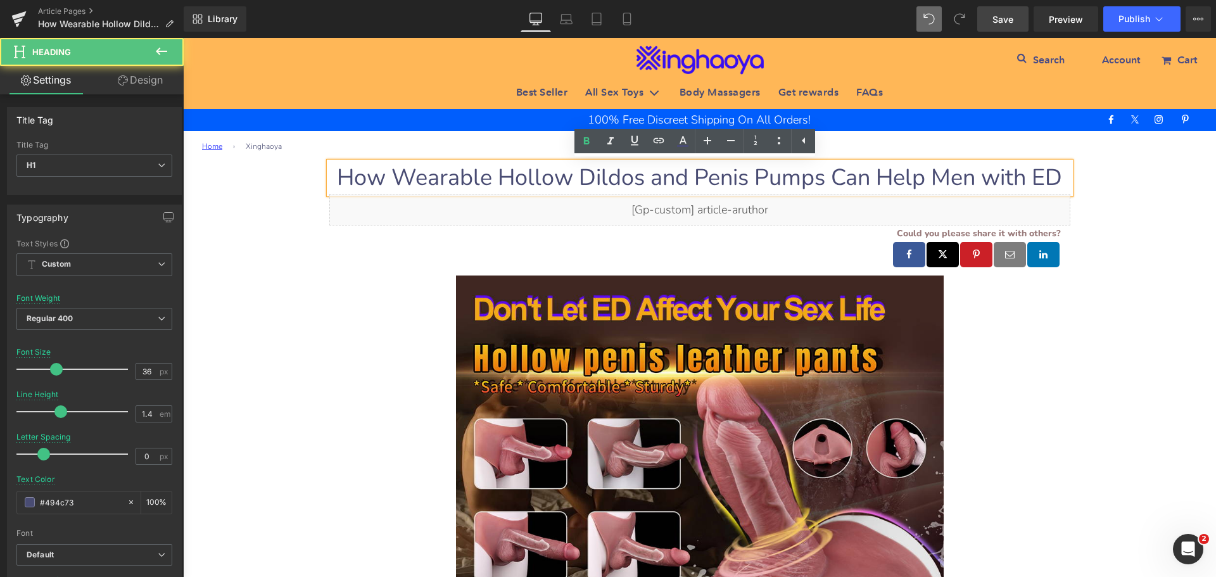
click at [521, 175] on span "How Wearable Hollow Dildos and Penis Pumps Can Help Men with ED" at bounding box center [699, 177] width 725 height 31
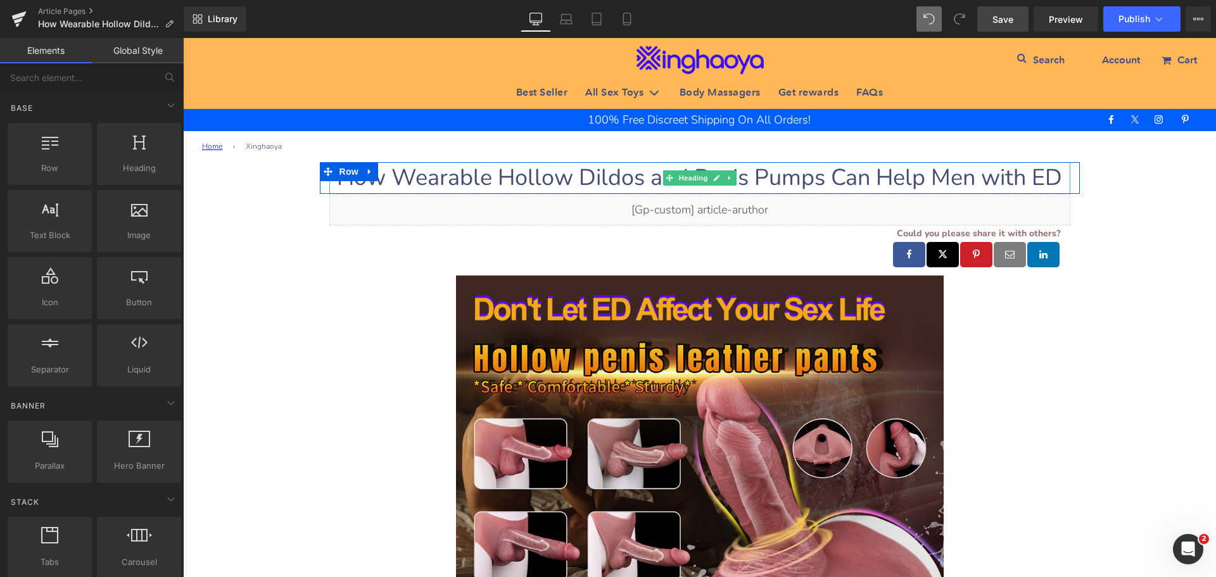
click at [916, 174] on span "How Wearable Hollow Dildos and Penis Pumps Can Help Men with ED" at bounding box center [699, 177] width 725 height 31
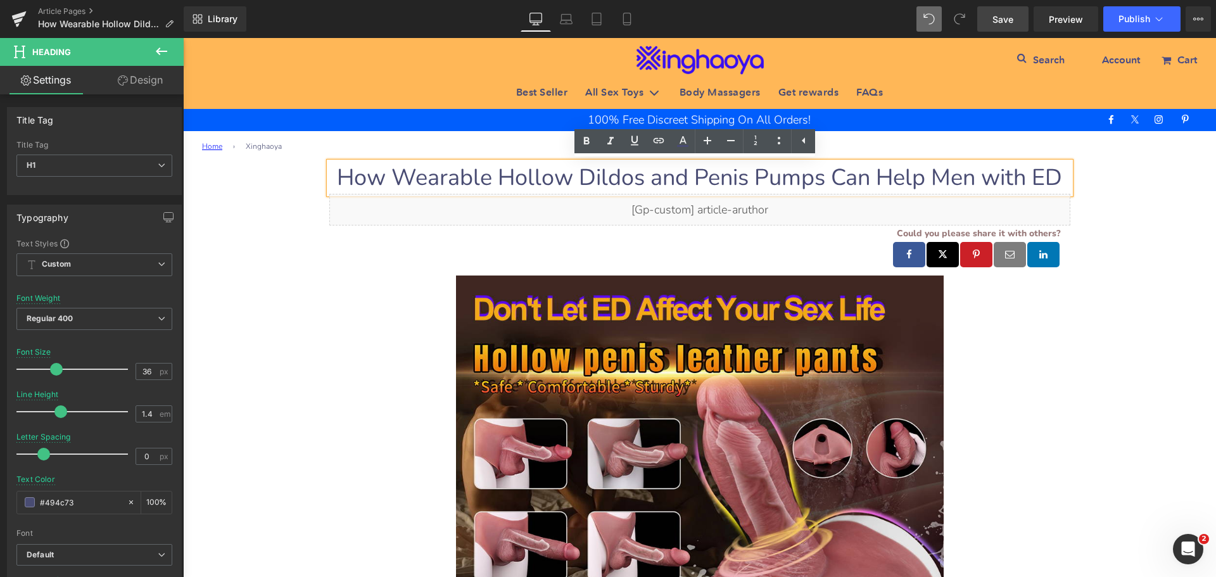
click at [434, 175] on span "How Wearable Hollow Dildos and Penis Pumps Can Help Men with ED" at bounding box center [699, 177] width 725 height 31
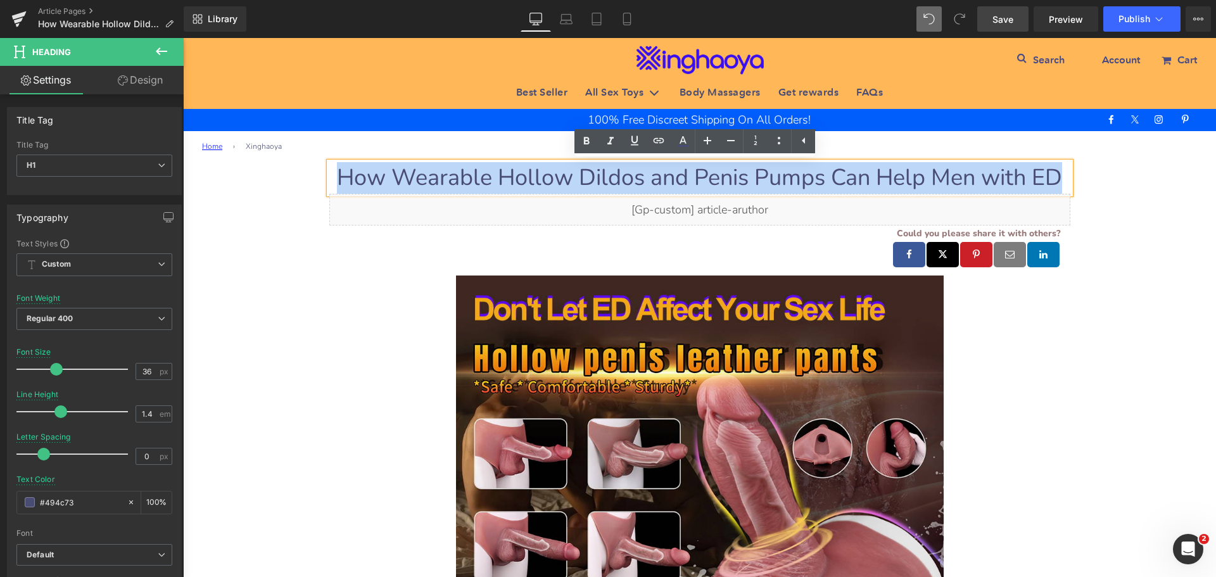
drag, startPoint x: 339, startPoint y: 175, endPoint x: 1051, endPoint y: 191, distance: 711.9
click at [1051, 191] on span "How Wearable Hollow Dildos and Penis Pumps Can Help Men with ED" at bounding box center [699, 177] width 725 height 31
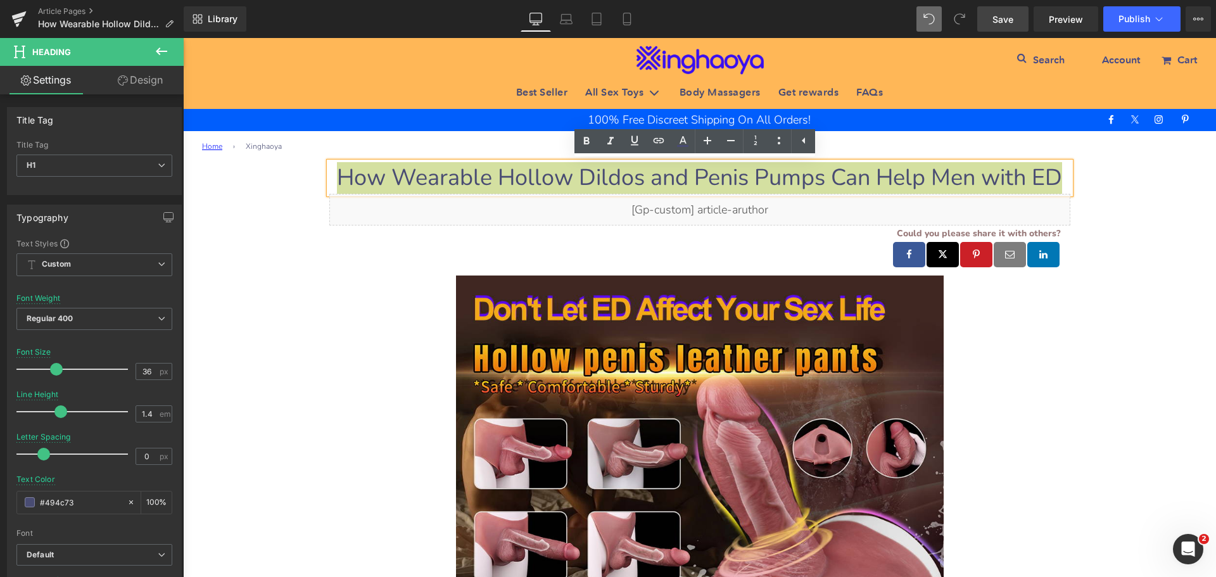
click at [999, 13] on span "Save" at bounding box center [1002, 19] width 21 height 13
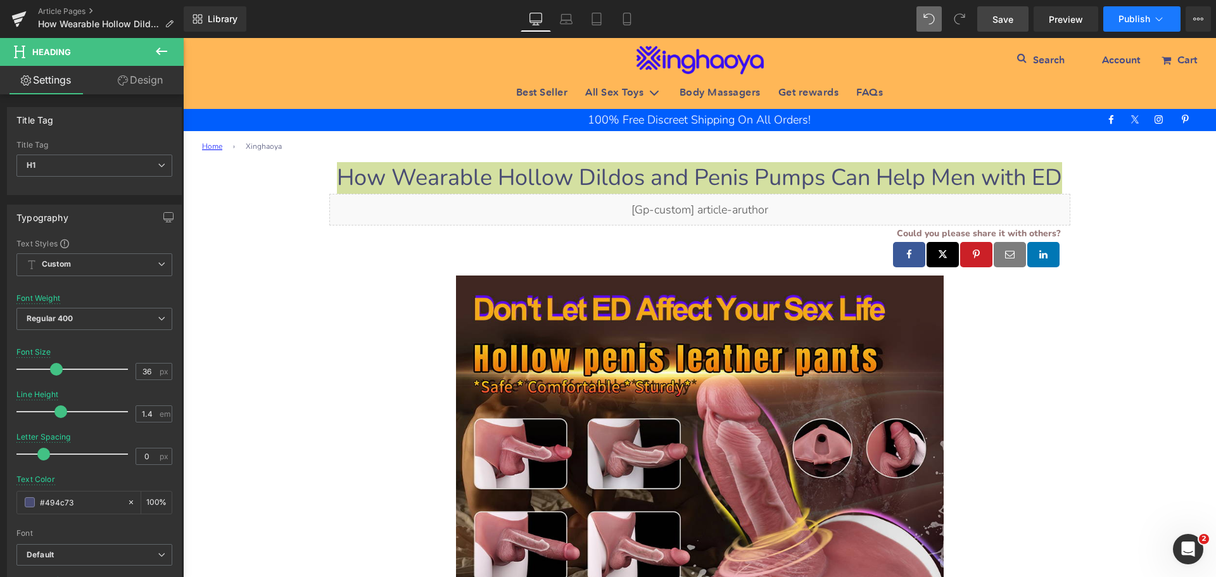
click at [1128, 25] on button "Publish" at bounding box center [1141, 18] width 77 height 25
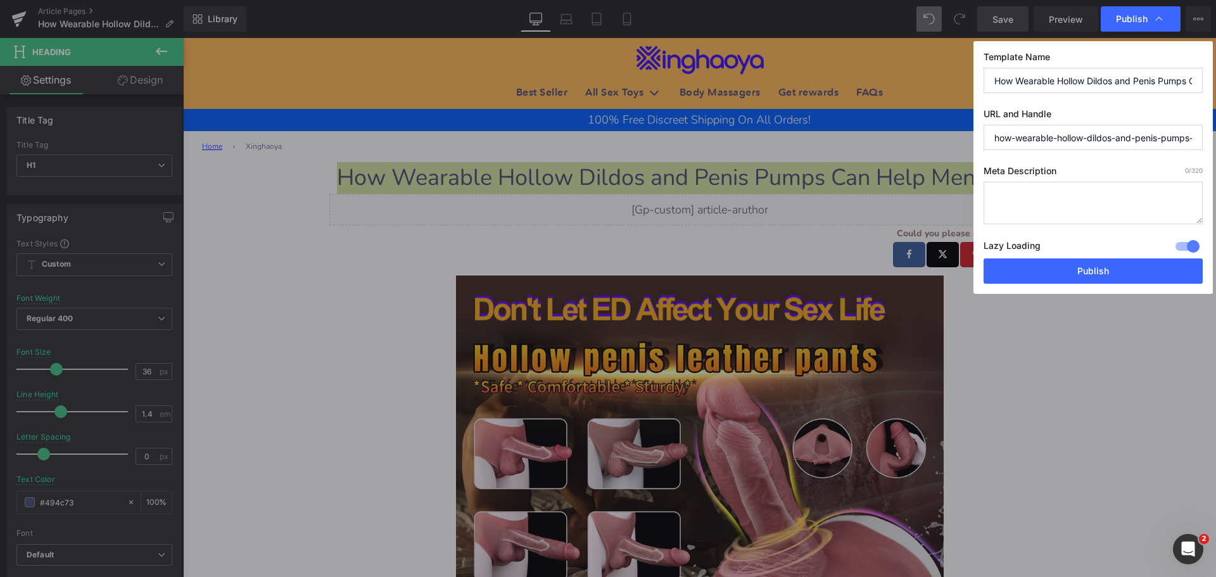
click at [1028, 204] on textarea at bounding box center [1092, 203] width 219 height 42
paste textarea "Restore intimacy with discreet, body-safe wearable hollow dildos and penis pump…"
type textarea "Restore intimacy with discreet, body-safe wearable hollow dildos and penis pump…"
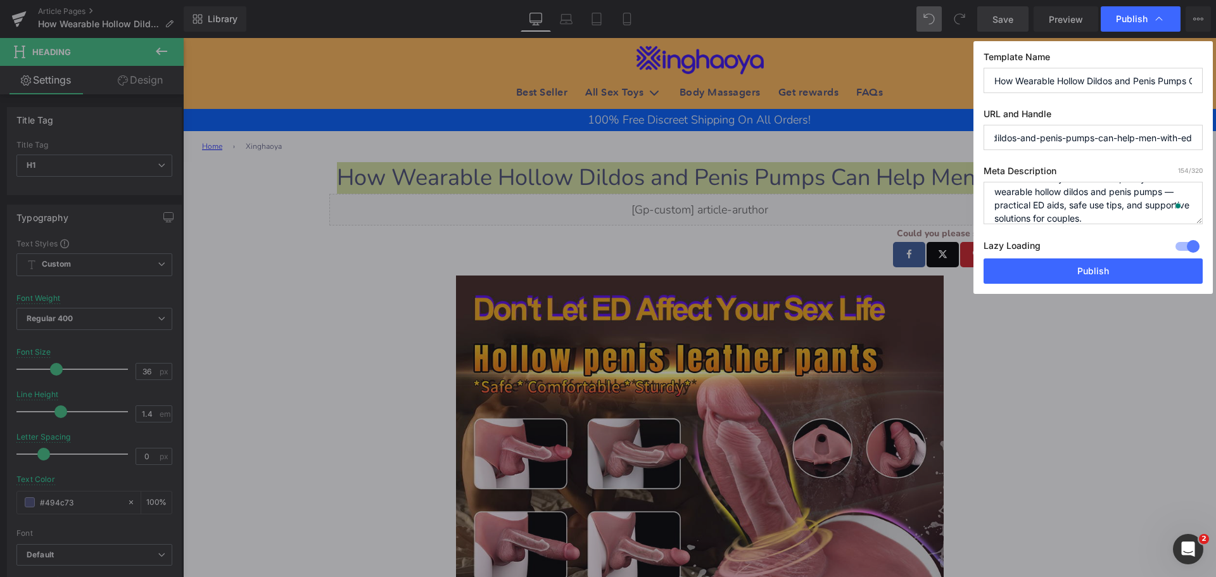
drag, startPoint x: 995, startPoint y: 136, endPoint x: 1179, endPoint y: 135, distance: 184.3
click at [1179, 135] on input "how-wearable-hollow-dildos-and-penis-pumps-can-help-men-with-ed" at bounding box center [1092, 137] width 219 height 25
click at [1114, 134] on input "how-wearable-hollow-dildos-and-penis-pumps-can-help-men-with-ed" at bounding box center [1092, 137] width 219 height 25
click at [1101, 145] on input "how-wearable-hollow-dildos-and-penis-pumps-can-help-men-with-ed" at bounding box center [1092, 137] width 219 height 25
click at [1132, 141] on input "how-wearable-hollow-dildos-and-penis-pumps-can-help-men-with-ed" at bounding box center [1092, 137] width 219 height 25
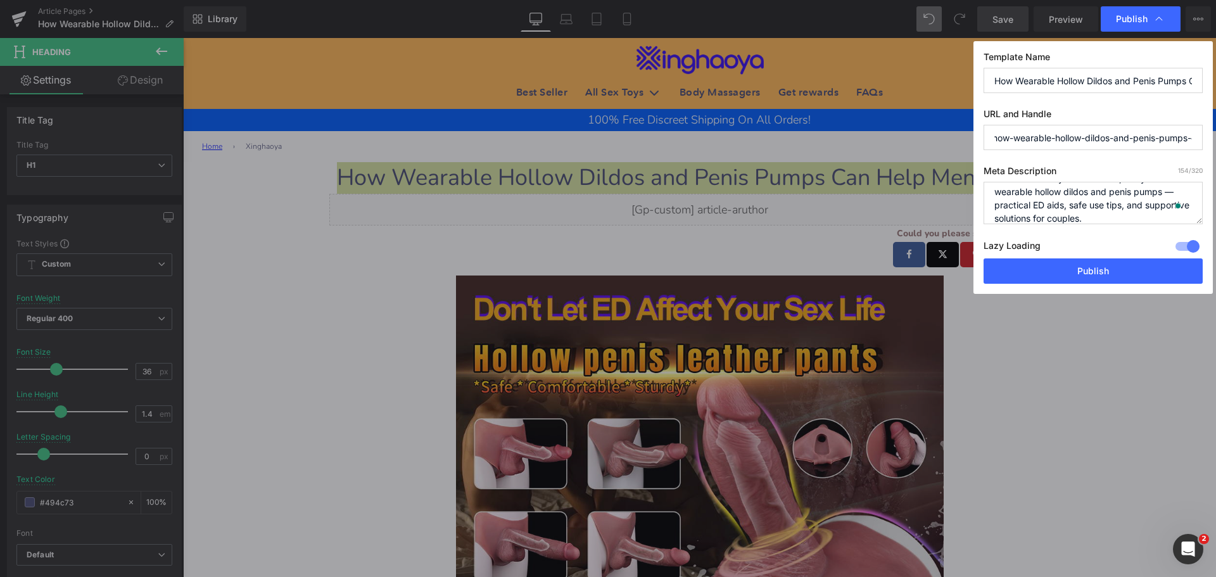
scroll to position [0, 0]
drag, startPoint x: 1191, startPoint y: 139, endPoint x: 994, endPoint y: 138, distance: 197.6
click at [994, 138] on input "how-wearable-hollow-dildos-and-penis-pumps-can-help-men-with-ed" at bounding box center [1092, 137] width 219 height 25
paste input "Erectile Dysfunction Sex Toys"
click at [1142, 138] on input "[MEDICAL_DATA]-sex-toys" at bounding box center [1092, 137] width 219 height 25
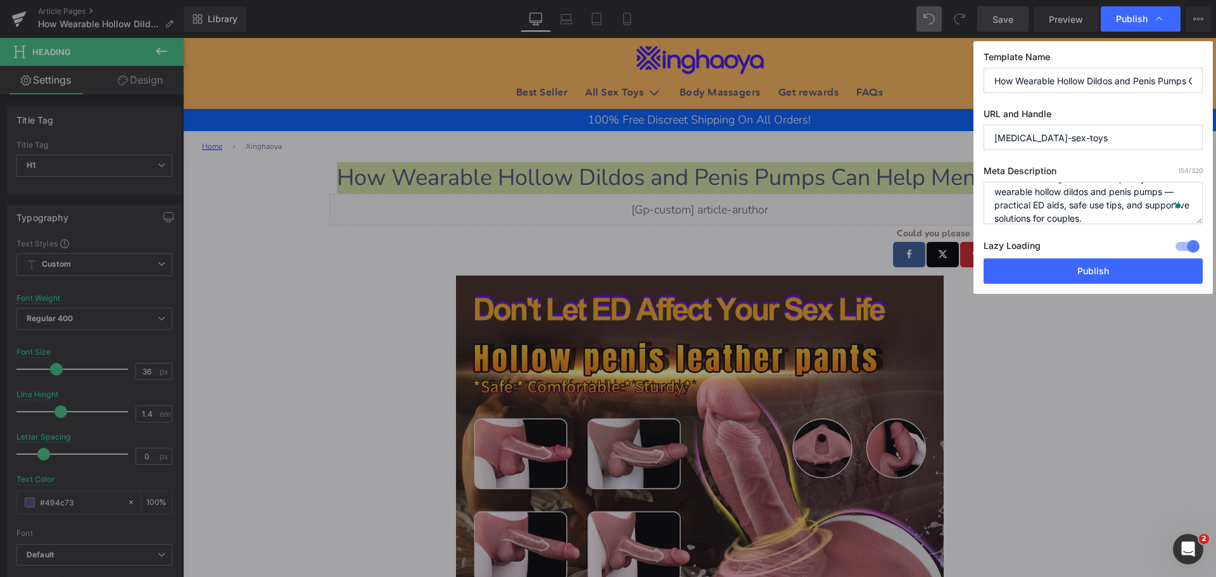
type input "[MEDICAL_DATA]-sex-toys"
click at [1123, 161] on div "Template Name How Wearable Hollow Dildos and Penis Pumps Can Help Men with ED U…" at bounding box center [1092, 167] width 239 height 253
click at [1084, 270] on button "Publish" at bounding box center [1092, 270] width 219 height 25
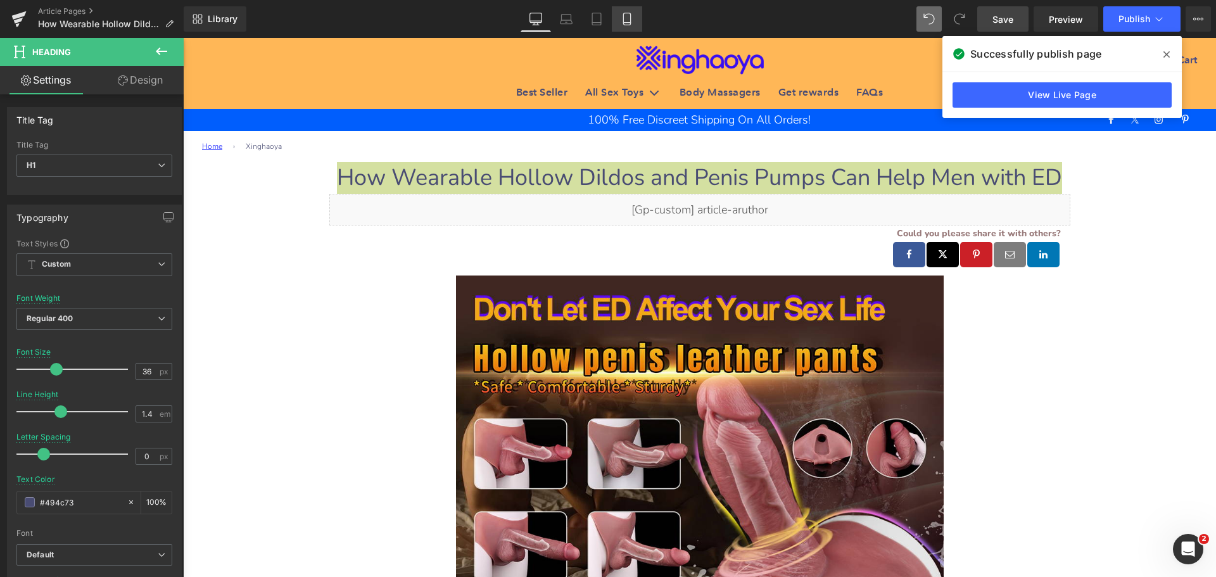
click at [622, 21] on icon at bounding box center [627, 19] width 13 height 13
type input "28"
type input "100"
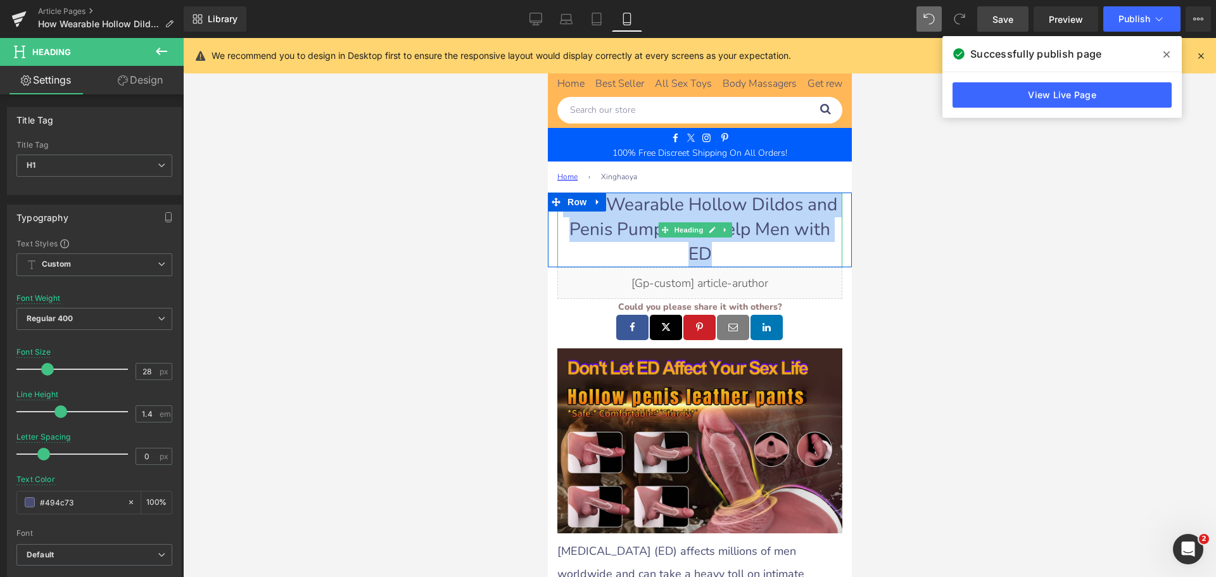
click at [761, 213] on h1 "How Wearable Hollow Dildos and Penis Pumps Can Help Men with ED" at bounding box center [699, 230] width 285 height 75
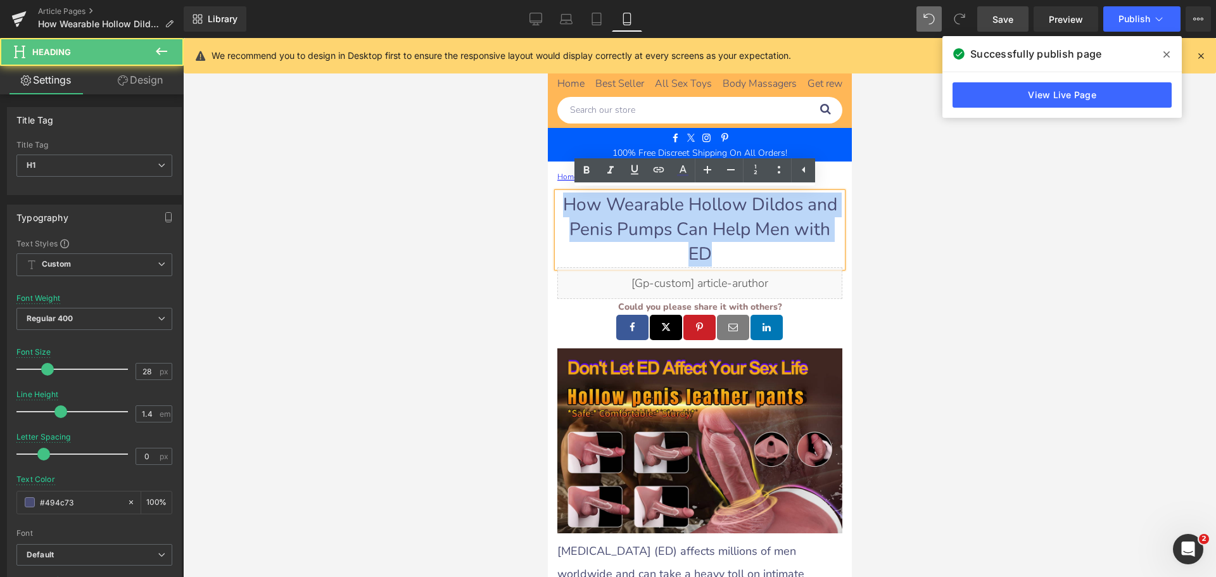
drag, startPoint x: 564, startPoint y: 203, endPoint x: 705, endPoint y: 243, distance: 146.9
click at [705, 243] on span "How Wearable Hollow Dildos and Penis Pumps Can Help Men with ED" at bounding box center [699, 229] width 274 height 73
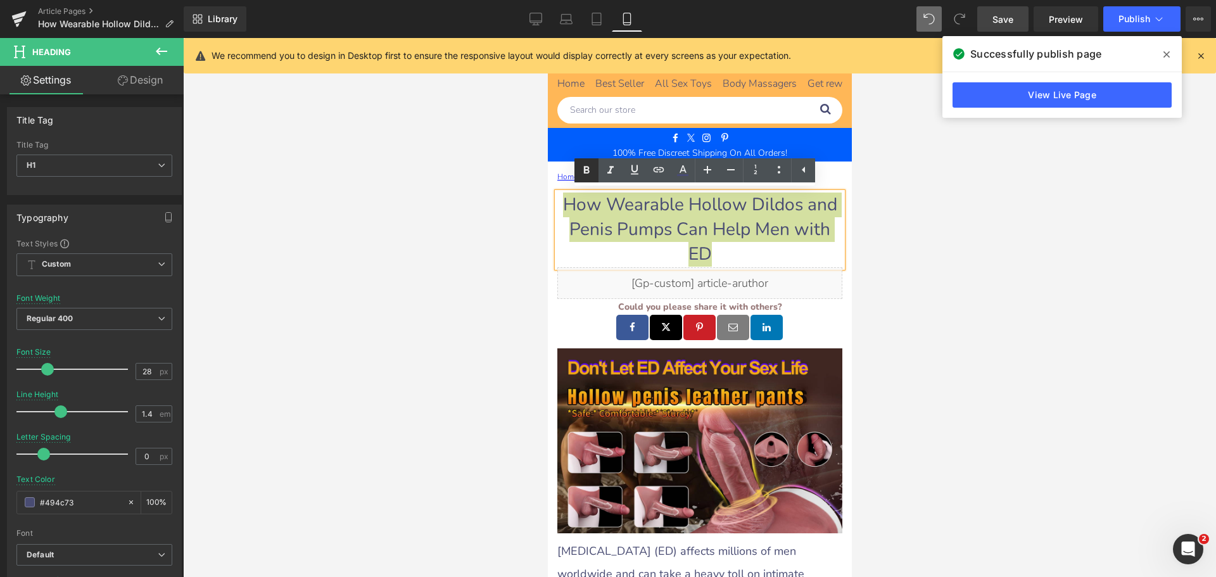
click at [584, 167] on icon at bounding box center [587, 170] width 6 height 8
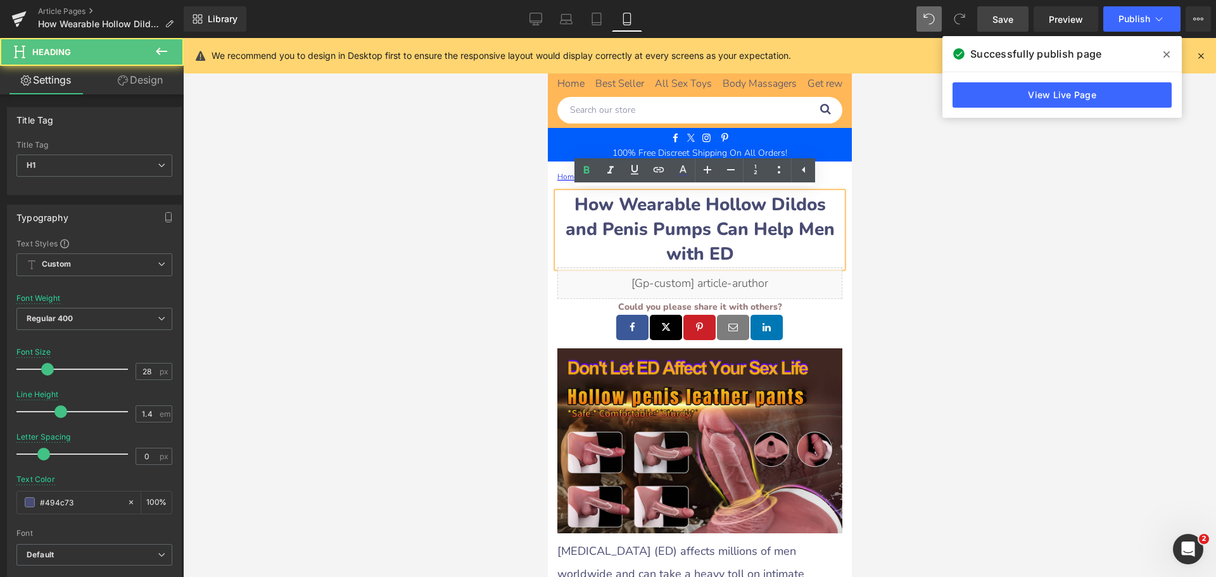
drag, startPoint x: 721, startPoint y: 227, endPoint x: 728, endPoint y: 225, distance: 6.5
click at [722, 227] on strong "How Wearable Hollow Dildos and Penis Pumps Can Help Men with ED" at bounding box center [699, 229] width 269 height 73
click at [536, 20] on icon at bounding box center [535, 19] width 13 height 13
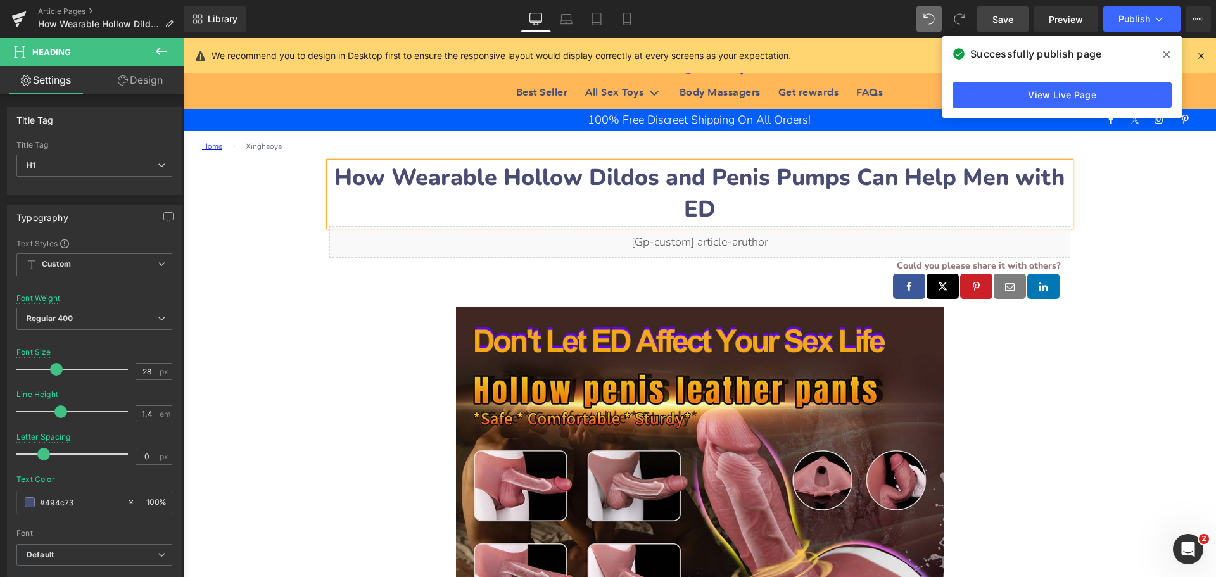
type input "36"
type input "100"
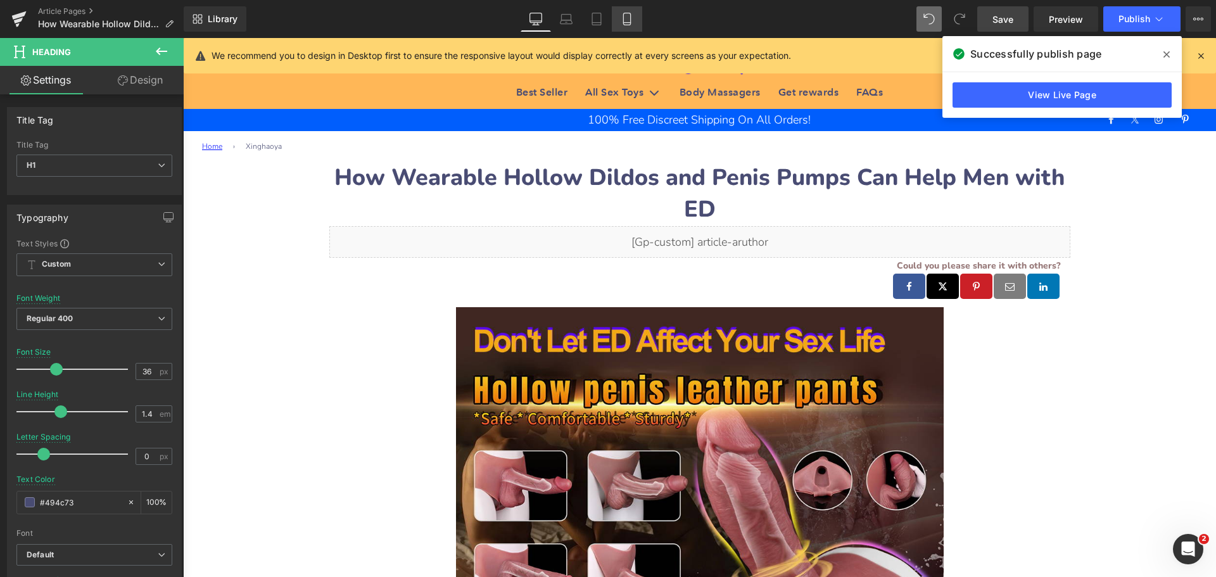
click at [630, 25] on icon at bounding box center [626, 19] width 7 height 12
type input "28"
type input "100"
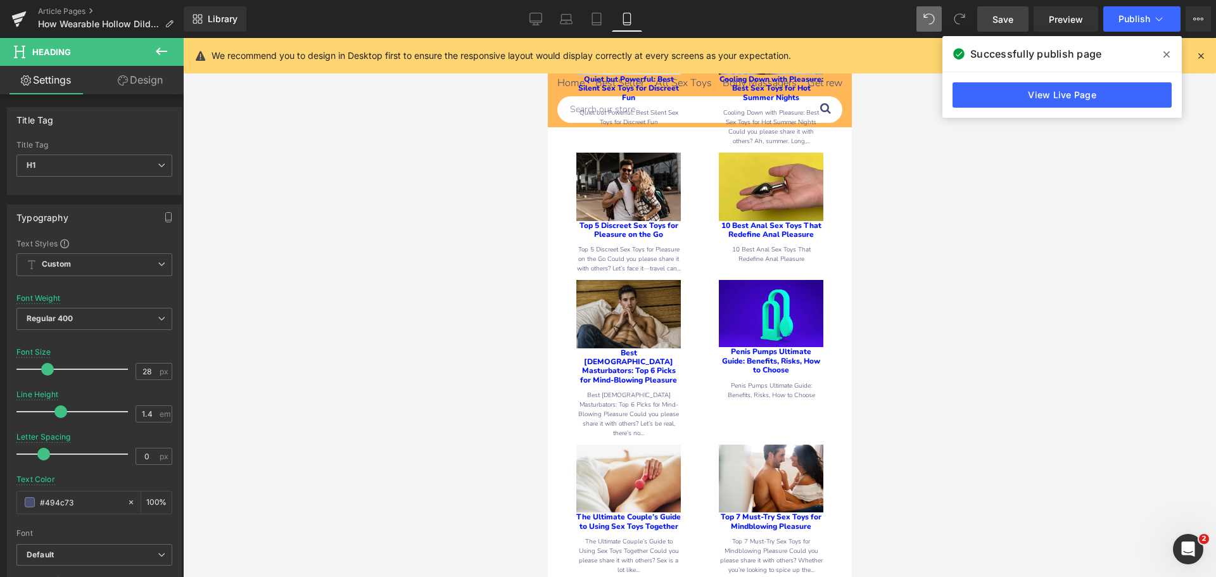
scroll to position [7121, 0]
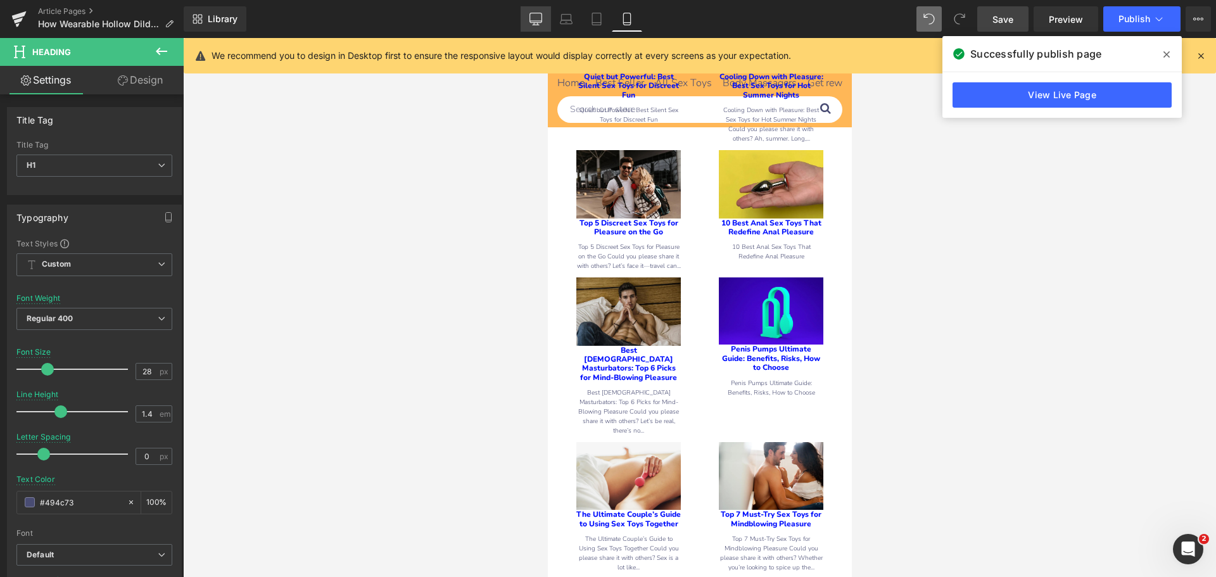
click at [534, 18] on icon at bounding box center [535, 19] width 13 height 13
type input "36"
type input "100"
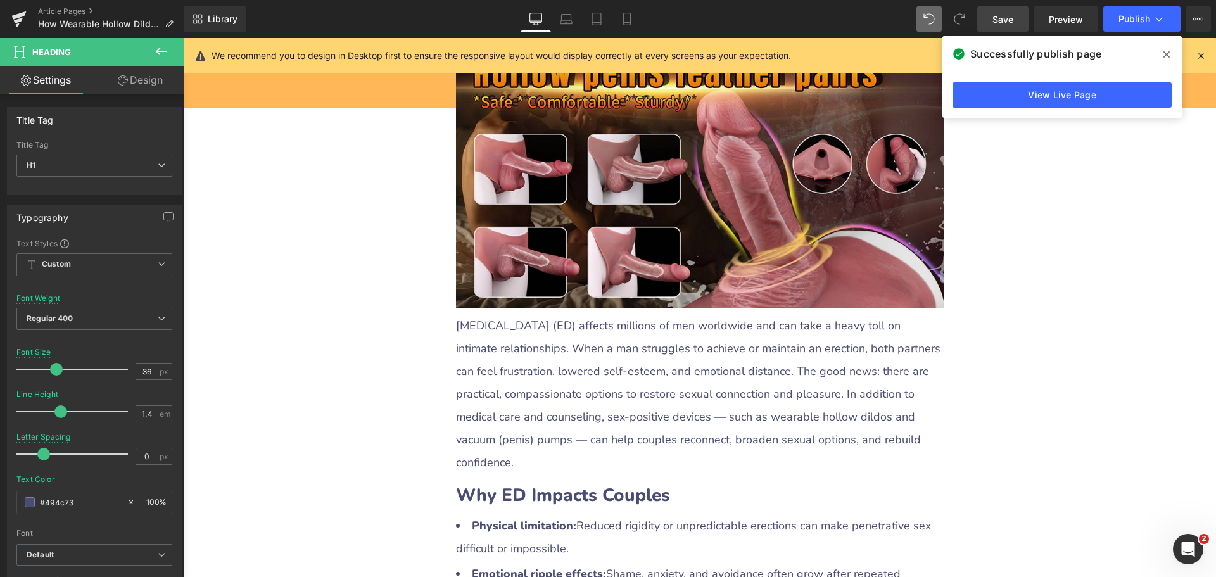
scroll to position [63, 0]
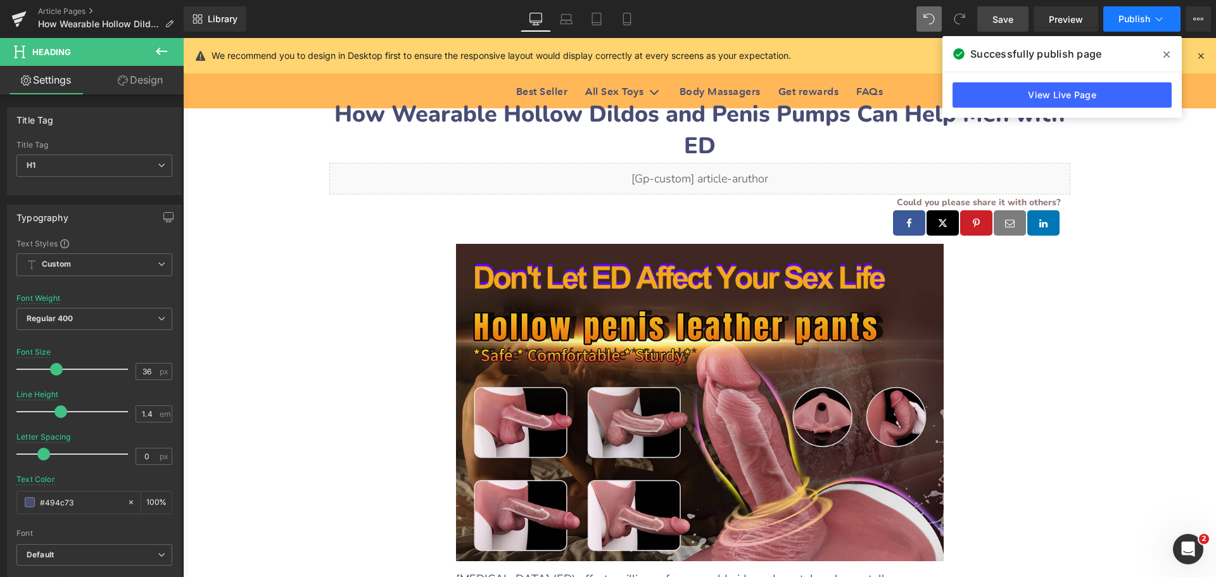
click at [1118, 20] on button "Publish" at bounding box center [1141, 18] width 77 height 25
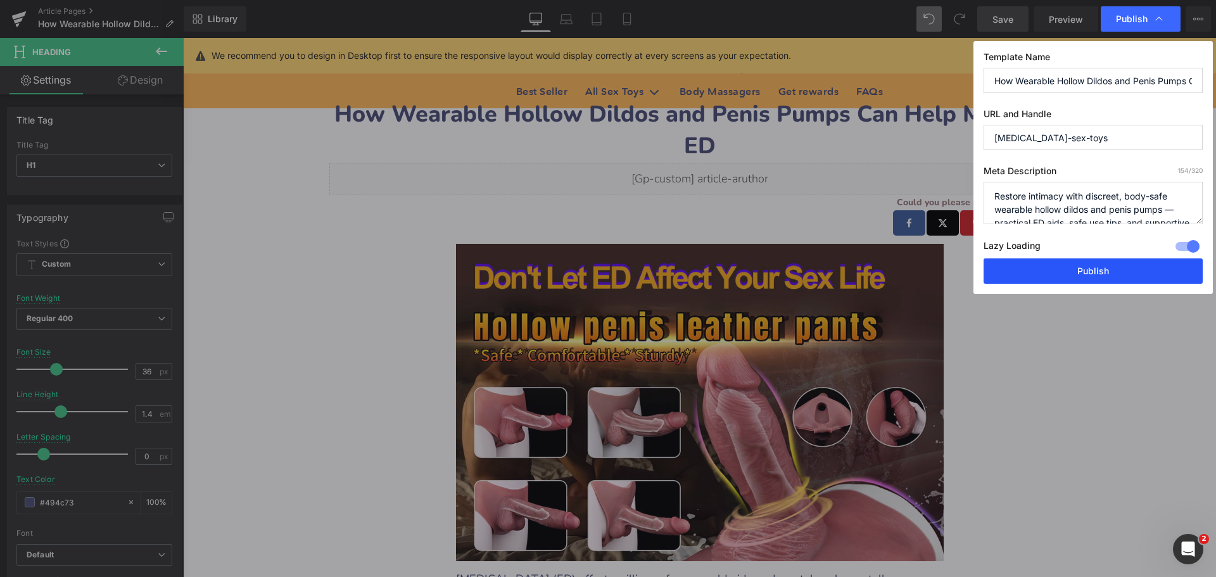
click at [1092, 268] on button "Publish" at bounding box center [1092, 270] width 219 height 25
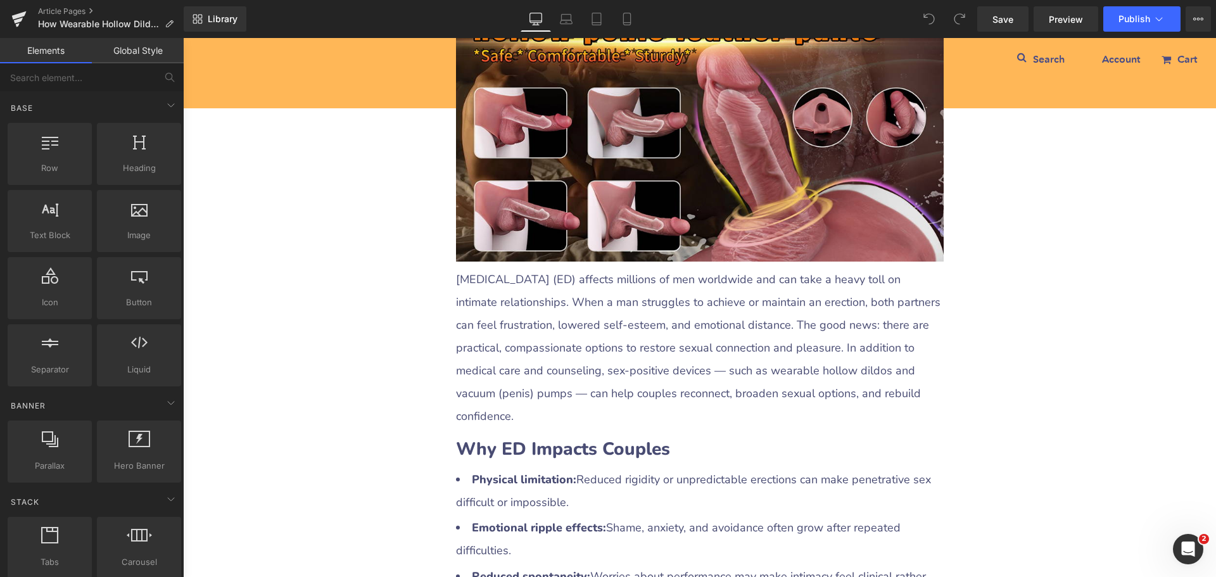
scroll to position [426, 0]
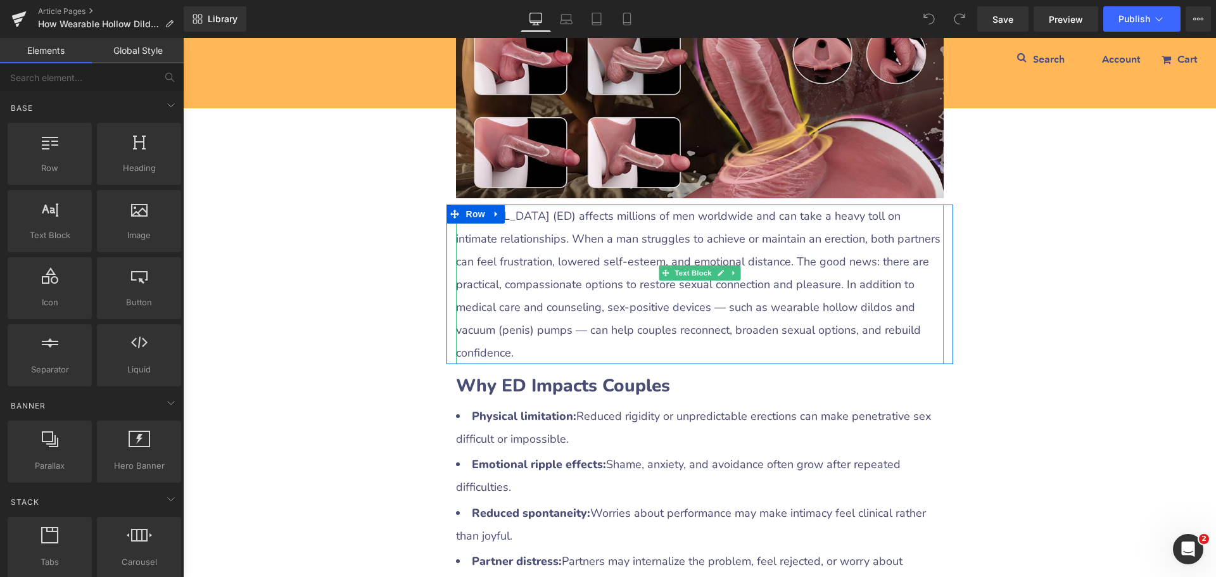
click at [535, 217] on p "[MEDICAL_DATA] (ED) affects millions of men worldwide and can take a heavy toll…" at bounding box center [700, 285] width 488 height 160
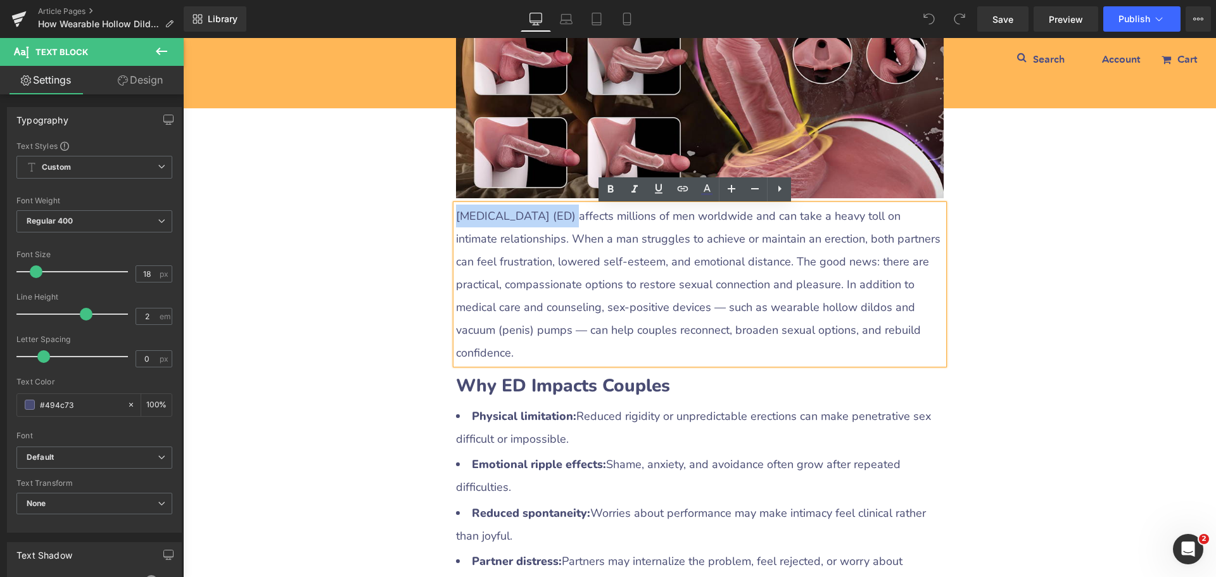
drag, startPoint x: 452, startPoint y: 218, endPoint x: 548, endPoint y: 217, distance: 95.6
click at [548, 217] on p "[MEDICAL_DATA] (ED) affects millions of men worldwide and can take a heavy toll…" at bounding box center [700, 285] width 488 height 160
copy p "[MEDICAL_DATA]"
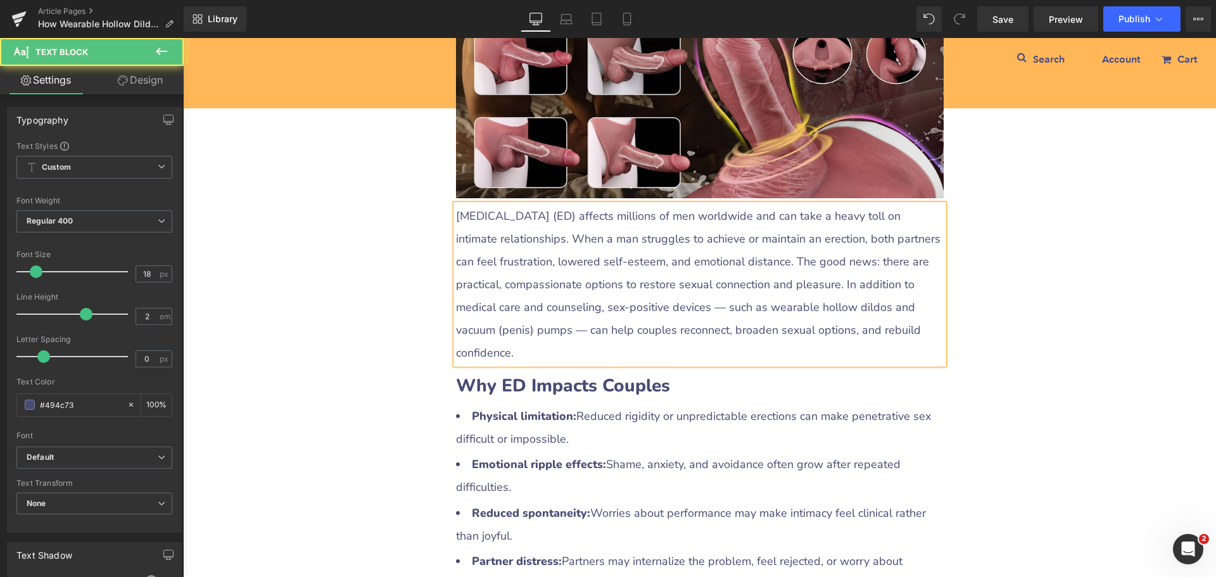
click at [565, 221] on p "[MEDICAL_DATA] (ED) affects millions of men worldwide and can take a heavy toll…" at bounding box center [700, 285] width 488 height 160
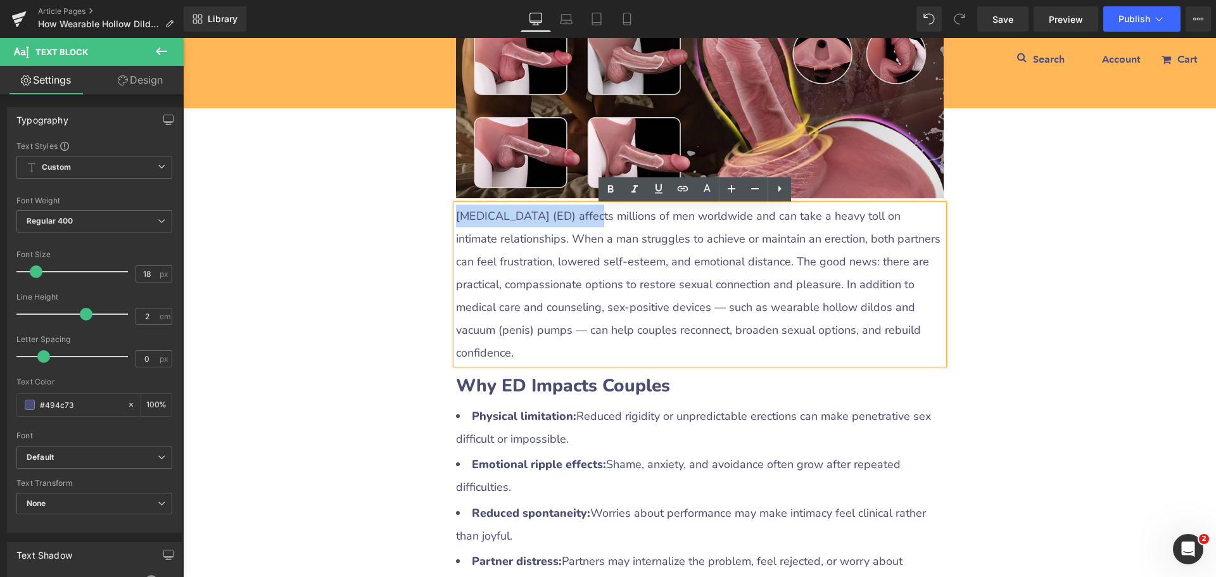
drag, startPoint x: 453, startPoint y: 216, endPoint x: 577, endPoint y: 220, distance: 123.5
click at [577, 220] on p "[MEDICAL_DATA] (ED) affects millions of men worldwide and can take a heavy toll…" at bounding box center [700, 285] width 488 height 160
click at [678, 192] on icon at bounding box center [682, 188] width 15 height 15
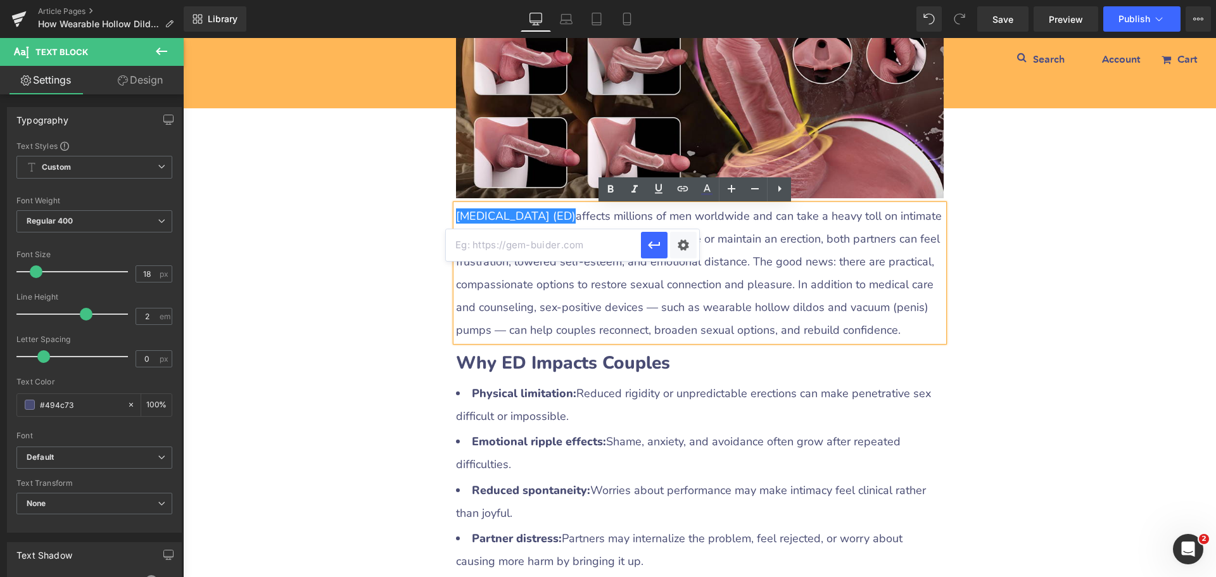
click at [592, 253] on input "text" at bounding box center [543, 245] width 195 height 32
paste input "https://www.hopkinsmedicine.org/health/conditions-and-diseases/erectile-dysfunc…"
type input "https://www.hopkinsmedicine.org/health/conditions-and-diseases/erectile-dysfunc…"
click at [686, 0] on div "Text Color Highlight Color #333333 Edit or remove link: Edit - Unlink - Cancel …" at bounding box center [608, 0] width 1216 height 0
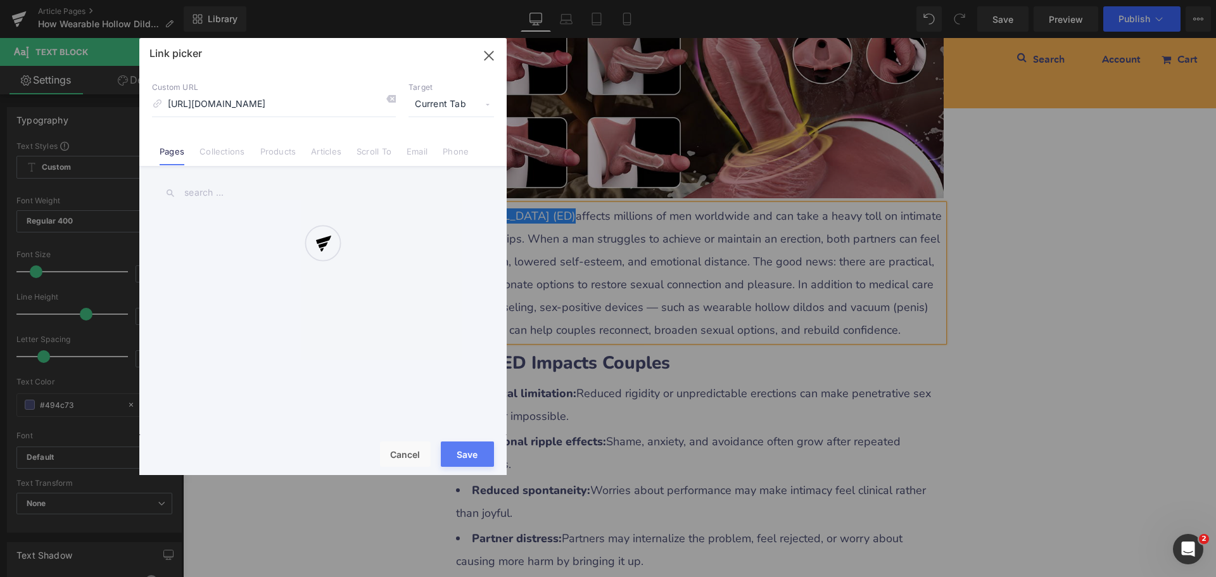
scroll to position [0, 144]
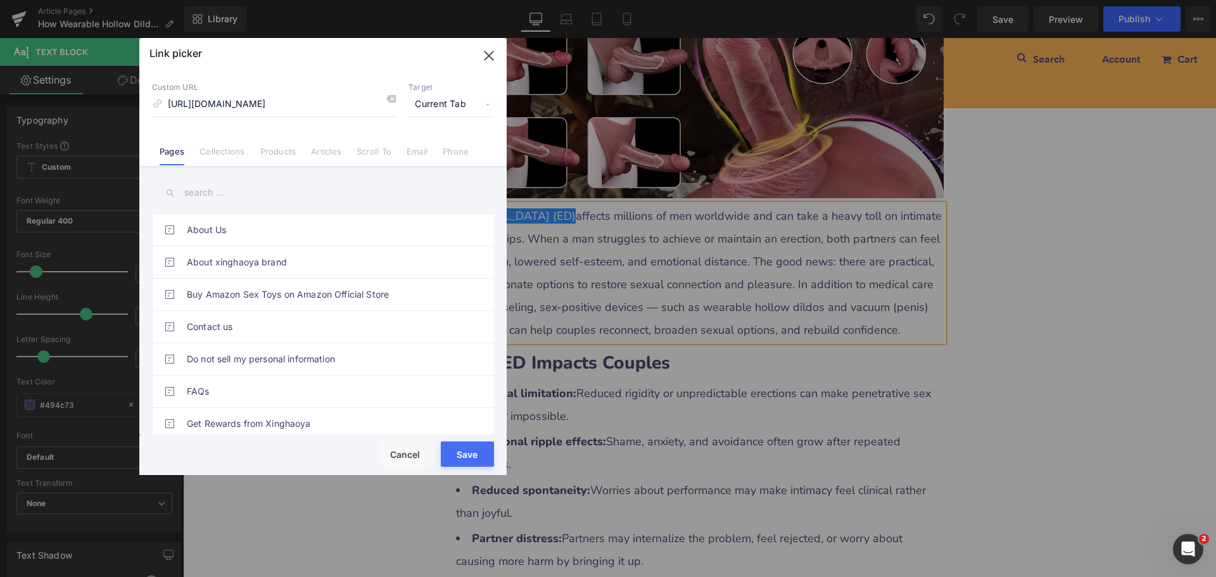
click at [443, 105] on span "Current Tab" at bounding box center [450, 104] width 85 height 24
click at [430, 149] on li "New Tab" at bounding box center [451, 150] width 98 height 22
click at [470, 457] on button "Save" at bounding box center [467, 453] width 53 height 25
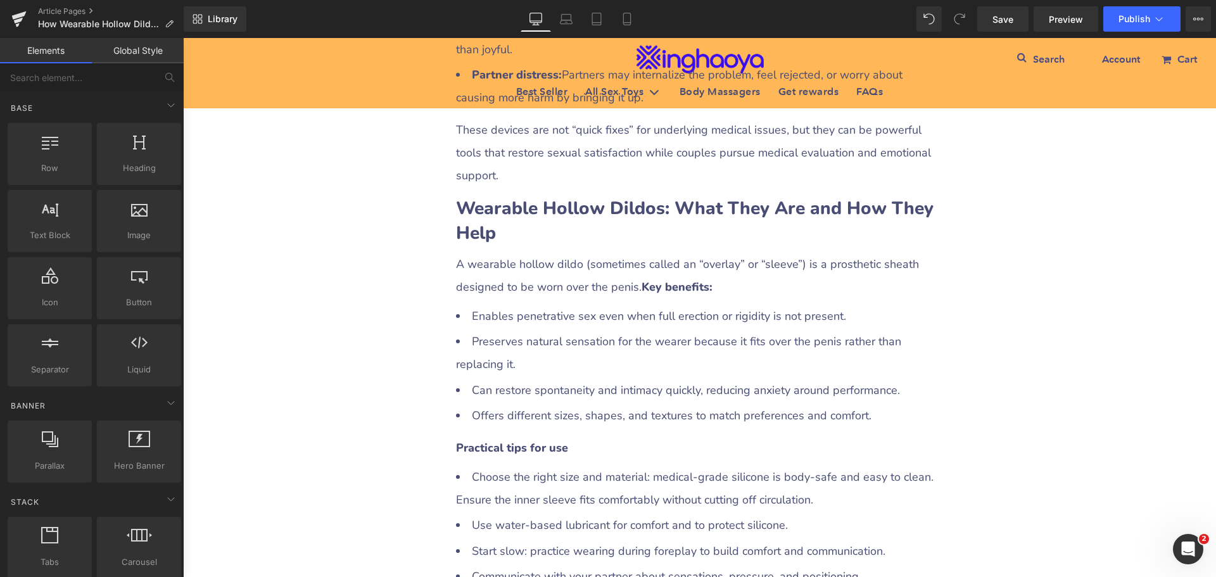
scroll to position [869, 0]
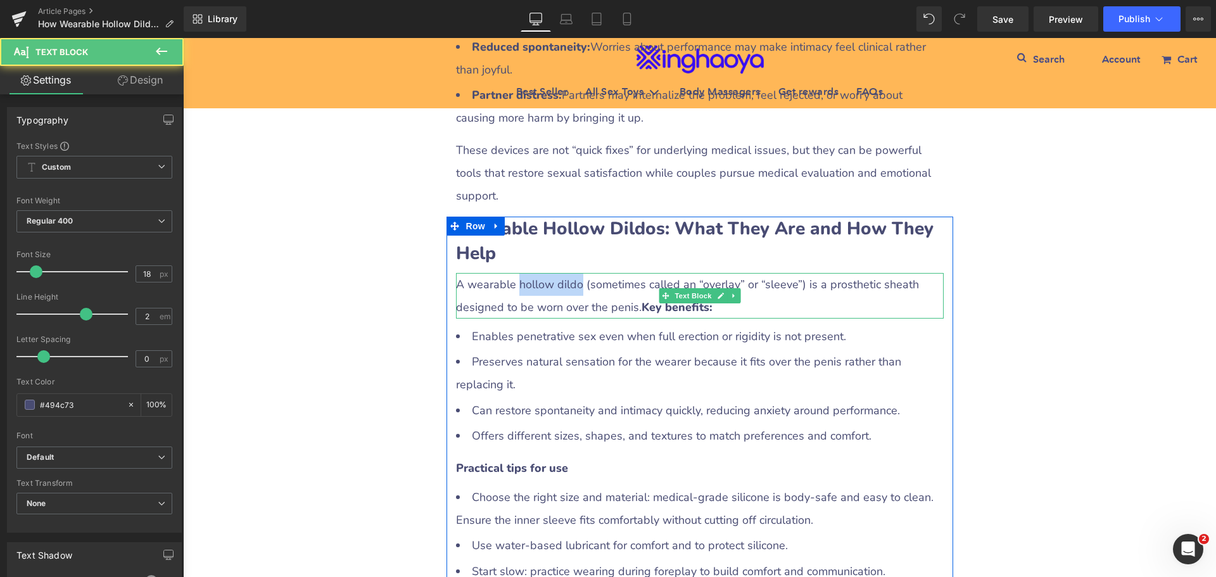
drag, startPoint x: 510, startPoint y: 264, endPoint x: 569, endPoint y: 265, distance: 58.9
click at [569, 273] on div "A wearable hollow dildo (sometimes called an “overlay” or “sleeve”) is a prosth…" at bounding box center [700, 296] width 488 height 46
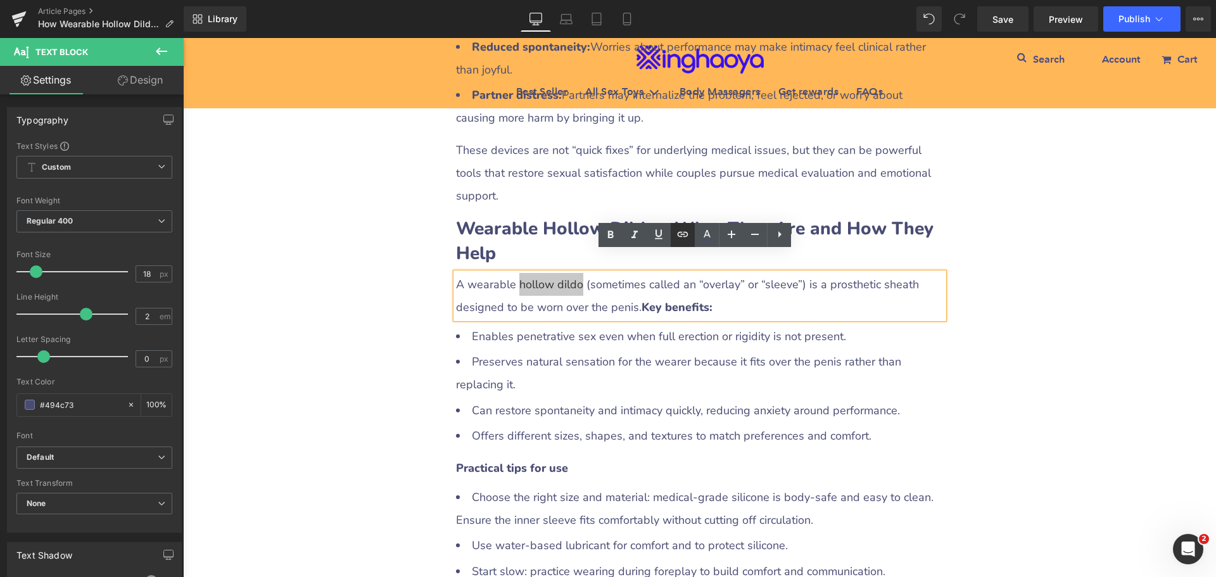
click at [678, 237] on icon at bounding box center [682, 234] width 15 height 15
drag, startPoint x: 438, startPoint y: 270, endPoint x: 602, endPoint y: 296, distance: 166.0
click at [602, 296] on input "text" at bounding box center [574, 291] width 195 height 32
paste input "https://www.xinghaoya.net/collections/hollow-dildos"
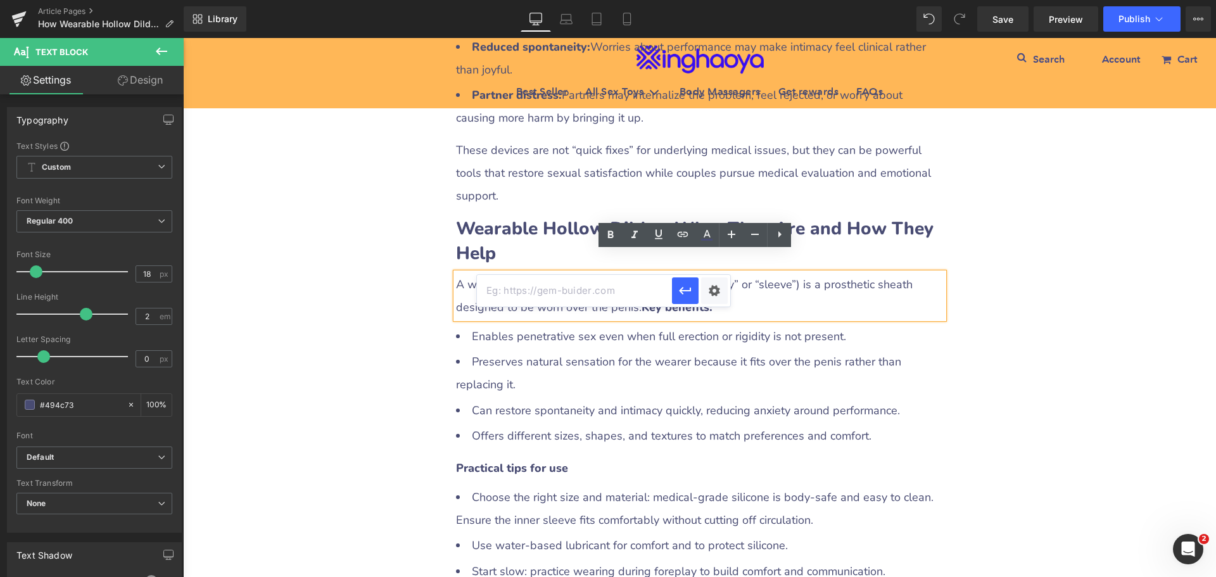
type input "https://www.xinghaoya.net/collections/hollow-dildos"
click at [710, 0] on div "Text Color Highlight Color #333333 Edit or remove link: Edit - Unlink - Cancel …" at bounding box center [608, 0] width 1216 height 0
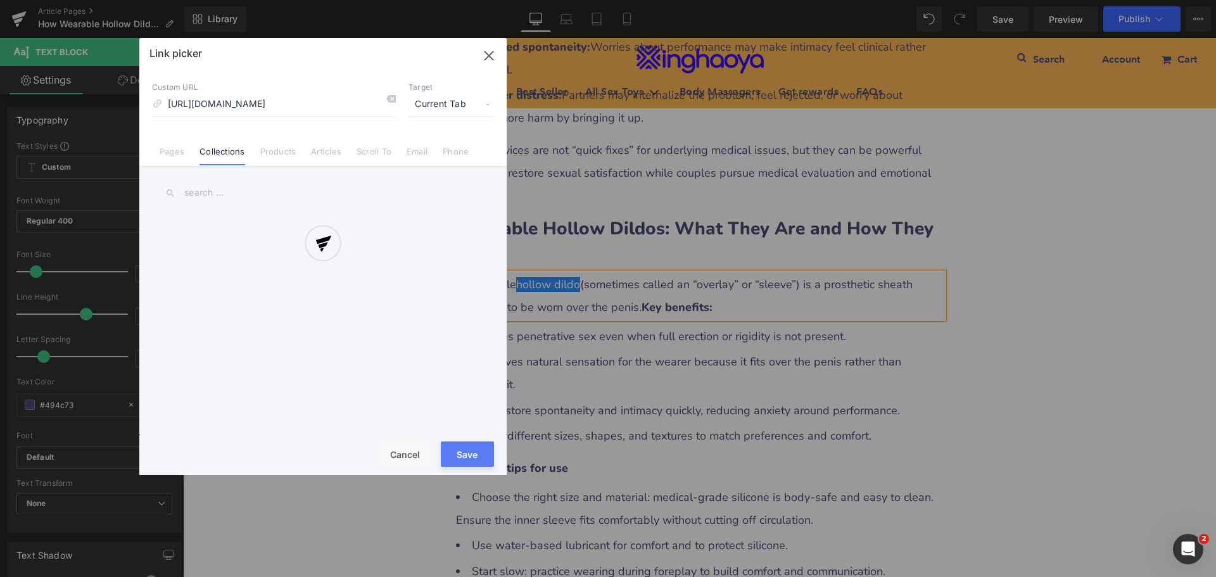
click at [445, 106] on div at bounding box center [322, 256] width 367 height 437
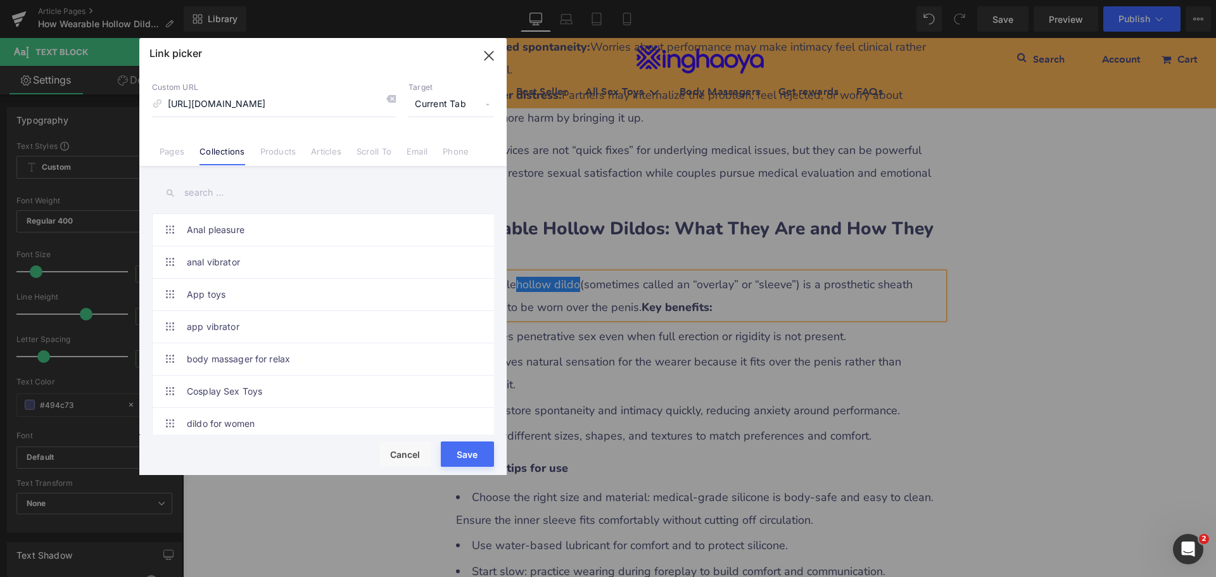
click at [444, 102] on span "Current Tab" at bounding box center [450, 104] width 85 height 24
click at [422, 148] on li "New Tab" at bounding box center [451, 150] width 98 height 22
click at [479, 458] on button "Save" at bounding box center [467, 453] width 53 height 25
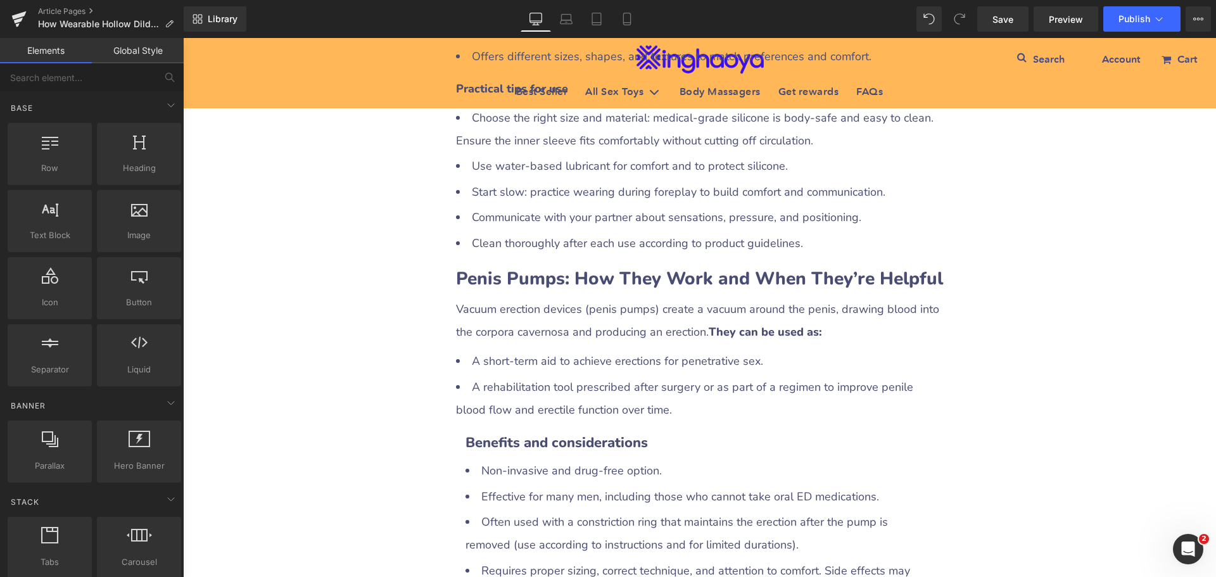
scroll to position [1249, 0]
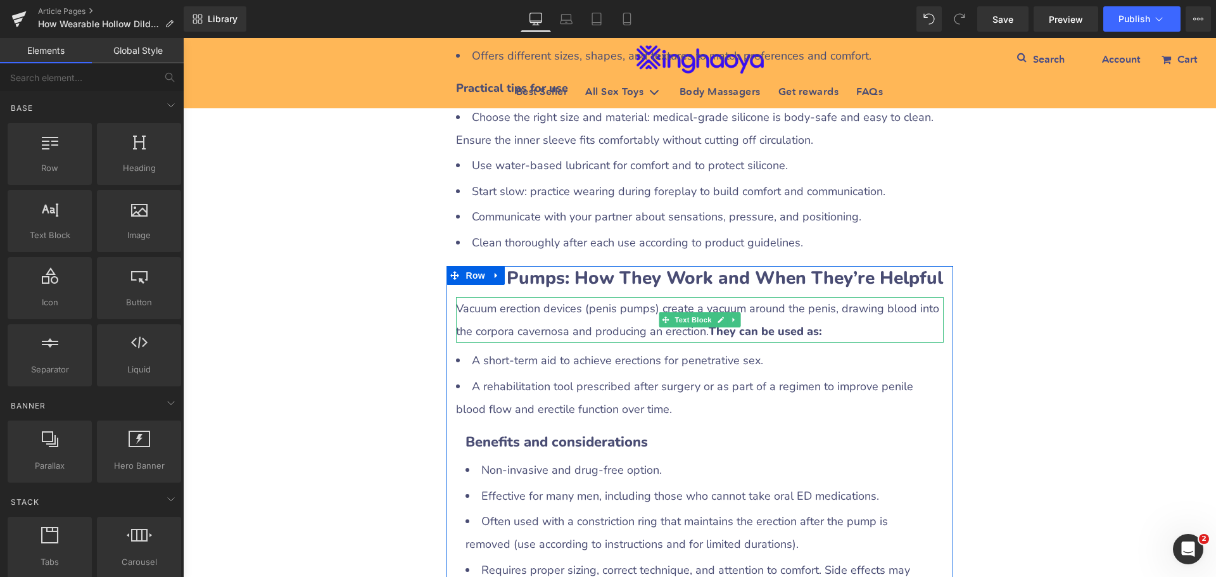
click at [587, 297] on div "Vacuum erection devices (penis pumps) create a vacuum around the penis, drawing…" at bounding box center [700, 320] width 488 height 46
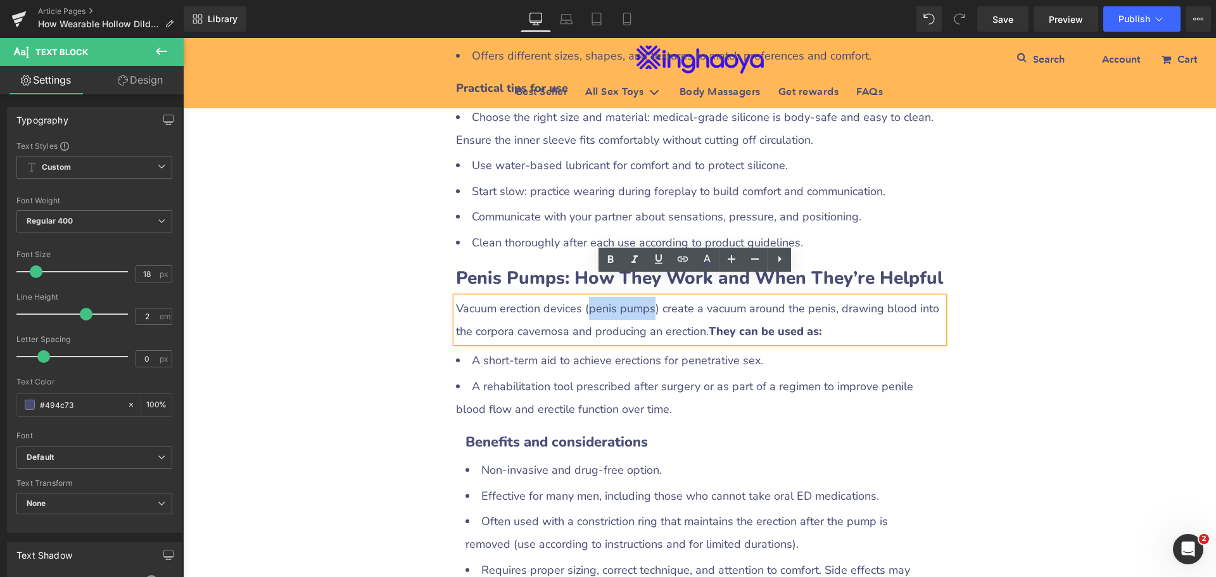
drag, startPoint x: 586, startPoint y: 289, endPoint x: 647, endPoint y: 289, distance: 60.8
click at [647, 297] on div "Vacuum erection devices (penis pumps) create a vacuum around the penis, drawing…" at bounding box center [700, 320] width 488 height 46
click at [678, 258] on icon at bounding box center [683, 258] width 11 height 5
click at [590, 316] on input "text" at bounding box center [650, 316] width 195 height 32
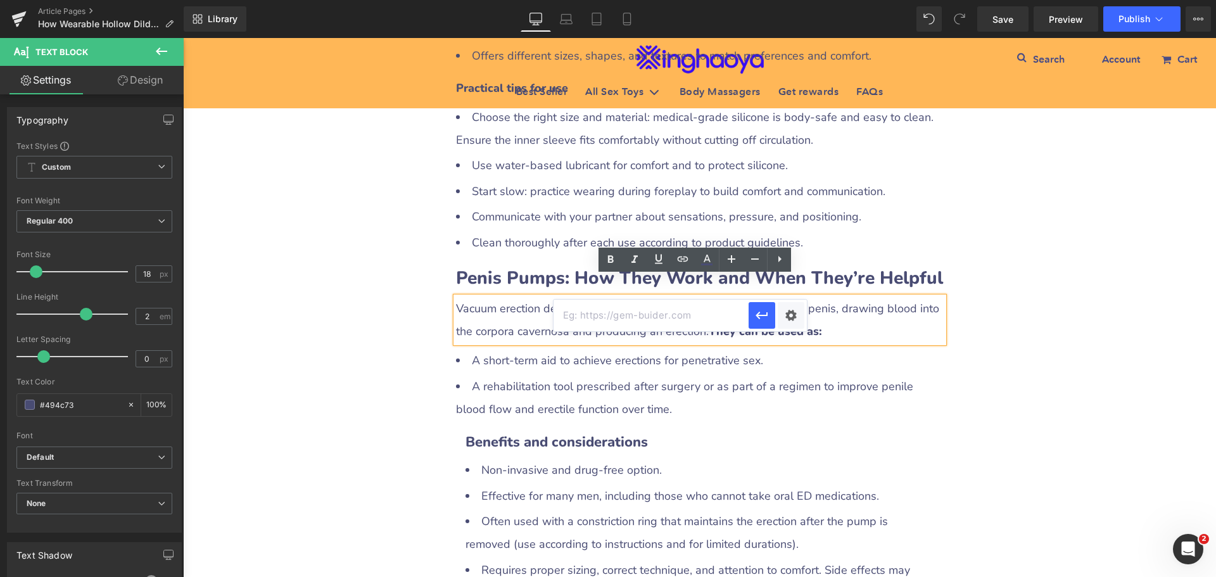
paste input "https://www.xinghaoya.net/collections/penis-pumps"
type input "https://www.xinghaoya.net/collections/penis-pumps"
click at [788, 0] on div "Text Color Highlight Color #333333 Edit or remove link: Edit - Unlink - Cancel …" at bounding box center [608, 0] width 1216 height 0
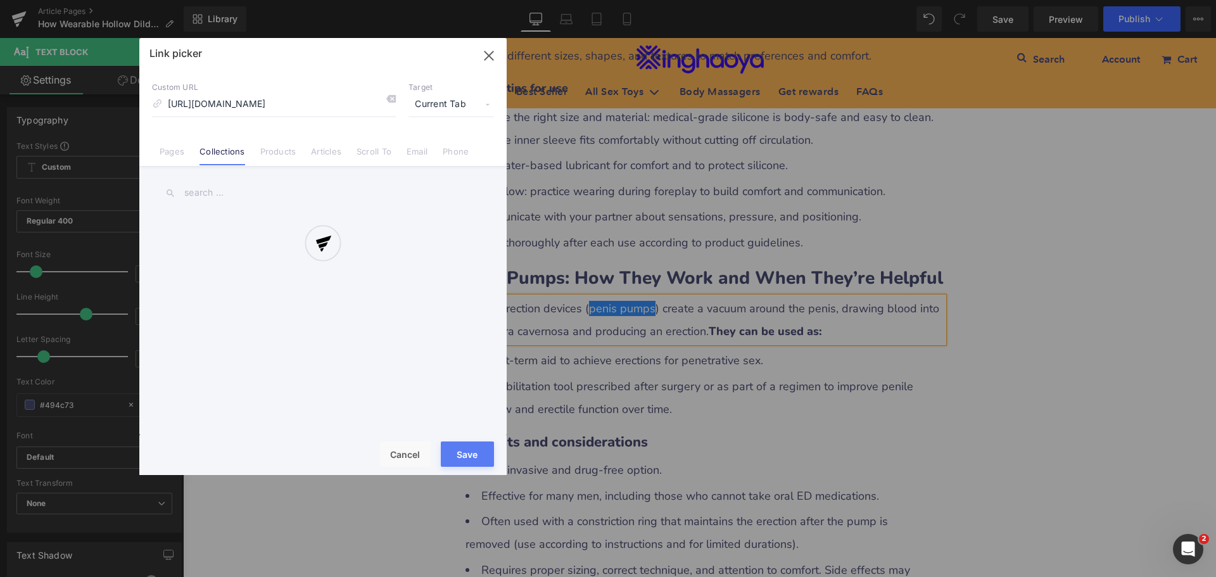
click at [437, 106] on div at bounding box center [322, 256] width 367 height 437
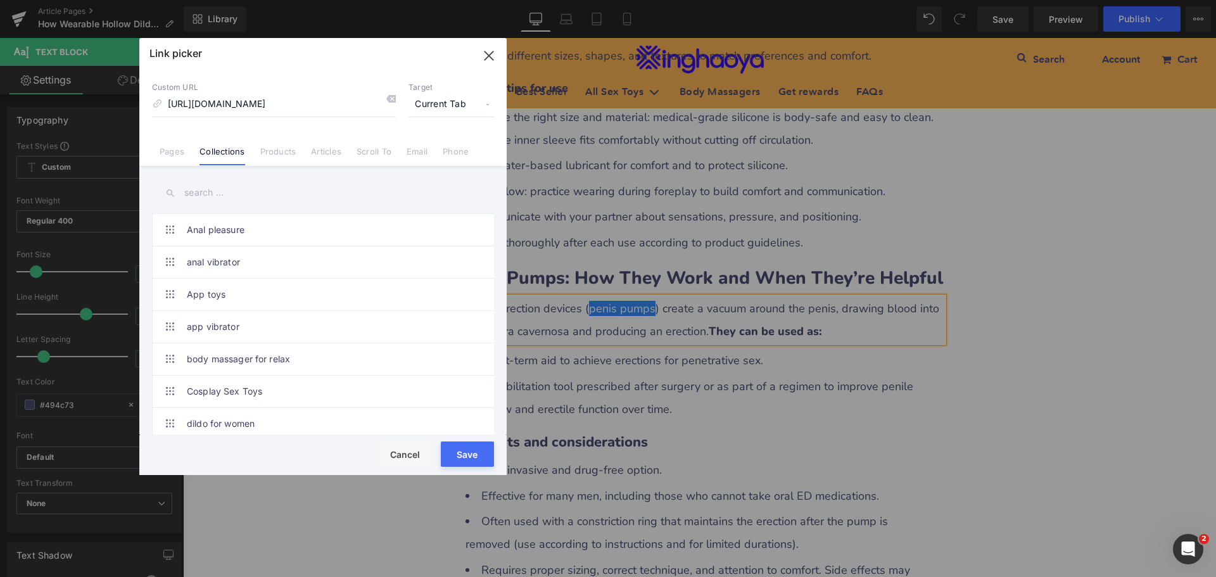
click at [437, 106] on span "Current Tab" at bounding box center [450, 104] width 85 height 24
click at [423, 148] on li "New Tab" at bounding box center [451, 150] width 98 height 22
click at [470, 450] on button "Save" at bounding box center [467, 453] width 53 height 25
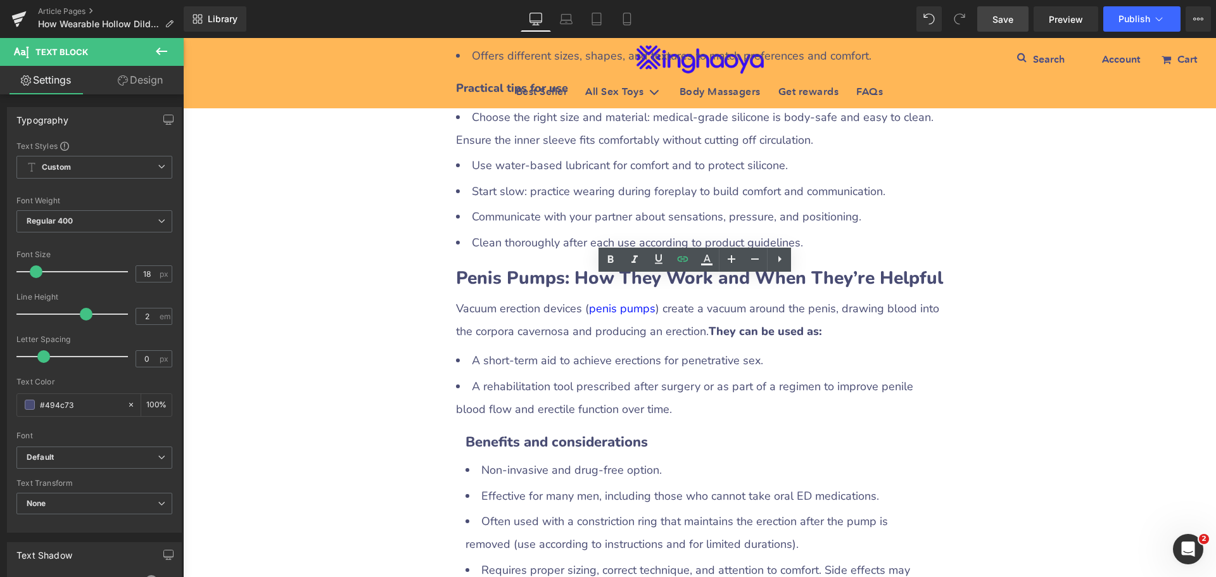
click at [988, 20] on link "Save" at bounding box center [1002, 18] width 51 height 25
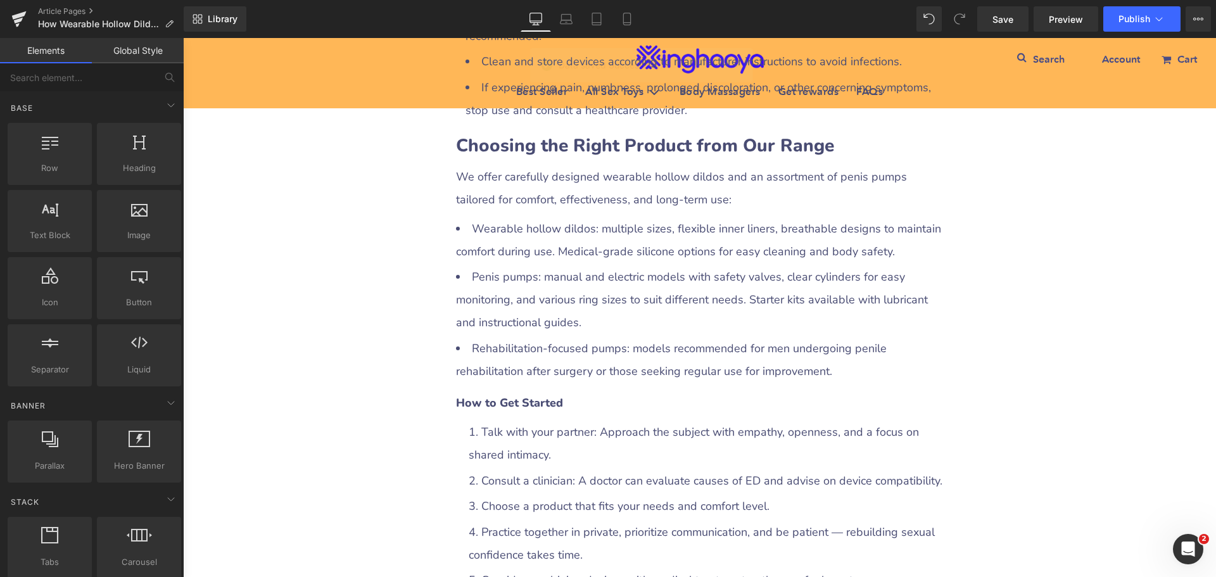
scroll to position [2326, 0]
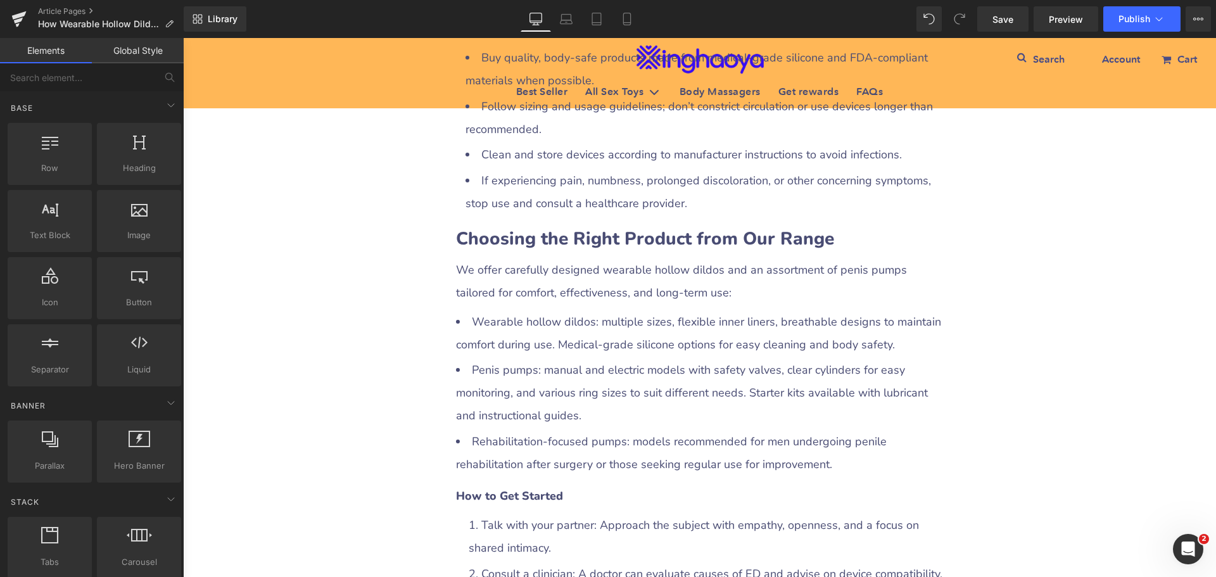
click at [1077, 277] on div "How Wearable Hollow Dildos and Penis Pumps Can Help Men with ED Heading Row Liq…" at bounding box center [699, 524] width 1033 height 5377
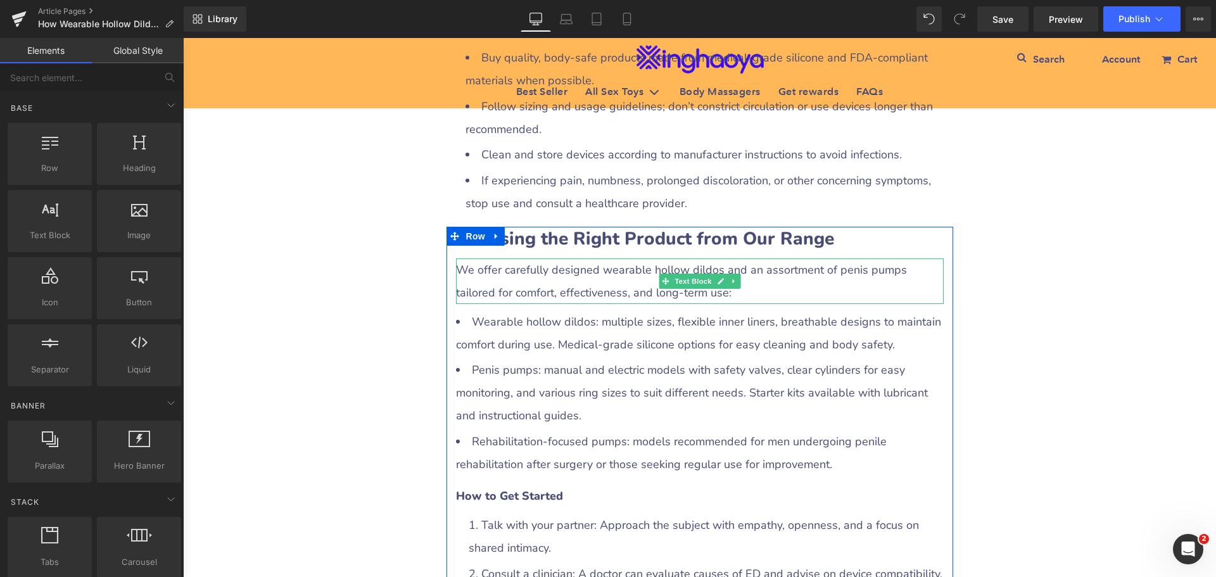
click at [533, 258] on div "We offer carefully designed wearable hollow dildos and an assortment of penis p…" at bounding box center [700, 281] width 488 height 46
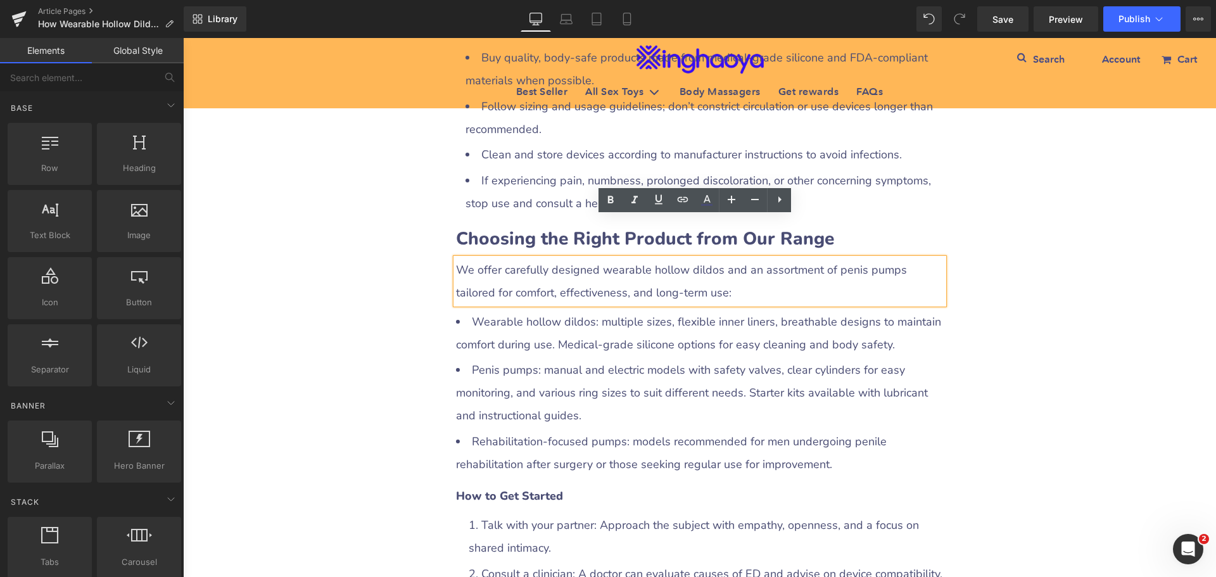
click at [1031, 305] on div "How Wearable Hollow Dildos and Penis Pumps Can Help Men with ED Heading Row Liq…" at bounding box center [699, 524] width 1033 height 5377
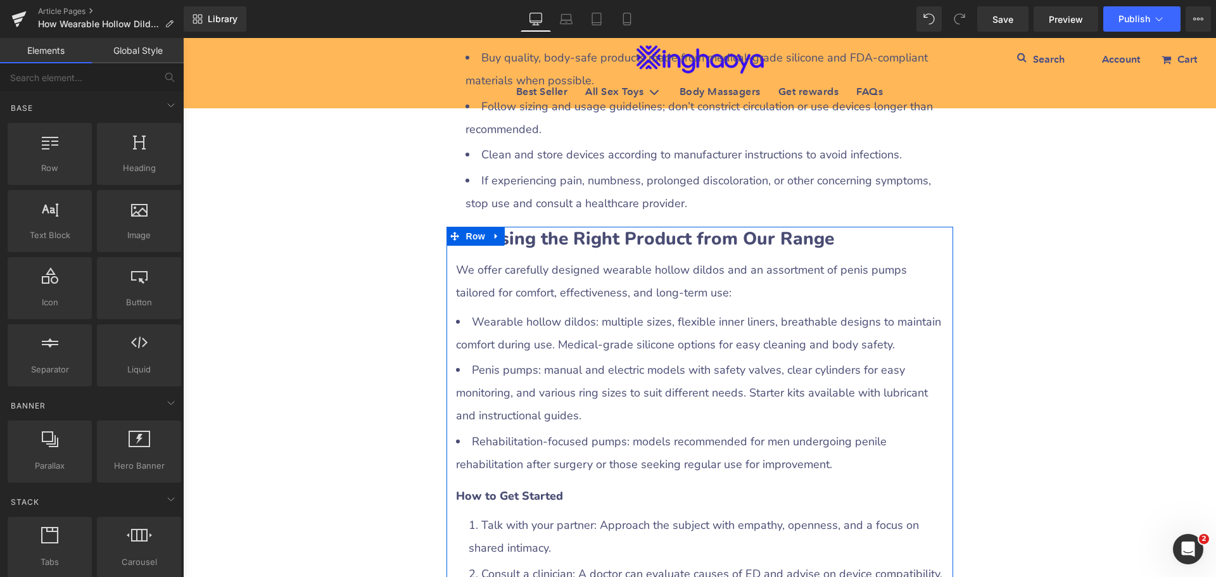
click at [525, 258] on div "We offer carefully designed wearable hollow dildos and an assortment of penis p…" at bounding box center [700, 281] width 488 height 46
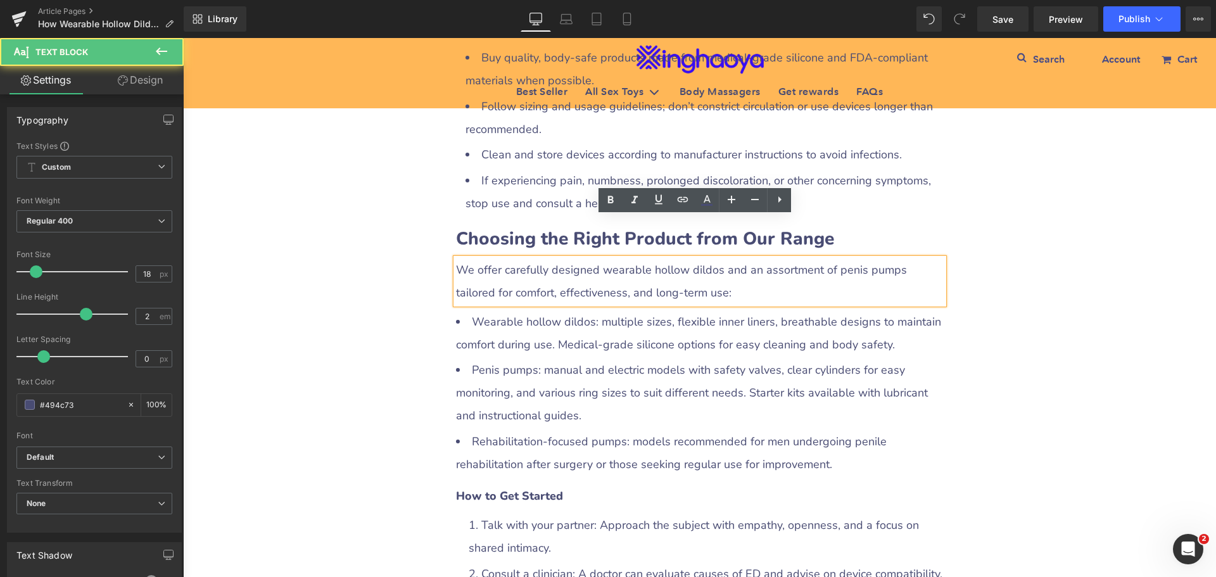
click at [459, 258] on div "We offer carefully designed wearable hollow dildos and an assortment of penis p…" at bounding box center [700, 281] width 488 height 46
drag, startPoint x: 451, startPoint y: 228, endPoint x: 467, endPoint y: 229, distance: 15.8
click at [467, 258] on div "We offer carefully designed wearable hollow dildos and an assortment of penis p…" at bounding box center [700, 281] width 488 height 46
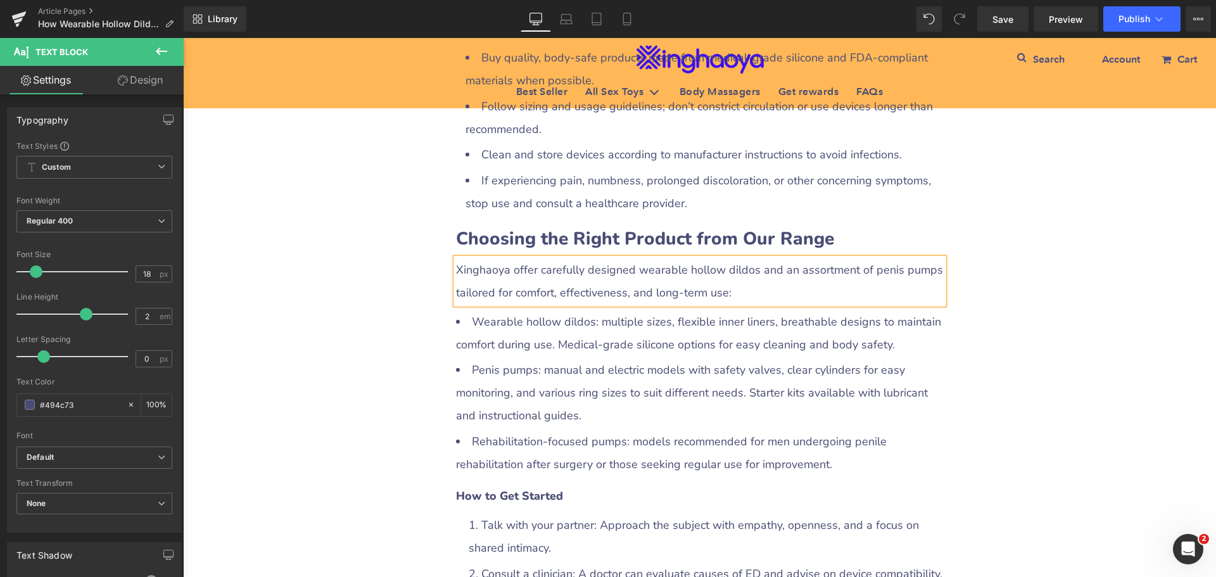
click at [533, 258] on div "Xinghaoya offer carefully designed wearable hollow dildos and an assortment of …" at bounding box center [700, 281] width 488 height 46
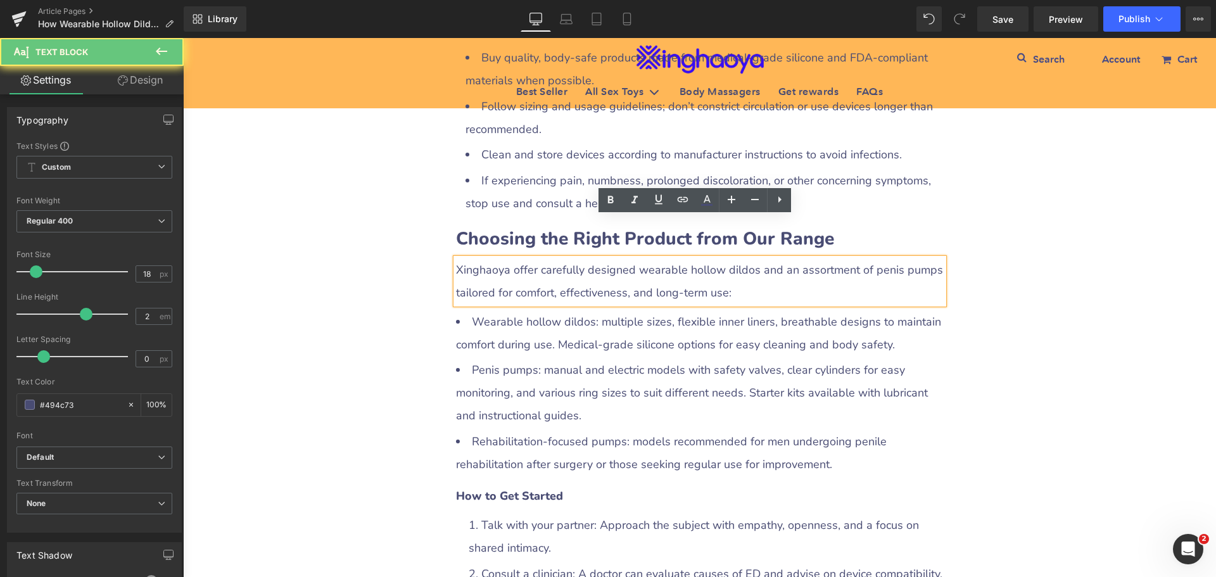
click at [529, 258] on div "Xinghaoya offer carefully designed wearable hollow dildos and an assortment of …" at bounding box center [700, 281] width 488 height 46
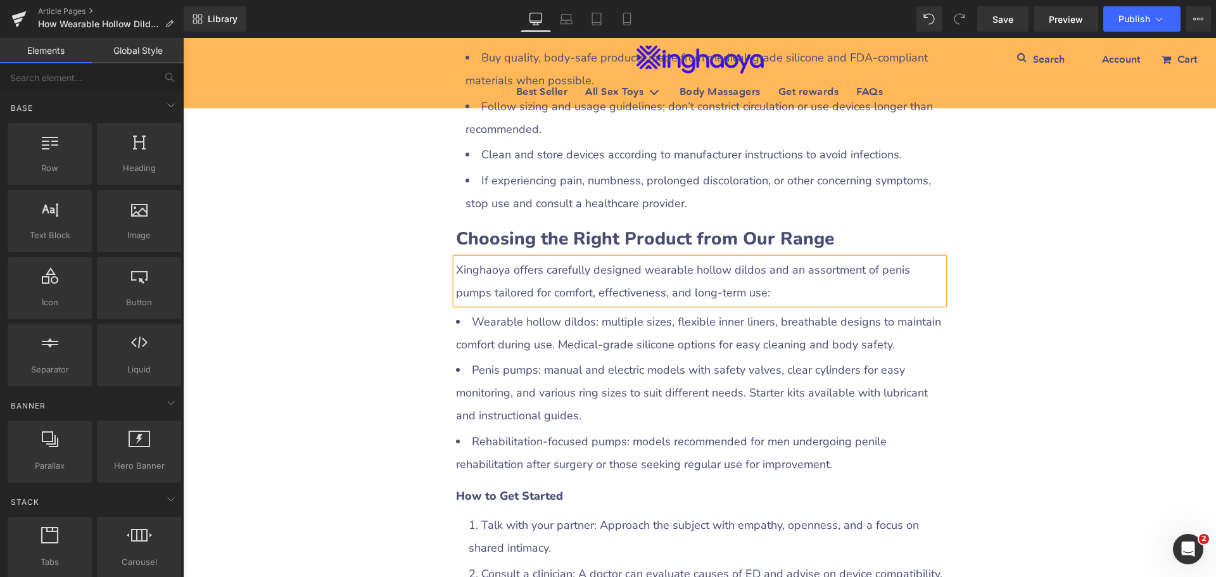
click at [1027, 353] on div "How Wearable Hollow Dildos and Penis Pumps Can Help Men with ED Heading Row Liq…" at bounding box center [699, 524] width 1033 height 5377
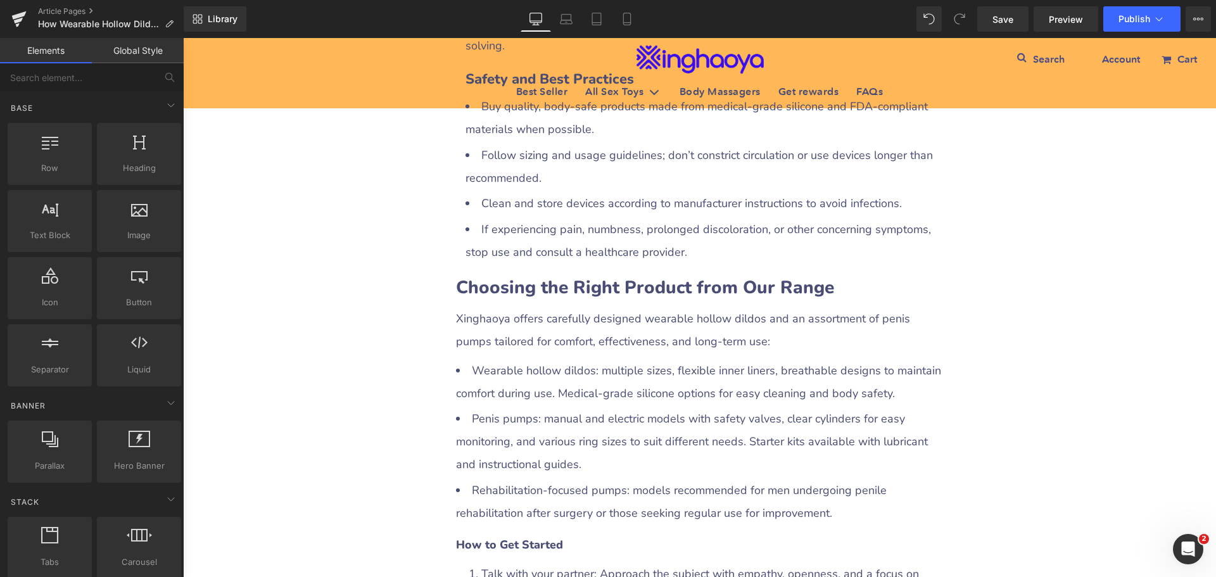
scroll to position [2199, 0]
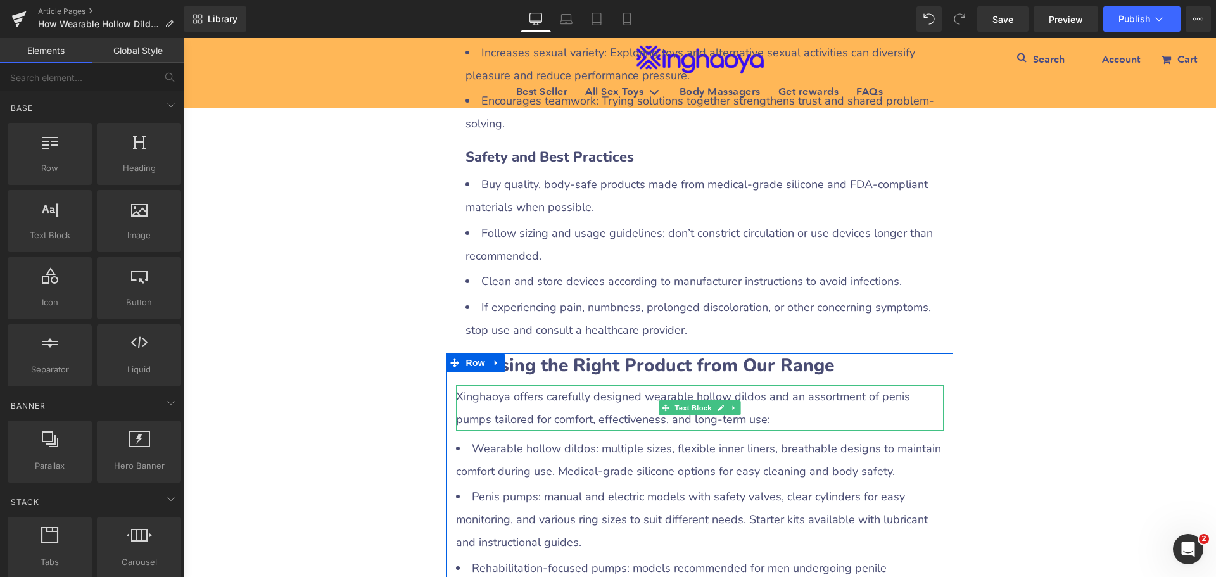
drag, startPoint x: 763, startPoint y: 358, endPoint x: 669, endPoint y: 369, distance: 94.4
click at [764, 385] on div "Xinghaoya offers carefully designed wearable hollow dildos and an assortment of…" at bounding box center [700, 408] width 488 height 46
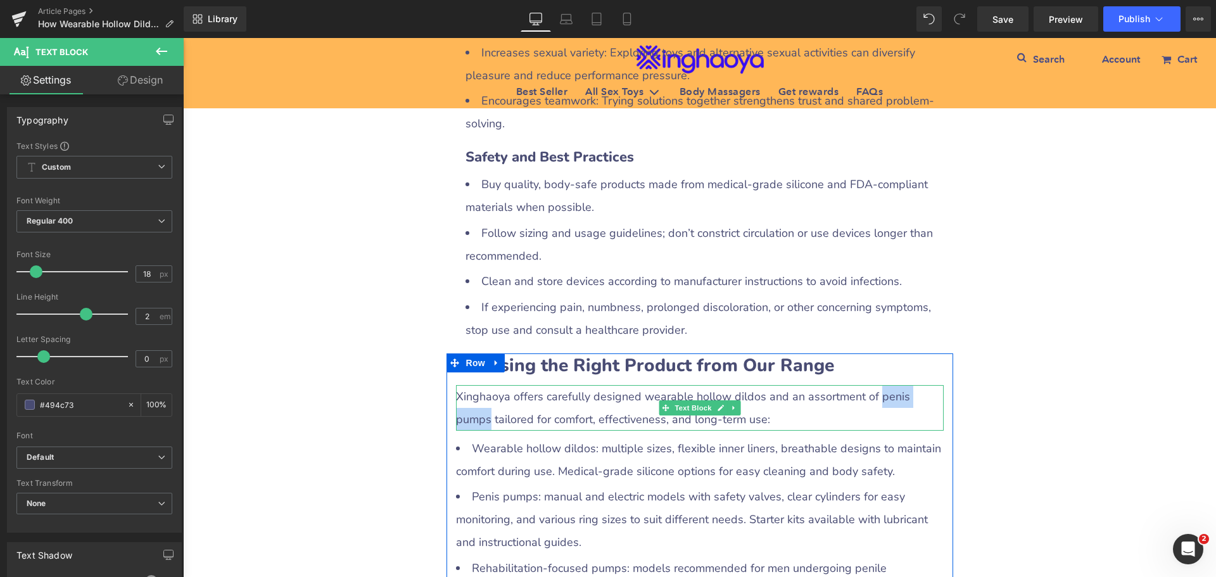
drag, startPoint x: 863, startPoint y: 357, endPoint x: 925, endPoint y: 355, distance: 61.5
click at [925, 385] on div "Xinghaoya offers carefully designed wearable hollow dildos and an assortment of…" at bounding box center [700, 408] width 488 height 46
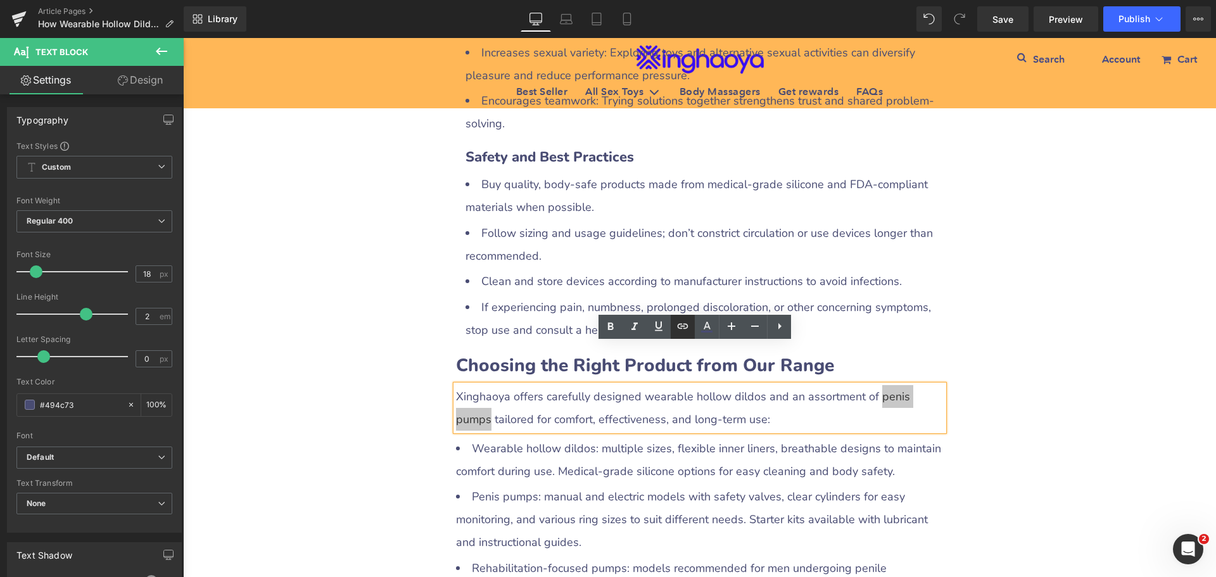
click at [681, 324] on icon at bounding box center [683, 326] width 11 height 5
click at [720, 382] on input "text" at bounding box center [782, 383] width 195 height 32
paste input "https://www.xinghaoya.net/collections/penis-pumps"
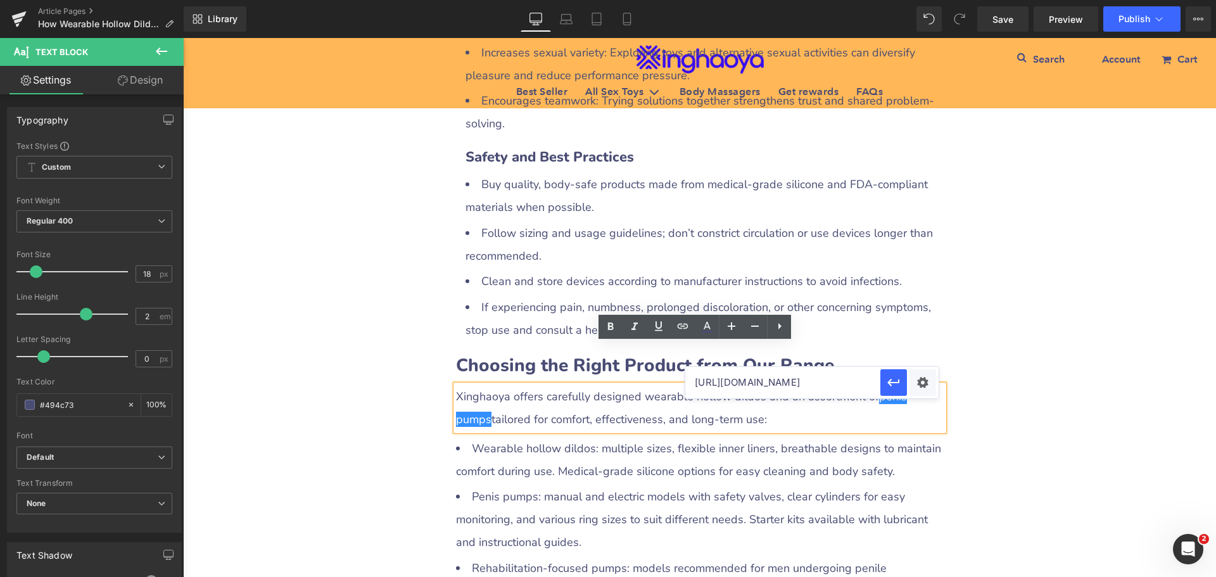
scroll to position [0, 69]
click at [921, 0] on div "Text Color Highlight Color #333333 Edit or remove link: Edit - Unlink - Cancel …" at bounding box center [608, 0] width 1216 height 0
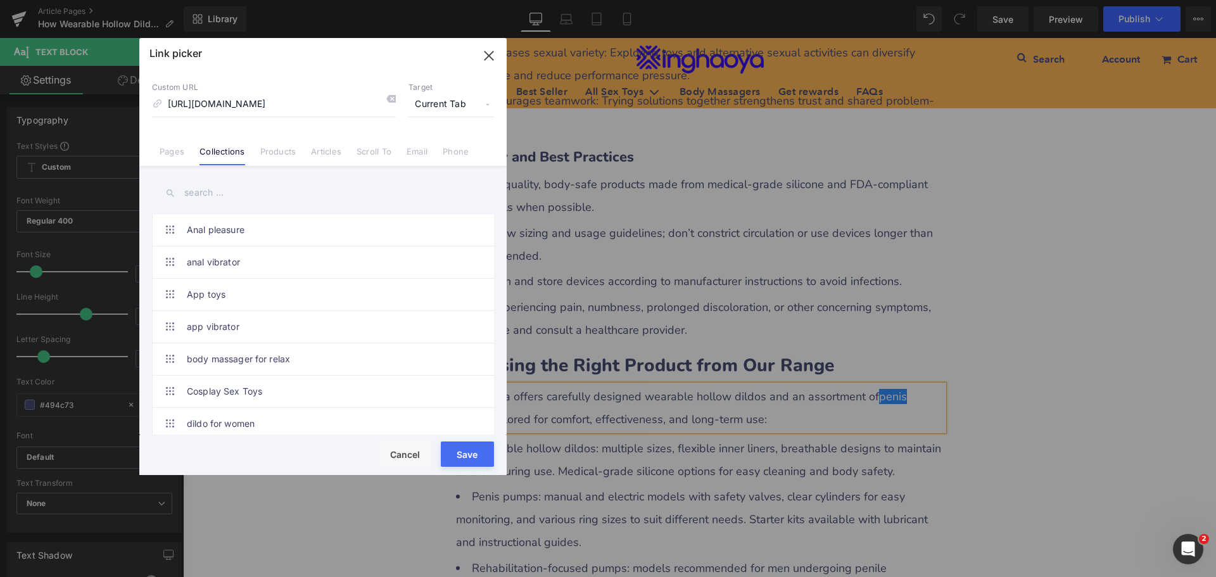
click at [437, 100] on span "Current Tab" at bounding box center [450, 104] width 85 height 24
click at [429, 149] on li "New Tab" at bounding box center [451, 150] width 98 height 22
click at [467, 449] on button "Save" at bounding box center [467, 453] width 53 height 25
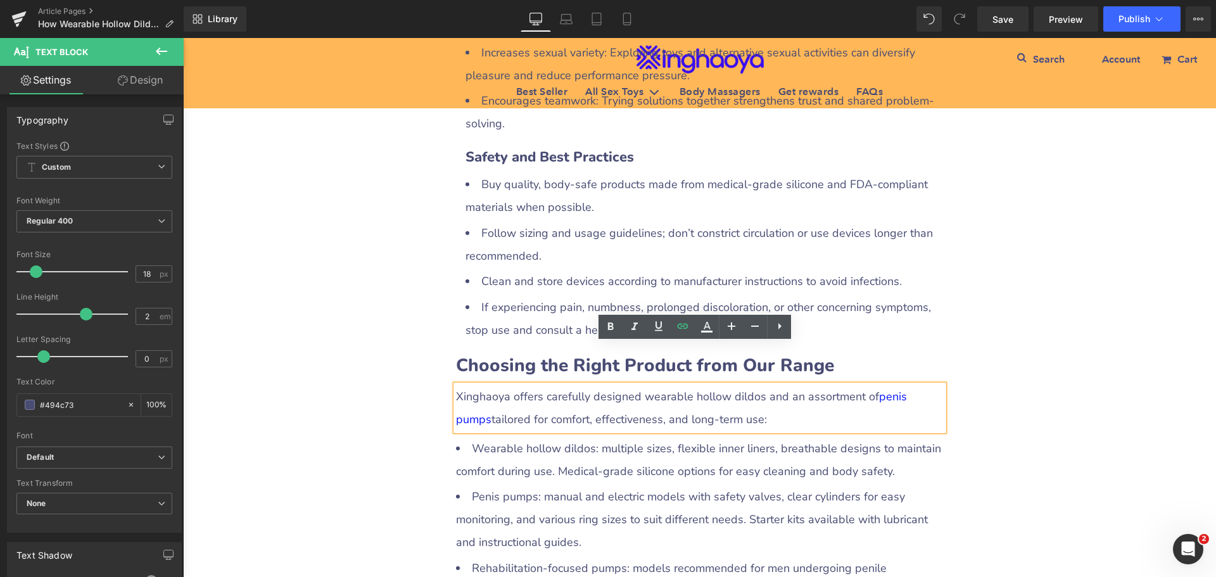
click at [636, 385] on div "Xinghaoya offers carefully designed wearable hollow dildos and an assortment of…" at bounding box center [700, 408] width 488 height 46
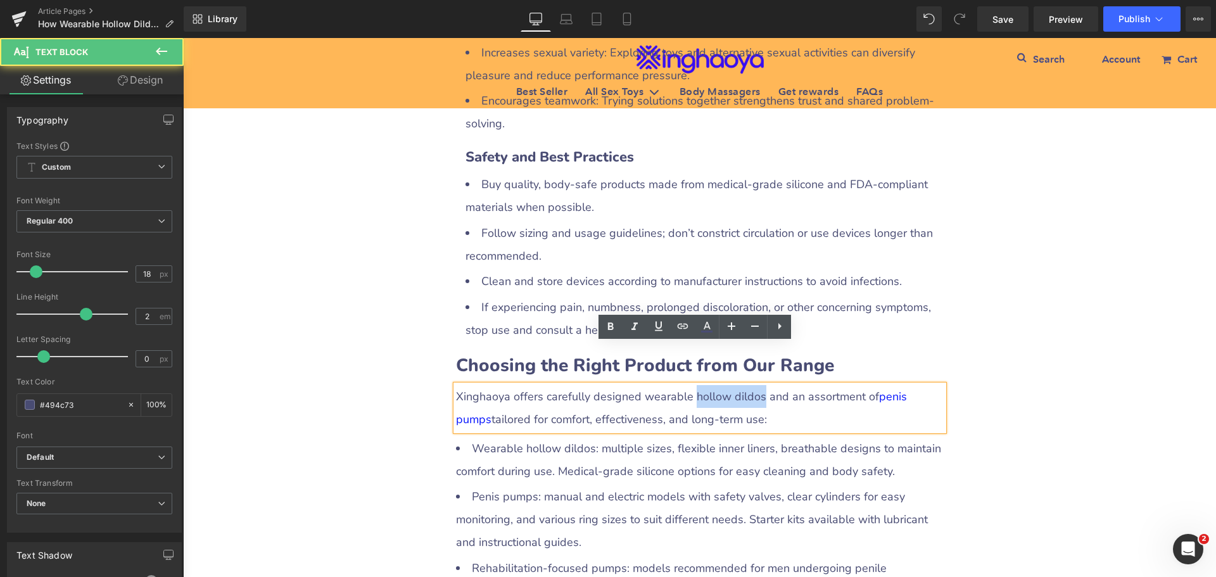
drag, startPoint x: 686, startPoint y: 355, endPoint x: 749, endPoint y: 355, distance: 62.7
click at [749, 385] on div "Xinghaoya offers carefully designed wearable hollow dildos and an assortment of…" at bounding box center [700, 408] width 488 height 46
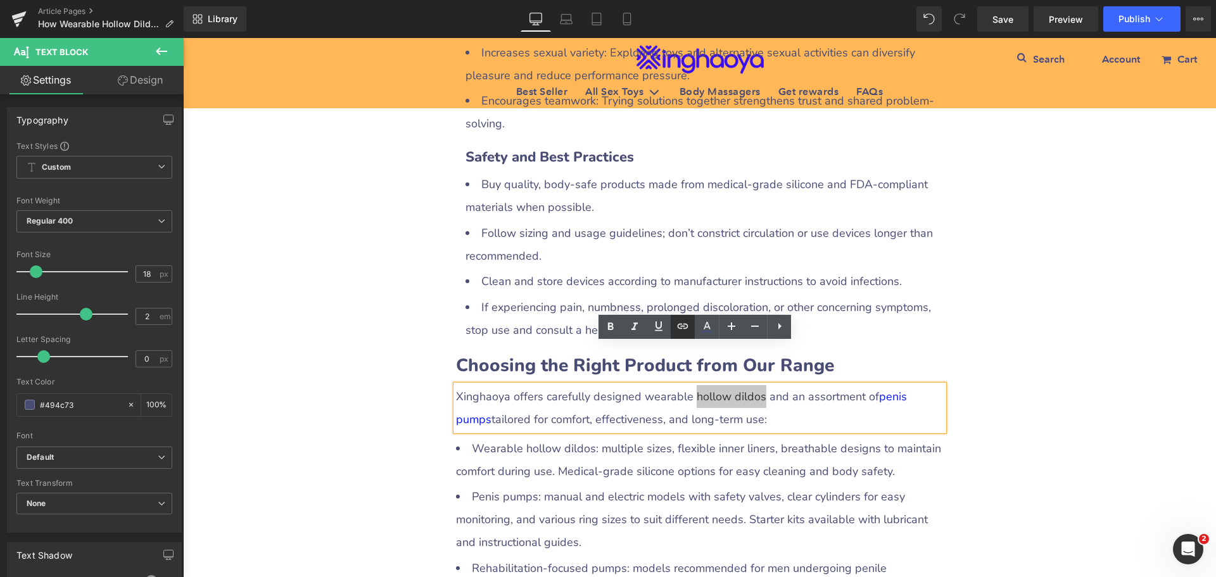
click at [688, 326] on icon at bounding box center [682, 326] width 15 height 15
click at [707, 387] on input "text" at bounding box center [750, 383] width 195 height 32
paste input "https://www.xinghaoya.net/collections/hollow-dildos"
type input "https://www.xinghaoya.net/collections/hollow-dildos"
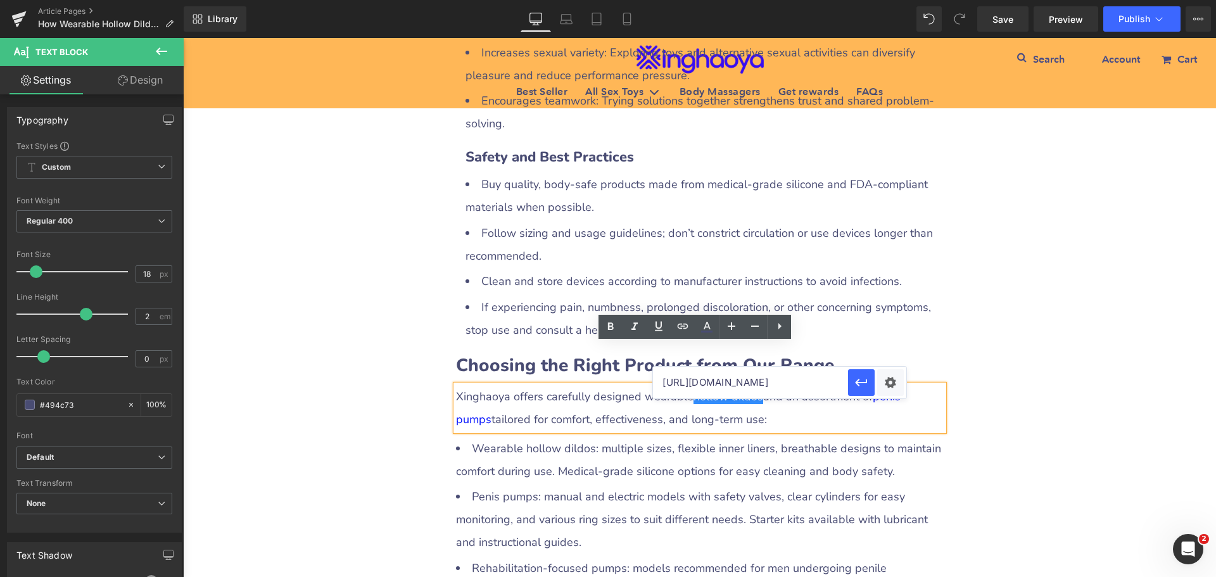
scroll to position [0, 71]
click at [889, 0] on div "Text Color Highlight Color #333333 Edit or remove link: Edit - Unlink - Cancel …" at bounding box center [608, 0] width 1216 height 0
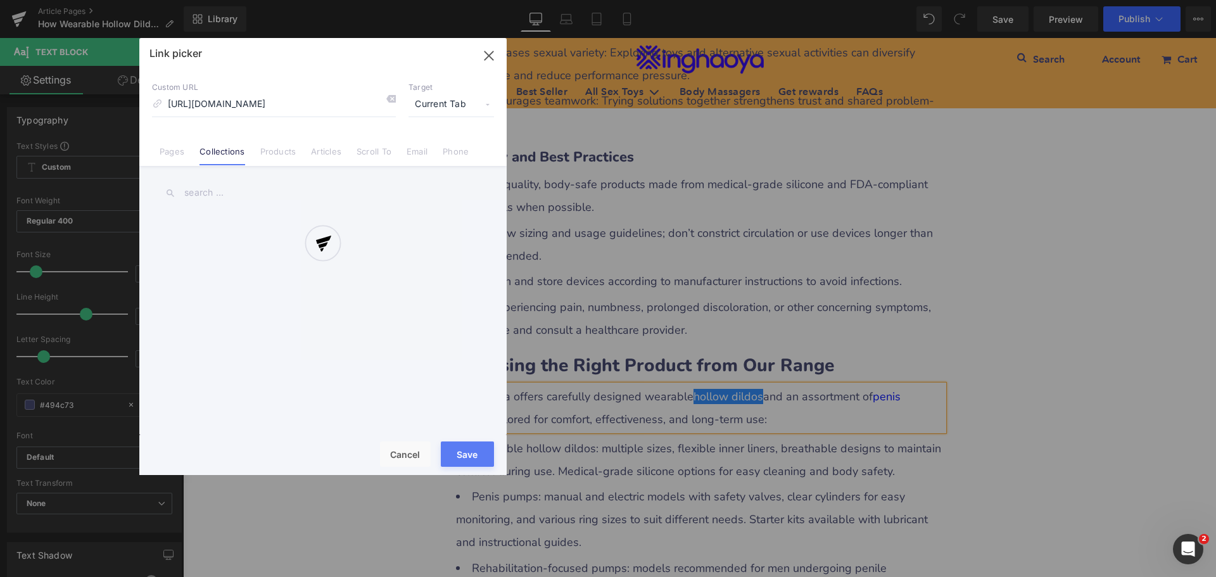
click at [455, 104] on div at bounding box center [322, 256] width 367 height 437
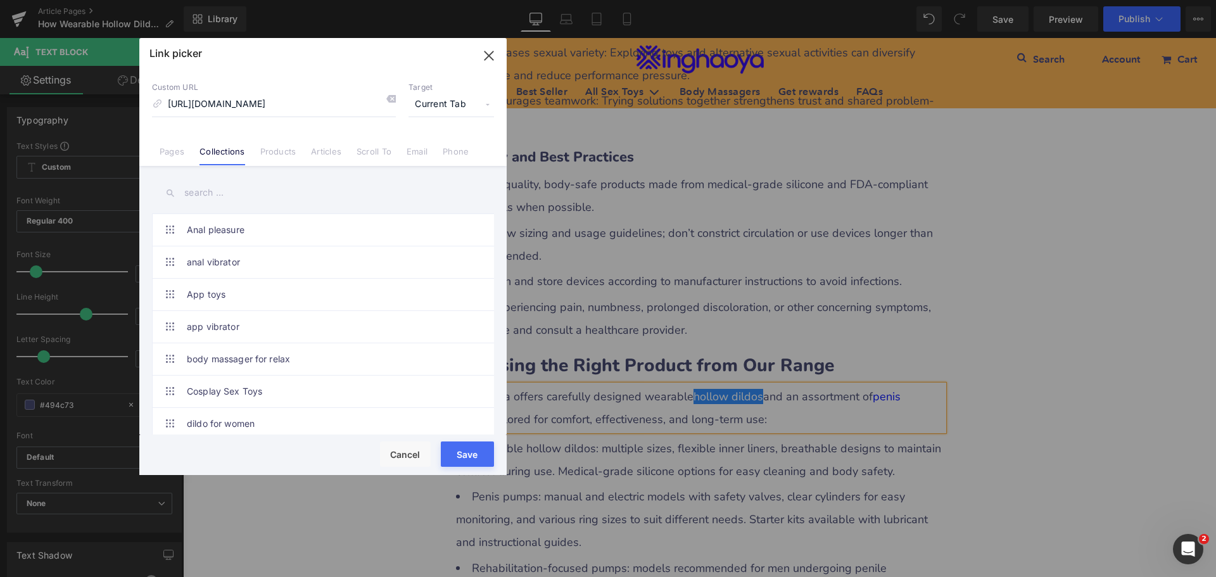
click at [441, 104] on span "Current Tab" at bounding box center [450, 104] width 85 height 24
click at [431, 148] on li "New Tab" at bounding box center [451, 150] width 98 height 22
click at [460, 449] on button "Save" at bounding box center [467, 453] width 53 height 25
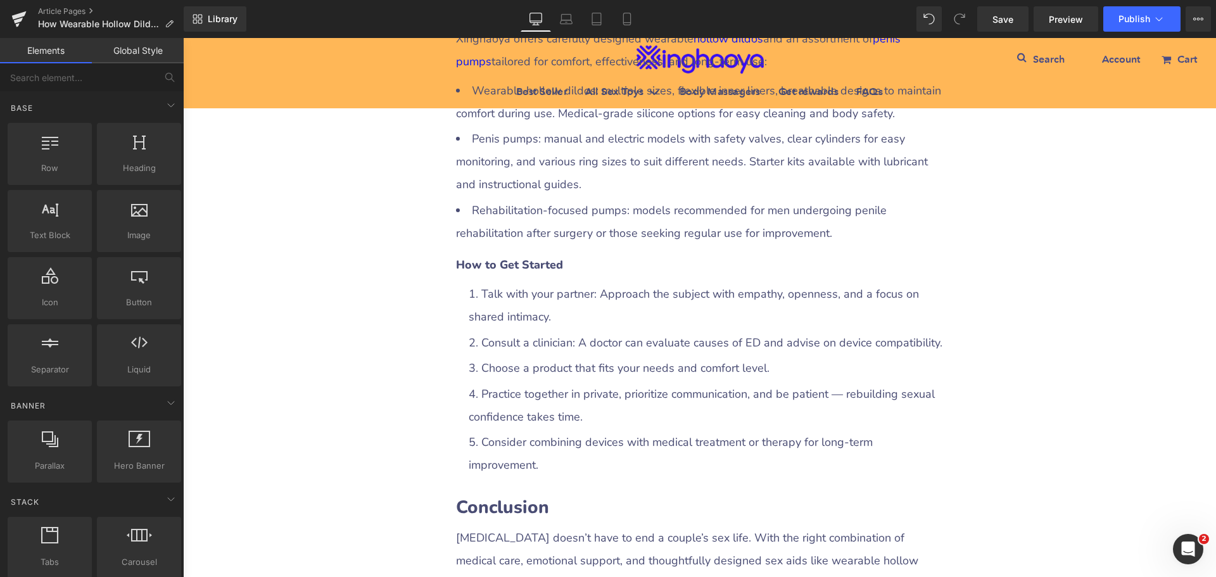
scroll to position [2579, 0]
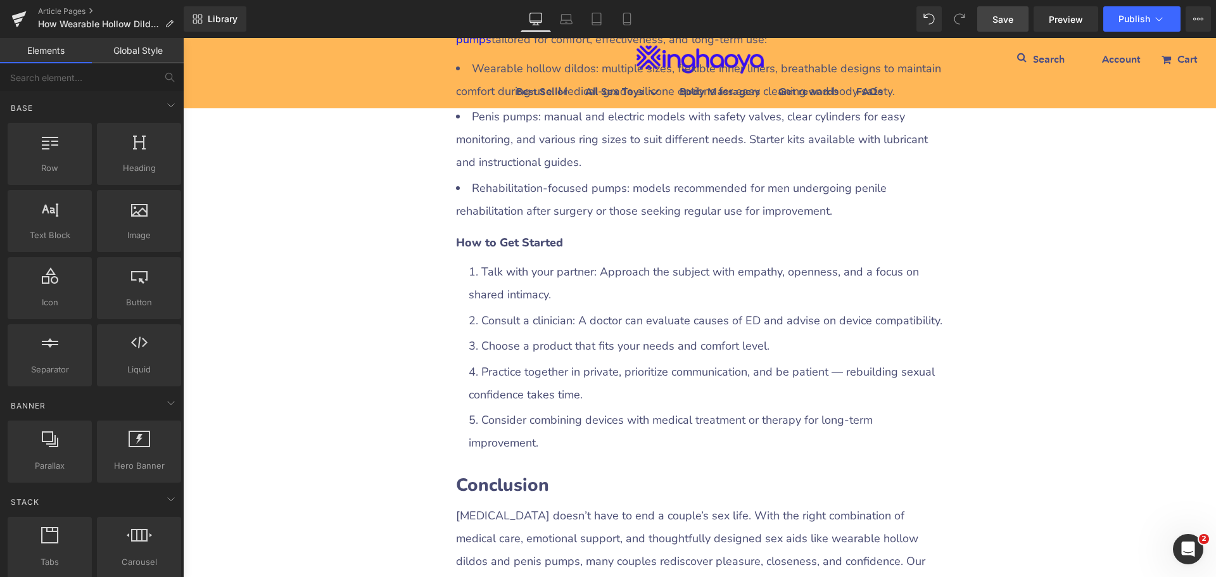
drag, startPoint x: 996, startPoint y: 22, endPoint x: 814, endPoint y: 11, distance: 182.7
click at [996, 22] on span "Save" at bounding box center [1002, 19] width 21 height 13
click at [1047, 279] on div "How Wearable Hollow Dildos and Penis Pumps Can Help Men with ED Heading Row Liq…" at bounding box center [699, 271] width 1033 height 5377
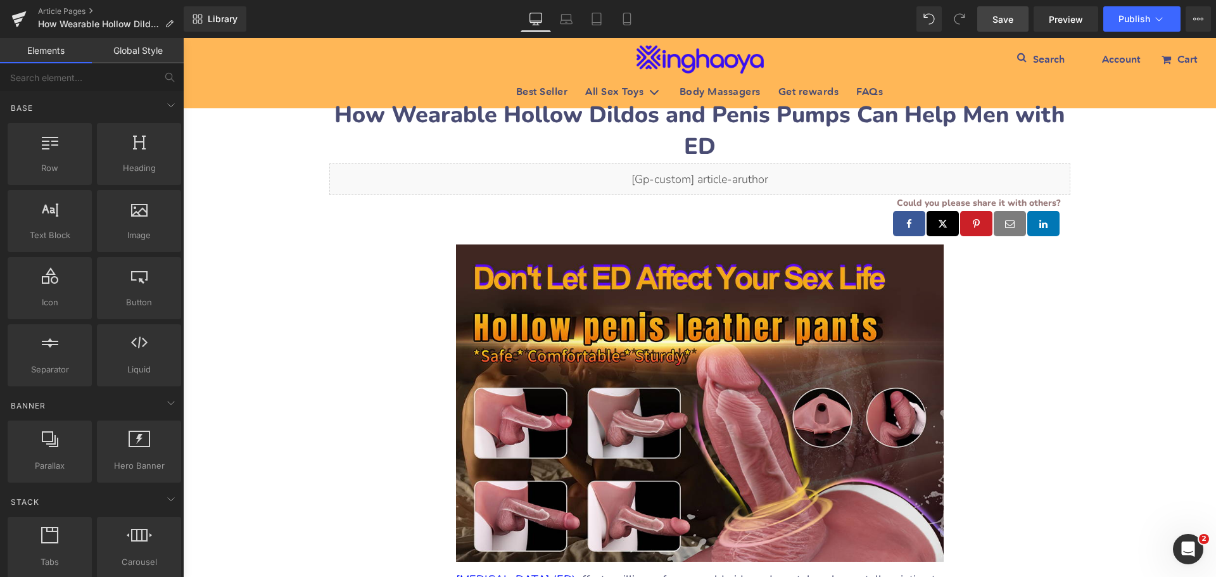
scroll to position [0, 0]
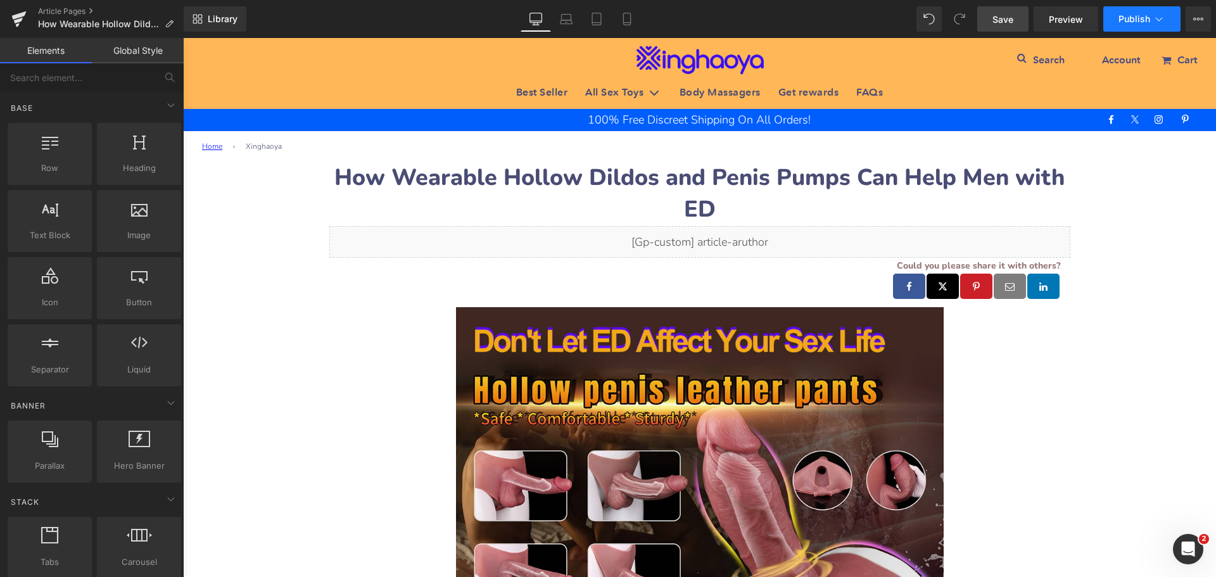
click at [1131, 27] on button "Publish" at bounding box center [1141, 18] width 77 height 25
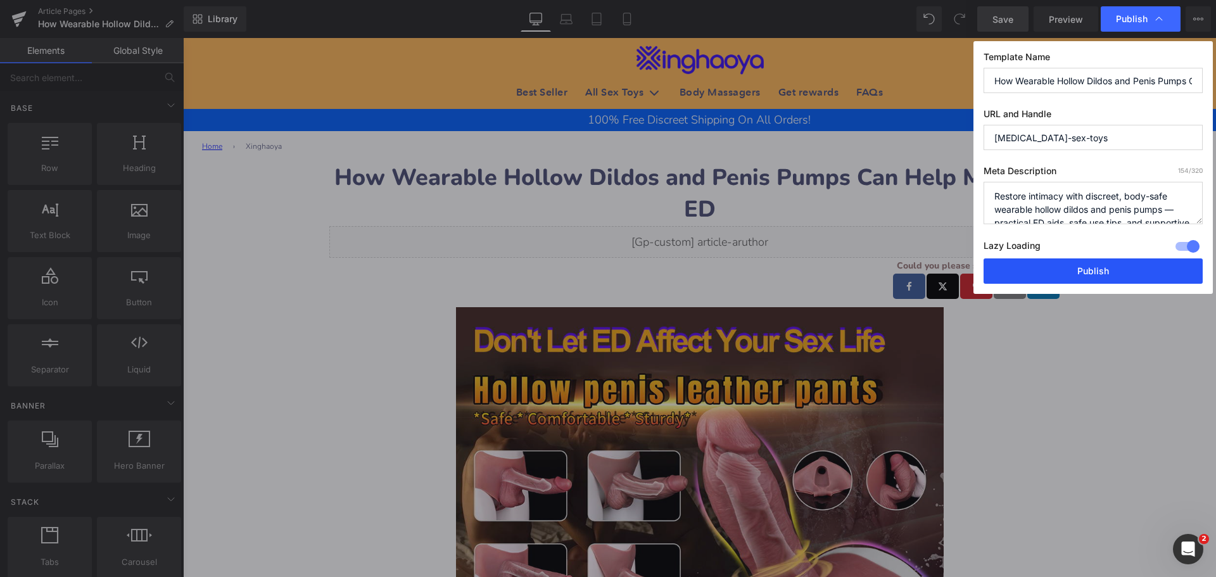
drag, startPoint x: 1077, startPoint y: 275, endPoint x: 928, endPoint y: 263, distance: 149.9
click at [1077, 275] on button "Publish" at bounding box center [1092, 270] width 219 height 25
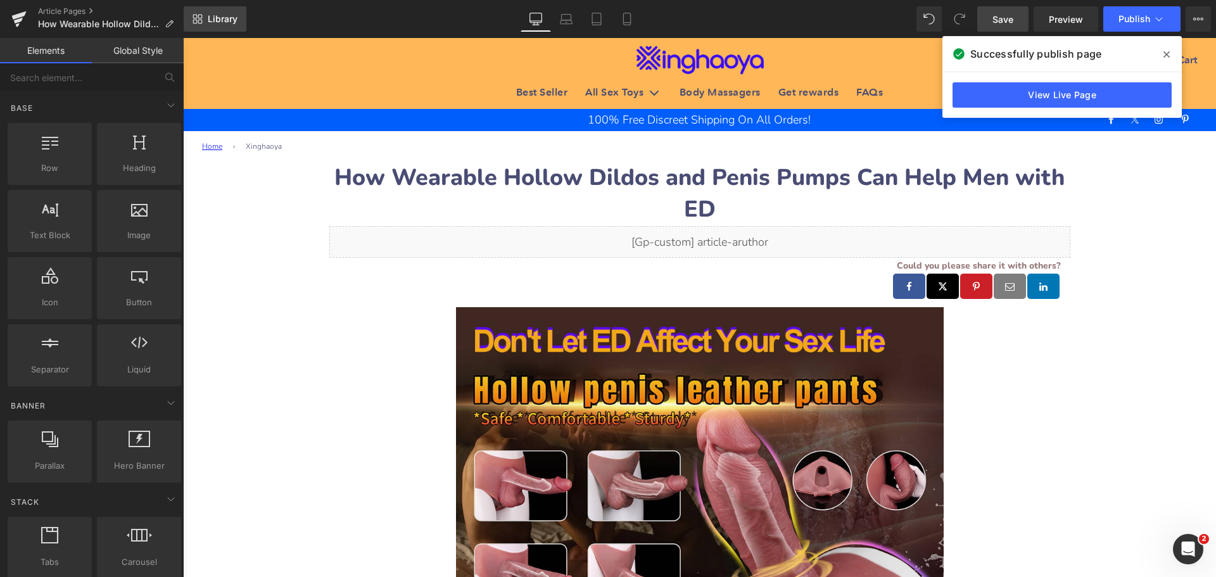
click at [225, 20] on span "Library" at bounding box center [223, 18] width 30 height 11
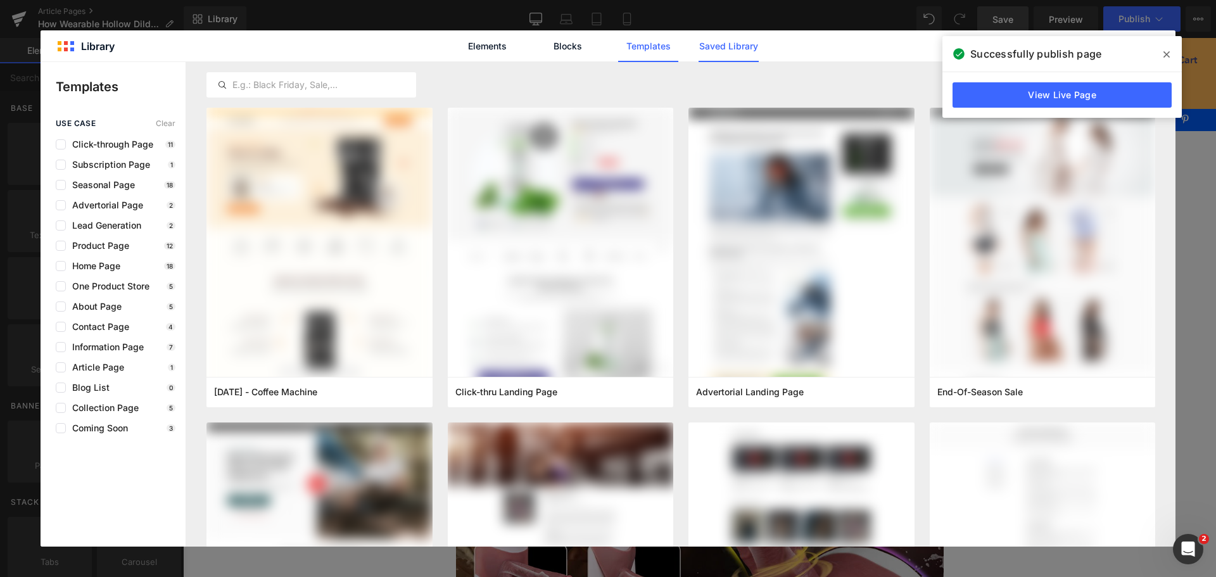
click at [724, 49] on link "Saved Library" at bounding box center [728, 46] width 60 height 32
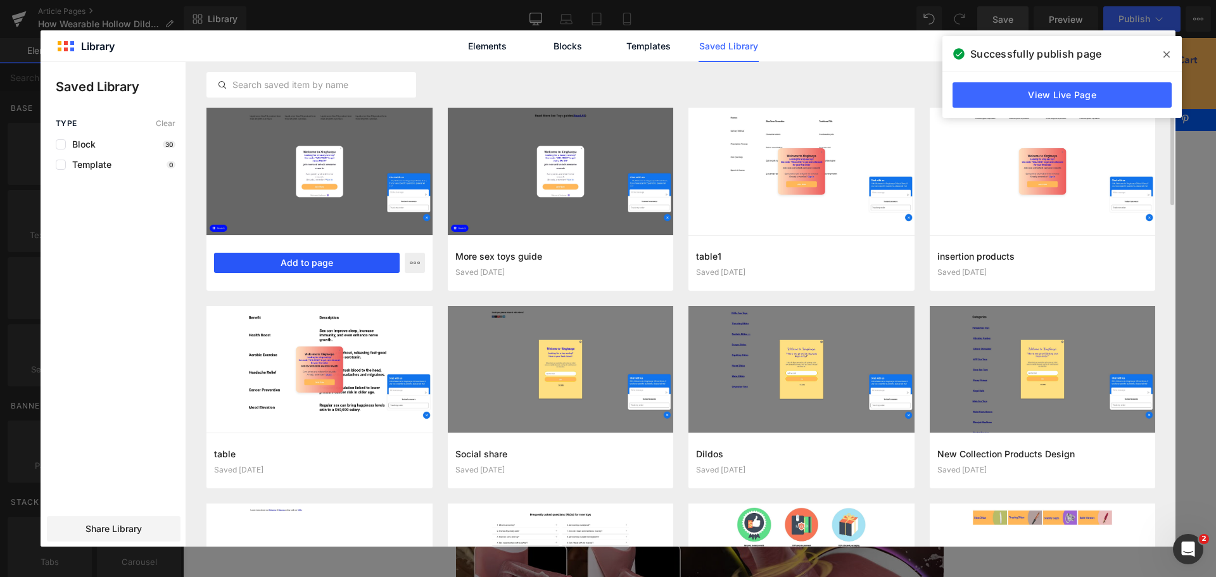
click at [312, 269] on button "Add to page" at bounding box center [307, 263] width 186 height 20
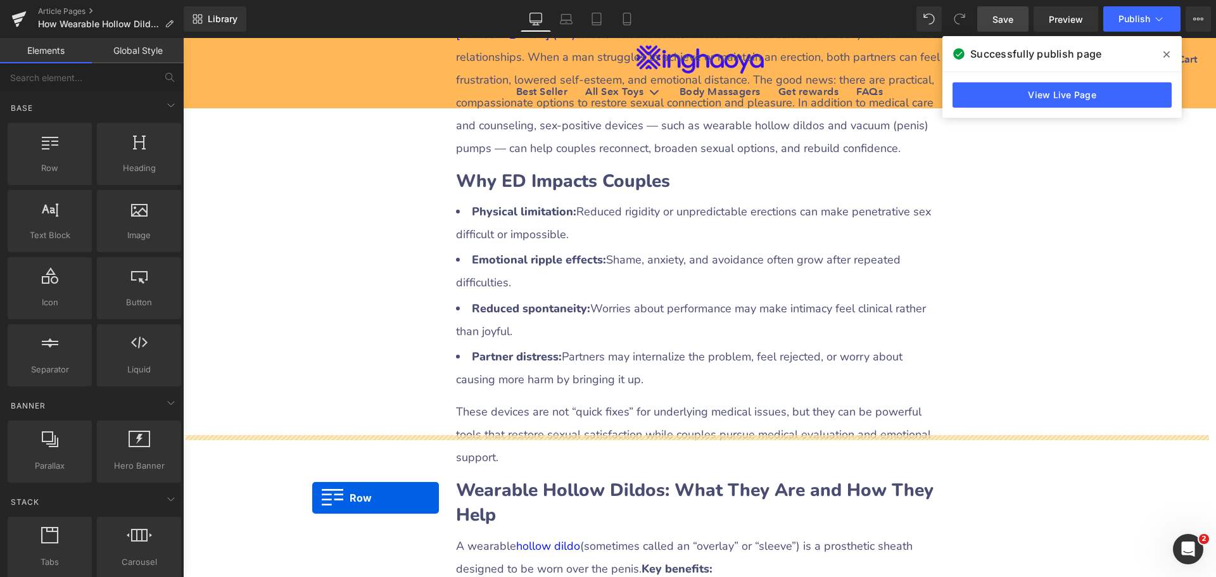
scroll to position [621, 0]
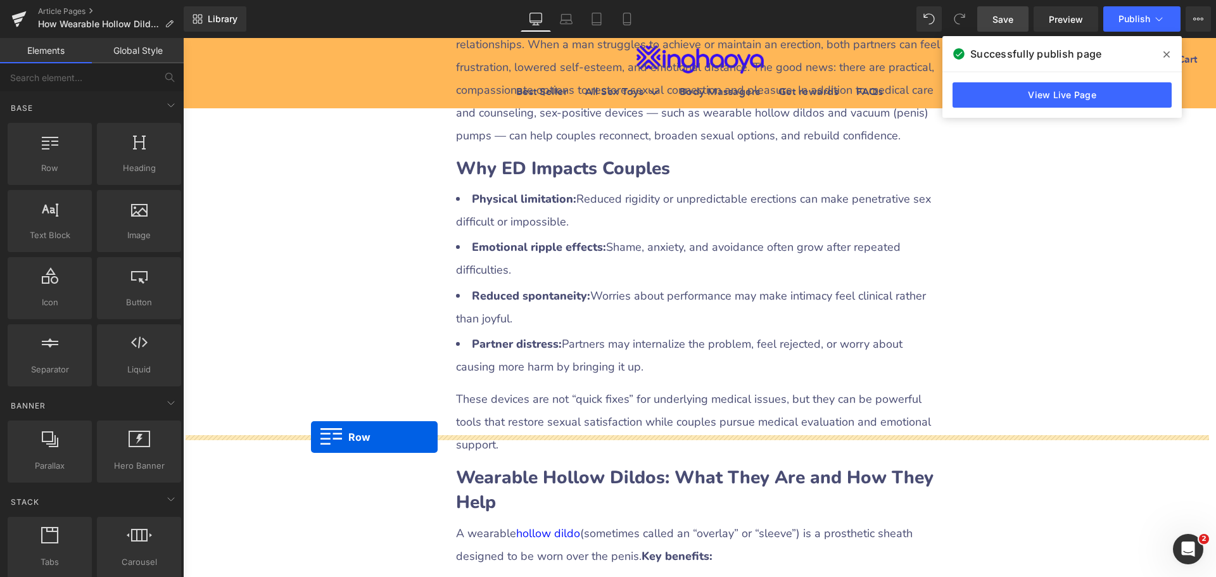
drag, startPoint x: 321, startPoint y: 308, endPoint x: 311, endPoint y: 437, distance: 129.6
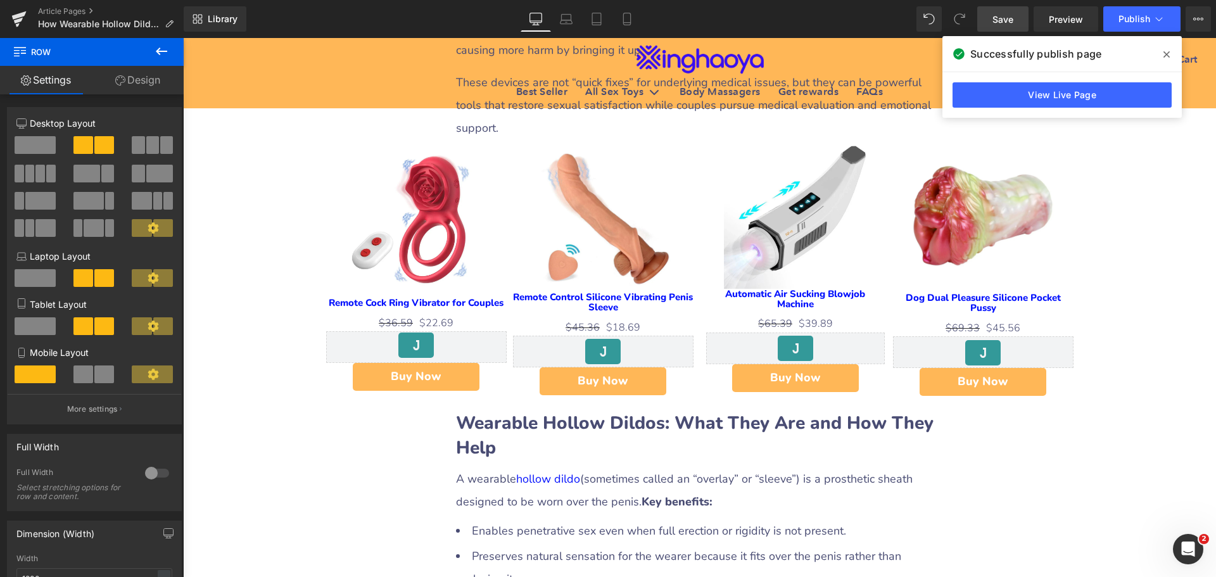
scroll to position [811, 0]
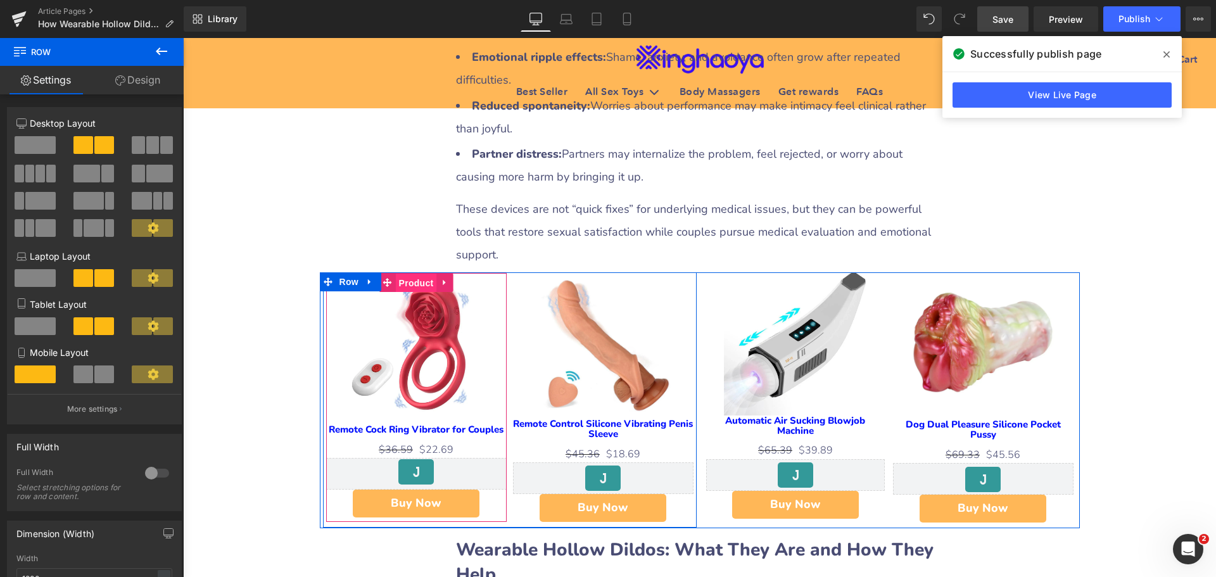
click at [415, 274] on span "Product" at bounding box center [416, 283] width 41 height 19
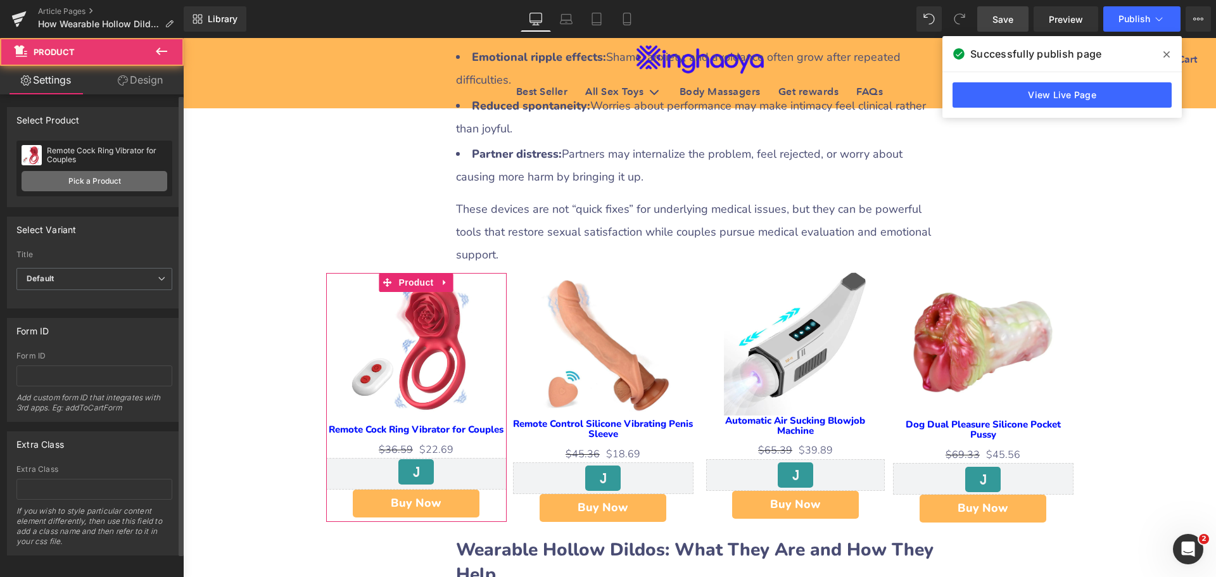
click at [79, 184] on link "Pick a Product" at bounding box center [95, 181] width 146 height 20
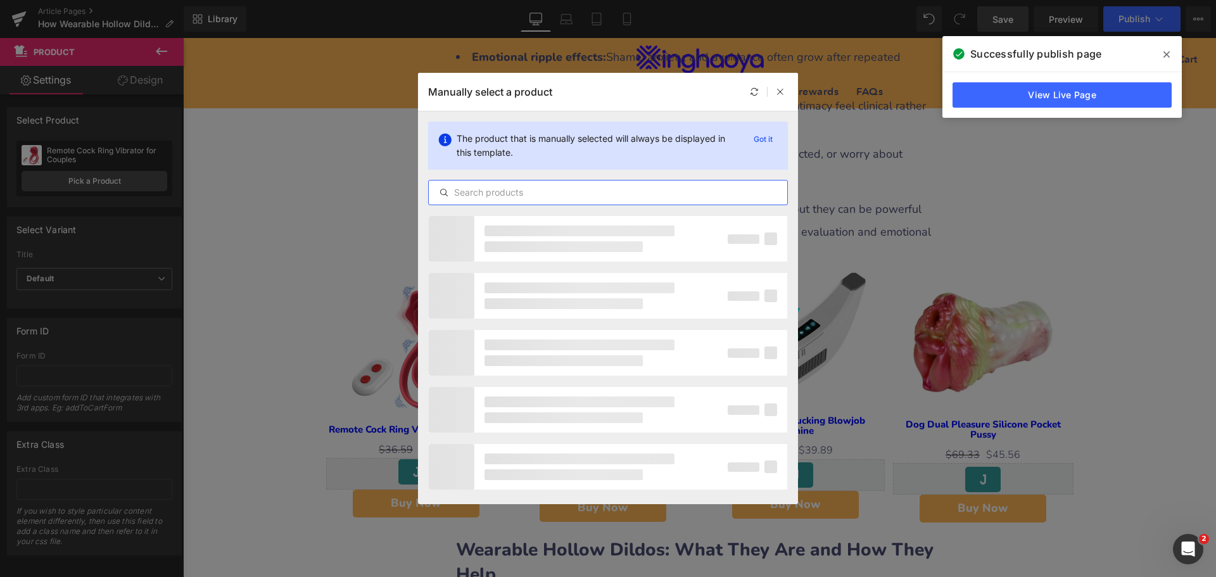
click at [513, 191] on input "text" at bounding box center [608, 192] width 358 height 15
type input "h"
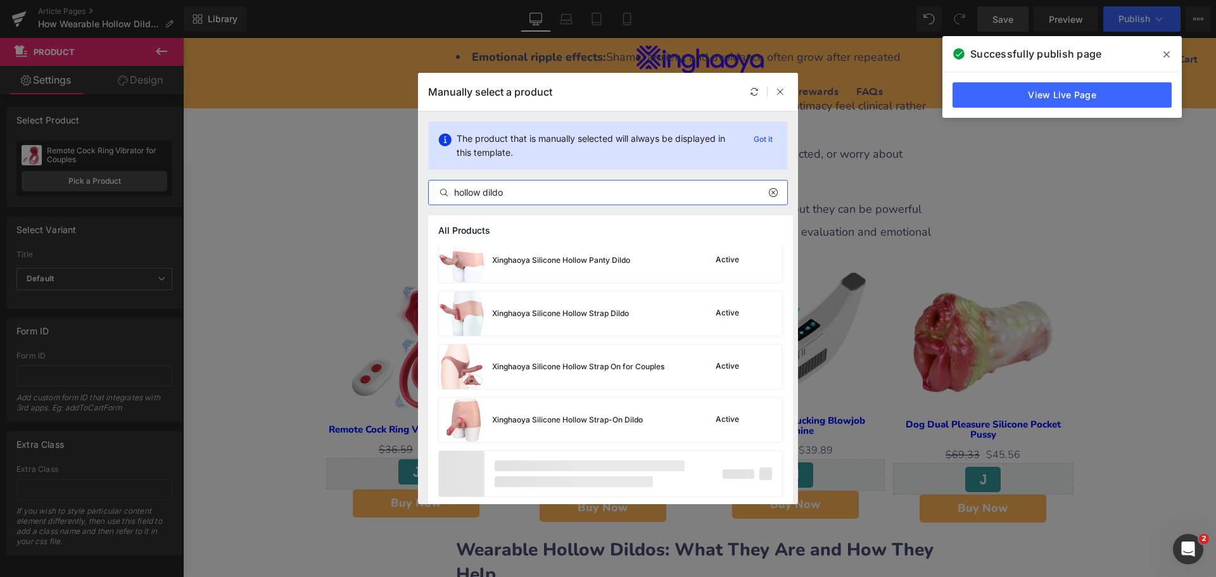
scroll to position [1926, 0]
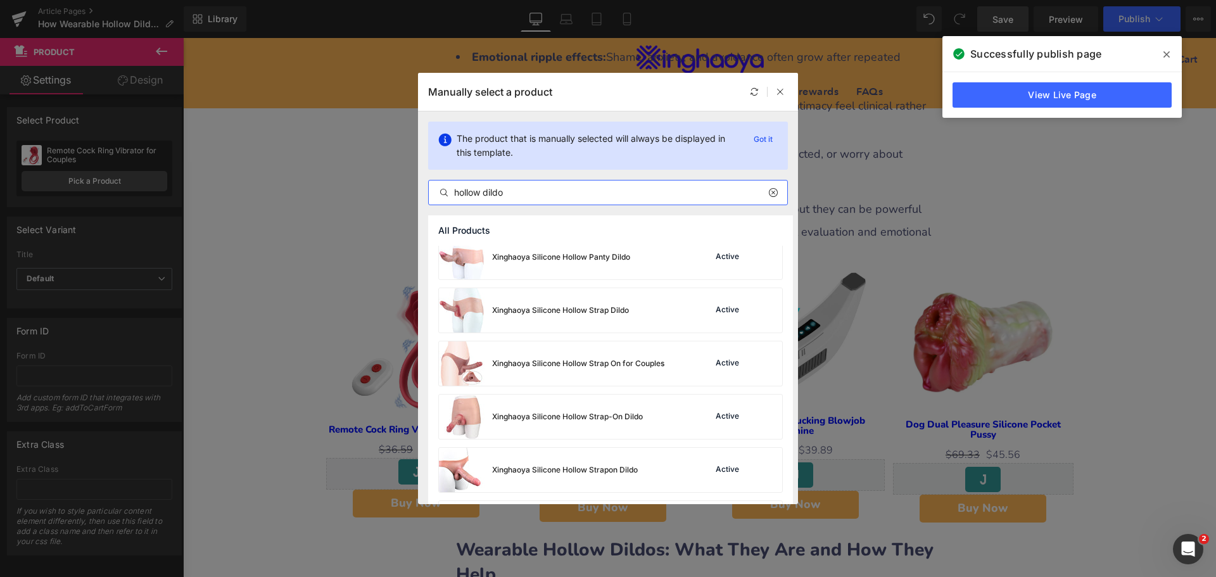
drag, startPoint x: 508, startPoint y: 189, endPoint x: 453, endPoint y: 206, distance: 58.3
click at [453, 206] on div "The product that is manually selected will always be displayed in this template…" at bounding box center [608, 163] width 380 height 104
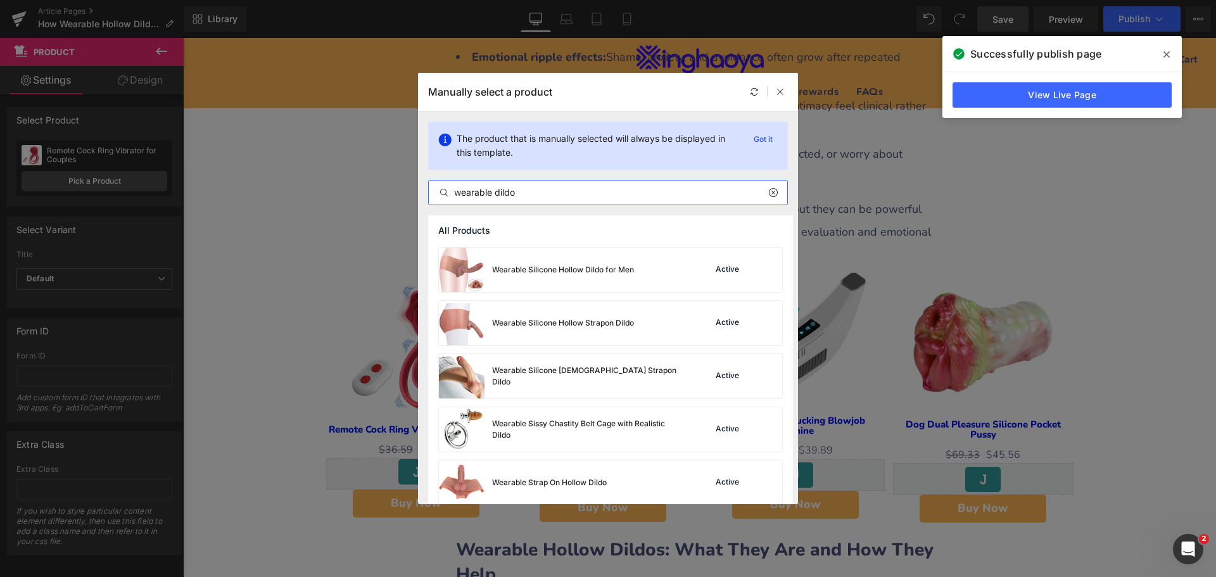
scroll to position [697, 0]
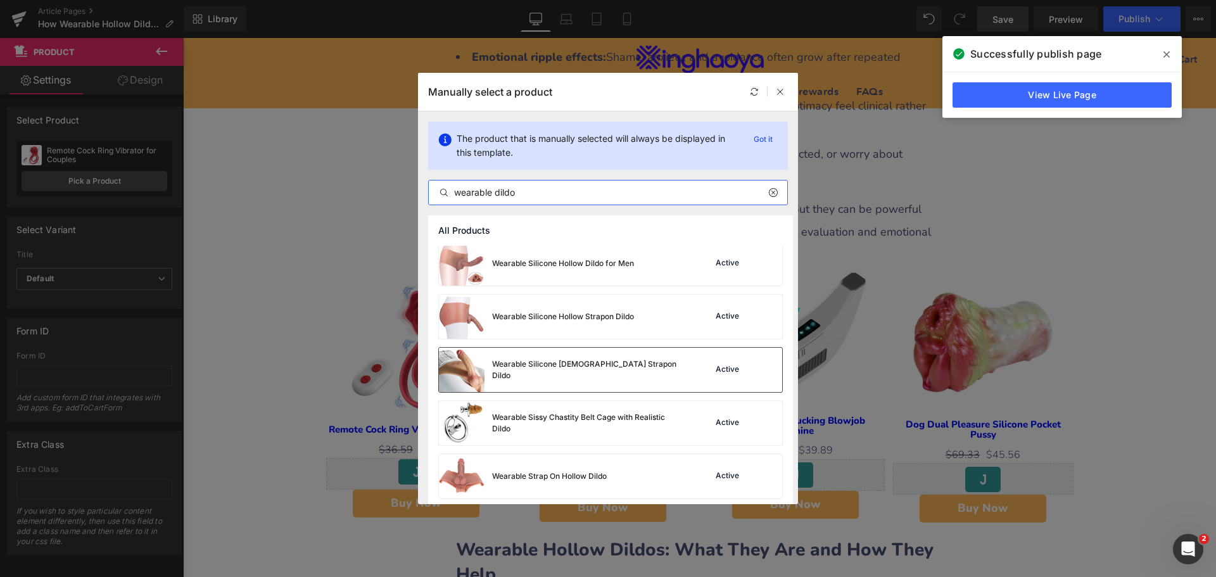
type input "wearable dildo"
click at [600, 370] on div "Wearable Silicone Lesbian Strapon Dildo" at bounding box center [587, 369] width 190 height 23
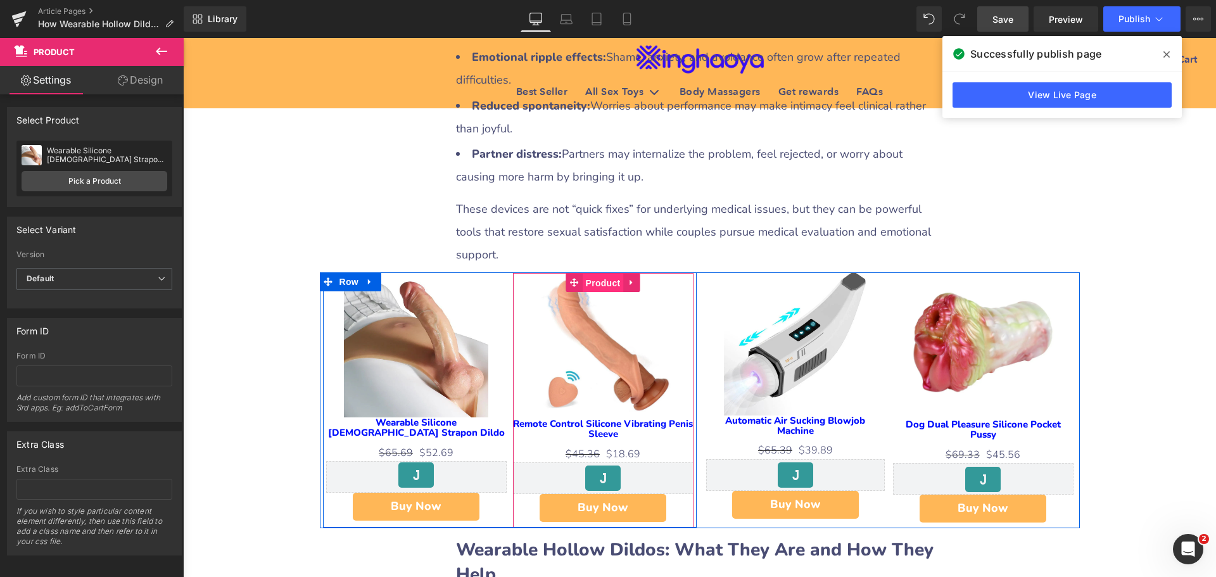
click at [609, 274] on span "Product" at bounding box center [603, 283] width 41 height 19
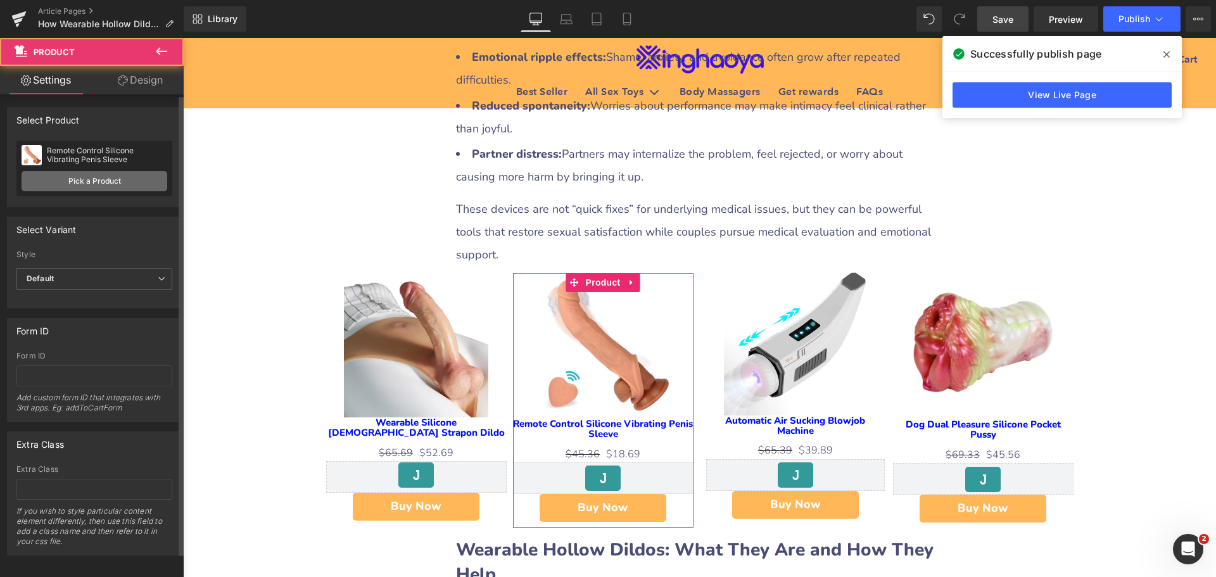
click at [113, 183] on link "Pick a Product" at bounding box center [95, 181] width 146 height 20
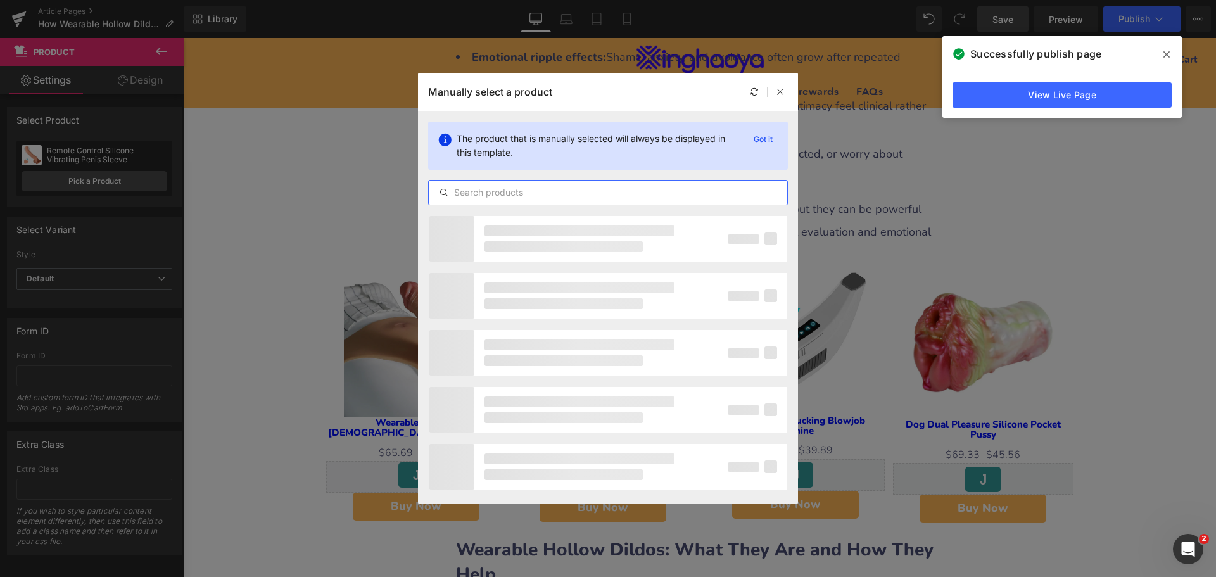
click at [510, 197] on input "text" at bounding box center [608, 192] width 358 height 15
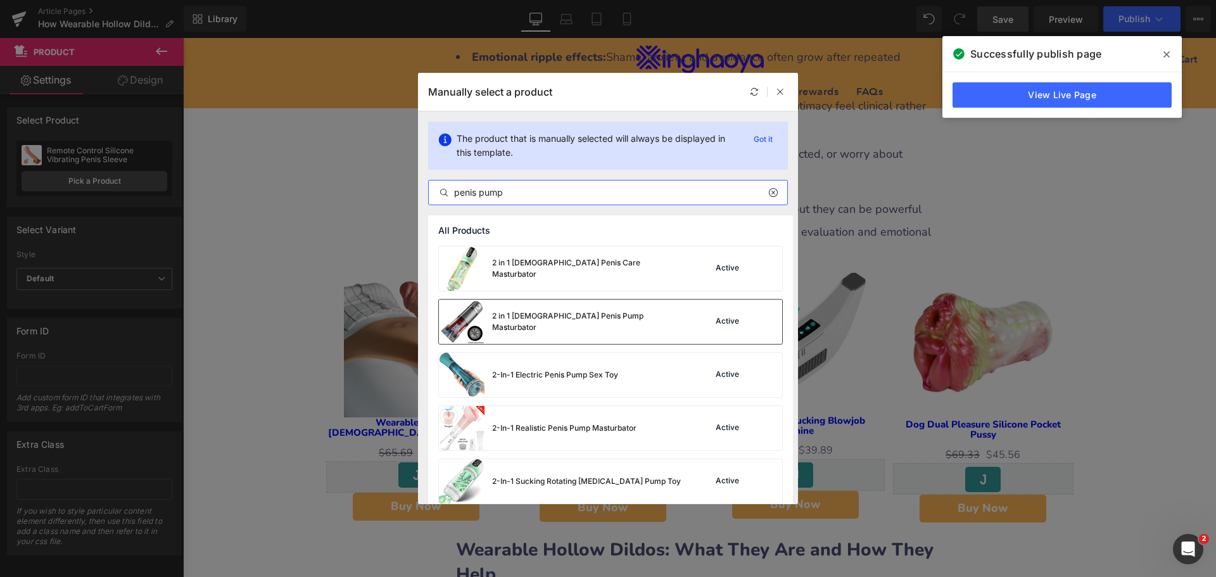
scroll to position [127, 0]
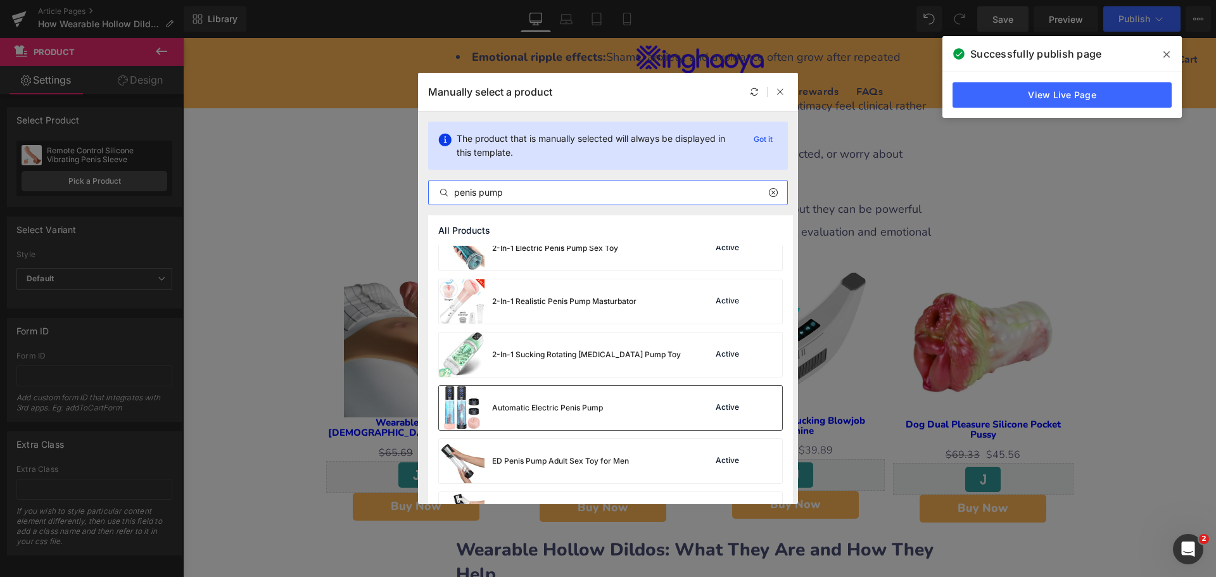
type input "penis pump"
click at [595, 408] on div "Automatic Electric Penis Pump" at bounding box center [547, 407] width 111 height 11
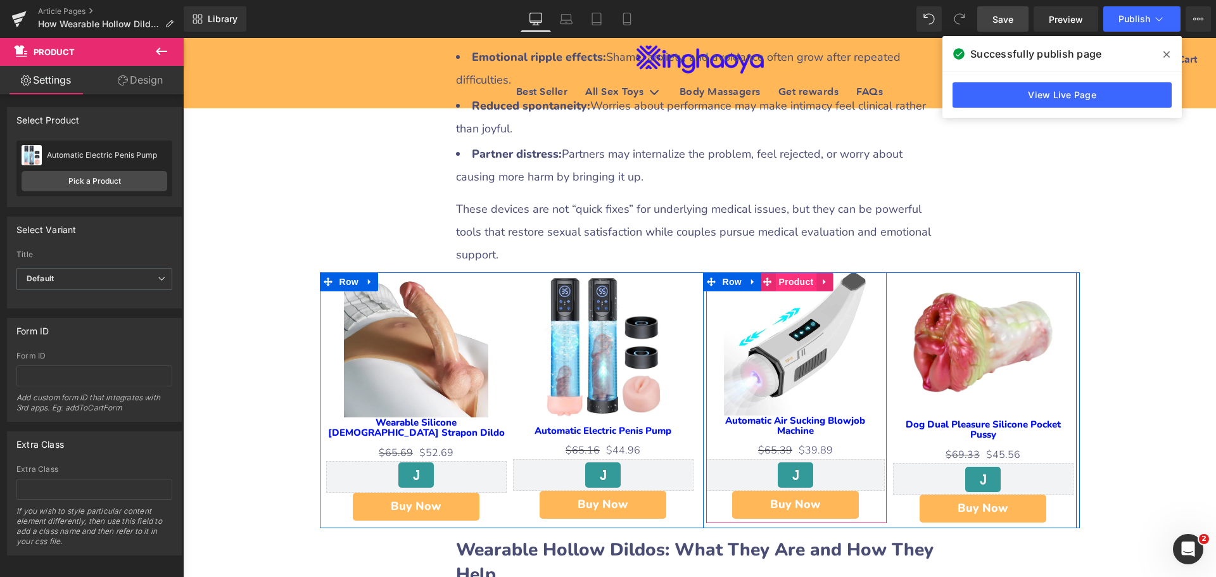
click at [790, 272] on span "Product" at bounding box center [796, 281] width 41 height 19
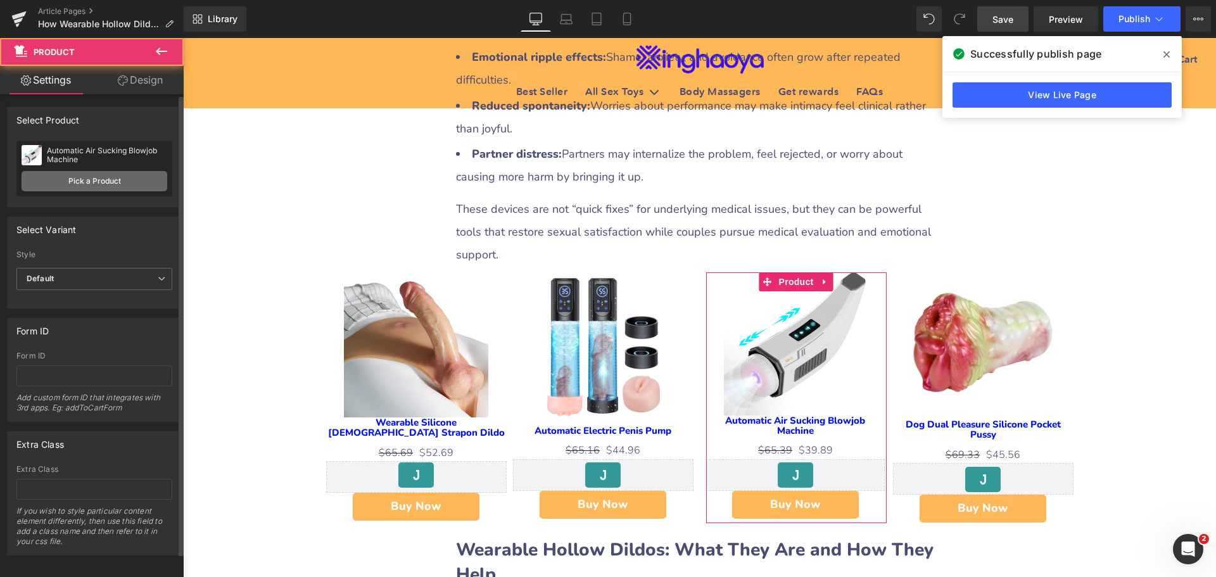
click at [101, 179] on link "Pick a Product" at bounding box center [95, 181] width 146 height 20
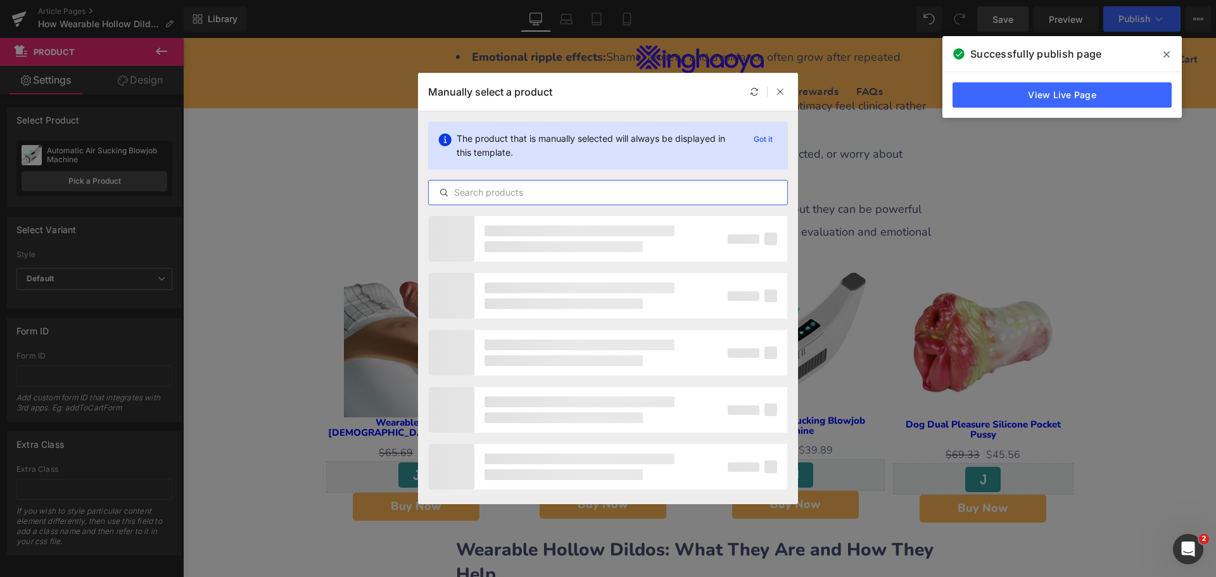
click at [496, 196] on input "text" at bounding box center [608, 192] width 358 height 15
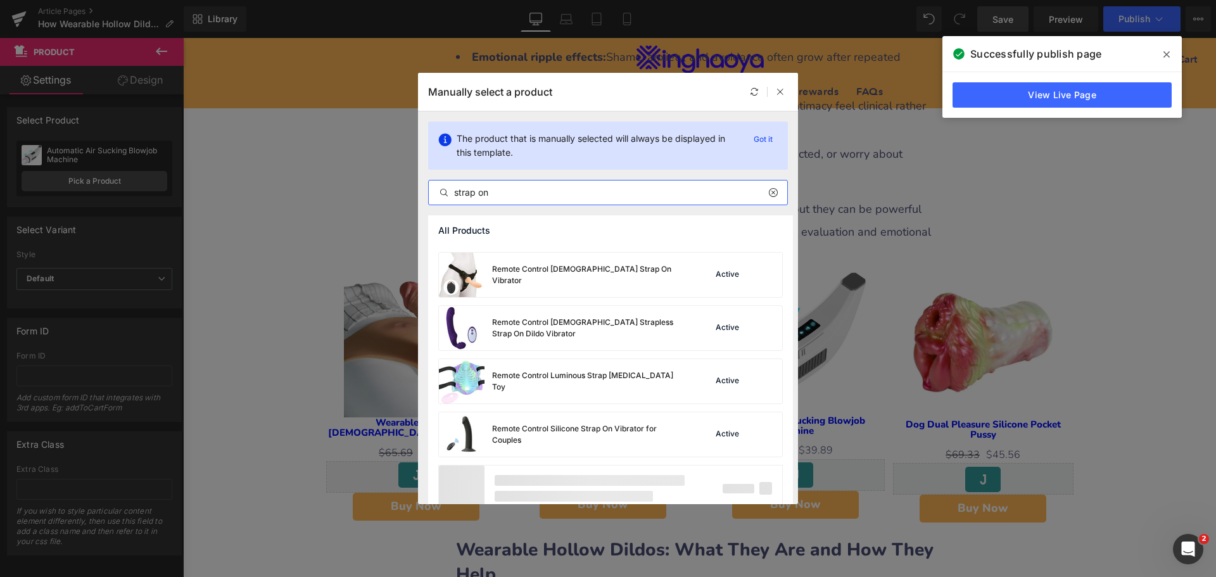
scroll to position [1501, 0]
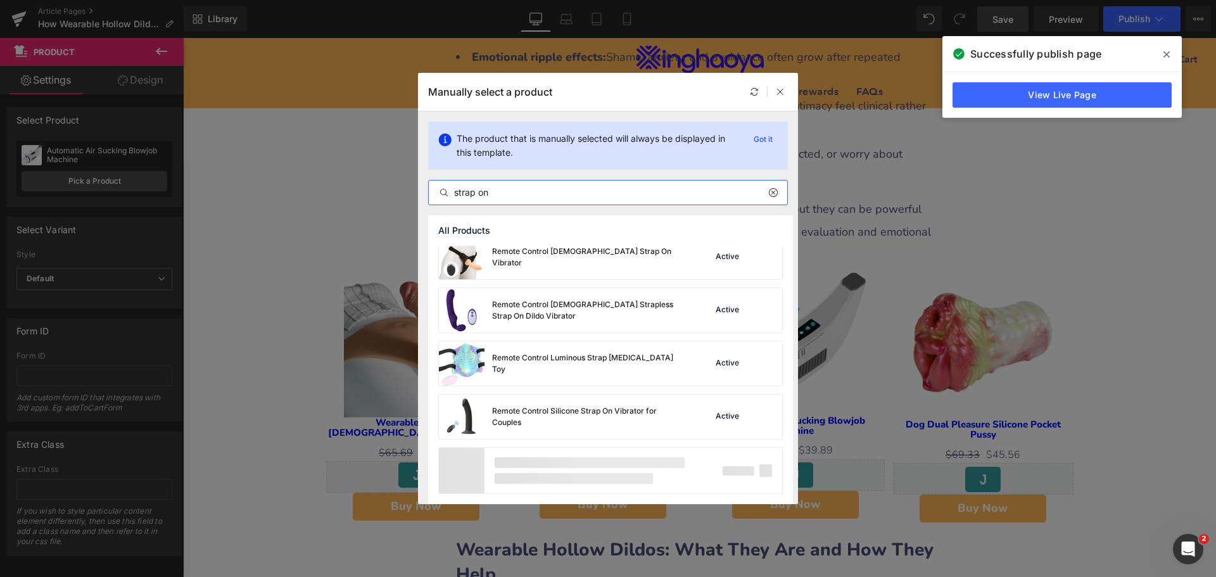
drag, startPoint x: 507, startPoint y: 195, endPoint x: 439, endPoint y: 207, distance: 68.8
click at [439, 207] on div "The product that is manually selected will always be displayed in this template…" at bounding box center [608, 163] width 380 height 104
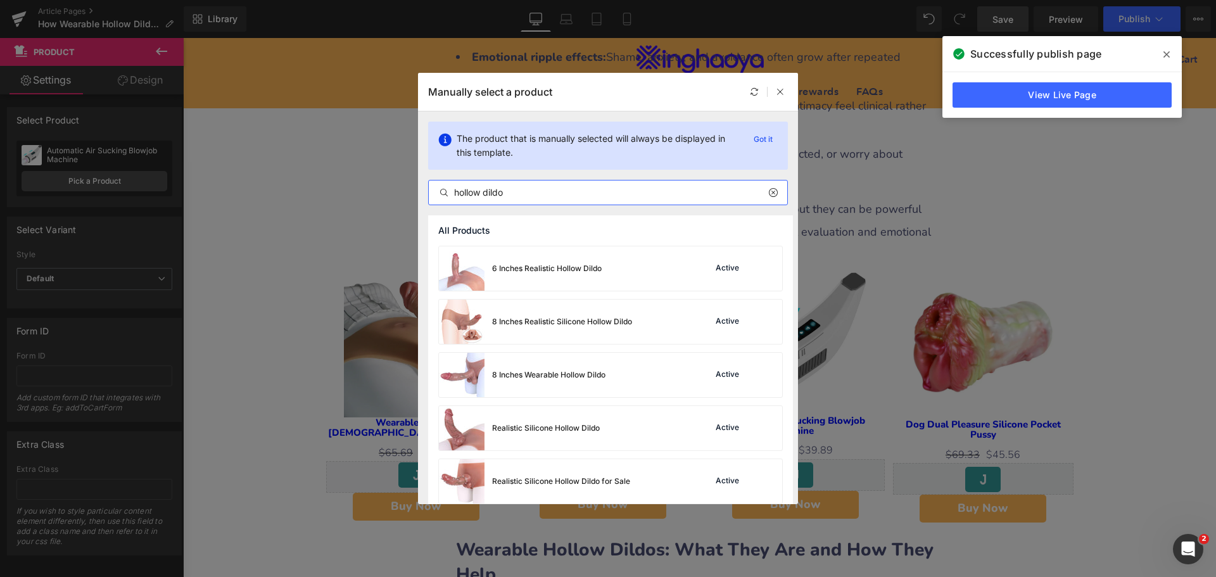
drag, startPoint x: 514, startPoint y: 190, endPoint x: 430, endPoint y: 203, distance: 84.5
click at [430, 203] on div "hollow dildo" at bounding box center [608, 192] width 360 height 25
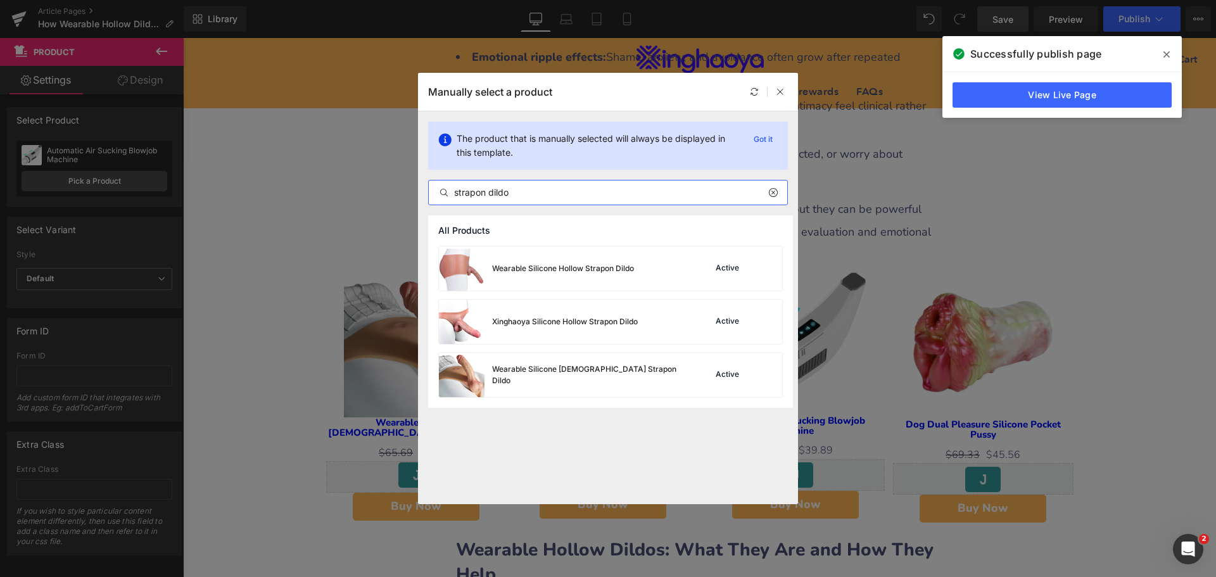
type input "strapon dildo"
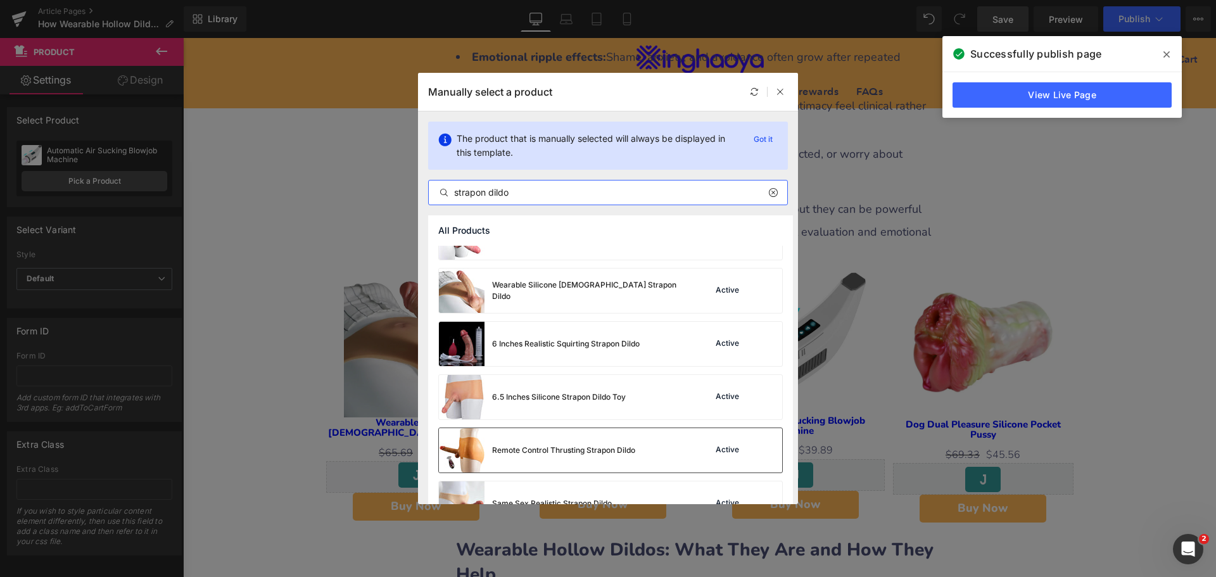
scroll to position [190, 0]
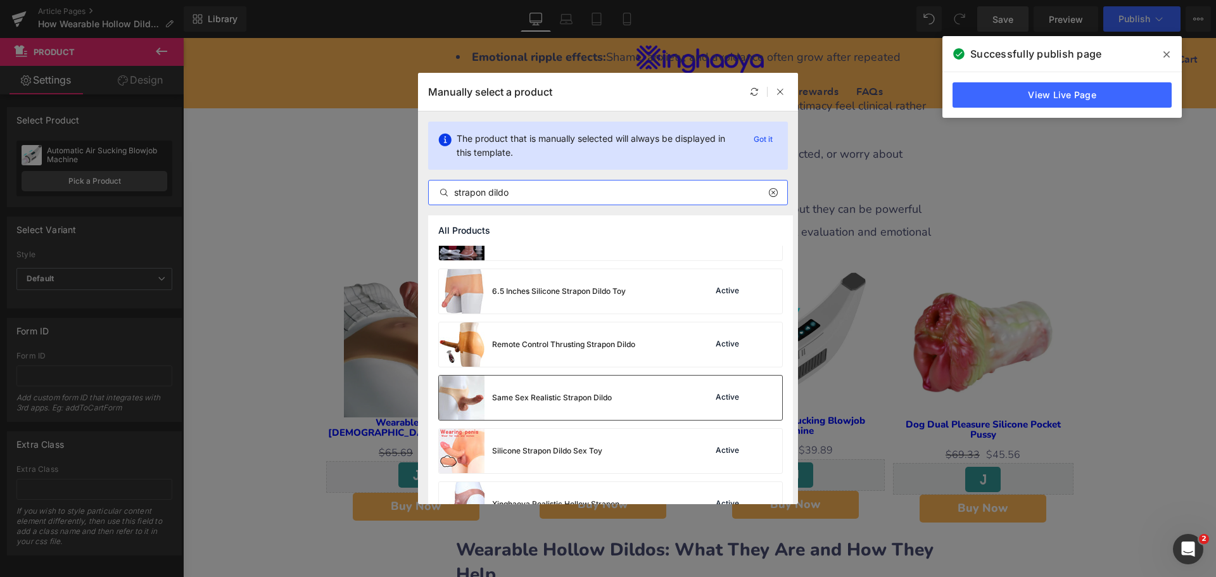
click at [556, 397] on div "Same Sex Realistic Strapon Dildo" at bounding box center [552, 397] width 120 height 11
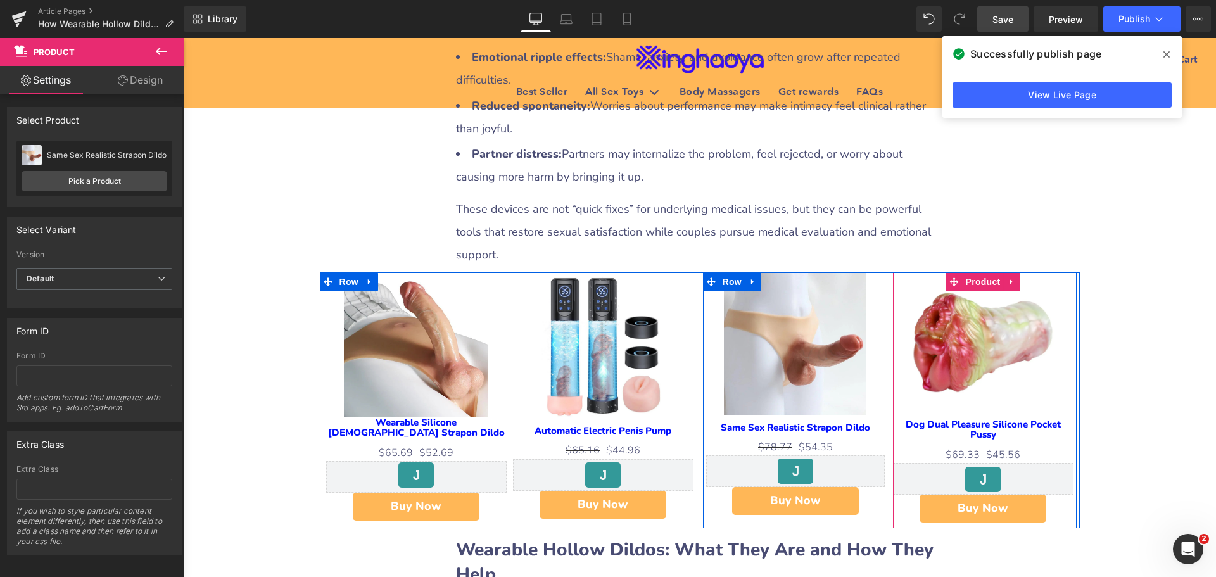
drag, startPoint x: 987, startPoint y: 262, endPoint x: 754, endPoint y: 229, distance: 234.7
click at [987, 272] on span "Product" at bounding box center [983, 281] width 41 height 19
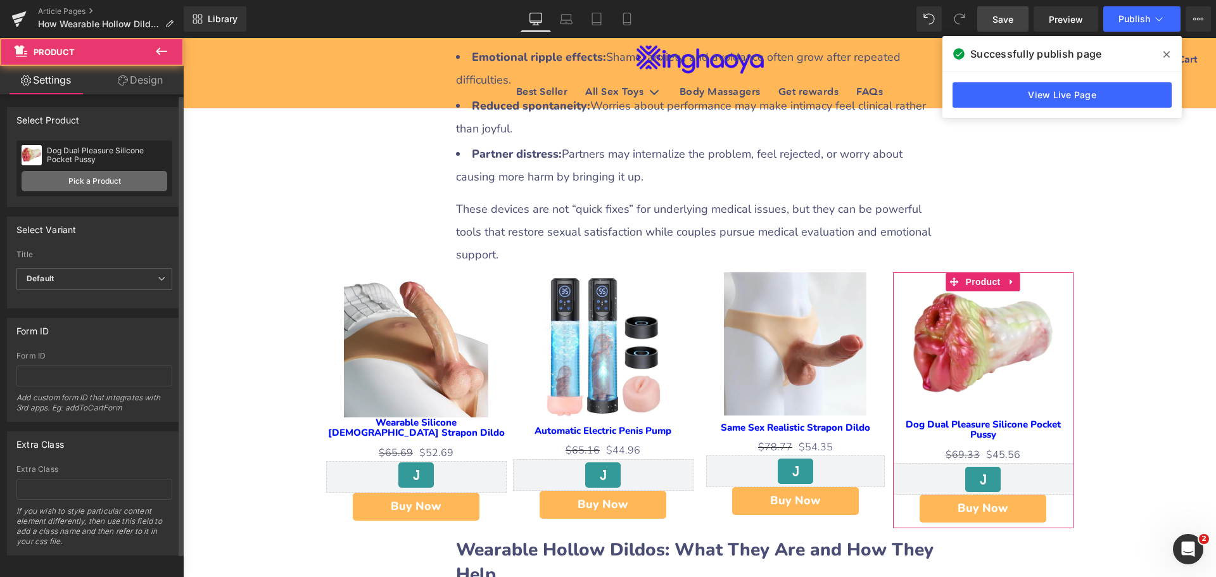
click at [82, 177] on link "Pick a Product" at bounding box center [95, 181] width 146 height 20
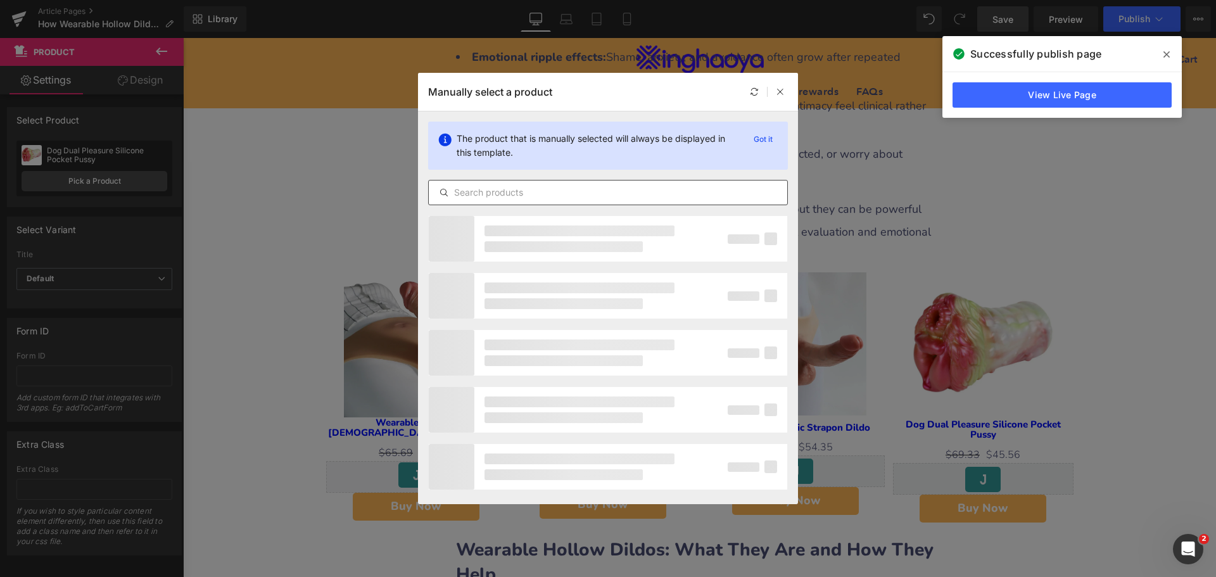
click at [474, 194] on input "text" at bounding box center [608, 192] width 358 height 15
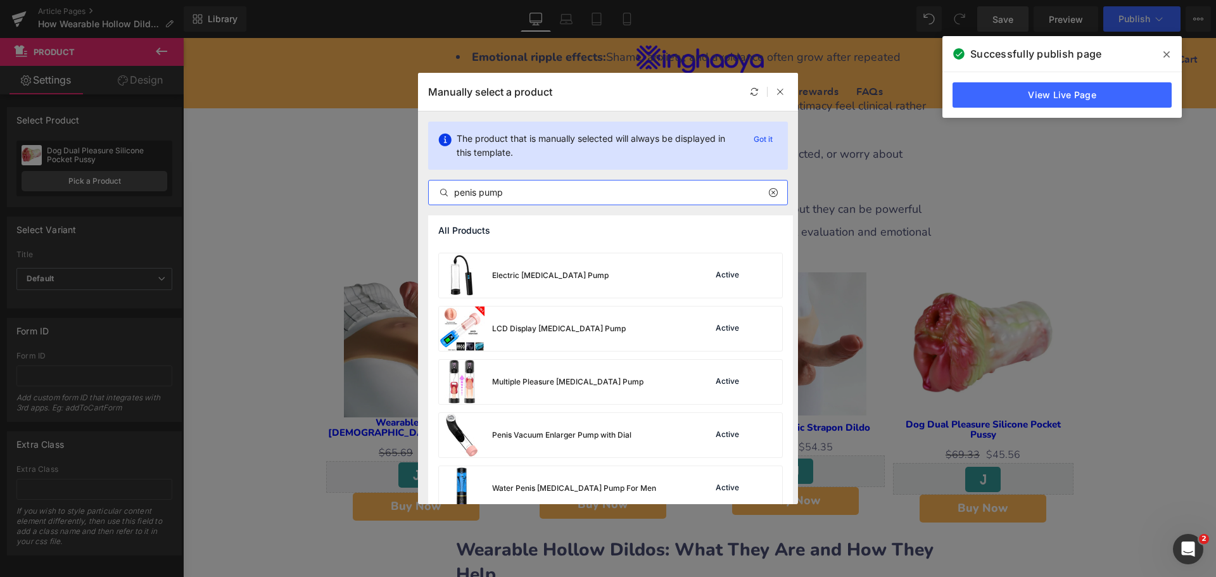
scroll to position [755, 0]
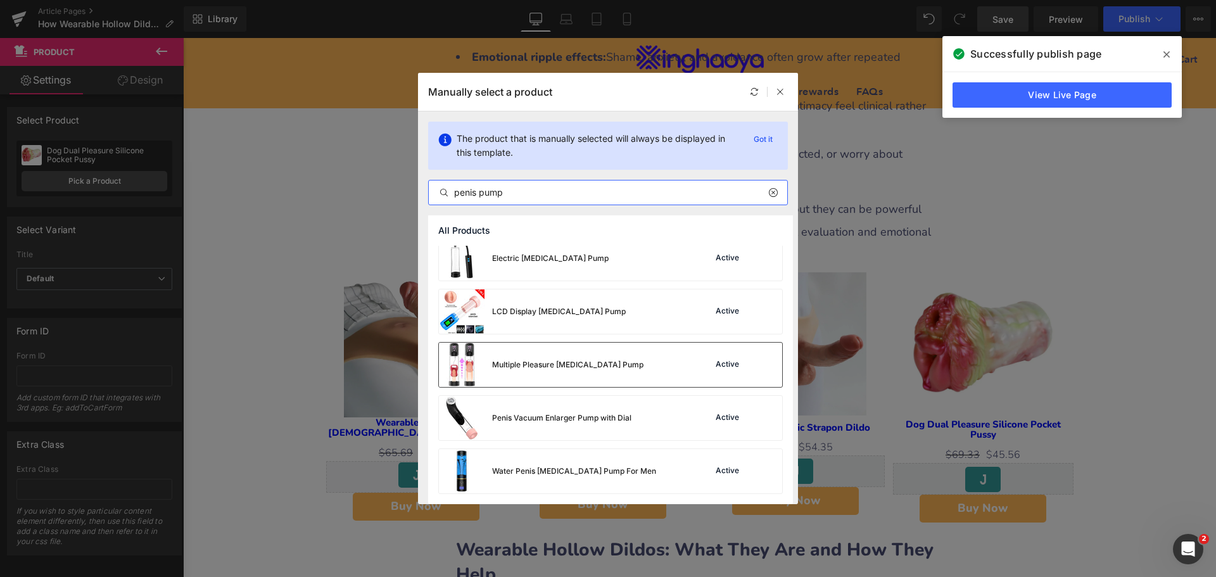
type input "penis pump"
click at [657, 379] on div "Multiple Pleasure Penis Enlargement Pump Active" at bounding box center [610, 365] width 343 height 44
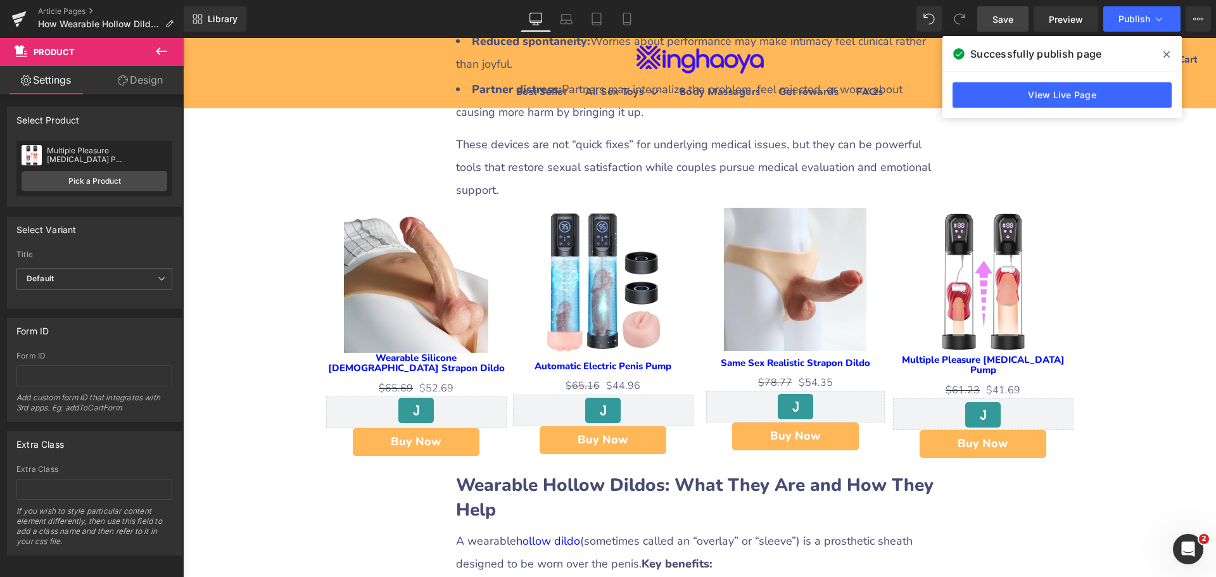
scroll to position [874, 0]
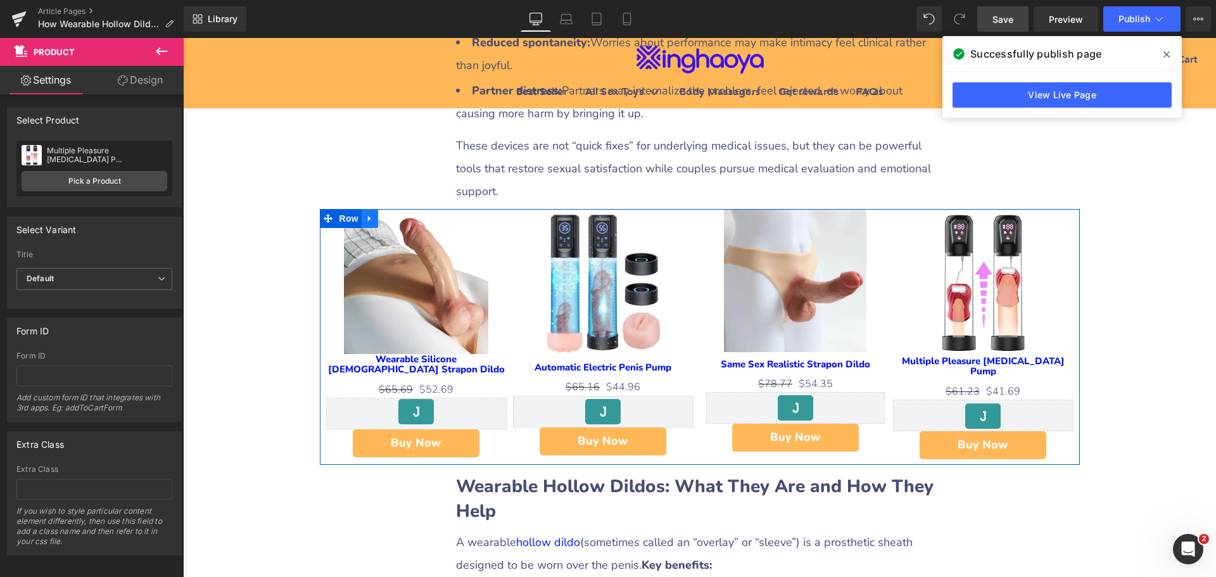
click at [365, 213] on icon at bounding box center [369, 217] width 9 height 9
click at [382, 214] on icon at bounding box center [386, 218] width 9 height 9
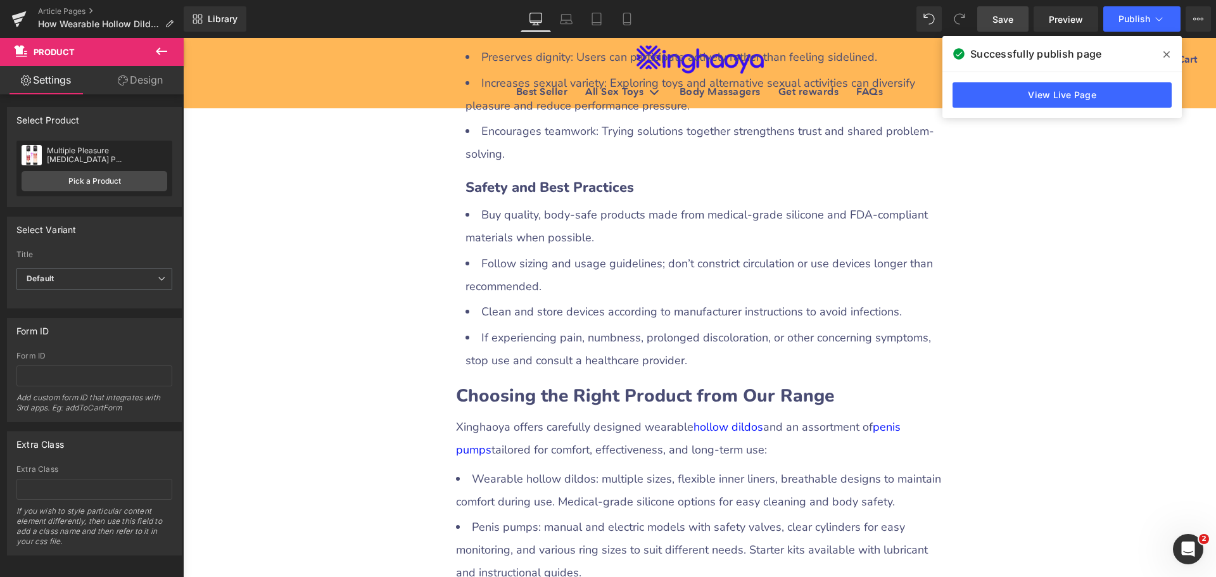
scroll to position [2501, 0]
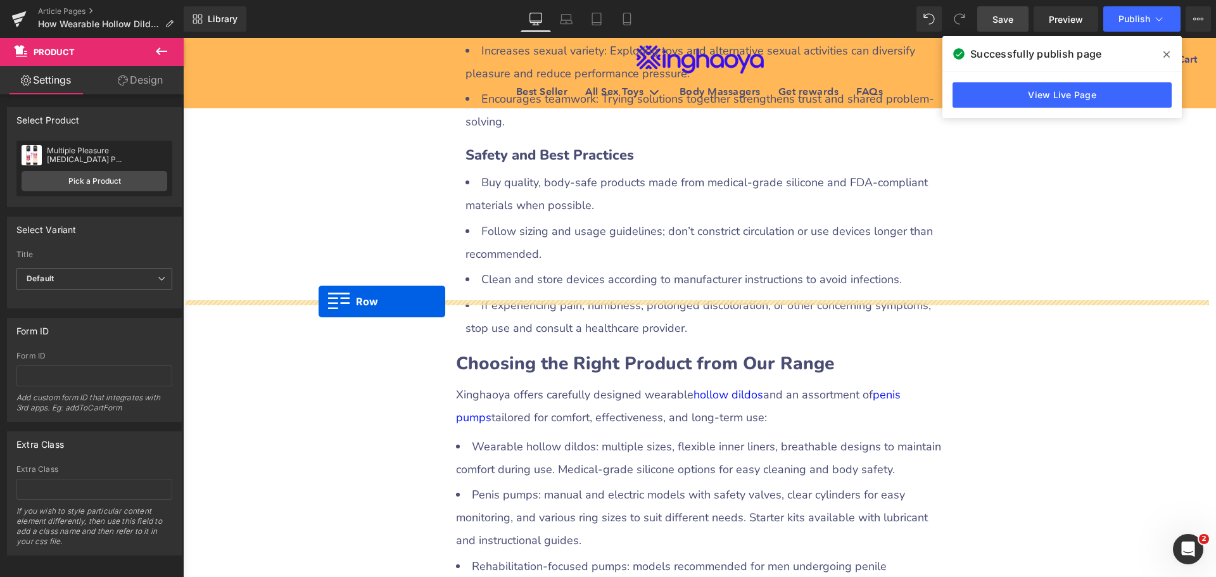
drag, startPoint x: 324, startPoint y: 287, endPoint x: 319, endPoint y: 301, distance: 14.8
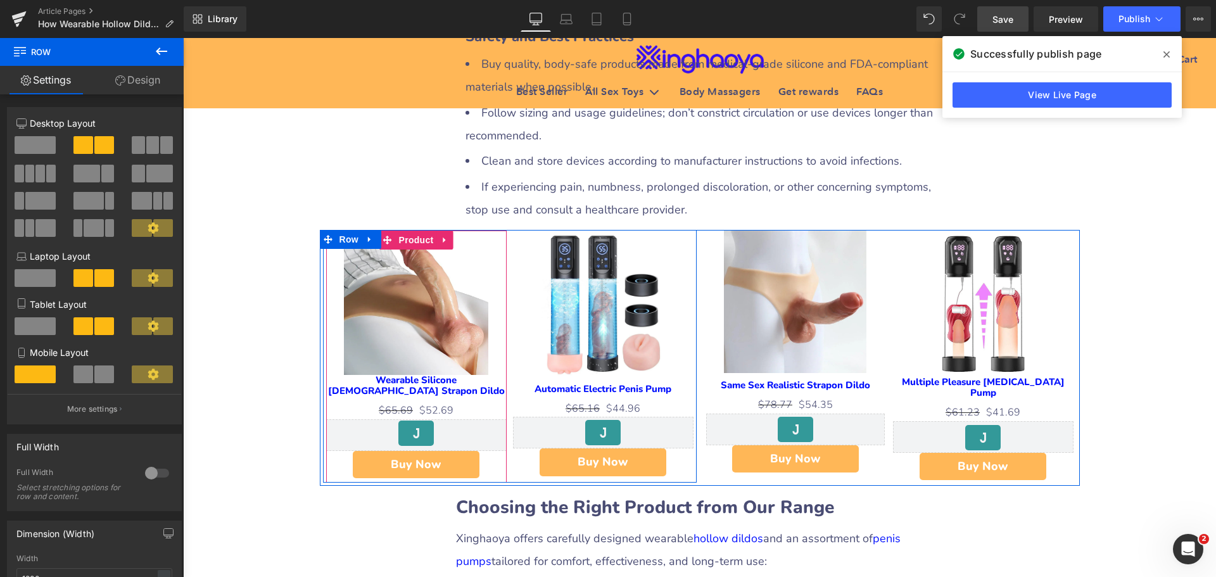
scroll to position [2527, 0]
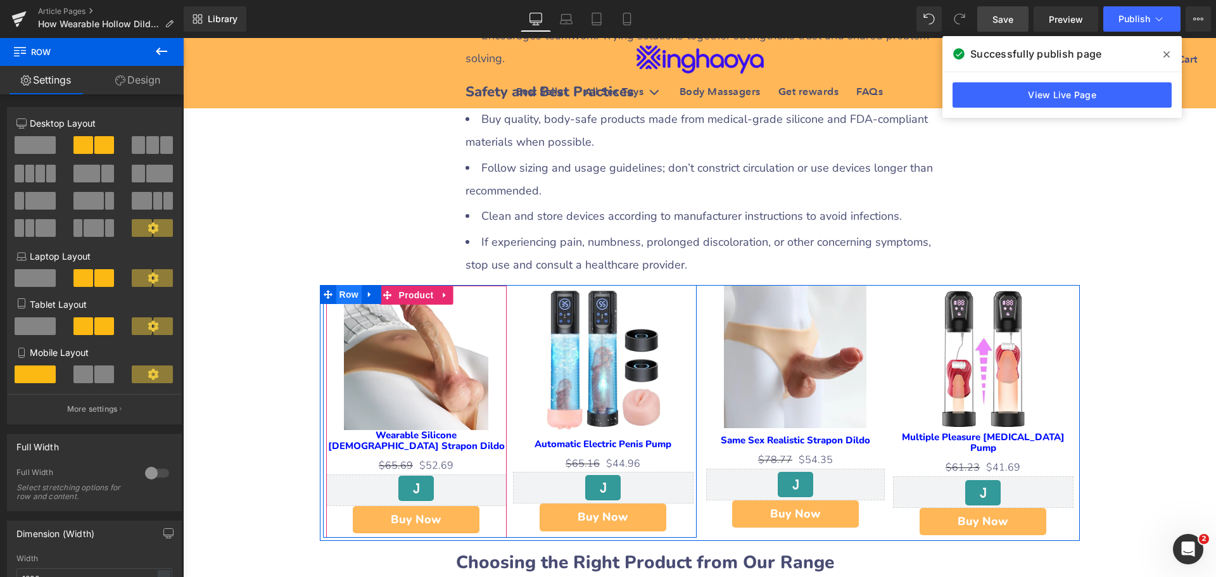
click at [417, 286] on span "Product" at bounding box center [416, 295] width 41 height 19
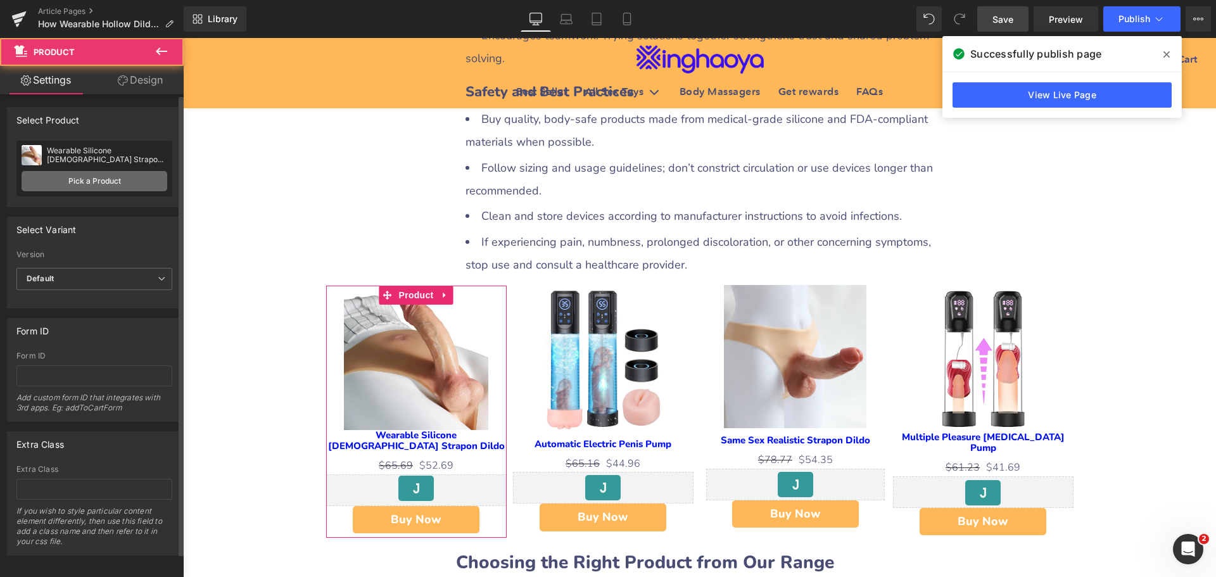
click at [85, 180] on link "Pick a Product" at bounding box center [95, 181] width 146 height 20
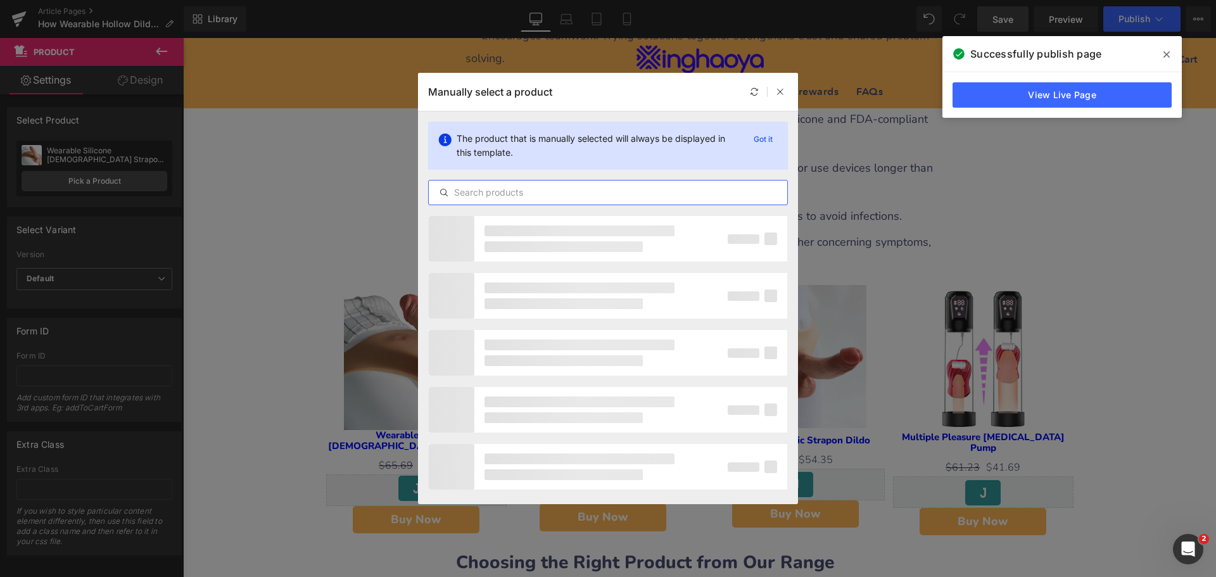
click at [503, 195] on input "text" at bounding box center [608, 192] width 358 height 15
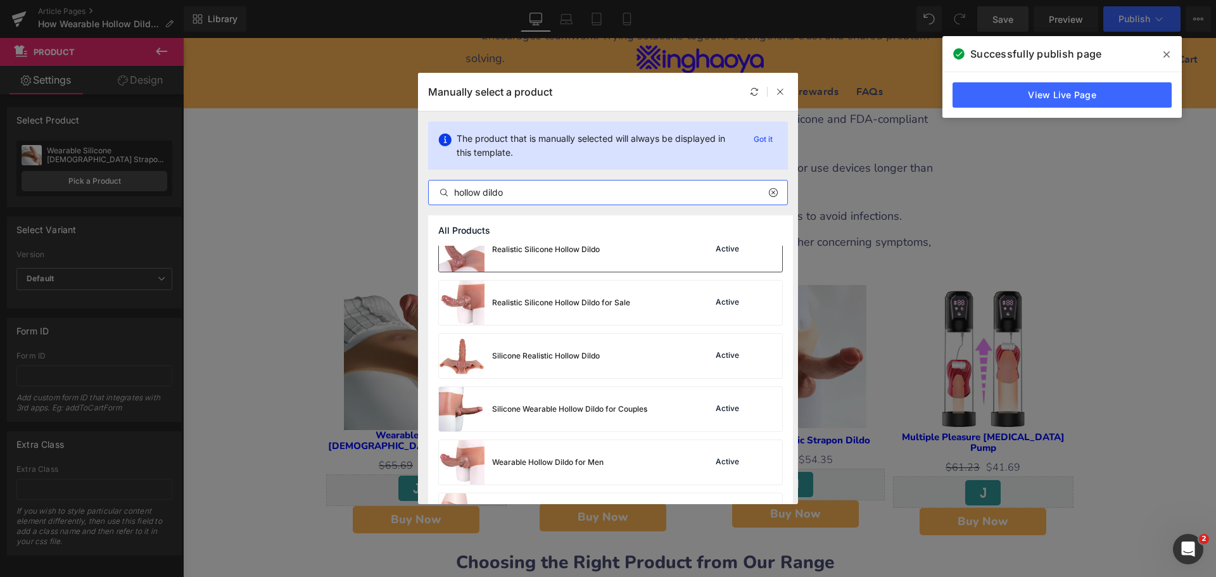
scroll to position [253, 0]
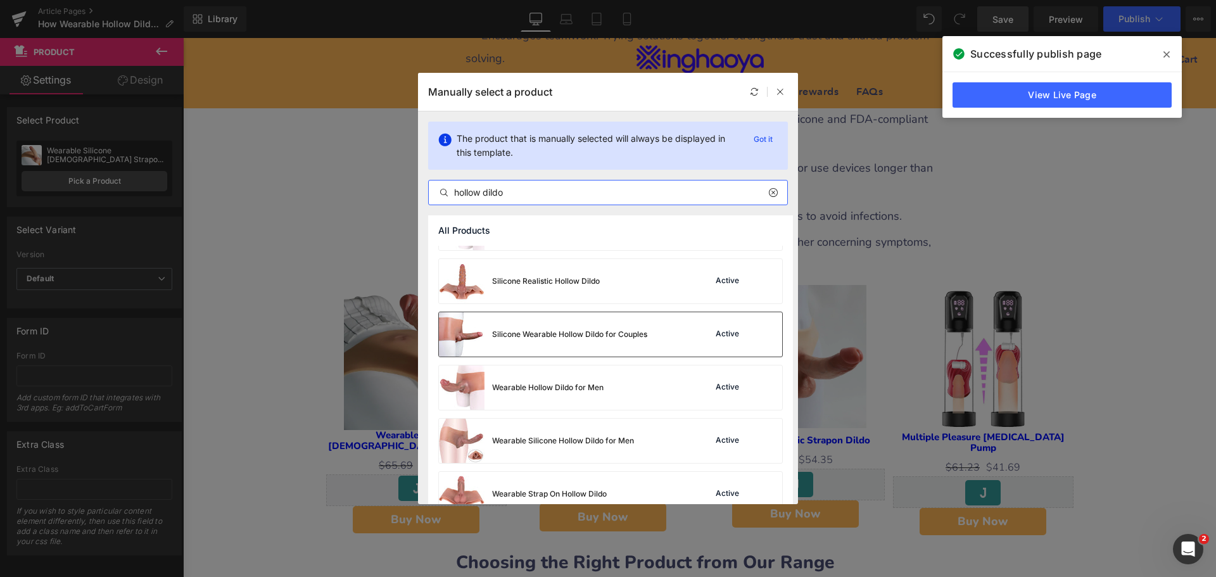
type input "hollow dildo"
click at [626, 348] on div "Silicone Wearable Hollow Dildo for Couples" at bounding box center [543, 334] width 208 height 44
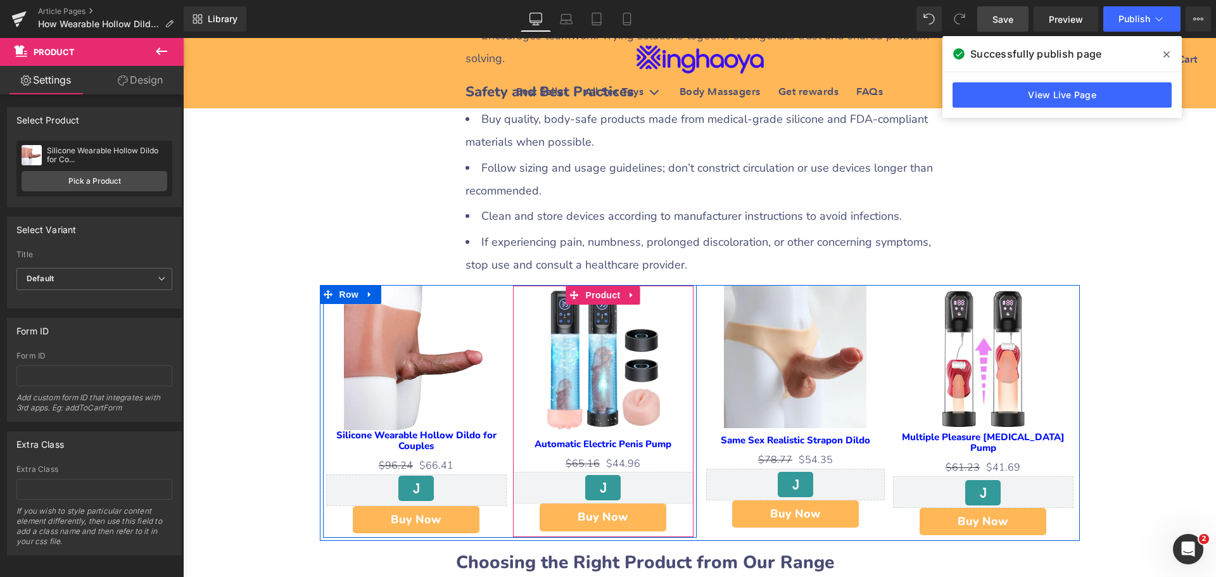
drag, startPoint x: 593, startPoint y: 255, endPoint x: 559, endPoint y: 256, distance: 34.8
click at [593, 286] on span "Product" at bounding box center [603, 295] width 41 height 19
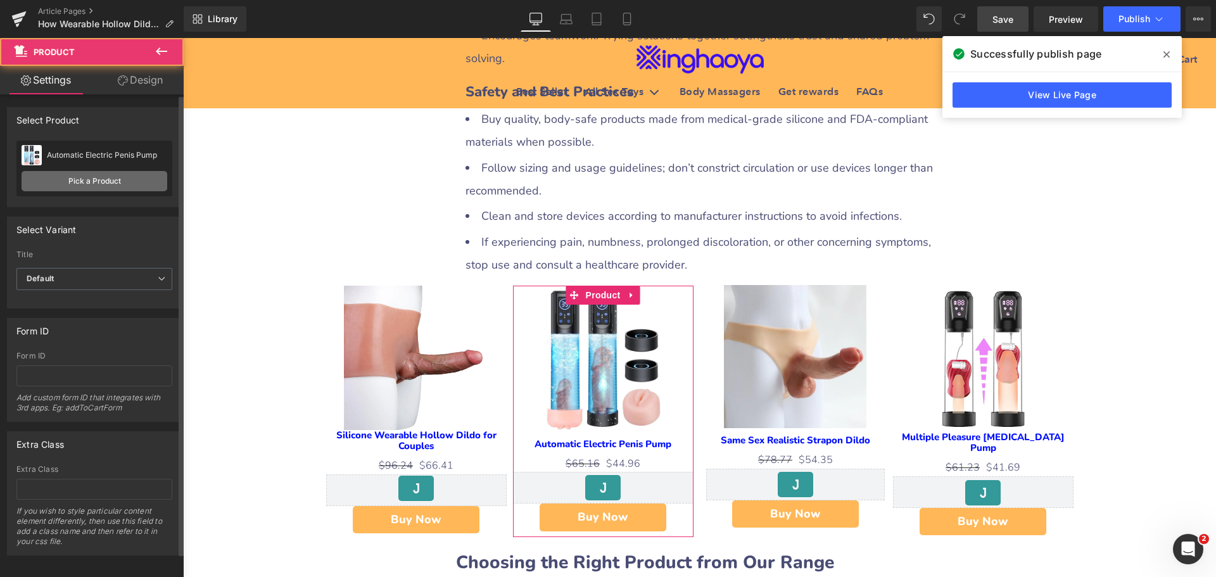
click at [102, 179] on link "Pick a Product" at bounding box center [95, 181] width 146 height 20
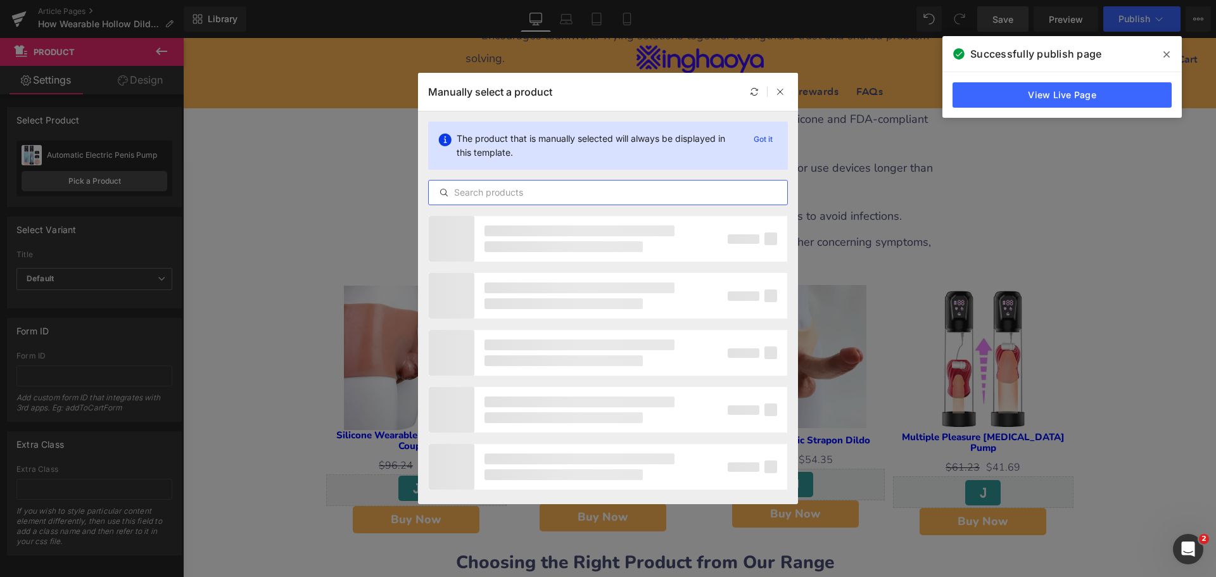
click at [524, 195] on input "text" at bounding box center [608, 192] width 358 height 15
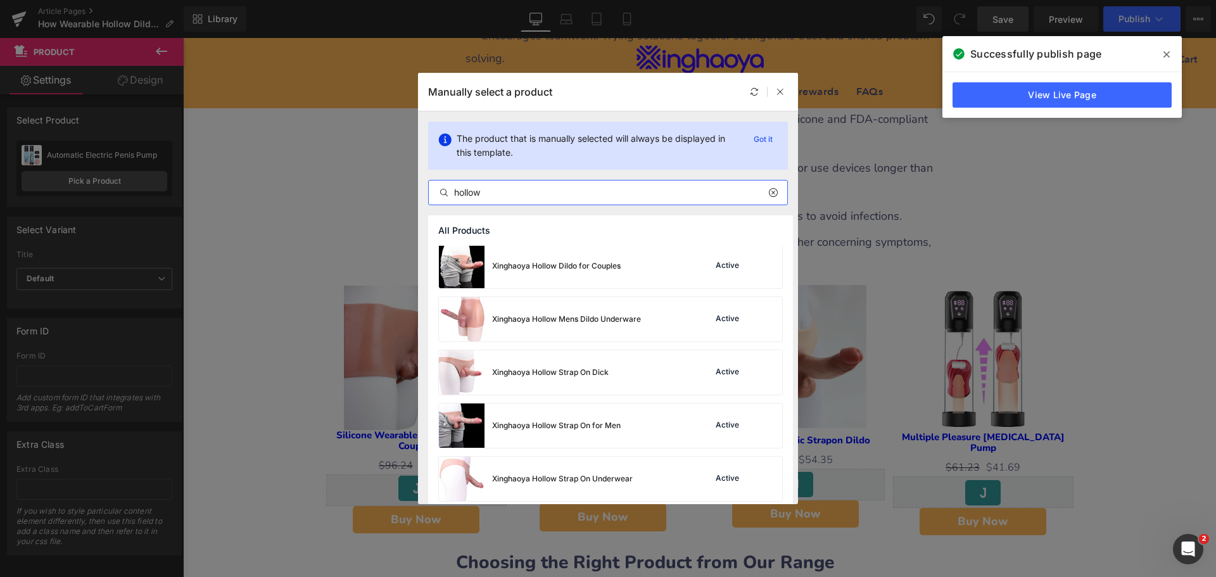
scroll to position [950, 0]
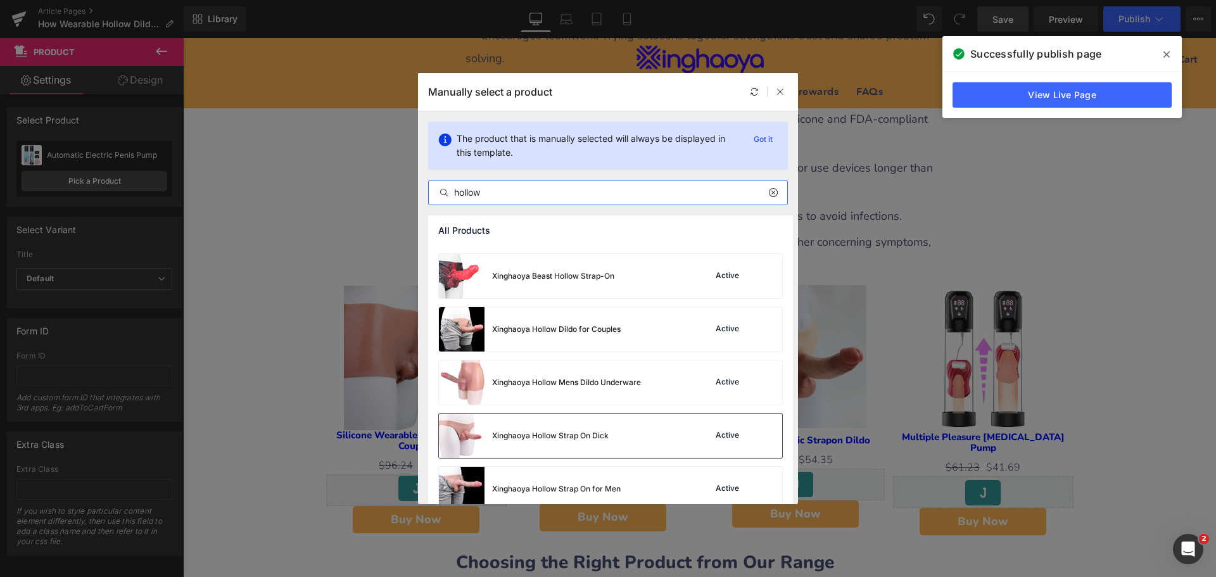
type input "hollow"
drag, startPoint x: 585, startPoint y: 434, endPoint x: 403, endPoint y: 396, distance: 185.7
click at [585, 434] on div "Xinghaoya Hollow Strap On Dick" at bounding box center [550, 435] width 117 height 11
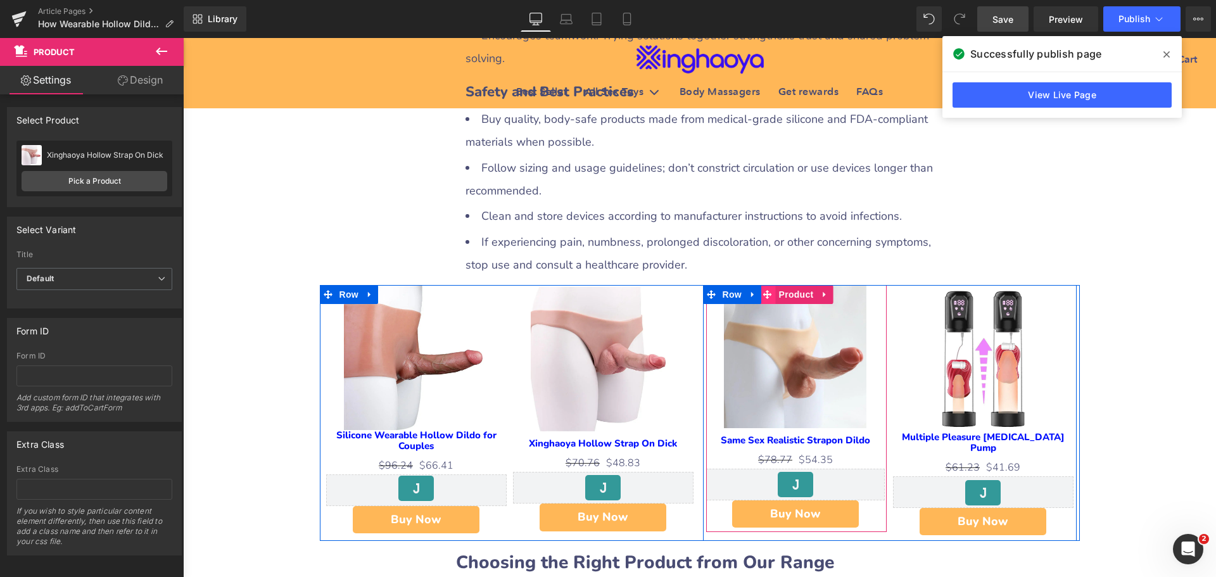
drag, startPoint x: 794, startPoint y: 256, endPoint x: 762, endPoint y: 258, distance: 32.3
click at [794, 285] on span "Product" at bounding box center [796, 294] width 41 height 19
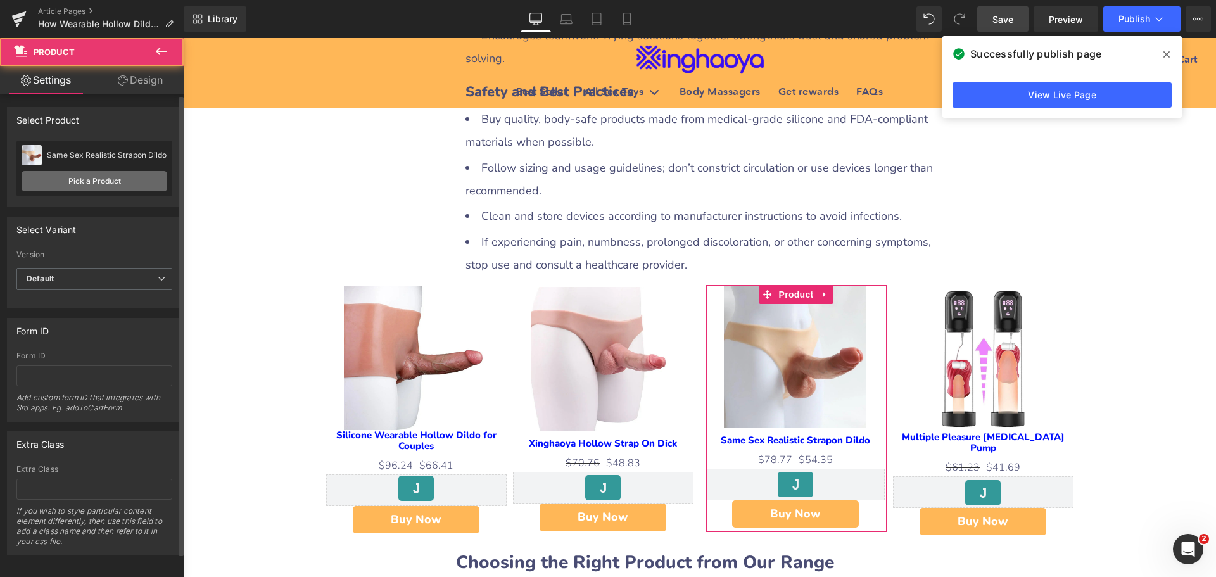
click at [114, 184] on link "Pick a Product" at bounding box center [95, 181] width 146 height 20
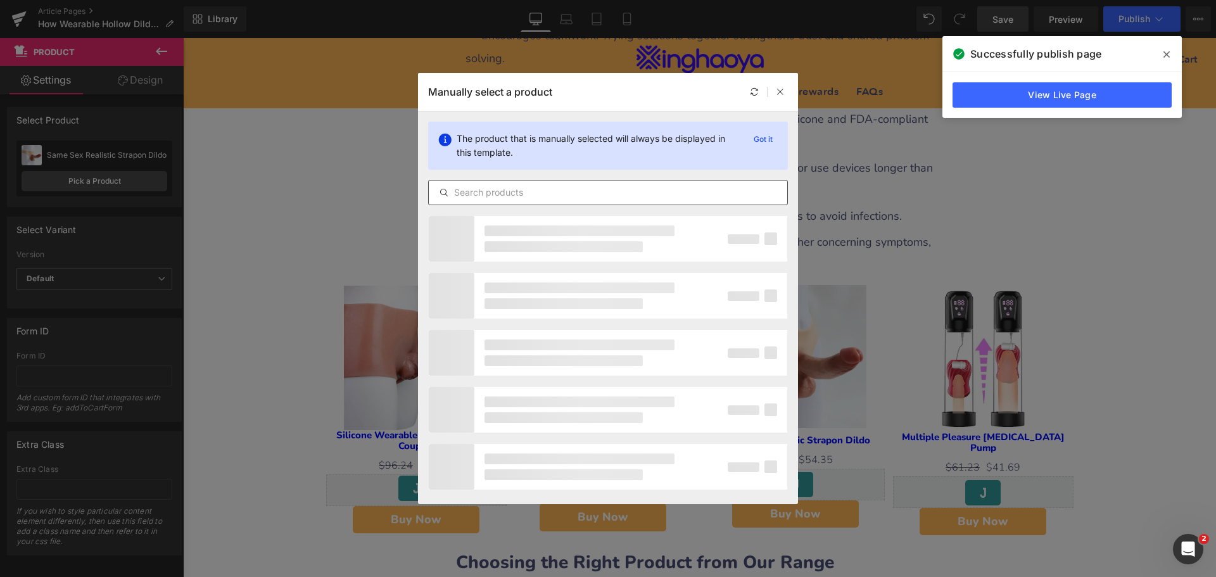
click at [489, 191] on input "text" at bounding box center [608, 192] width 358 height 15
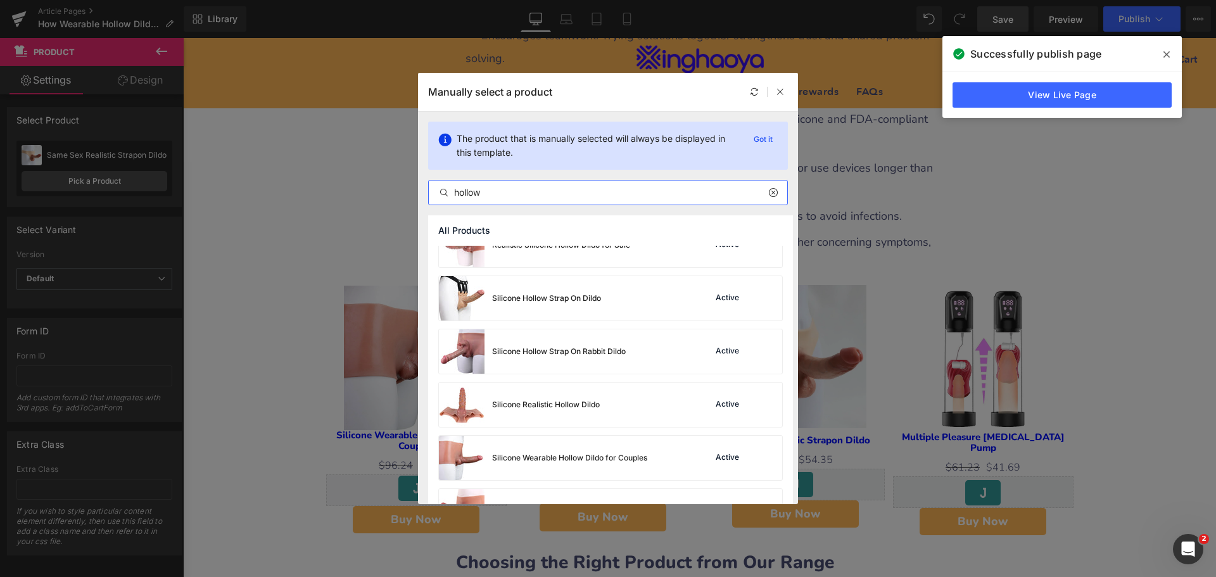
scroll to position [507, 0]
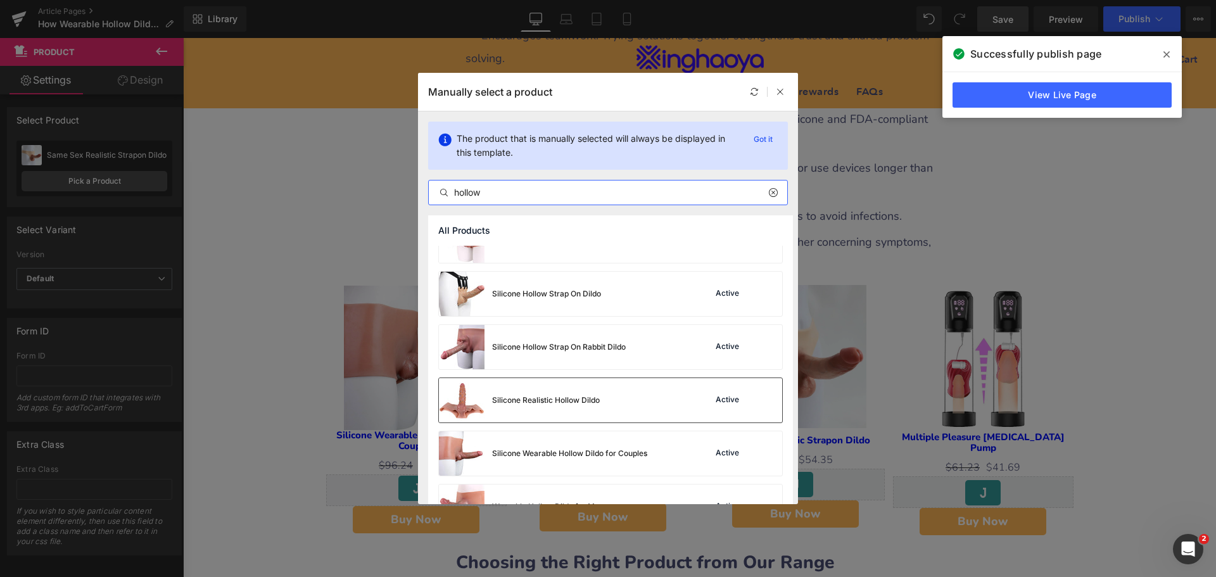
type input "hollow"
click at [605, 407] on div "Silicone Realistic Hollow Dildo Active" at bounding box center [610, 400] width 343 height 44
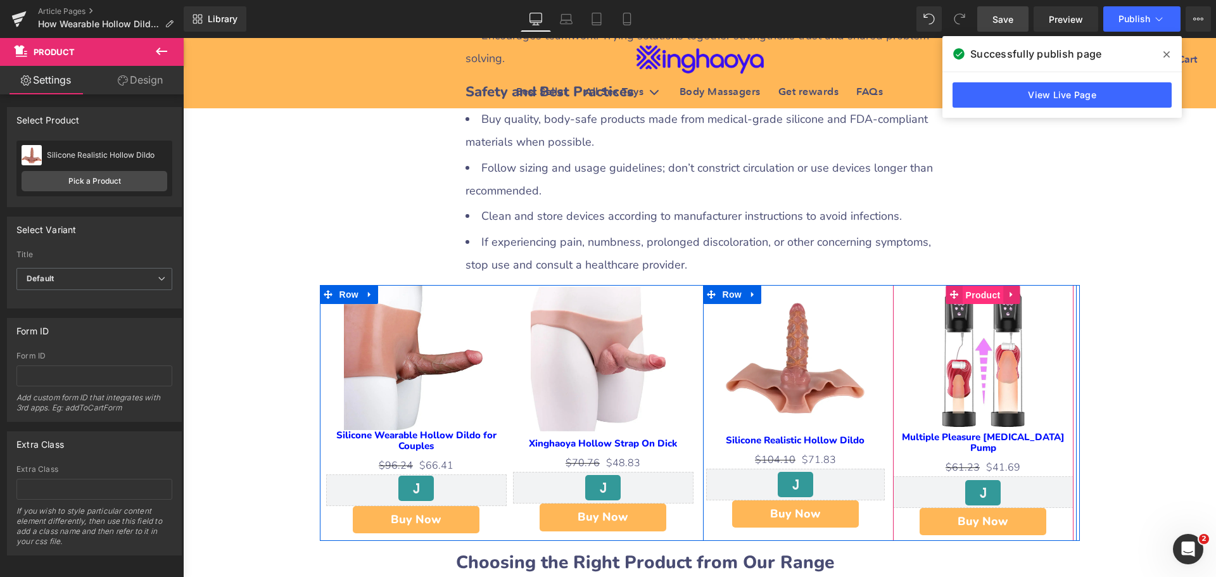
click at [980, 286] on span "Product" at bounding box center [983, 295] width 41 height 19
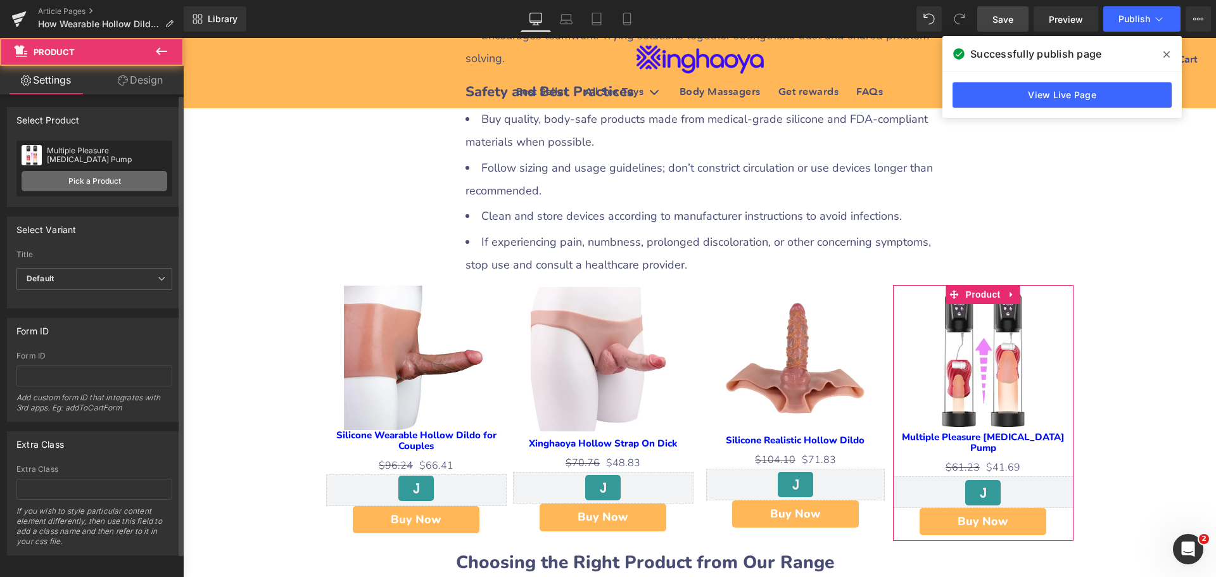
click at [131, 180] on link "Pick a Product" at bounding box center [95, 181] width 146 height 20
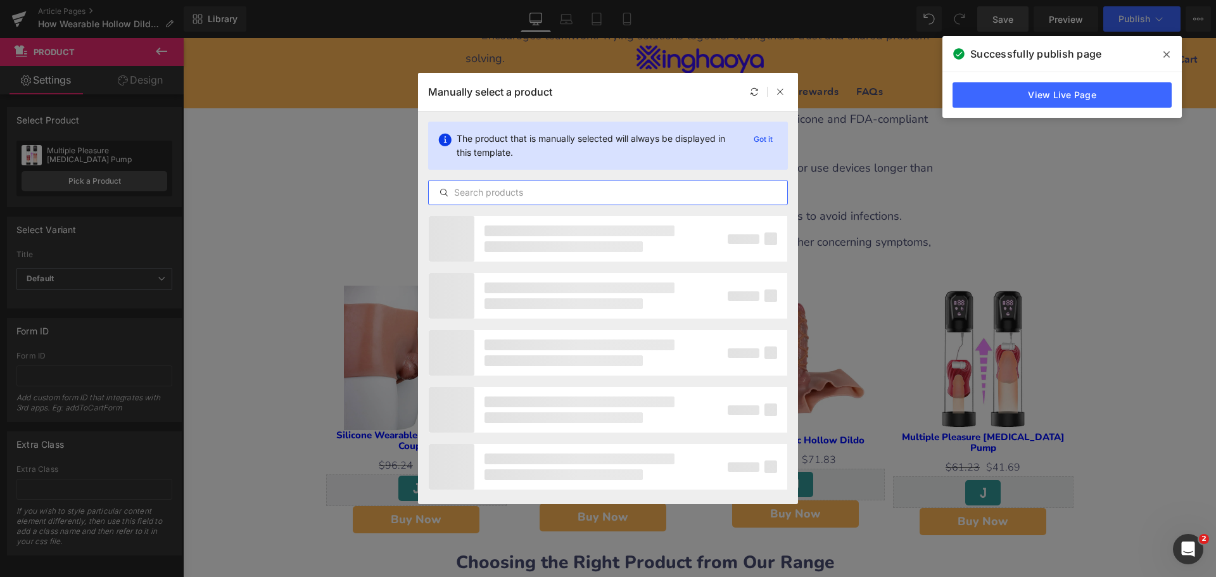
click at [515, 199] on input "text" at bounding box center [608, 192] width 358 height 15
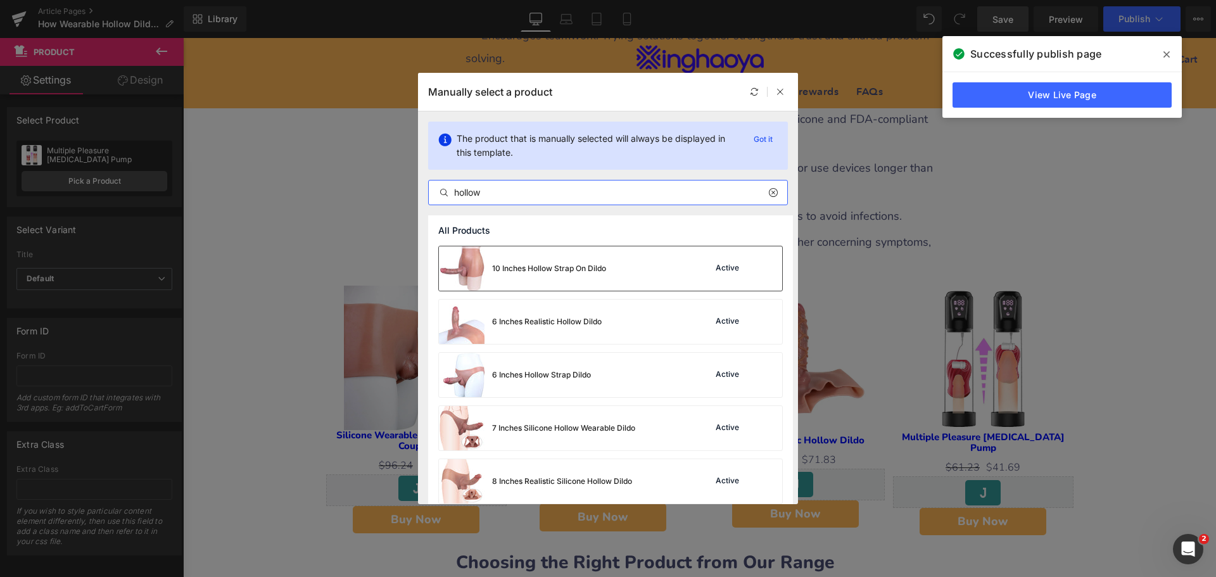
type input "hollow"
click at [631, 277] on div "10 Inches Hollow Strap On Dildo Active" at bounding box center [610, 268] width 343 height 44
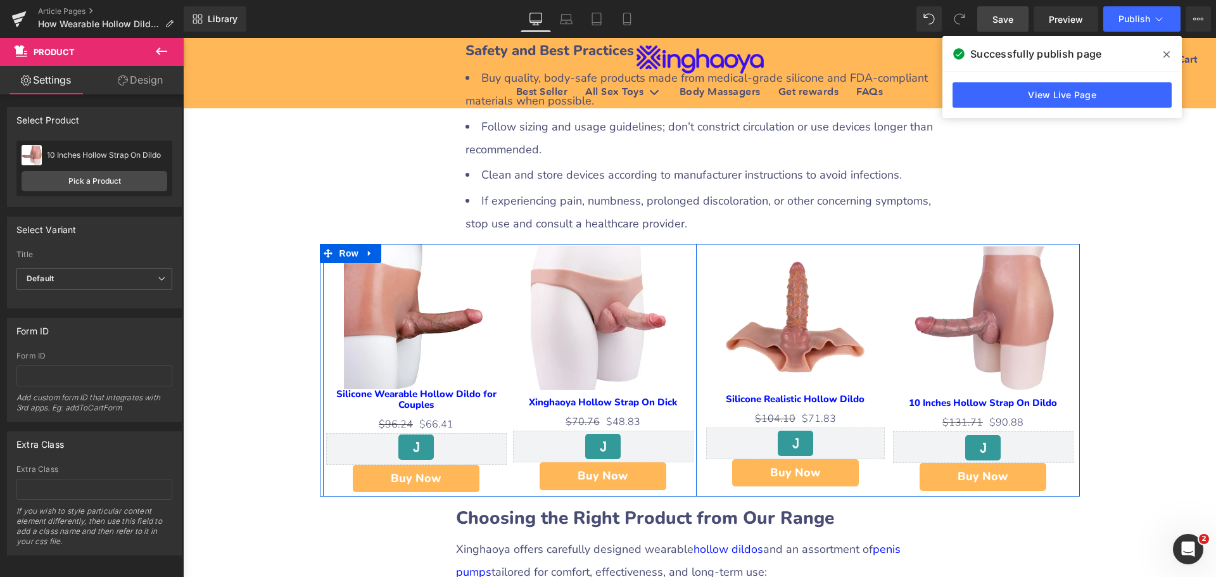
scroll to position [2590, 0]
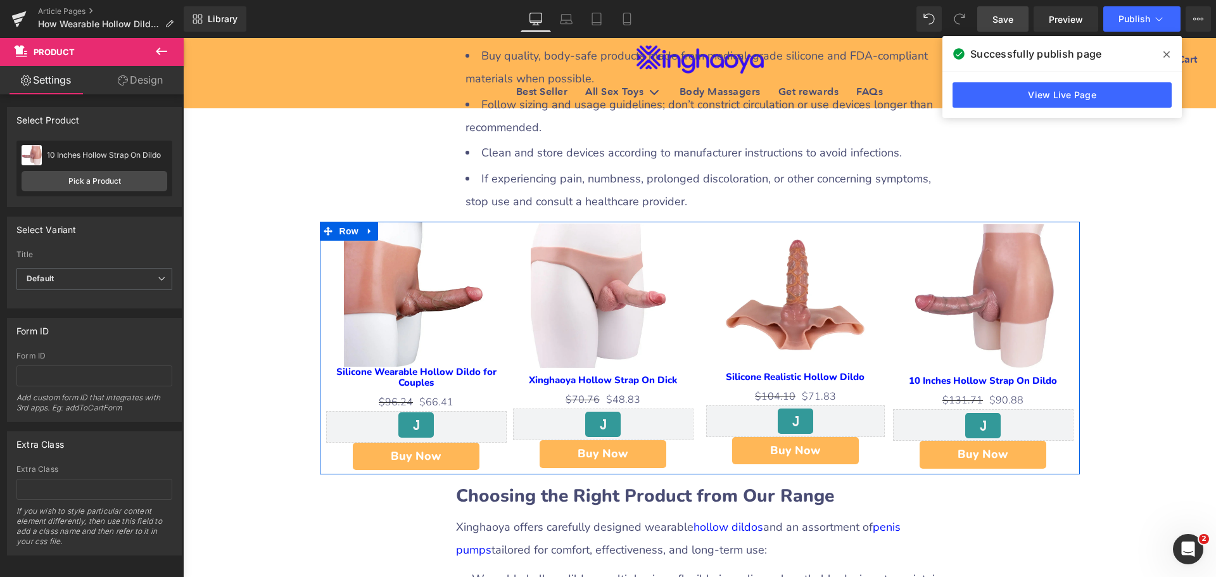
click at [368, 229] on icon at bounding box center [369, 232] width 3 height 6
click at [382, 227] on icon at bounding box center [386, 231] width 9 height 9
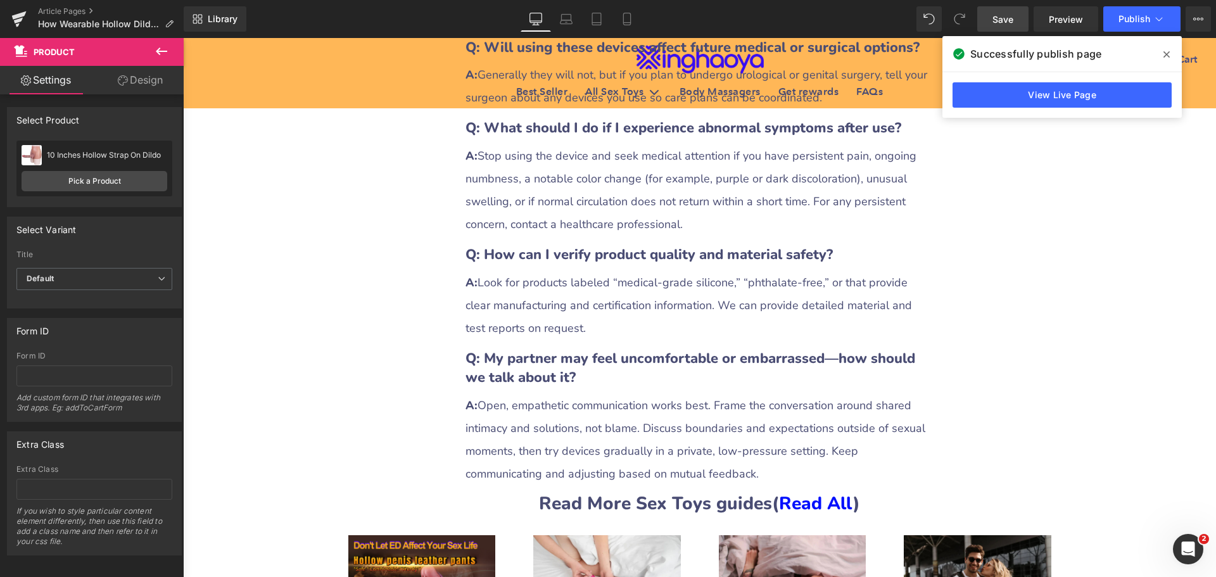
scroll to position [4966, 0]
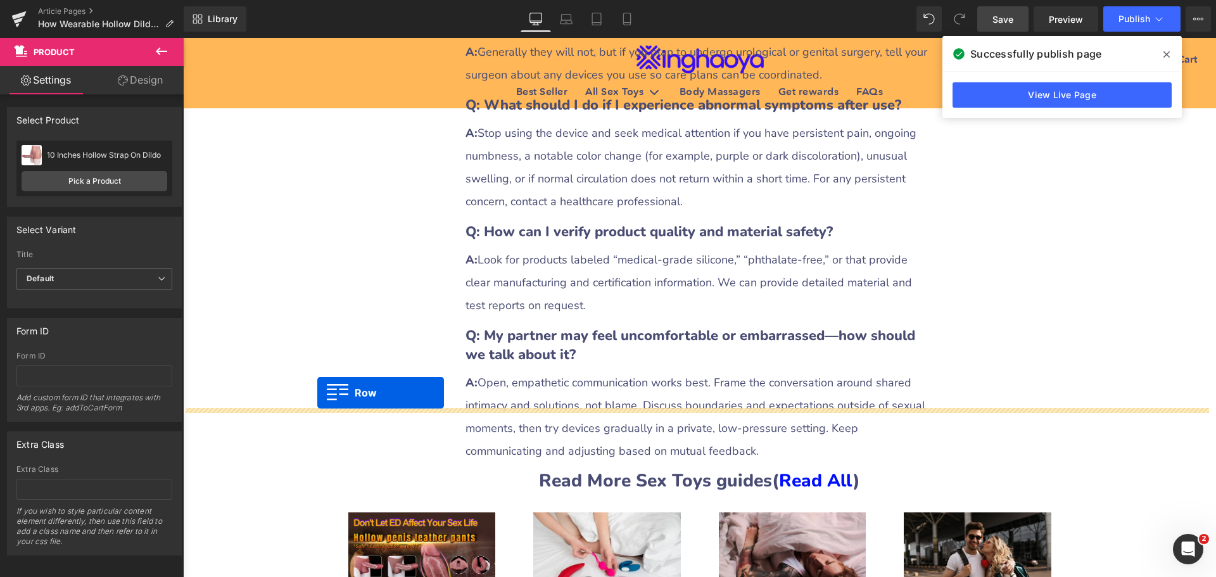
drag, startPoint x: 320, startPoint y: 350, endPoint x: 317, endPoint y: 393, distance: 43.1
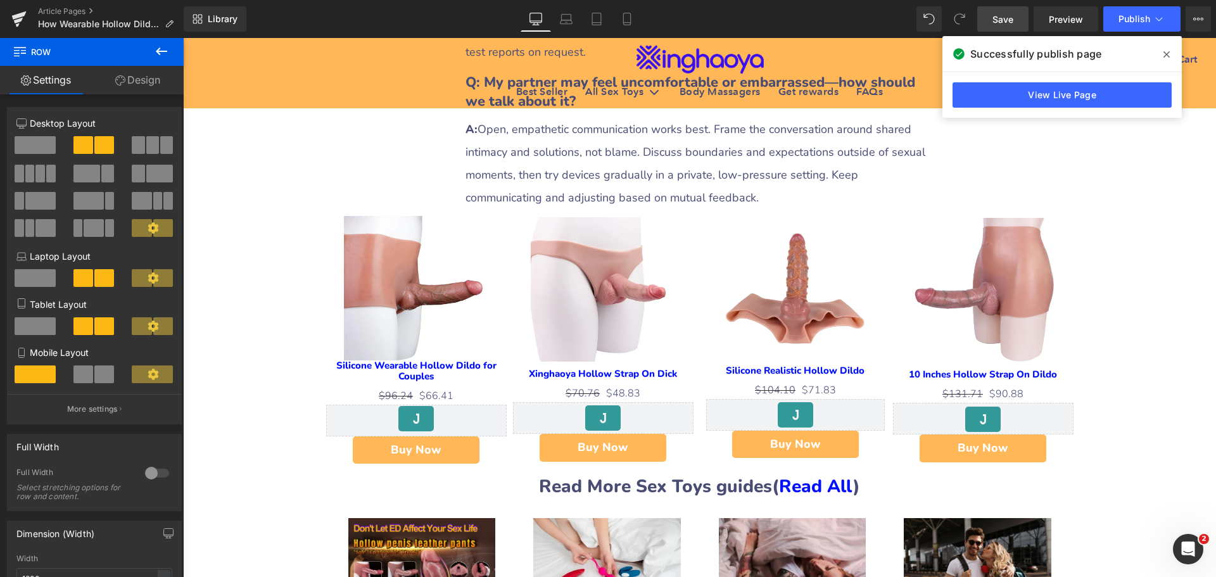
scroll to position [5118, 0]
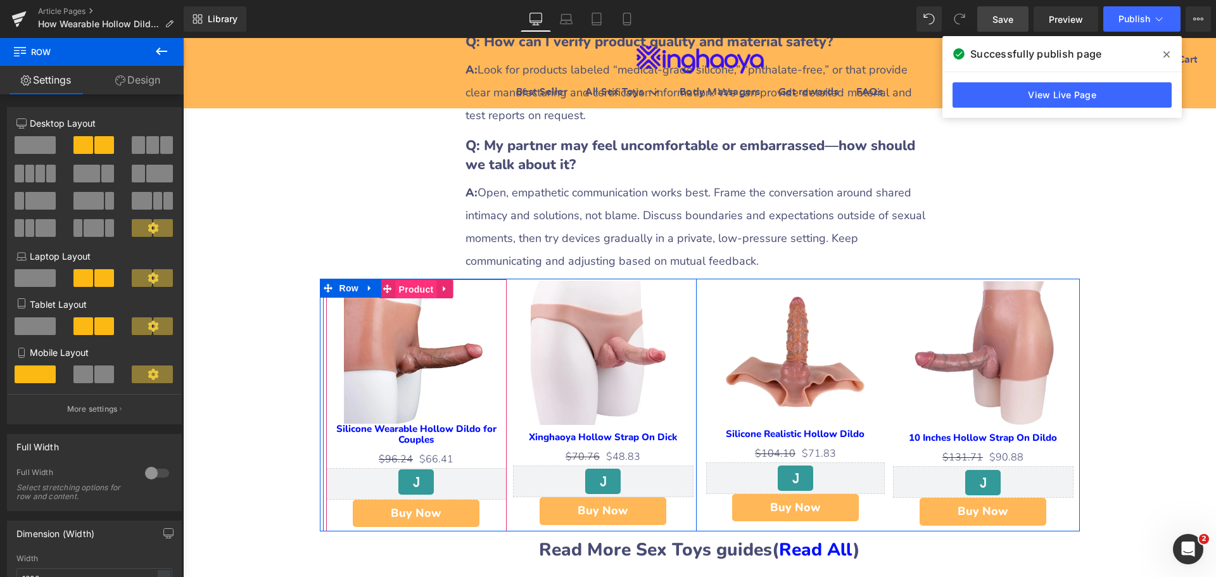
click at [405, 280] on span "Product" at bounding box center [416, 289] width 41 height 19
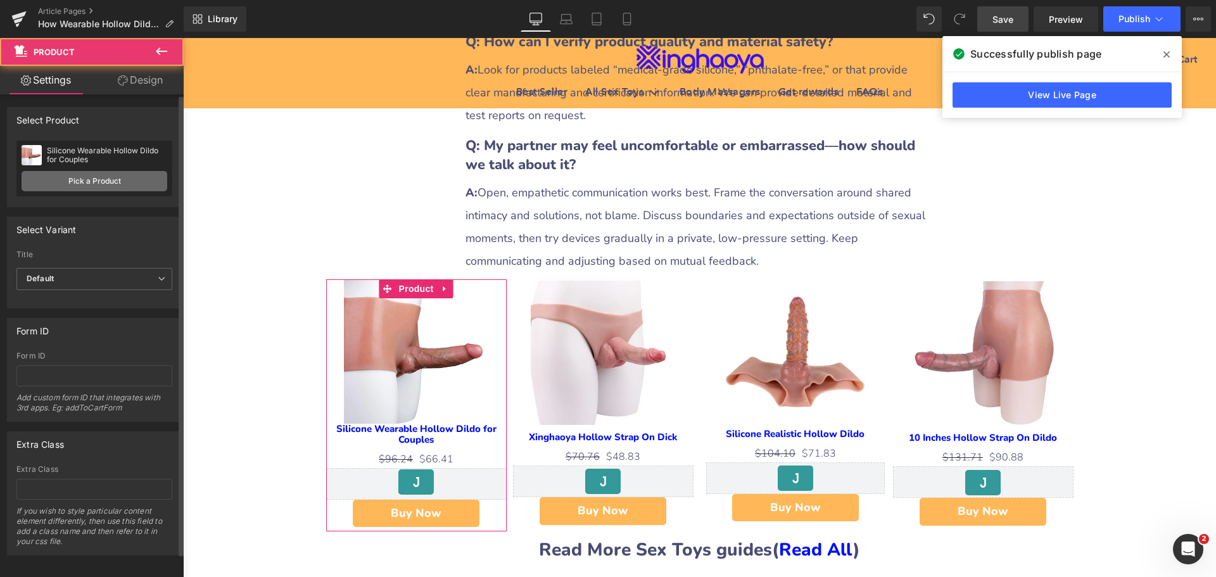
click at [92, 179] on link "Pick a Product" at bounding box center [95, 181] width 146 height 20
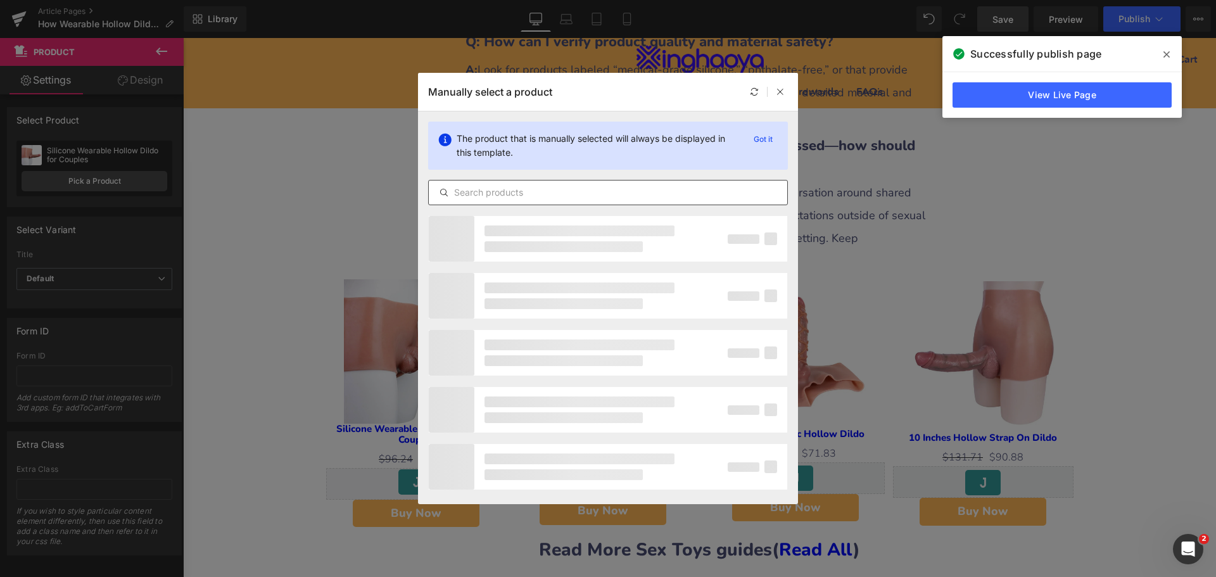
click at [497, 194] on input "text" at bounding box center [608, 192] width 358 height 15
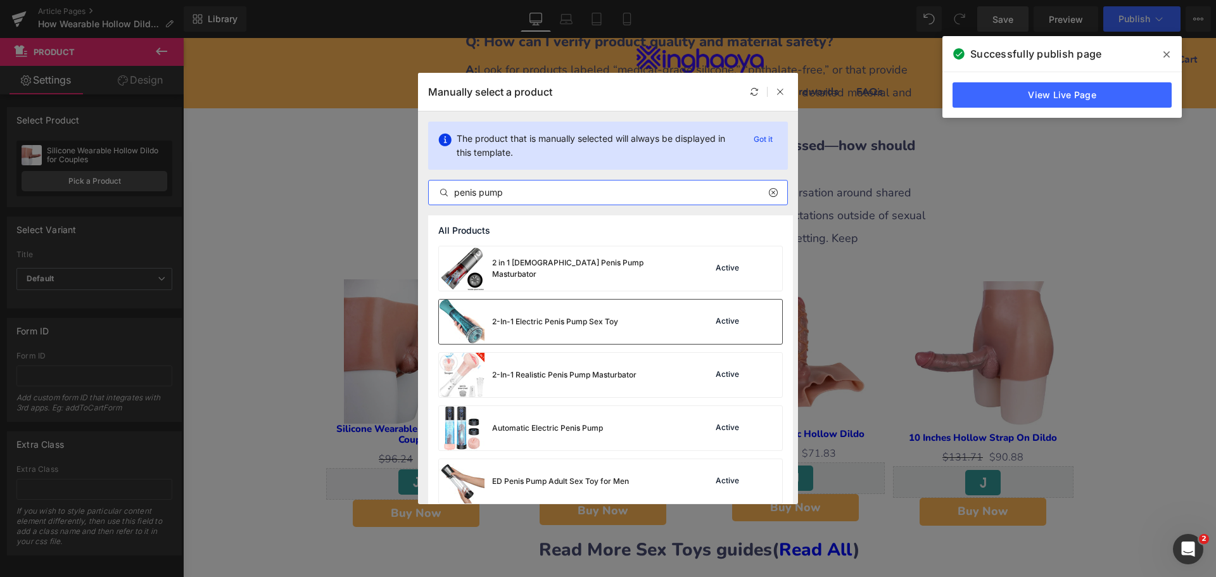
type input "penis pump"
click at [544, 318] on div "2-In-1 Electric Penis Pump Sex Toy" at bounding box center [555, 321] width 126 height 11
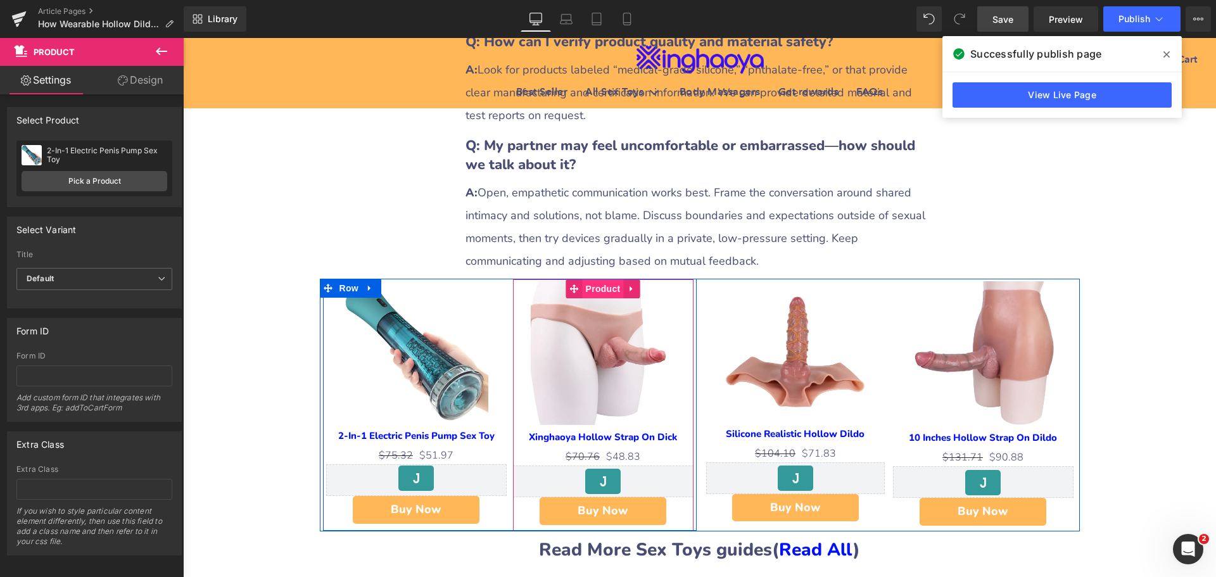
click at [595, 279] on span "Product" at bounding box center [603, 288] width 41 height 19
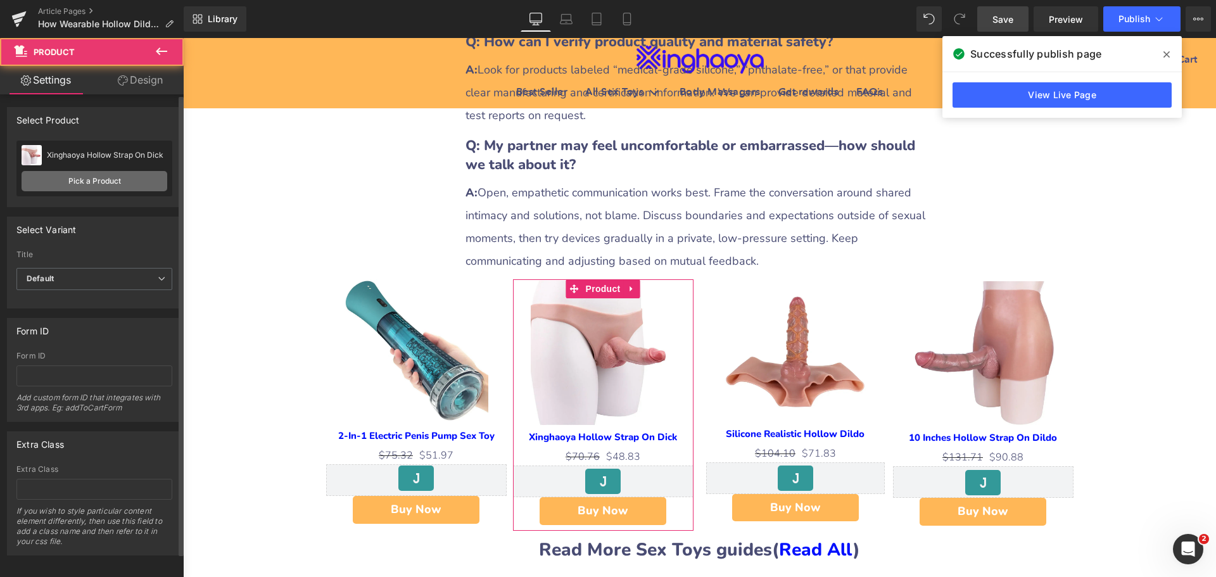
click at [103, 181] on link "Pick a Product" at bounding box center [95, 181] width 146 height 20
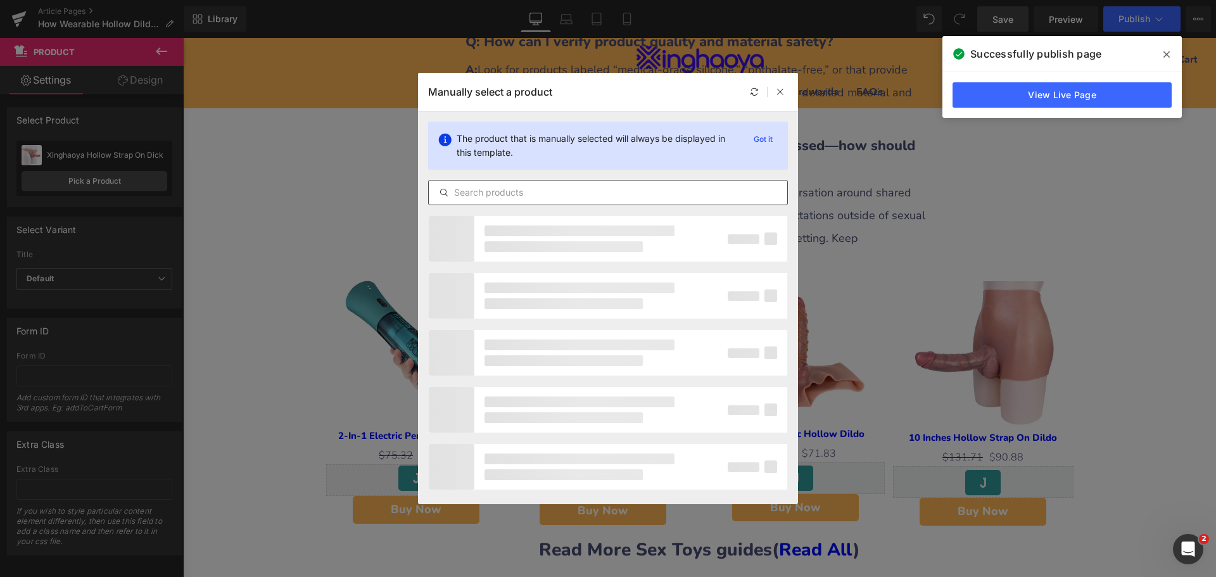
click at [476, 192] on input "text" at bounding box center [608, 192] width 358 height 15
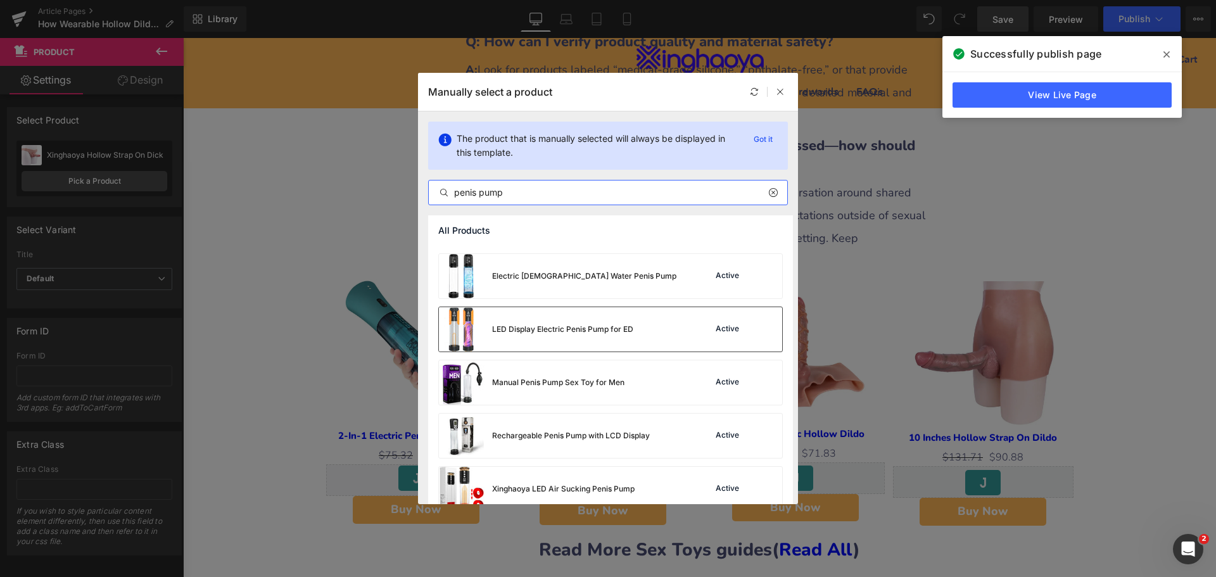
scroll to position [253, 0]
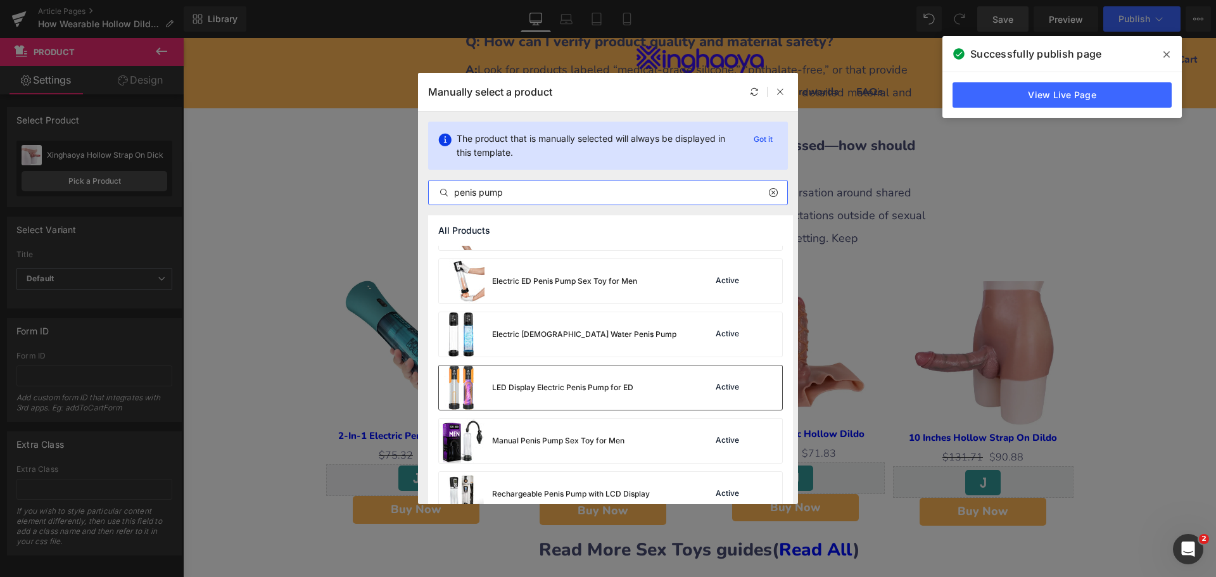
type input "penis pump"
click at [662, 399] on div "LED Display Electric Penis Pump for ED Active" at bounding box center [610, 387] width 343 height 44
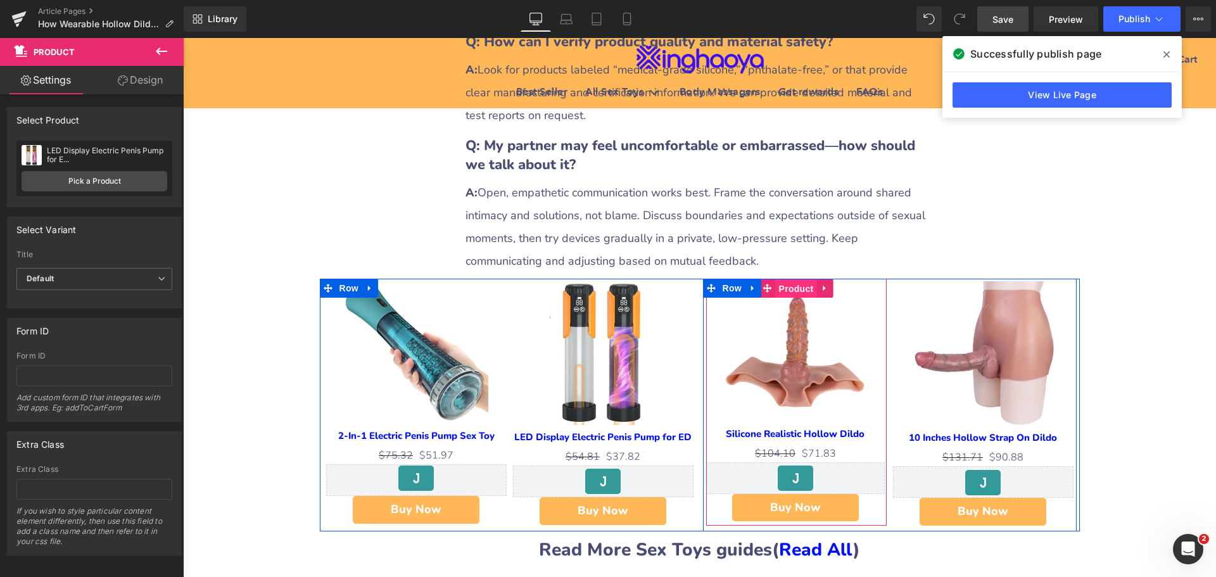
click at [788, 279] on span "Product" at bounding box center [796, 288] width 41 height 19
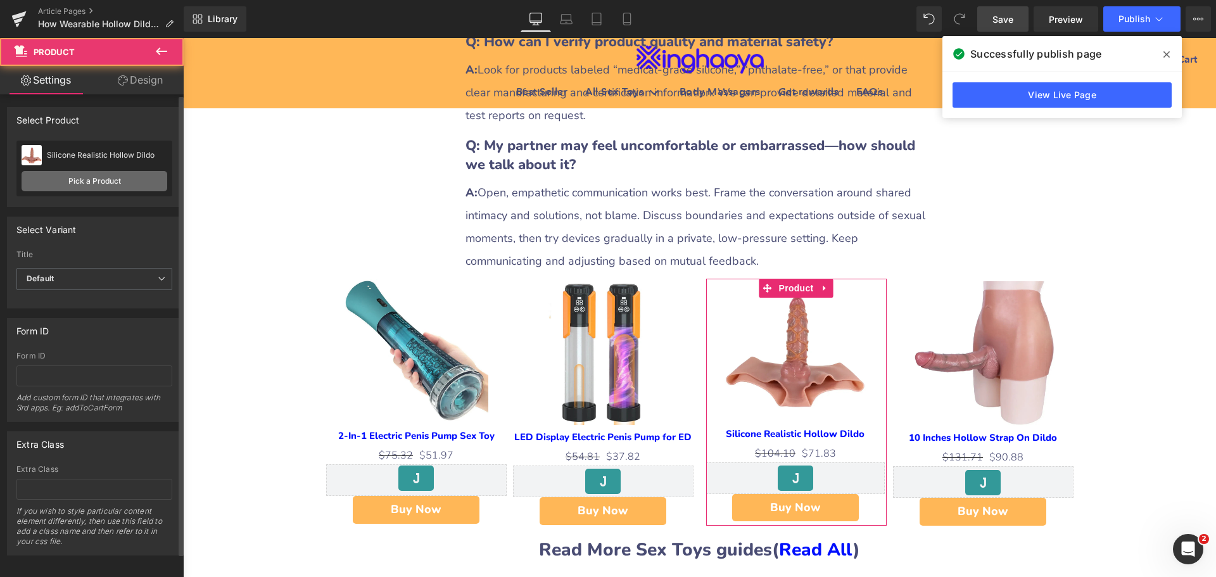
click at [130, 180] on link "Pick a Product" at bounding box center [95, 181] width 146 height 20
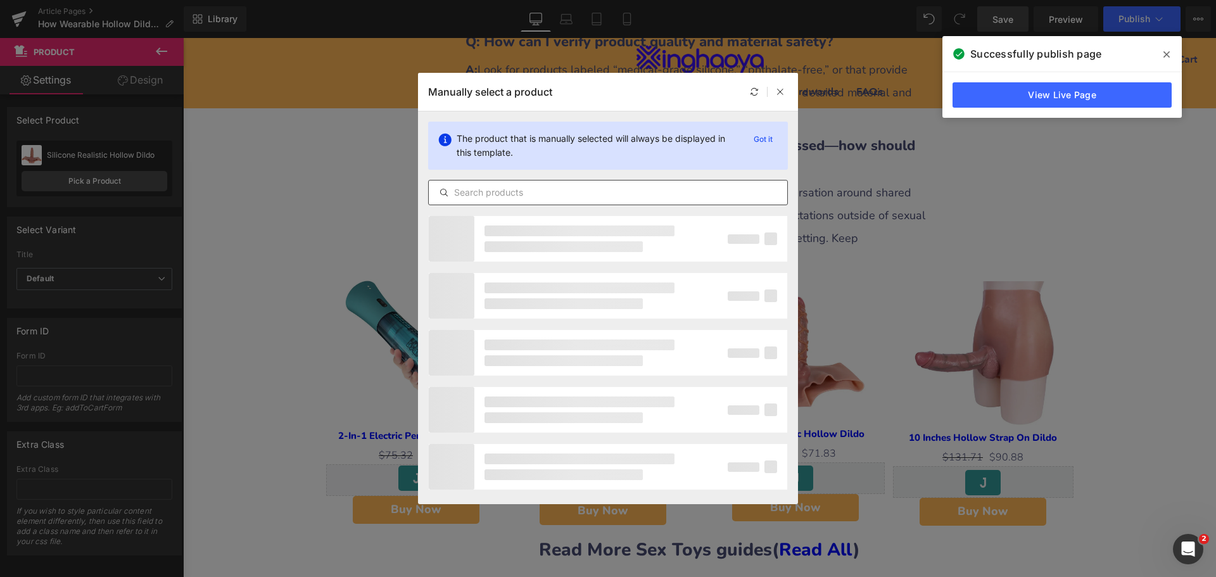
click at [547, 193] on input "text" at bounding box center [608, 192] width 358 height 15
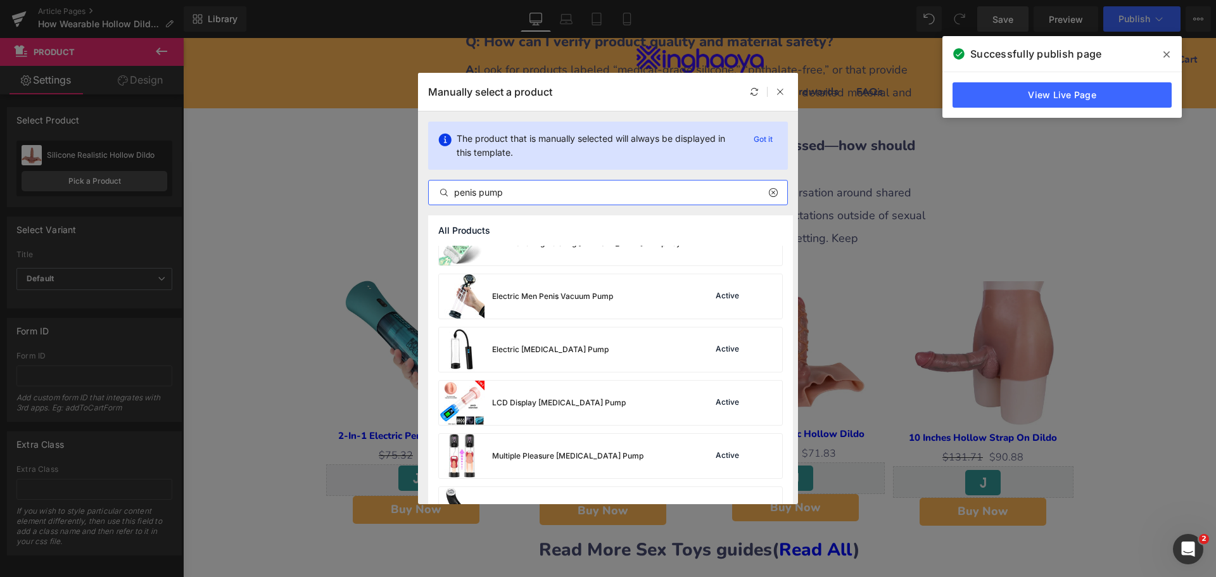
scroll to position [755, 0]
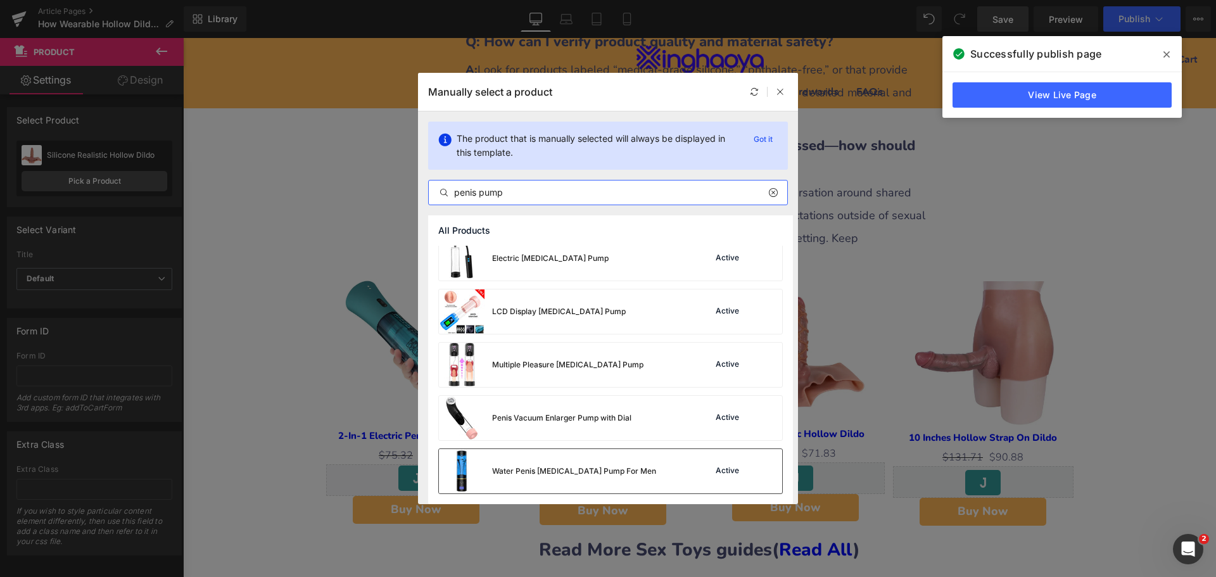
type input "penis pump"
click at [674, 470] on div "Water Penis Hydrotherapy Pump For Men Active" at bounding box center [610, 471] width 343 height 44
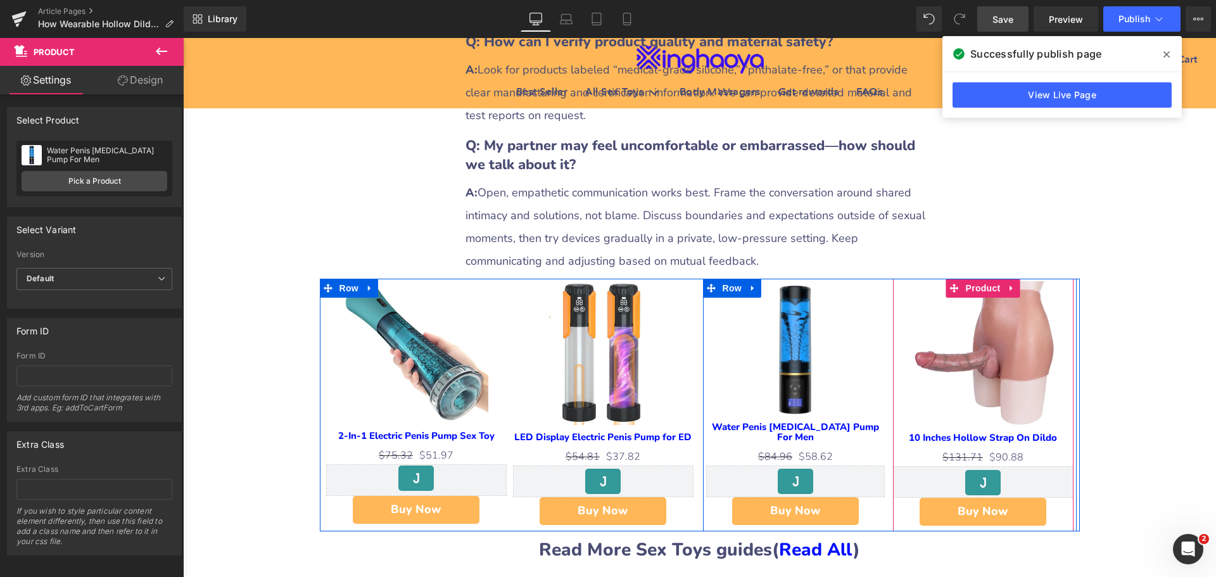
click at [988, 279] on span "Product" at bounding box center [983, 288] width 41 height 19
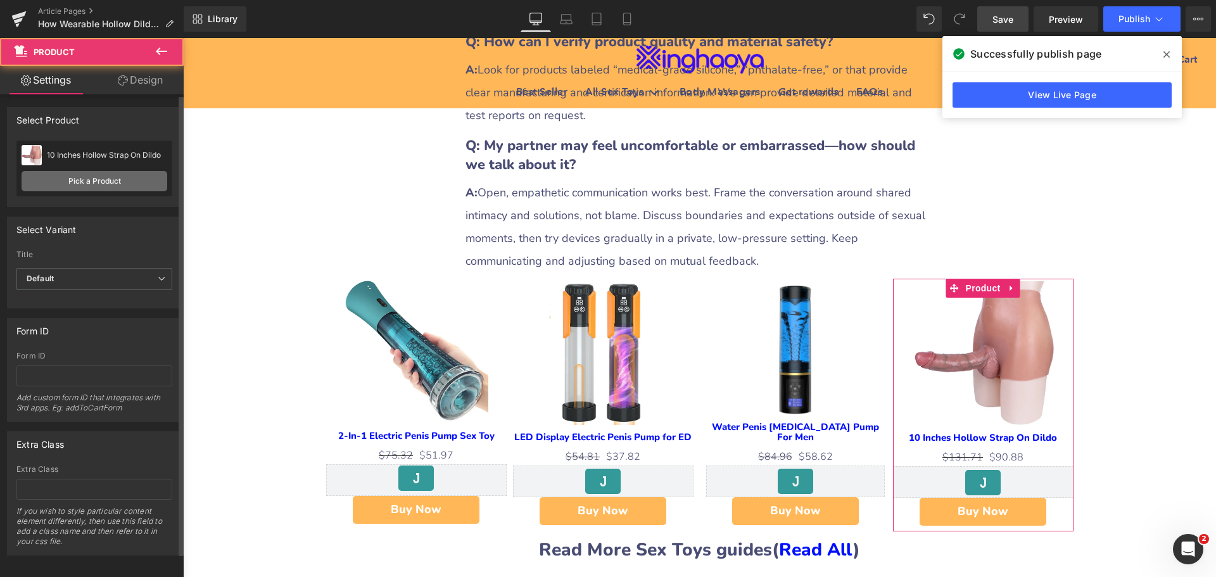
click at [103, 177] on link "Pick a Product" at bounding box center [95, 181] width 146 height 20
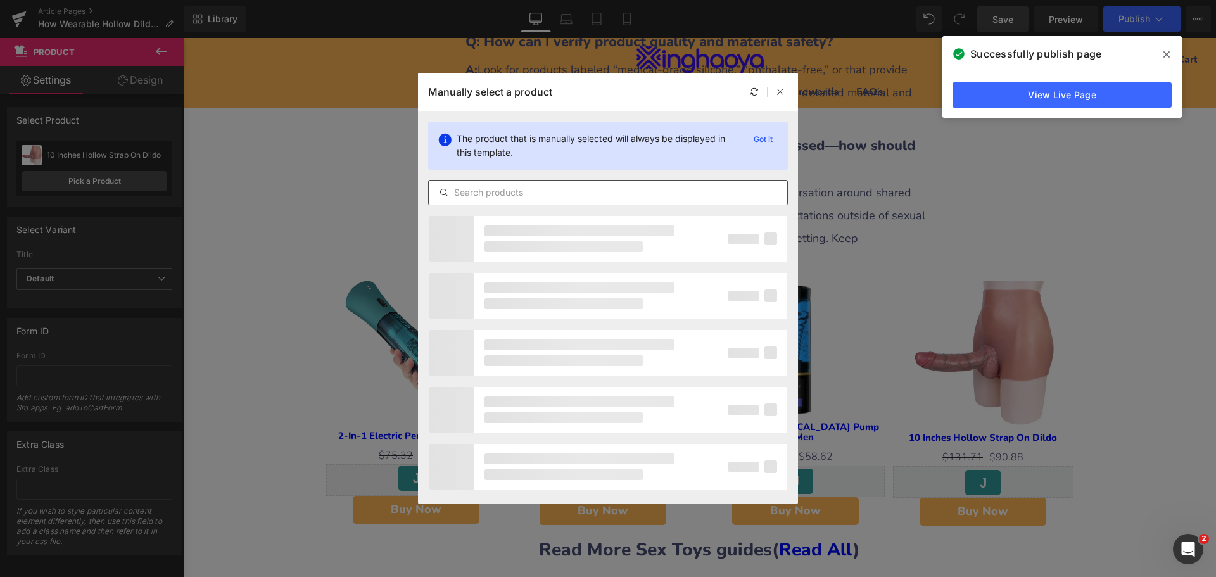
click at [470, 193] on input "text" at bounding box center [608, 192] width 358 height 15
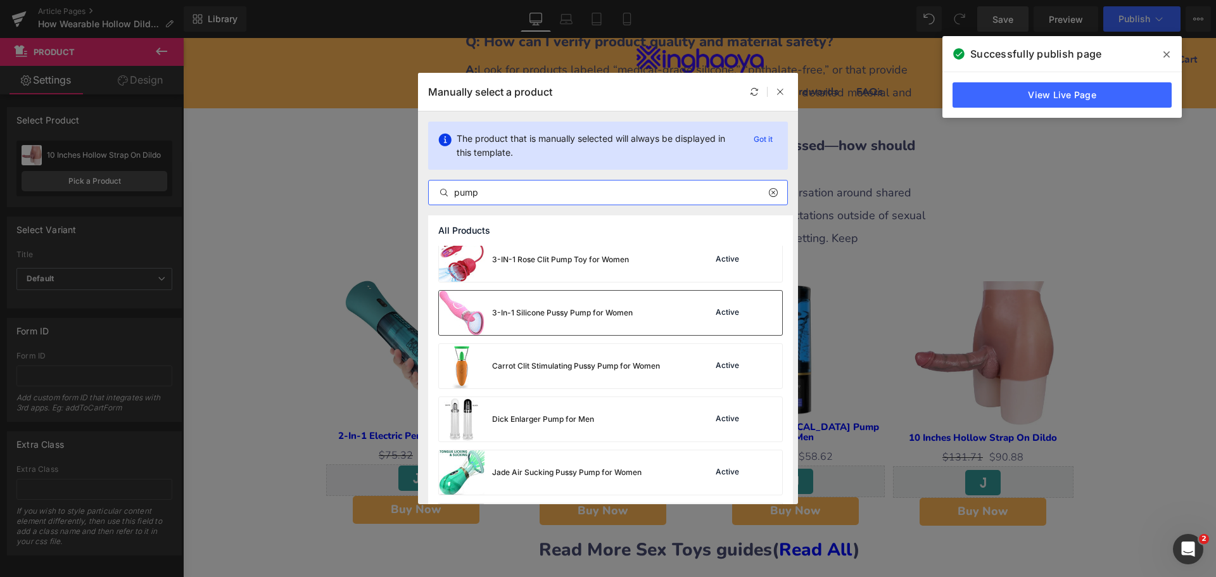
scroll to position [1128, 0]
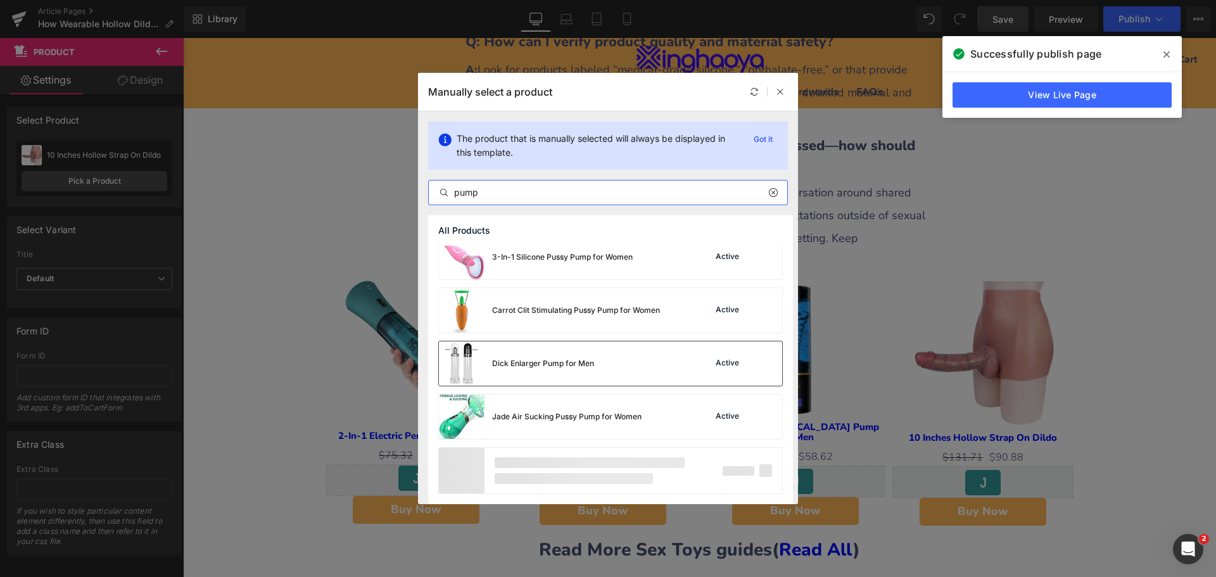
type input "pump"
click at [605, 370] on div "Dick Enlarger Pump for Men Active" at bounding box center [610, 363] width 343 height 44
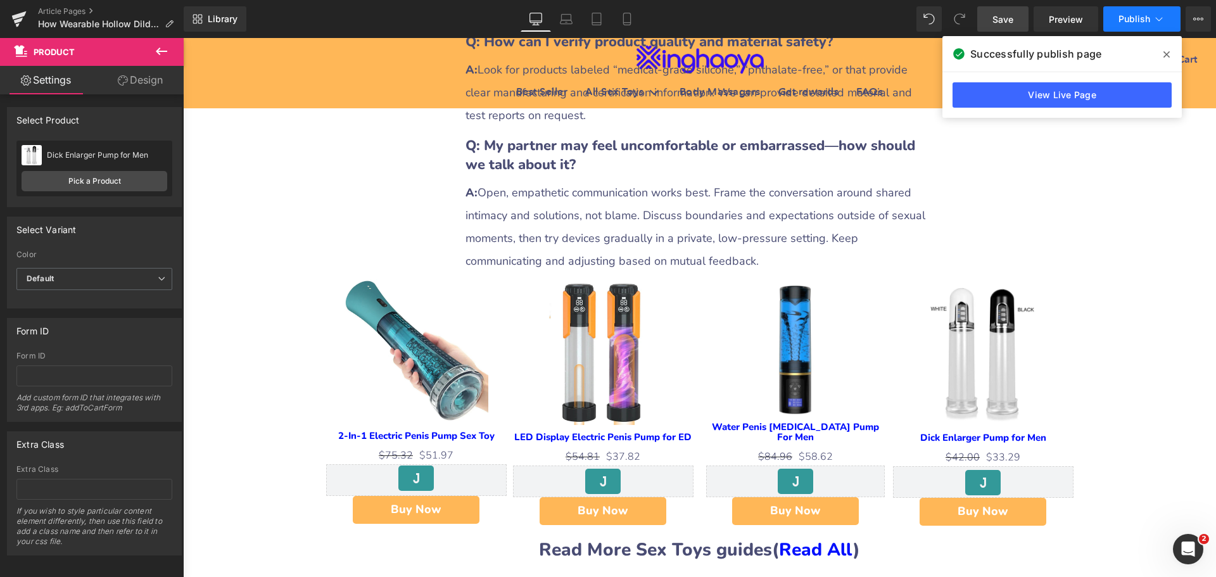
click at [1122, 24] on button "Publish" at bounding box center [1141, 18] width 77 height 25
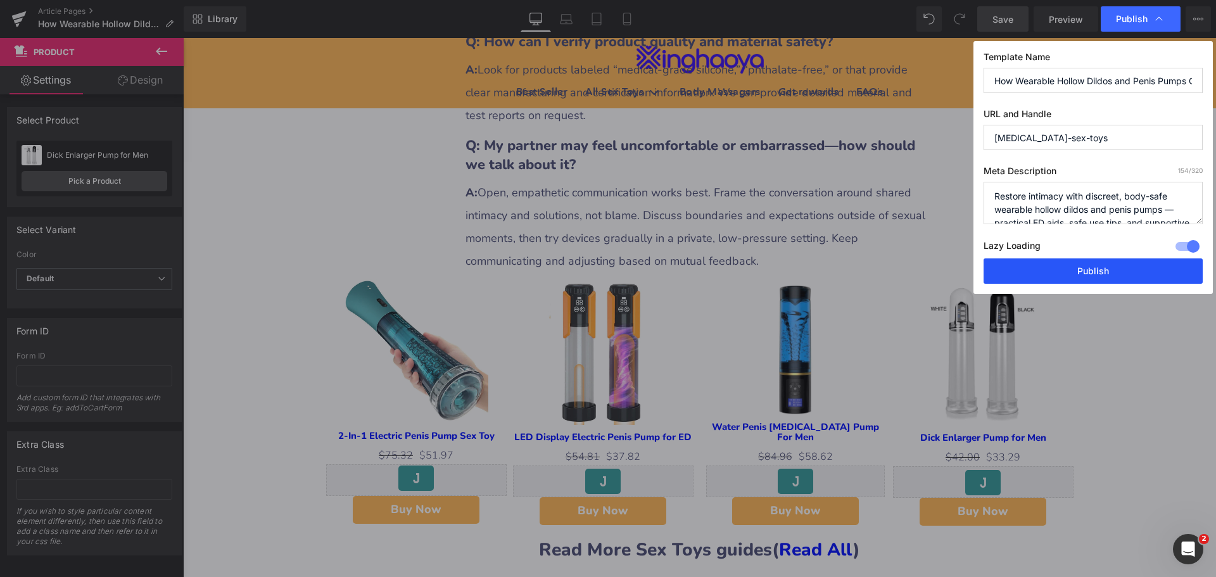
drag, startPoint x: 1101, startPoint y: 265, endPoint x: 918, endPoint y: 227, distance: 187.4
click at [1101, 265] on button "Publish" at bounding box center [1092, 270] width 219 height 25
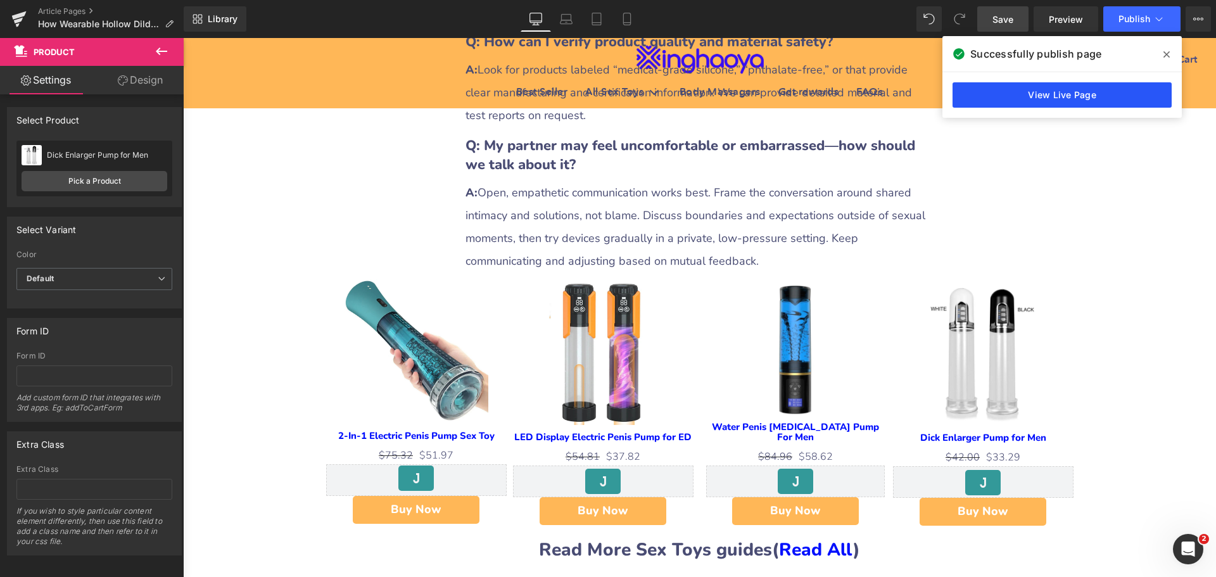
click at [1056, 95] on link "View Live Page" at bounding box center [1061, 94] width 219 height 25
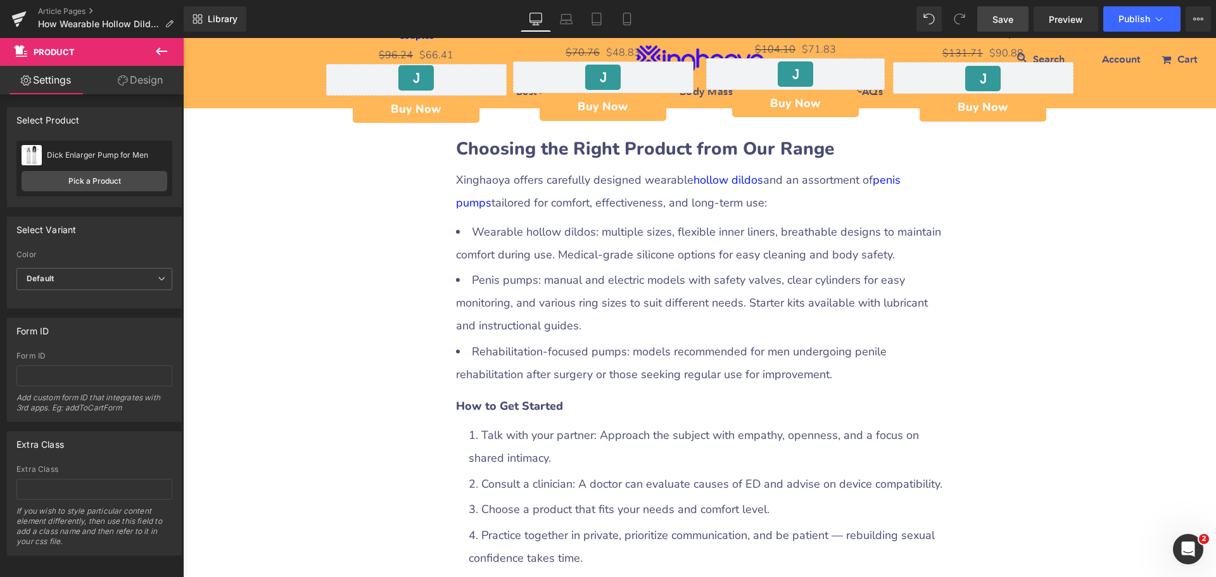
scroll to position [2839, 0]
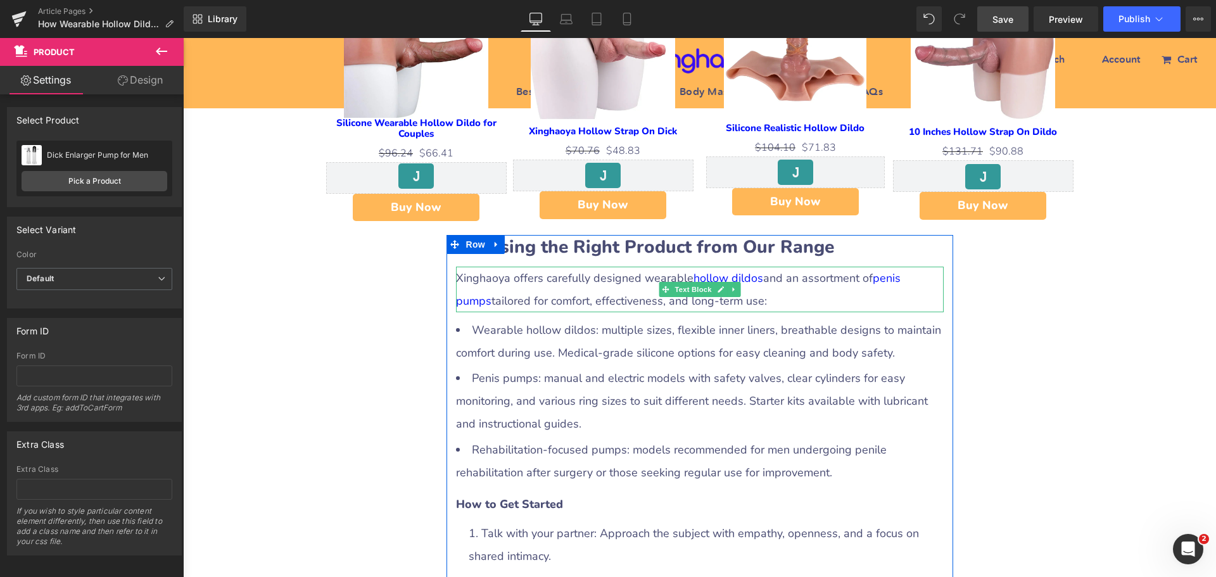
click at [530, 267] on div "Xinghaoya offers carefully designed wearable hollow dildos and an assortment of…" at bounding box center [700, 290] width 488 height 46
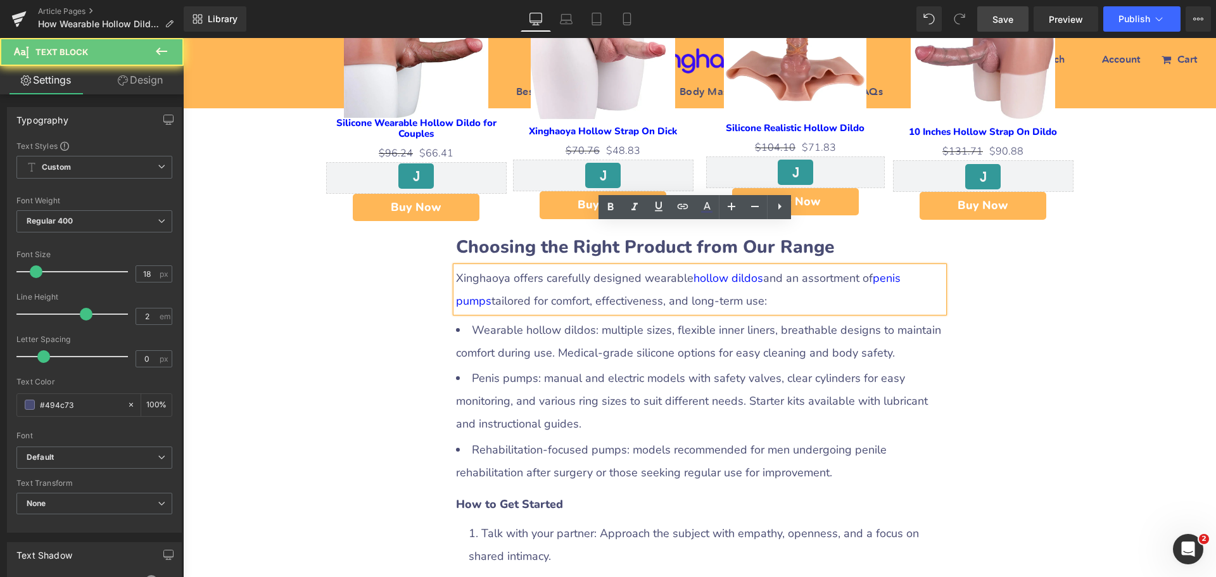
click at [464, 267] on div "Xinghaoya offers carefully designed wearable hollow dildos and an assortment of…" at bounding box center [700, 290] width 488 height 46
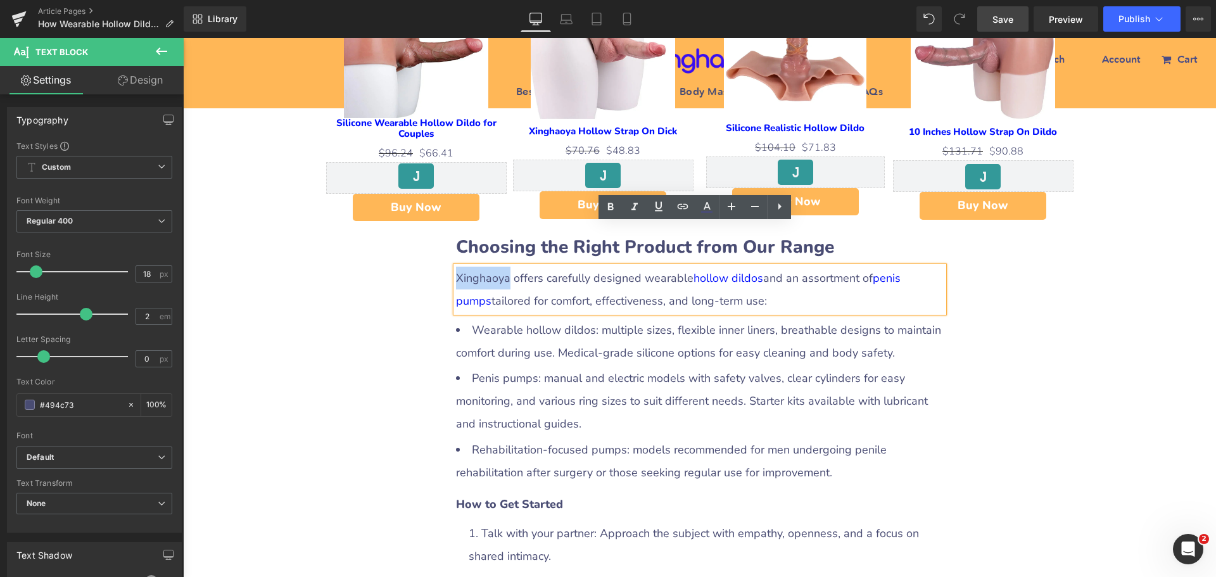
drag, startPoint x: 454, startPoint y: 236, endPoint x: 503, endPoint y: 237, distance: 48.8
click at [503, 267] on div "Xinghaoya offers carefully designed wearable hollow dildos and an assortment of…" at bounding box center [700, 290] width 488 height 46
click at [685, 206] on icon at bounding box center [683, 206] width 11 height 5
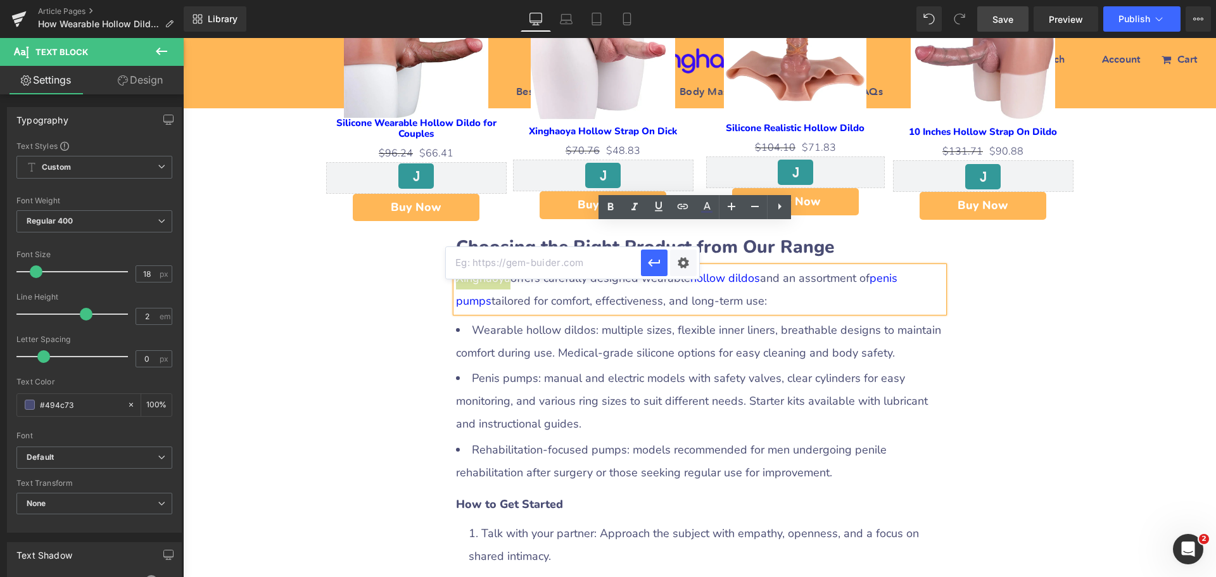
scroll to position [0, 0]
click at [593, 266] on input "text" at bounding box center [543, 263] width 195 height 32
paste input "https://www.xinghaoya.net/"
type input "https://www.xinghaoya.net/"
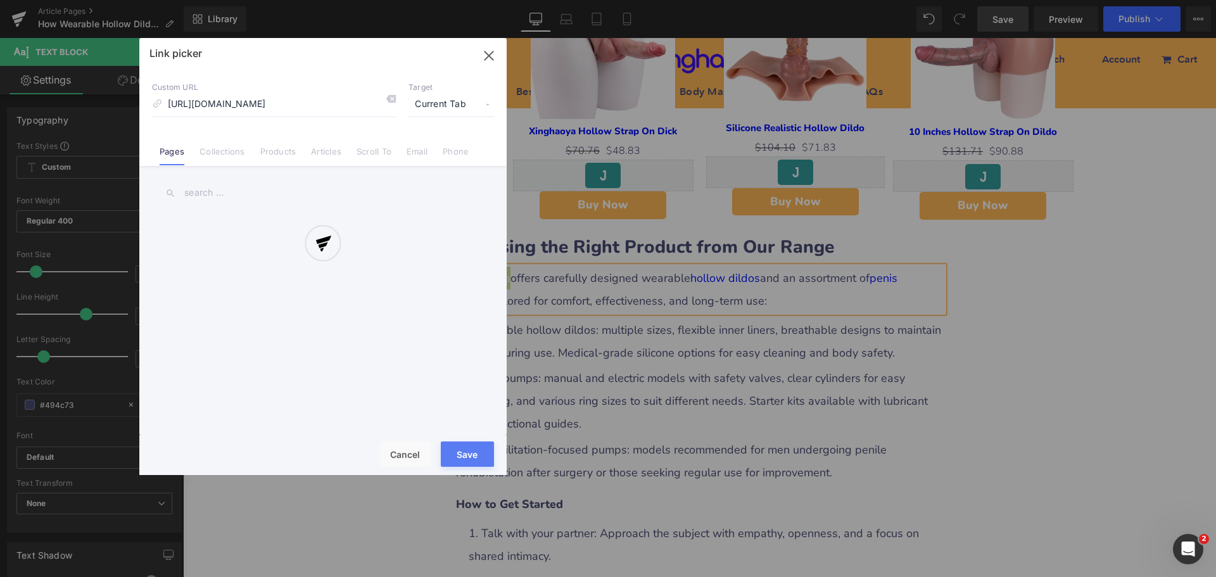
click at [678, 0] on div "Text Color Highlight Color #333333 Edit or remove link: Edit - Unlink - Cancel …" at bounding box center [608, 0] width 1216 height 0
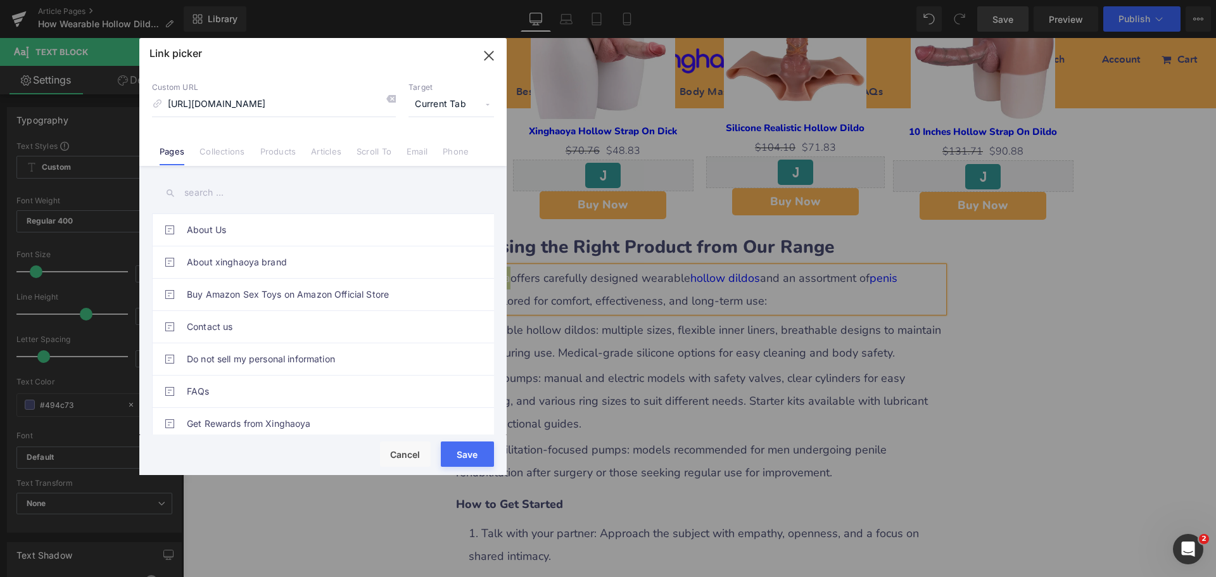
click at [445, 108] on span "Current Tab" at bounding box center [450, 104] width 85 height 24
drag, startPoint x: 431, startPoint y: 146, endPoint x: 435, endPoint y: 154, distance: 9.3
click at [431, 146] on li "New Tab" at bounding box center [451, 150] width 98 height 22
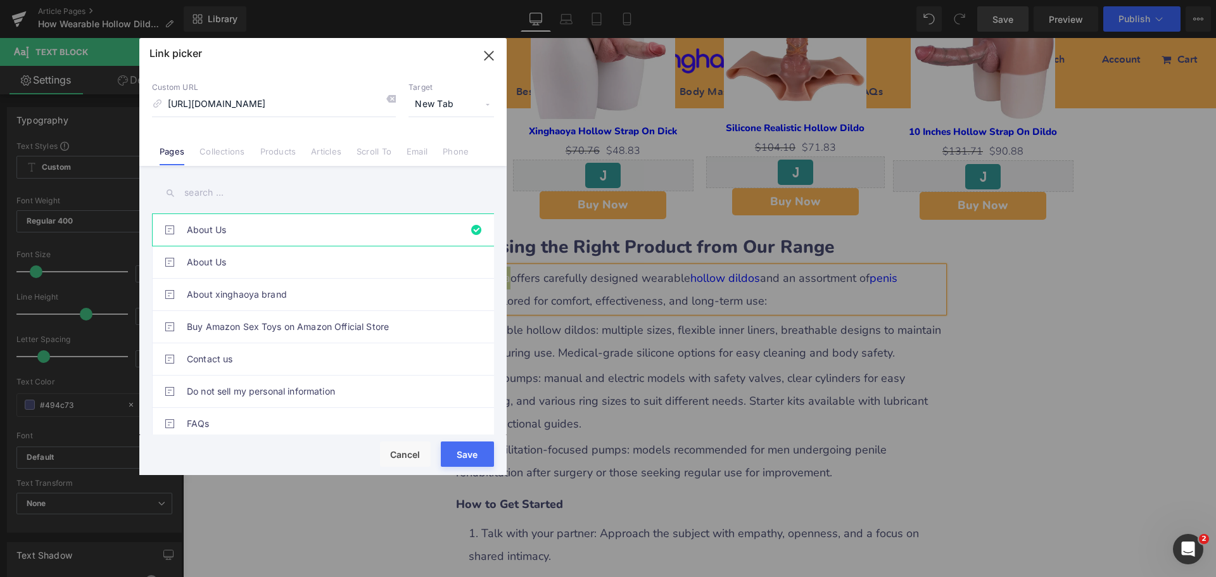
click at [472, 446] on button "Save" at bounding box center [467, 453] width 53 height 25
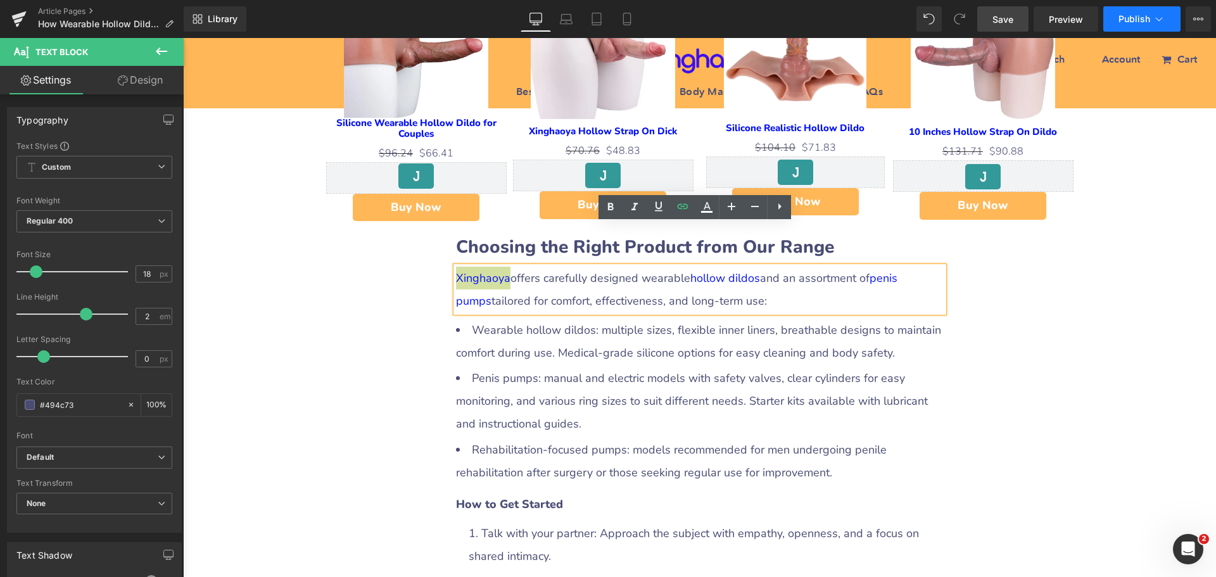
click at [1122, 19] on span "Publish" at bounding box center [1134, 19] width 32 height 10
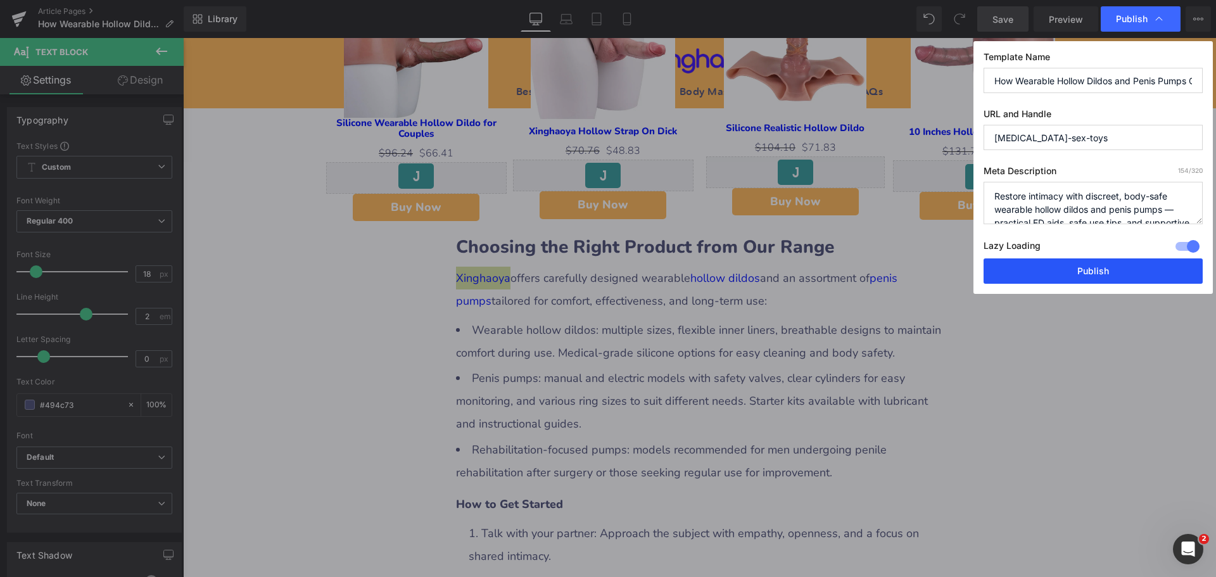
click at [1082, 270] on button "Publish" at bounding box center [1092, 270] width 219 height 25
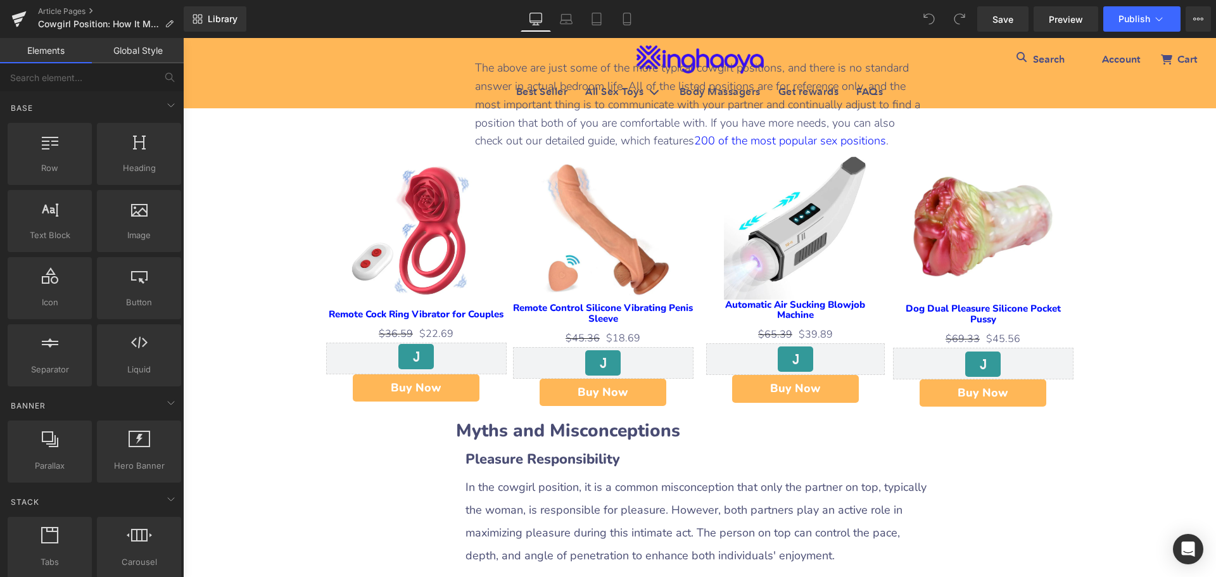
scroll to position [4306, 0]
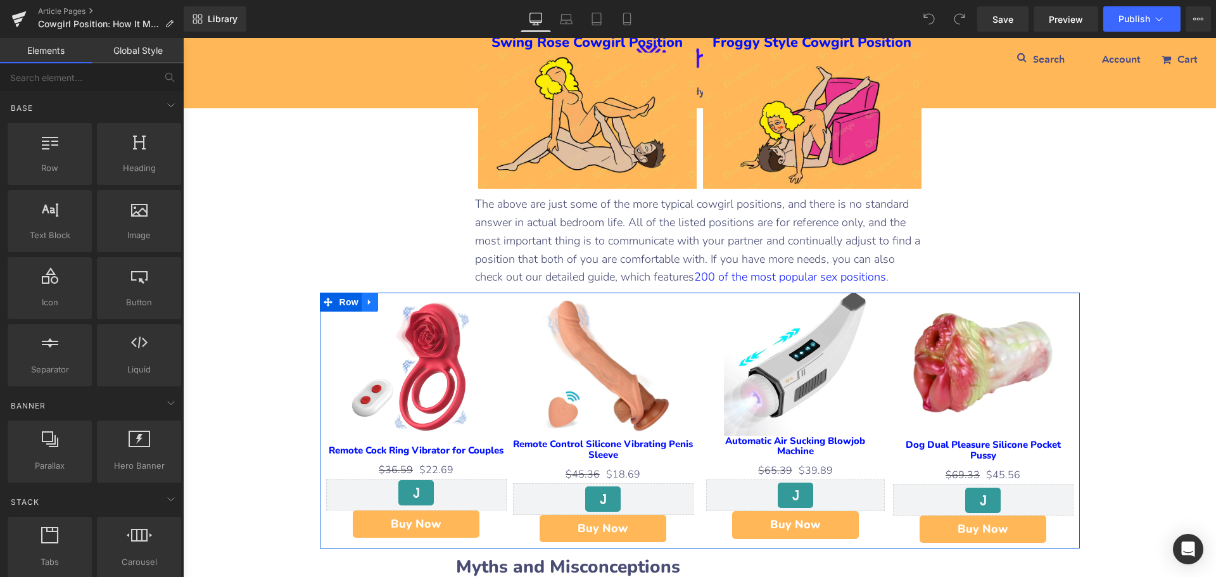
click at [368, 300] on icon at bounding box center [369, 303] width 3 height 6
click at [367, 298] on icon at bounding box center [369, 302] width 9 height 9
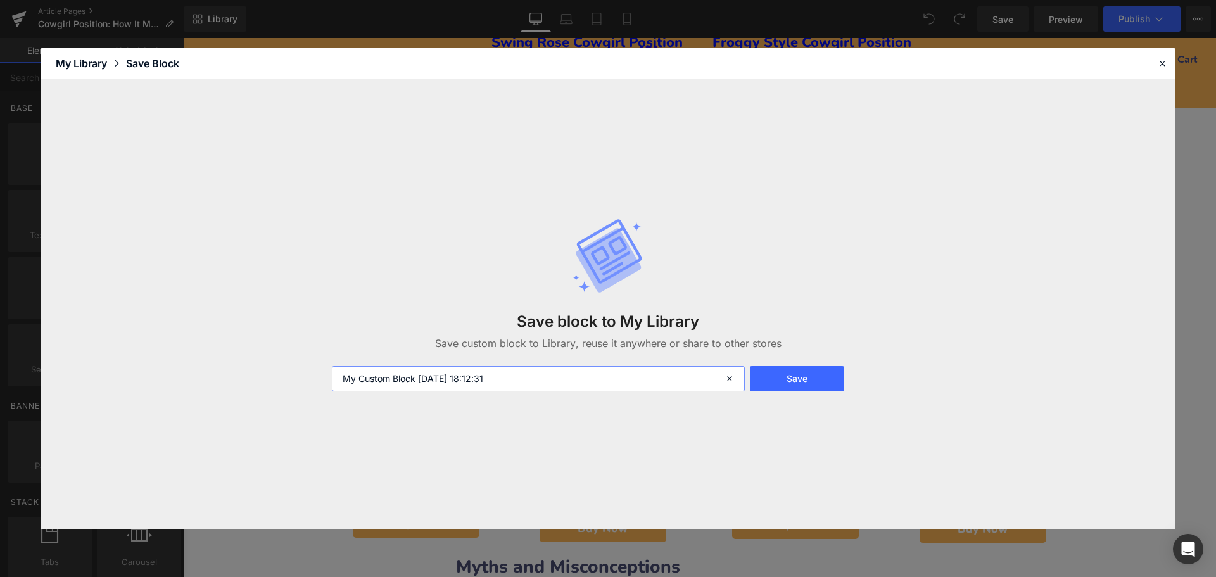
drag, startPoint x: 526, startPoint y: 382, endPoint x: 299, endPoint y: 377, distance: 226.8
click at [299, 377] on div "Save block to My Library Save custom block to Library, reuse it anywhere or sha…" at bounding box center [608, 305] width 1135 height 450
type input "x"
type input "sex toys blocks"
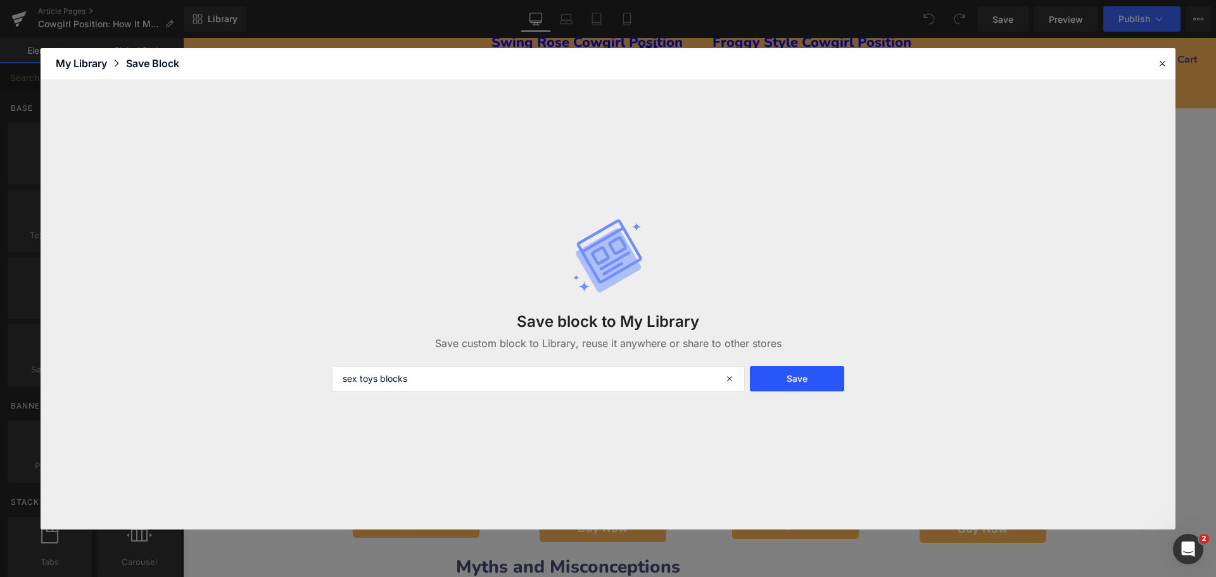
click at [785, 381] on button "Save" at bounding box center [797, 378] width 94 height 25
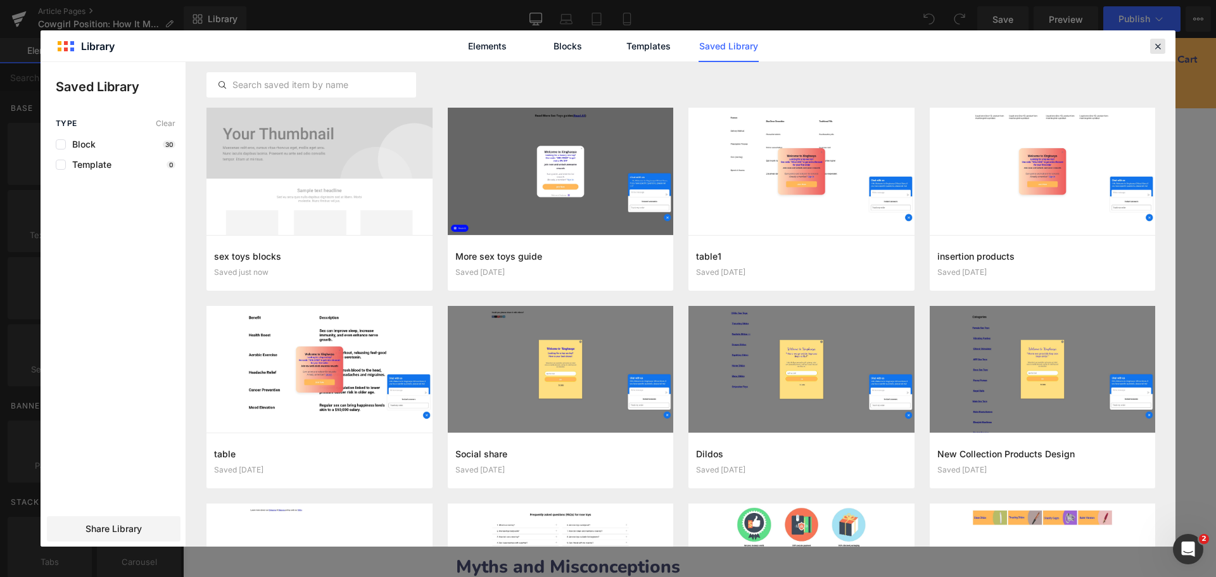
click at [1159, 47] on icon at bounding box center [1157, 46] width 11 height 11
